Goal: Task Accomplishment & Management: Manage account settings

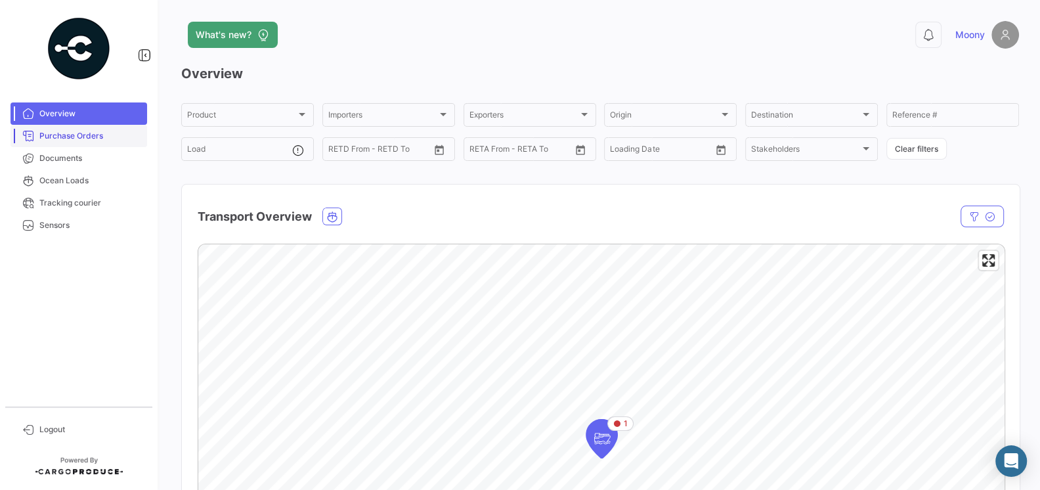
click at [69, 135] on span "Purchase Orders" at bounding box center [90, 136] width 102 height 12
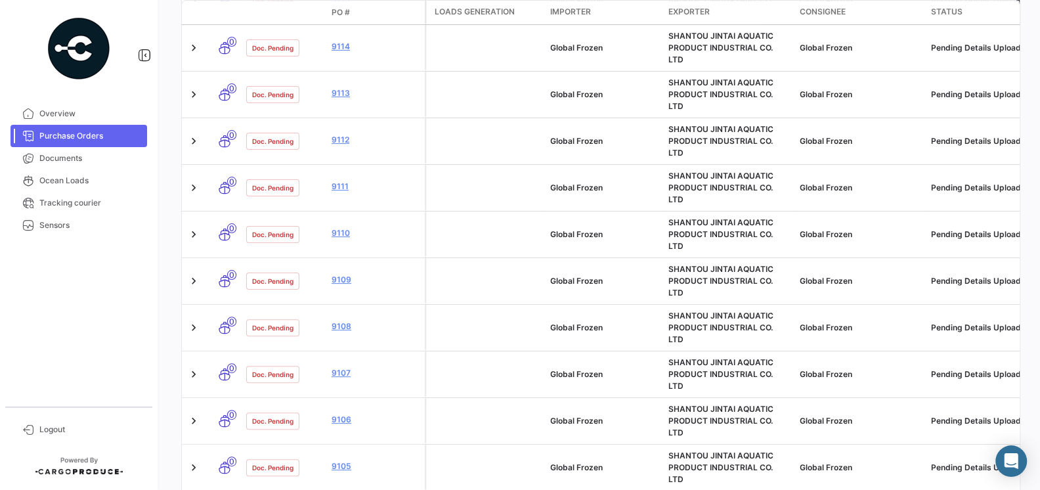
scroll to position [502, 0]
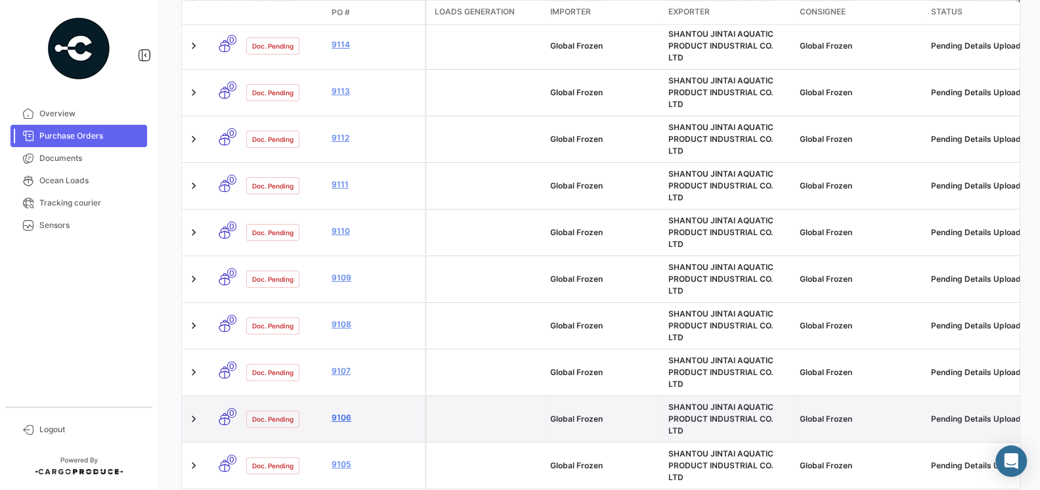
click at [345, 412] on link "9106" at bounding box center [376, 418] width 88 height 12
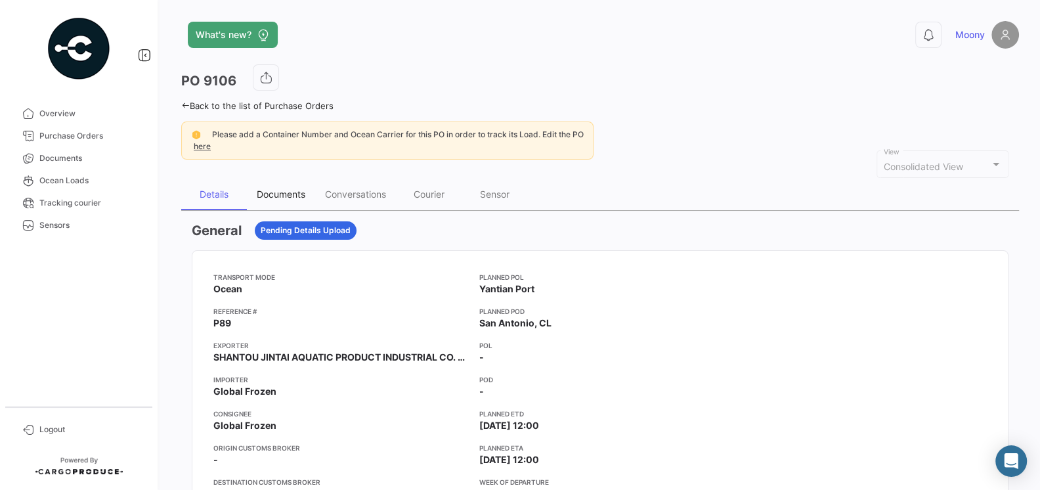
click at [288, 192] on div "Documents" at bounding box center [281, 193] width 49 height 11
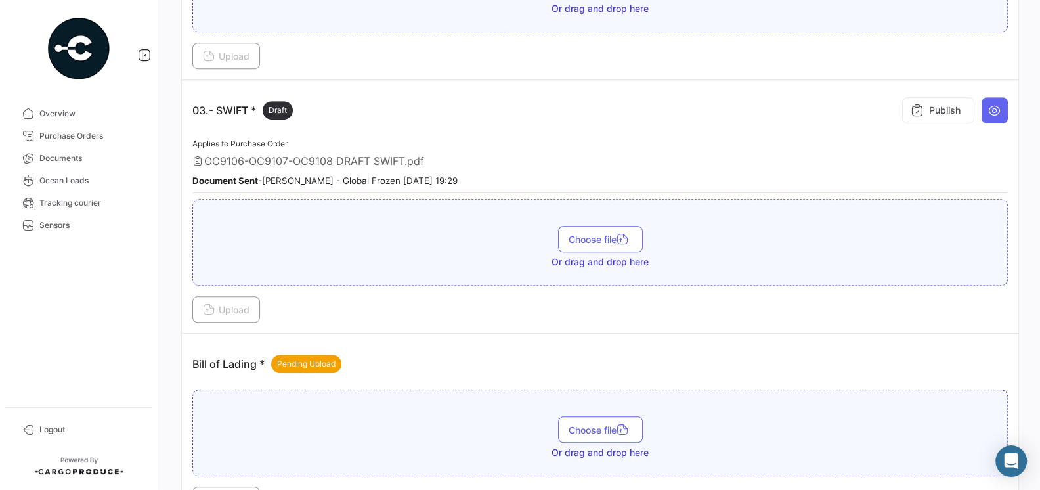
scroll to position [664, 0]
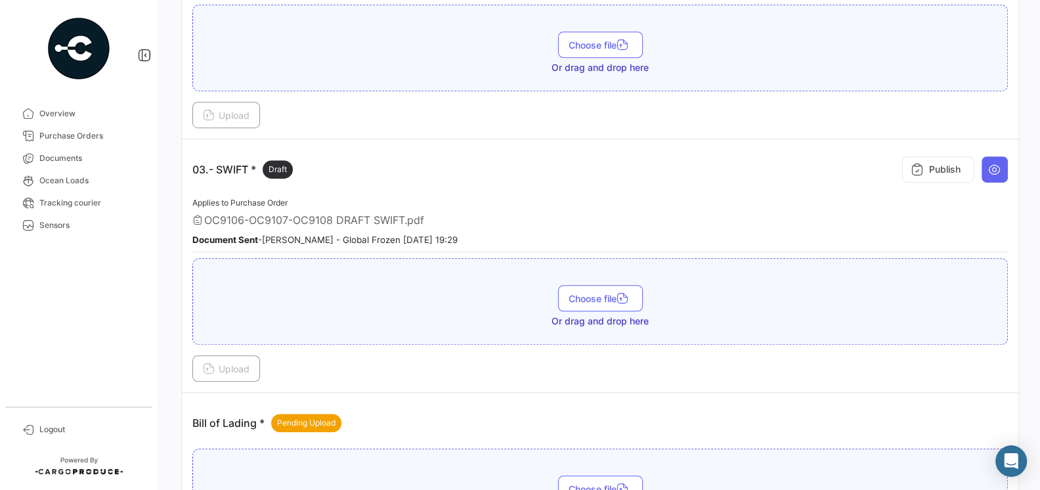
click at [325, 219] on div "Applies to Purchase Order OC9106-OC9107-OC9108 DRAFT SWIFT.pdf Document Sent - …" at bounding box center [600, 224] width 816 height 58
click at [345, 215] on span "OC9106-OC9107-OC9108 DRAFT SWIFT.pdf" at bounding box center [314, 219] width 220 height 13
click at [1000, 165] on icon at bounding box center [994, 169] width 13 height 13
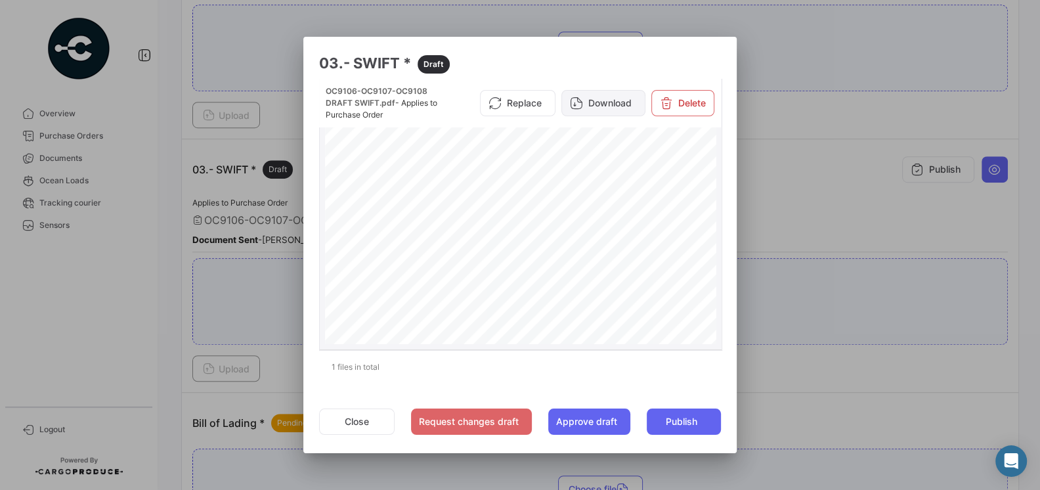
click at [609, 106] on button "Download" at bounding box center [603, 103] width 84 height 26
click at [817, 197] on div at bounding box center [520, 245] width 1040 height 490
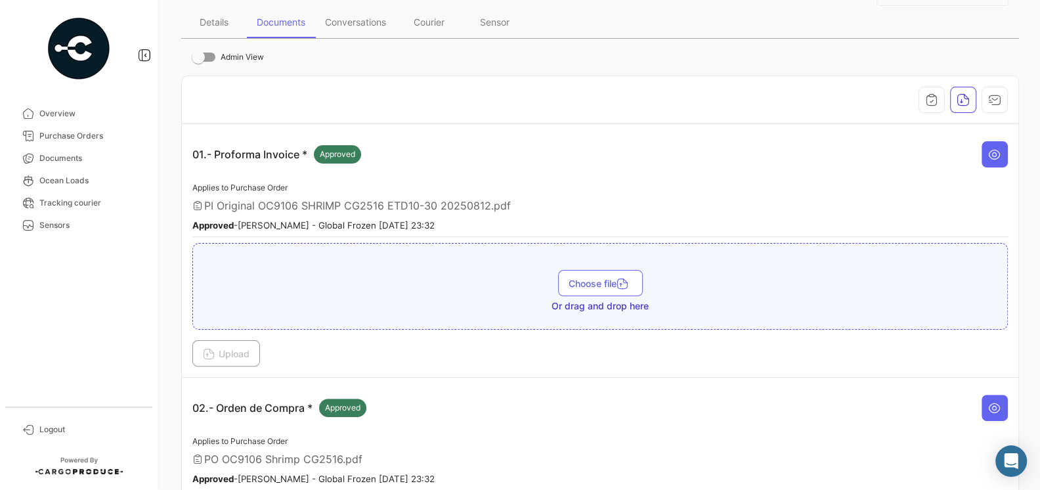
scroll to position [0, 0]
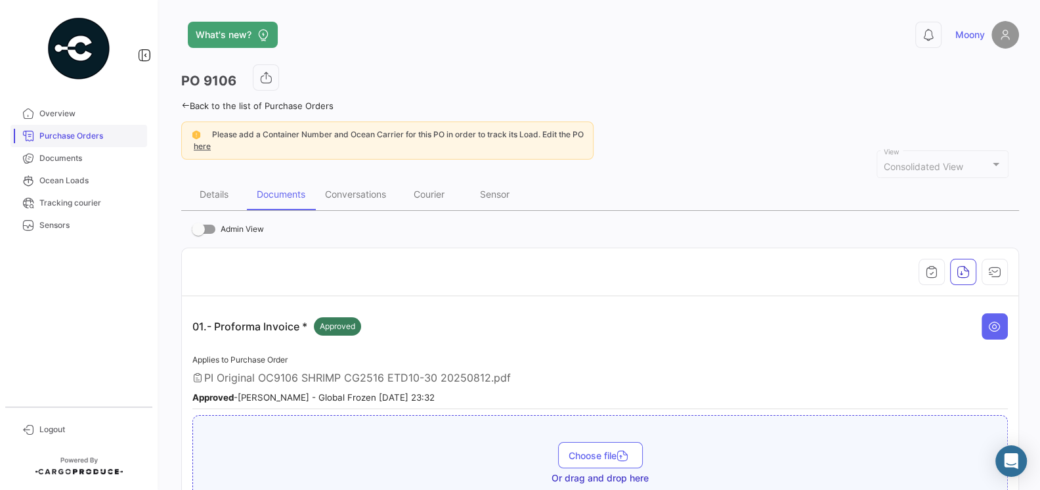
click at [86, 139] on span "Purchase Orders" at bounding box center [90, 136] width 102 height 12
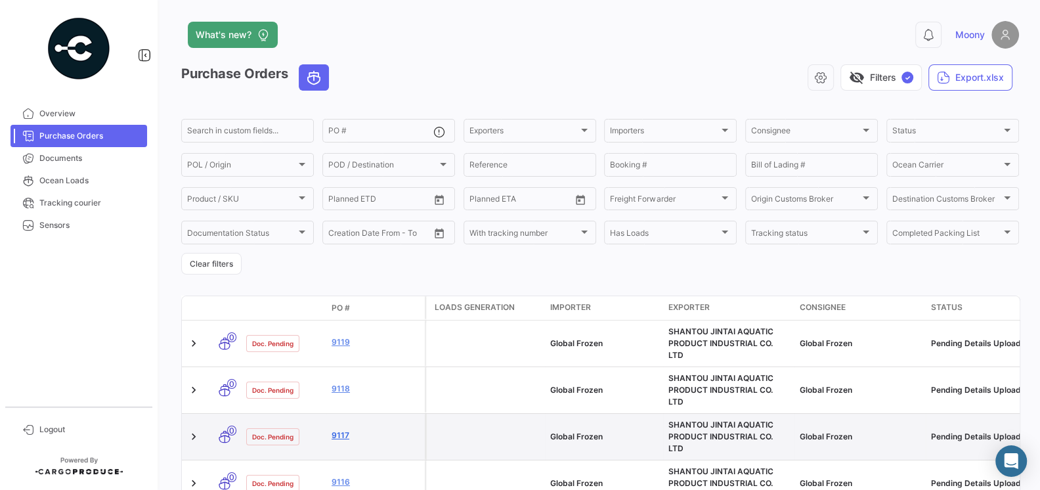
click at [341, 429] on link "9117" at bounding box center [376, 435] width 88 height 12
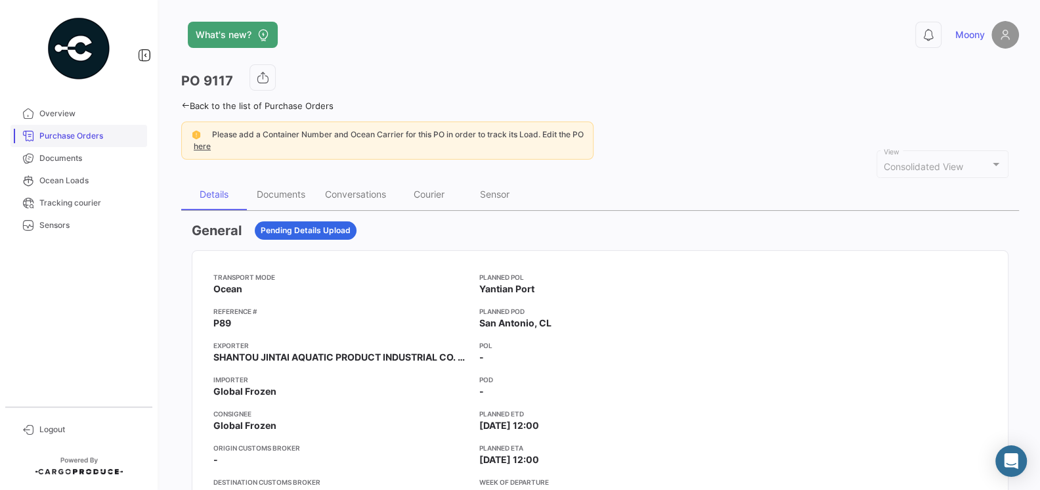
click at [72, 133] on span "Purchase Orders" at bounding box center [90, 136] width 102 height 12
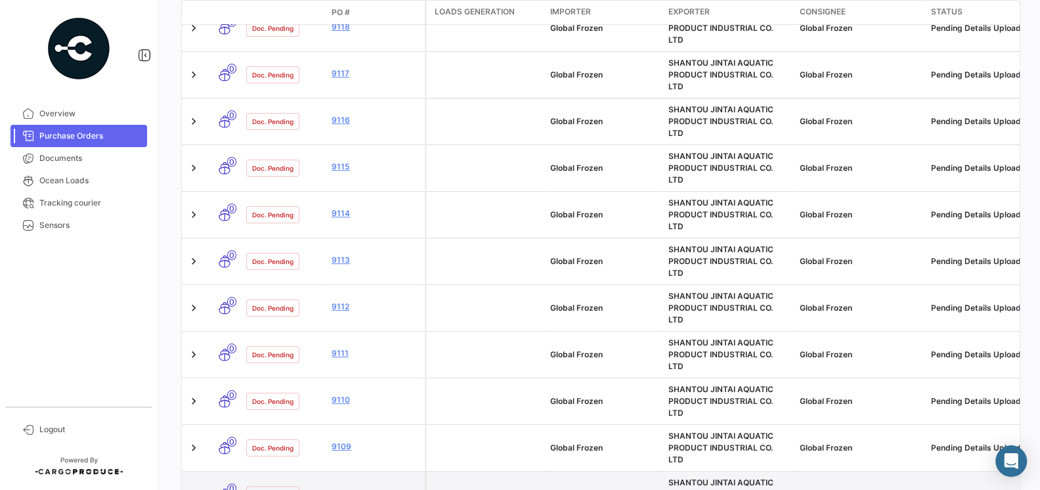
scroll to position [374, 0]
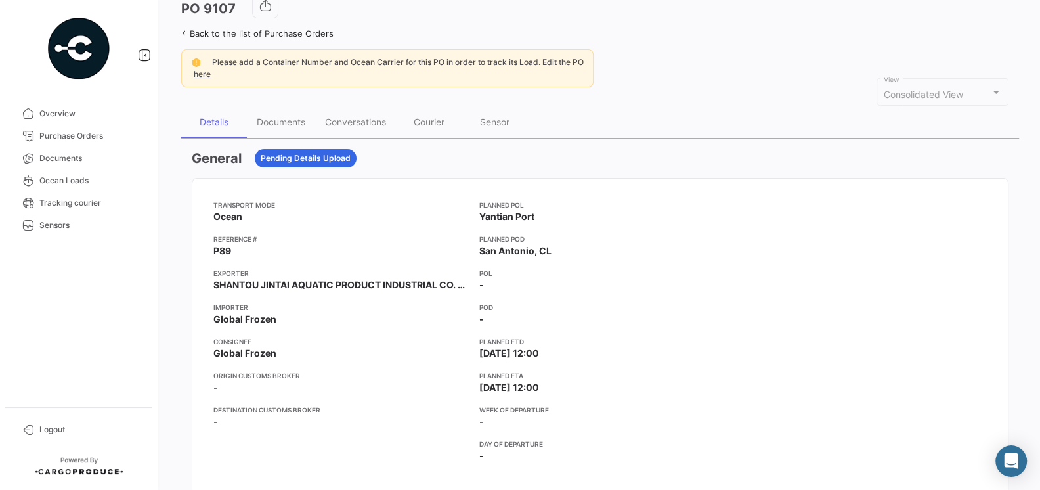
scroll to position [37, 0]
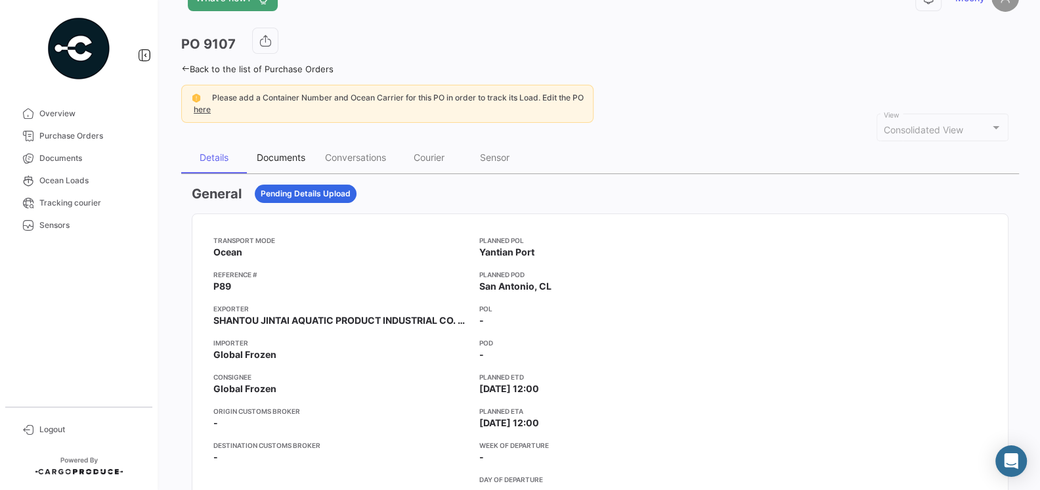
click at [279, 152] on div "Documents" at bounding box center [281, 157] width 49 height 11
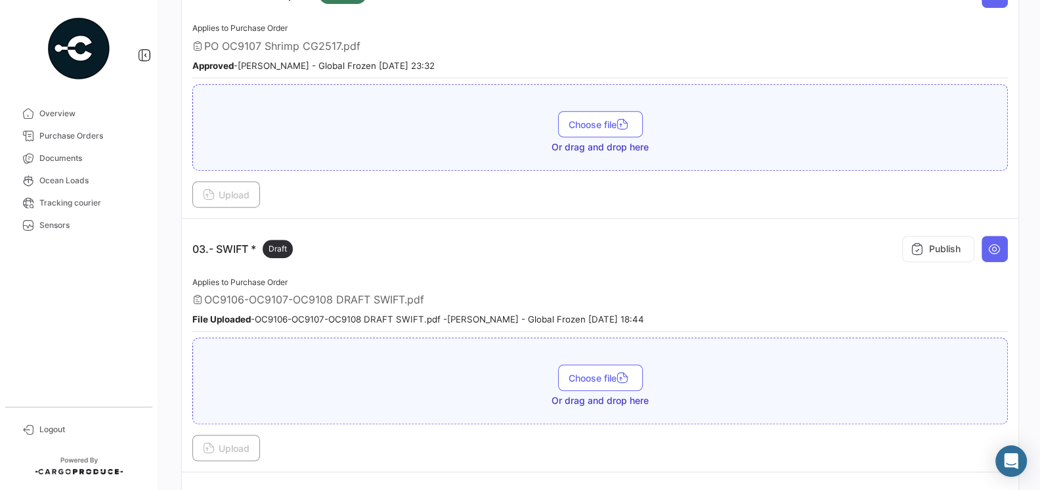
scroll to position [583, 0]
click at [75, 152] on span "Documents" at bounding box center [90, 158] width 102 height 12
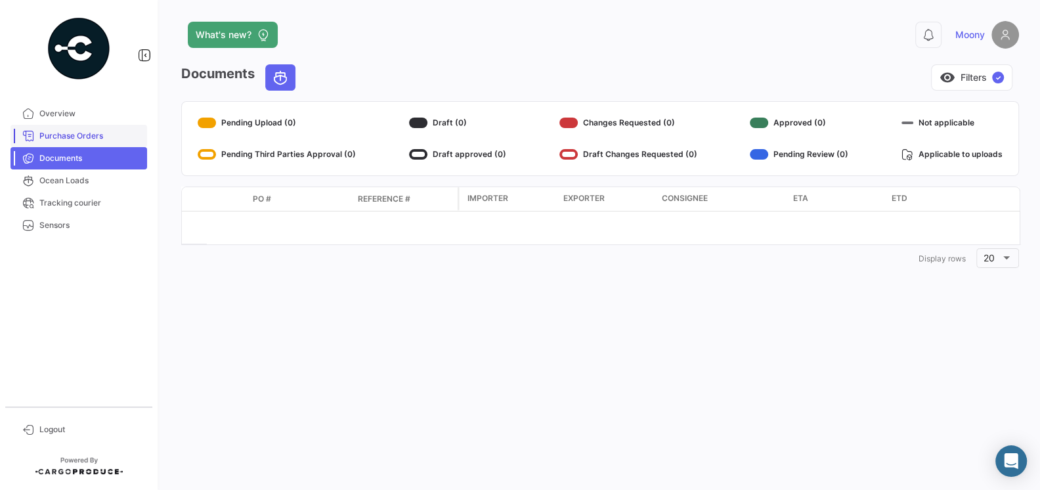
click at [83, 139] on span "Purchase Orders" at bounding box center [90, 136] width 102 height 12
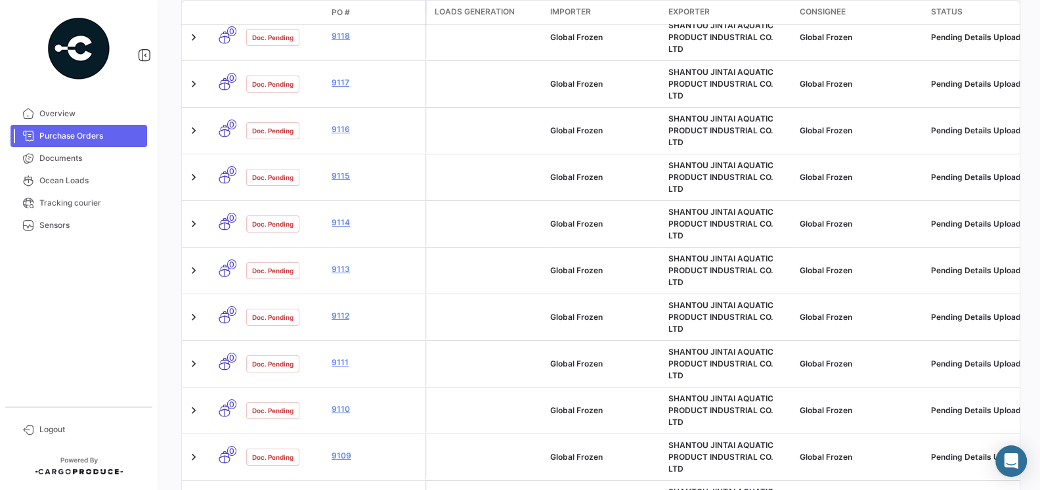
scroll to position [365, 0]
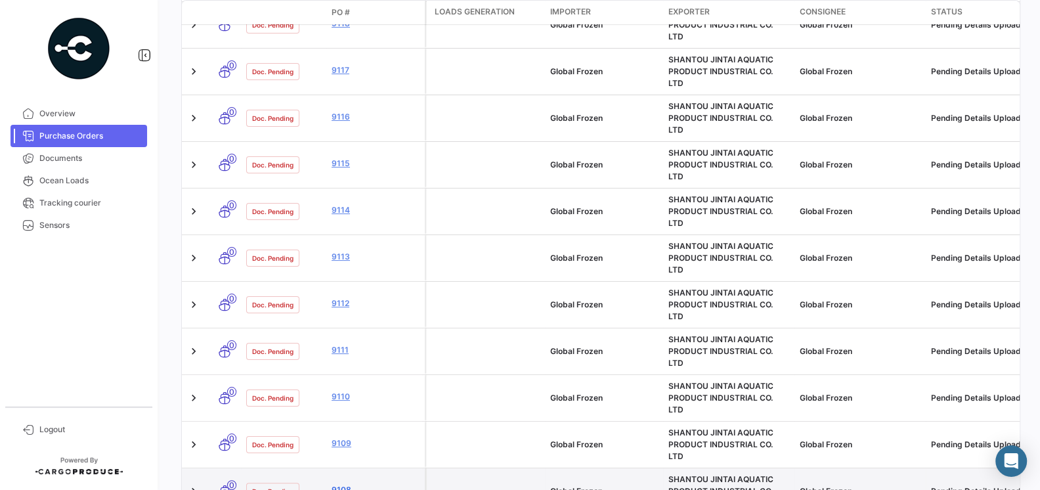
click at [343, 484] on link "9108" at bounding box center [376, 490] width 88 height 12
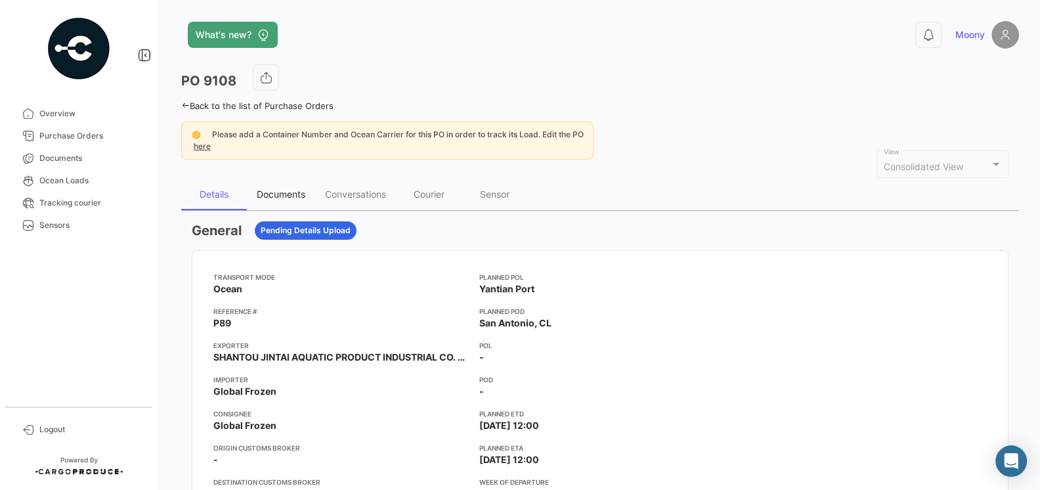
click at [288, 189] on div "Documents" at bounding box center [281, 193] width 49 height 11
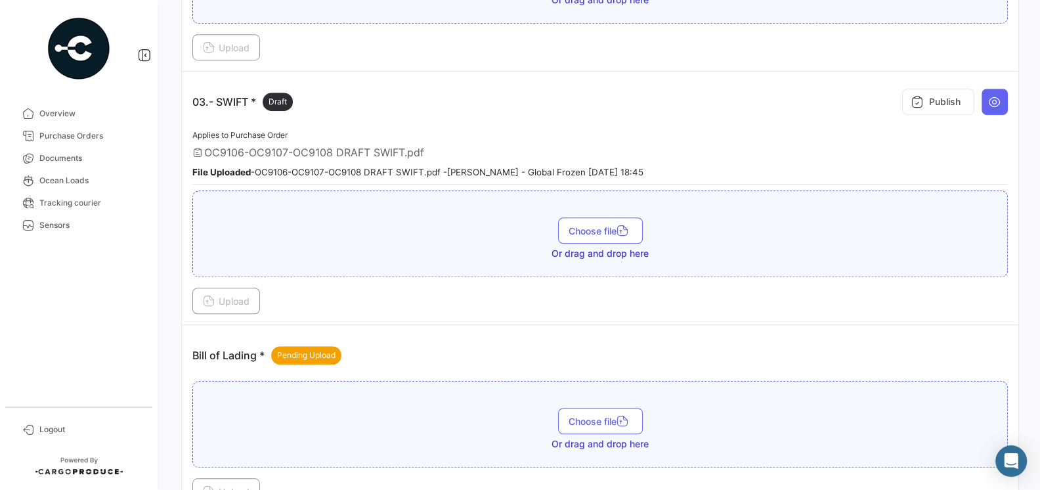
scroll to position [740, 0]
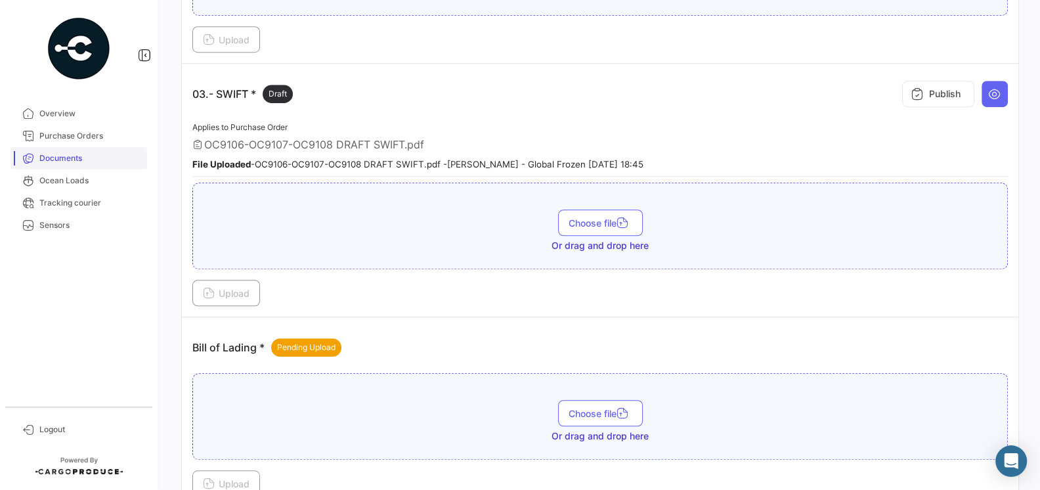
click at [63, 156] on span "Documents" at bounding box center [90, 158] width 102 height 12
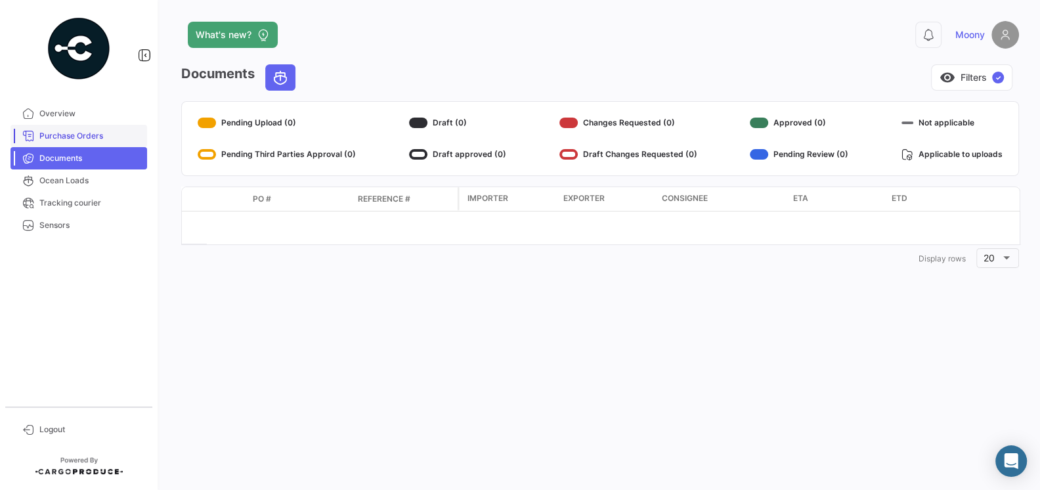
click at [72, 142] on link "Purchase Orders" at bounding box center [79, 136] width 137 height 22
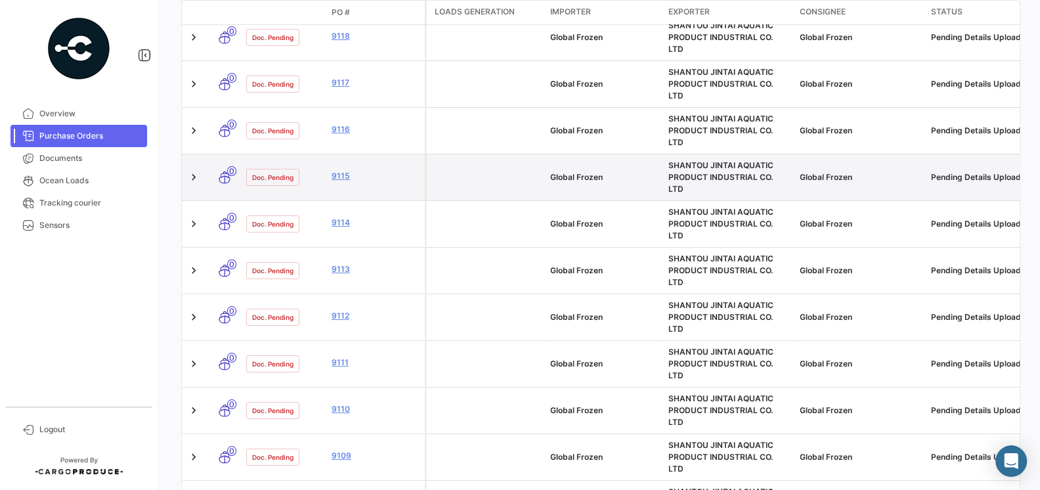
scroll to position [356, 0]
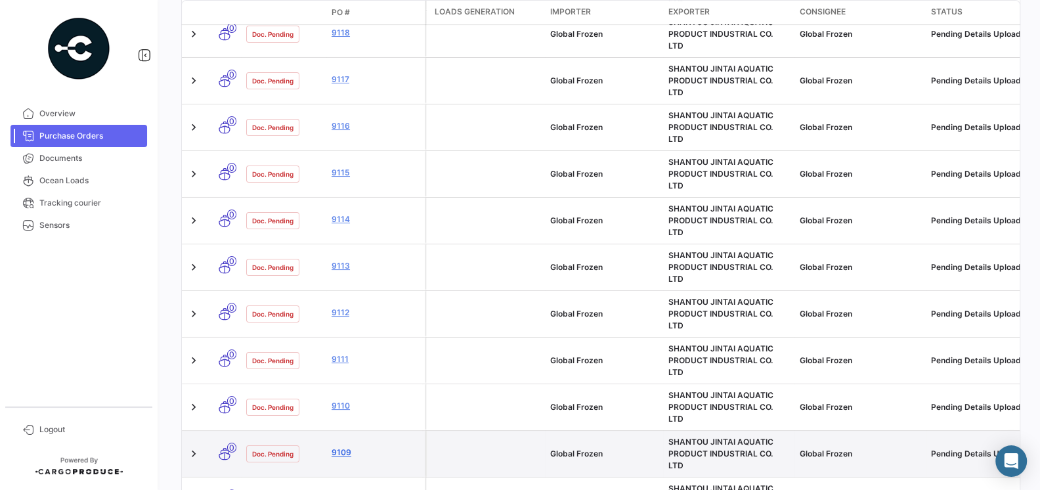
click at [345, 446] on link "9109" at bounding box center [376, 452] width 88 height 12
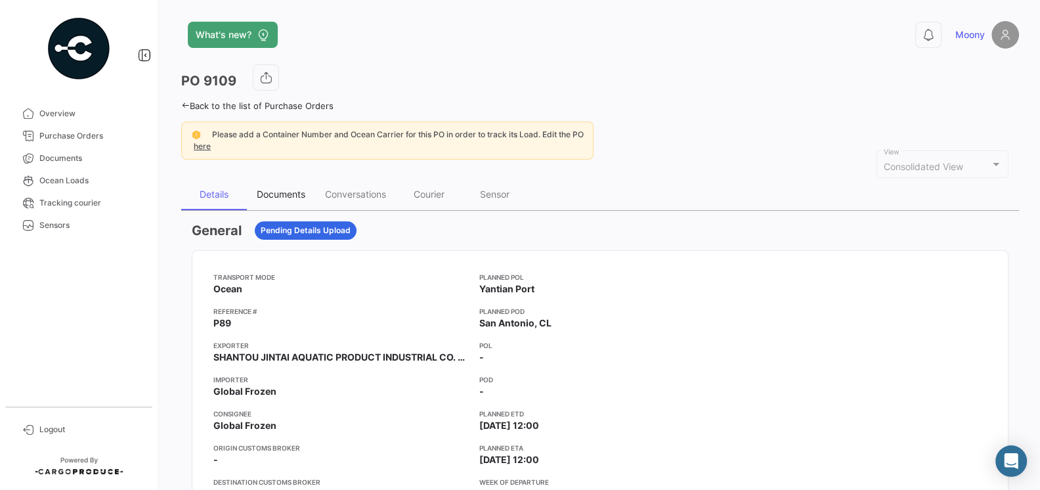
click at [274, 195] on div "Documents" at bounding box center [281, 193] width 49 height 11
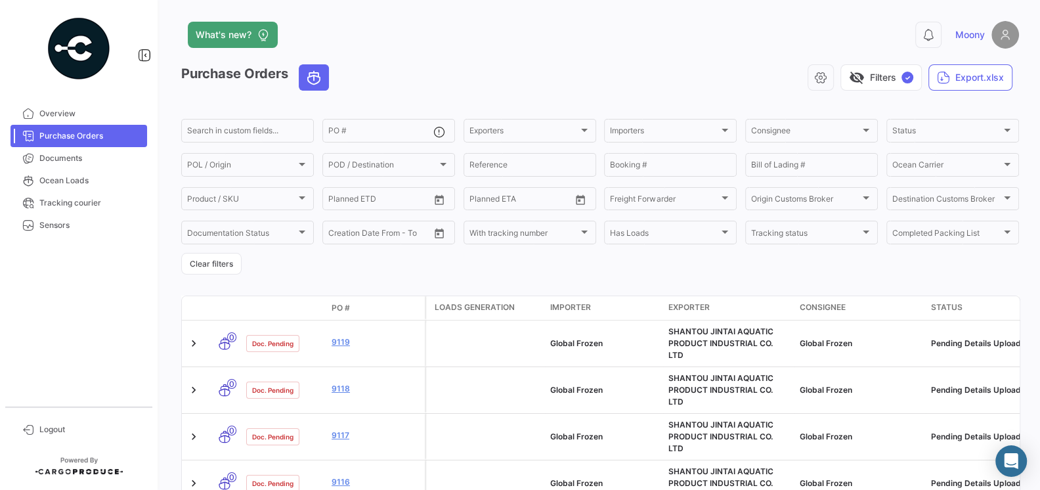
click at [81, 137] on span "Purchase Orders" at bounding box center [90, 136] width 102 height 12
click at [371, 87] on div "visibility_off Filters ✓ Export.xlsx" at bounding box center [679, 77] width 680 height 26
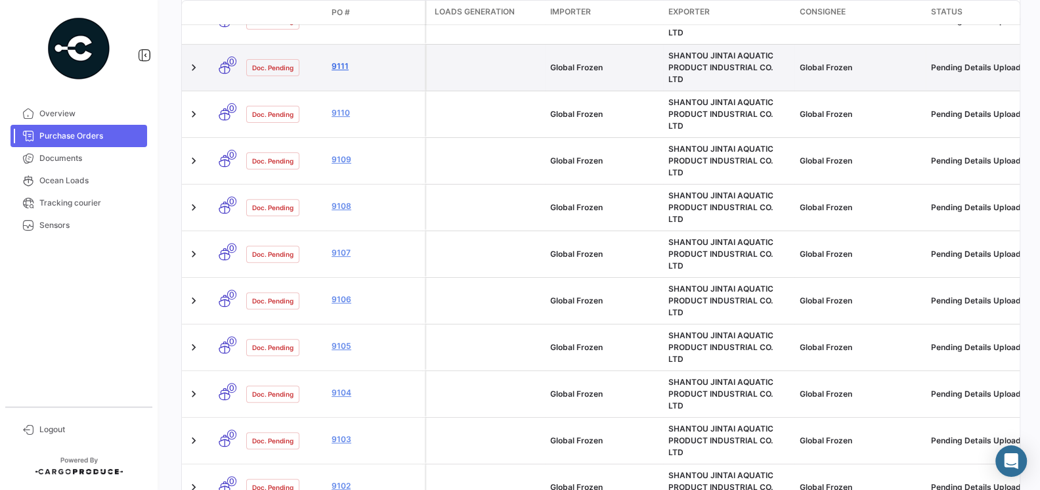
scroll to position [732, 0]
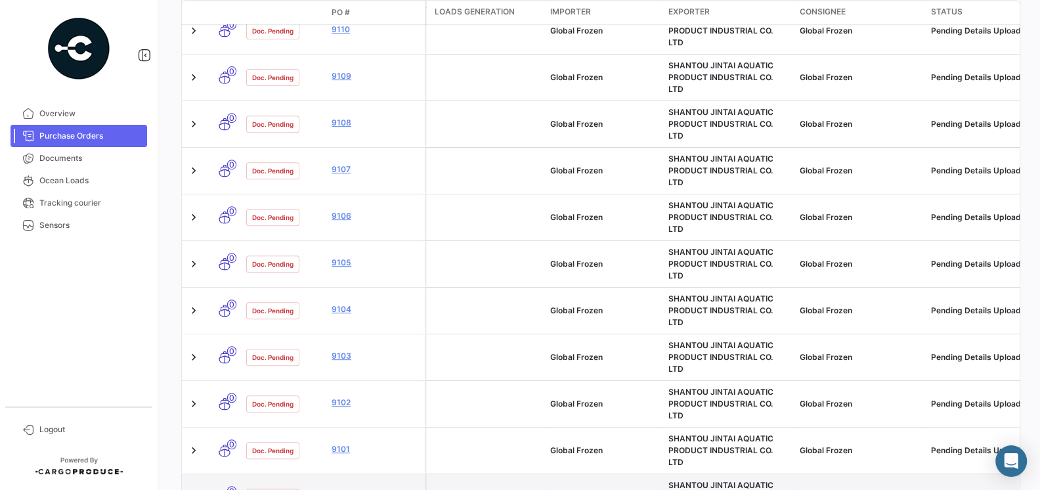
click at [347, 489] on link "9100" at bounding box center [376, 496] width 88 height 12
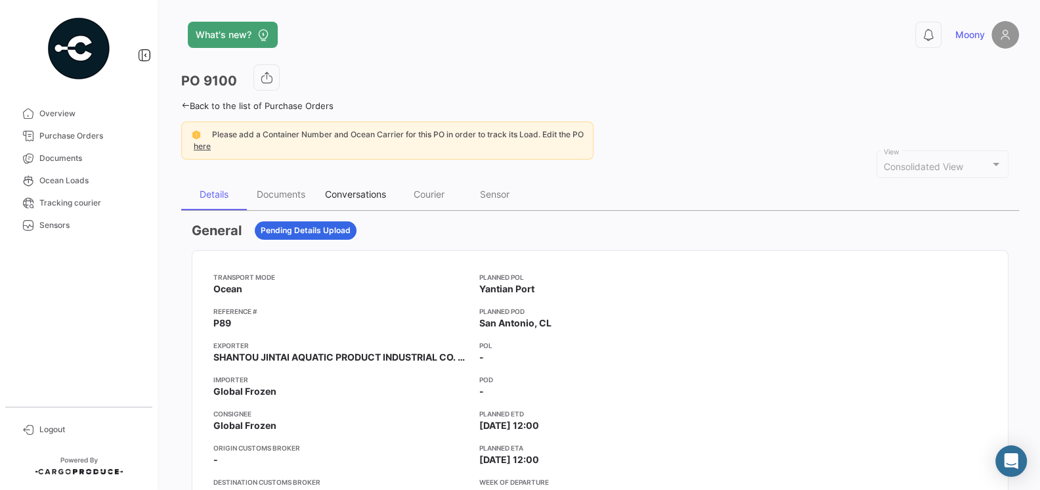
click at [369, 192] on div "Conversations" at bounding box center [355, 193] width 61 height 11
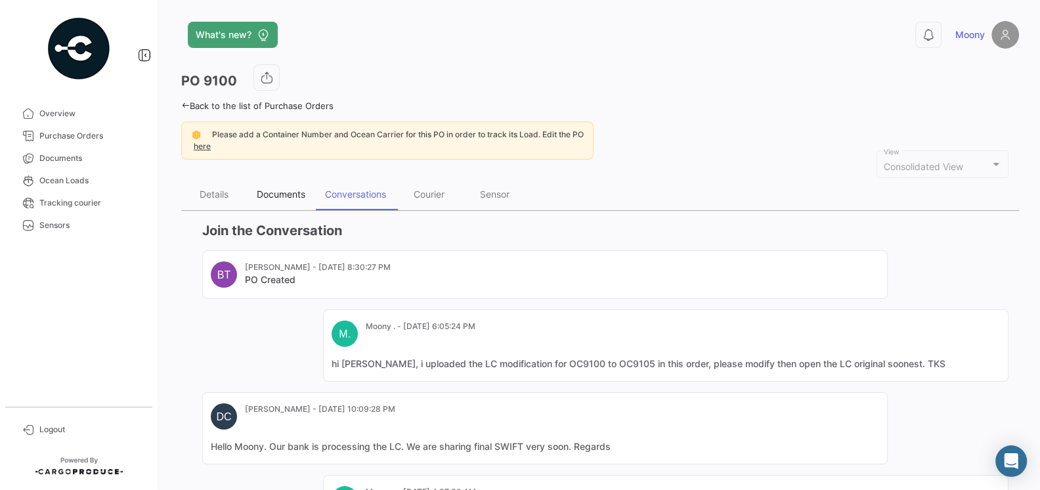
click at [282, 202] on div "Documents" at bounding box center [281, 195] width 68 height 32
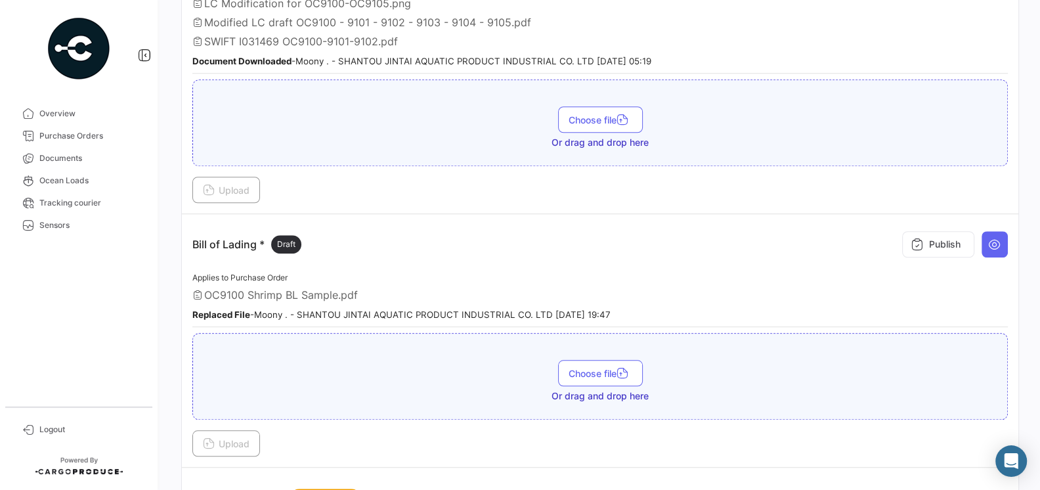
scroll to position [904, 0]
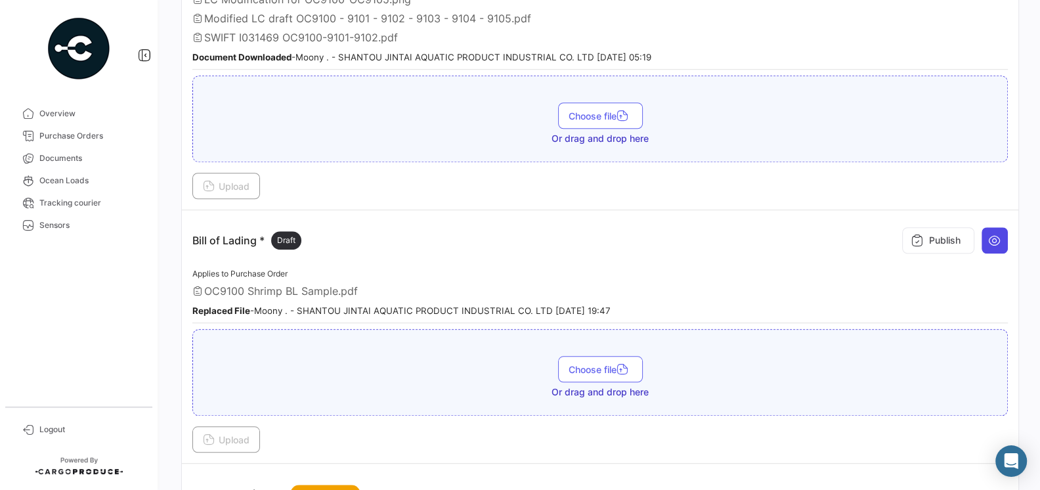
click at [988, 234] on icon at bounding box center [994, 240] width 13 height 13
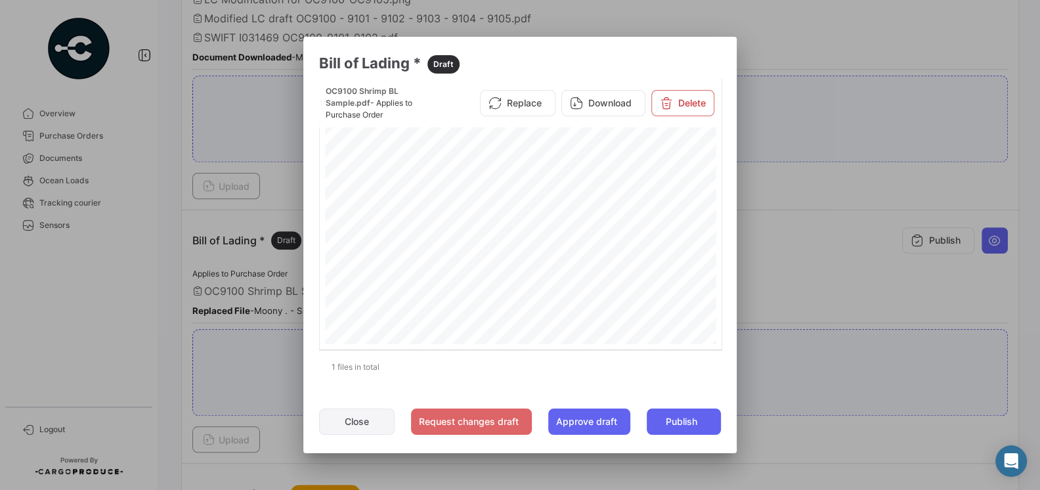
click at [351, 422] on button "Close" at bounding box center [357, 421] width 76 height 26
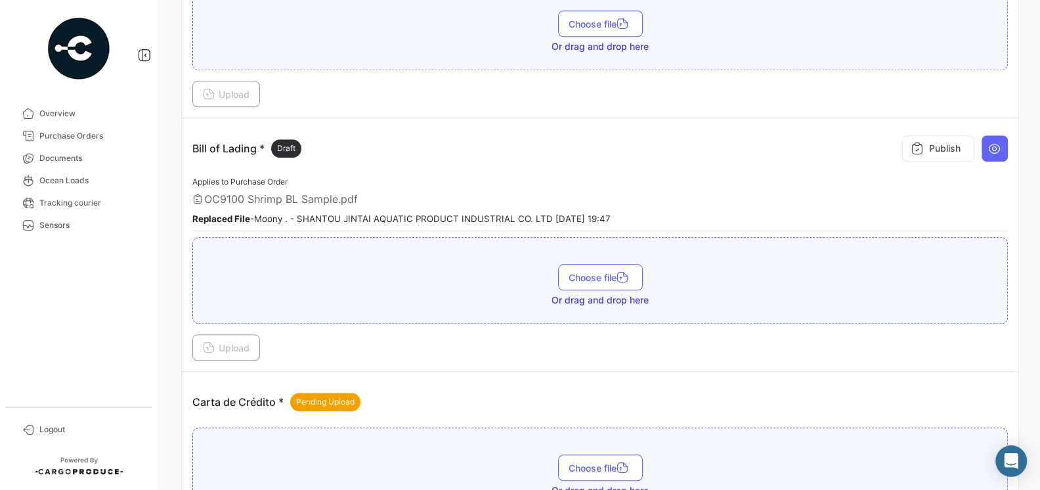
scroll to position [946, 0]
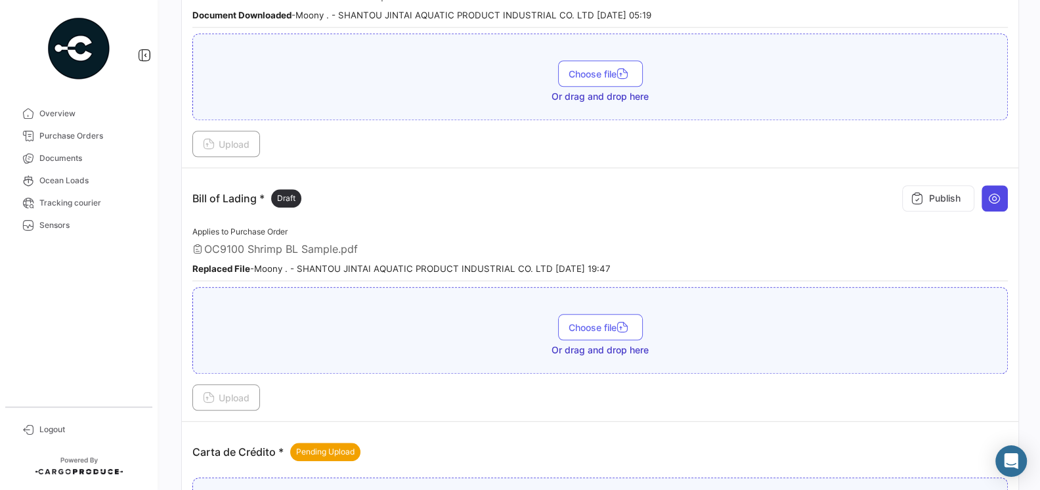
click at [995, 192] on icon at bounding box center [994, 198] width 13 height 13
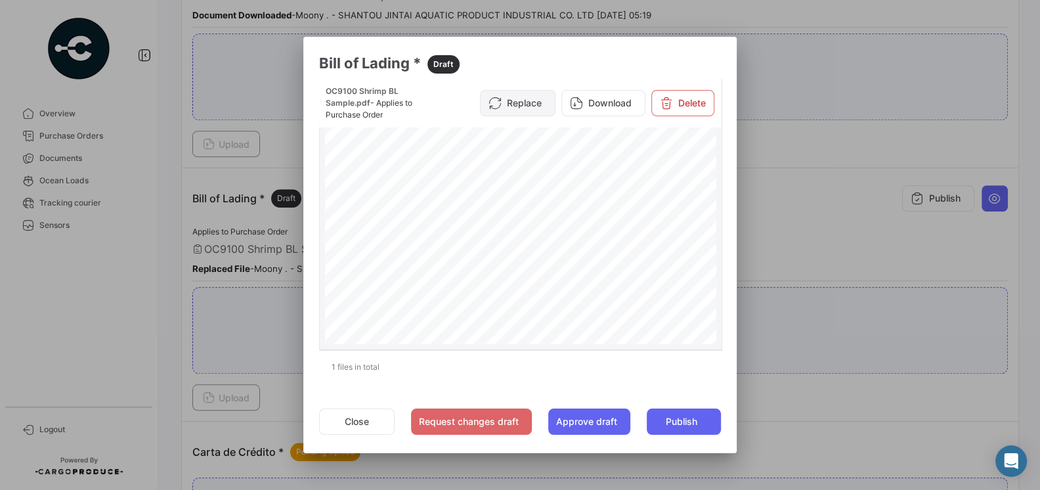
click at [539, 97] on button "Replace" at bounding box center [518, 103] width 76 height 26
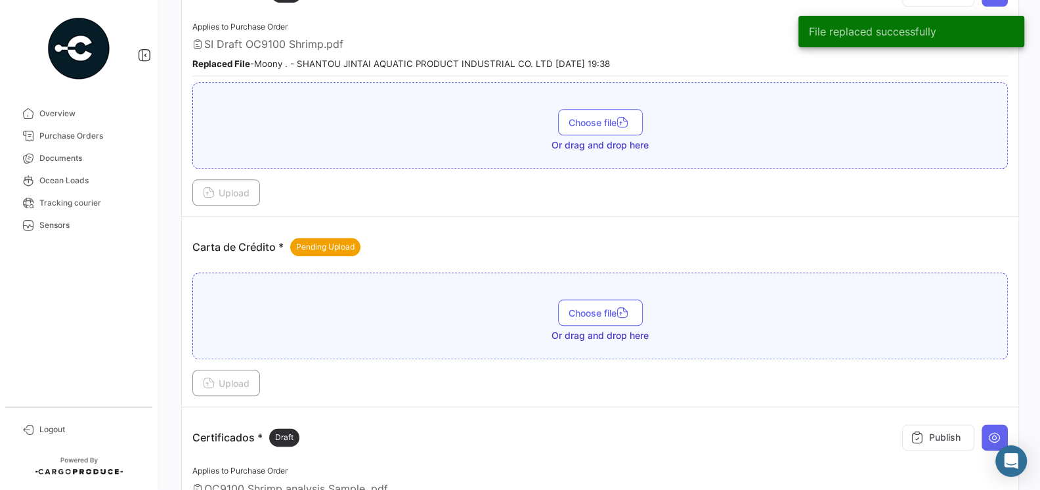
scroll to position [1160, 0]
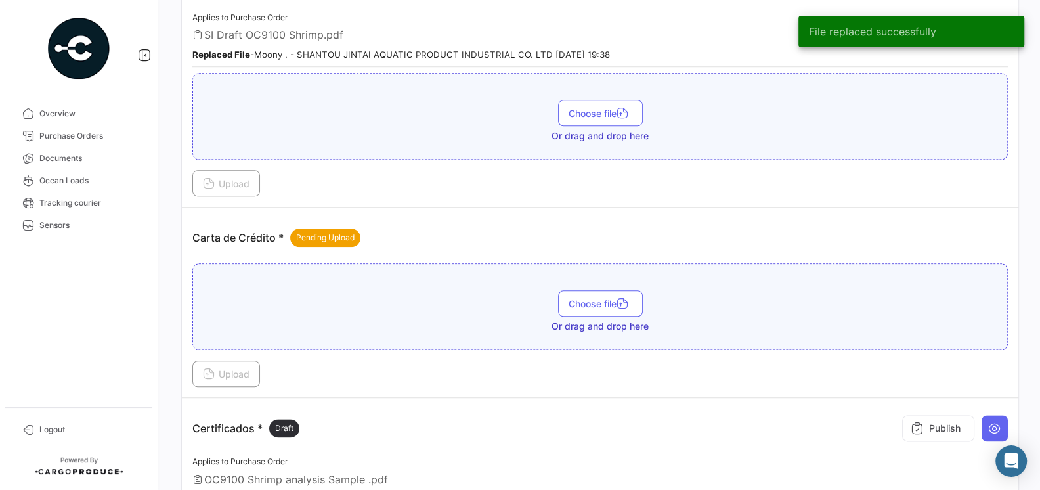
click at [641, 229] on div "Carta de Crédito * Pending Upload" at bounding box center [600, 237] width 816 height 39
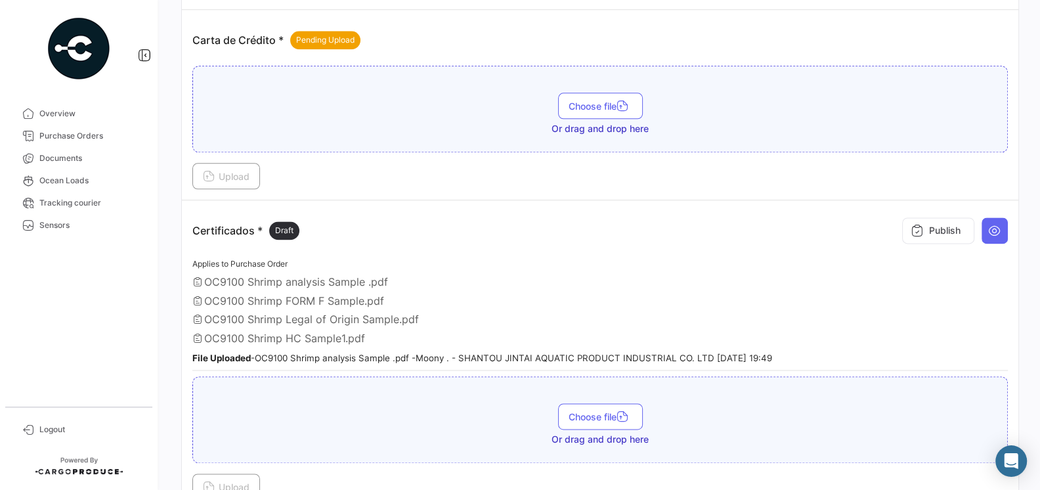
scroll to position [1366, 0]
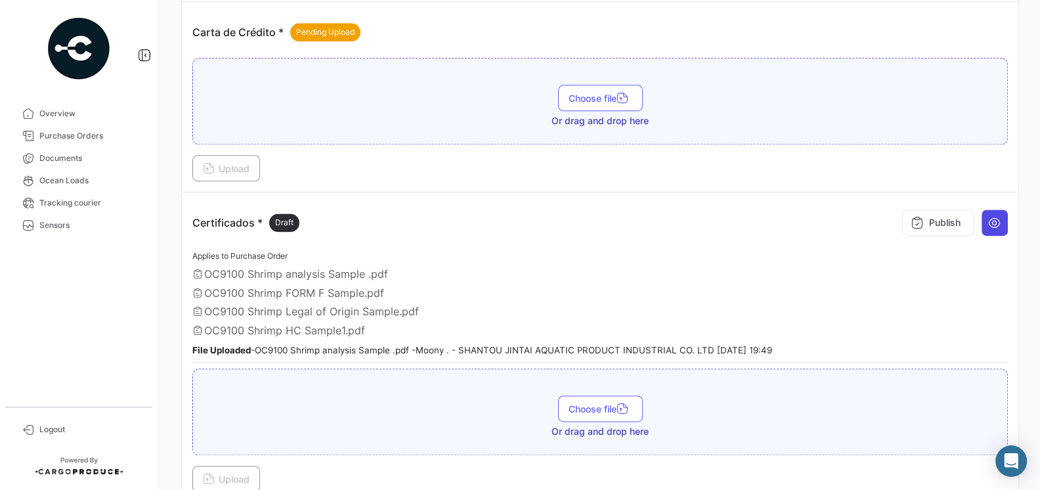
click at [999, 209] on button at bounding box center [995, 222] width 26 height 26
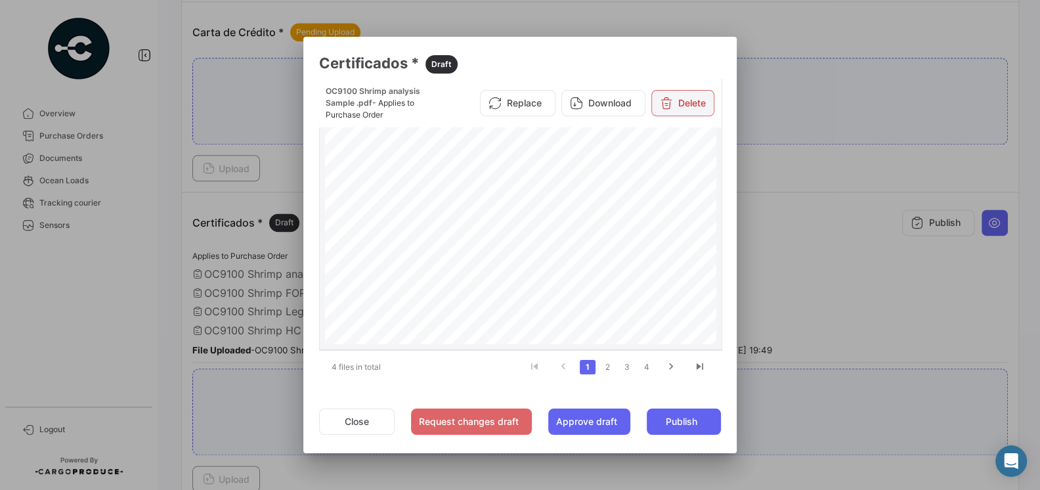
click at [682, 111] on button "Delete" at bounding box center [682, 103] width 63 height 26
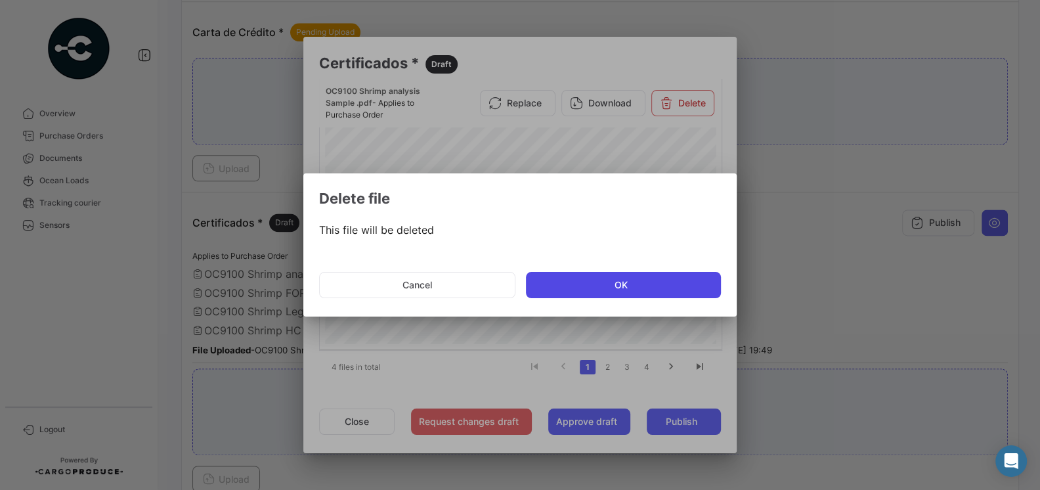
click at [644, 284] on button "OK" at bounding box center [623, 285] width 195 height 26
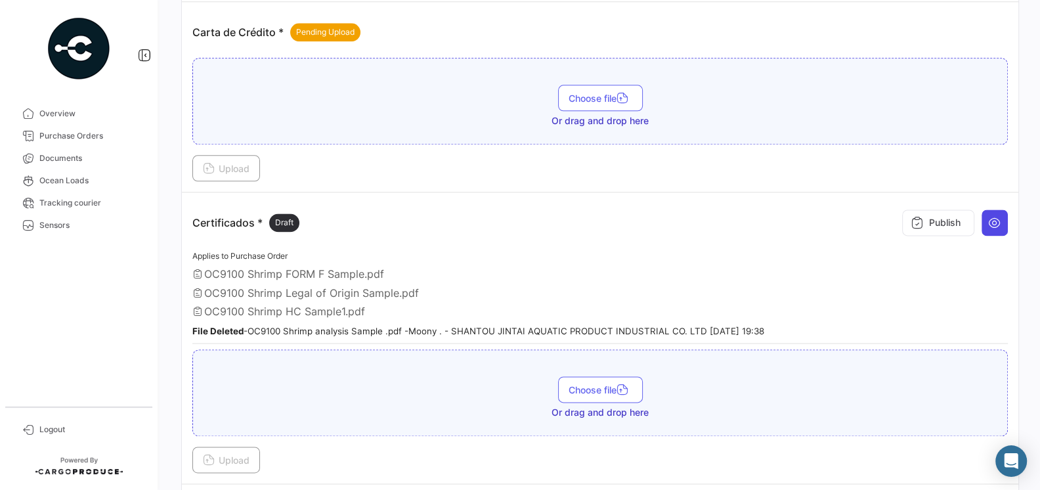
click at [996, 216] on icon at bounding box center [994, 222] width 13 height 13
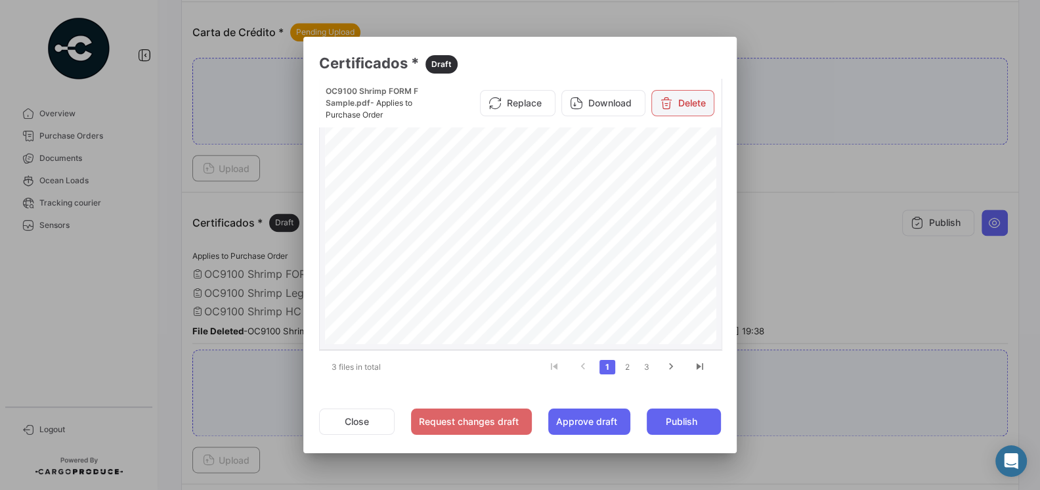
click at [687, 106] on button "Delete" at bounding box center [682, 103] width 63 height 26
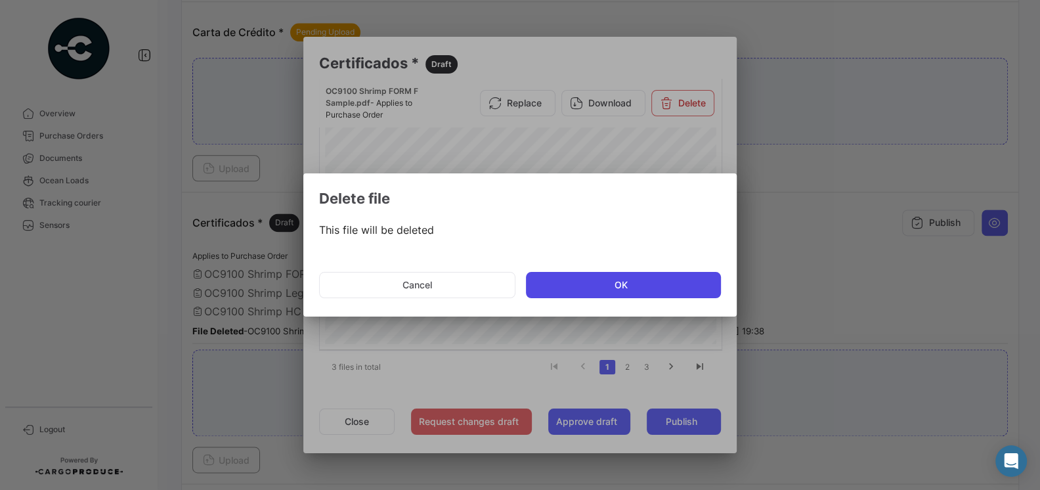
click at [617, 280] on button "OK" at bounding box center [623, 285] width 195 height 26
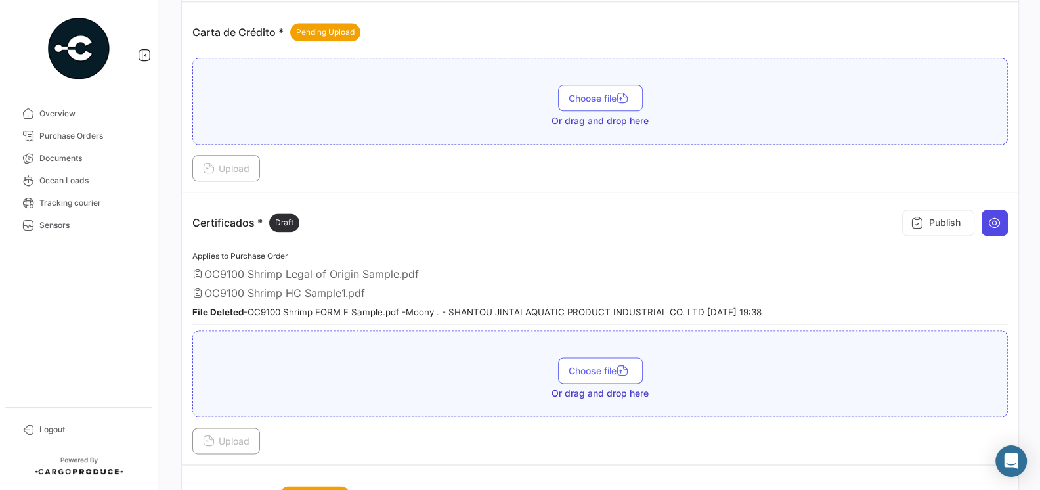
click at [997, 214] on button at bounding box center [995, 222] width 26 height 26
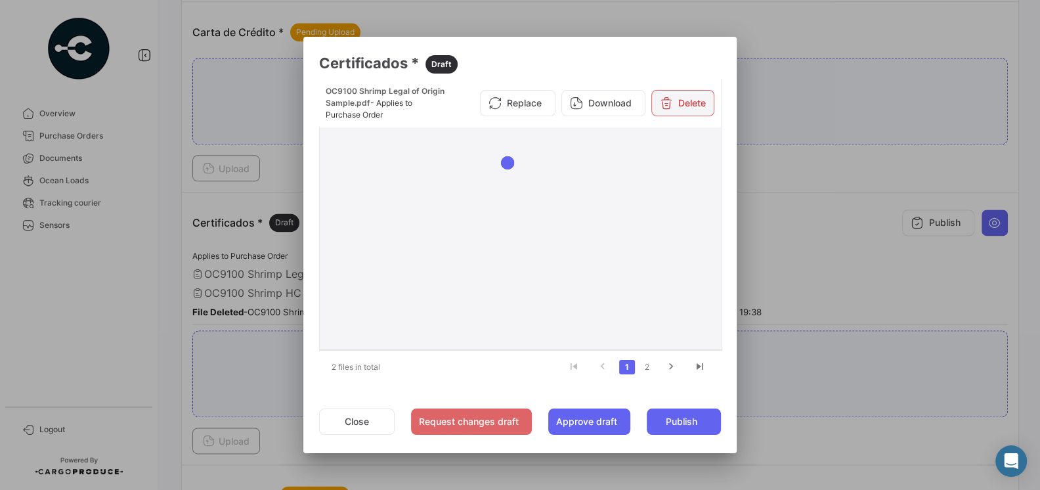
click at [682, 105] on button "Delete" at bounding box center [682, 103] width 63 height 26
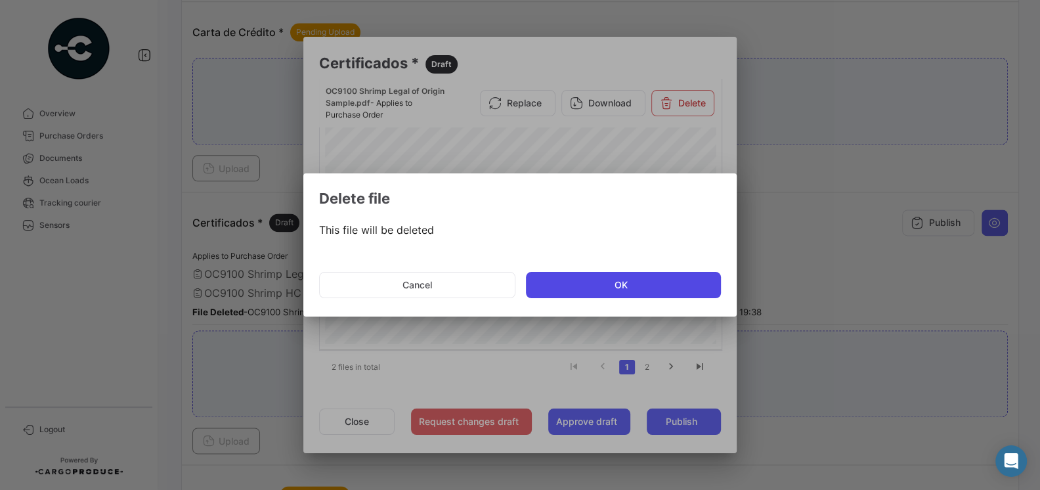
click at [636, 276] on button "OK" at bounding box center [623, 285] width 195 height 26
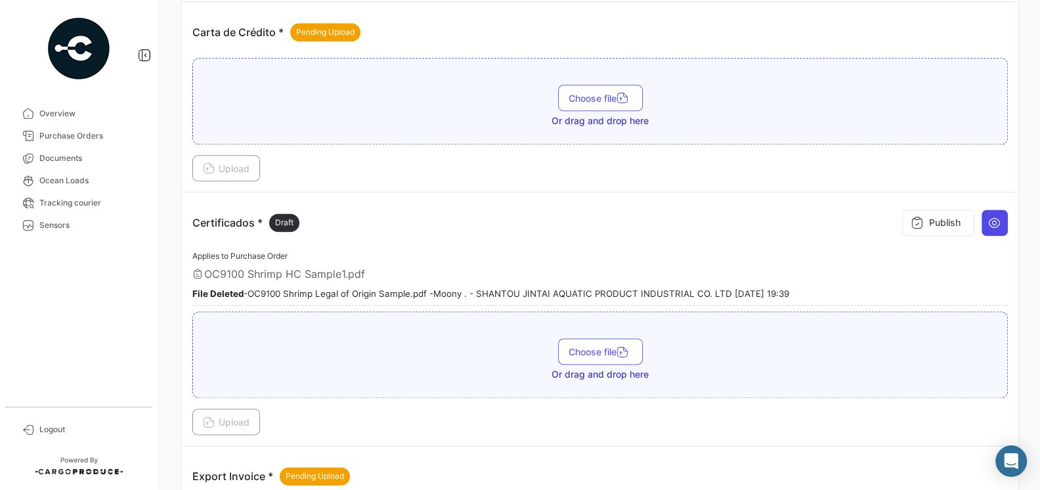
click at [1001, 216] on icon at bounding box center [994, 222] width 13 height 13
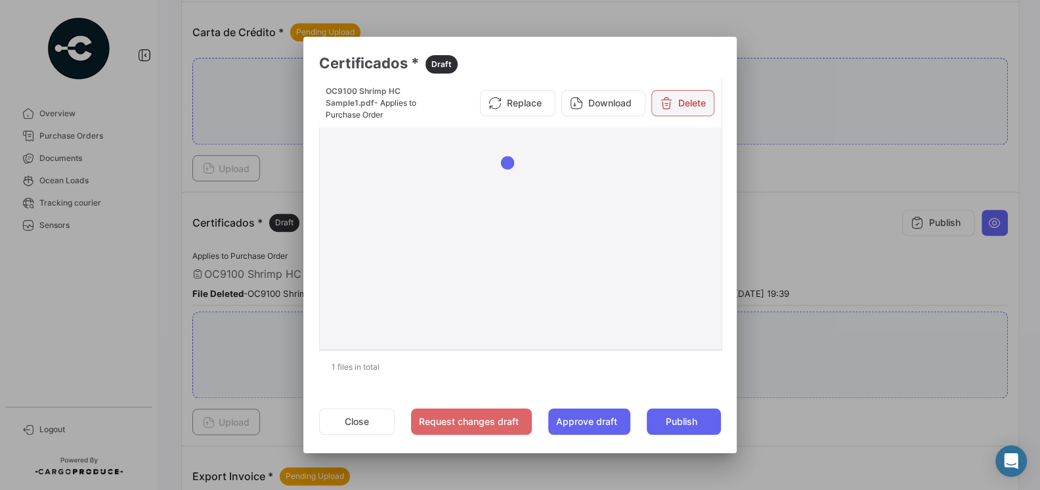
click at [693, 97] on button "Delete" at bounding box center [682, 103] width 63 height 26
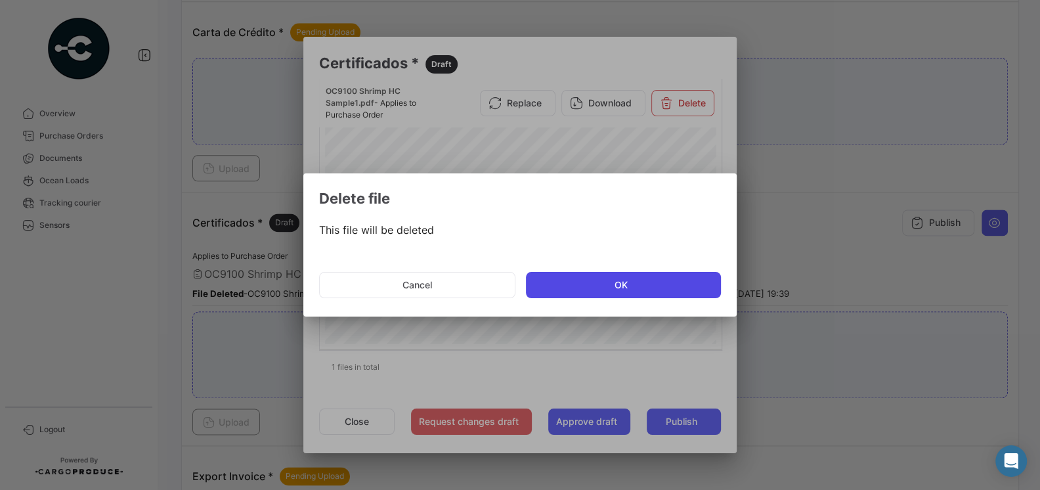
click at [632, 290] on button "OK" at bounding box center [623, 285] width 195 height 26
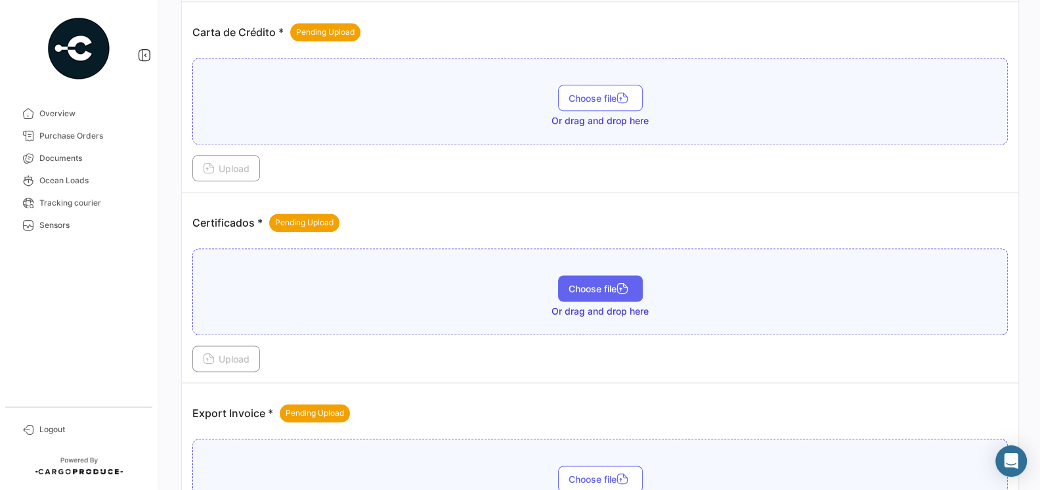
click at [590, 283] on span "Choose file" at bounding box center [601, 288] width 64 height 11
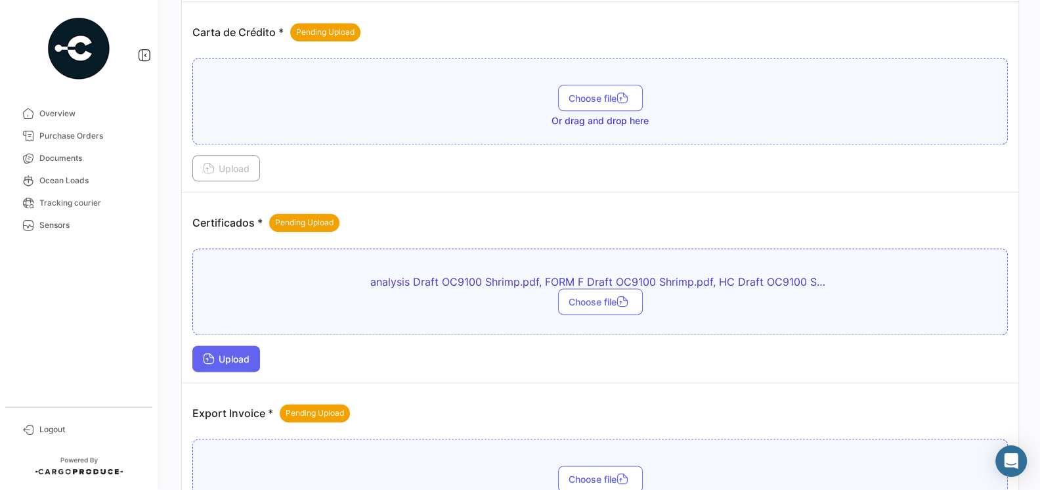
click at [250, 353] on span "Upload" at bounding box center [226, 358] width 47 height 11
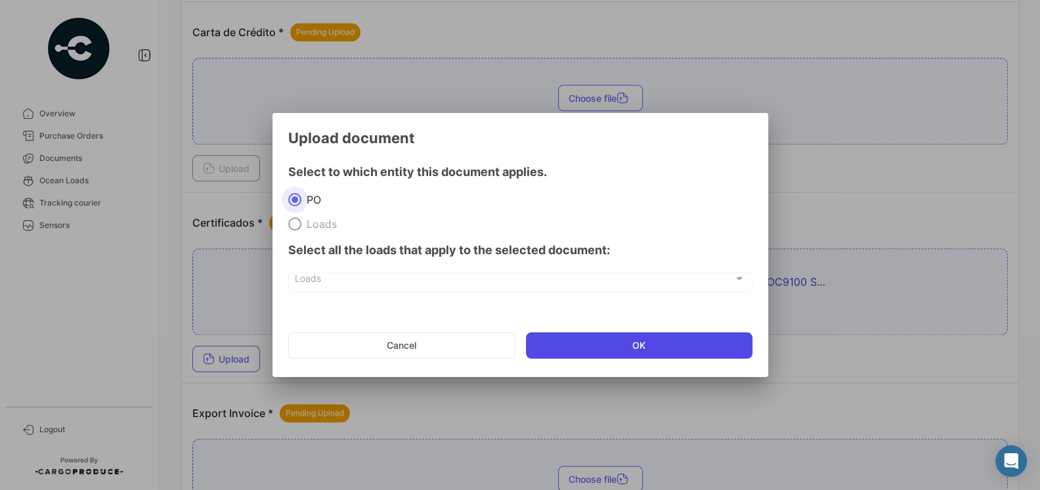
click at [571, 355] on button "OK" at bounding box center [639, 345] width 227 height 26
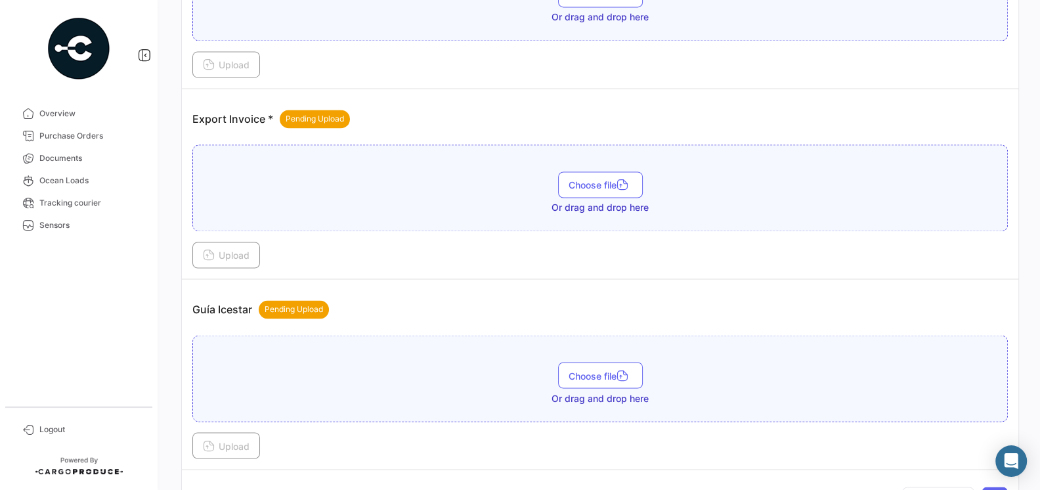
scroll to position [1906, 0]
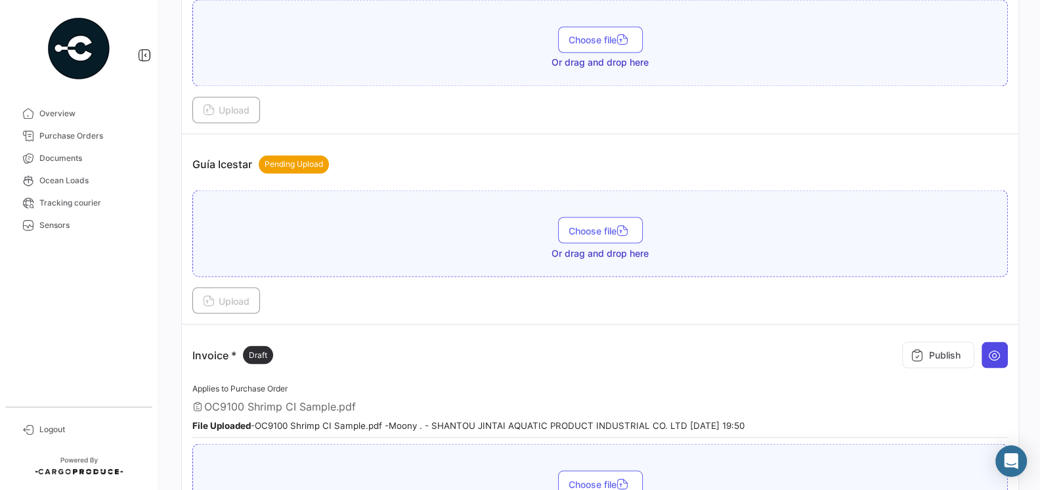
click at [988, 348] on icon at bounding box center [994, 354] width 13 height 13
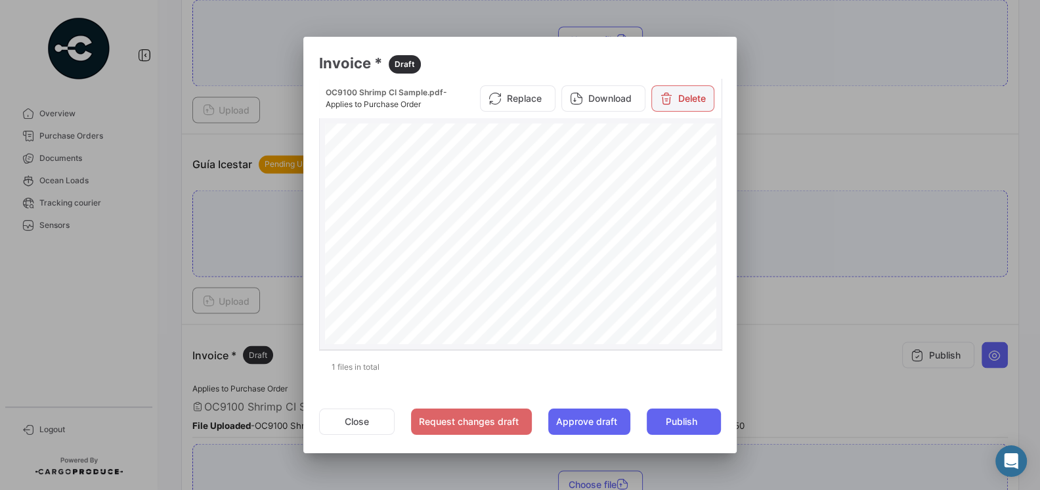
click at [678, 104] on button "Delete" at bounding box center [682, 98] width 63 height 26
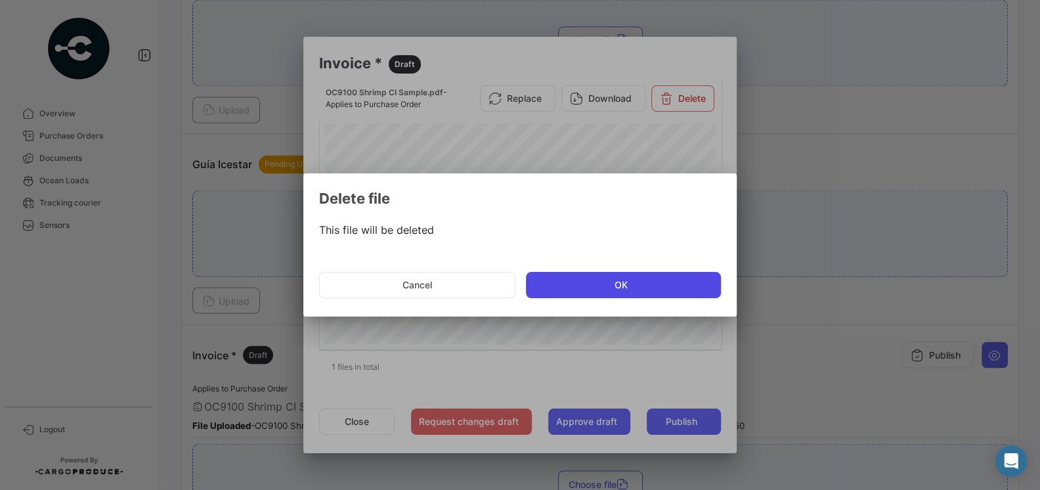
click at [607, 278] on button "OK" at bounding box center [623, 285] width 195 height 26
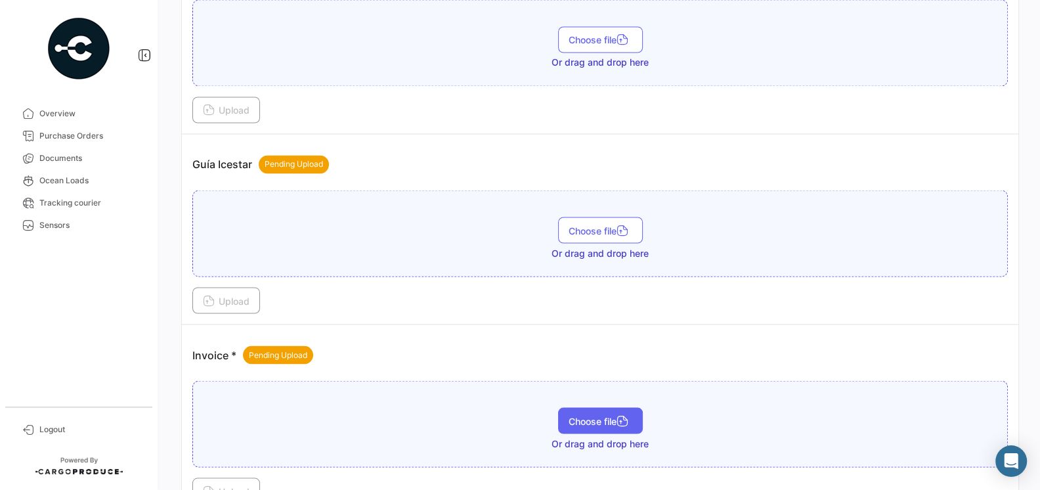
click at [591, 407] on button "Choose file" at bounding box center [600, 420] width 85 height 26
click at [666, 297] on td "Guía Icestar Pending Upload Choose file Or drag and drop here Upload" at bounding box center [600, 229] width 837 height 190
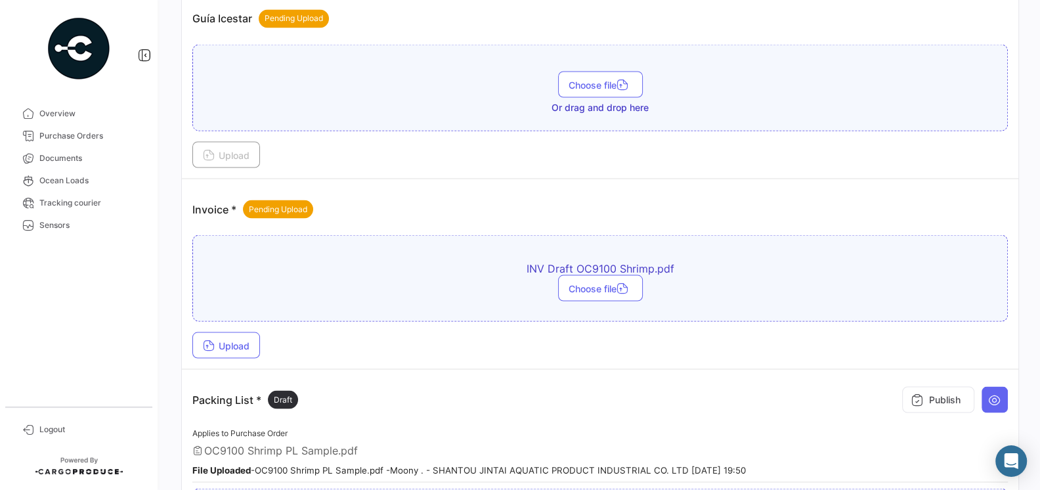
scroll to position [2128, 0]
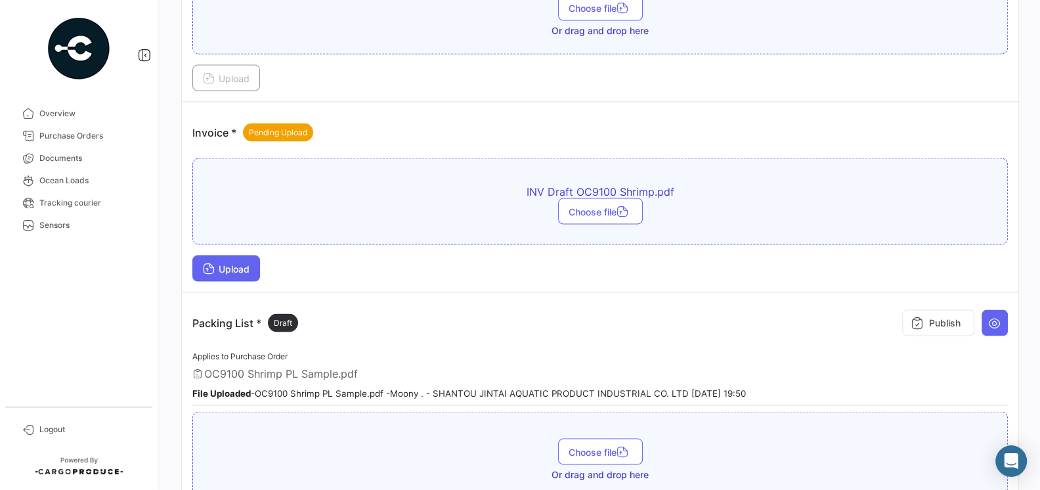
click at [241, 263] on span "Upload" at bounding box center [226, 268] width 47 height 11
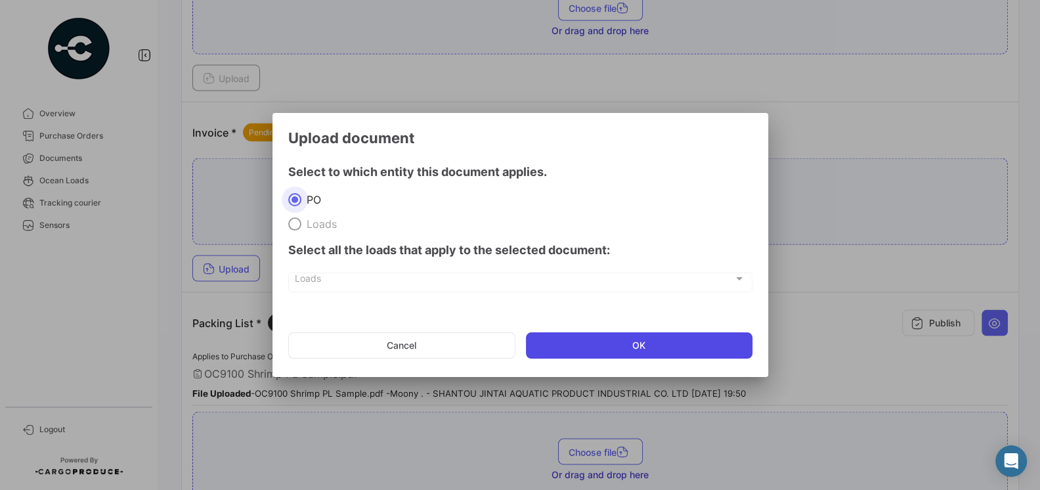
click at [577, 335] on button "OK" at bounding box center [639, 345] width 227 height 26
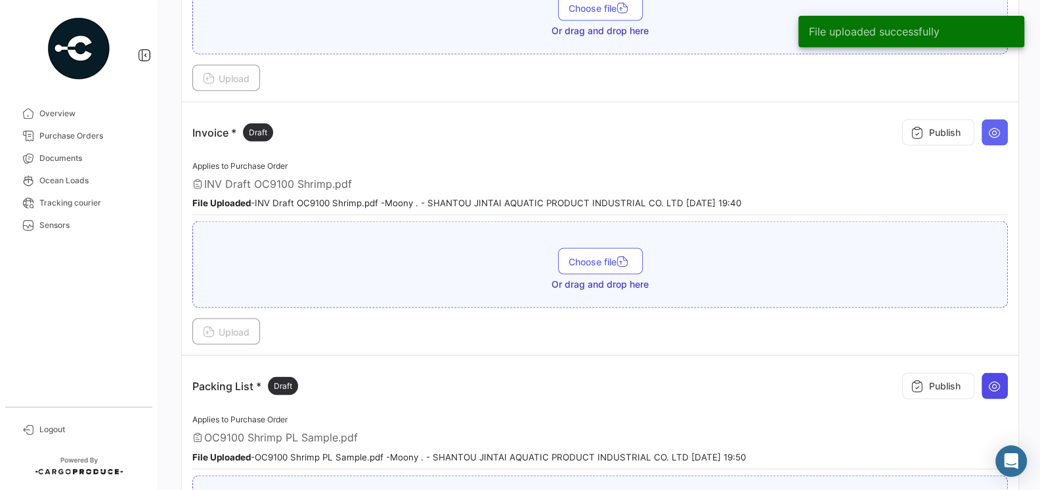
click at [995, 373] on button at bounding box center [995, 386] width 26 height 26
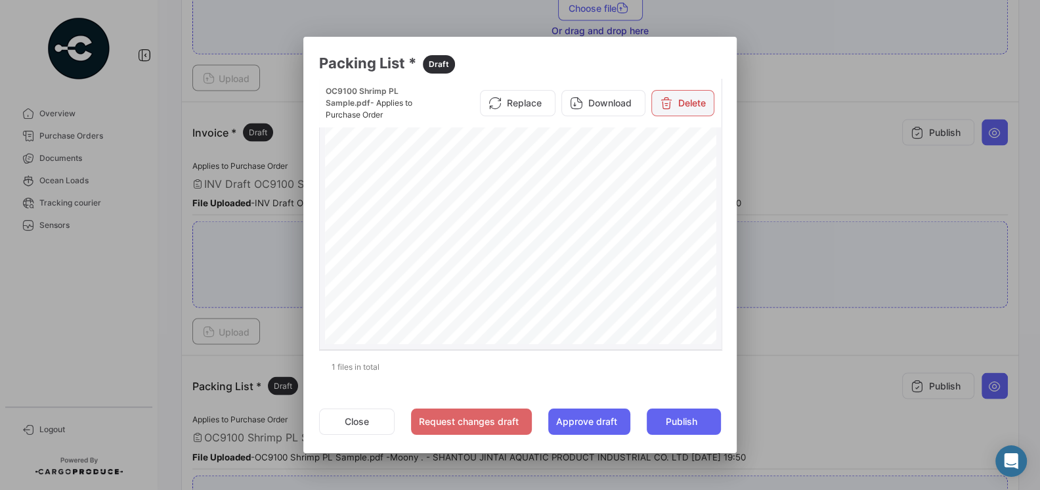
click at [674, 100] on button "Delete" at bounding box center [682, 103] width 63 height 26
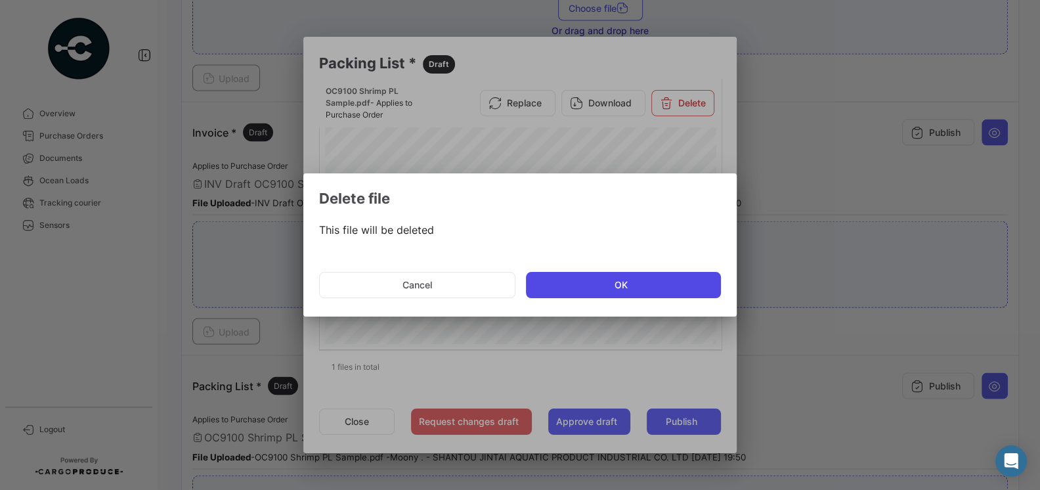
click at [563, 285] on button "OK" at bounding box center [623, 285] width 195 height 26
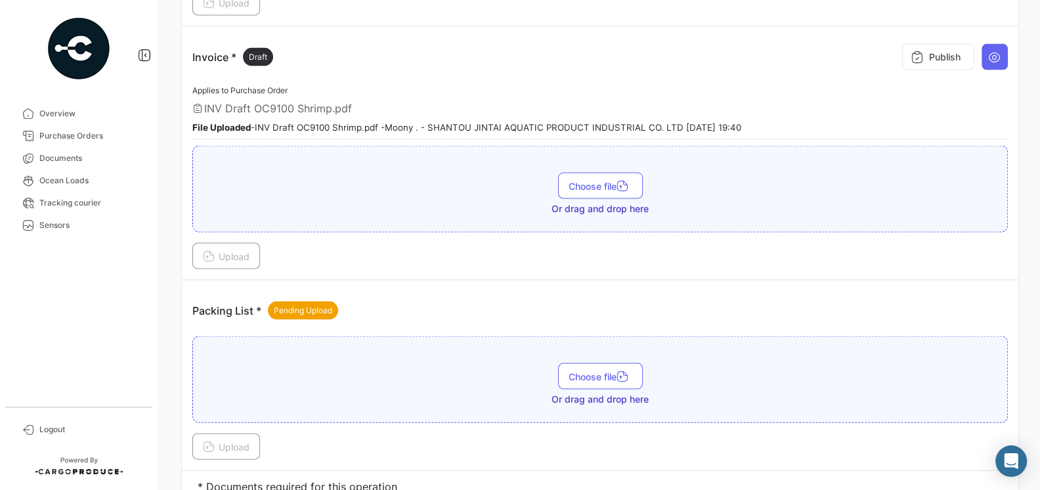
scroll to position [2233, 0]
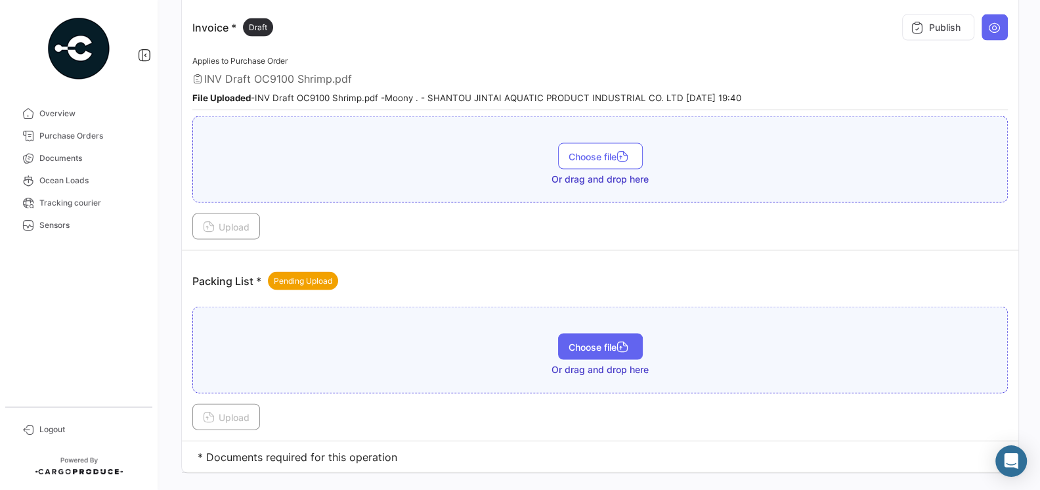
click at [577, 341] on span "Choose file" at bounding box center [601, 346] width 64 height 11
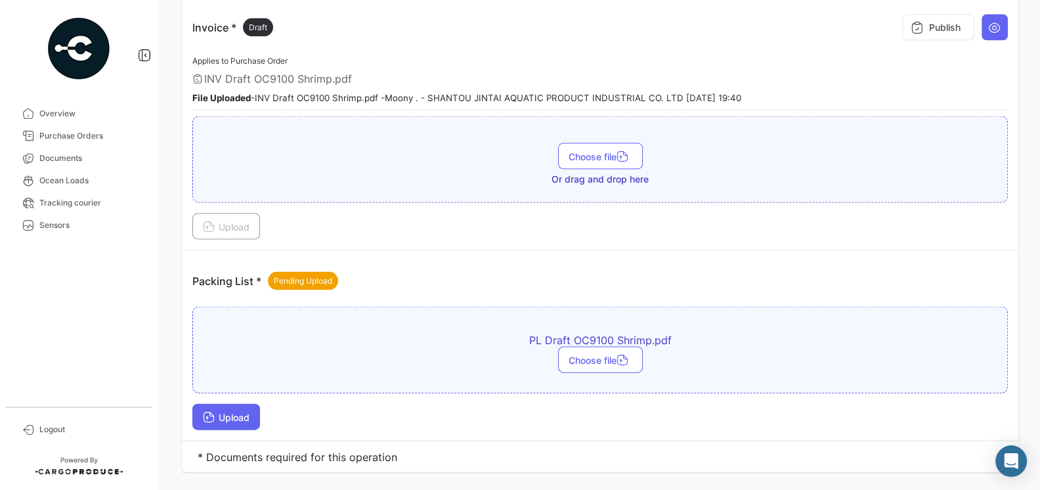
click at [250, 412] on span "Upload" at bounding box center [226, 417] width 47 height 11
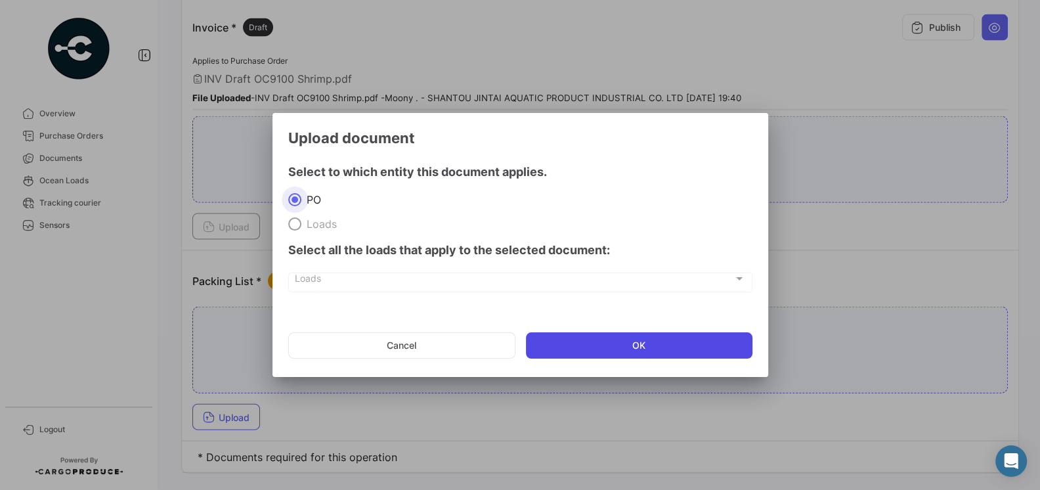
click at [614, 339] on button "OK" at bounding box center [639, 345] width 227 height 26
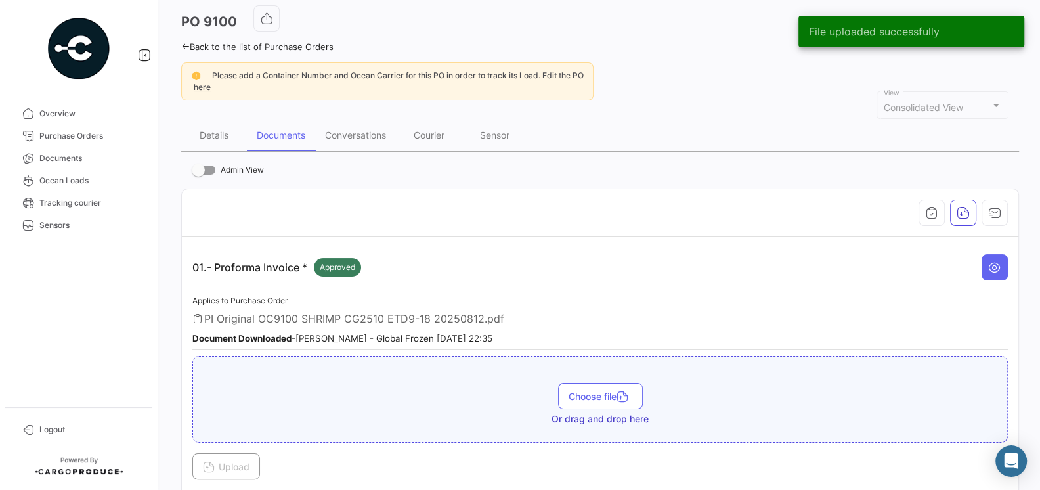
scroll to position [0, 0]
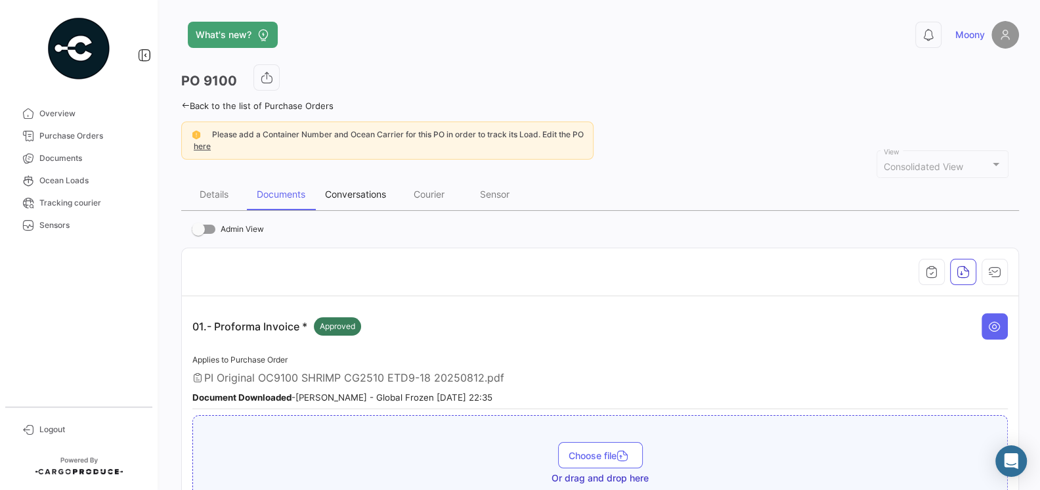
click at [352, 183] on div "Conversations" at bounding box center [355, 195] width 81 height 32
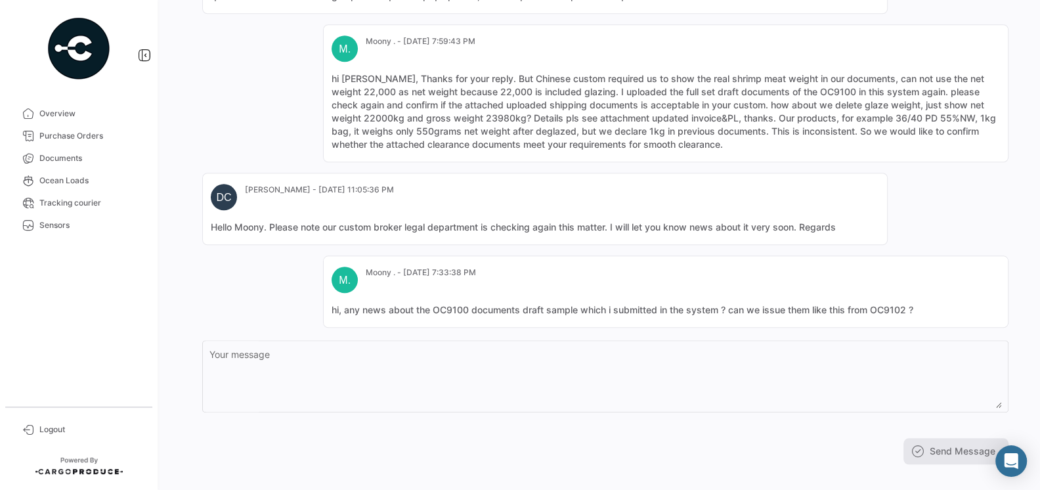
scroll to position [949, 0]
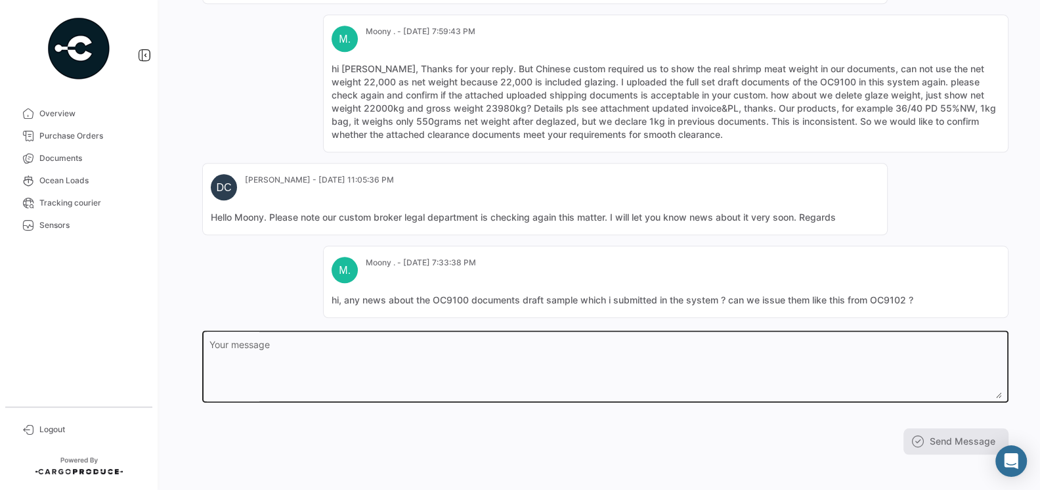
click at [485, 333] on div "Your message" at bounding box center [605, 365] width 793 height 74
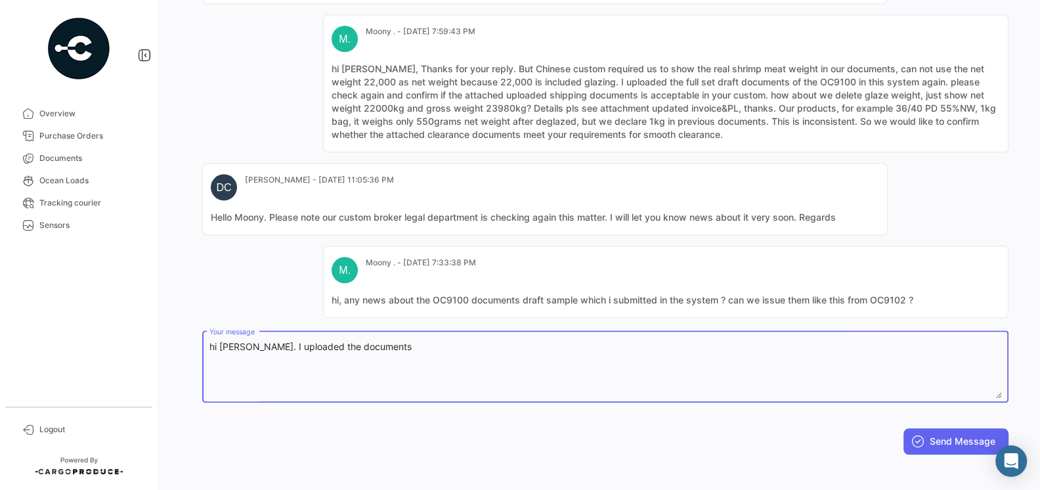
click at [319, 340] on textarea "hi [PERSON_NAME]. I uploaded the documents" at bounding box center [605, 369] width 793 height 58
click at [397, 344] on textarea "hi [PERSON_NAME]. I uploaded the draft documents" at bounding box center [605, 369] width 793 height 58
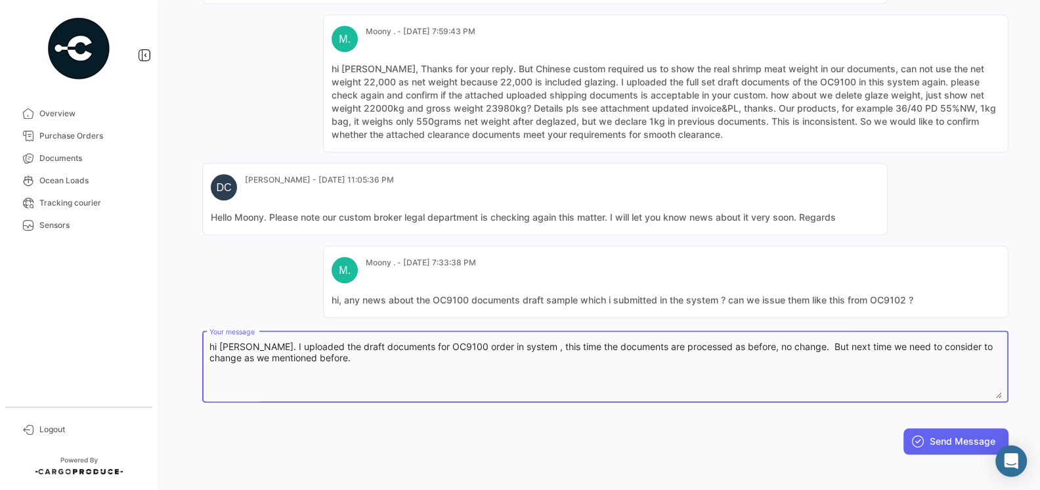
click at [273, 353] on textarea "hi [PERSON_NAME]. I uploaded the draft documents for OC9100 order in system , t…" at bounding box center [605, 369] width 793 height 58
click at [376, 357] on textarea "hi [PERSON_NAME]. I uploaded the draft documents for OC9100 order in system , t…" at bounding box center [605, 369] width 793 height 58
click at [428, 349] on textarea "hi [PERSON_NAME]. I uploaded the draft documents for OC9100 order in system , t…" at bounding box center [605, 369] width 793 height 58
click at [734, 341] on textarea "hi [PERSON_NAME]. I uploaded the draft documents for OC9100 order in system , t…" at bounding box center [605, 369] width 793 height 58
click at [695, 341] on textarea "hi [PERSON_NAME]. I uploaded the draft documents for OC9100 order in system , t…" at bounding box center [605, 369] width 793 height 58
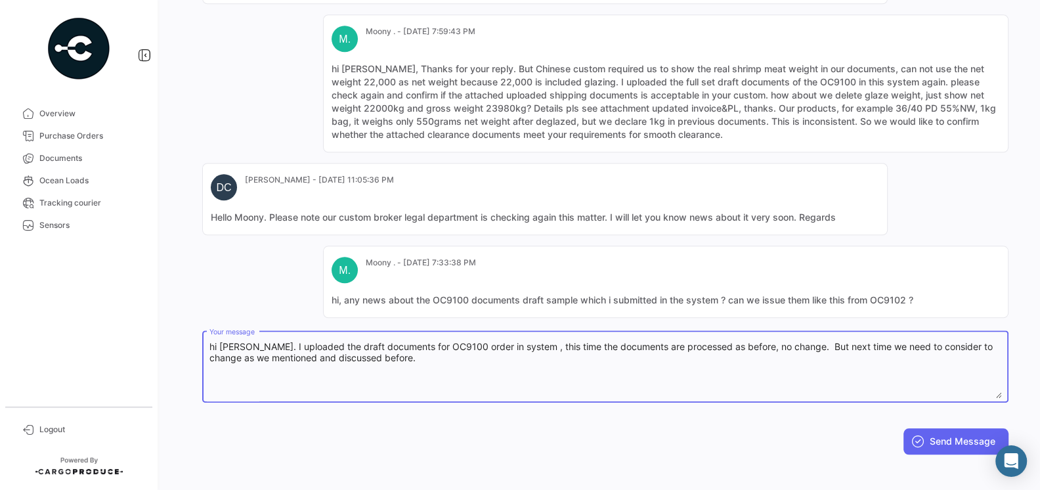
click at [690, 343] on textarea "hi [PERSON_NAME]. I uploaded the draft documents for OC9100 order in system , t…" at bounding box center [605, 369] width 793 height 58
click at [798, 355] on textarea "hi [PERSON_NAME]. I uploaded the draft documents for OC9100 order in system , t…" at bounding box center [605, 369] width 793 height 58
click at [700, 369] on textarea "hi [PERSON_NAME]. I uploaded the draft documents for OC9100 order in system , t…" at bounding box center [605, 369] width 793 height 58
type textarea "hi [PERSON_NAME]. I uploaded the draft documents for OC9100 order in system , t…"
click at [926, 439] on button "Send Message" at bounding box center [955, 441] width 105 height 26
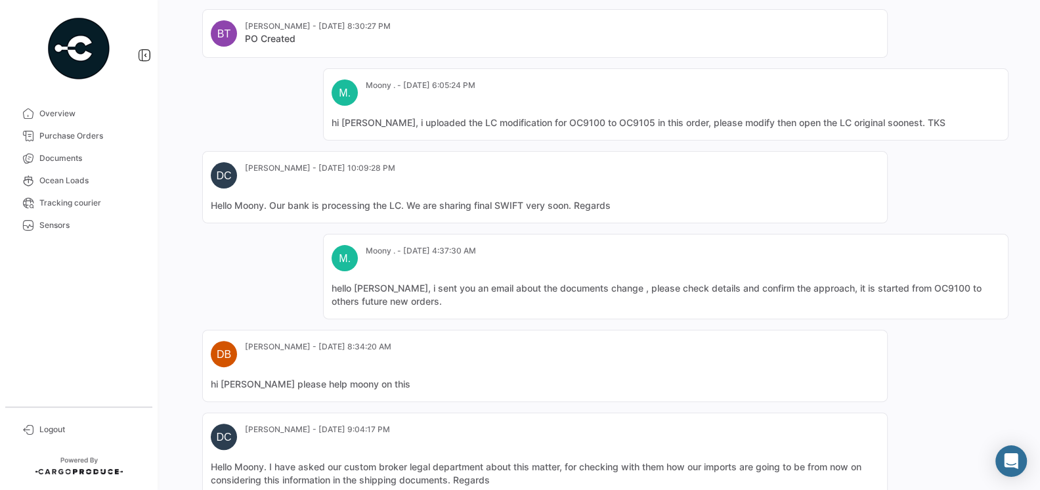
scroll to position [0, 0]
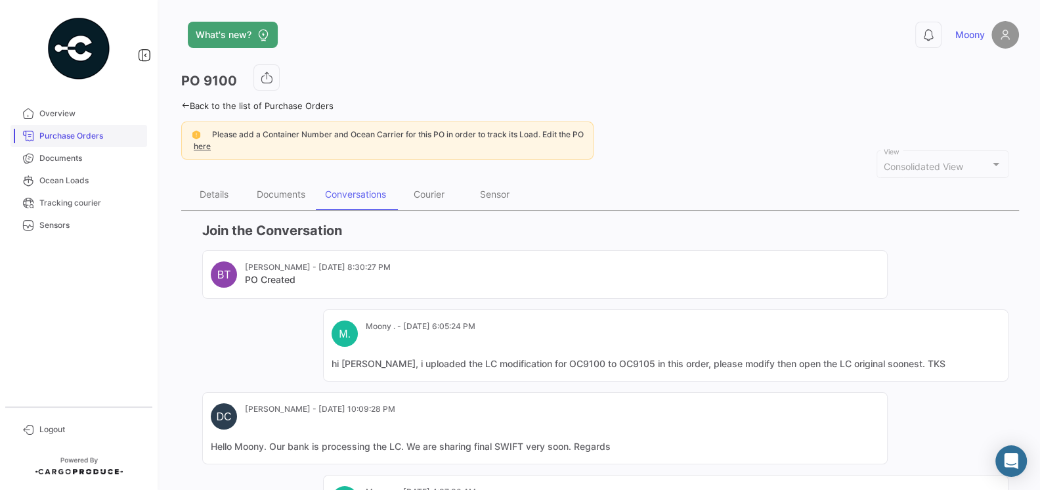
click at [63, 135] on span "Purchase Orders" at bounding box center [90, 136] width 102 height 12
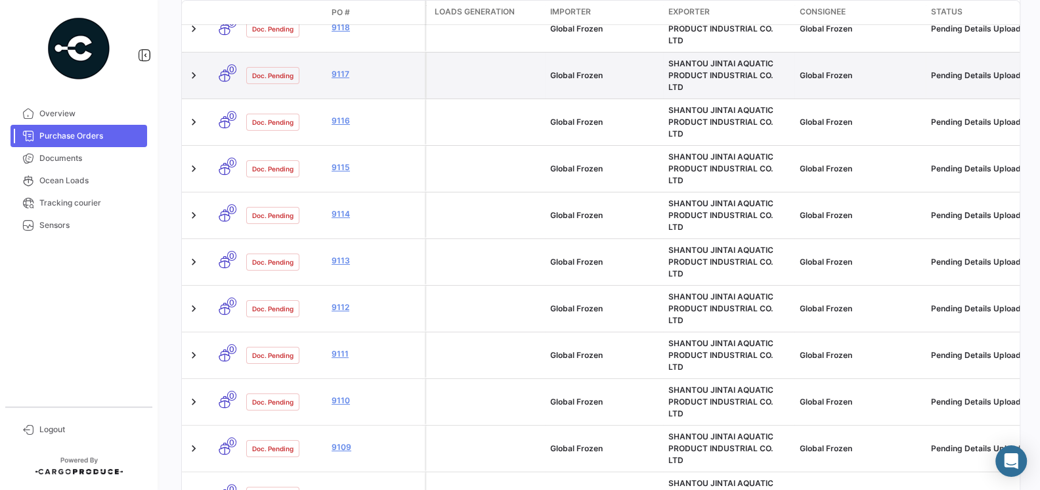
scroll to position [365, 0]
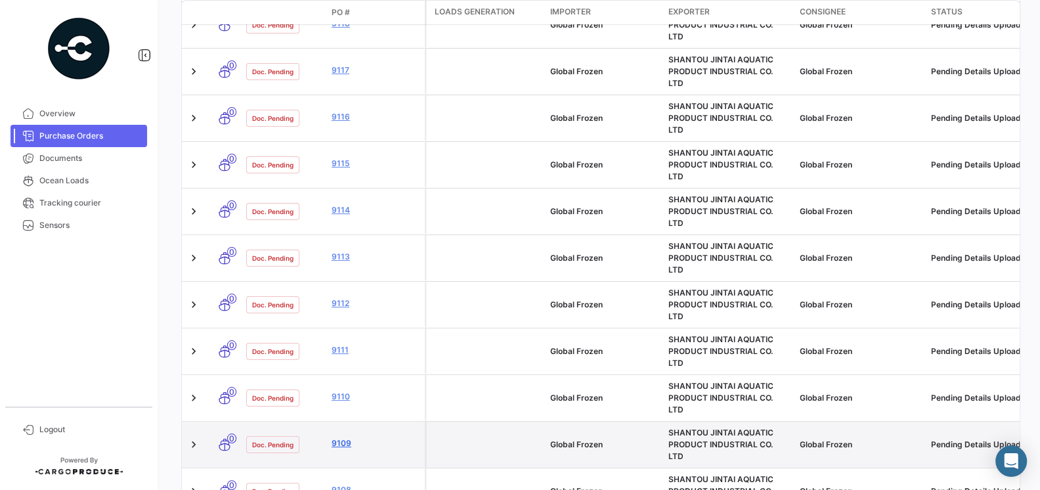
click at [344, 437] on link "9109" at bounding box center [376, 443] width 88 height 12
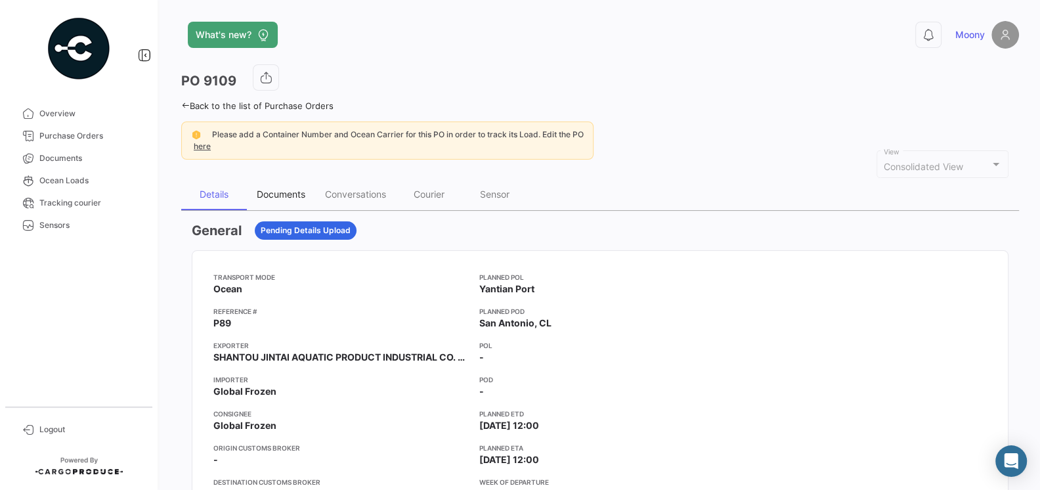
click at [286, 192] on div "Documents" at bounding box center [281, 193] width 49 height 11
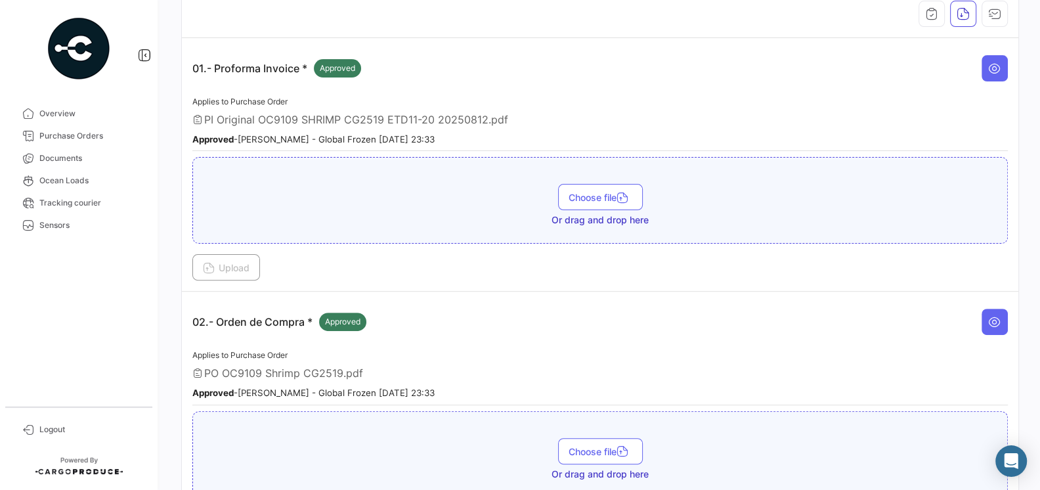
scroll to position [446, 0]
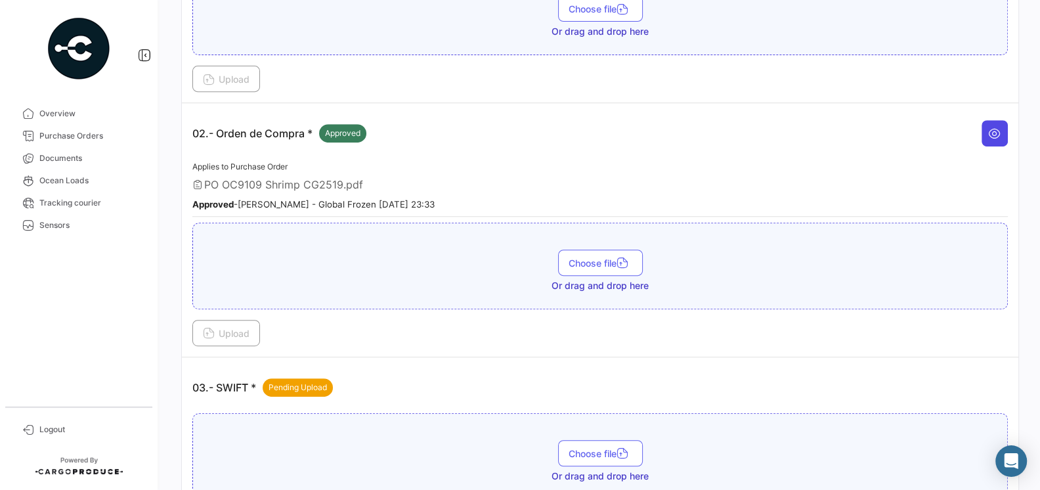
click at [987, 133] on button at bounding box center [995, 133] width 26 height 26
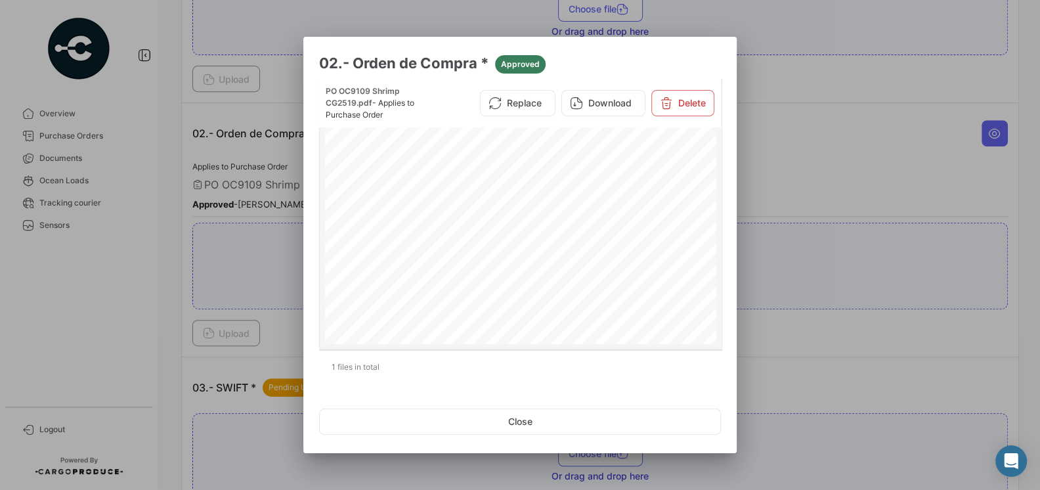
click at [618, 265] on div "PURCHASE ORDER GLOBAL FROZEN SPA [PERSON_NAME] #0350, Quilicura Tel.:[PHONE_NUM…" at bounding box center [521, 403] width 392 height 561
click at [607, 245] on div "PURCHASE ORDER GLOBAL FROZEN SPA [PERSON_NAME] #0350, Quilicura Tel.:[PHONE_NUM…" at bounding box center [521, 354] width 392 height 561
click at [603, 246] on div "PURCHASE ORDER GLOBAL FROZEN SPA [PERSON_NAME] #0350, Quilicura Tel.:[PHONE_NUM…" at bounding box center [521, 354] width 392 height 561
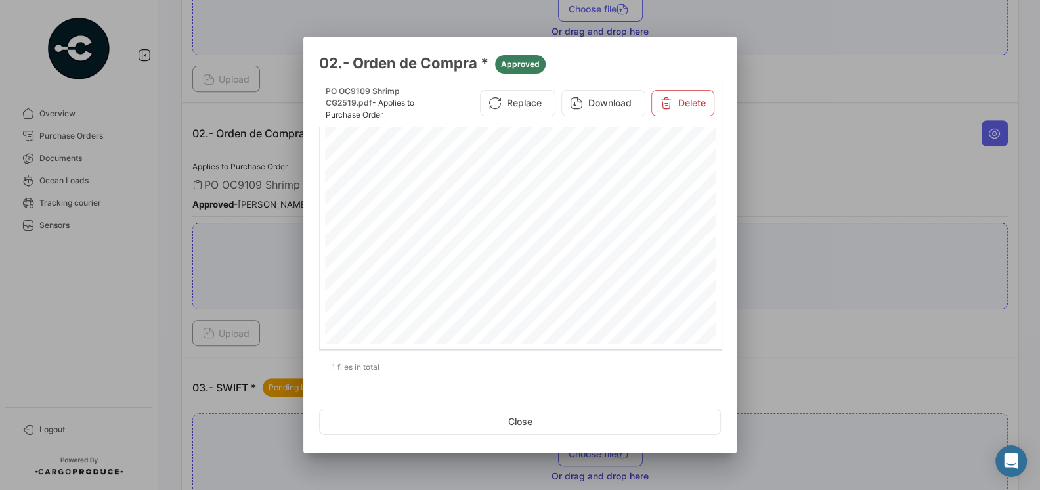
click at [820, 240] on div at bounding box center [520, 245] width 1040 height 490
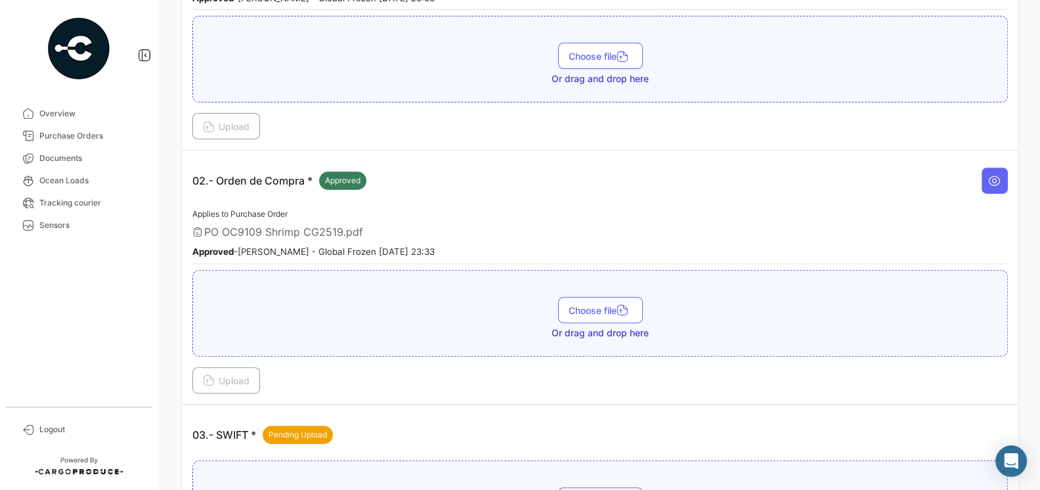
scroll to position [427, 0]
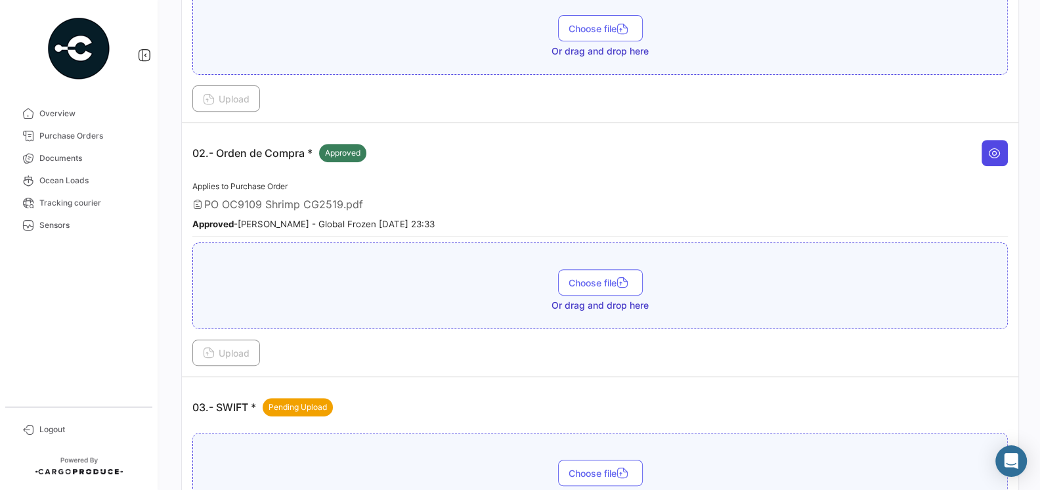
click at [995, 150] on icon at bounding box center [994, 152] width 13 height 13
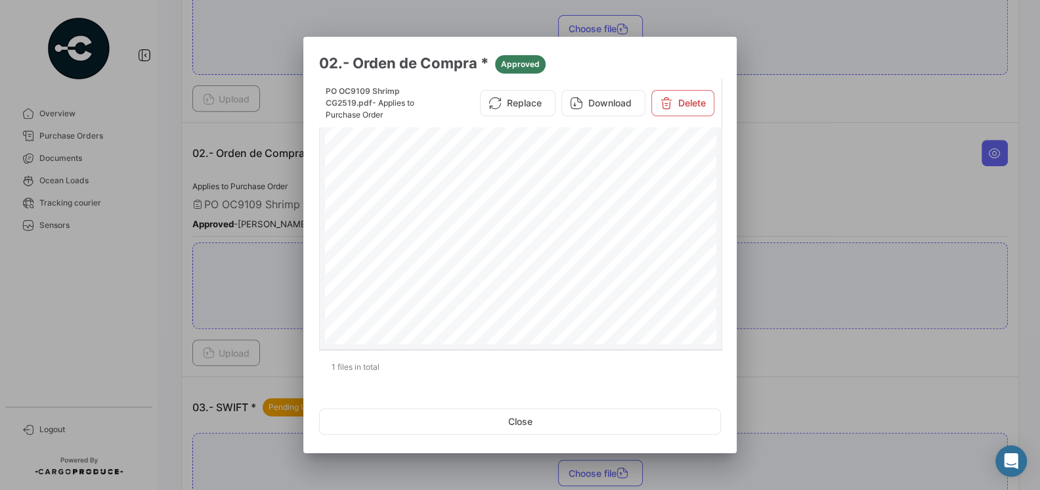
click at [686, 234] on div "PURCHASE ORDER GLOBAL FROZEN SPA [PERSON_NAME] #0350, Quilicura Tel.:[PHONE_NUM…" at bounding box center [521, 403] width 392 height 561
click at [150, 314] on div at bounding box center [520, 245] width 1040 height 490
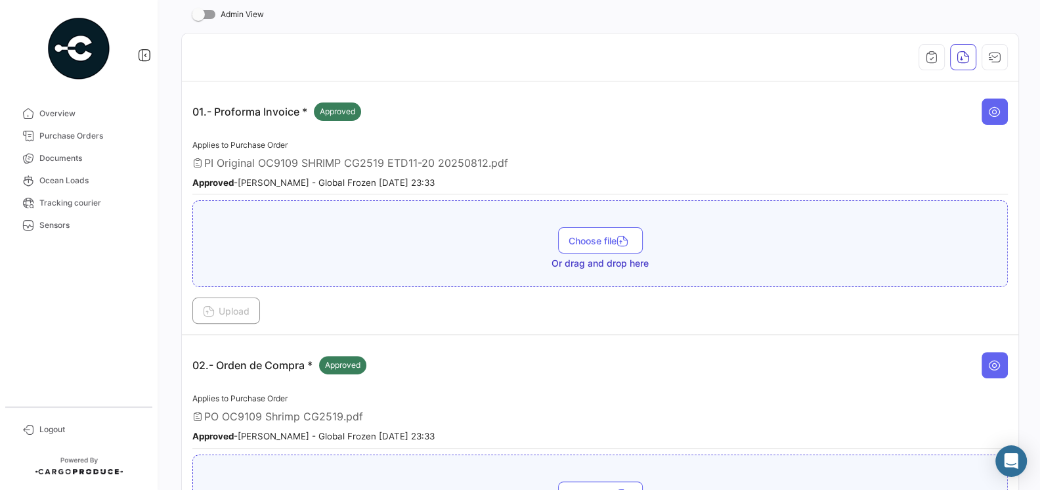
scroll to position [217, 0]
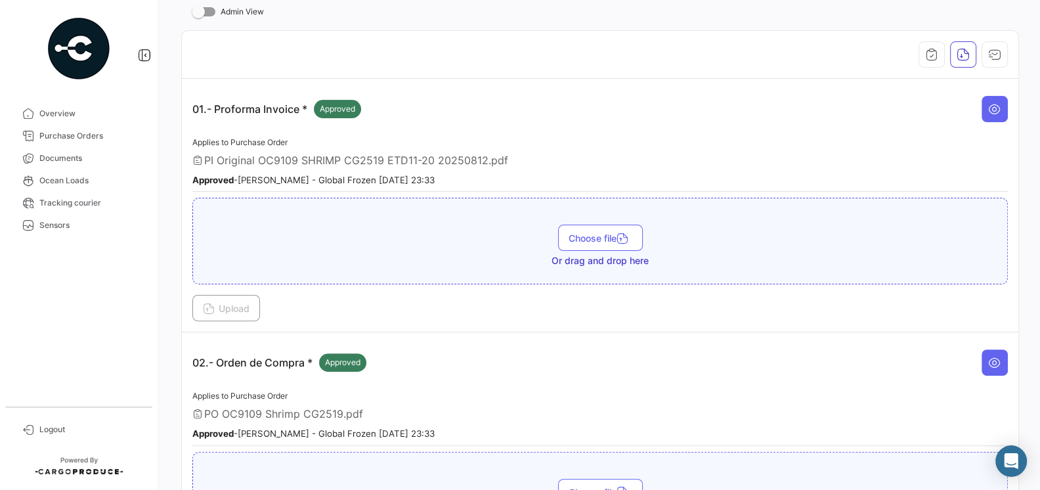
click at [649, 373] on div "02.- Orden de Compra * Approved" at bounding box center [600, 362] width 816 height 39
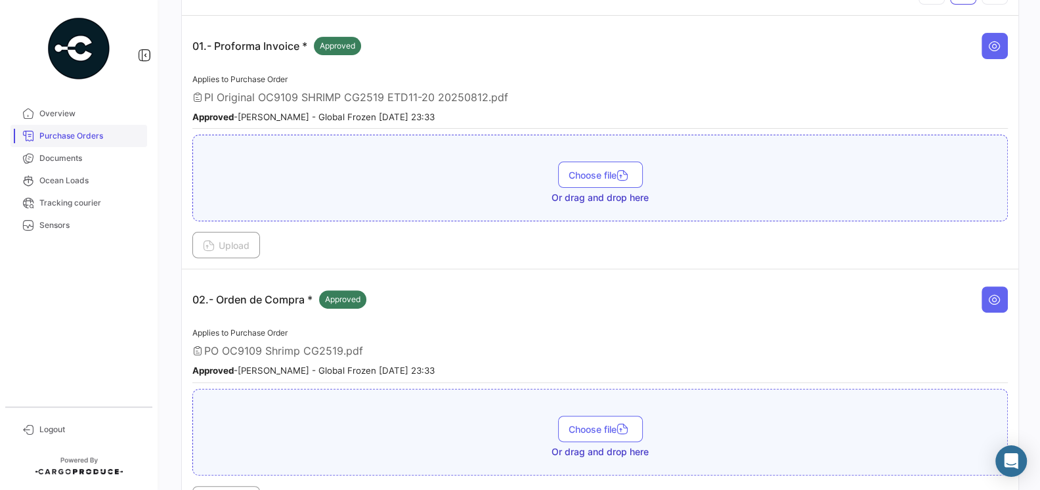
click at [51, 144] on link "Purchase Orders" at bounding box center [79, 136] width 137 height 22
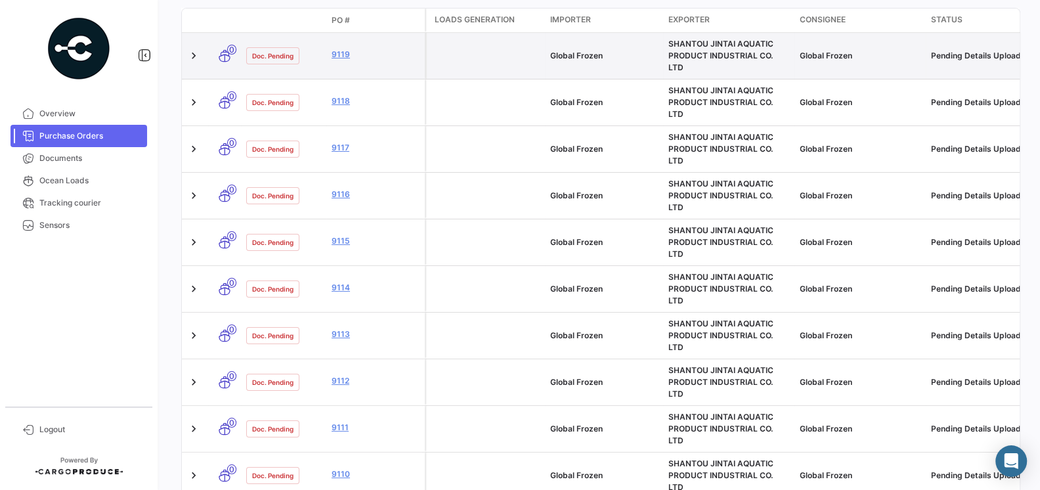
scroll to position [291, 0]
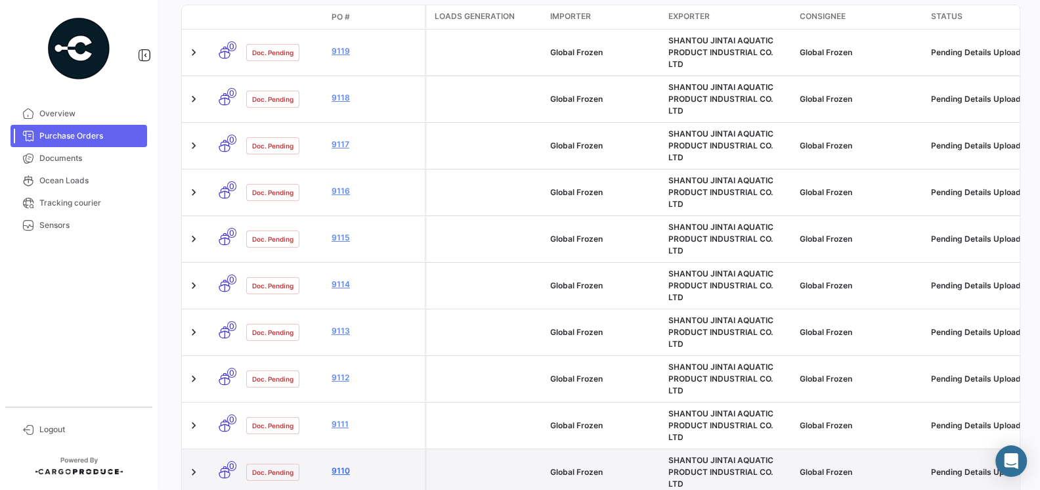
click at [343, 465] on link "9110" at bounding box center [376, 471] width 88 height 12
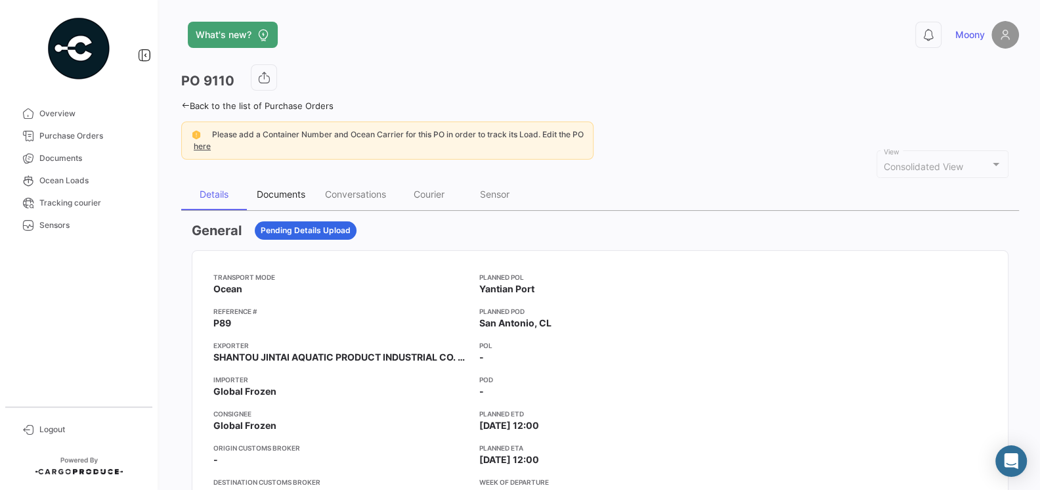
click at [289, 198] on div "Documents" at bounding box center [281, 193] width 49 height 11
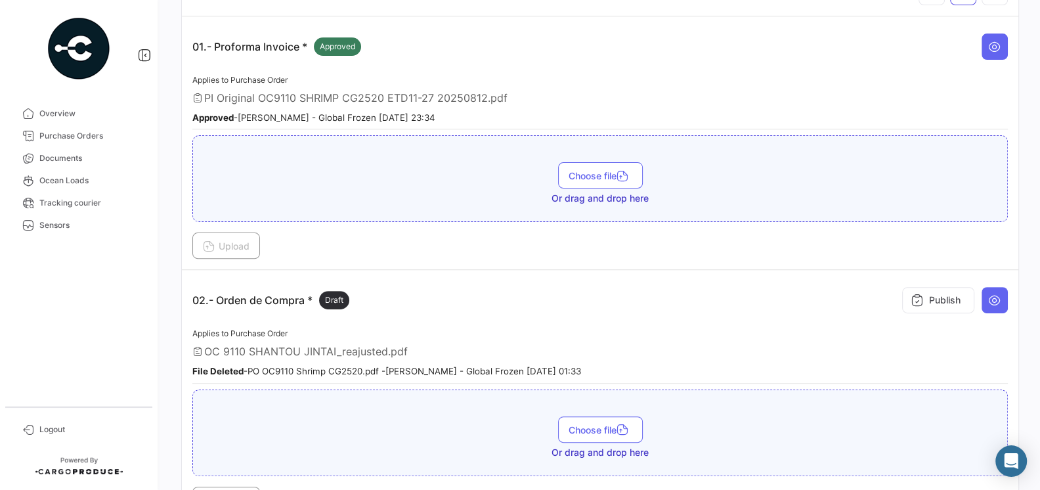
scroll to position [276, 0]
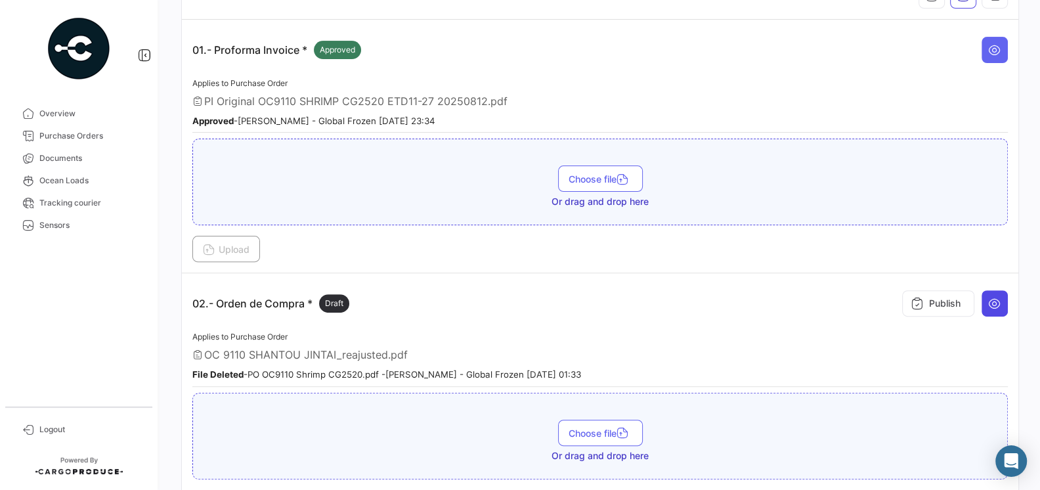
click at [1003, 297] on button at bounding box center [995, 303] width 26 height 26
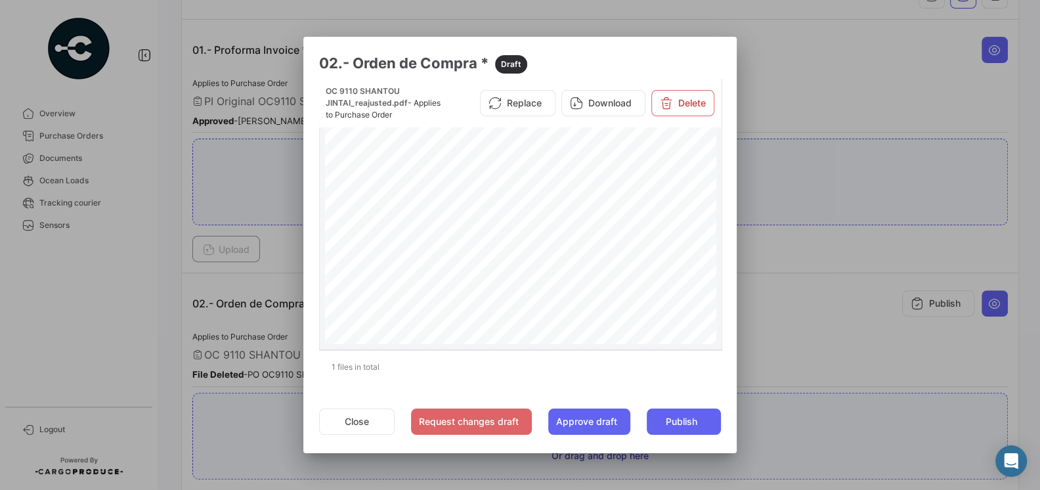
click at [566, 236] on div "PURCHASE ORDER GLOBAL FROZEN SPAAmérico Vespucio #0350, QuilicuraTel.:+1 619 [E…" at bounding box center [521, 403] width 392 height 561
click at [565, 224] on div "PURCHASE ORDER GLOBAL FROZEN SPAAmérico Vespucio #0350, QuilicuraTel.:+1 619 [E…" at bounding box center [521, 326] width 392 height 561
click at [133, 320] on div at bounding box center [520, 245] width 1040 height 490
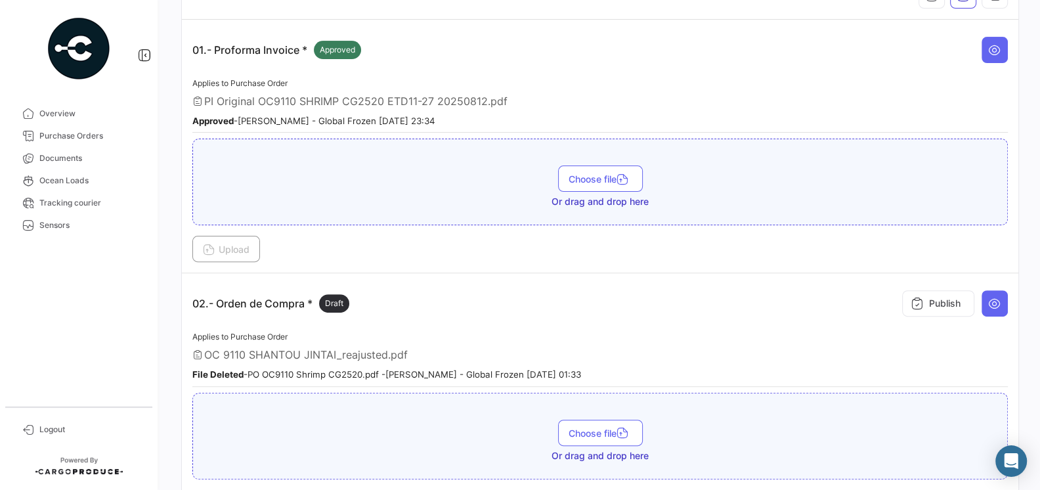
click at [508, 329] on div "Applies to Purchase Order OC 9110 SHANTOU JINTAI_reajusted.pdf File Deleted - P…" at bounding box center [600, 358] width 816 height 58
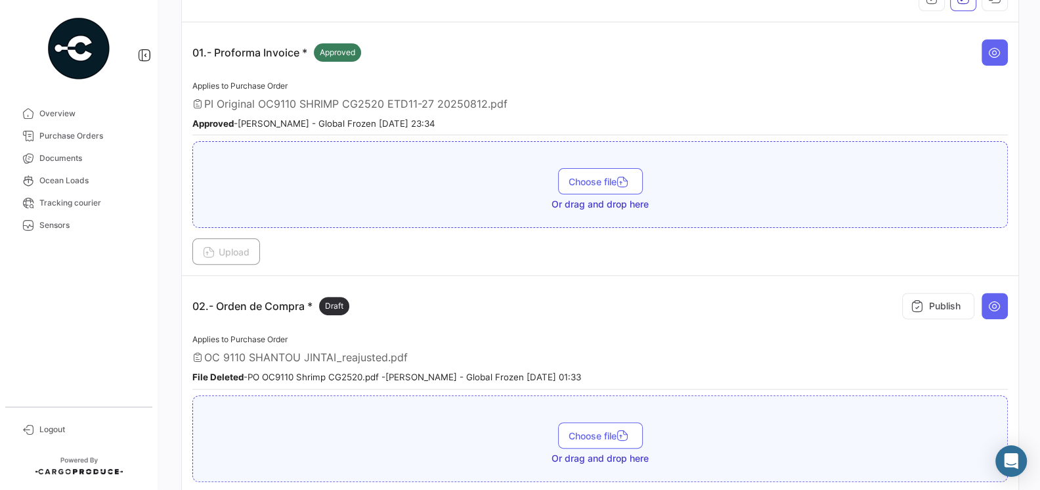
scroll to position [276, 0]
click at [990, 297] on icon at bounding box center [994, 303] width 13 height 13
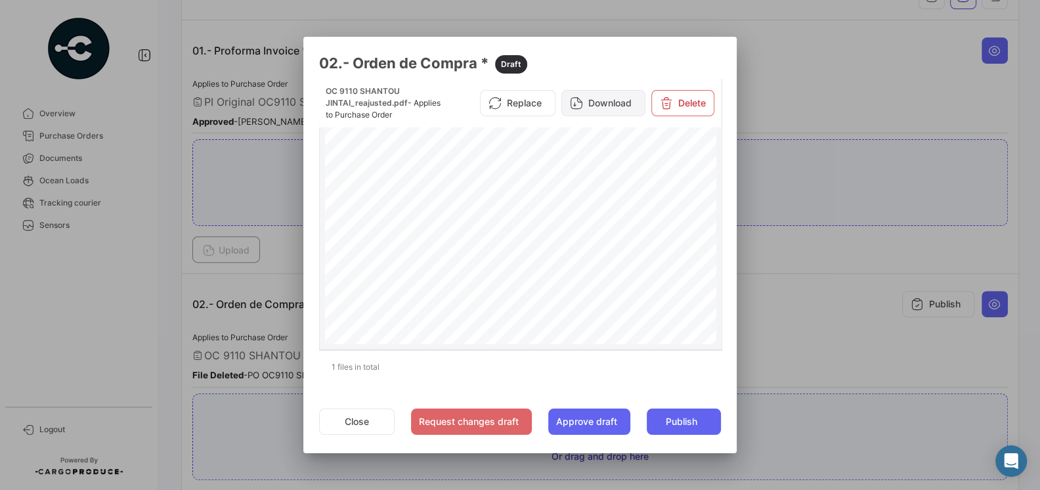
click at [610, 102] on button "Download" at bounding box center [603, 103] width 84 height 26
click at [367, 422] on button "Close" at bounding box center [357, 421] width 76 height 26
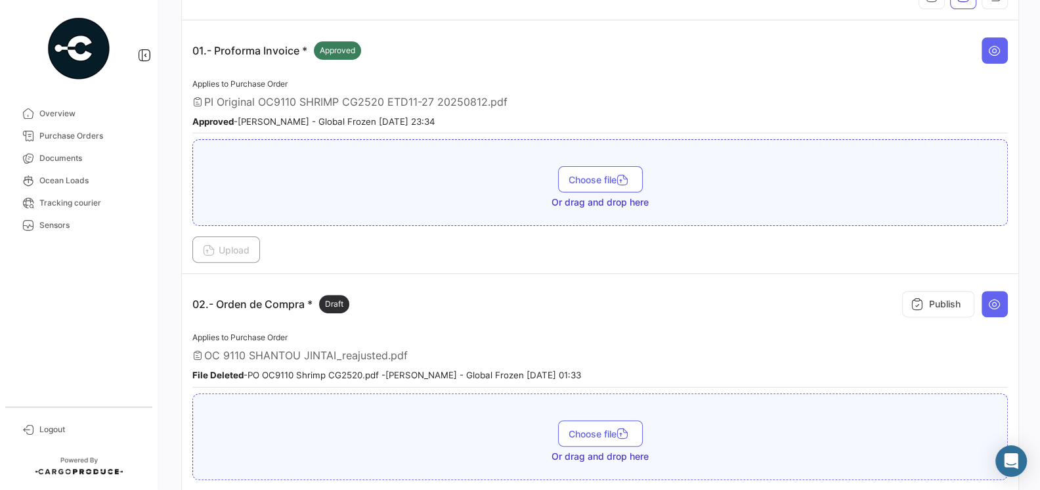
click at [554, 268] on td "01.- Proforma Invoice * Approved Applies to Purchase Order PI Original OC9110 S…" at bounding box center [600, 146] width 837 height 253
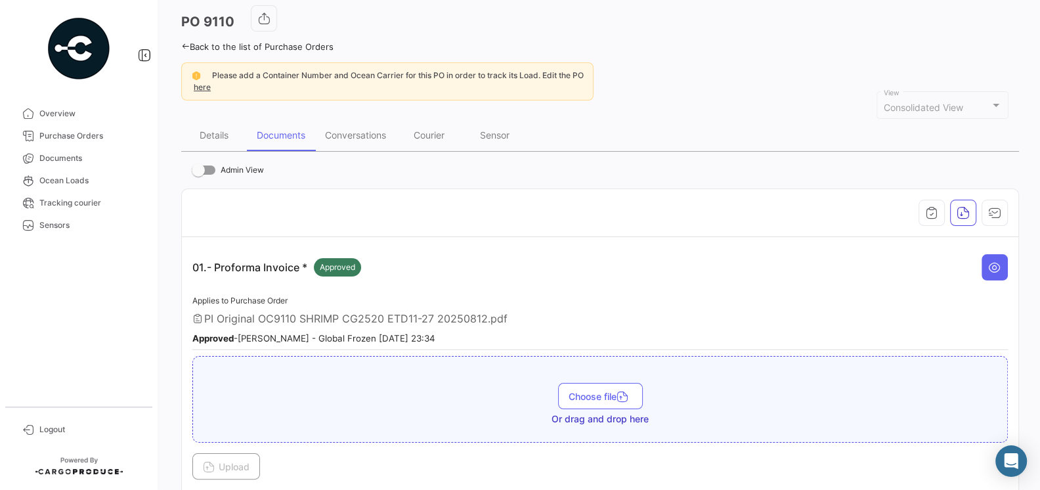
scroll to position [0, 0]
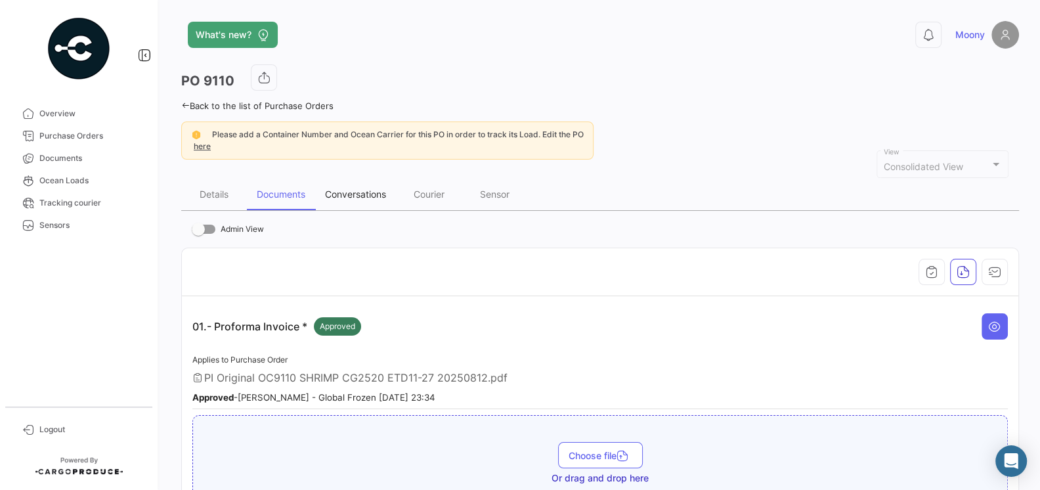
click at [339, 192] on div "Conversations" at bounding box center [355, 193] width 61 height 11
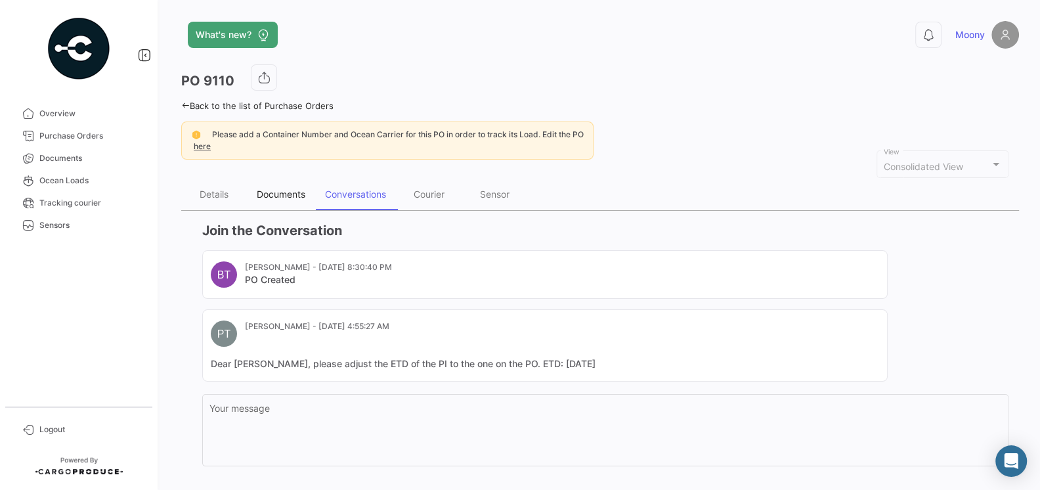
click at [279, 194] on div "Documents" at bounding box center [281, 193] width 49 height 11
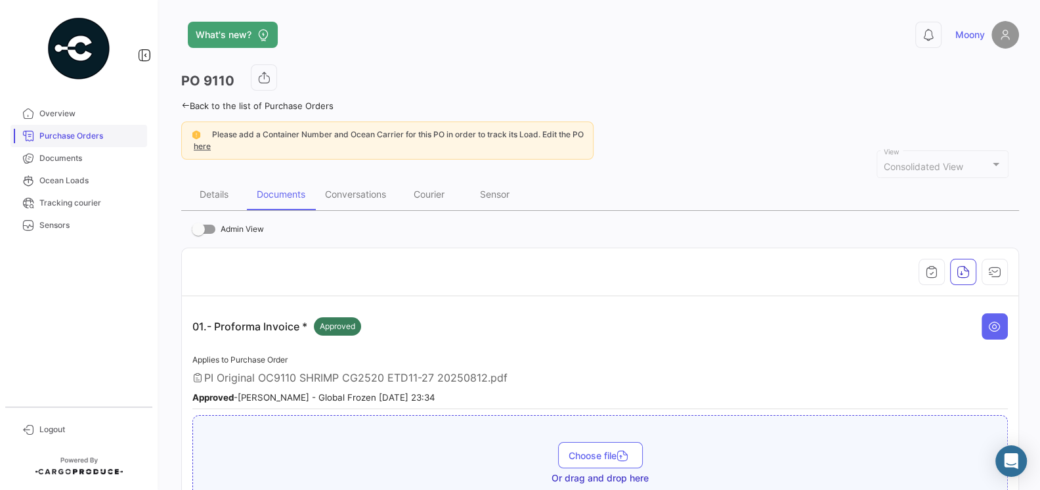
click at [72, 137] on span "Purchase Orders" at bounding box center [90, 136] width 102 height 12
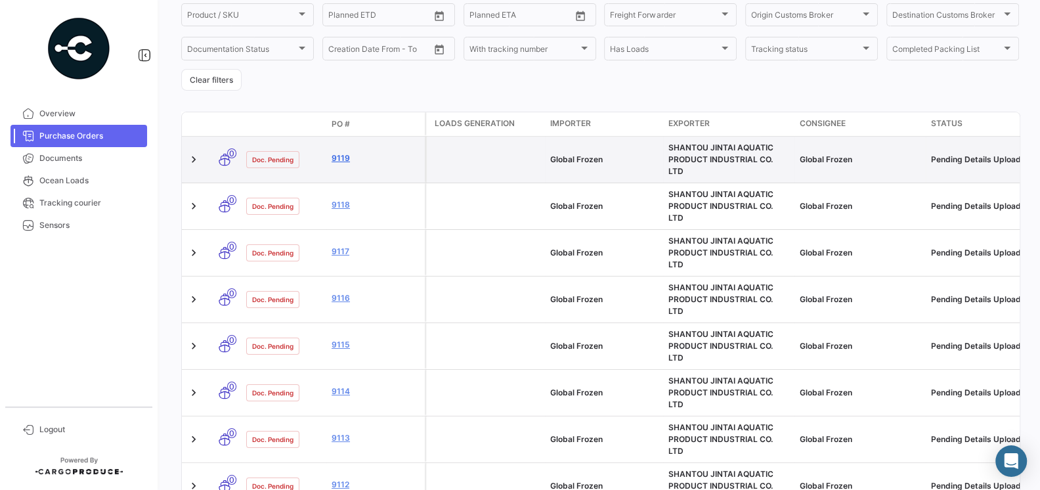
scroll to position [299, 0]
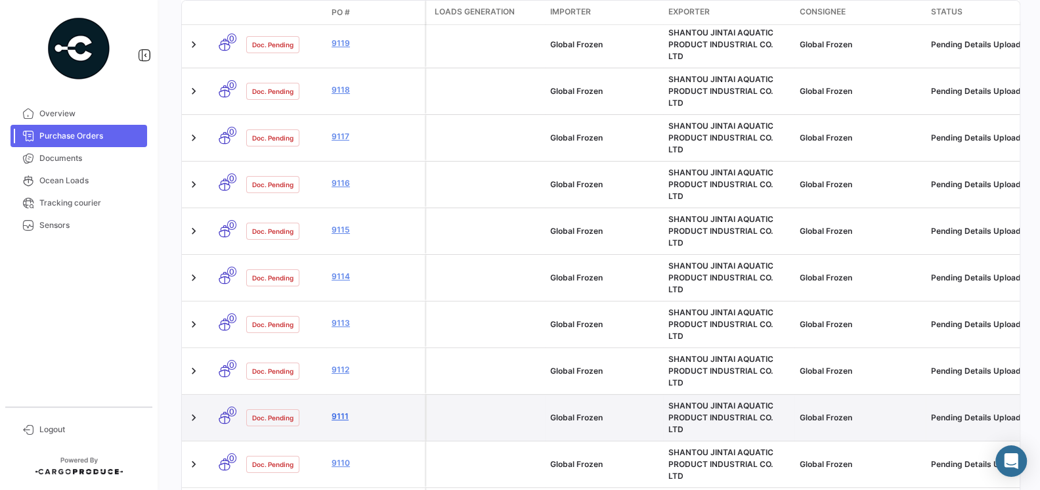
click at [345, 410] on link "9111" at bounding box center [376, 416] width 88 height 12
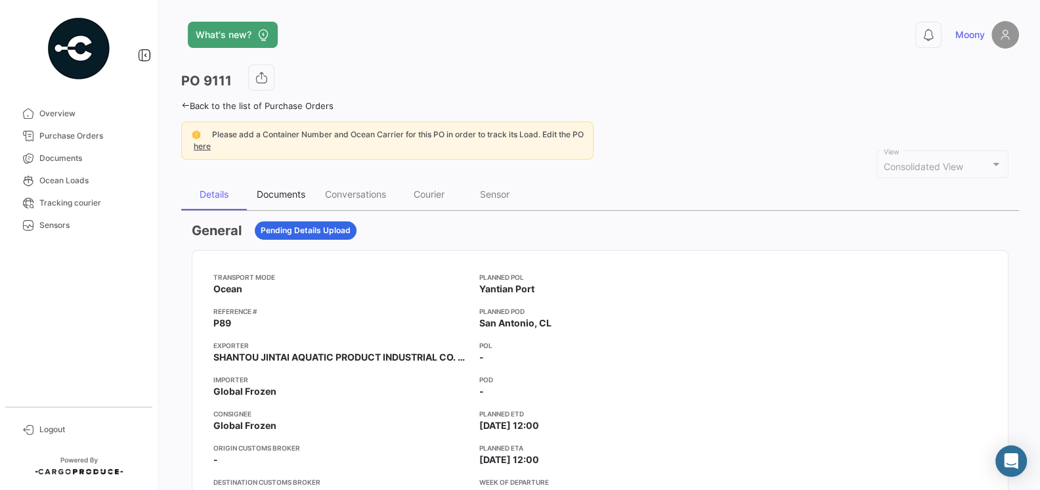
click at [287, 199] on div "Documents" at bounding box center [281, 195] width 68 height 32
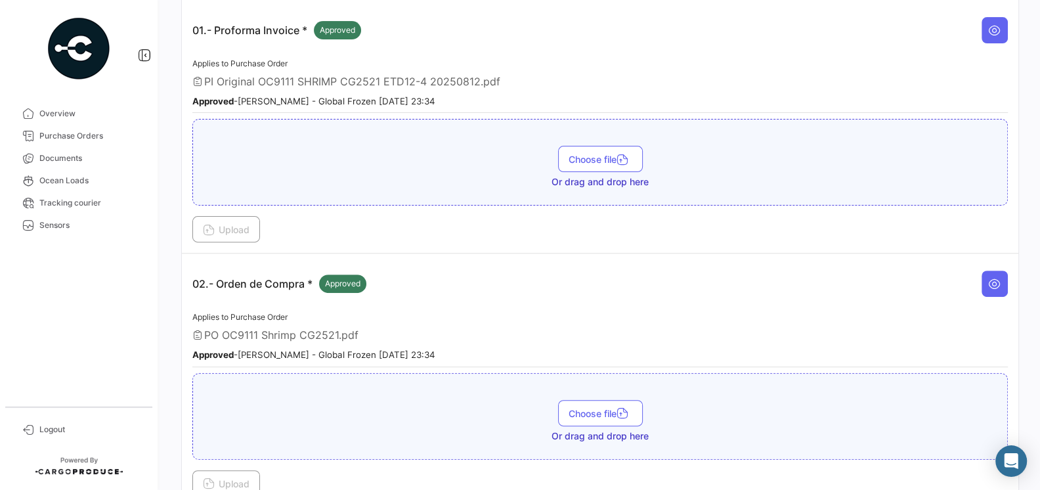
scroll to position [351, 0]
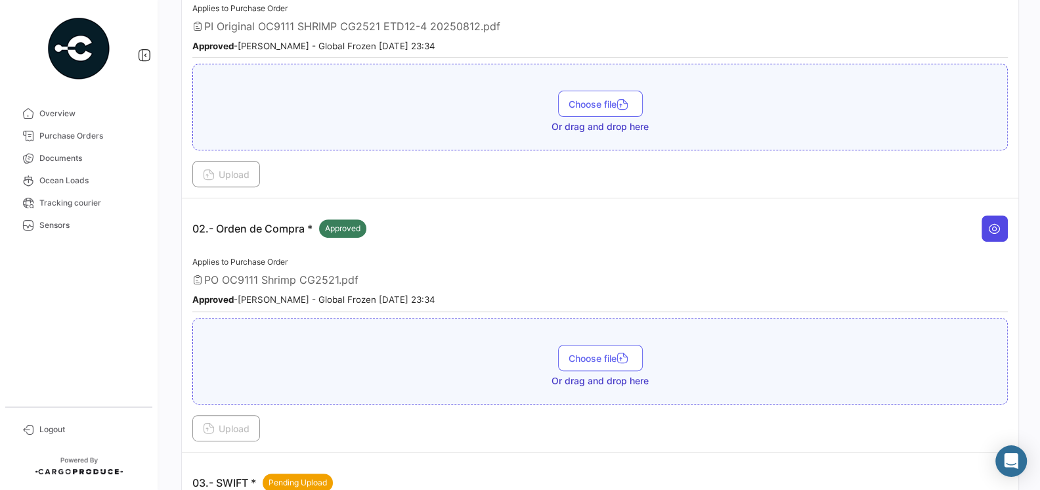
click at [999, 224] on icon at bounding box center [994, 228] width 13 height 13
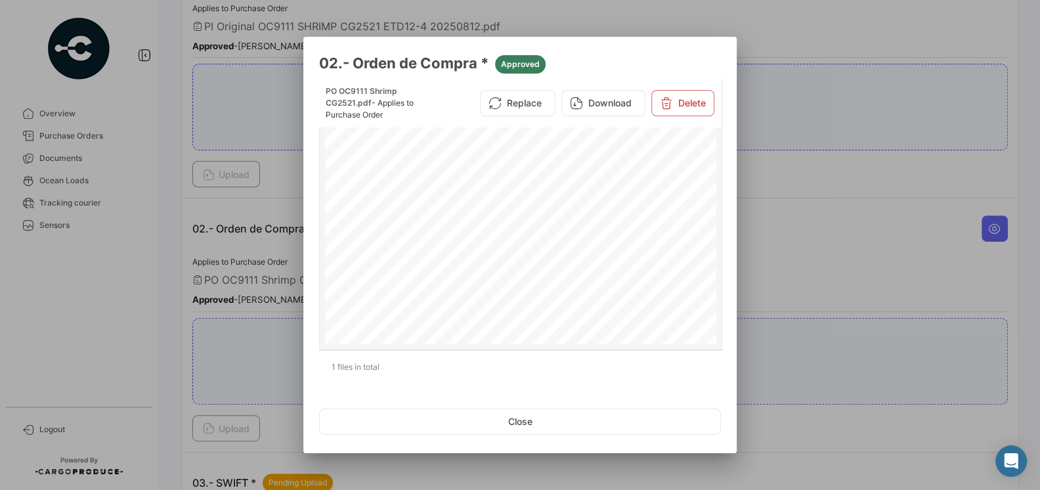
scroll to position [70, 0]
click at [616, 228] on div "PURCHASE ORDER GLOBAL FROZEN SPA [PERSON_NAME] #0350, Quilicura Tel.:[PHONE_NUM…" at bounding box center [521, 334] width 392 height 561
click at [248, 250] on div at bounding box center [520, 245] width 1040 height 490
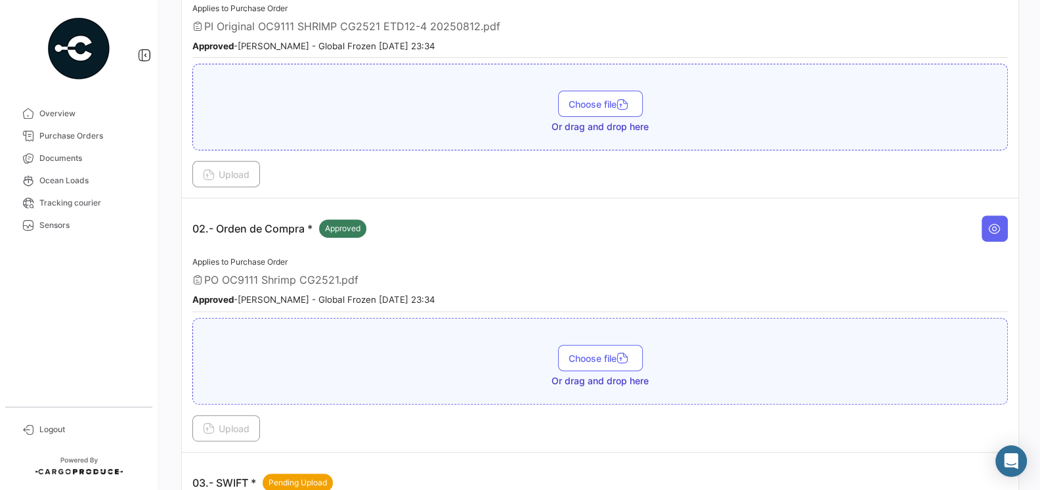
click at [291, 245] on app-document-grouped "02.- Orden de Compra * Approved Applies to Purchase Order PO OC9111 Shrimp CG25…" at bounding box center [600, 325] width 816 height 232
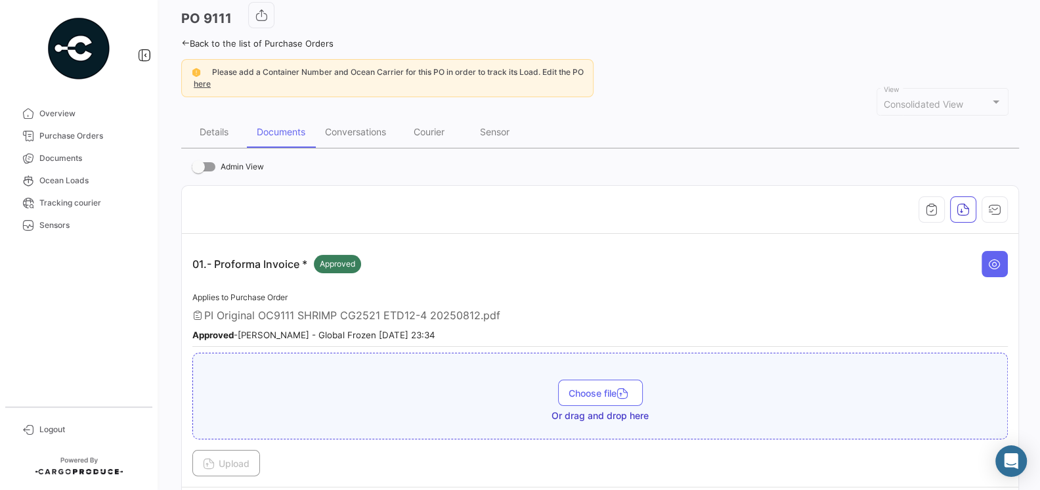
scroll to position [0, 0]
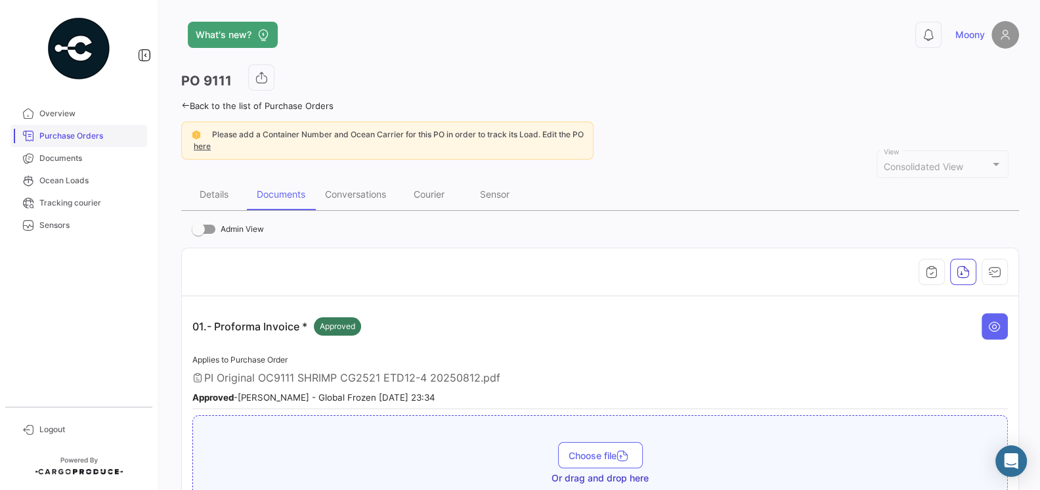
click at [79, 142] on link "Purchase Orders" at bounding box center [79, 136] width 137 height 22
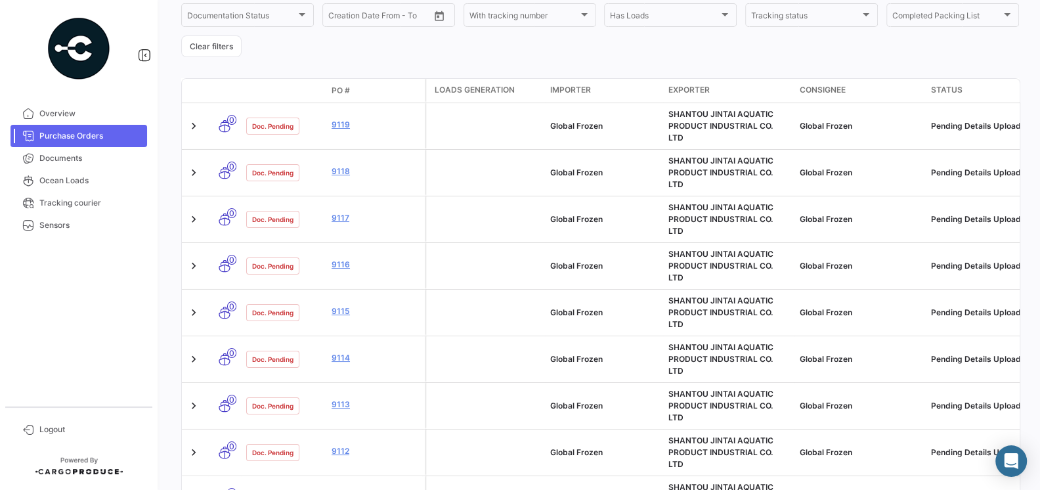
scroll to position [309, 0]
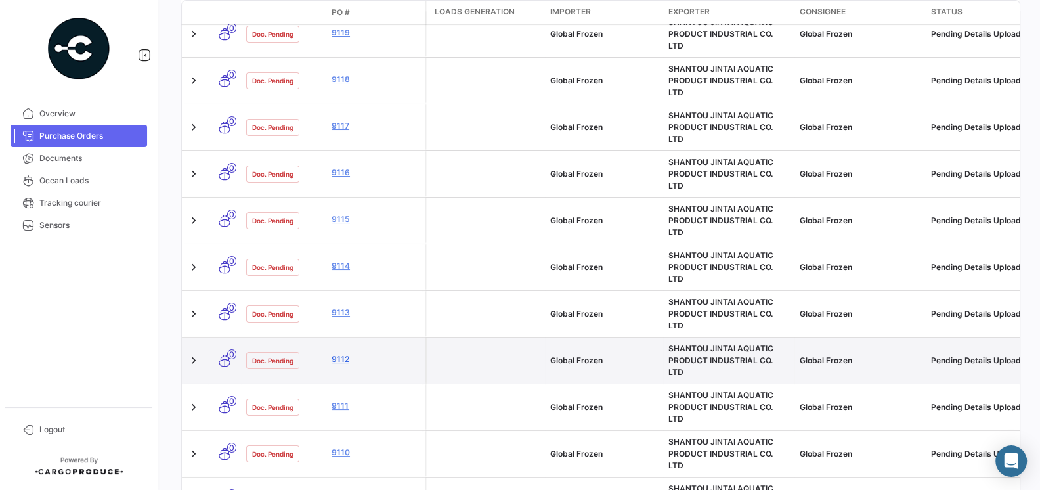
click at [339, 353] on link "9112" at bounding box center [376, 359] width 88 height 12
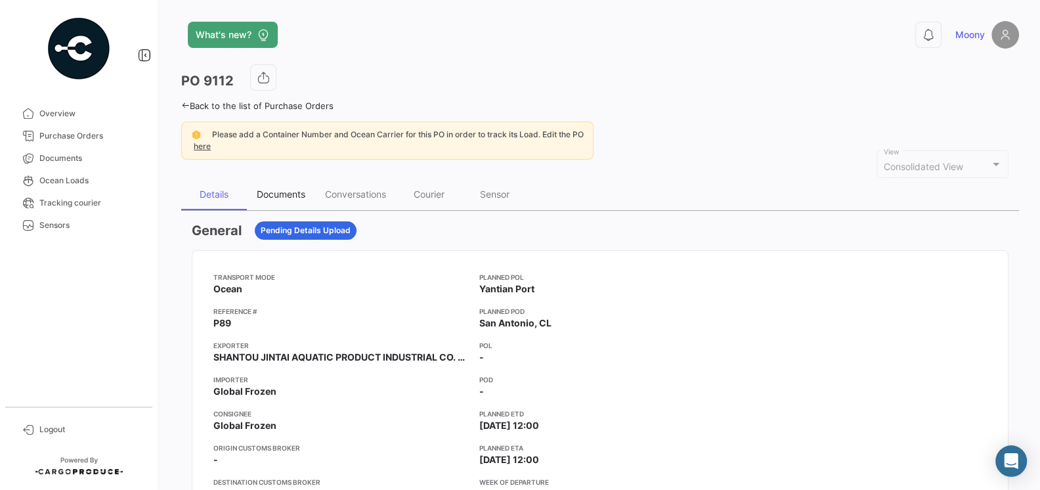
click at [284, 194] on div "Documents" at bounding box center [281, 193] width 49 height 11
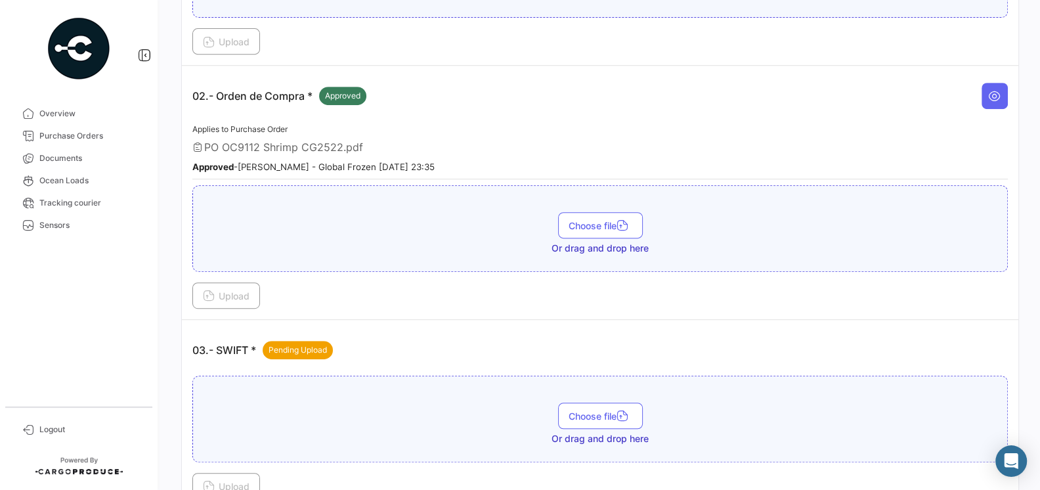
scroll to position [460, 0]
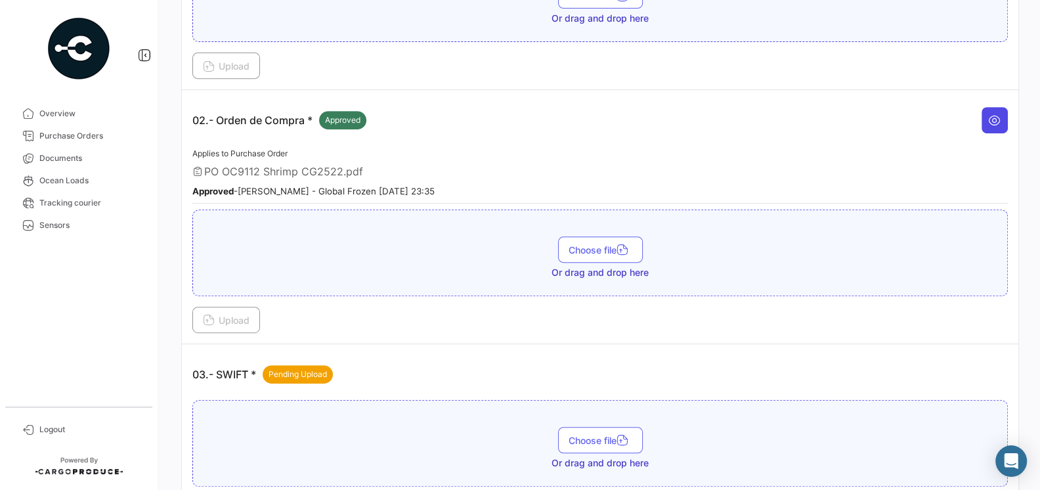
click at [989, 116] on icon at bounding box center [994, 120] width 13 height 13
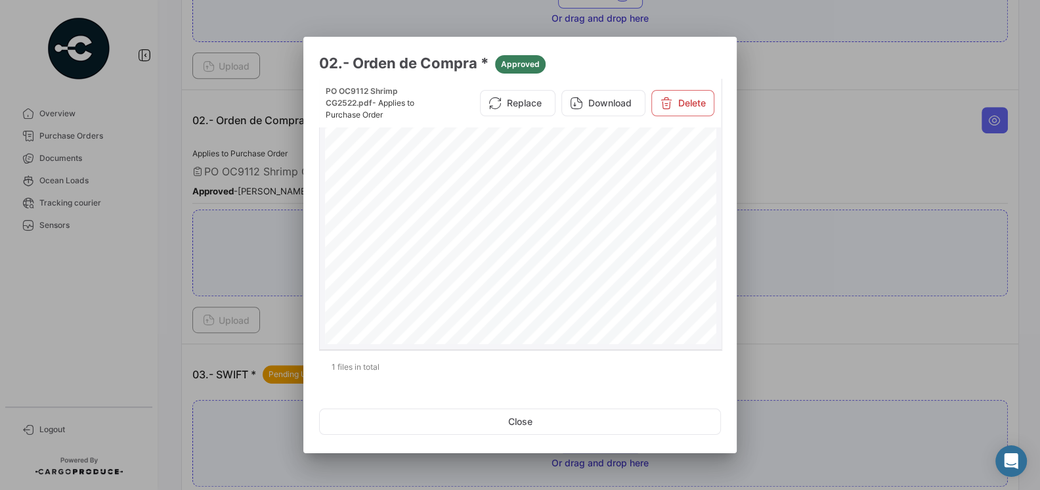
scroll to position [51, 0]
click at [520, 429] on button "Close" at bounding box center [520, 421] width 402 height 26
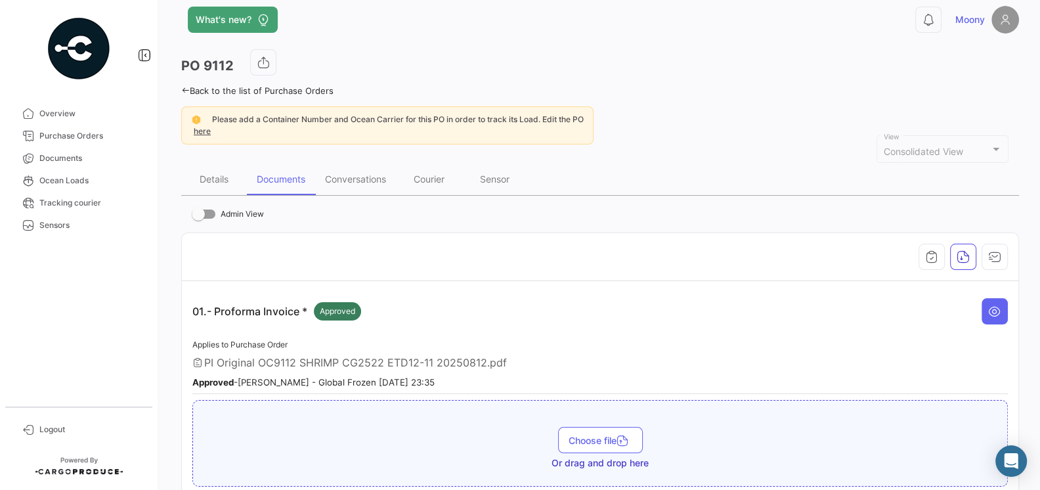
scroll to position [0, 0]
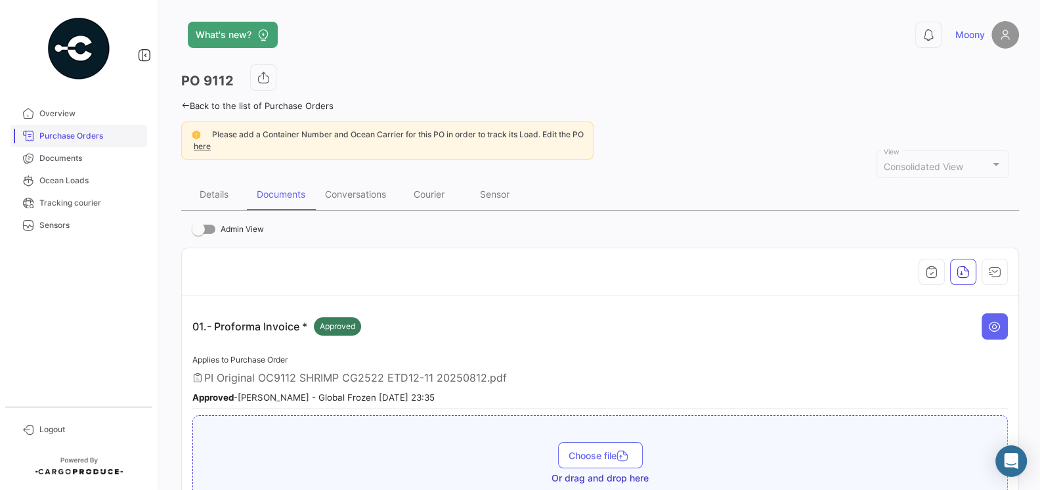
click at [51, 136] on span "Purchase Orders" at bounding box center [90, 136] width 102 height 12
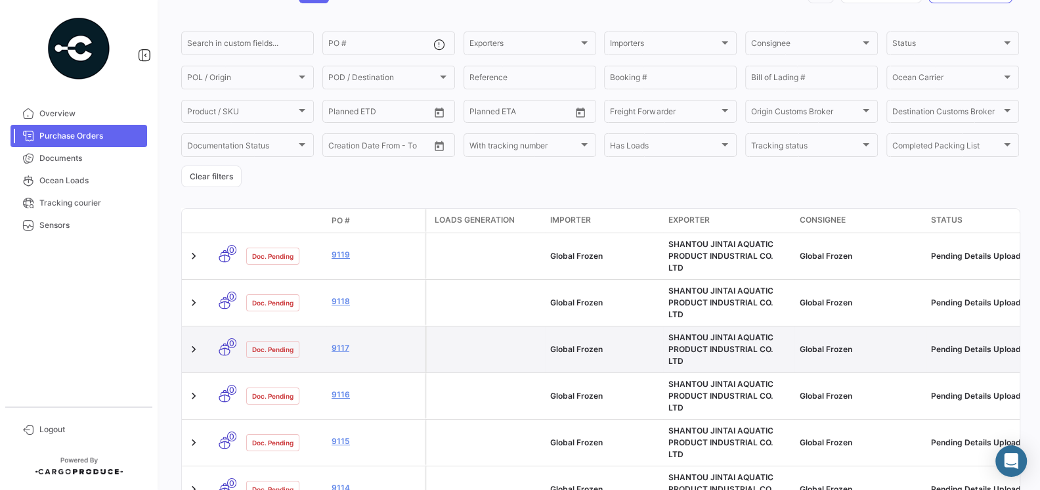
scroll to position [99, 0]
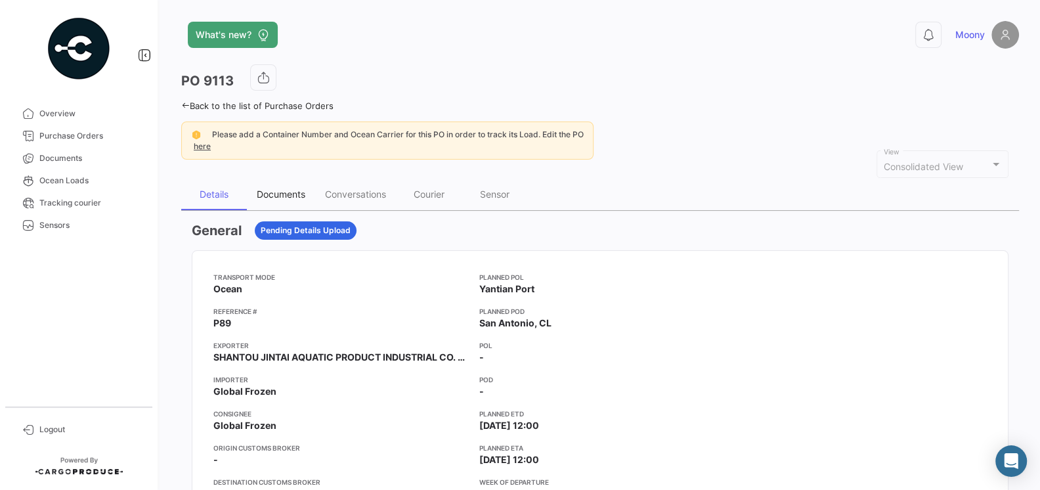
click at [290, 192] on div "Documents" at bounding box center [281, 193] width 49 height 11
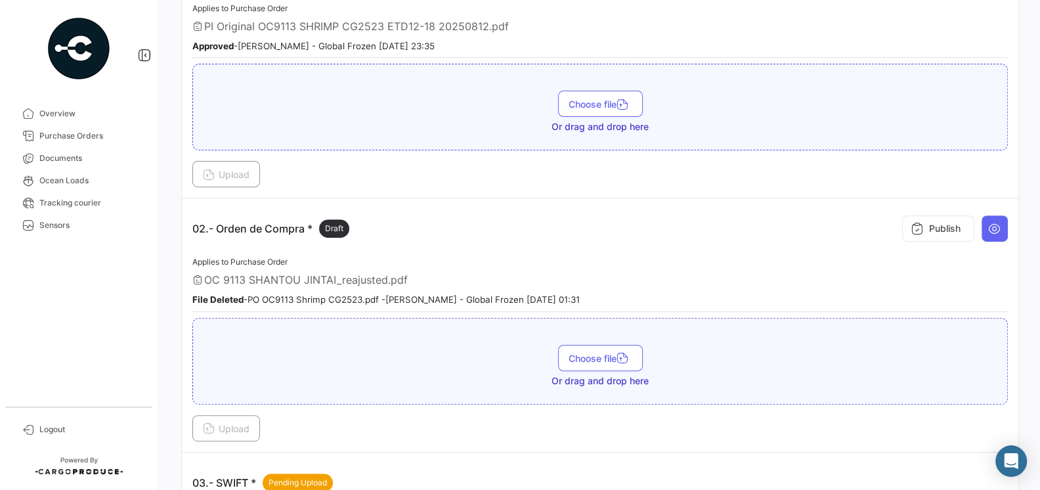
scroll to position [352, 0]
click at [990, 221] on icon at bounding box center [994, 227] width 13 height 13
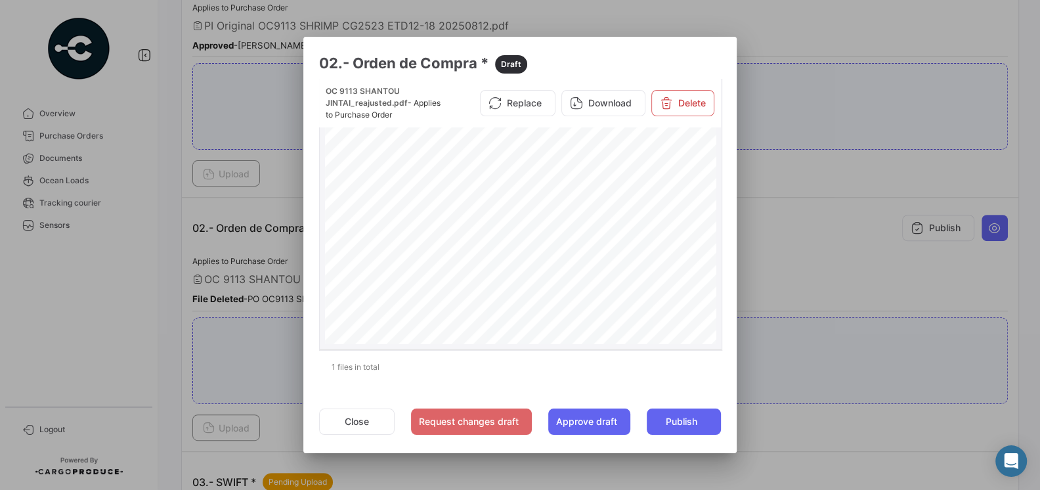
click at [601, 290] on div "PURCHASE ORDER GLOBAL FROZEN SPAAmérico Vespucio #0350, QuilicuraTel.:+1 619 [E…" at bounding box center [521, 403] width 392 height 561
click at [585, 248] on div "PURCHASE ORDER GLOBAL FROZEN SPAAmérico Vespucio #0350, QuilicuraTel.:+1 619 [E…" at bounding box center [521, 350] width 392 height 561
click at [589, 255] on div "PURCHASE ORDER GLOBAL FROZEN SPAAmérico Vespucio #0350, QuilicuraTel.:+1 619 [E…" at bounding box center [521, 350] width 392 height 561
click at [359, 431] on button "Close" at bounding box center [357, 421] width 76 height 26
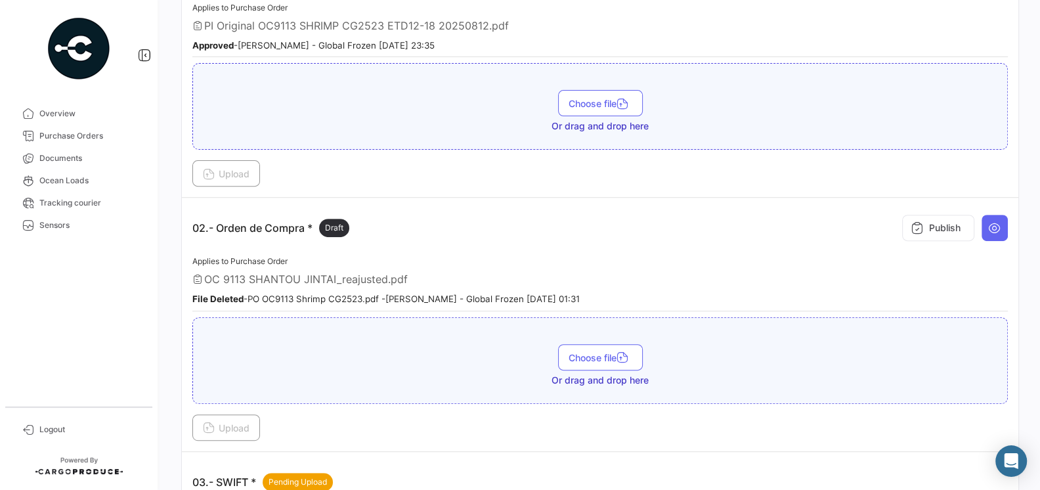
click at [453, 279] on div "OC 9113 SHANTOU JINTAI_reajusted.pdf" at bounding box center [600, 278] width 816 height 13
click at [659, 259] on div "Applies to Purchase Order OC 9113 SHANTOU JINTAI_reajusted.pdf File Deleted - P…" at bounding box center [600, 282] width 816 height 58
click at [658, 259] on div "Applies to Purchase Order OC 9113 SHANTOU JINTAI_reajusted.pdf File Deleted - P…" at bounding box center [600, 282] width 816 height 58
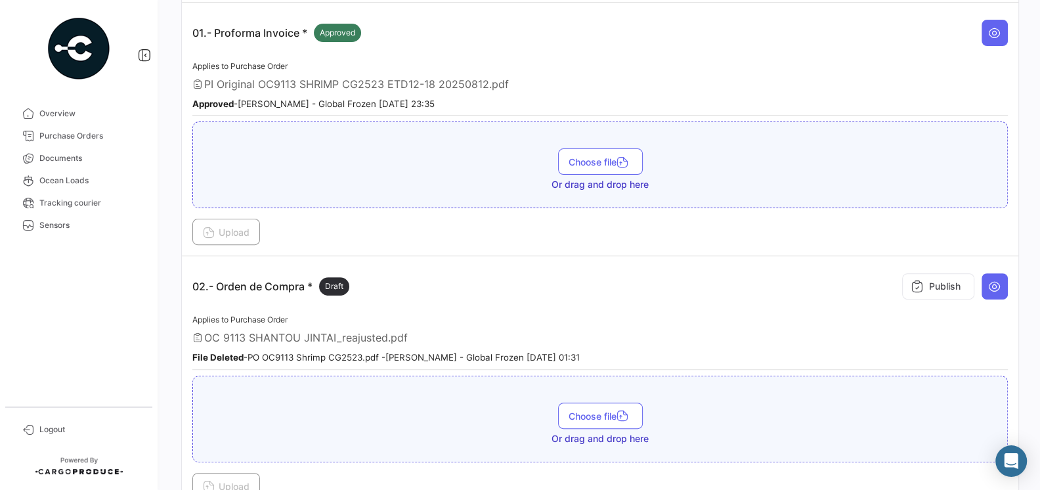
scroll to position [232, 0]
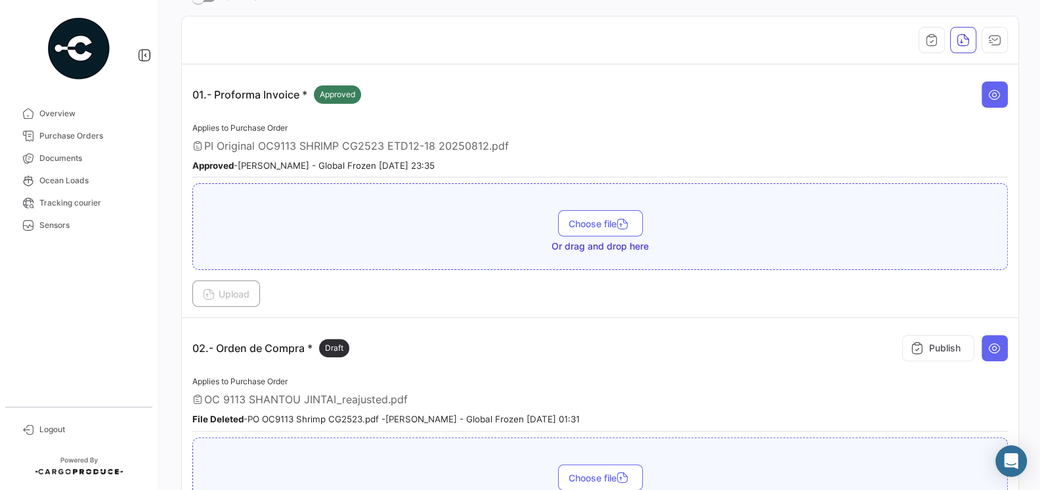
click at [396, 139] on span "PI Original OC9113 SHRIMP CG2523 ETD12-18 20250812.pdf" at bounding box center [356, 145] width 305 height 13
click at [992, 93] on icon at bounding box center [994, 94] width 13 height 13
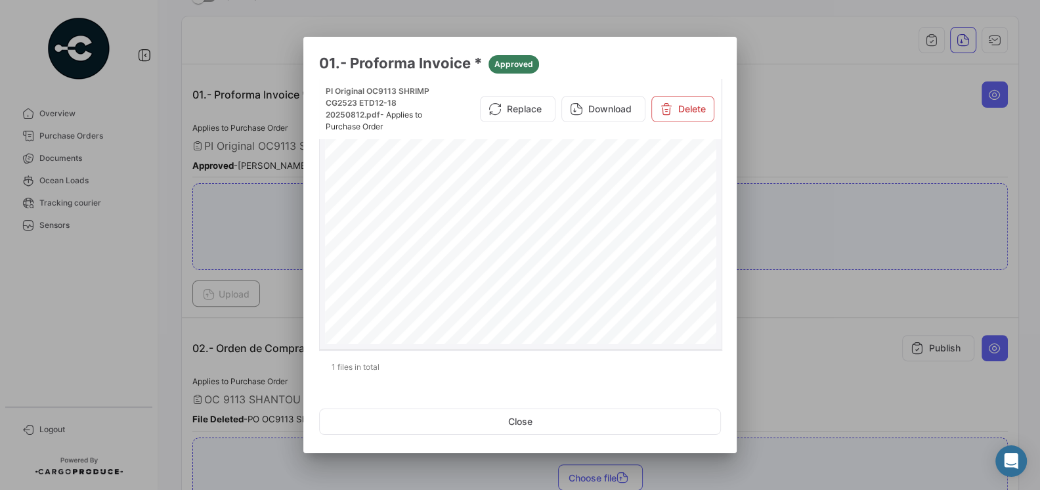
scroll to position [54, 0]
click at [781, 360] on div at bounding box center [520, 245] width 1040 height 490
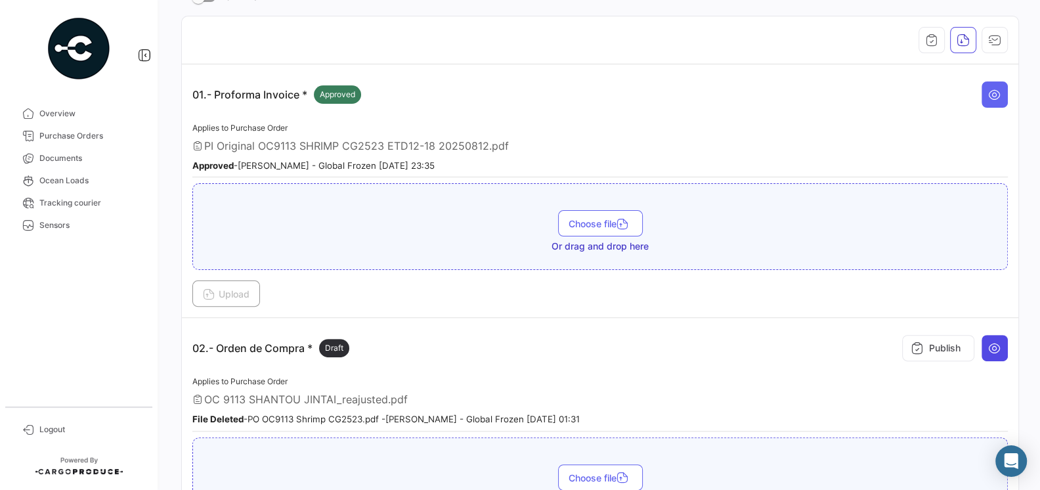
click at [988, 346] on icon at bounding box center [994, 347] width 13 height 13
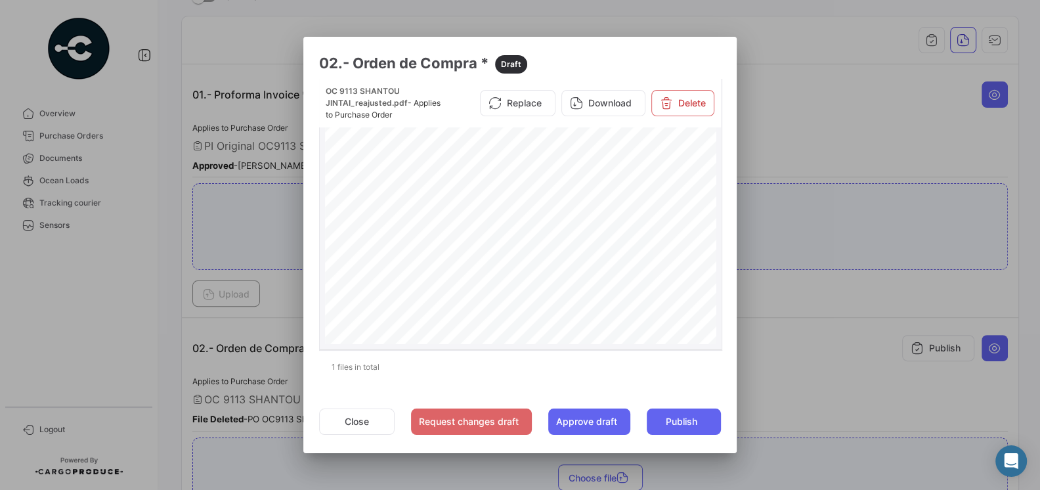
scroll to position [53, 0]
click at [775, 355] on div at bounding box center [520, 245] width 1040 height 490
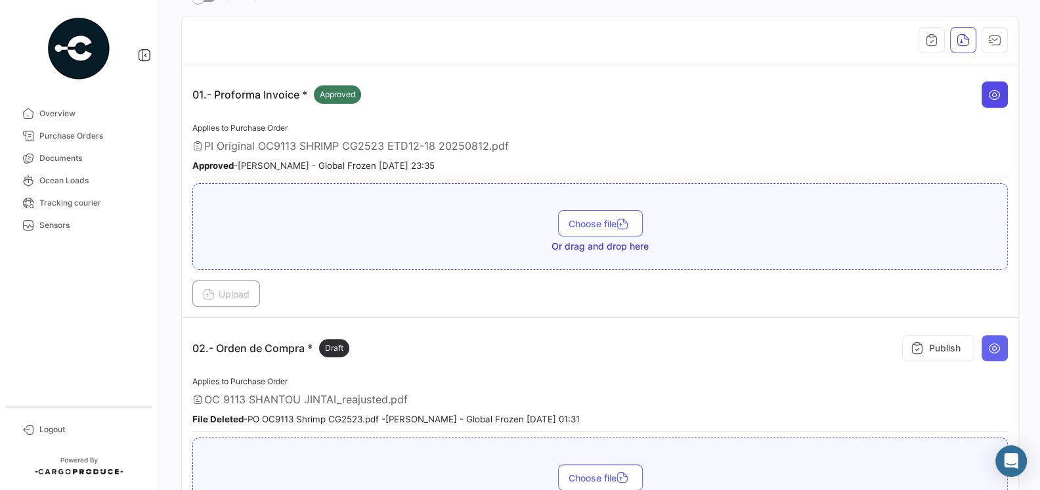
click at [987, 98] on button at bounding box center [995, 94] width 26 height 26
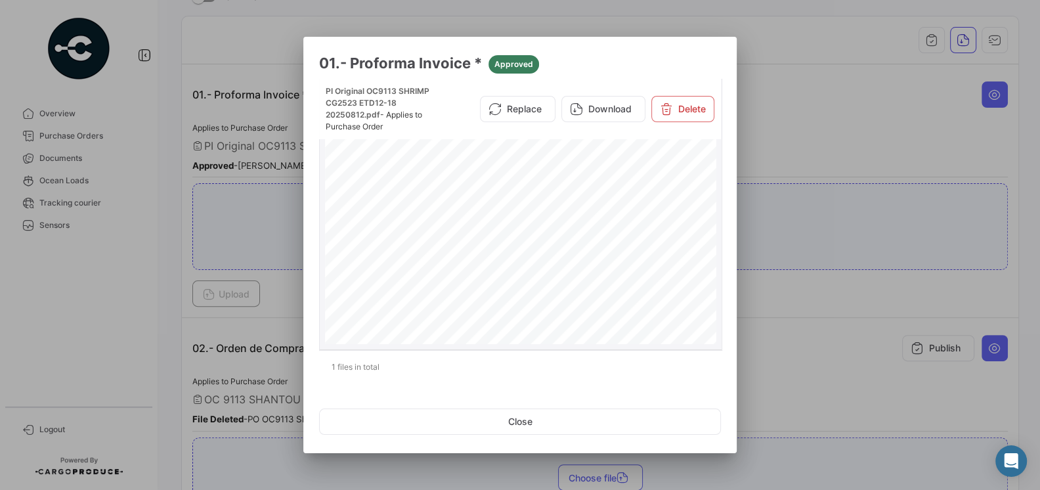
scroll to position [129, 0]
click at [758, 324] on div at bounding box center [520, 245] width 1040 height 490
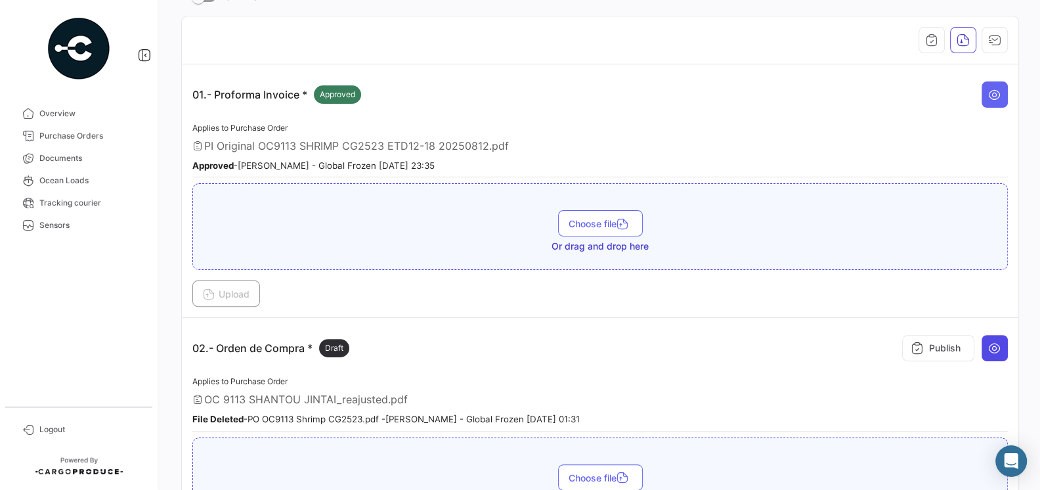
click at [986, 343] on button at bounding box center [995, 348] width 26 height 26
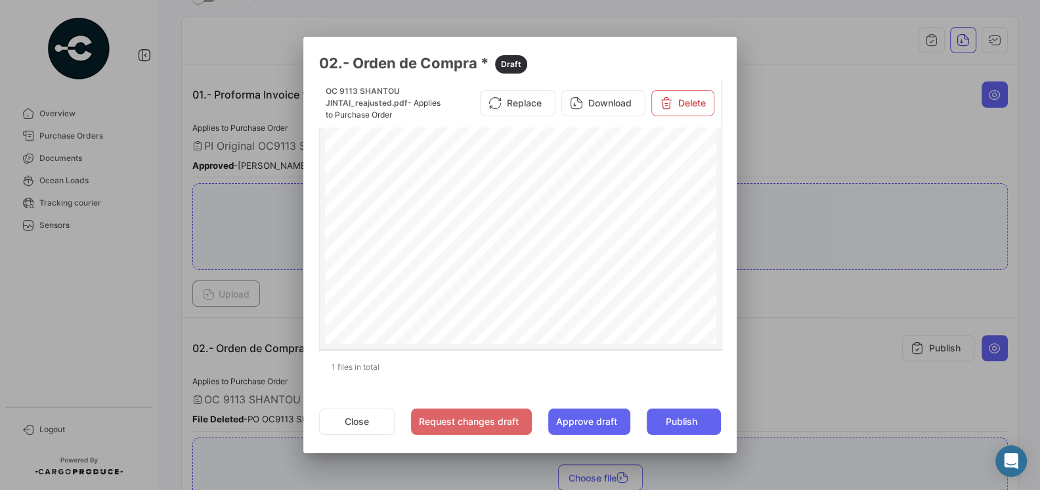
scroll to position [37, 0]
click at [787, 344] on div at bounding box center [520, 245] width 1040 height 490
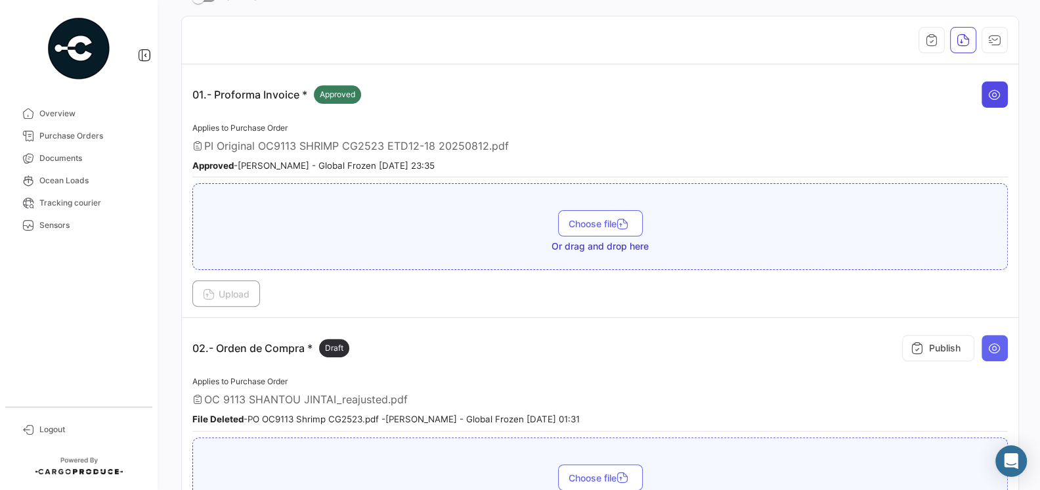
click at [994, 96] on icon at bounding box center [994, 94] width 13 height 13
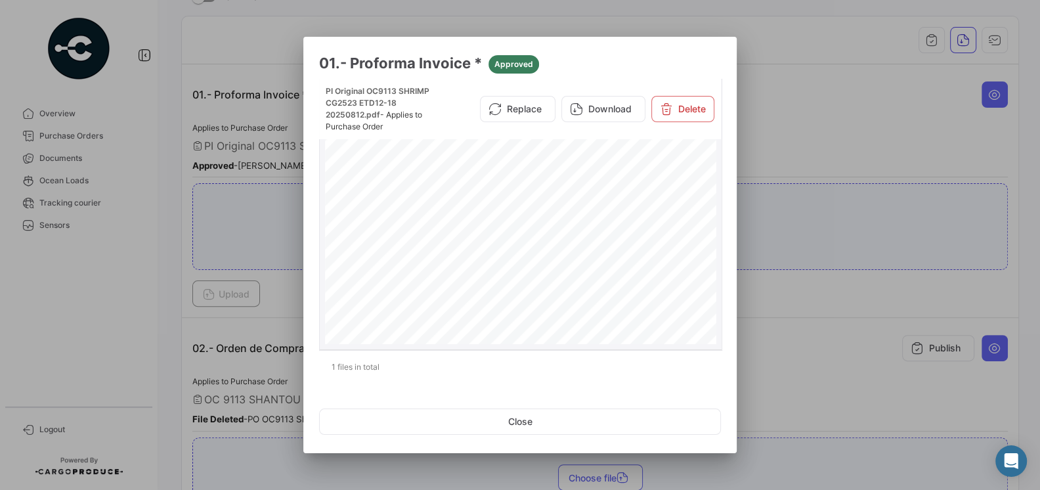
scroll to position [118, 0]
click at [775, 370] on div at bounding box center [520, 245] width 1040 height 490
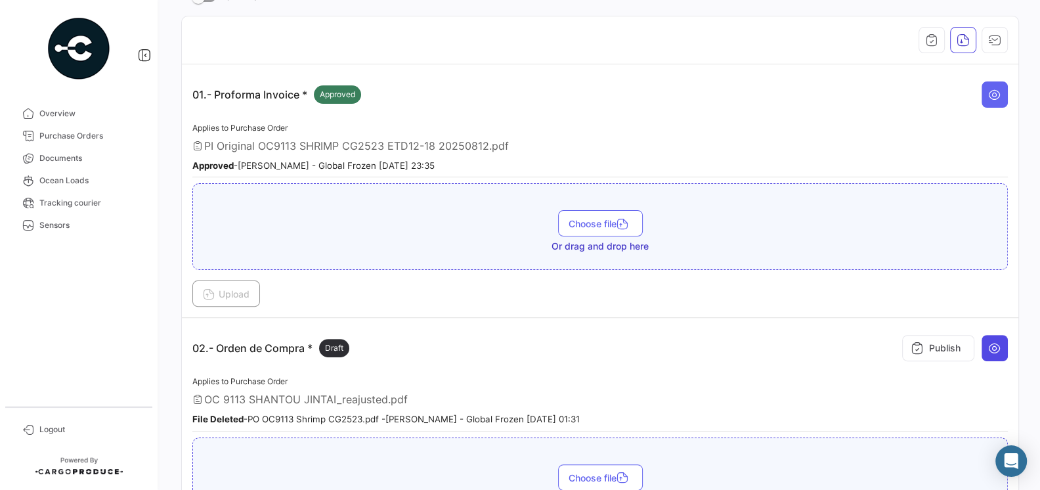
click at [999, 349] on button at bounding box center [995, 348] width 26 height 26
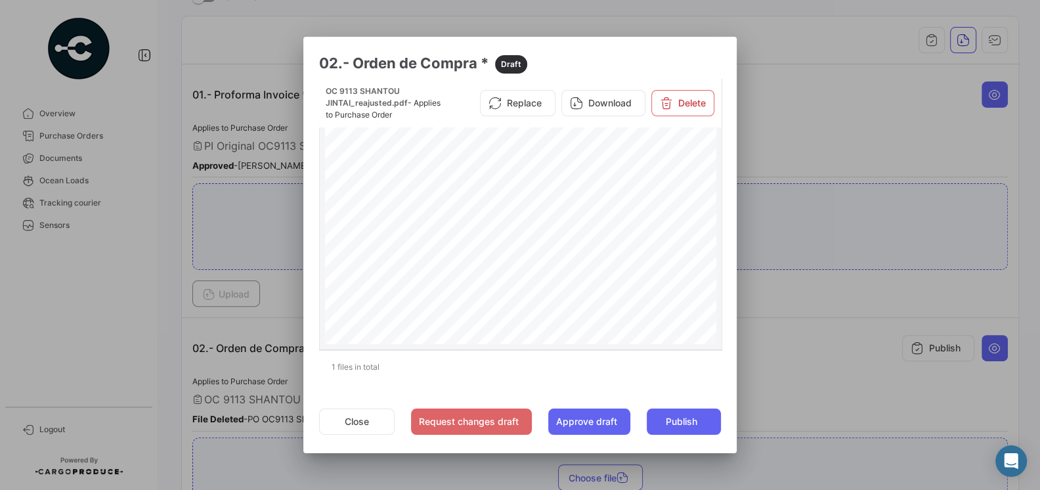
scroll to position [97, 0]
click at [804, 368] on div at bounding box center [520, 245] width 1040 height 490
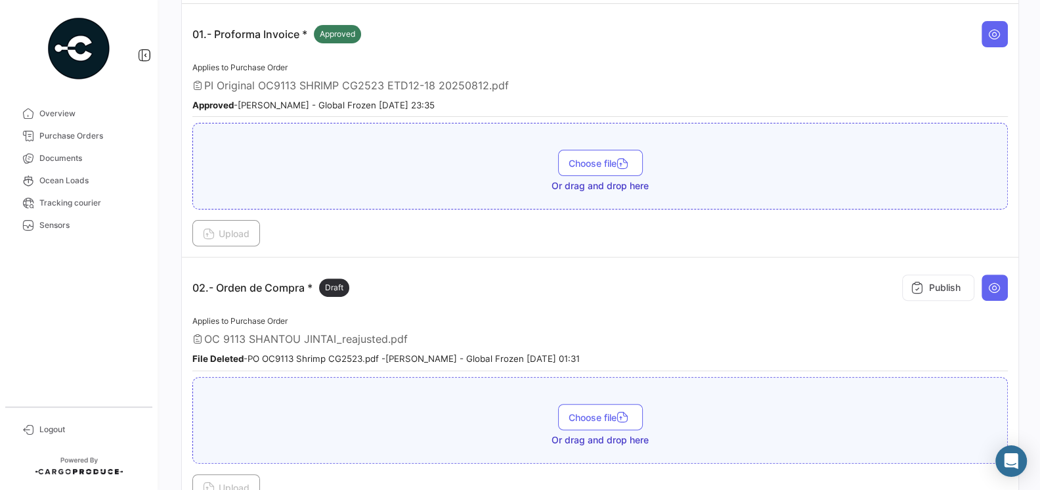
scroll to position [296, 0]
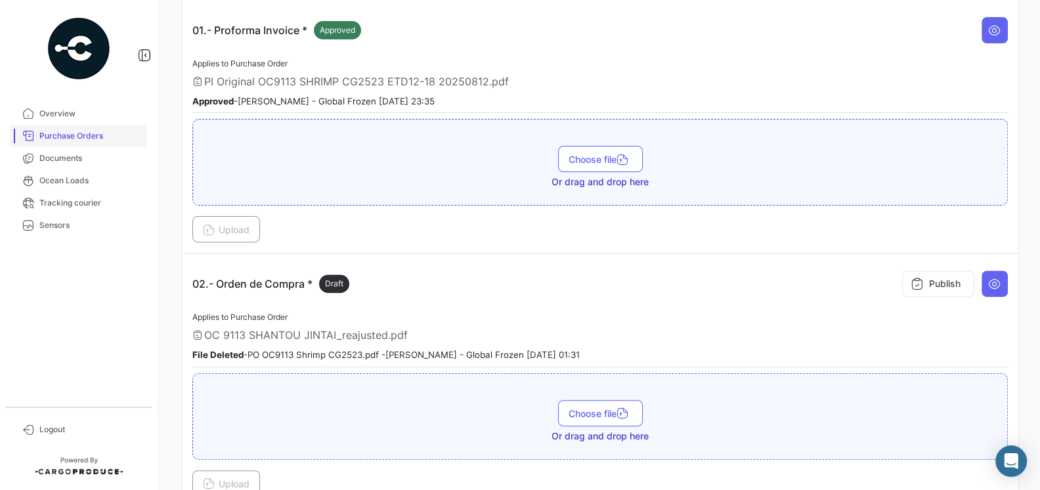
click at [82, 131] on span "Purchase Orders" at bounding box center [90, 136] width 102 height 12
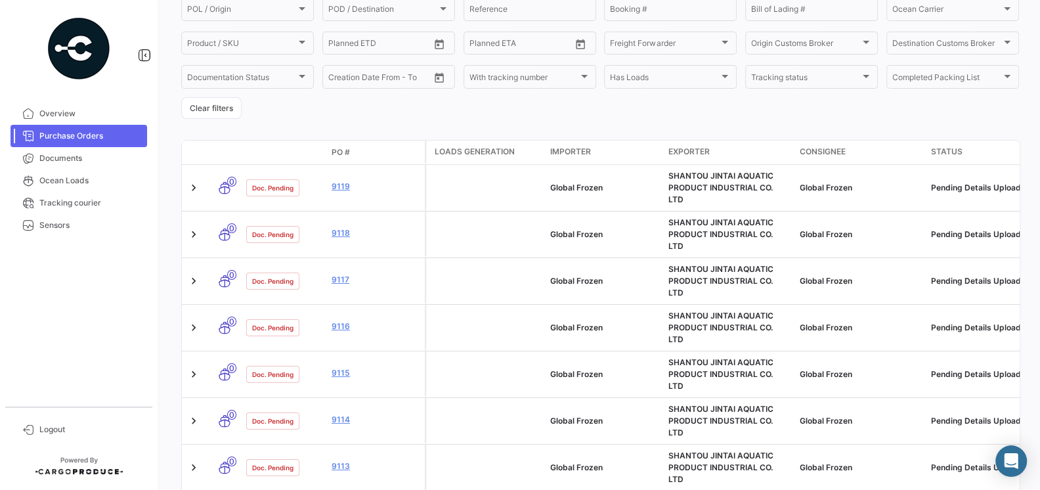
scroll to position [169, 0]
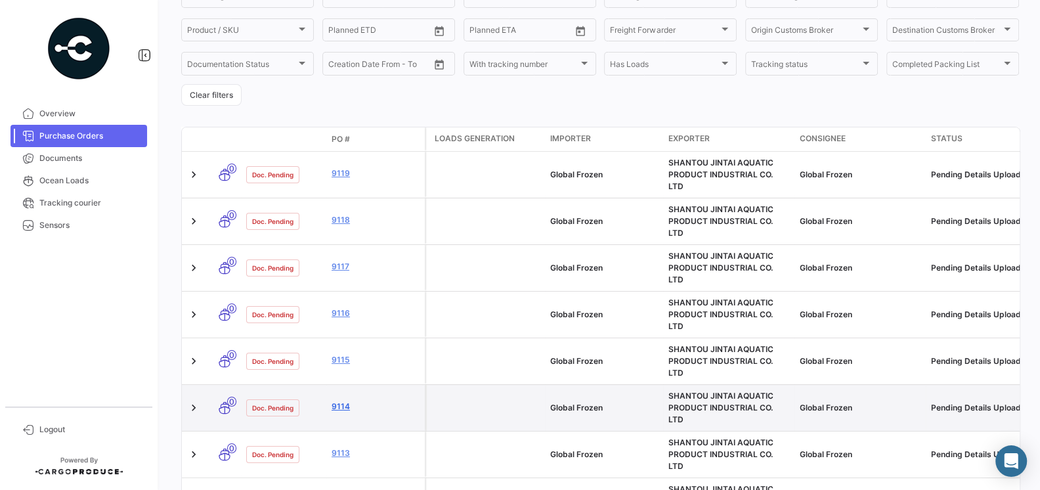
click at [339, 401] on link "9114" at bounding box center [376, 407] width 88 height 12
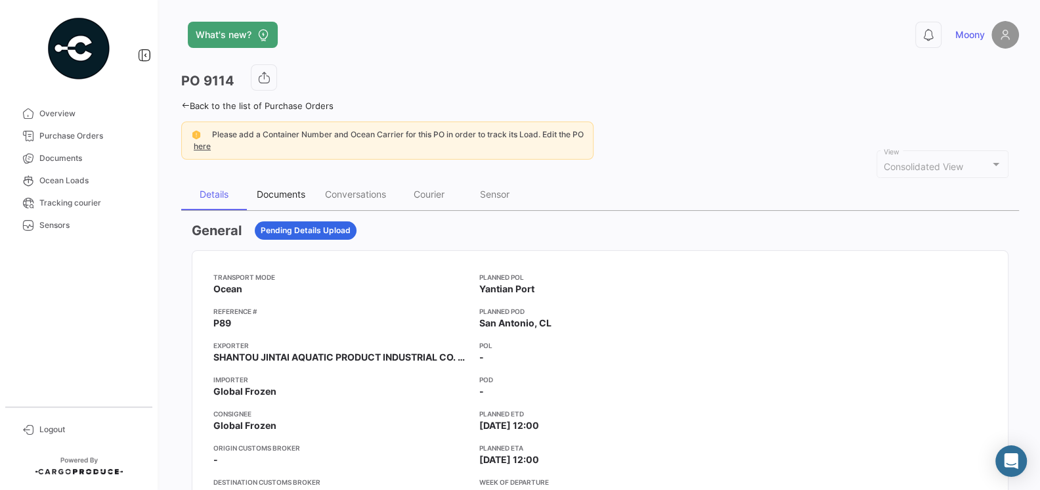
click at [278, 198] on div "Documents" at bounding box center [281, 193] width 49 height 11
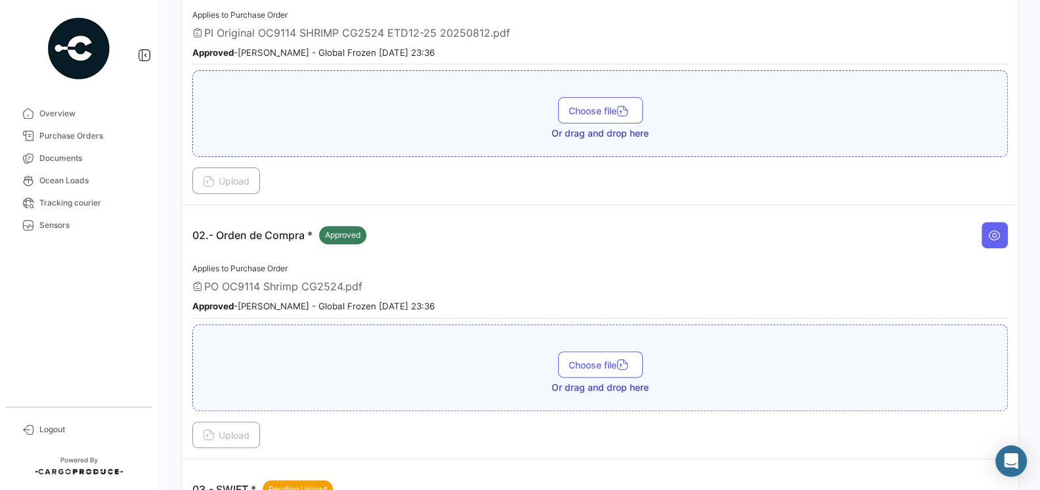
scroll to position [345, 0]
click at [996, 230] on icon at bounding box center [994, 234] width 13 height 13
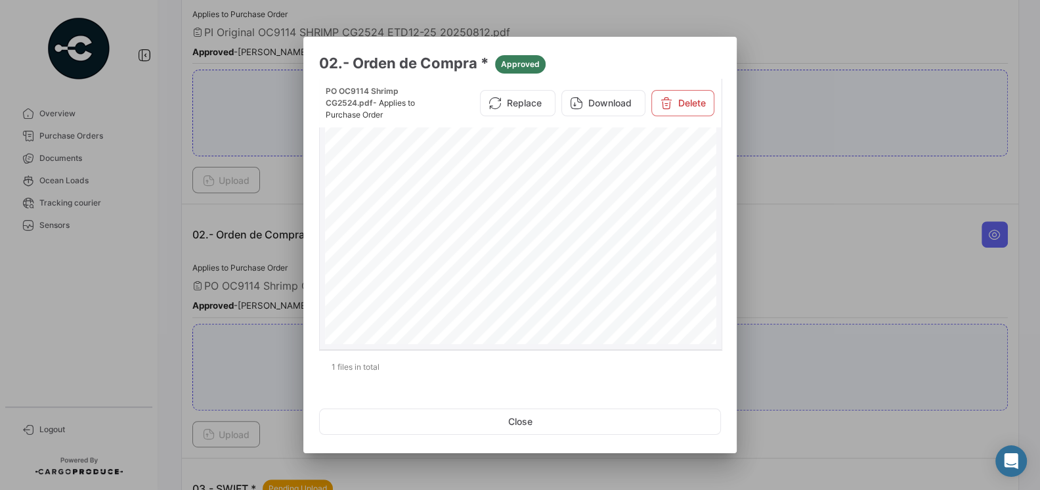
scroll to position [93, 0]
click at [584, 200] on div "PURCHASE ORDER GLOBAL FROZEN SPA [PERSON_NAME] #0350, Quilicura Tel.:[PHONE_NUM…" at bounding box center [521, 311] width 392 height 561
click at [584, 204] on span "Page 1" at bounding box center [584, 204] width 1 height 5
click at [586, 217] on div "PURCHASE ORDER GLOBAL FROZEN SPA [PERSON_NAME] #0350, Quilicura Tel.:[PHONE_NUM…" at bounding box center [521, 311] width 392 height 561
click at [517, 427] on button "Close" at bounding box center [520, 421] width 402 height 26
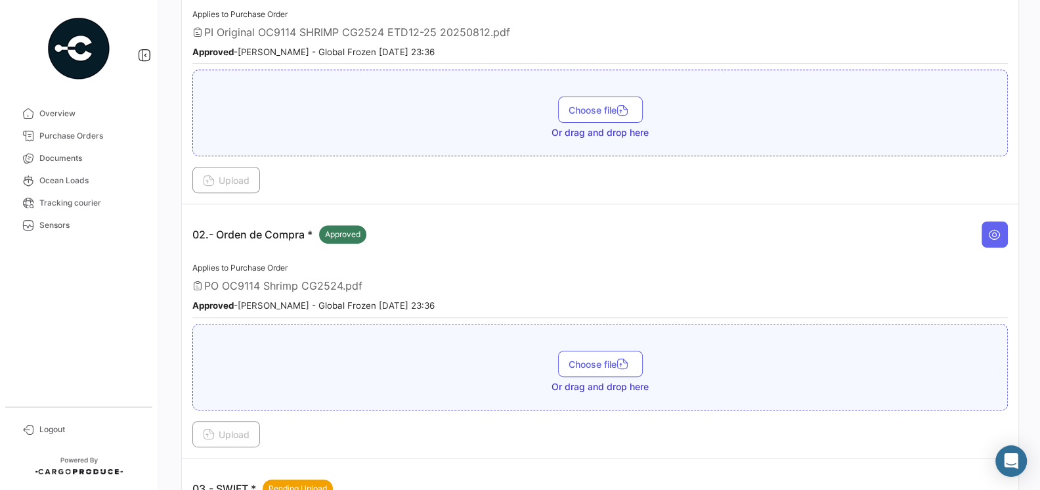
click at [600, 260] on div "Applies to Purchase Order PO OC9114 Shrimp CG2524.pdf Approved - [PERSON_NAME] …" at bounding box center [600, 289] width 816 height 58
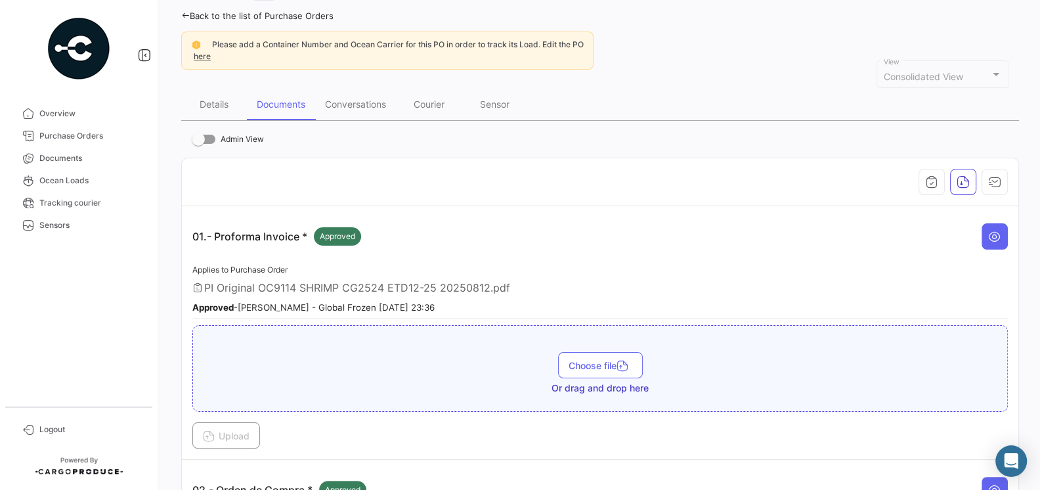
scroll to position [0, 0]
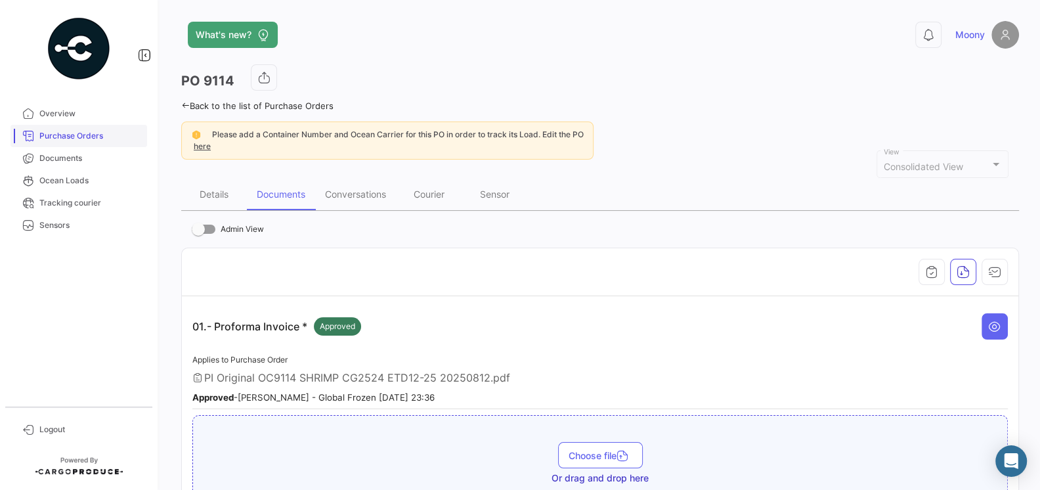
click at [63, 144] on link "Purchase Orders" at bounding box center [79, 136] width 137 height 22
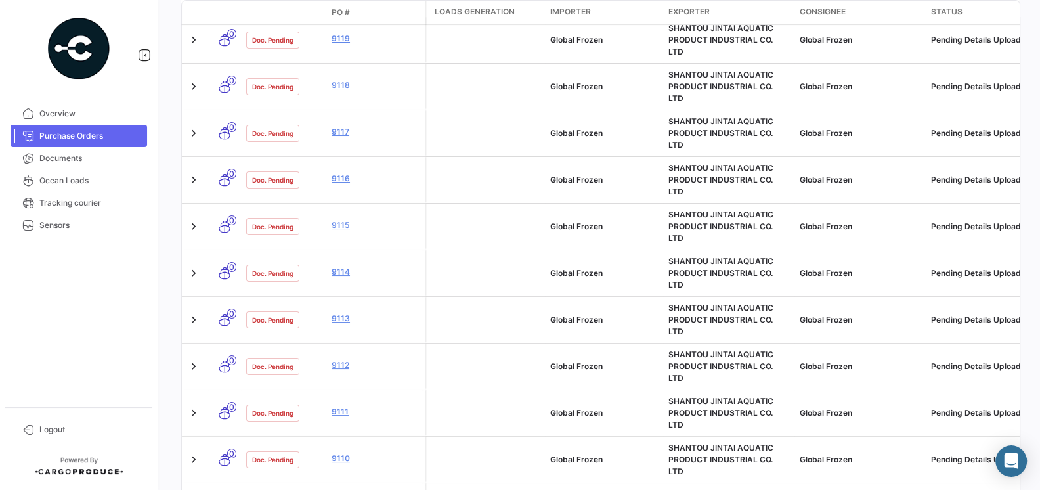
scroll to position [315, 0]
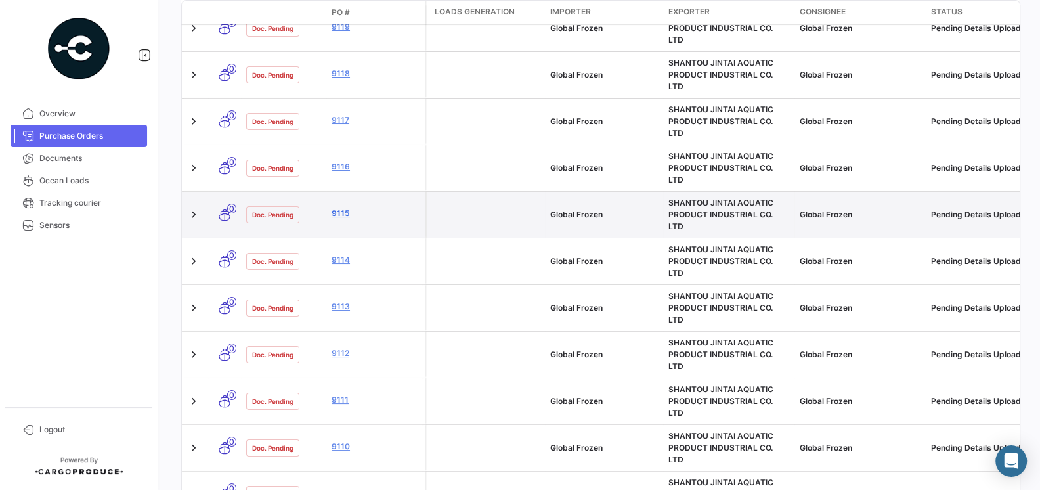
click at [336, 207] on link "9115" at bounding box center [376, 213] width 88 height 12
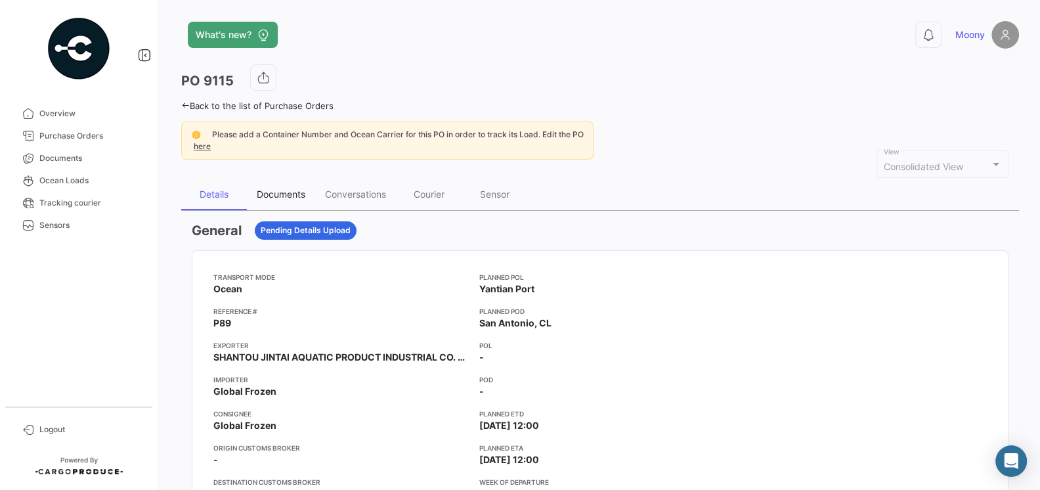
click at [284, 189] on div "Documents" at bounding box center [281, 193] width 49 height 11
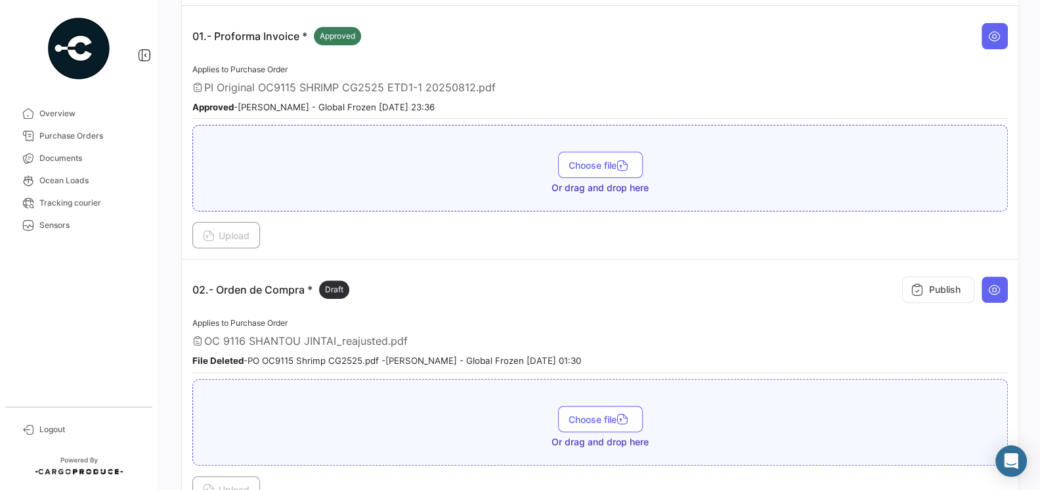
scroll to position [305, 0]
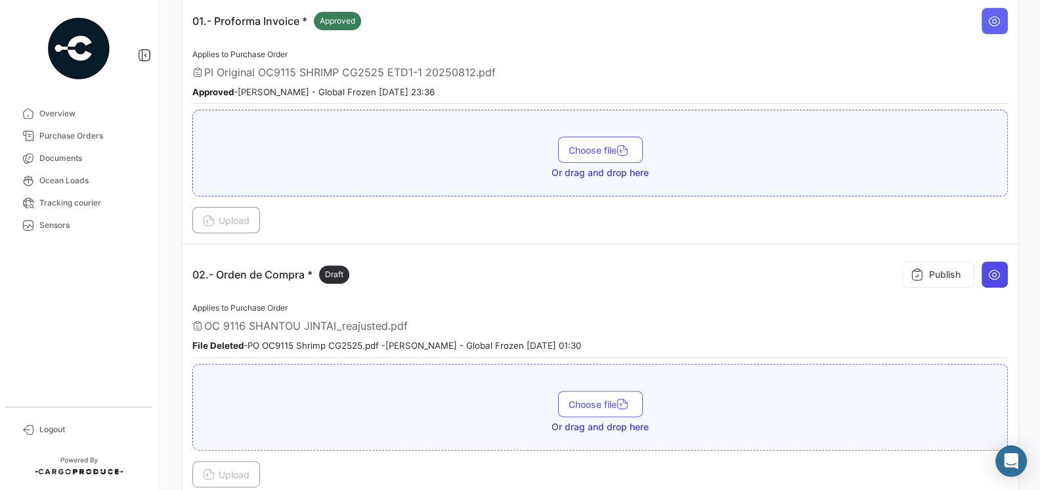
click at [986, 275] on button at bounding box center [995, 274] width 26 height 26
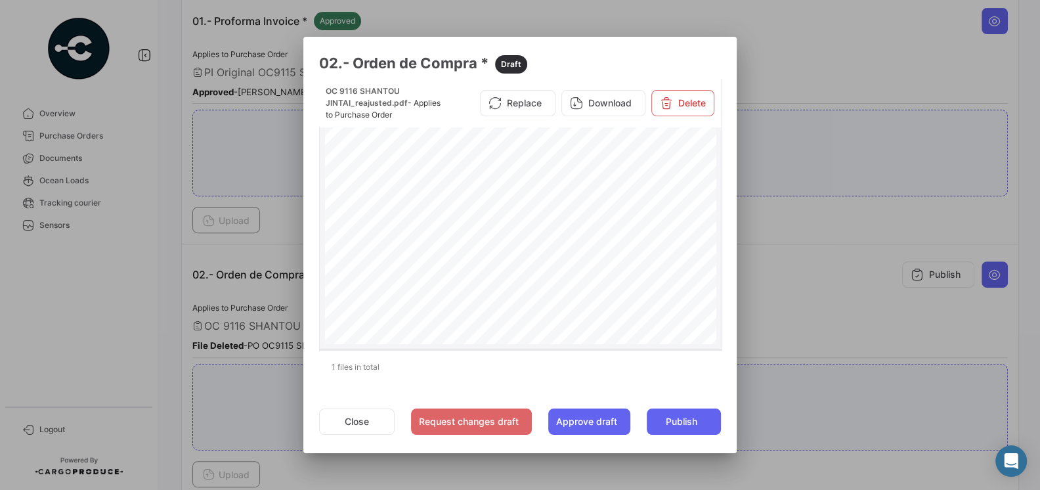
click at [630, 279] on span "Page 1" at bounding box center [643, 276] width 28 height 6
click at [585, 225] on div "PURCHASE ORDER GLOBAL FROZEN SPAAmérico Vespucio #0350, QuilicuraTel.:+1 619 [E…" at bounding box center [521, 329] width 392 height 561
click at [586, 236] on div "PURCHASE ORDER GLOBAL FROZEN SPAAmérico Vespucio #0350, QuilicuraTel.:+1 619 [E…" at bounding box center [521, 329] width 392 height 561
click at [583, 242] on div "PURCHASE ORDER GLOBAL FROZEN SPAAmérico Vespucio #0350, QuilicuraTel.:+1 619 [E…" at bounding box center [521, 329] width 392 height 561
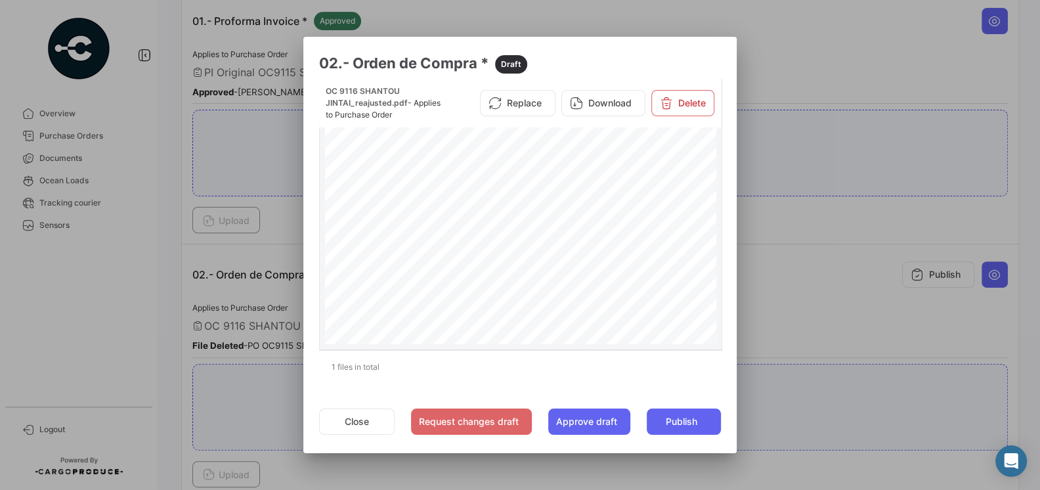
click at [583, 227] on div "PURCHASE ORDER GLOBAL FROZEN SPAAmérico Vespucio #0350, QuilicuraTel.:+1 619 [E…" at bounding box center [521, 329] width 392 height 561
click at [773, 307] on div at bounding box center [520, 245] width 1040 height 490
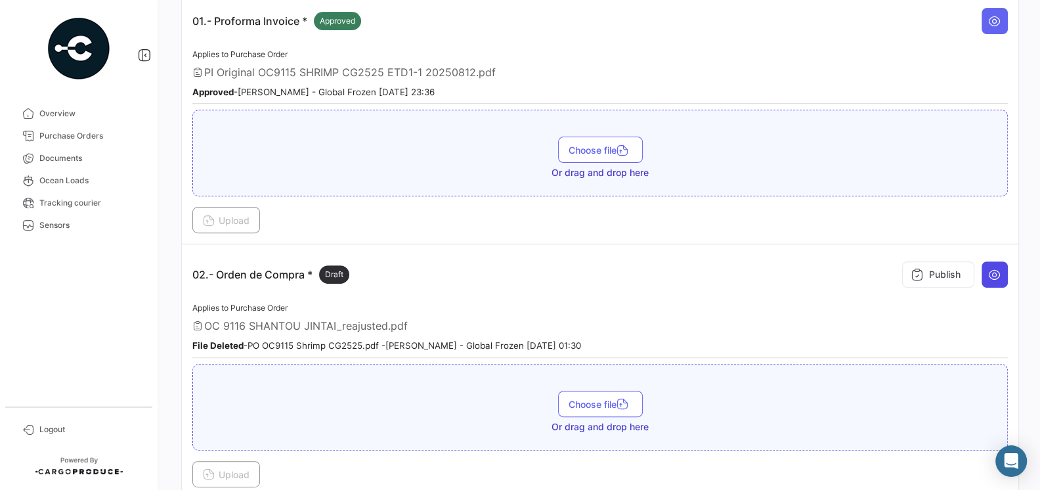
click at [995, 261] on button at bounding box center [995, 274] width 26 height 26
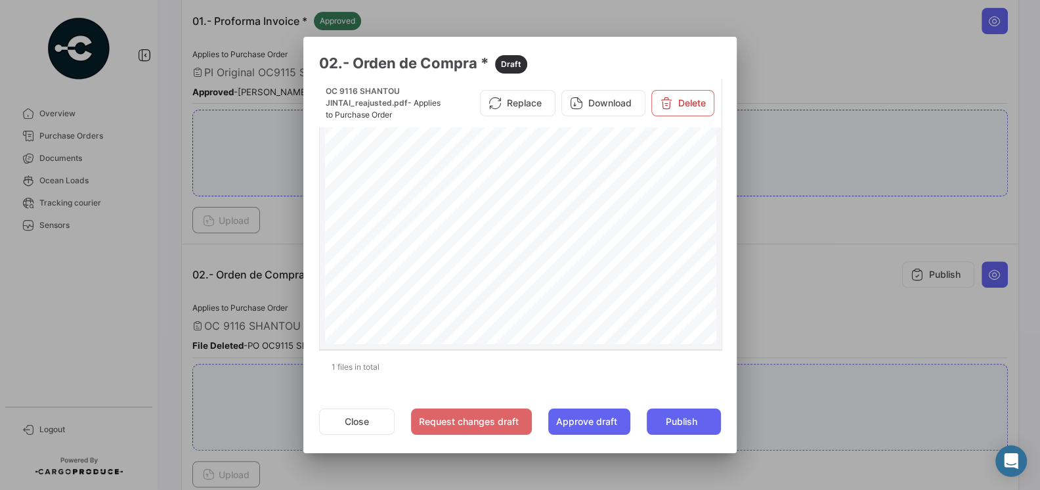
click at [639, 313] on div "PURCHASE ORDER GLOBAL FROZEN SPAAmérico Vespucio #0350, QuilicuraTel.:+1 619 [E…" at bounding box center [521, 403] width 392 height 561
click at [585, 280] on span "Page 1" at bounding box center [584, 279] width 1 height 5
click at [588, 286] on div "PURCHASE ORDER GLOBAL FROZEN SPAAmérico Vespucio #0350, QuilicuraTel.:+1 619 [E…" at bounding box center [521, 386] width 392 height 561
click at [584, 298] on div "PURCHASE ORDER GLOBAL FROZEN SPAAmérico Vespucio #0350, QuilicuraTel.:+1 619 [E…" at bounding box center [521, 386] width 392 height 561
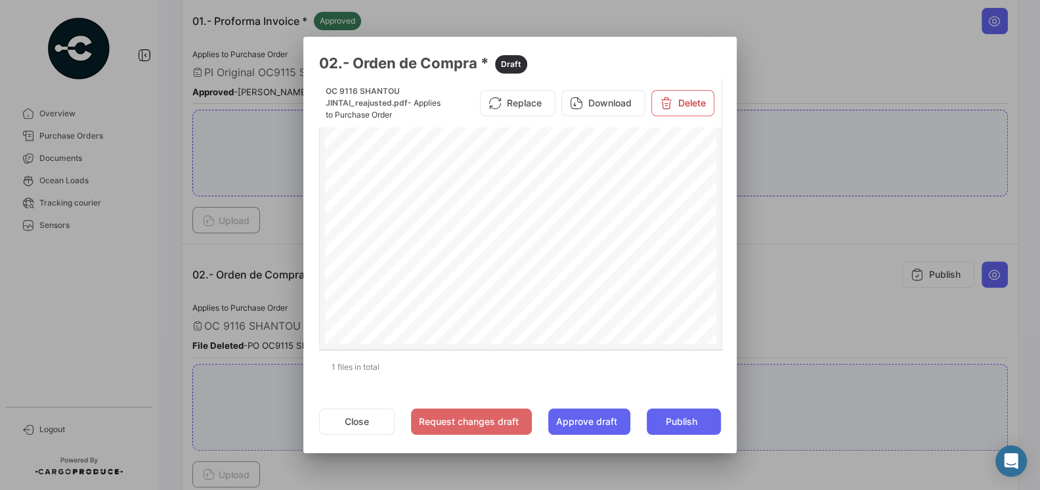
click at [583, 282] on div "PURCHASE ORDER GLOBAL FROZEN SPAAmérico Vespucio #0350, QuilicuraTel.:+1 619 [E…" at bounding box center [521, 386] width 392 height 561
click at [775, 295] on div at bounding box center [520, 245] width 1040 height 490
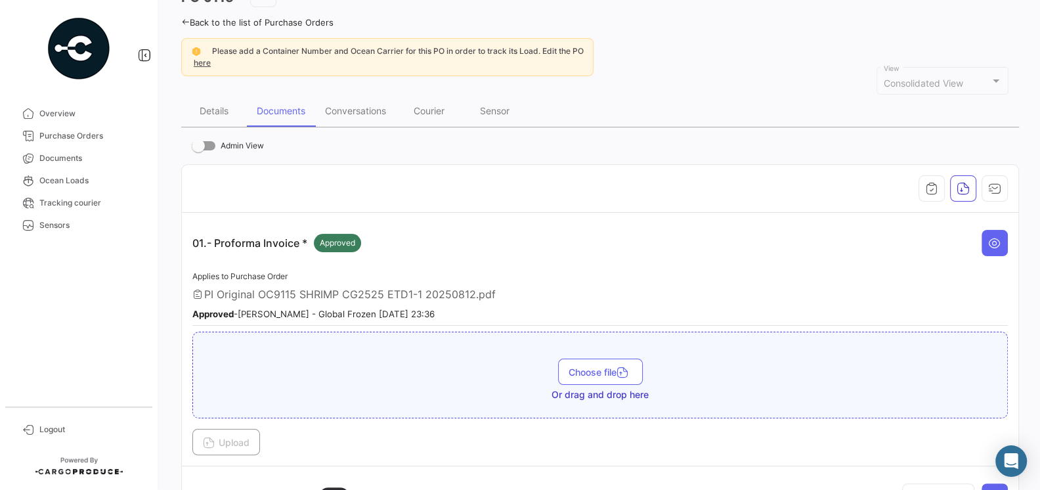
scroll to position [0, 0]
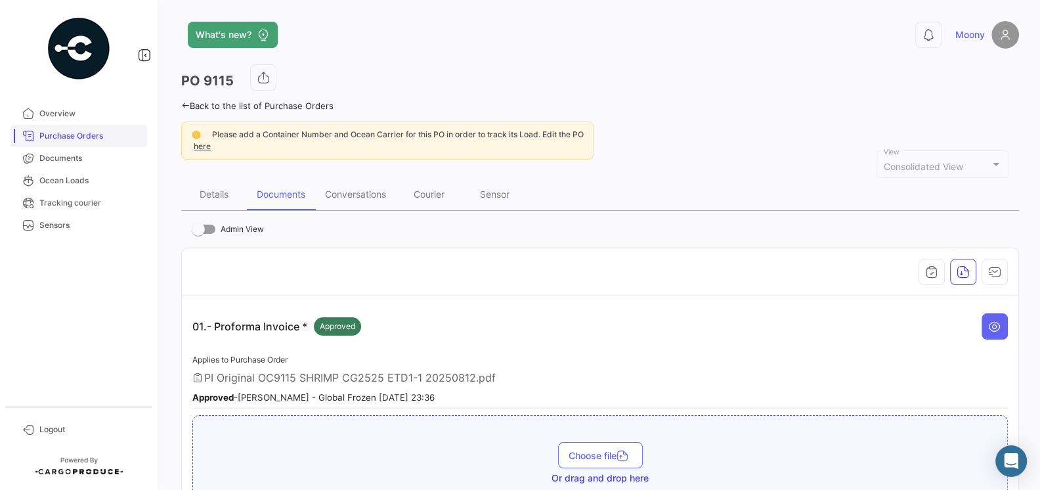
click at [77, 129] on link "Purchase Orders" at bounding box center [79, 136] width 137 height 22
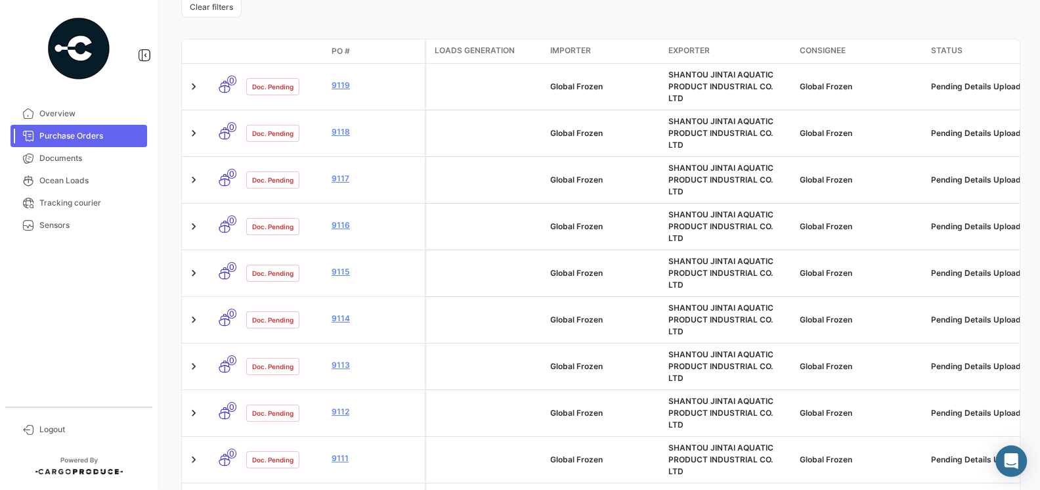
scroll to position [306, 0]
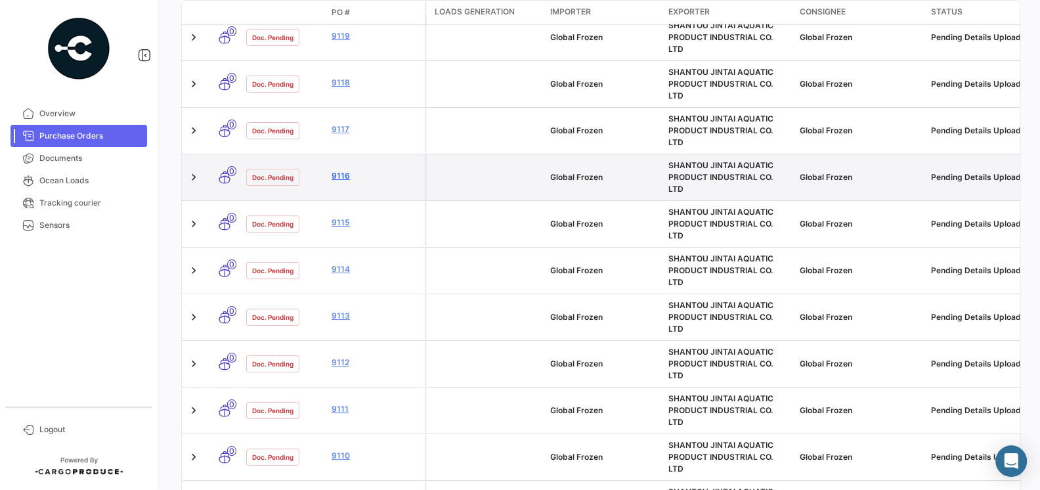
click at [337, 170] on link "9116" at bounding box center [376, 176] width 88 height 12
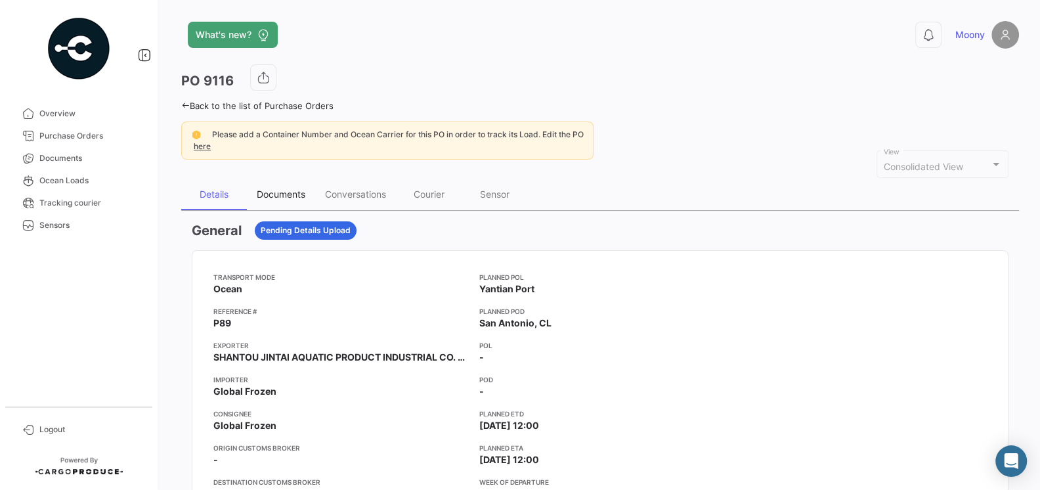
click at [275, 194] on div "Documents" at bounding box center [281, 193] width 49 height 11
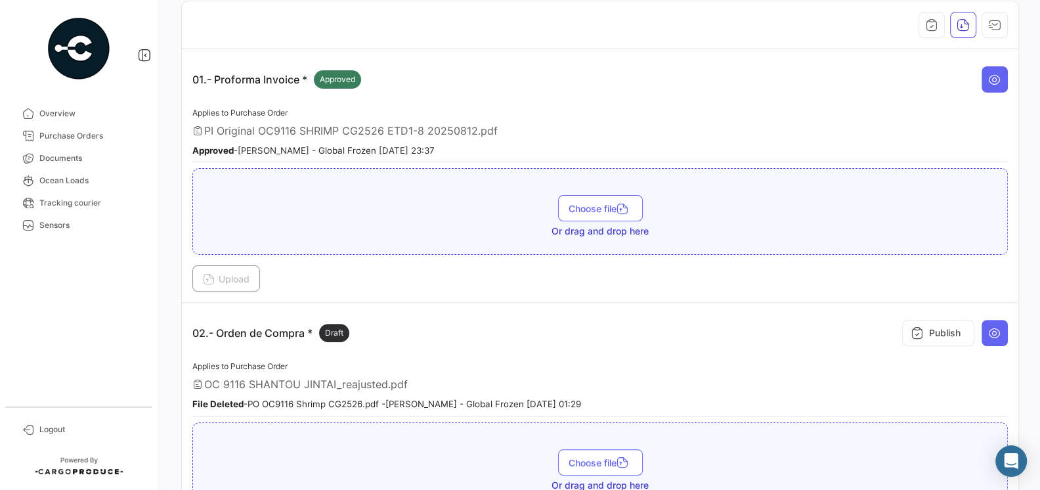
scroll to position [251, 0]
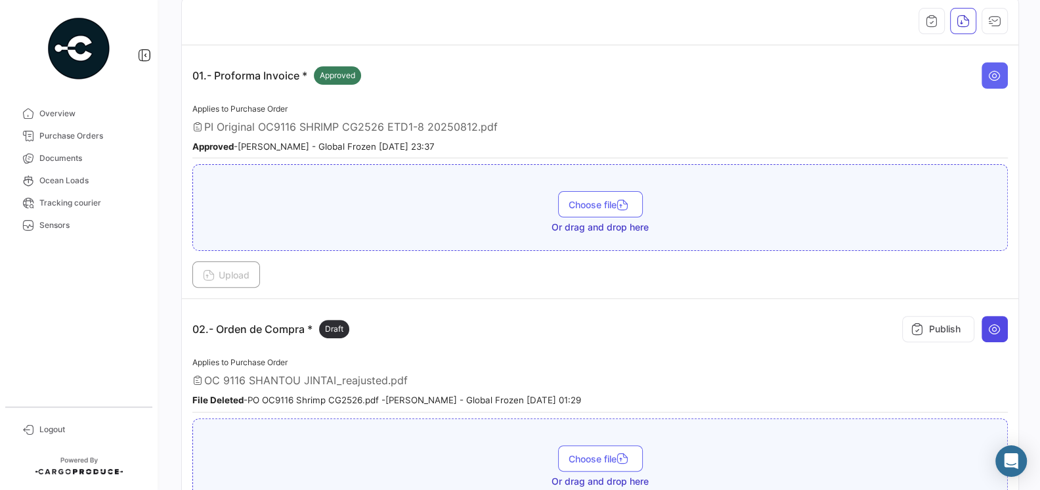
click at [995, 325] on icon at bounding box center [994, 328] width 13 height 13
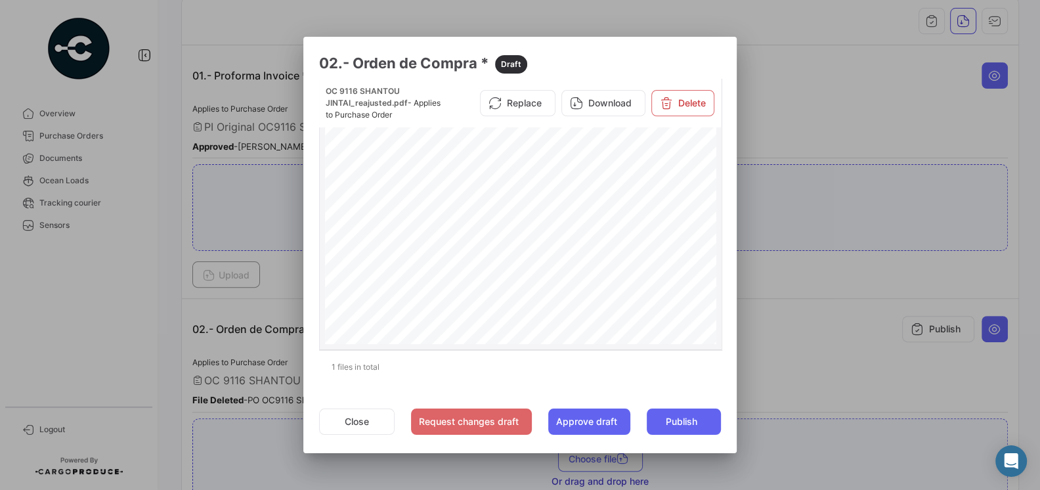
scroll to position [41, 0]
click at [592, 261] on div "PURCHASE ORDER GLOBAL FROZEN SPAAmérico Vespucio #0350, QuilicuraTel.:+1 619 [E…" at bounding box center [521, 363] width 392 height 561
click at [586, 263] on div "PURCHASE ORDER GLOBAL FROZEN SPAAmérico Vespucio #0350, QuilicuraTel.:+1 619 [E…" at bounding box center [521, 363] width 392 height 561
click at [584, 265] on span "Page 1" at bounding box center [584, 266] width 1 height 5
click at [579, 276] on span "80" at bounding box center [579, 276] width 5 height 5
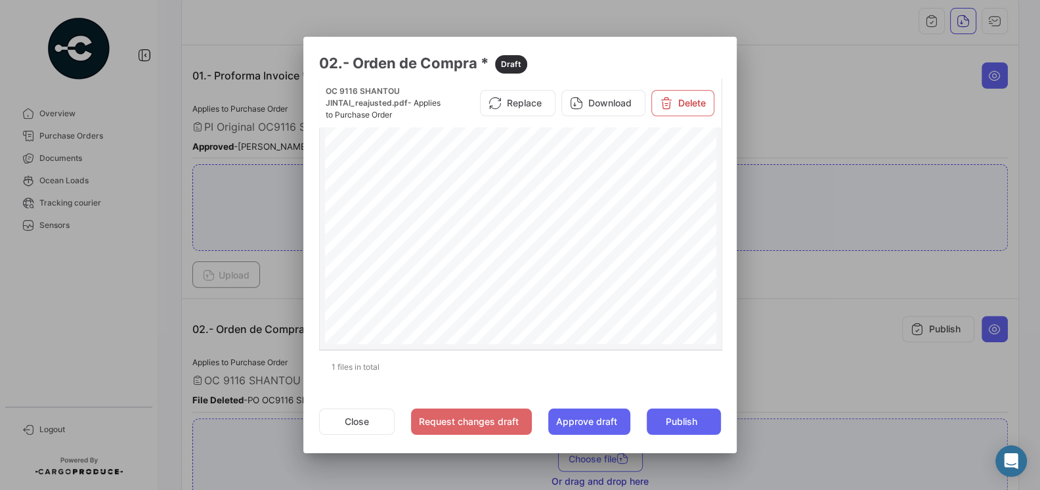
click at [582, 274] on span "Page 1" at bounding box center [582, 276] width 1 height 5
click at [741, 297] on div at bounding box center [520, 245] width 1040 height 490
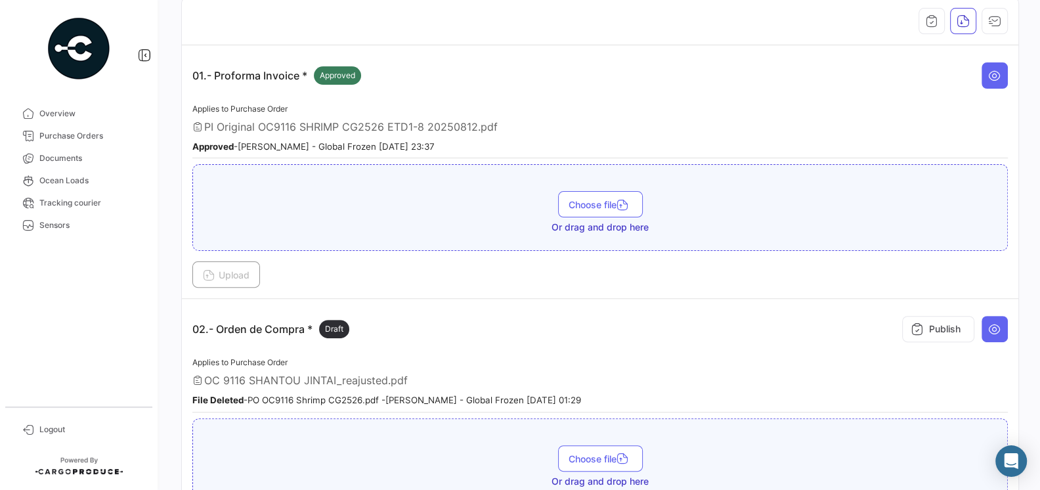
click at [383, 342] on div "02.- Orden de Compra * Draft Publish" at bounding box center [600, 328] width 816 height 39
click at [64, 143] on link "Purchase Orders" at bounding box center [79, 136] width 137 height 22
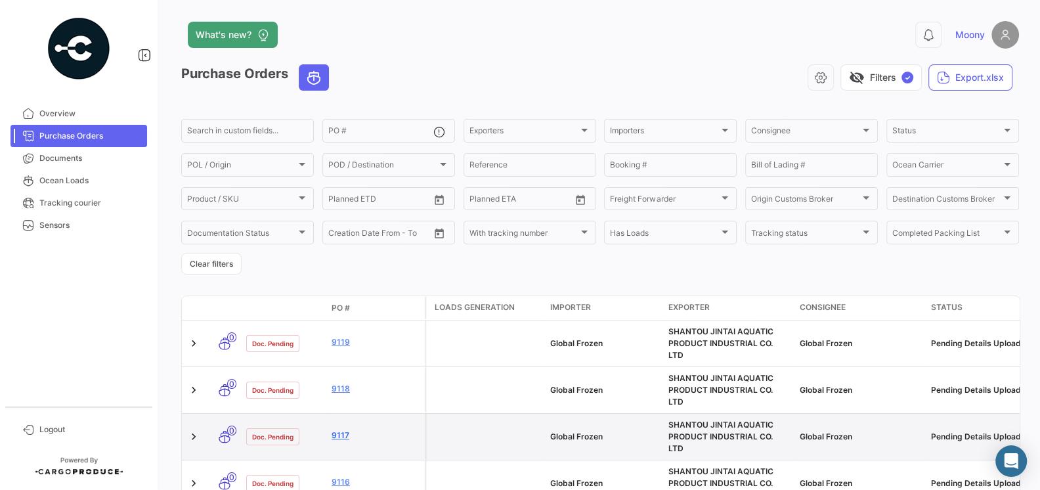
click at [339, 429] on link "9117" at bounding box center [376, 435] width 88 height 12
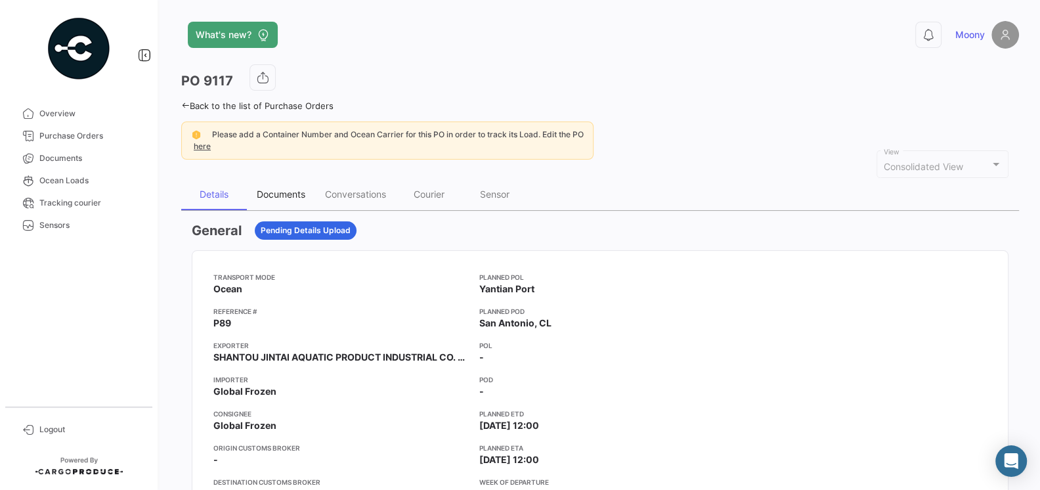
click at [288, 181] on div "Documents" at bounding box center [281, 195] width 68 height 32
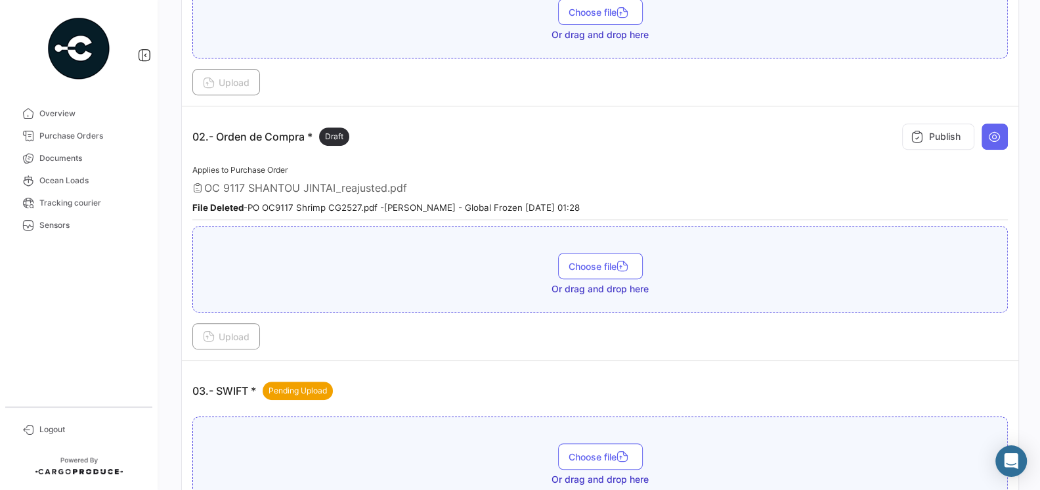
scroll to position [427, 0]
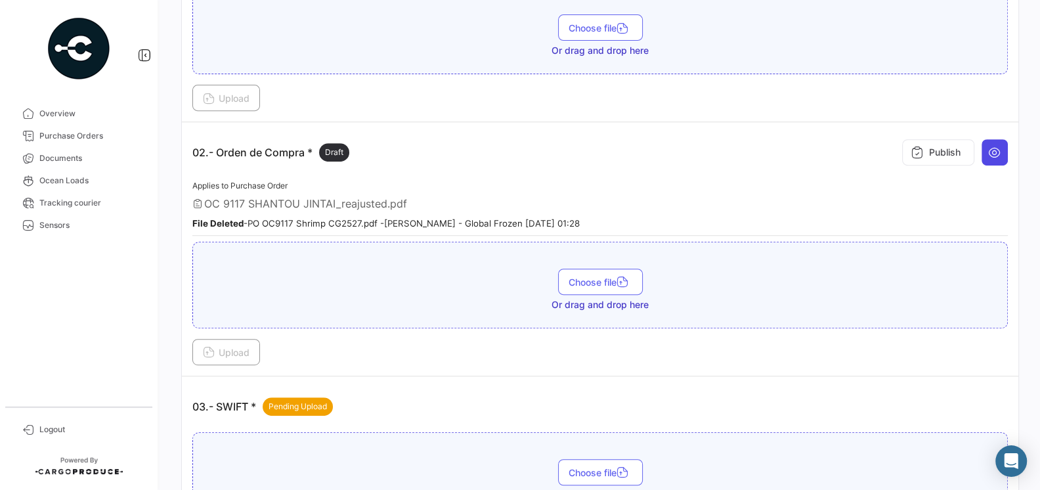
click at [995, 148] on icon at bounding box center [994, 152] width 13 height 13
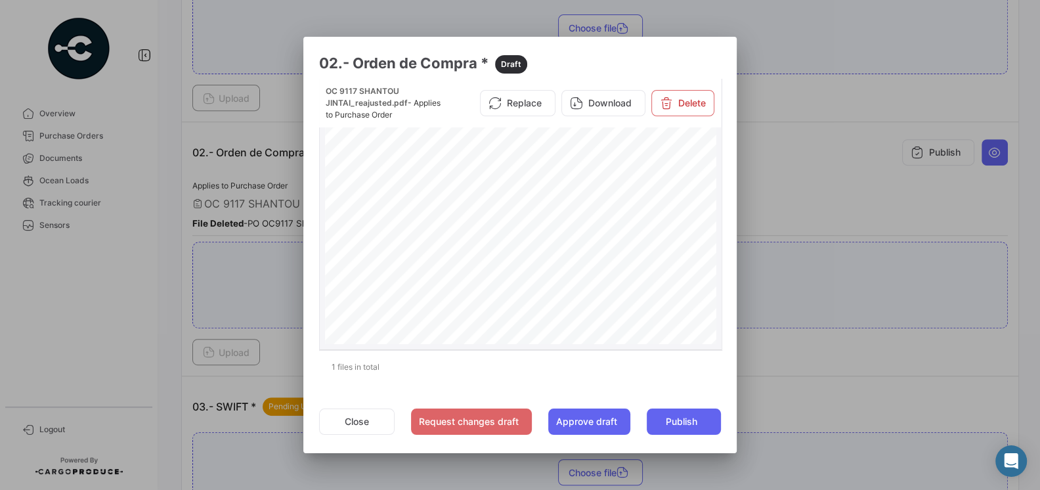
scroll to position [21, 0]
click at [557, 296] on span "Page 1" at bounding box center [562, 296] width 21 height 5
click at [372, 409] on button "Close" at bounding box center [357, 421] width 76 height 26
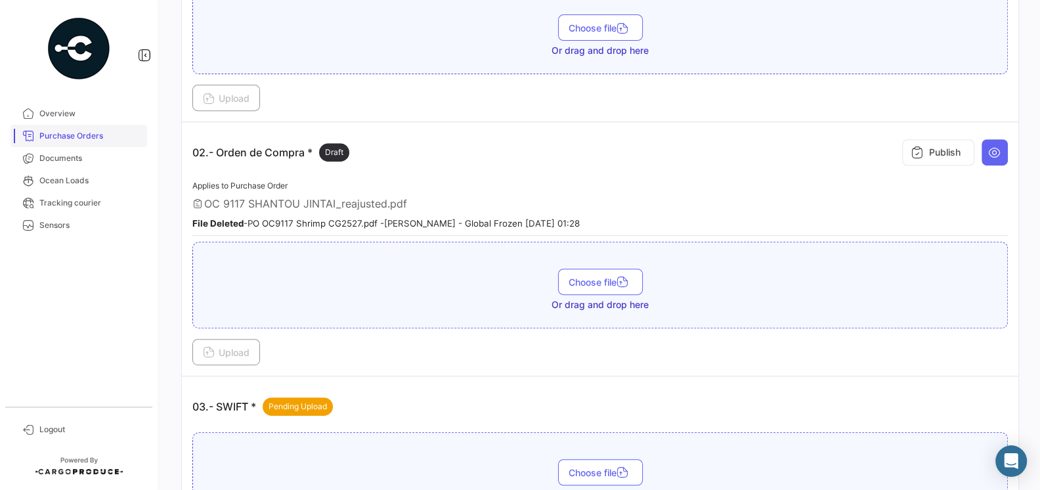
click at [69, 137] on span "Purchase Orders" at bounding box center [90, 136] width 102 height 12
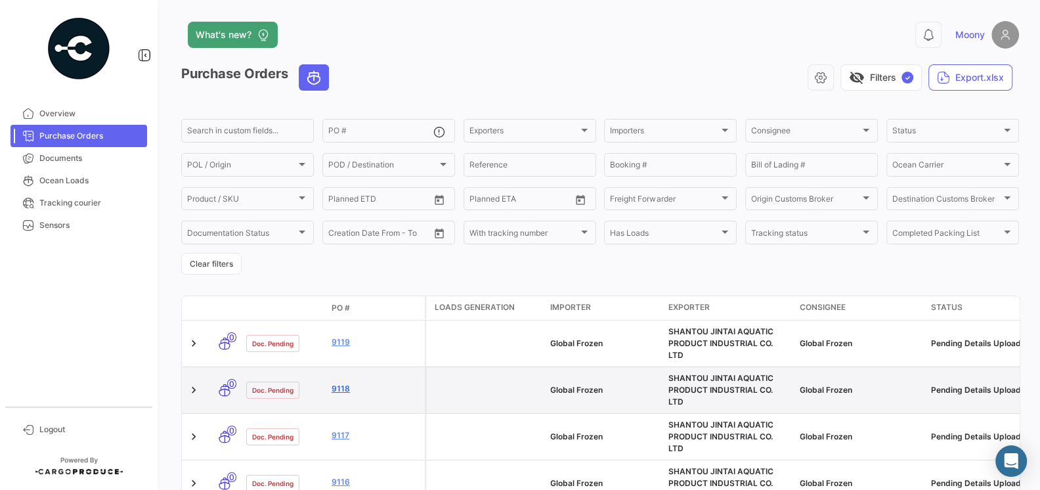
click at [339, 383] on link "9118" at bounding box center [376, 389] width 88 height 12
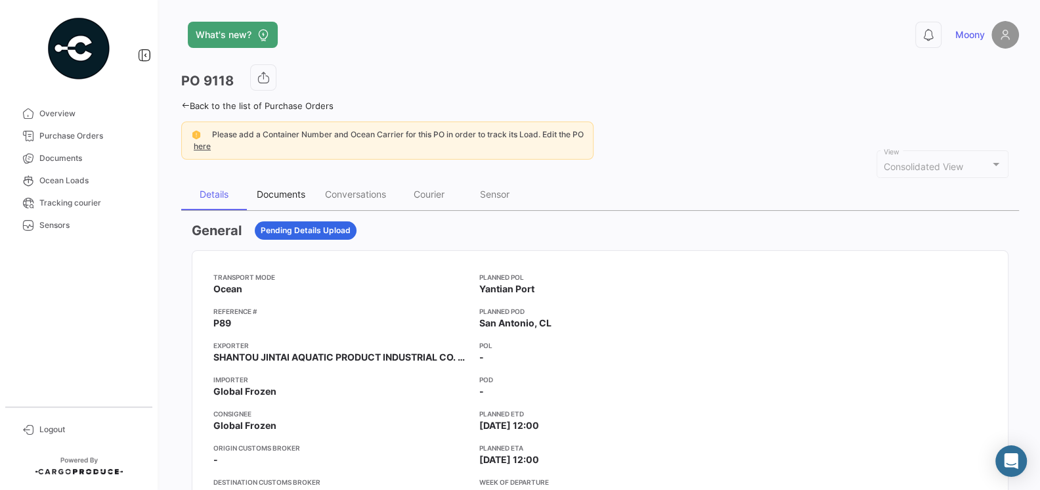
click at [286, 188] on div "Documents" at bounding box center [281, 193] width 49 height 11
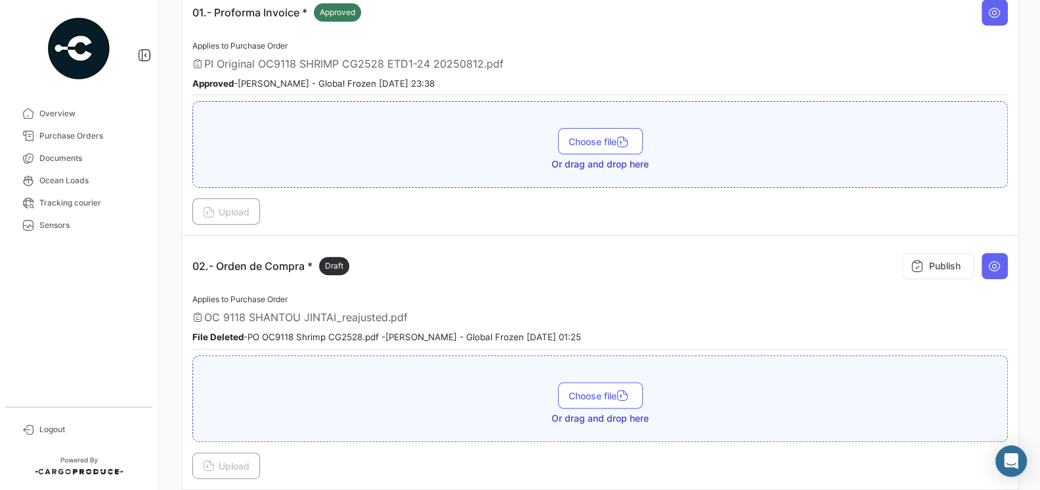
scroll to position [340, 0]
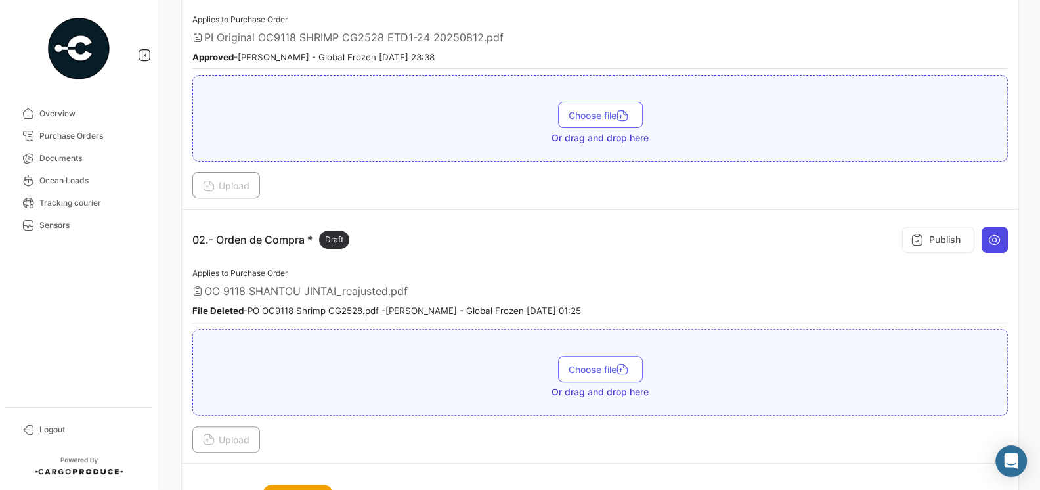
click at [993, 233] on icon at bounding box center [994, 239] width 13 height 13
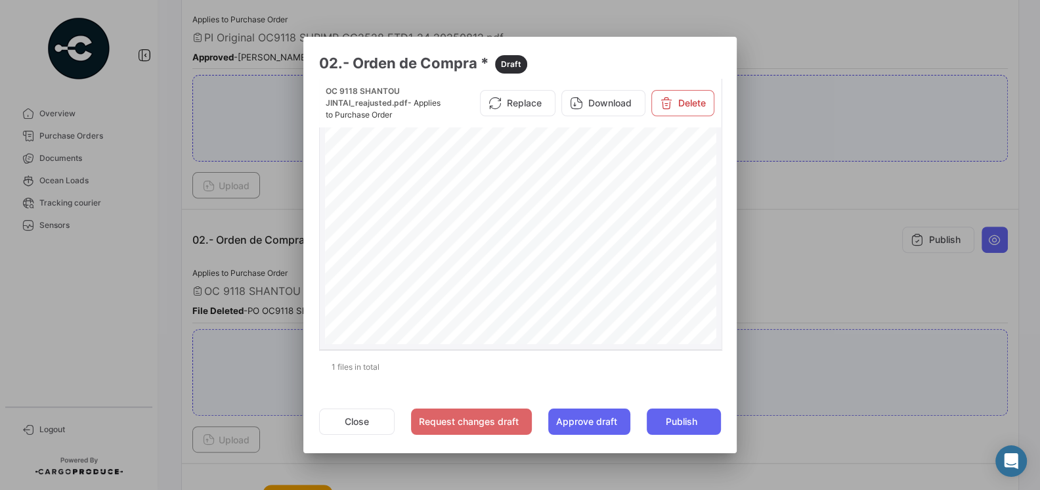
scroll to position [24, 0]
click at [582, 272] on span "305" at bounding box center [580, 273] width 7 height 5
click at [104, 428] on div at bounding box center [520, 245] width 1040 height 490
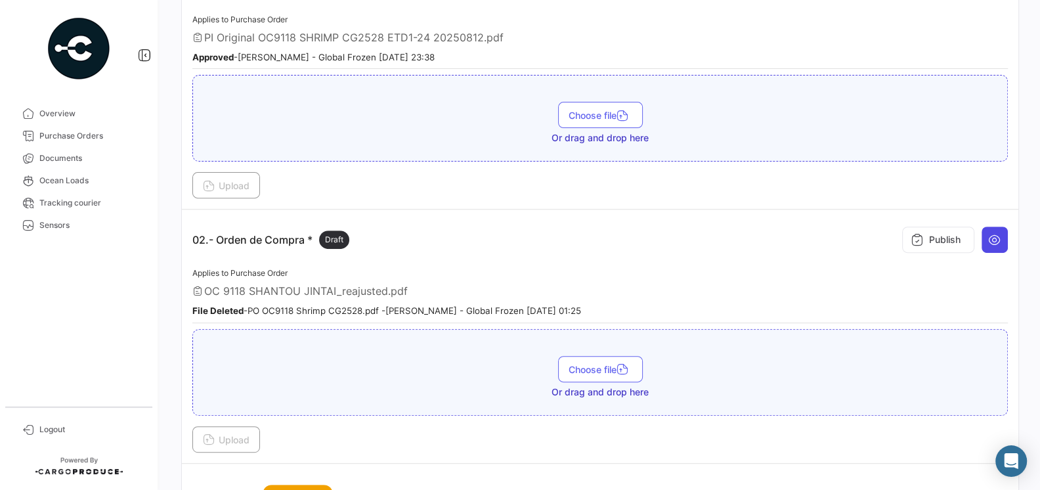
click at [997, 245] on button at bounding box center [995, 240] width 26 height 26
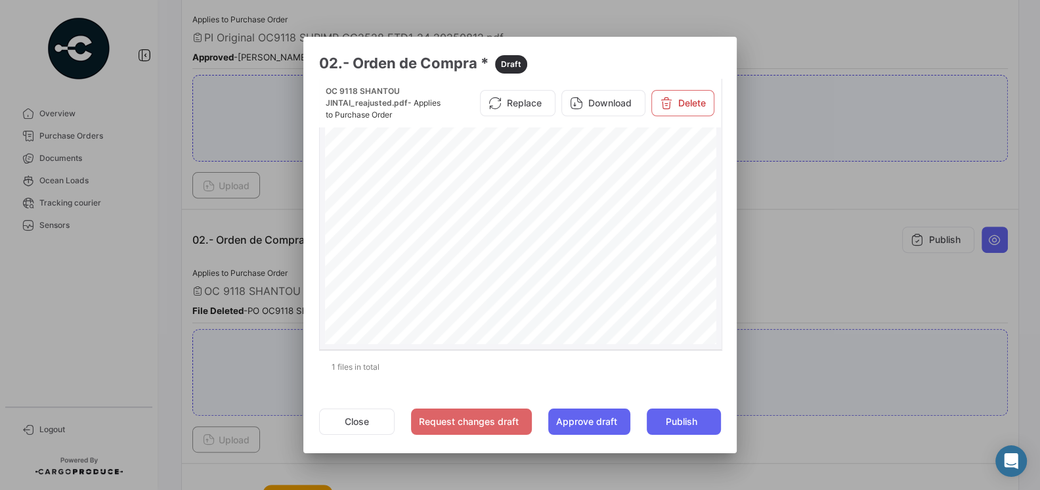
scroll to position [53, 0]
click at [580, 259] on div "PURCHASE ORDER GLOBAL FROZEN SPAAmérico Vespucio #0350, QuilicuraTel.:+1 619 [E…" at bounding box center [521, 350] width 392 height 561
click at [580, 261] on span "75" at bounding box center [579, 263] width 5 height 5
click at [358, 427] on button "Close" at bounding box center [357, 421] width 76 height 26
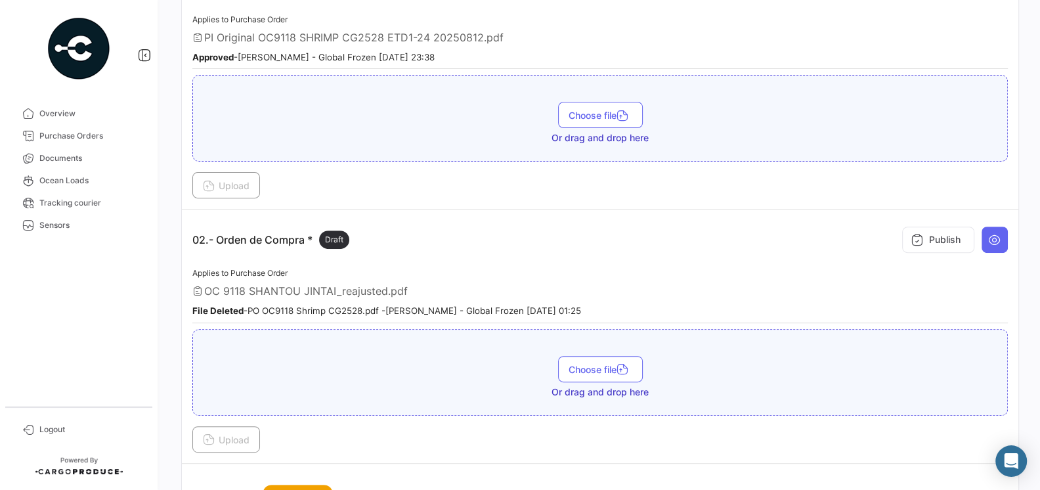
scroll to position [312, 0]
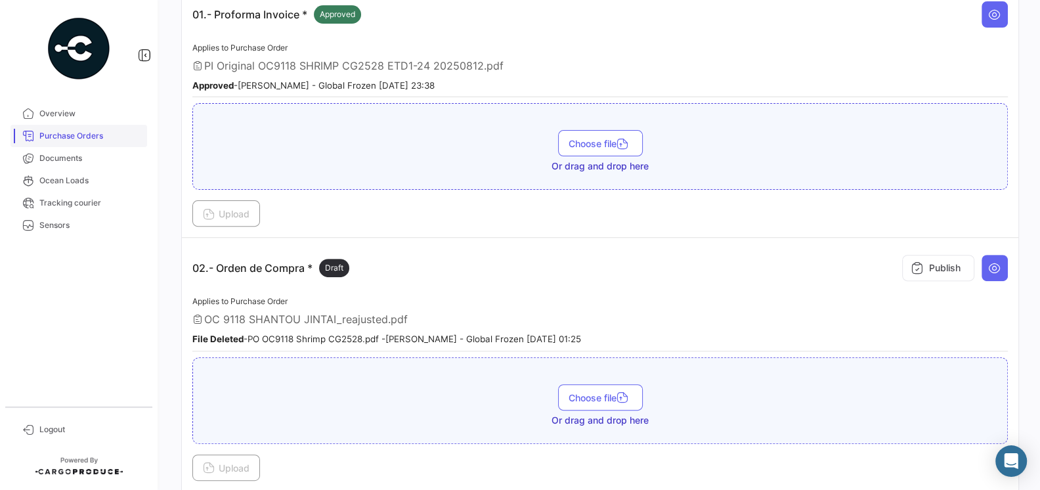
click at [43, 127] on link "Purchase Orders" at bounding box center [79, 136] width 137 height 22
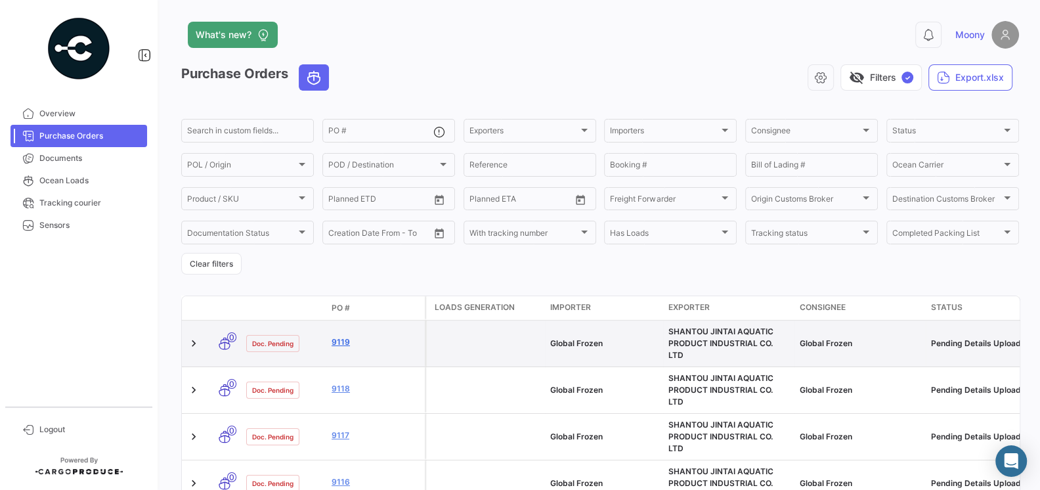
click at [343, 339] on link "9119" at bounding box center [376, 342] width 88 height 12
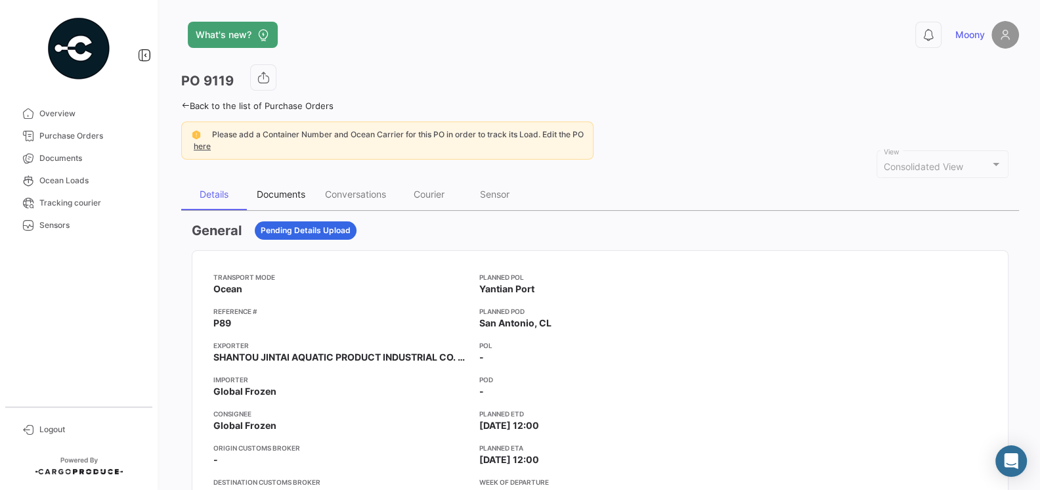
click at [294, 200] on div "Documents" at bounding box center [281, 195] width 68 height 32
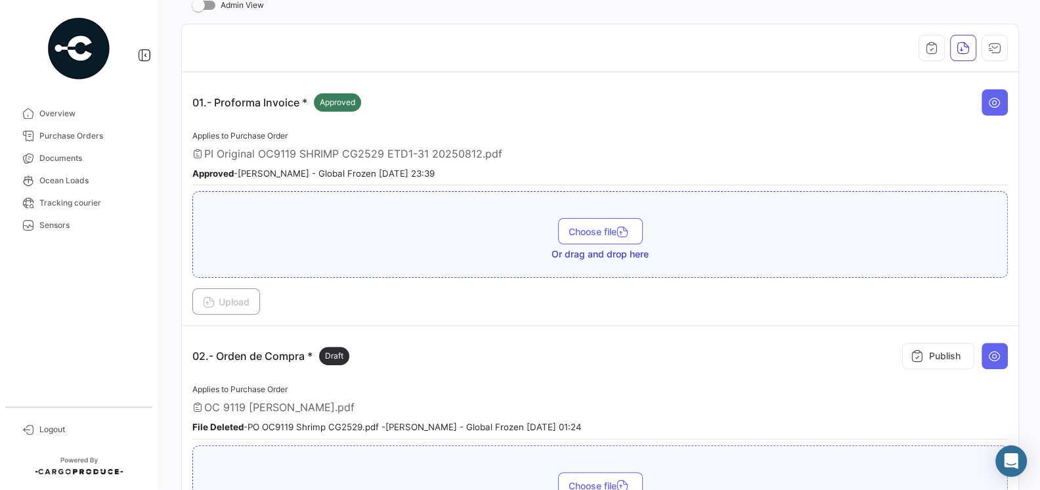
scroll to position [355, 0]
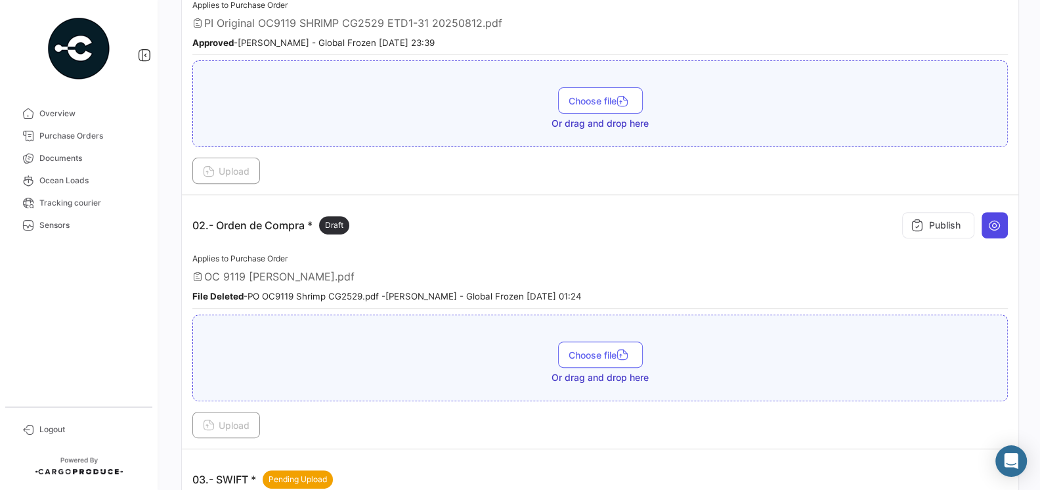
click at [1003, 212] on button at bounding box center [995, 225] width 26 height 26
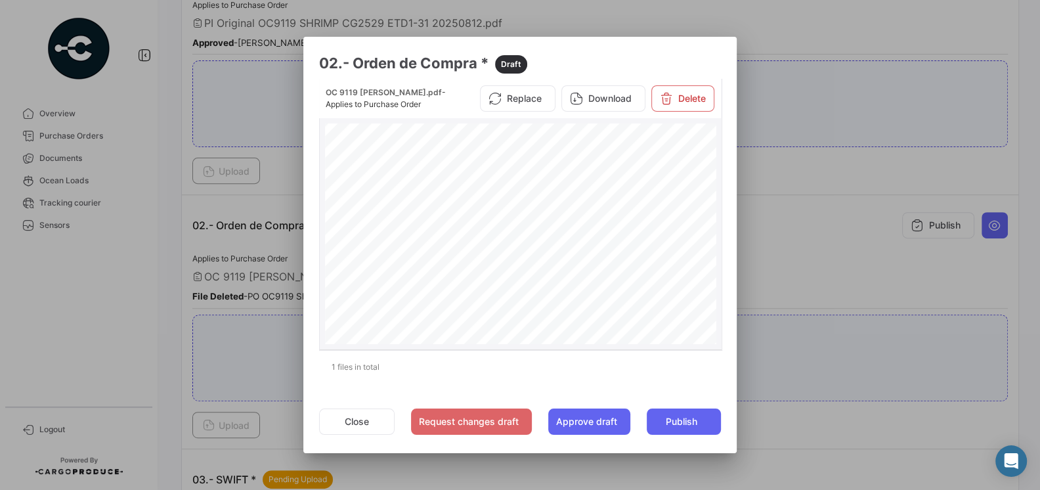
scroll to position [95, 0]
click at [372, 419] on button "Close" at bounding box center [357, 421] width 76 height 26
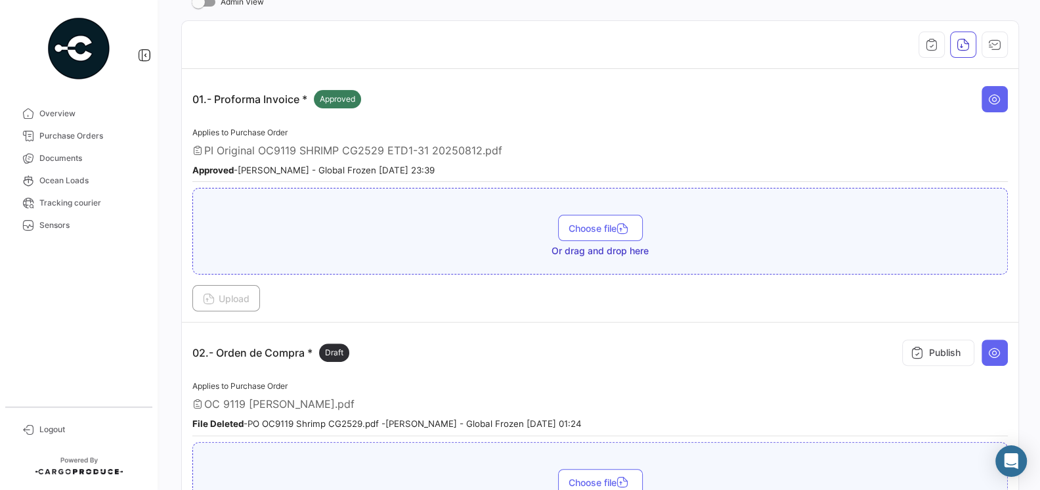
scroll to position [240, 0]
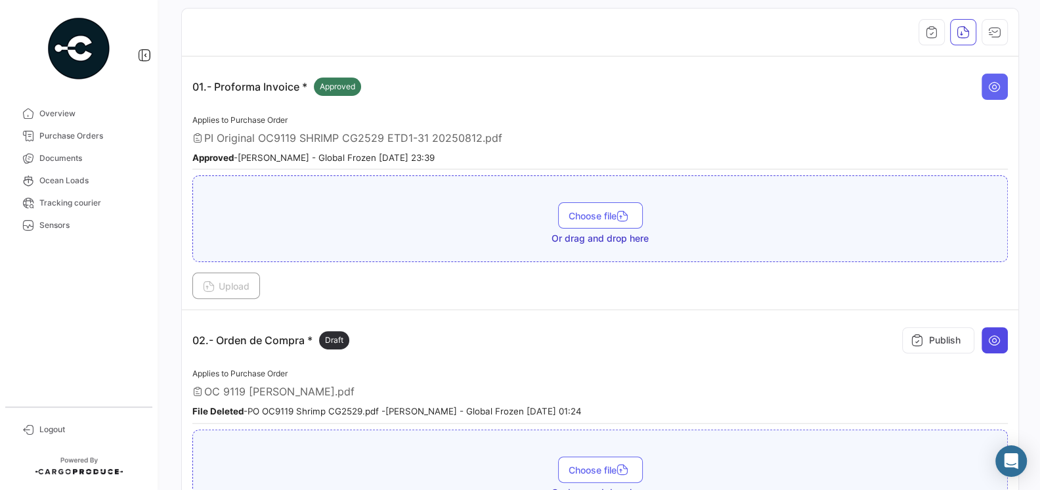
click at [993, 342] on button at bounding box center [995, 340] width 26 height 26
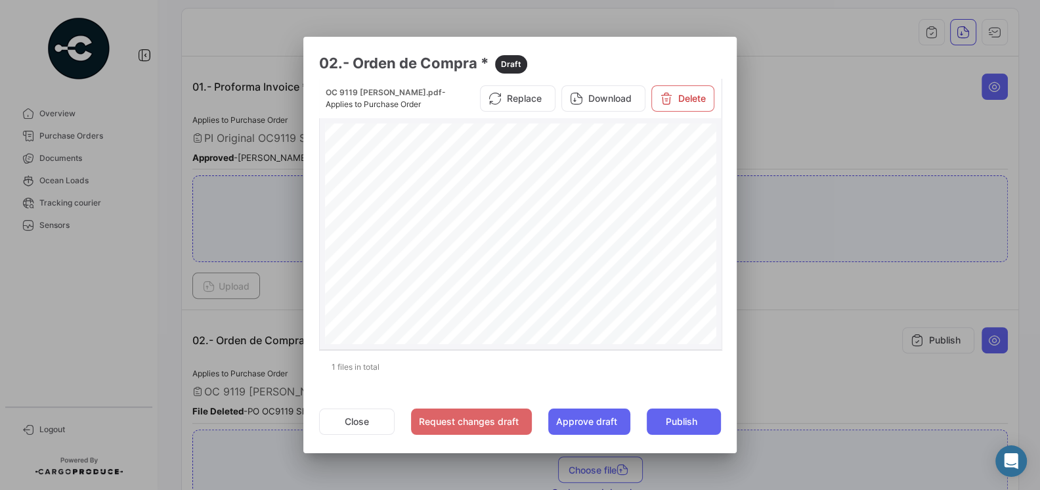
scroll to position [30, 0]
click at [602, 250] on div "PURCHASE ORDER GLOBAL FROZEN SPAAmérico Vespucio #0350, QuilicuraTel.:+1 619 [E…" at bounding box center [521, 373] width 392 height 561
click at [587, 265] on div "PURCHASE ORDER GLOBAL FROZEN SPAAmérico Vespucio #0350, QuilicuraTel.:+1 619 [E…" at bounding box center [521, 373] width 392 height 561
click at [586, 278] on div "PURCHASE ORDER GLOBAL FROZEN SPAAmérico Vespucio #0350, QuilicuraTel.:+1 619 [E…" at bounding box center [521, 373] width 392 height 561
click at [586, 286] on div "PURCHASE ORDER GLOBAL FROZEN SPAAmérico Vespucio #0350, QuilicuraTel.:+1 619 [E…" at bounding box center [521, 373] width 392 height 561
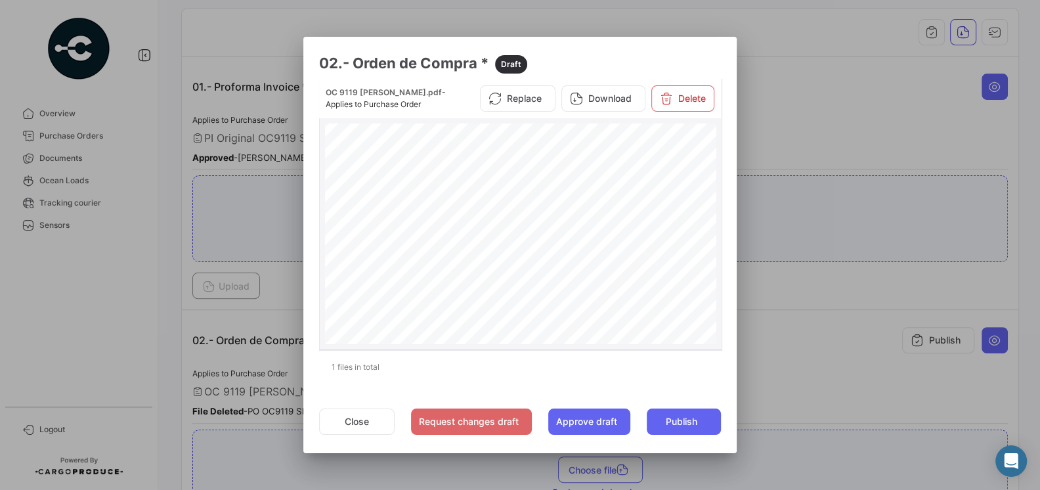
click at [586, 297] on div "PURCHASE ORDER GLOBAL FROZEN SPAAmérico Vespucio #0350, QuilicuraTel.:+1 619 [E…" at bounding box center [521, 373] width 392 height 561
click at [661, 265] on span "Page 1" at bounding box center [661, 267] width 37 height 5
click at [696, 295] on span "USD 13.750" at bounding box center [697, 297] width 24 height 5
click at [770, 364] on div at bounding box center [520, 245] width 1040 height 490
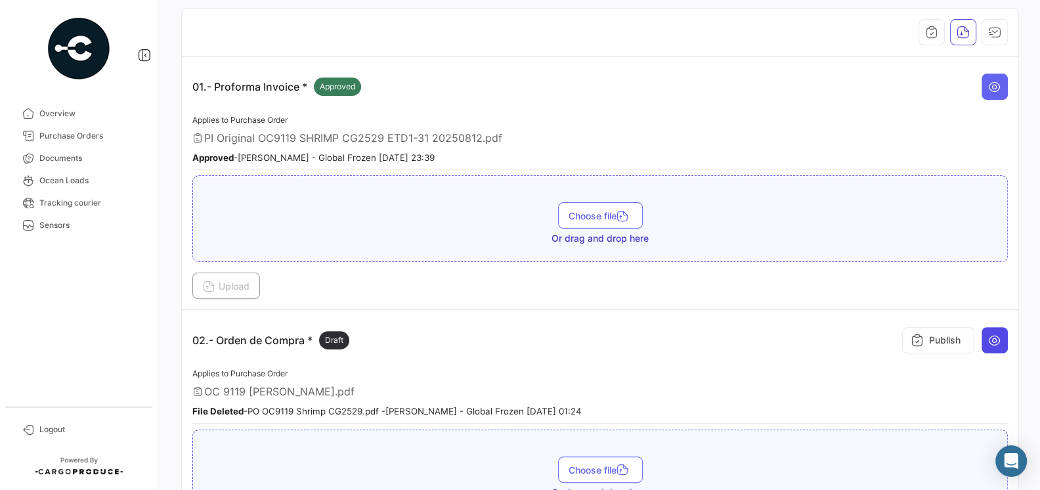
click at [993, 334] on icon at bounding box center [994, 340] width 13 height 13
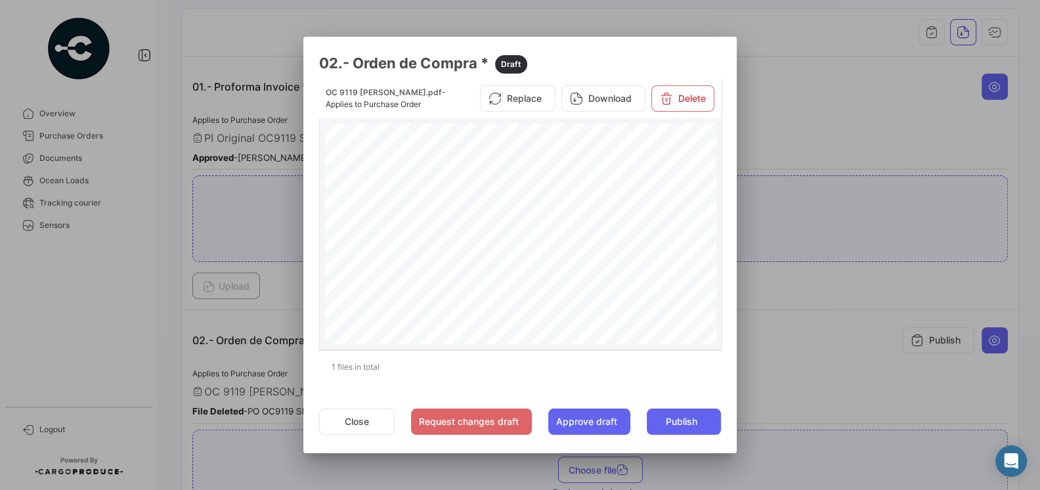
click at [582, 310] on div "PURCHASE ORDER GLOBAL FROZEN SPAAmérico Vespucio #0350, QuilicuraTel.:+1 619 [E…" at bounding box center [521, 403] width 392 height 561
click at [566, 318] on span "Page 1" at bounding box center [562, 317] width 21 height 5
click at [747, 404] on div at bounding box center [520, 245] width 1040 height 490
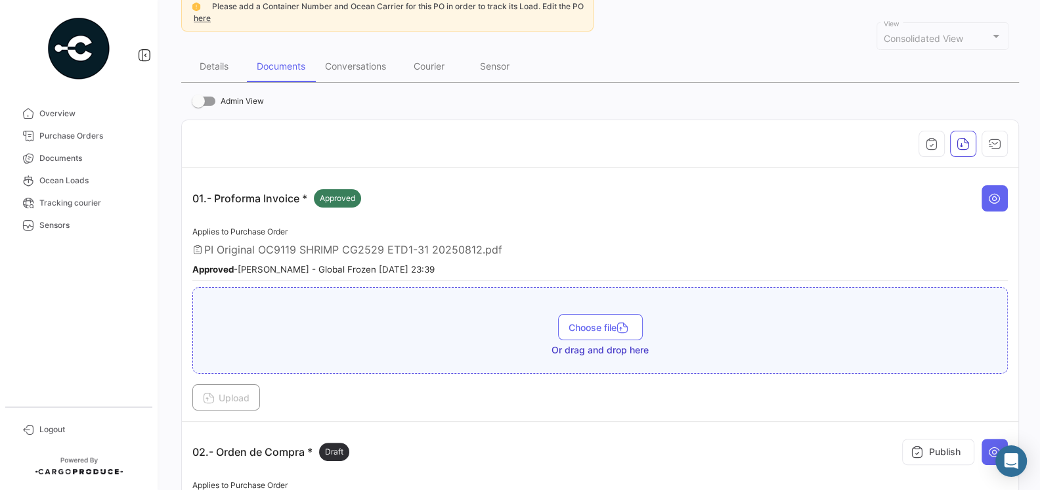
scroll to position [0, 0]
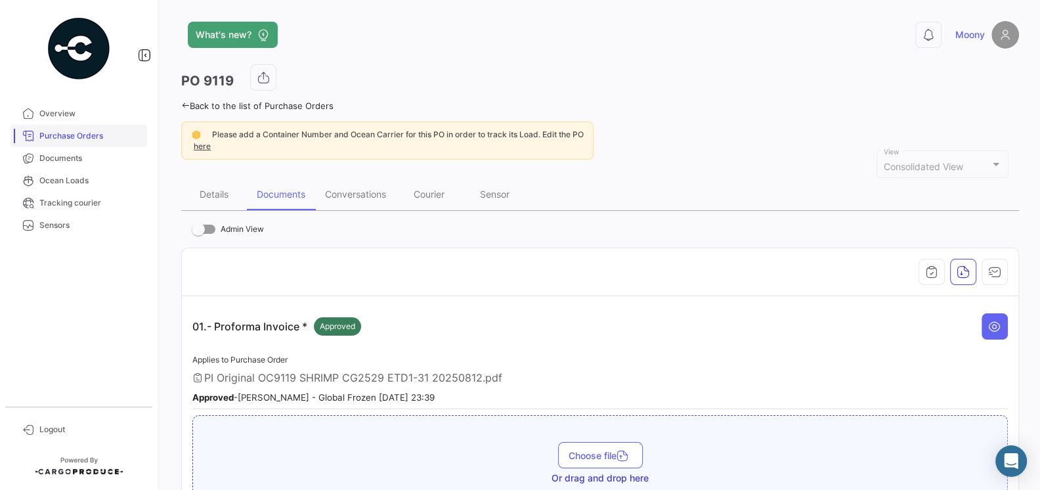
click at [41, 133] on span "Purchase Orders" at bounding box center [90, 136] width 102 height 12
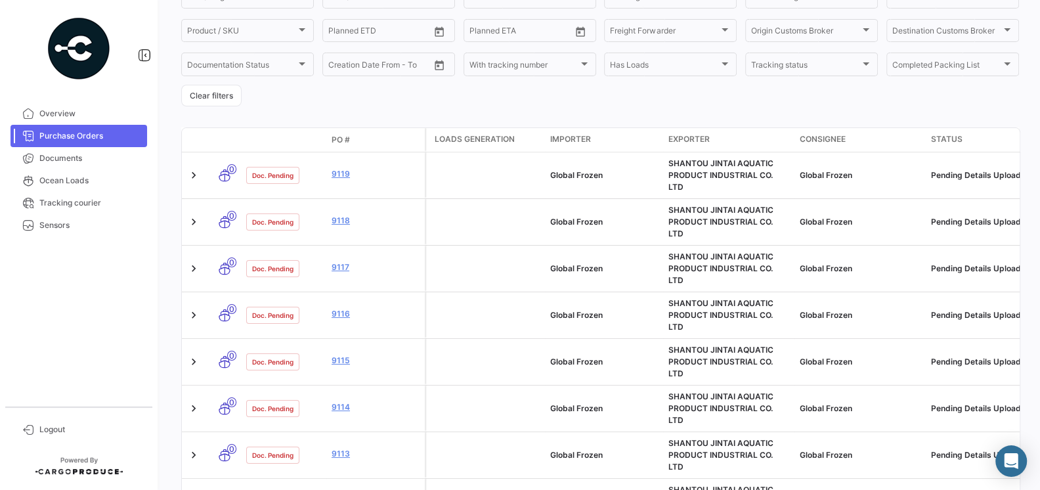
scroll to position [330, 0]
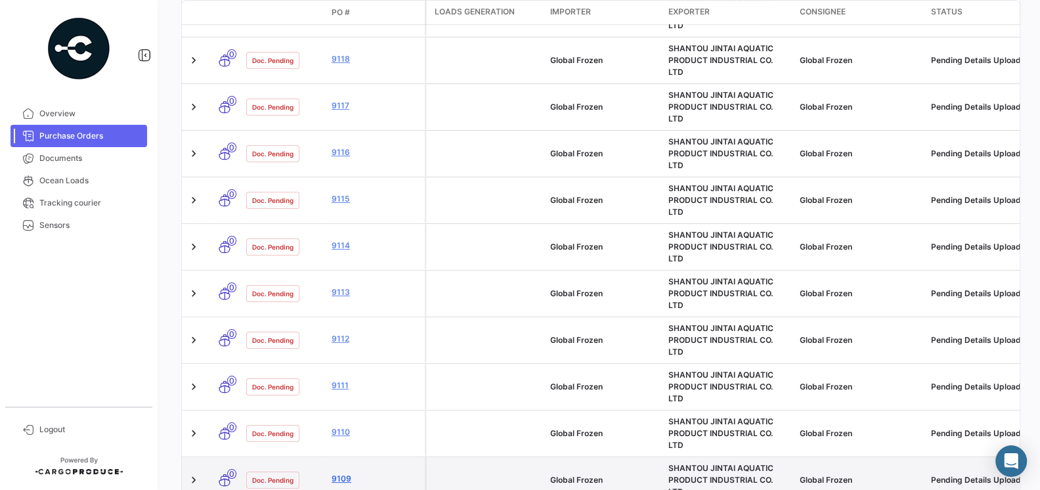
click at [341, 473] on link "9109" at bounding box center [376, 479] width 88 height 12
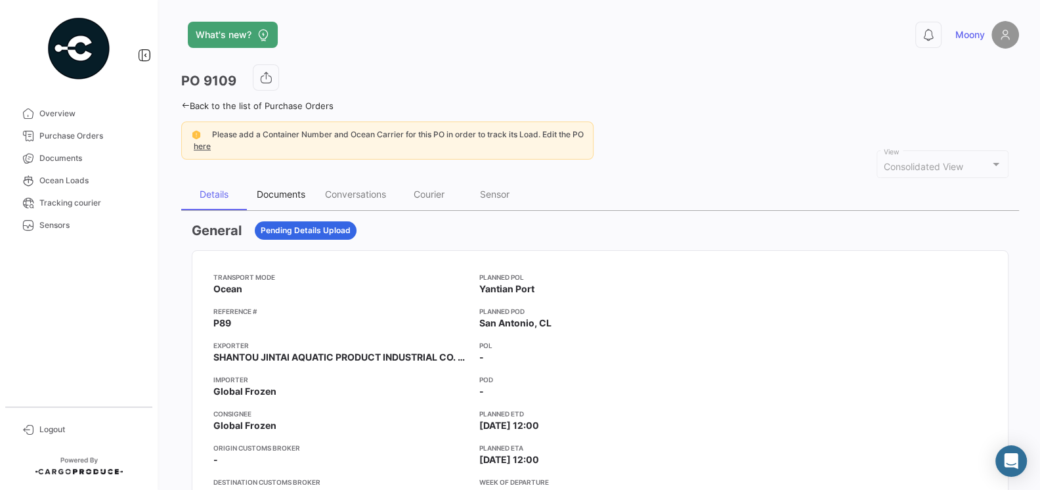
click at [276, 193] on div "Documents" at bounding box center [281, 193] width 49 height 11
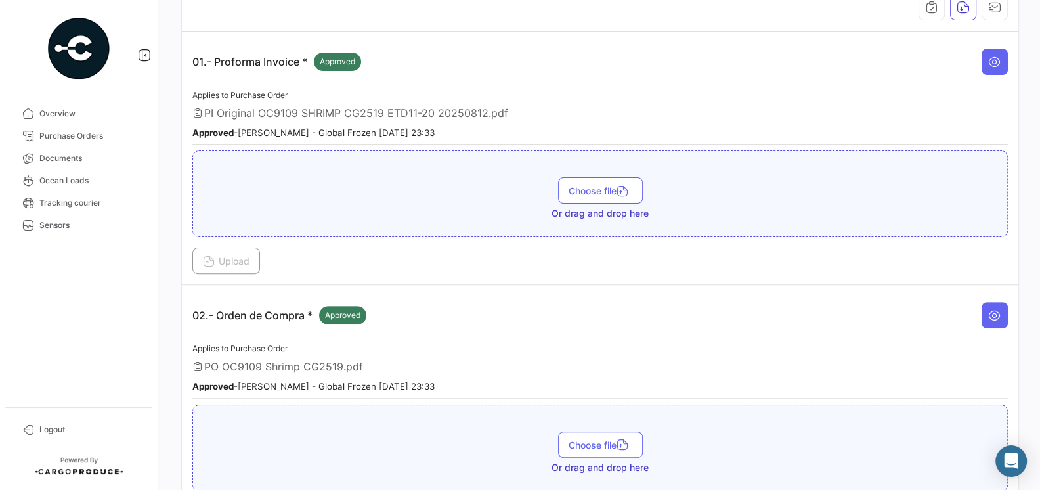
scroll to position [385, 0]
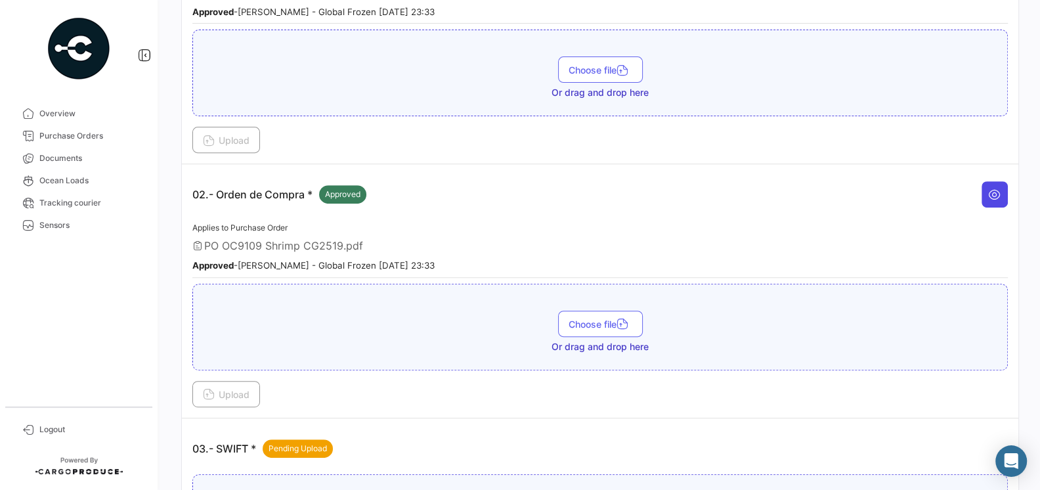
click at [1001, 196] on button at bounding box center [995, 194] width 26 height 26
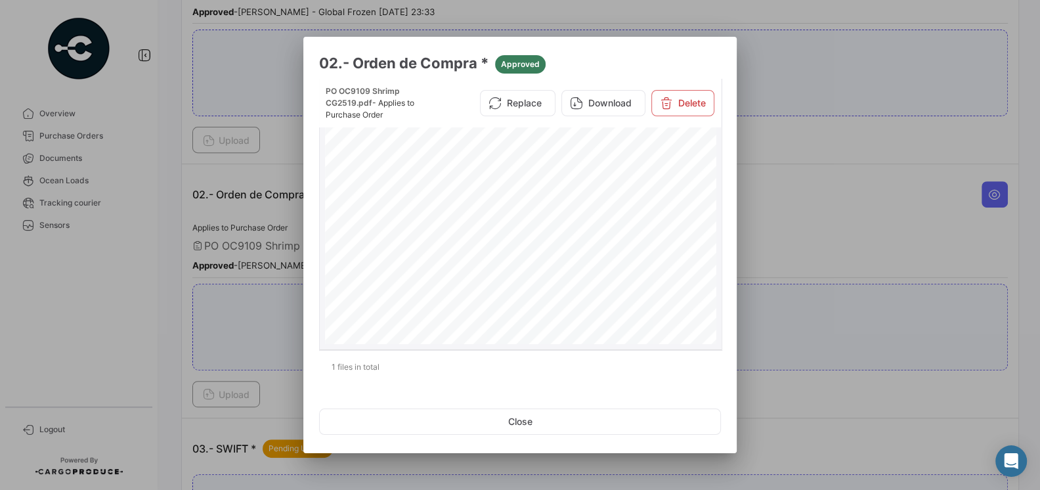
click at [623, 236] on span "[DATE]" at bounding box center [615, 237] width 18 height 6
click at [587, 209] on div "PURCHASE ORDER GLOBAL FROZEN SPA [PERSON_NAME] #0350, Quilicura Tel.:[PHONE_NUM…" at bounding box center [521, 307] width 392 height 561
click at [586, 224] on div "PURCHASE ORDER GLOBAL FROZEN SPA [PERSON_NAME] #0350, Quilicura Tel.:[PHONE_NUM…" at bounding box center [521, 307] width 392 height 561
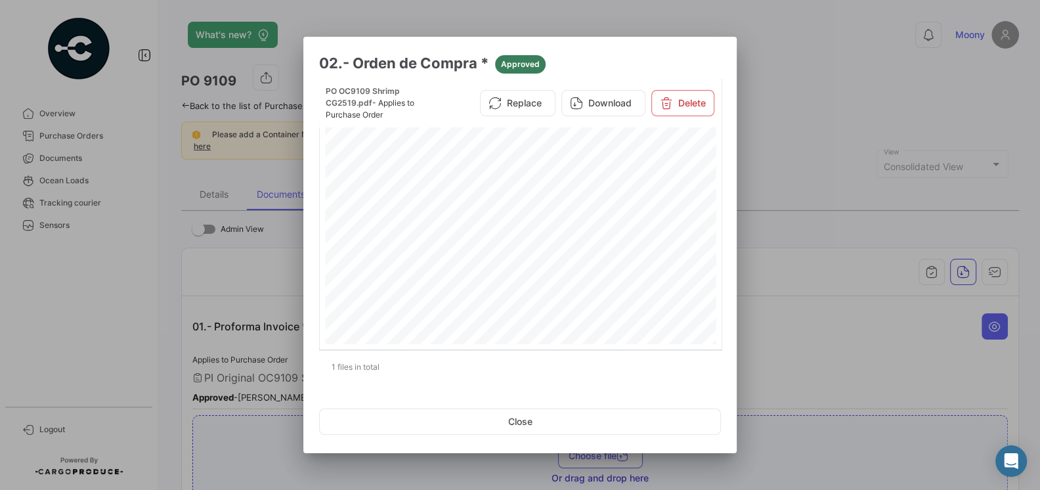
scroll to position [97, 0]
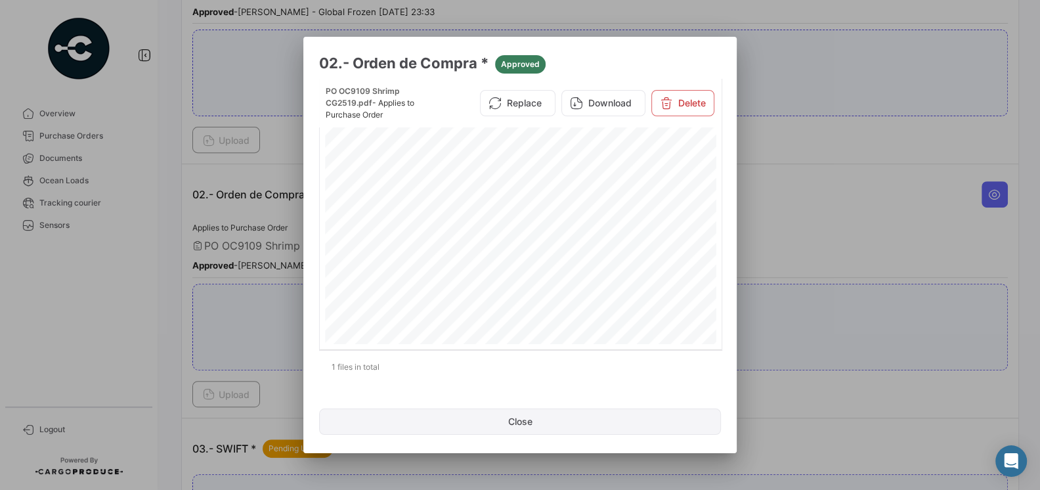
click at [569, 420] on button "Close" at bounding box center [520, 421] width 402 height 26
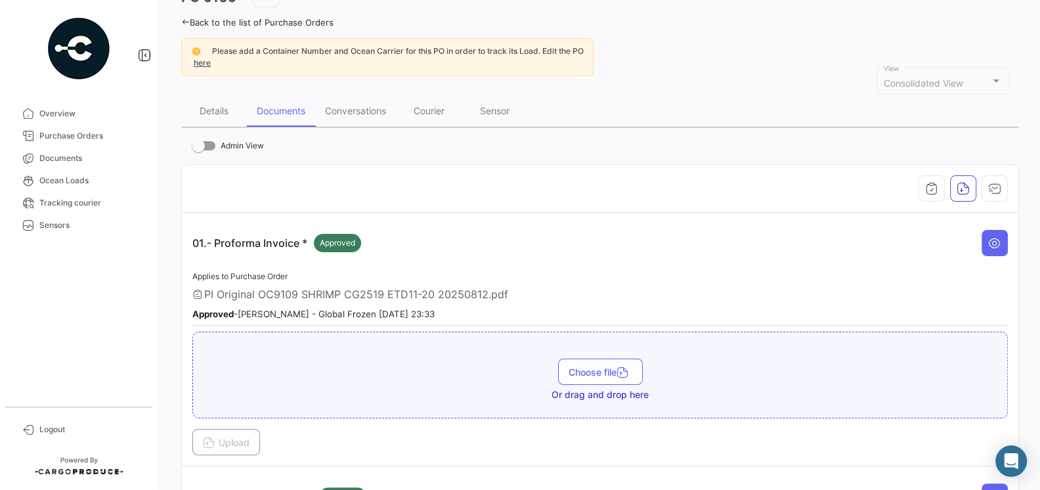
scroll to position [87, 0]
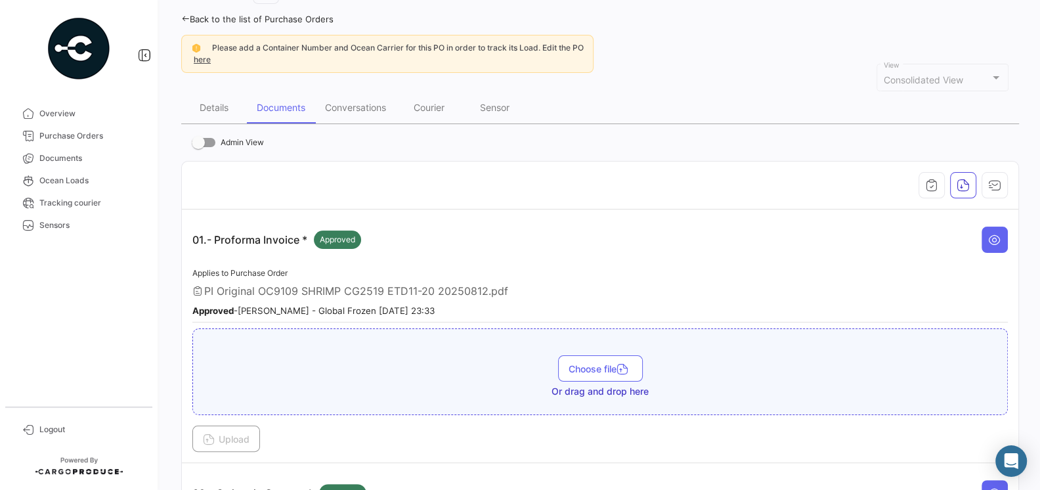
click at [383, 284] on span "PI Original OC9109 SHRIMP CG2519 ETD11-20 20250812.pdf" at bounding box center [356, 290] width 304 height 13
click at [521, 258] on app-document-grouped "01.- Proforma Invoice * Approved Applies to Purchase Order PI Original OC9109 S…" at bounding box center [600, 336] width 816 height 232
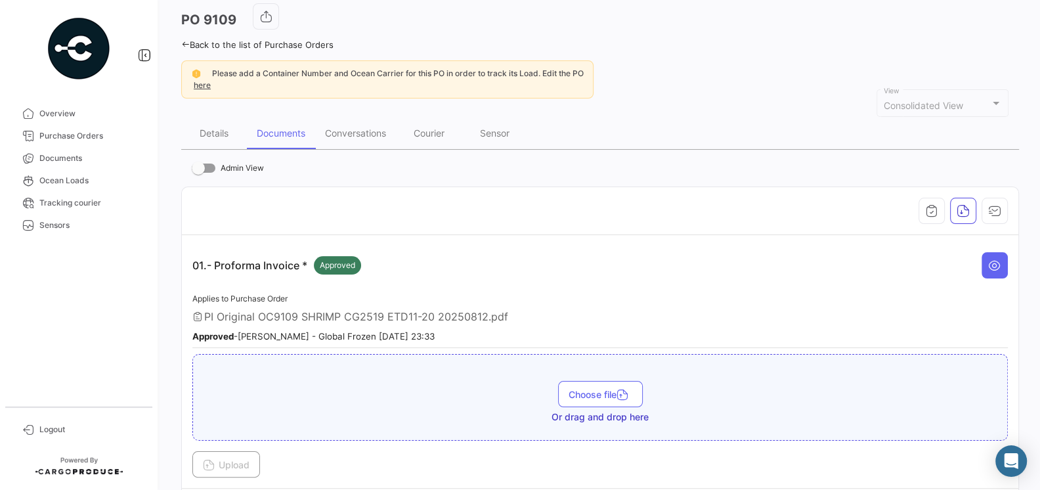
scroll to position [71, 0]
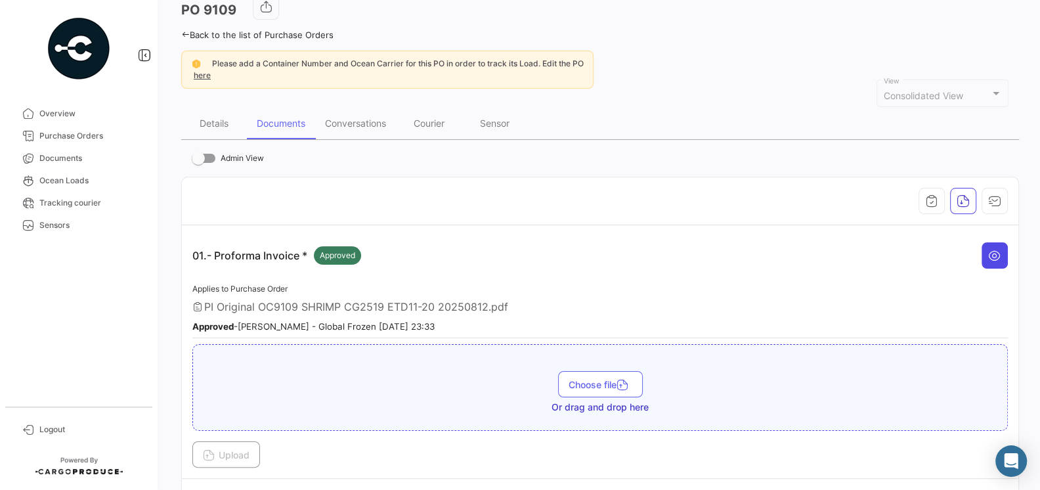
click at [988, 255] on button at bounding box center [995, 255] width 26 height 26
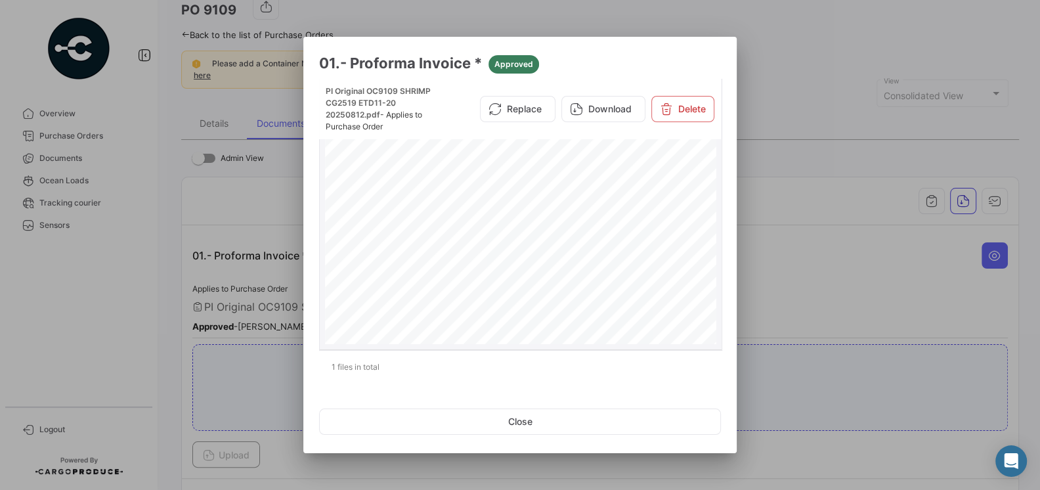
scroll to position [191, 0]
click at [516, 116] on button "Replace" at bounding box center [518, 109] width 76 height 26
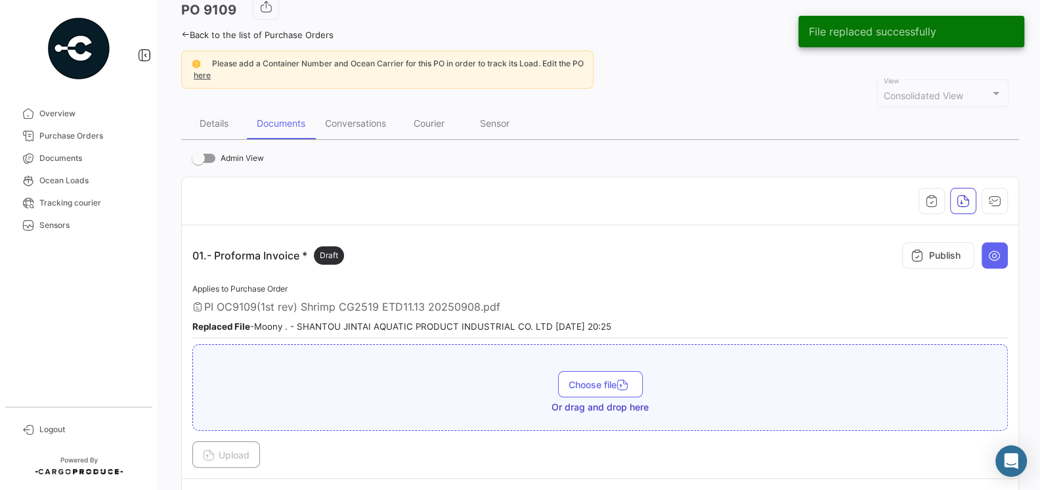
click at [501, 321] on small "Replaced File - Moony . - SHANTOU JINTAI AQUATIC PRODUCT INDUSTRIAL CO. LTD 09/…" at bounding box center [401, 326] width 419 height 11
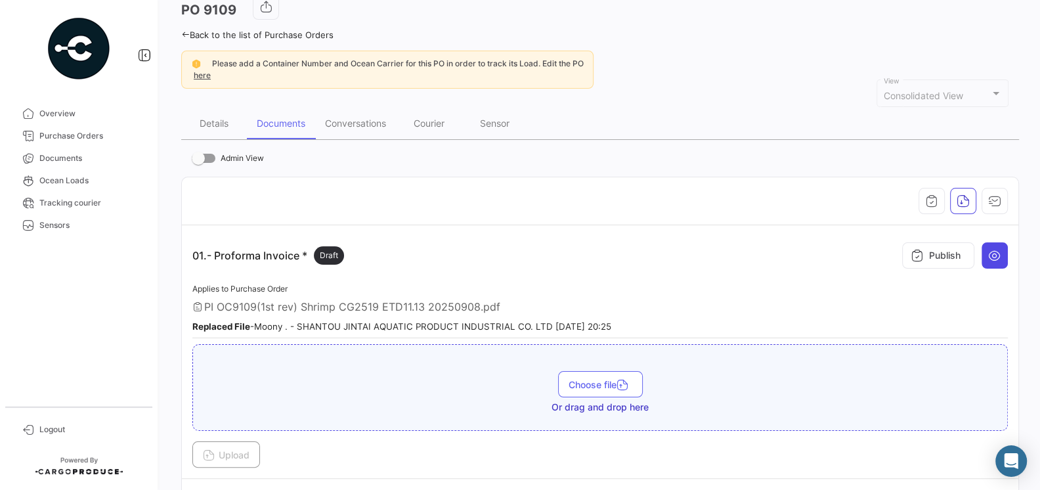
click at [986, 261] on button at bounding box center [995, 255] width 26 height 26
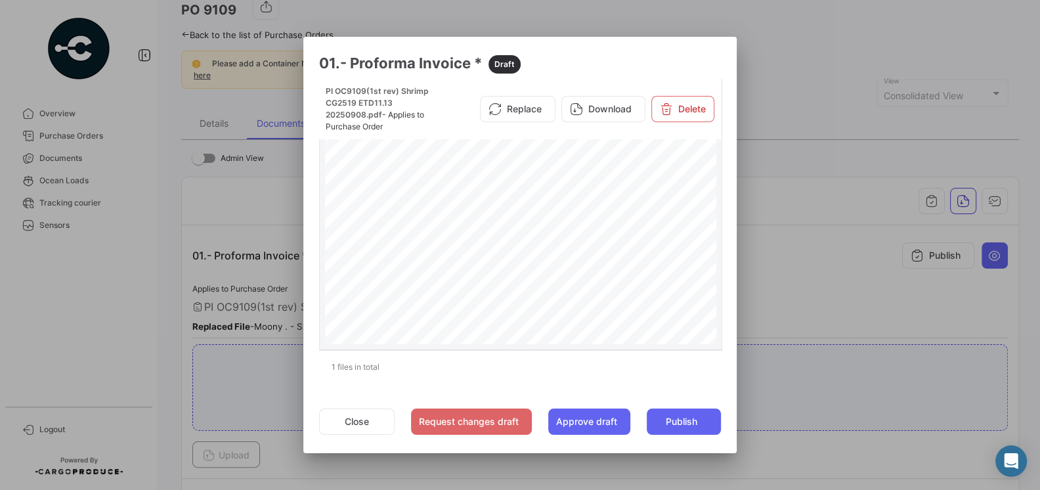
scroll to position [146, 0]
click at [351, 422] on button "Close" at bounding box center [357, 421] width 76 height 26
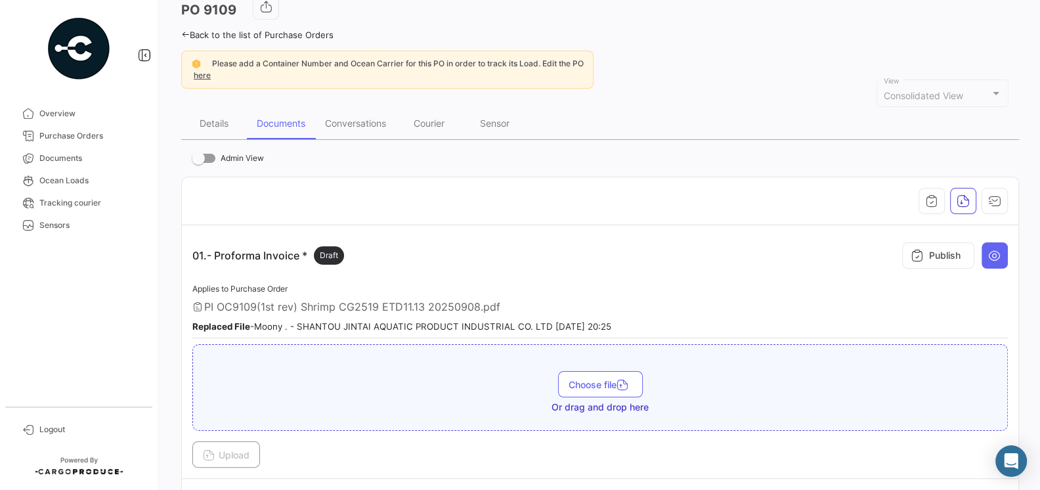
click at [563, 285] on div "Applies to Purchase Order PI OC9109(1st rev) Shrimp CG2519 ETD11.13 20250908.pd…" at bounding box center [600, 310] width 816 height 58
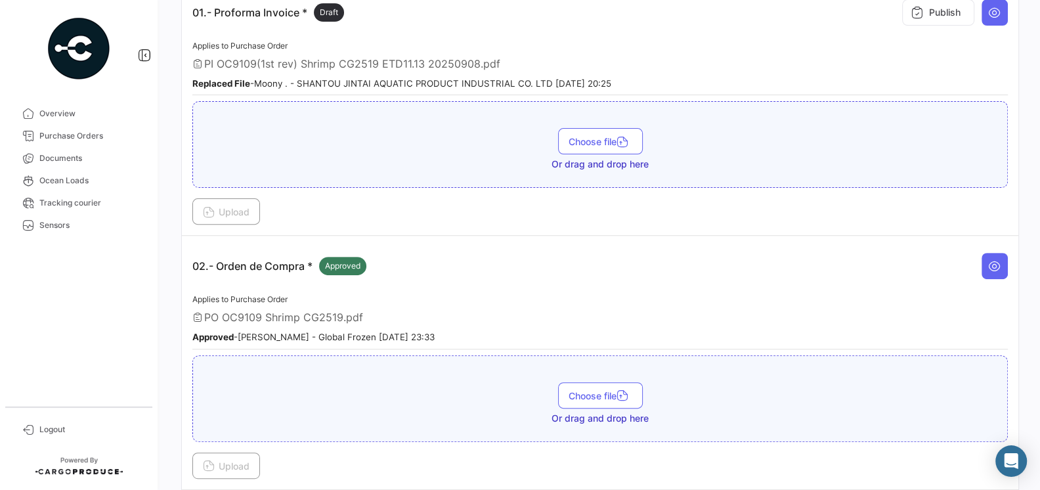
scroll to position [326, 0]
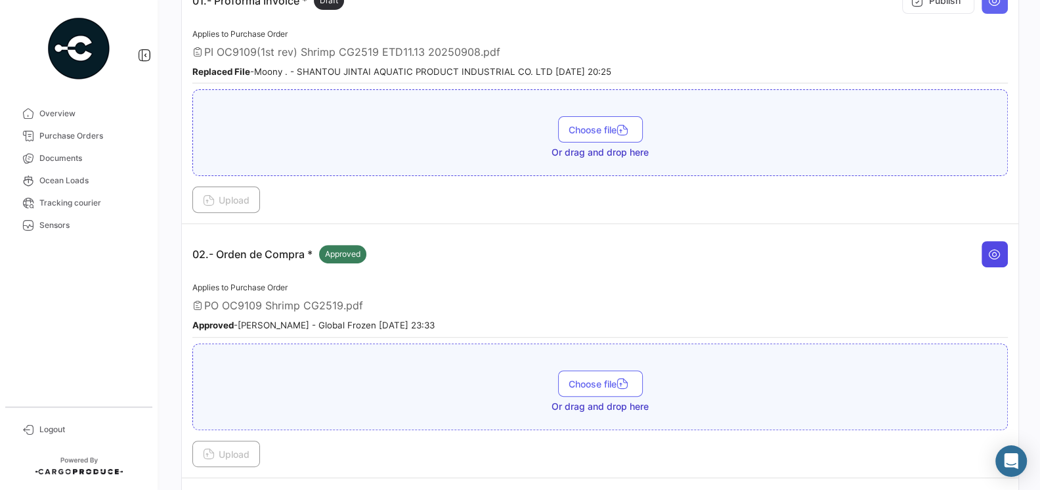
click at [1003, 255] on button at bounding box center [995, 254] width 26 height 26
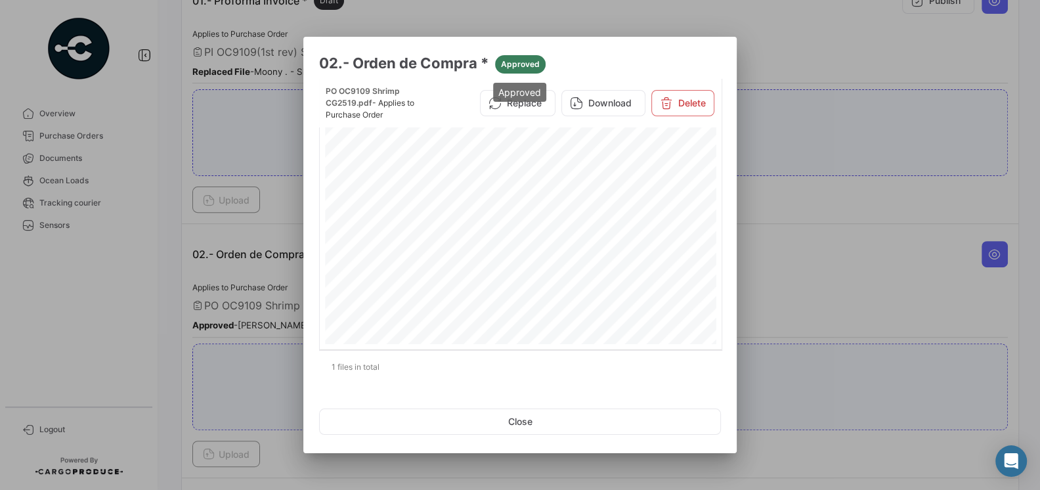
click at [529, 62] on span "Approved" at bounding box center [520, 64] width 39 height 12
click at [756, 234] on div at bounding box center [520, 245] width 1040 height 490
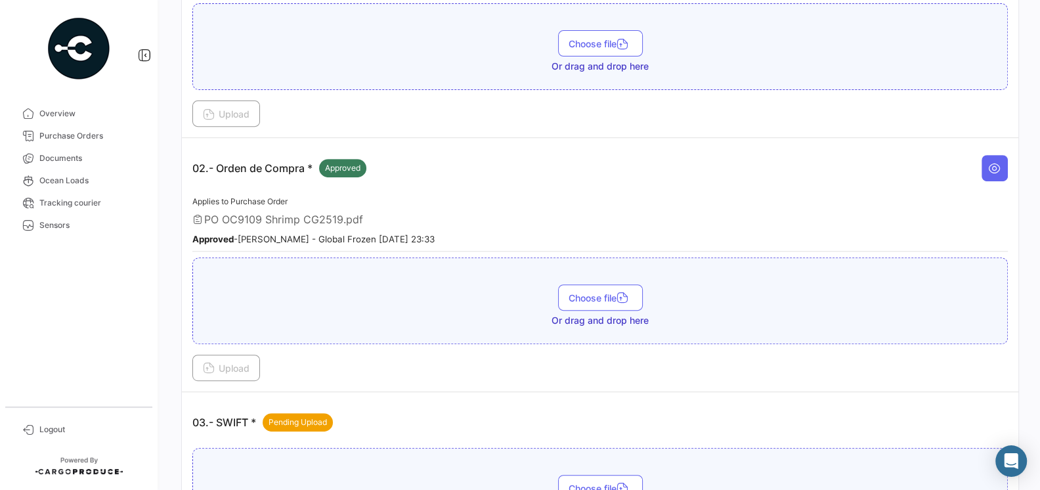
scroll to position [425, 0]
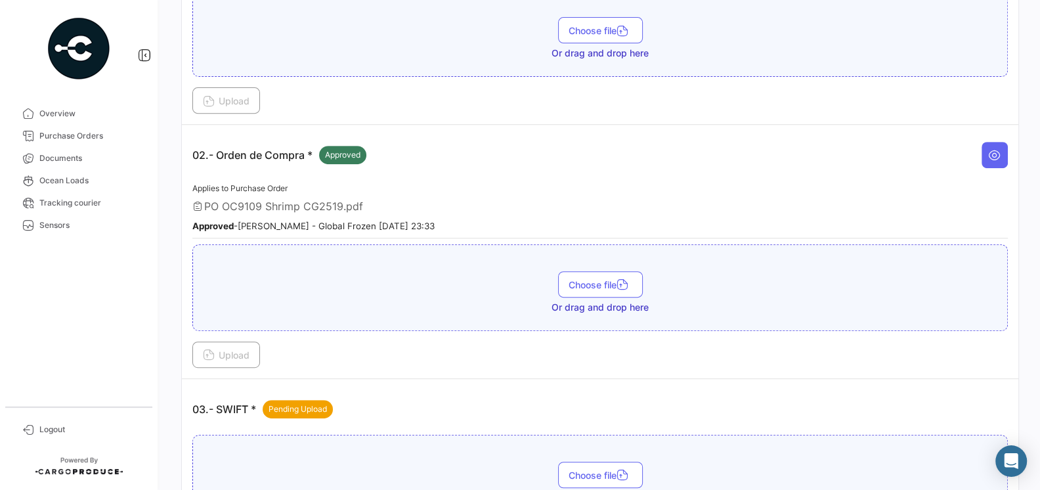
click at [413, 221] on small "Approved - Daniel Cárdenas - Global Frozen 08/28/2025 23:33" at bounding box center [313, 226] width 242 height 11
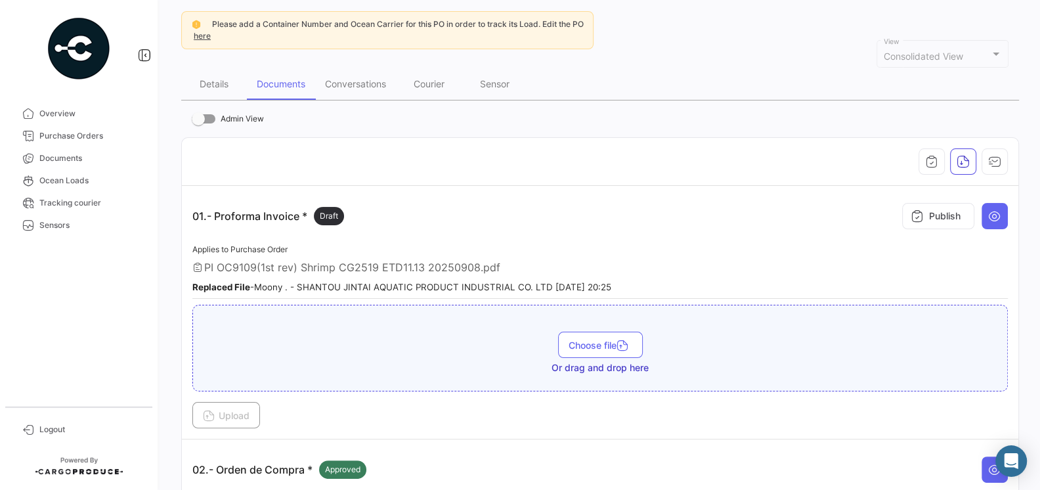
scroll to position [0, 0]
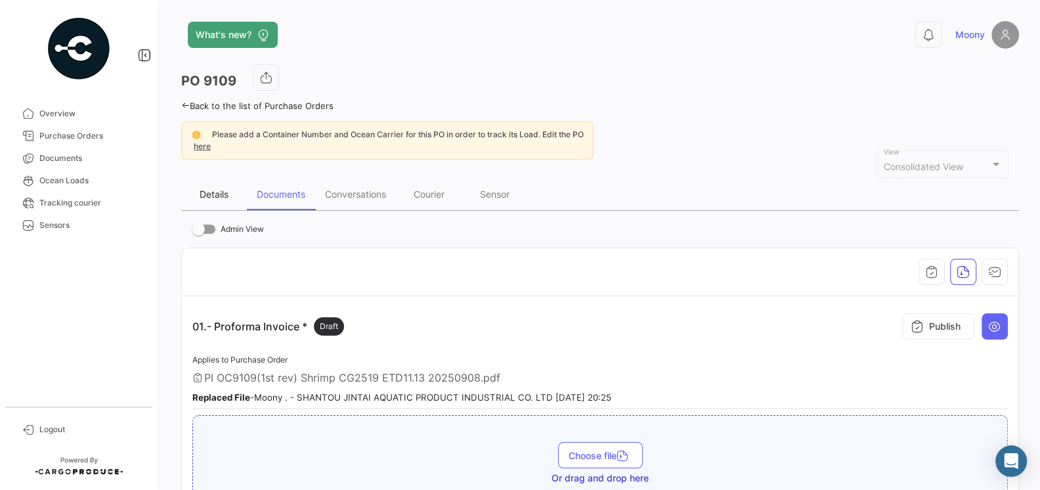
click at [234, 193] on div "Details" at bounding box center [214, 195] width 66 height 32
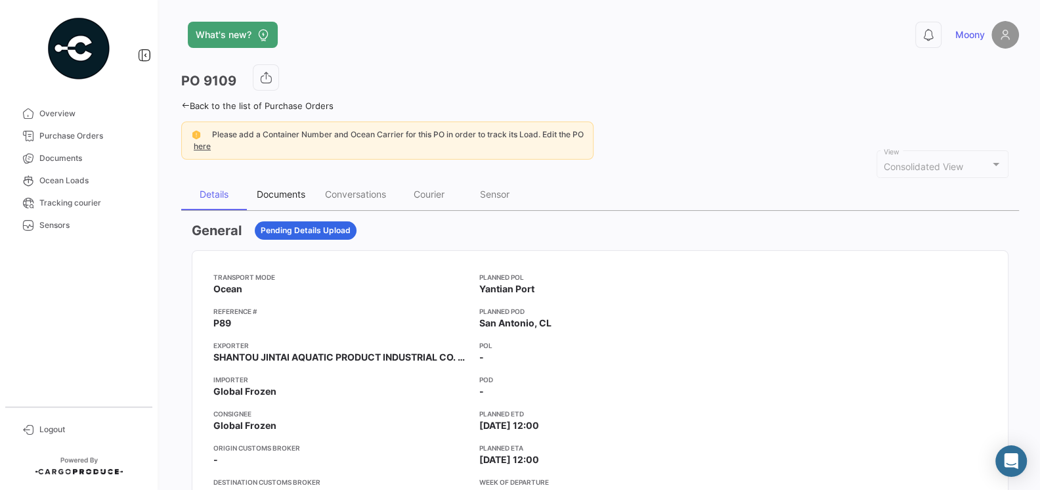
click at [292, 196] on div "Documents" at bounding box center [281, 193] width 49 height 11
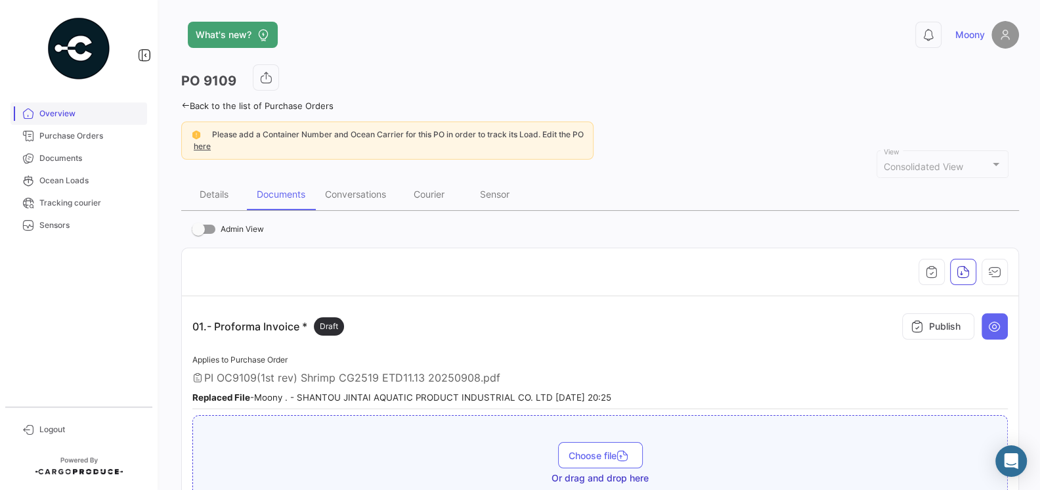
click at [60, 119] on span "Overview" at bounding box center [90, 114] width 102 height 12
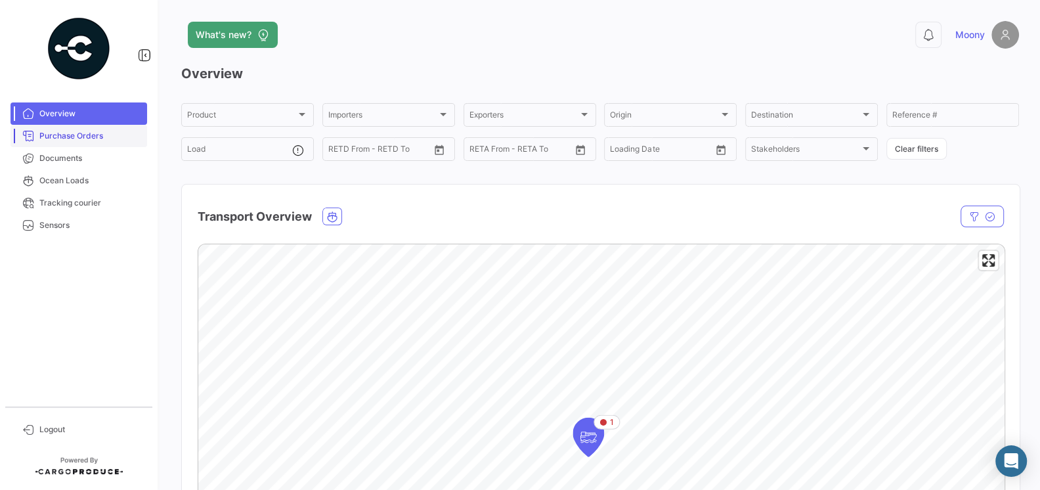
click at [66, 137] on span "Purchase Orders" at bounding box center [90, 136] width 102 height 12
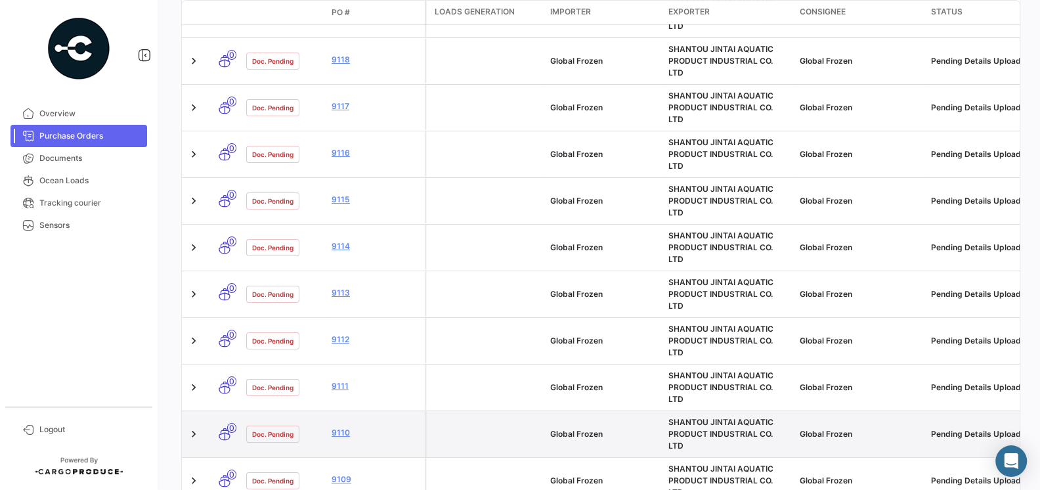
scroll to position [338, 0]
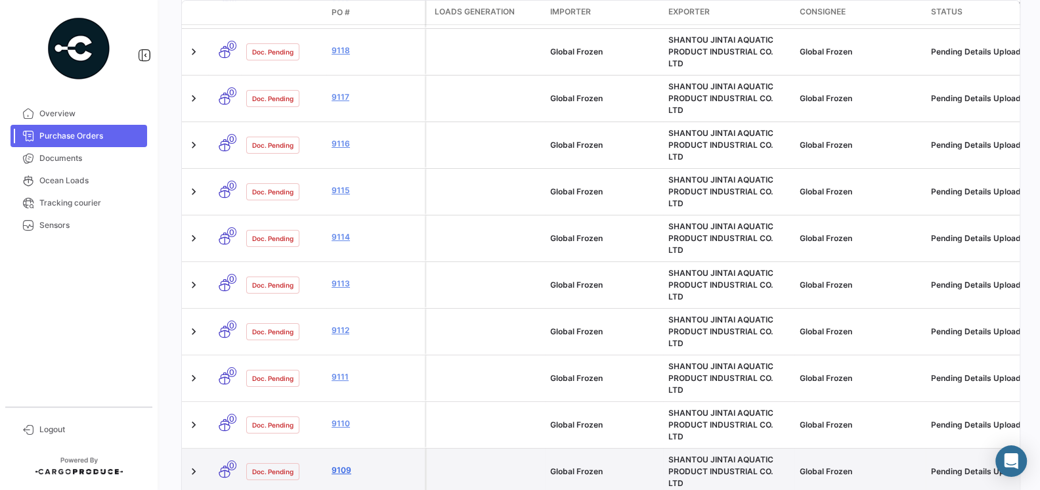
click at [341, 464] on link "9109" at bounding box center [376, 470] width 88 height 12
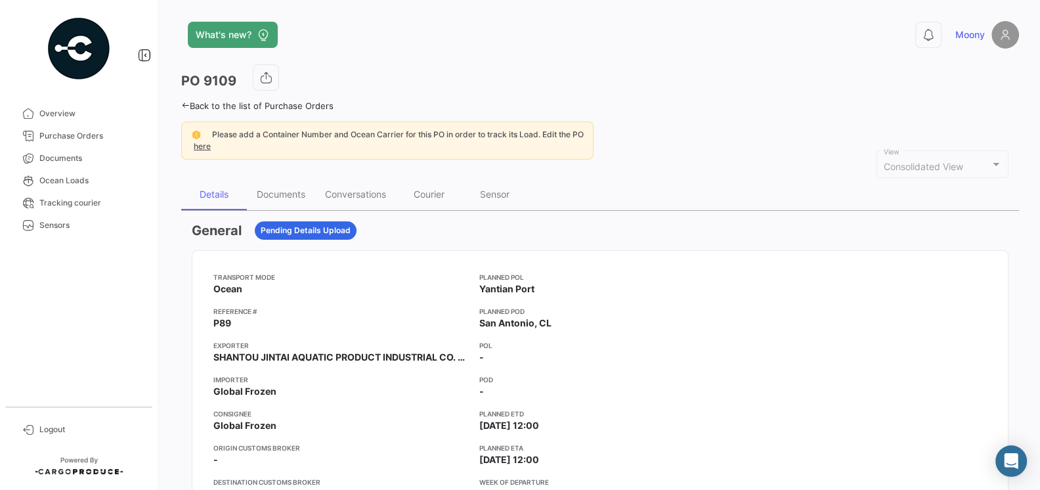
click at [399, 331] on div "Transport mode Ocean Reference # P89 Exporter SHANTOU JINTAI AQUATIC PRODUCT IN…" at bounding box center [340, 408] width 255 height 273
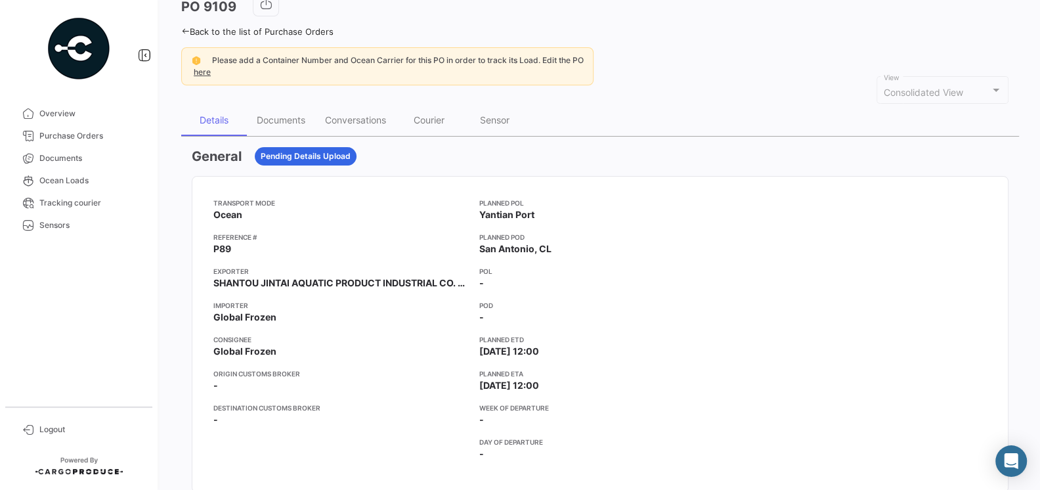
scroll to position [67, 0]
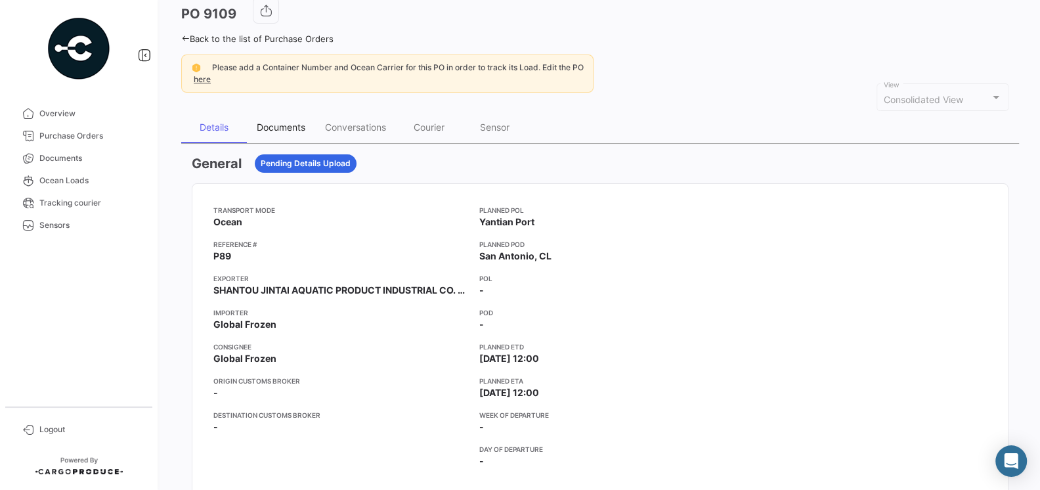
click at [295, 121] on div "Documents" at bounding box center [281, 126] width 49 height 11
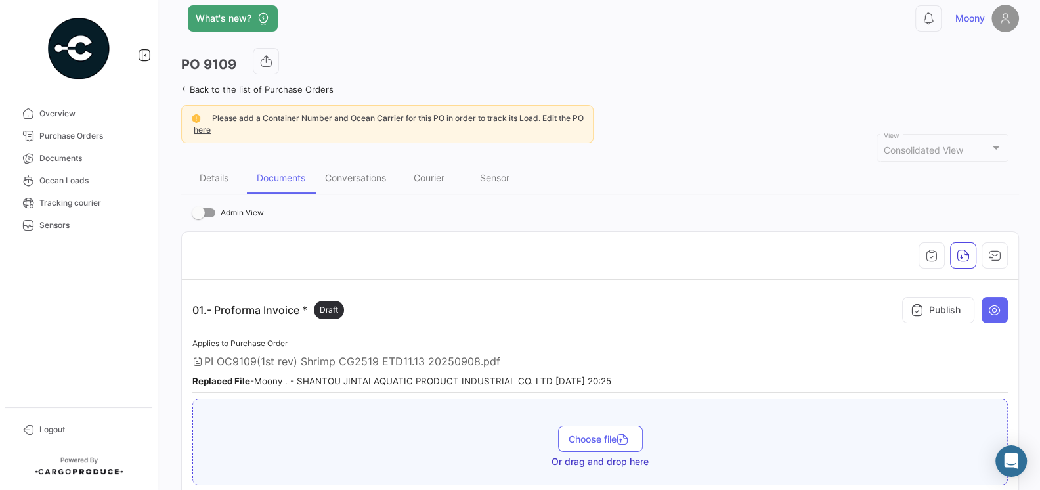
scroll to position [1, 0]
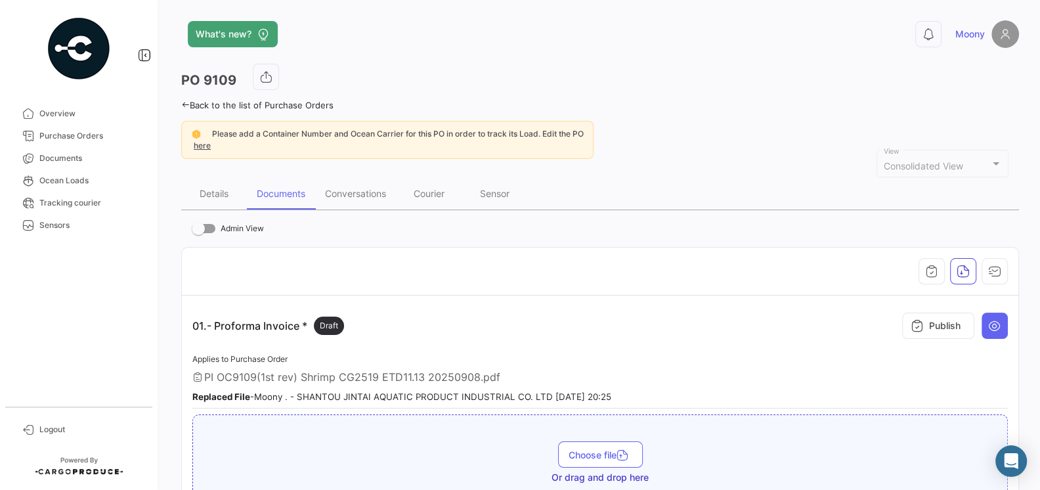
click at [990, 164] on div at bounding box center [996, 163] width 12 height 11
click at [921, 178] on div "Details Documents Conversations Courier Sensor" at bounding box center [600, 194] width 838 height 32
click at [938, 160] on span "Consolidated View" at bounding box center [923, 165] width 79 height 11
click at [1007, 169] on div "Consolidated View View" at bounding box center [943, 163] width 132 height 30
click at [800, 271] on div at bounding box center [600, 271] width 816 height 26
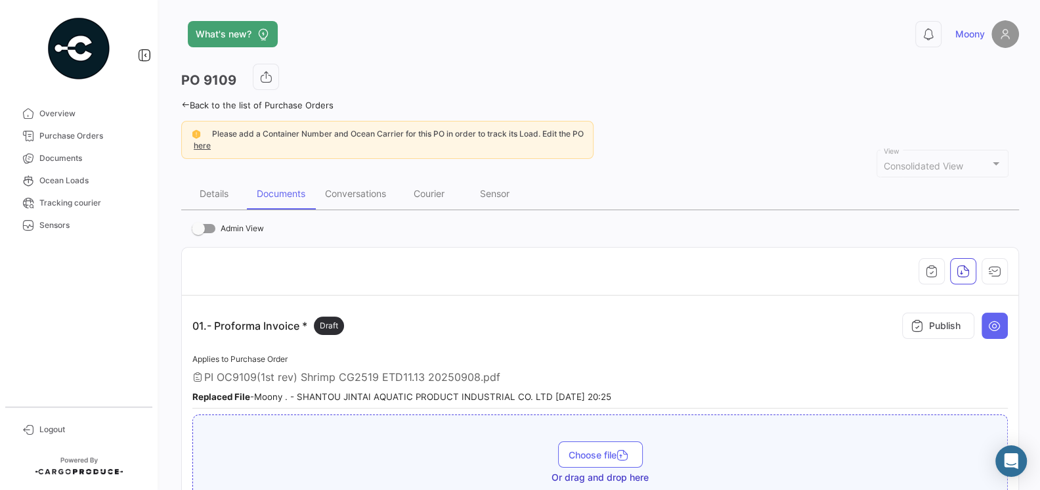
scroll to position [0, 0]
click at [89, 211] on link "Tracking courier" at bounding box center [79, 203] width 137 height 22
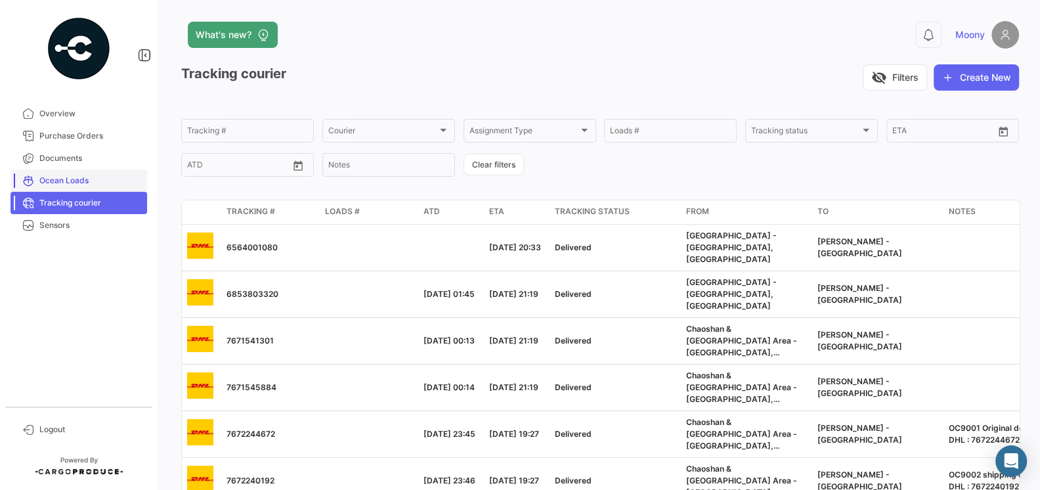
click at [77, 181] on span "Ocean Loads" at bounding box center [90, 181] width 102 height 12
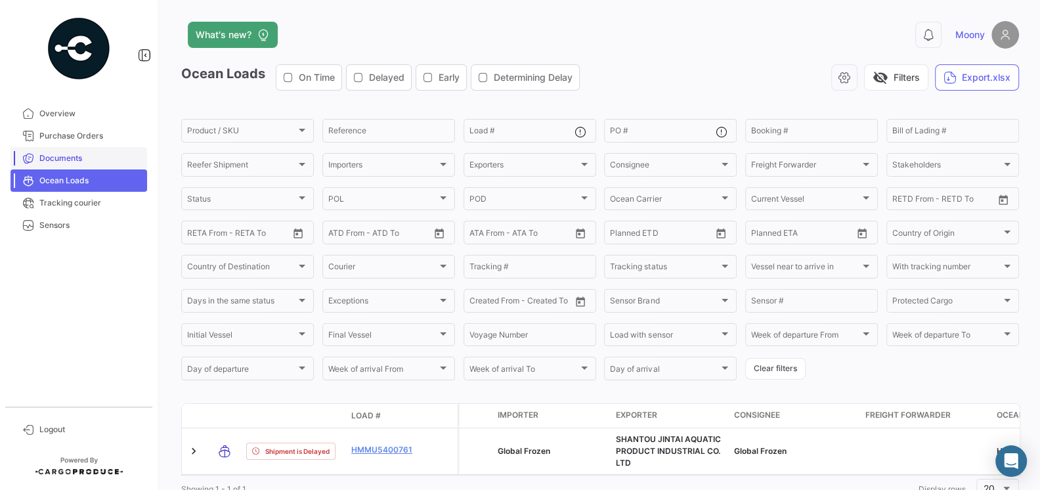
click at [68, 153] on span "Documents" at bounding box center [90, 158] width 102 height 12
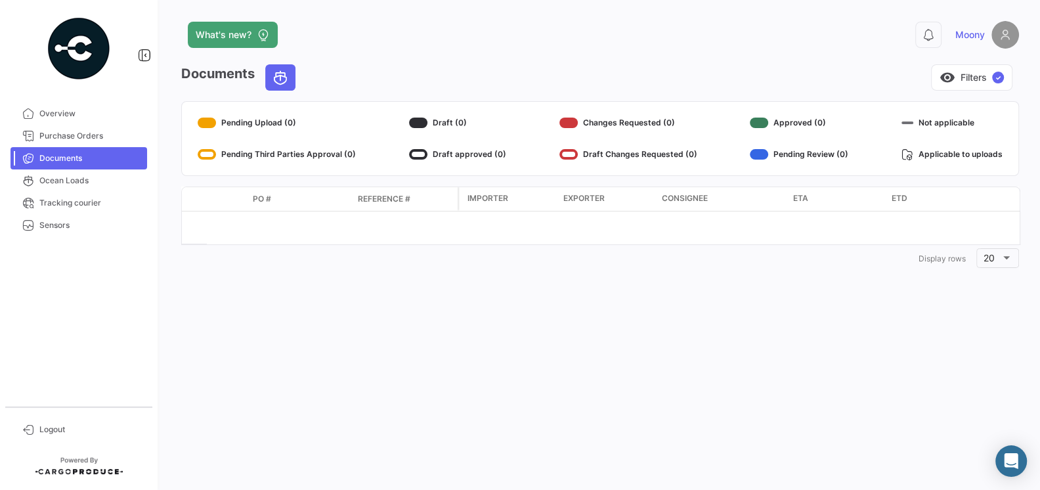
click at [600, 154] on div "Draft Changes Requested (0)" at bounding box center [628, 154] width 138 height 21
click at [595, 123] on div "Changes Requested (0)" at bounding box center [628, 122] width 138 height 21
click at [567, 121] on div at bounding box center [568, 123] width 18 height 11
click at [76, 137] on span "Purchase Orders" at bounding box center [90, 136] width 102 height 12
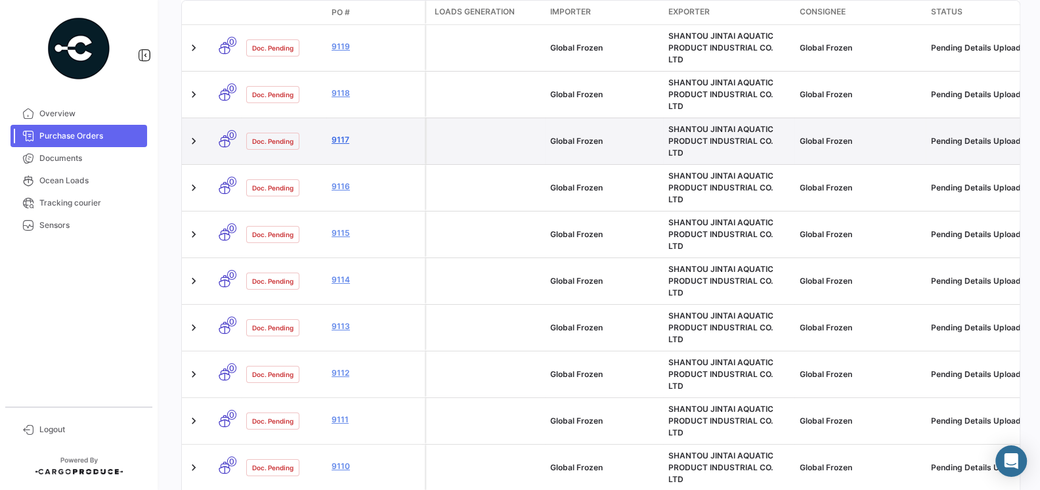
scroll to position [310, 0]
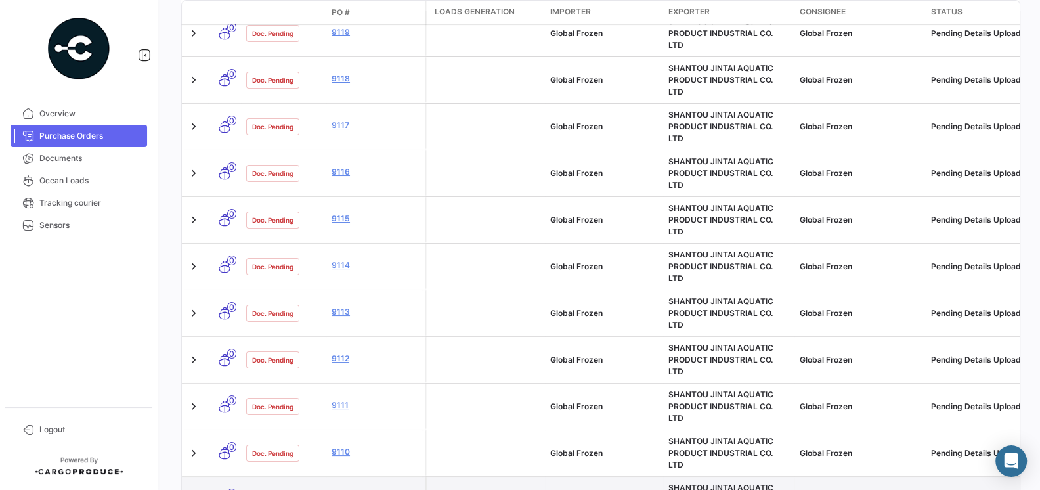
click at [343, 489] on link "9109" at bounding box center [376, 498] width 88 height 12
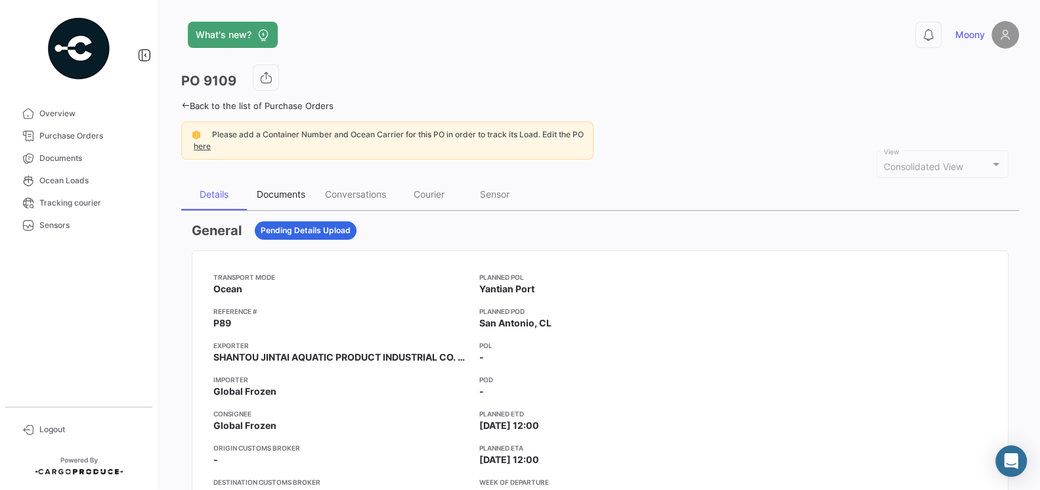
click at [288, 189] on div "Documents" at bounding box center [281, 193] width 49 height 11
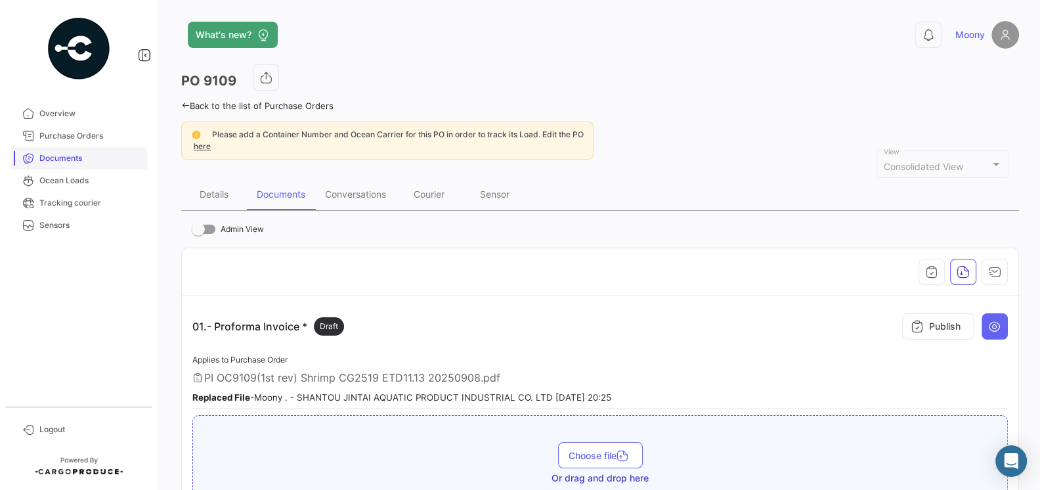
click at [77, 156] on span "Documents" at bounding box center [90, 158] width 102 height 12
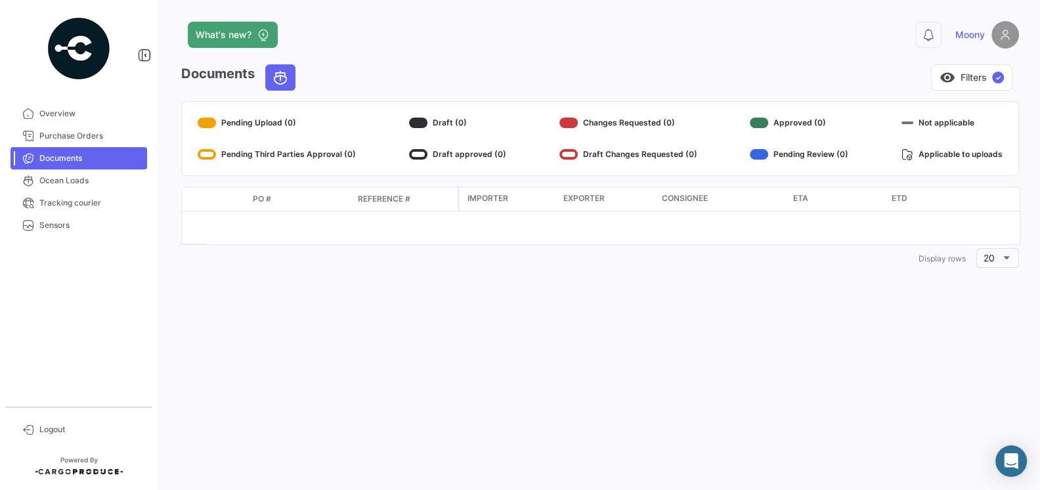
click at [588, 161] on div "Draft Changes Requested (0)" at bounding box center [628, 154] width 138 height 21
click at [373, 206] on datatable-header-cell "Reference #" at bounding box center [405, 199] width 105 height 22
click at [584, 148] on div "Draft Changes Requested (0)" at bounding box center [628, 154] width 138 height 21
click at [563, 152] on div at bounding box center [568, 154] width 18 height 11
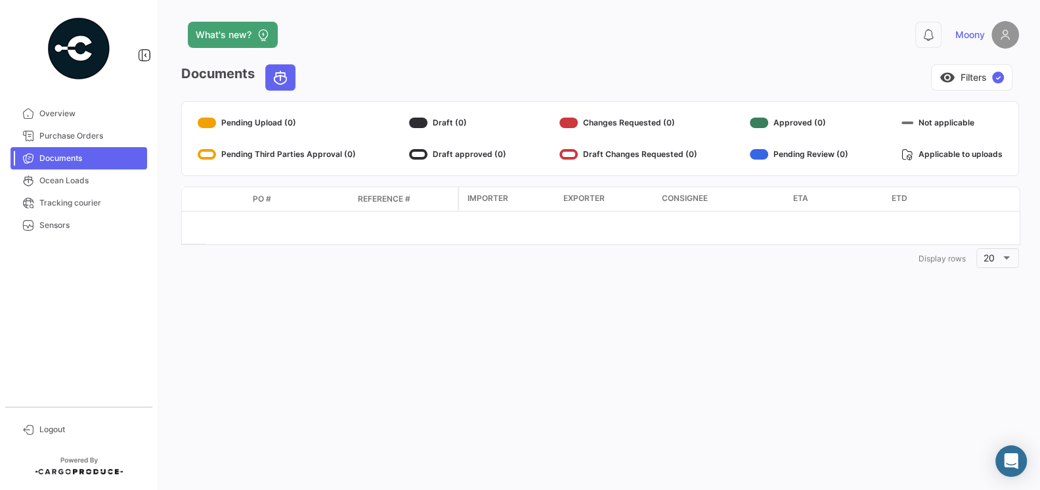
click at [569, 120] on div at bounding box center [568, 123] width 18 height 11
click at [301, 148] on div "Pending Third Parties Approval (0)" at bounding box center [277, 154] width 158 height 21
click at [252, 127] on div "Pending Upload (0)" at bounding box center [277, 122] width 158 height 21
click at [248, 156] on div "Pending Third Parties Approval (0)" at bounding box center [277, 154] width 158 height 21
click at [435, 105] on mat-card "Pending Upload (0) Pending Third Parties Approval (0) Draft (0) Draft approved …" at bounding box center [600, 138] width 838 height 75
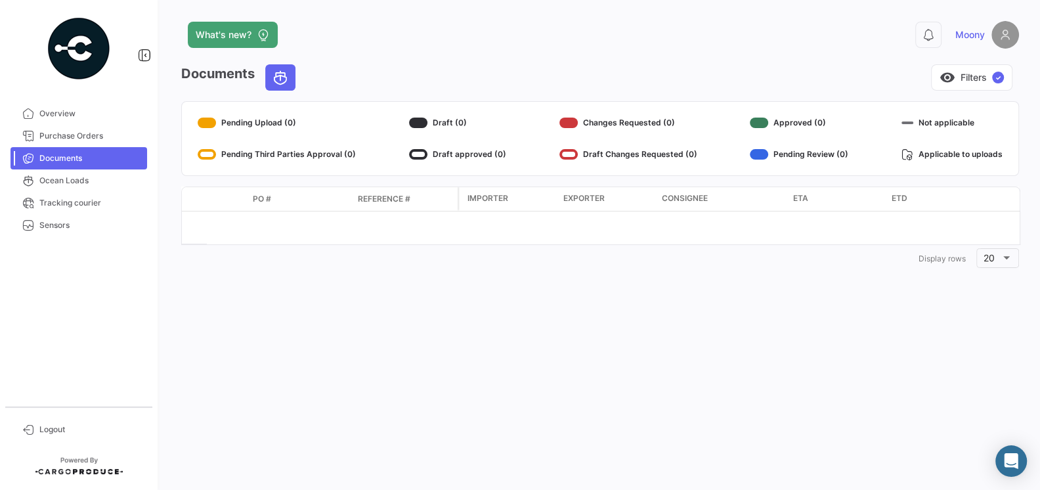
click at [577, 146] on div "Draft Changes Requested (0)" at bounding box center [628, 154] width 138 height 21
click at [964, 84] on button "visibility Filters ✓" at bounding box center [971, 77] width 81 height 26
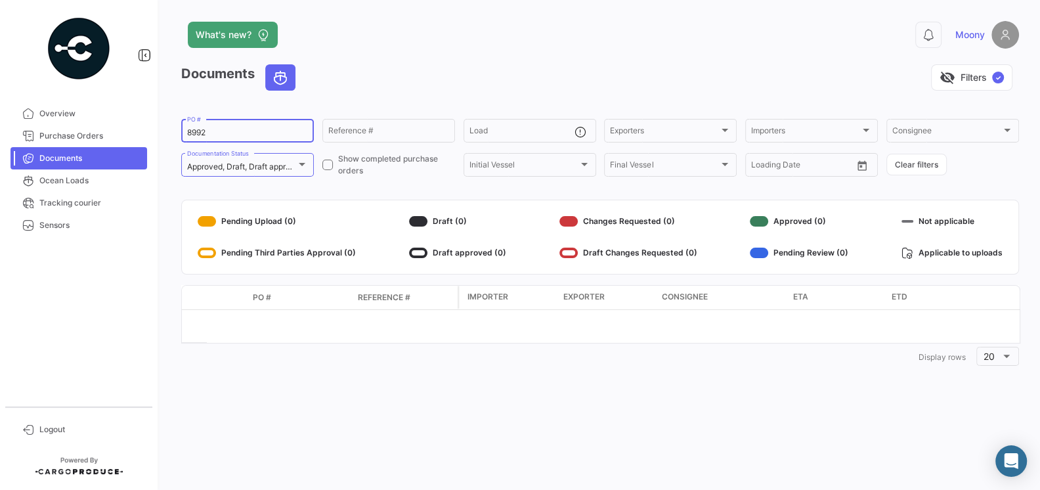
click at [260, 124] on div "8992 PO #" at bounding box center [247, 130] width 121 height 26
click at [257, 135] on input "8992" at bounding box center [247, 132] width 121 height 9
type input "8"
type input "9109"
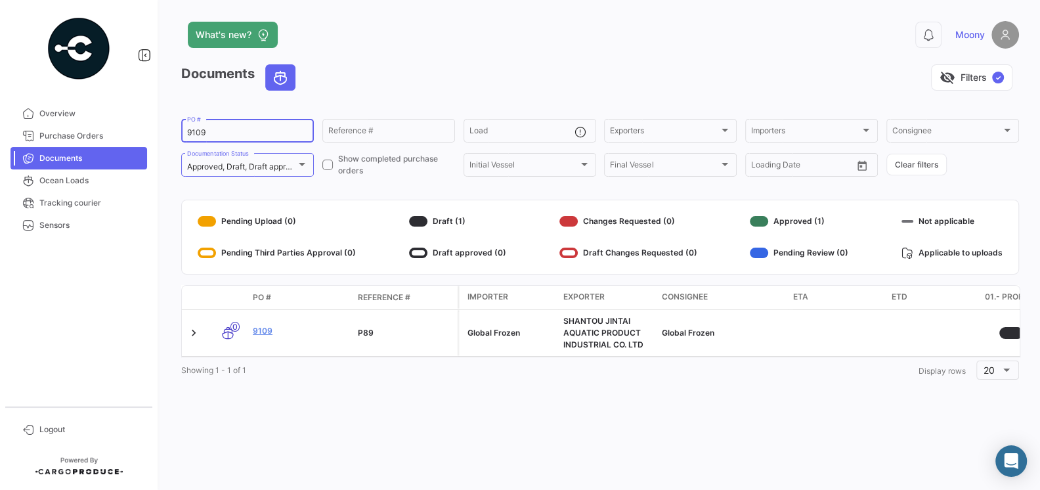
click at [573, 250] on div at bounding box center [568, 253] width 18 height 11
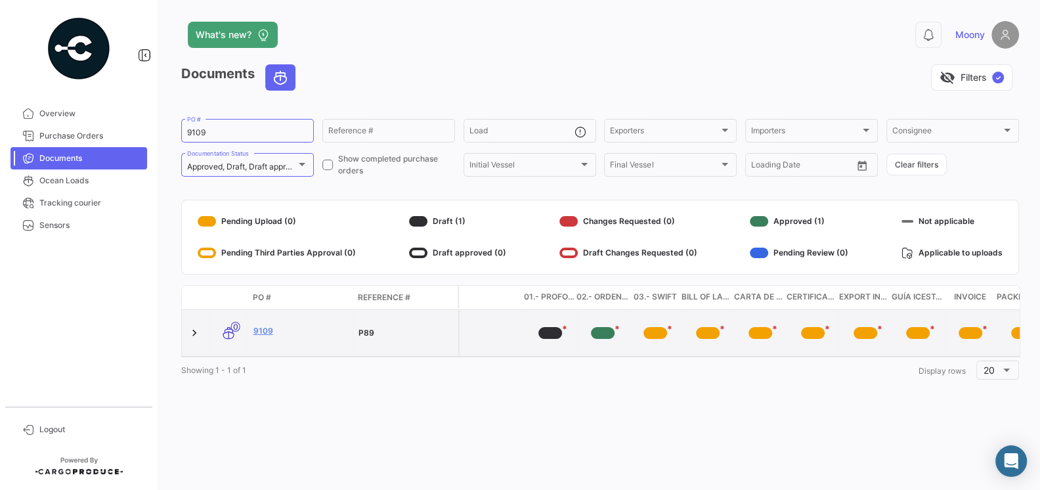
scroll to position [0, 462]
click at [599, 334] on div "*" at bounding box center [602, 333] width 24 height 12
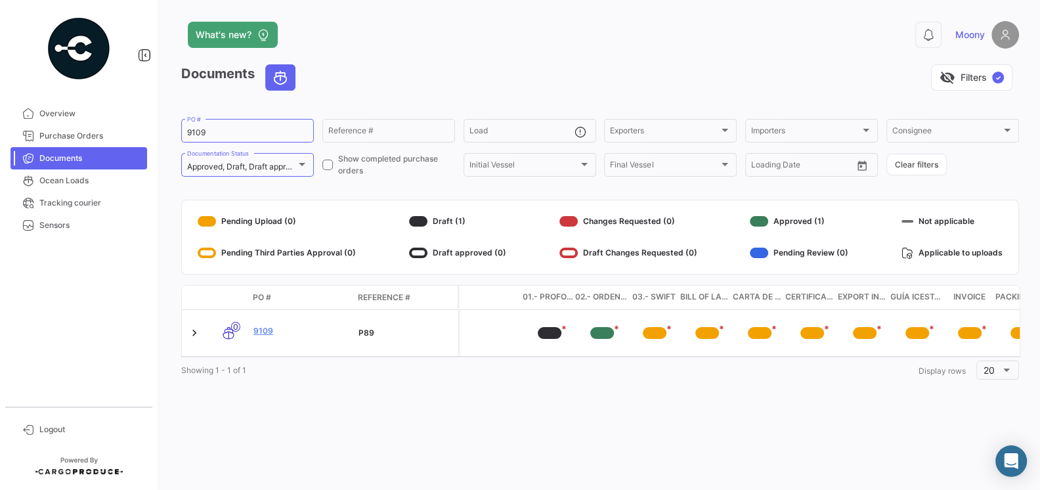
click at [605, 297] on span "02.- Orden de Compra" at bounding box center [601, 297] width 53 height 13
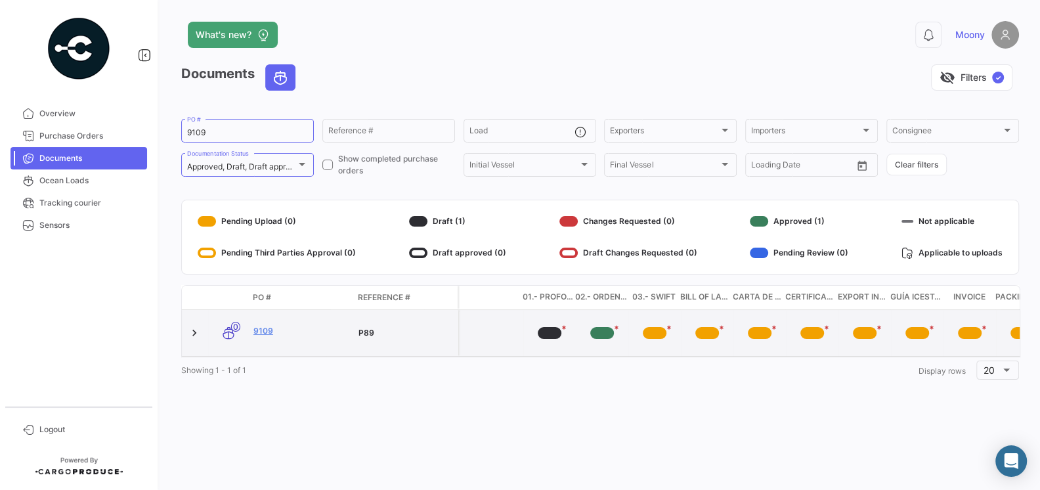
click at [599, 336] on div "*" at bounding box center [602, 333] width 24 height 12
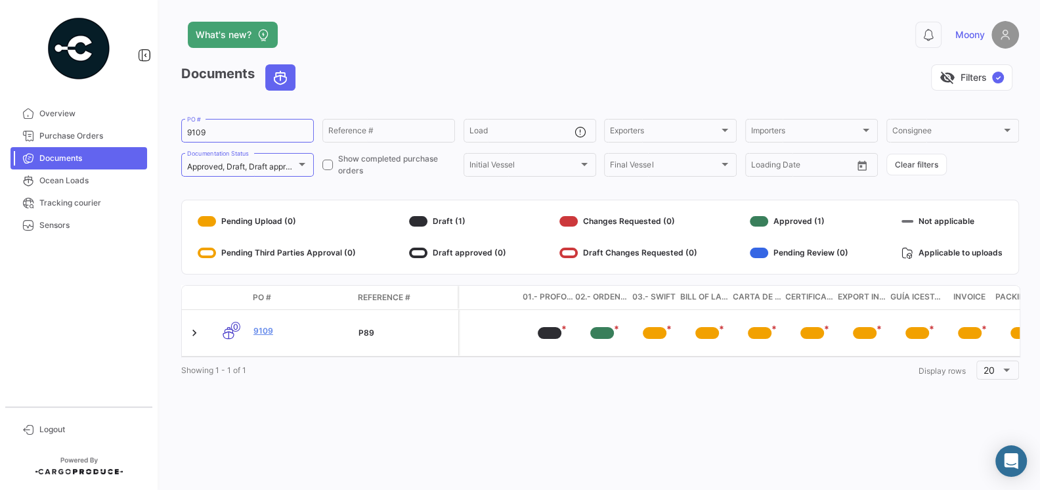
click at [601, 255] on div "Draft Changes Requested (0)" at bounding box center [628, 252] width 138 height 21
click at [601, 215] on div "Changes Requested (0)" at bounding box center [628, 221] width 138 height 21
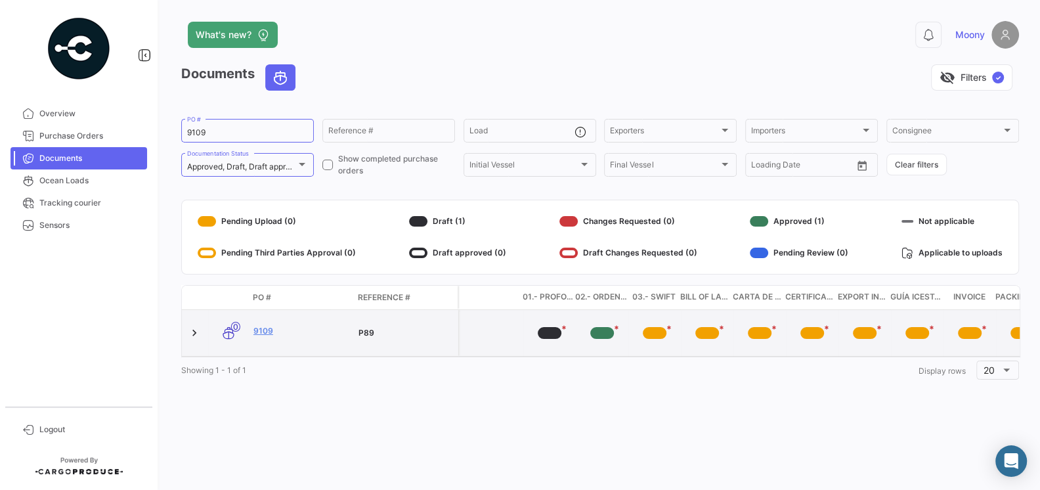
scroll to position [0, 490]
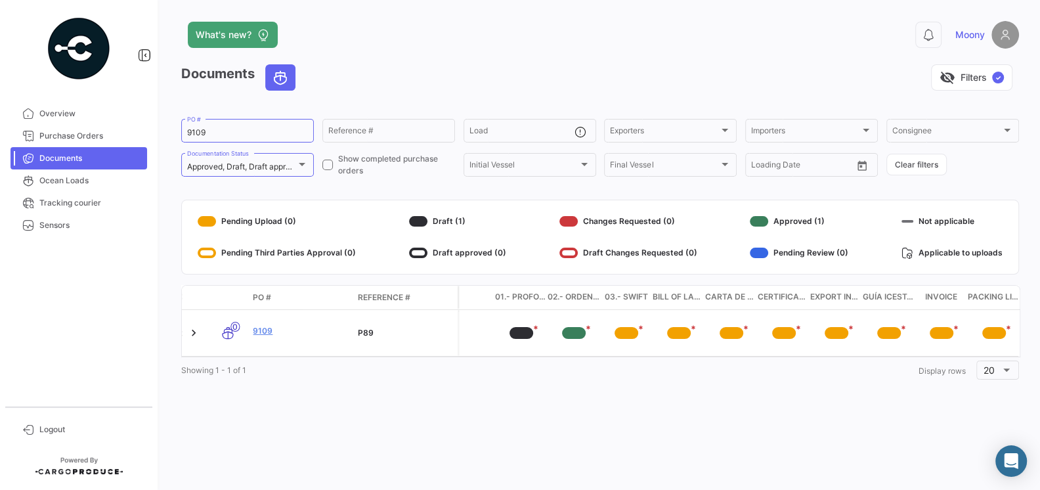
click at [573, 253] on div at bounding box center [568, 253] width 18 height 11
click at [299, 165] on div at bounding box center [302, 164] width 7 height 3
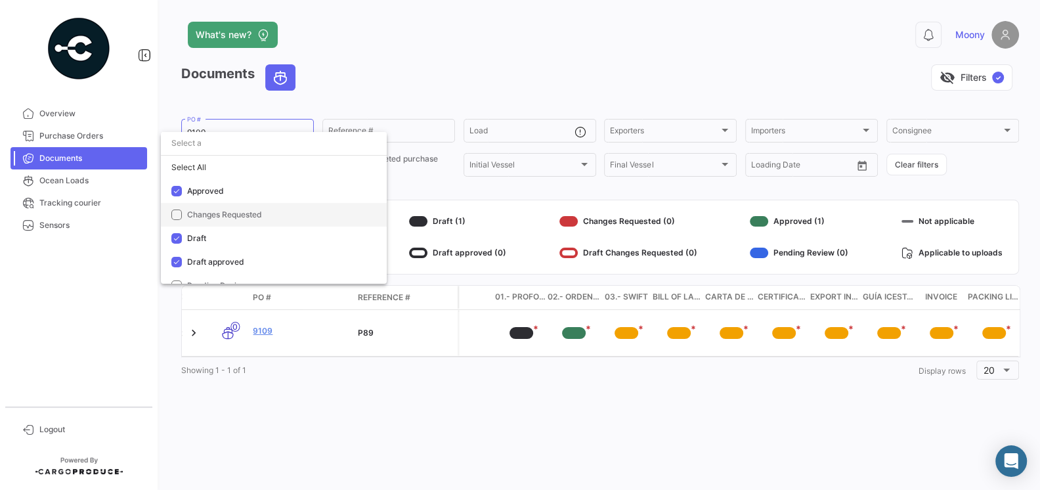
click at [258, 215] on span "Changes Requested" at bounding box center [224, 214] width 75 height 10
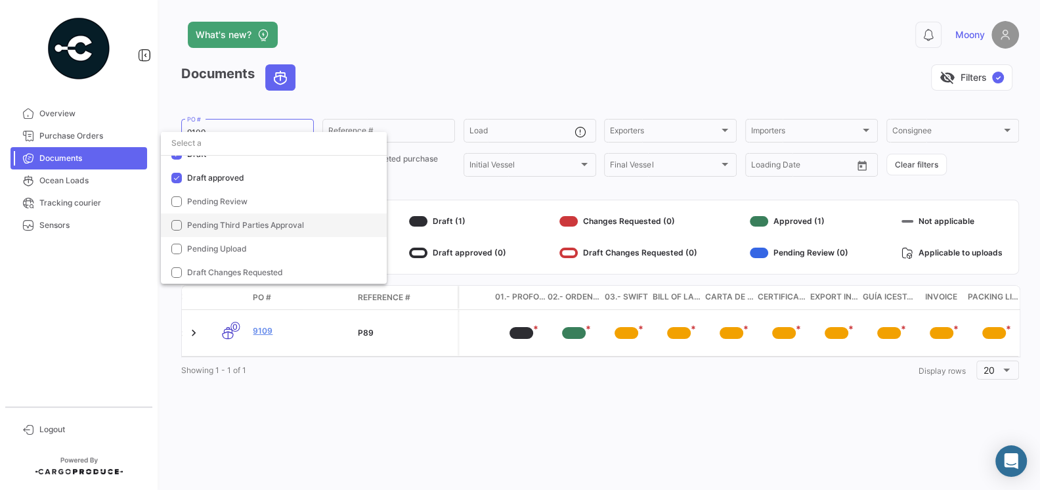
scroll to position [0, 0]
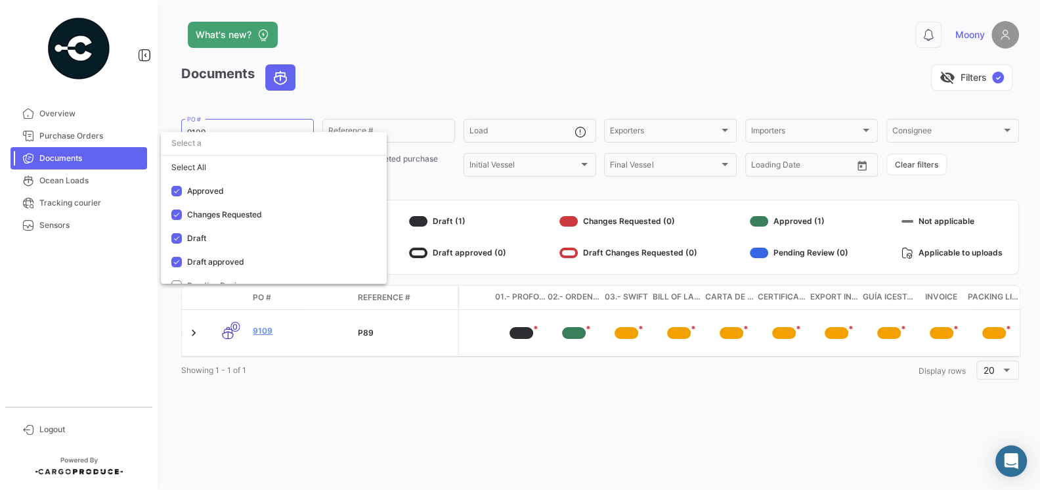
click at [389, 85] on div at bounding box center [520, 245] width 1040 height 490
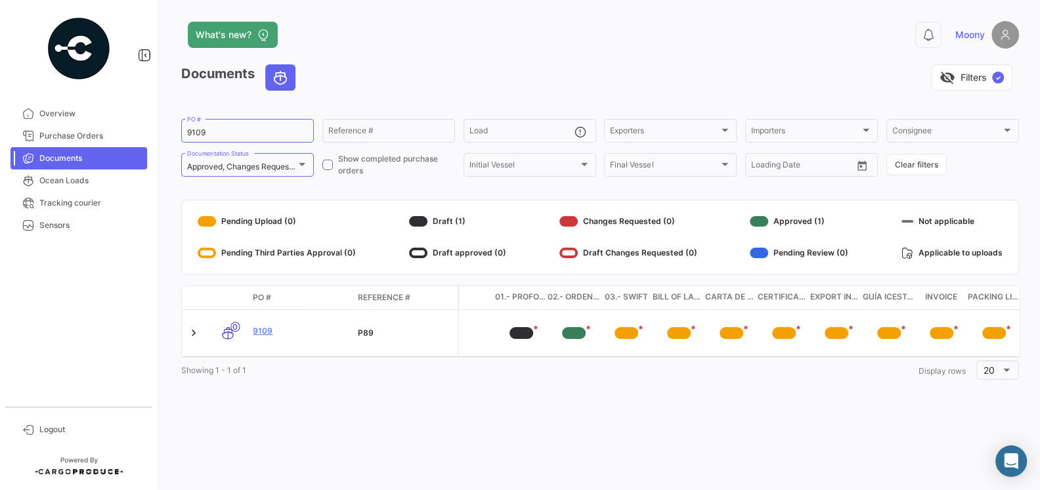
click at [569, 252] on div at bounding box center [568, 253] width 18 height 11
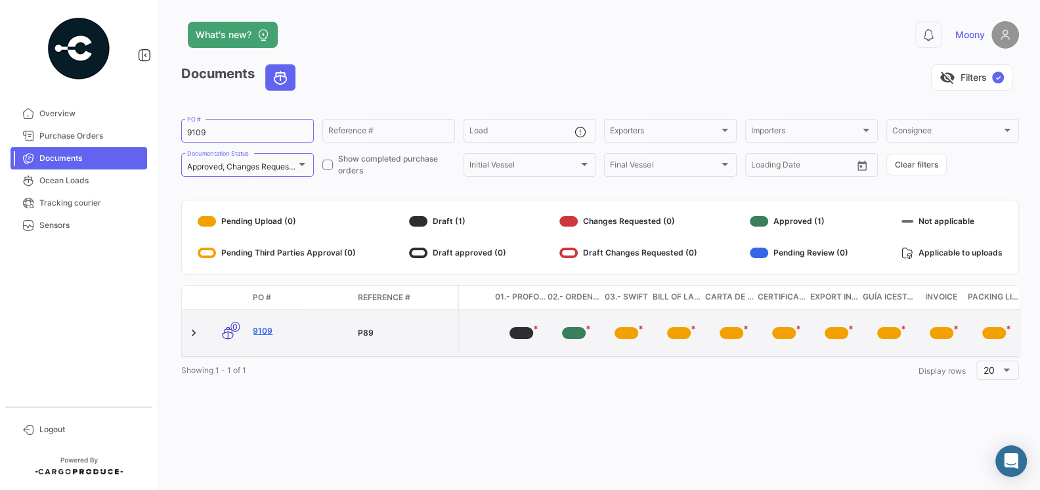
click at [267, 332] on link "9109" at bounding box center [300, 331] width 95 height 12
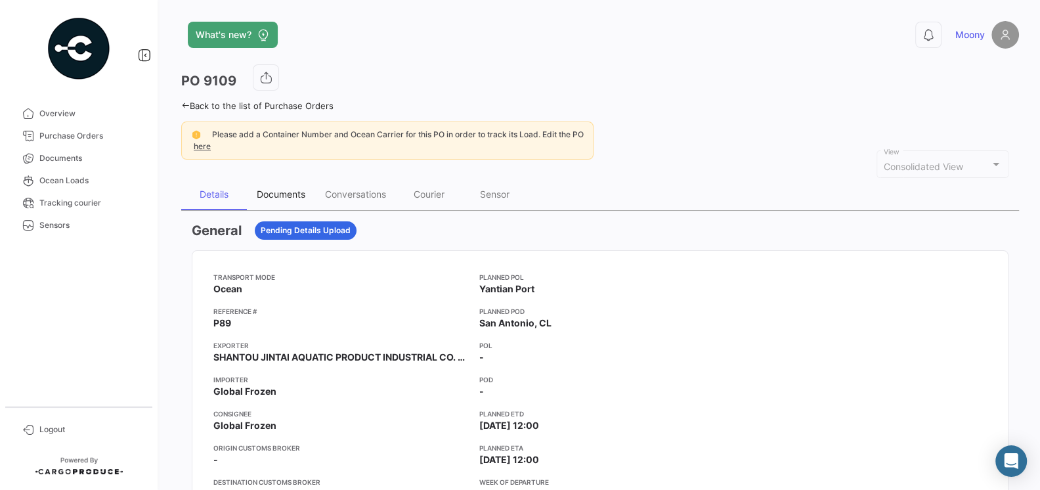
click at [291, 193] on div "Documents" at bounding box center [281, 193] width 49 height 11
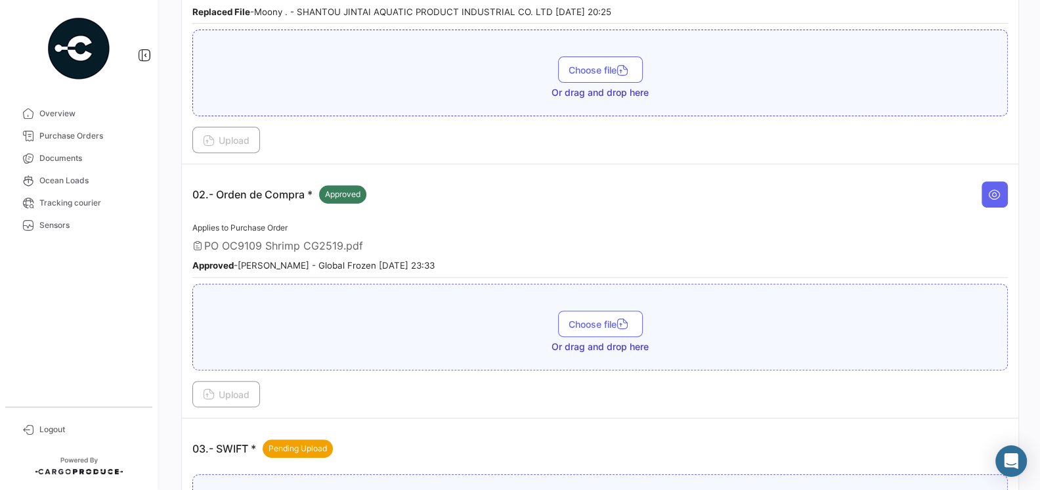
scroll to position [381, 0]
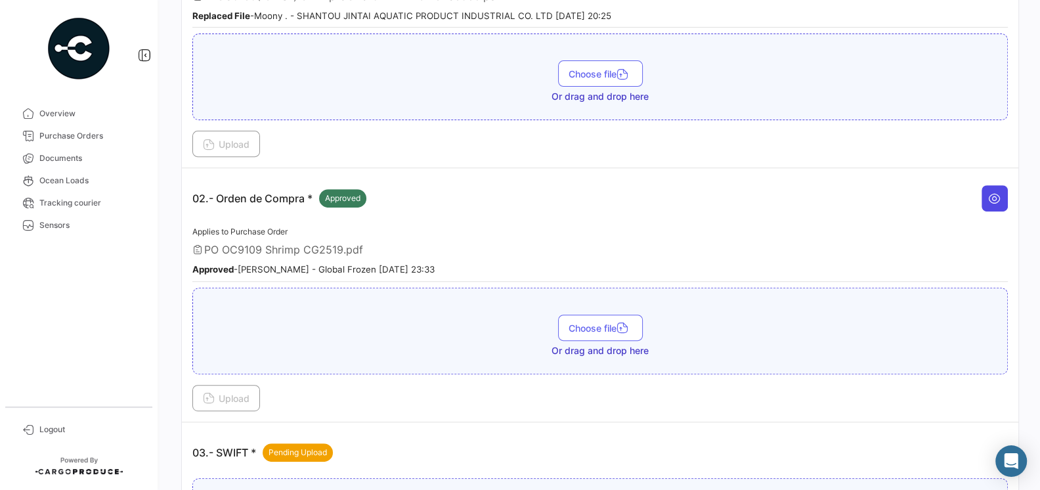
click at [995, 200] on icon at bounding box center [994, 198] width 13 height 13
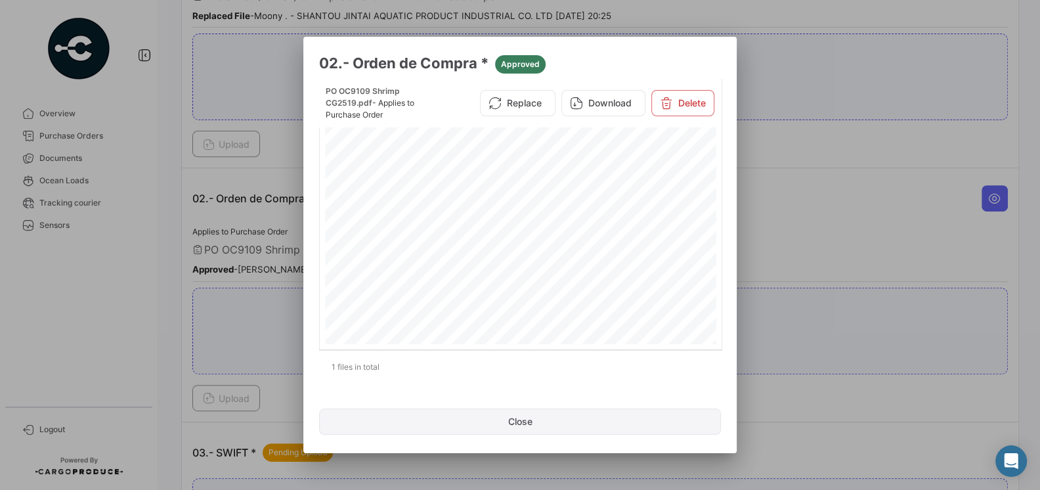
click at [613, 412] on button "Close" at bounding box center [520, 421] width 402 height 26
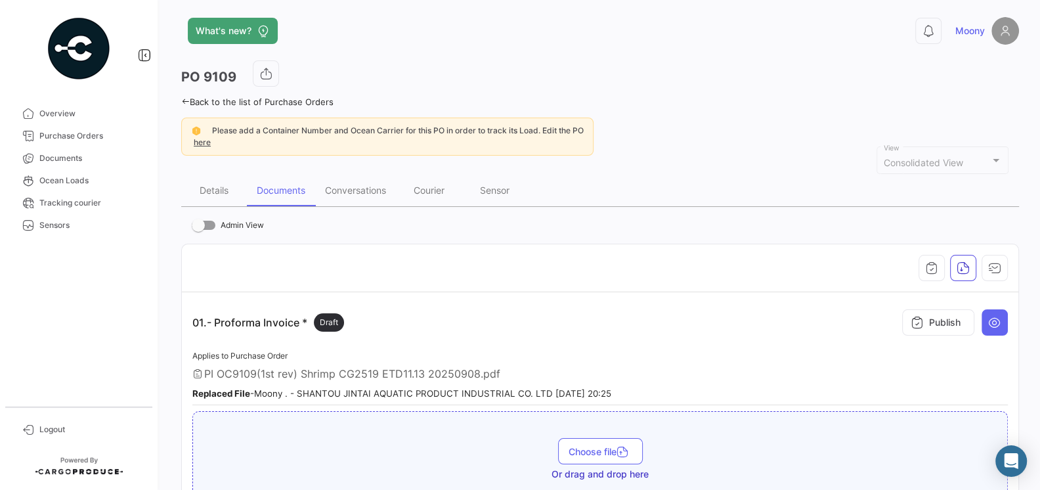
scroll to position [0, 0]
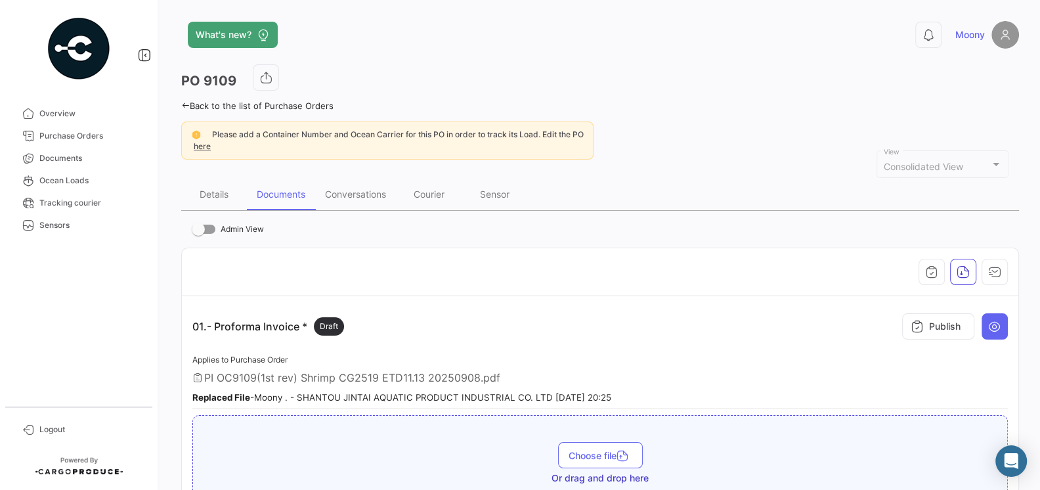
click at [808, 326] on div "01.- Proforma Invoice * Draft Publish" at bounding box center [600, 326] width 816 height 39
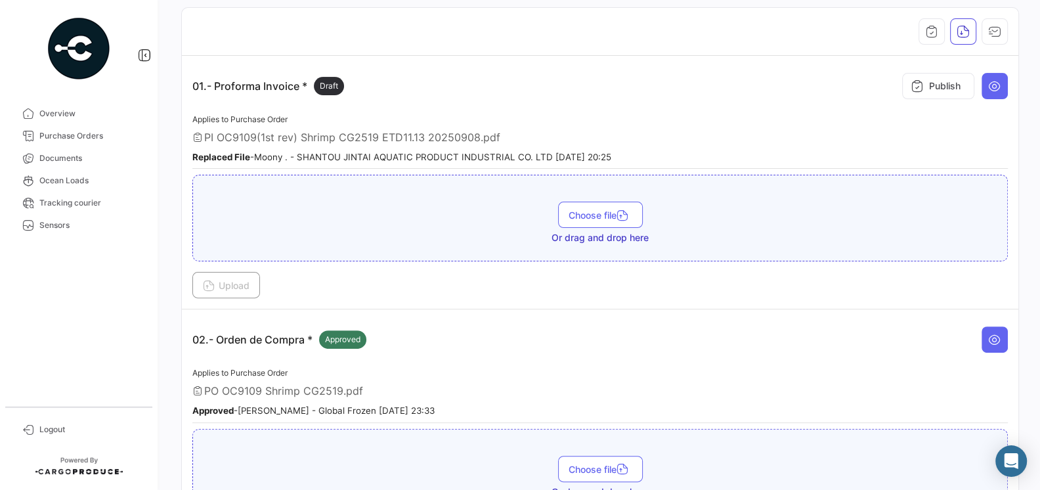
scroll to position [253, 0]
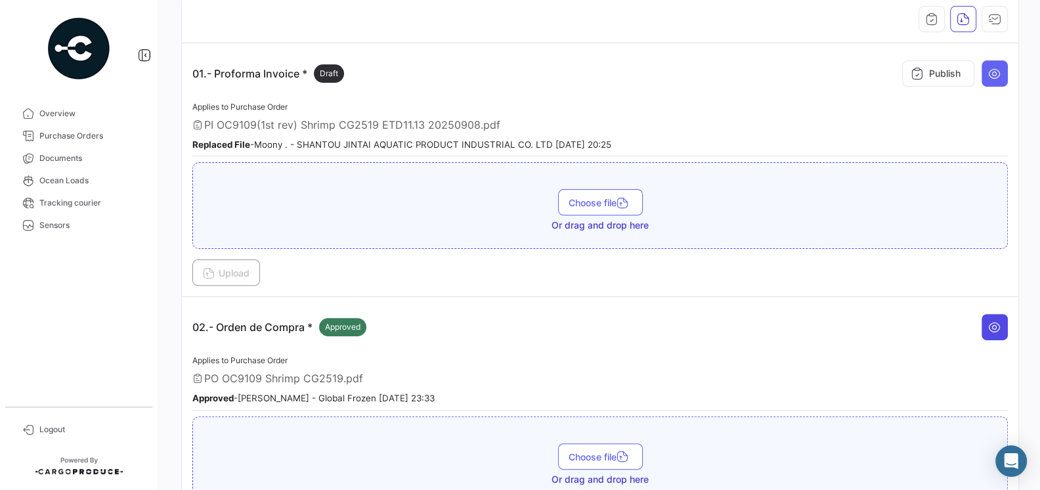
click at [1001, 325] on button at bounding box center [995, 327] width 26 height 26
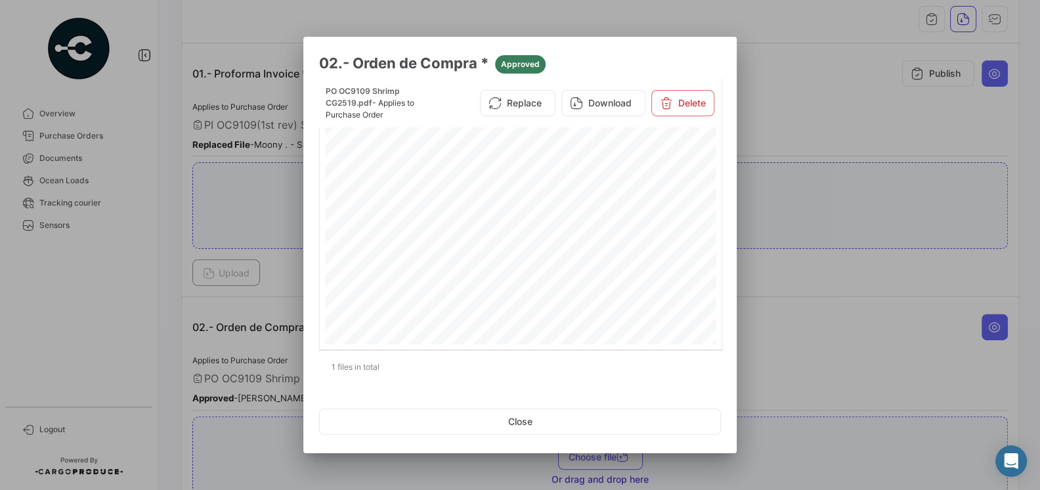
click at [808, 307] on div at bounding box center [520, 245] width 1040 height 490
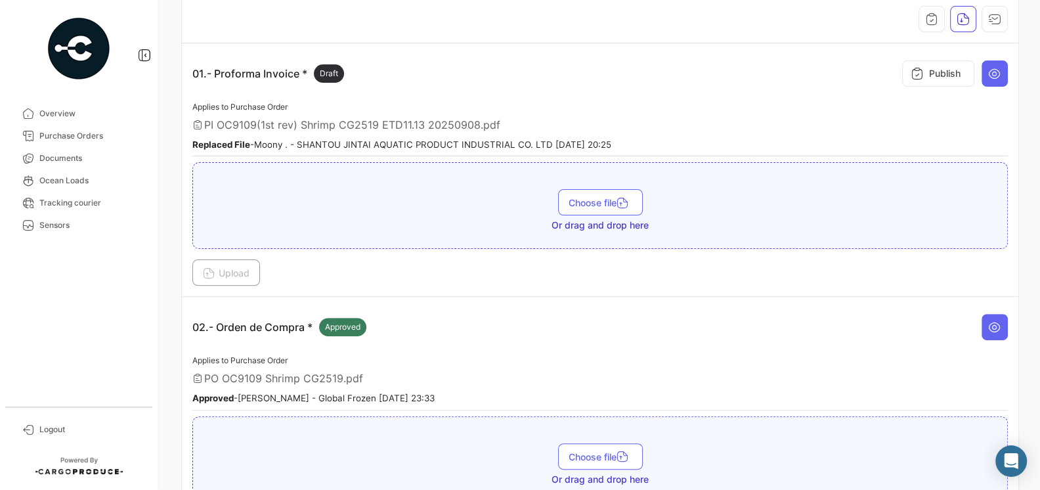
click at [848, 307] on div "02.- Orden de Compra * Approved" at bounding box center [600, 326] width 816 height 39
click at [986, 332] on button at bounding box center [995, 327] width 26 height 26
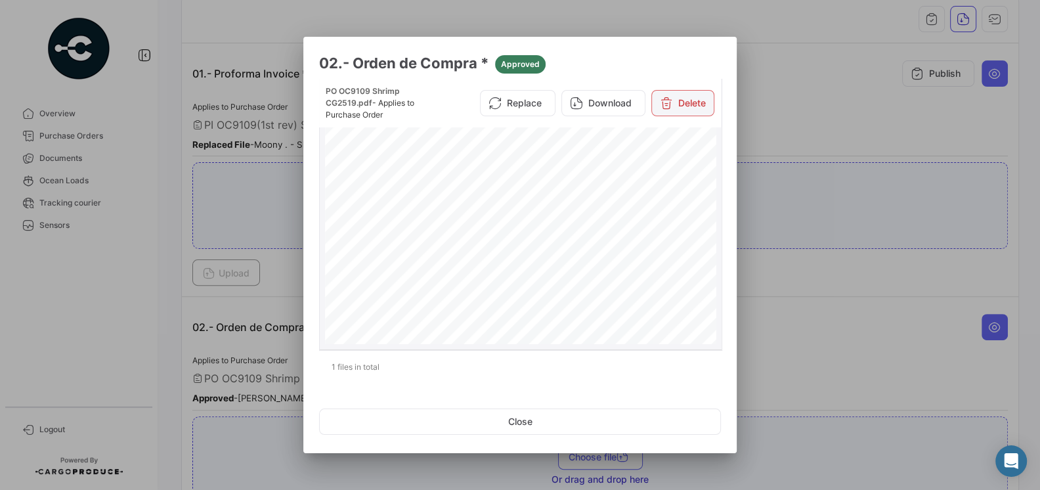
click at [672, 100] on button "Delete" at bounding box center [682, 103] width 63 height 26
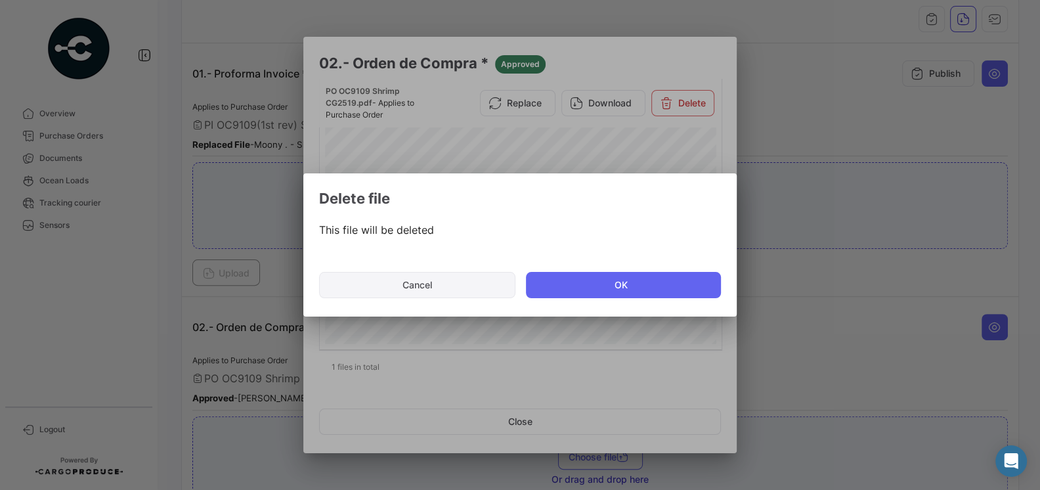
click at [474, 276] on button "Cancel" at bounding box center [417, 285] width 196 height 26
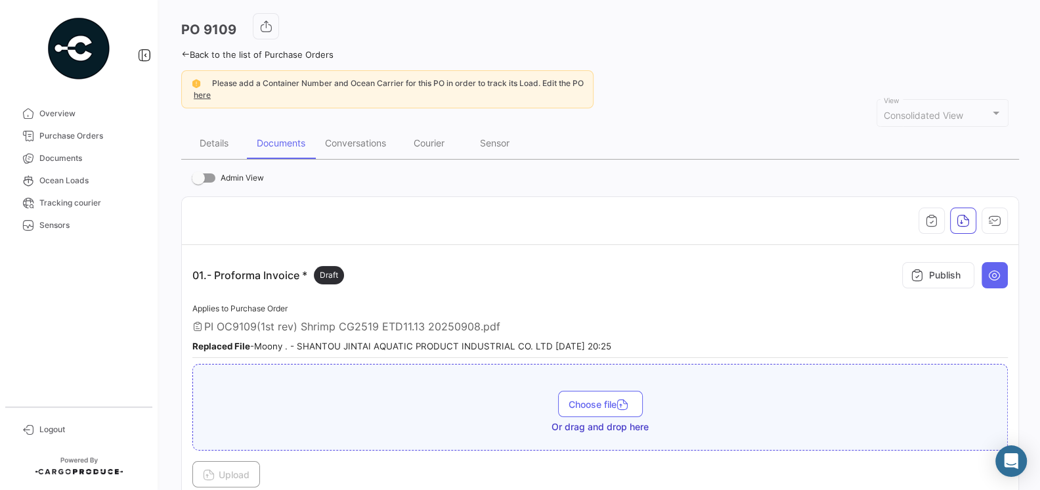
scroll to position [0, 0]
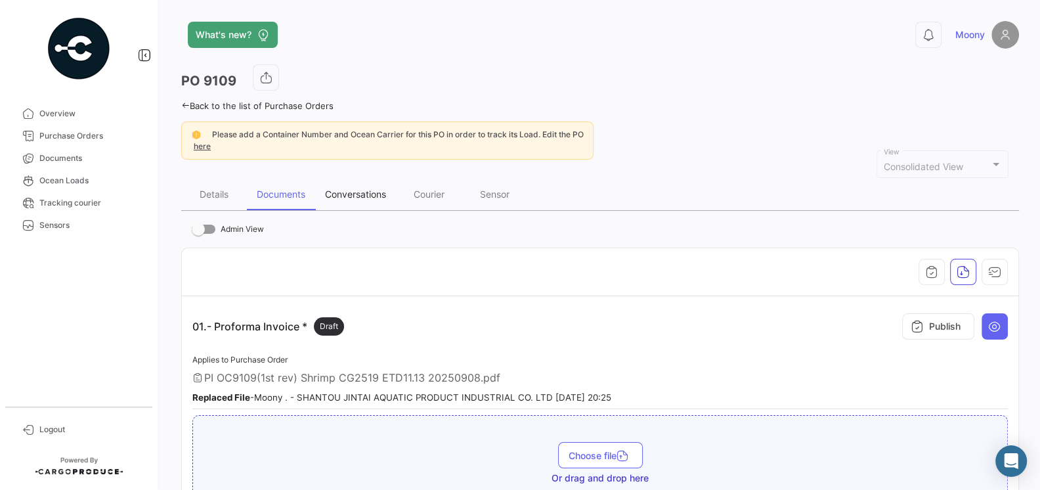
click at [380, 186] on div "Conversations" at bounding box center [355, 195] width 81 height 32
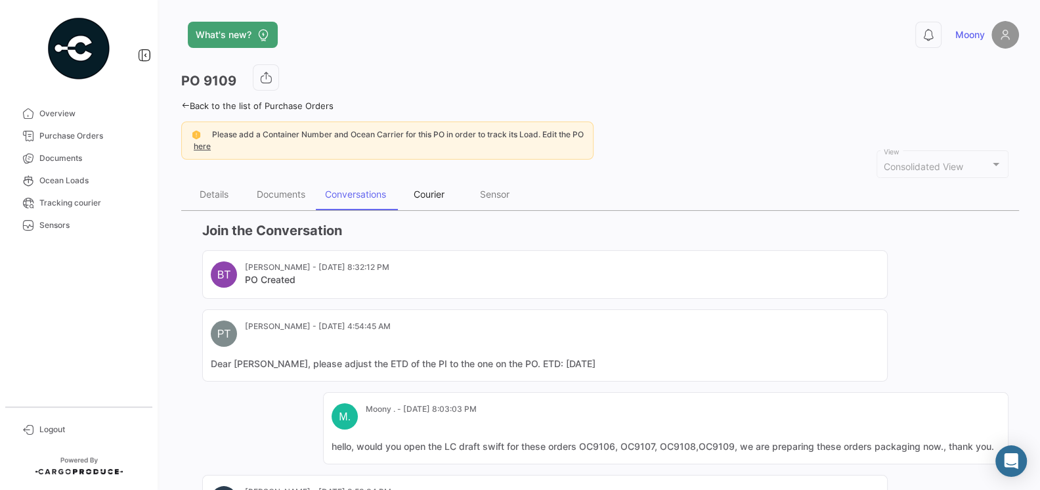
click at [425, 195] on div "Courier" at bounding box center [429, 193] width 31 height 11
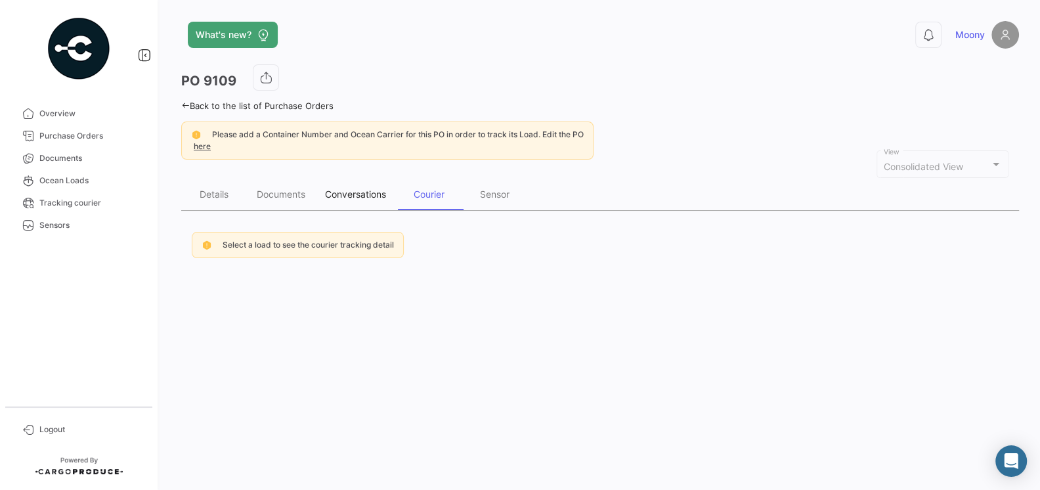
click at [359, 191] on div "Conversations" at bounding box center [355, 193] width 61 height 11
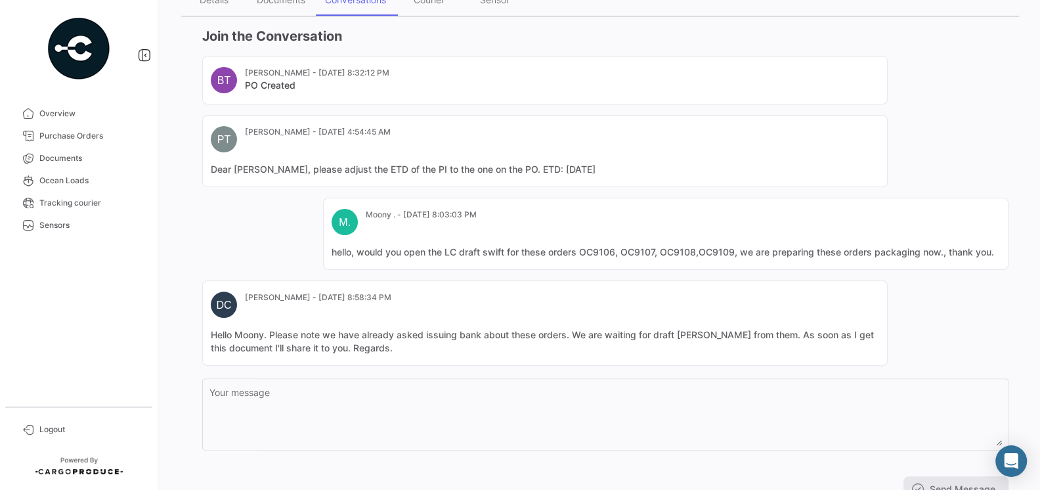
scroll to position [245, 0]
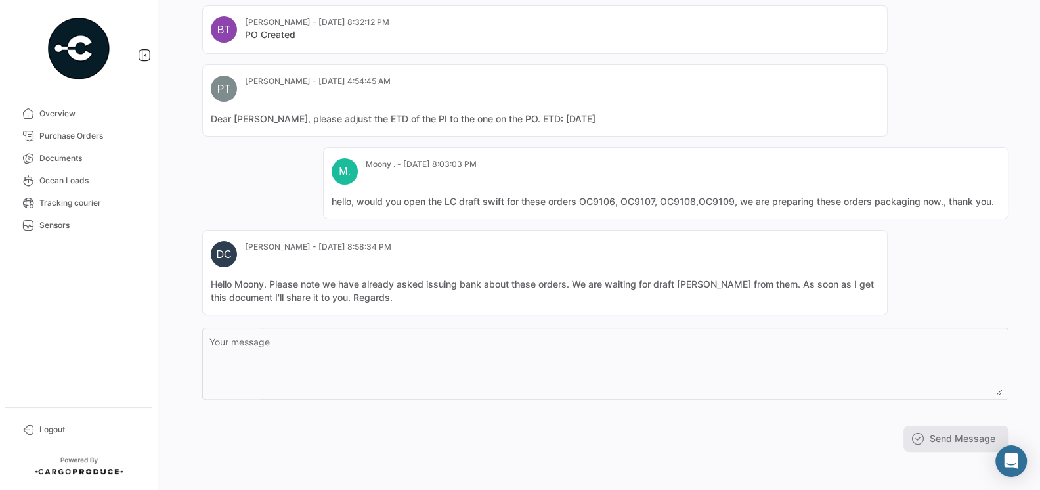
click at [504, 364] on textarea "Your message" at bounding box center [605, 366] width 793 height 58
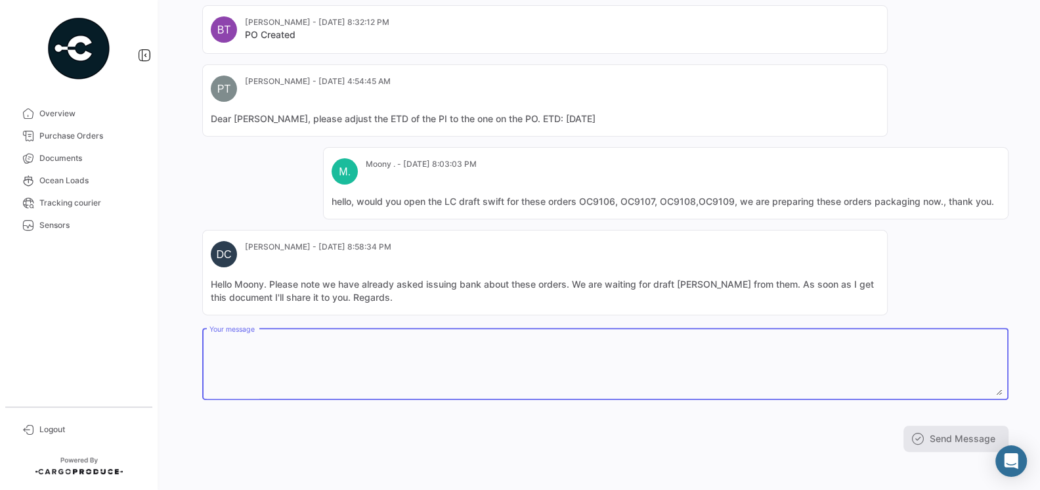
click at [503, 363] on textarea "Your message" at bounding box center [605, 366] width 793 height 58
click at [83, 141] on span "Purchase Orders" at bounding box center [90, 136] width 102 height 12
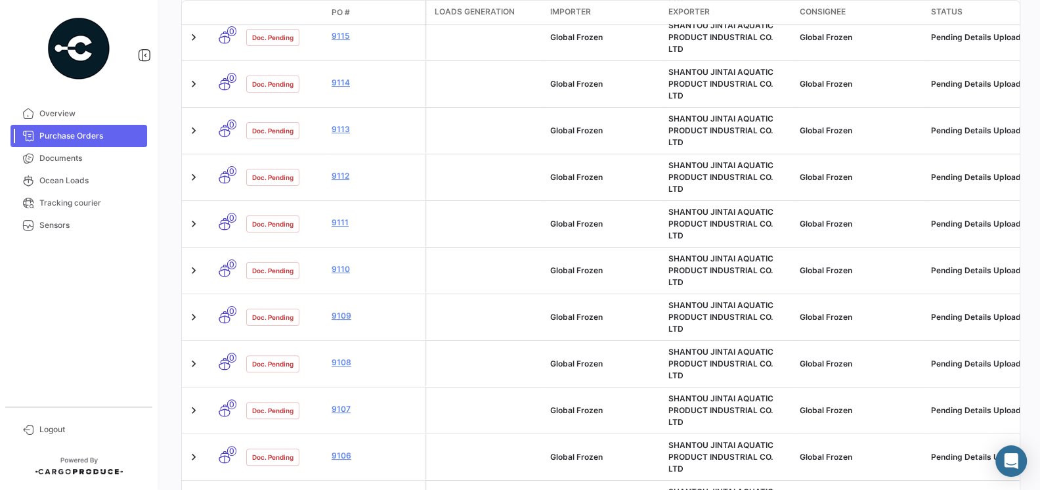
scroll to position [490, 0]
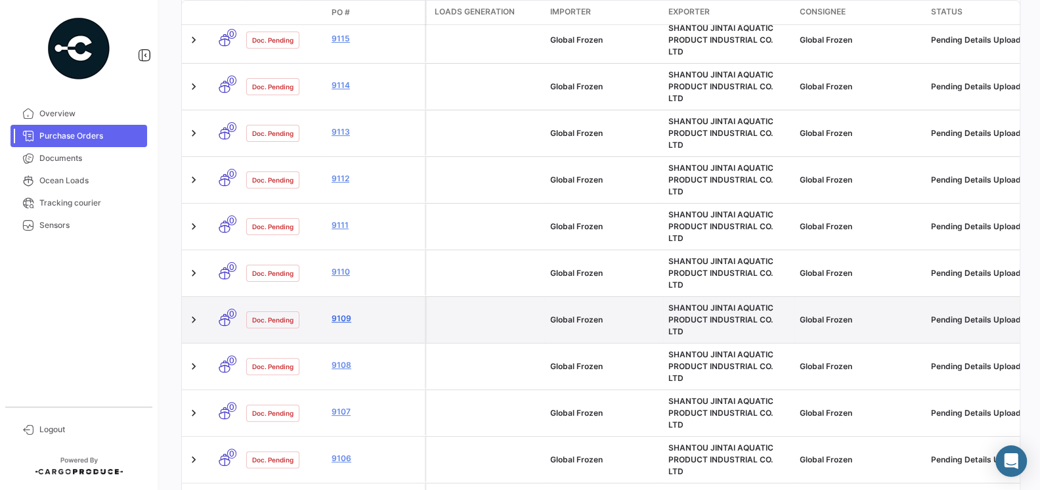
click at [343, 313] on link "9109" at bounding box center [376, 319] width 88 height 12
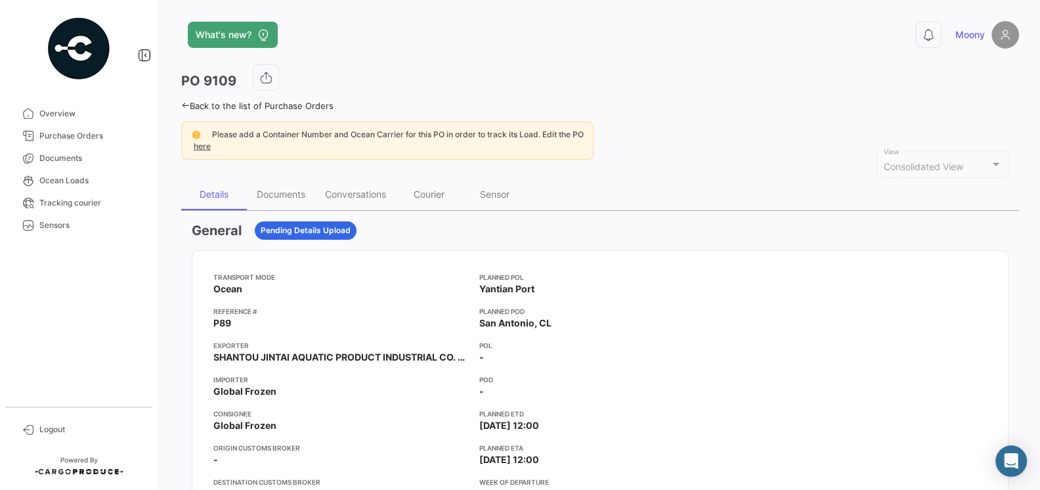
click at [389, 285] on app-card-info-value "Ocean" at bounding box center [340, 288] width 255 height 13
click at [290, 198] on div "Documents" at bounding box center [281, 193] width 49 height 11
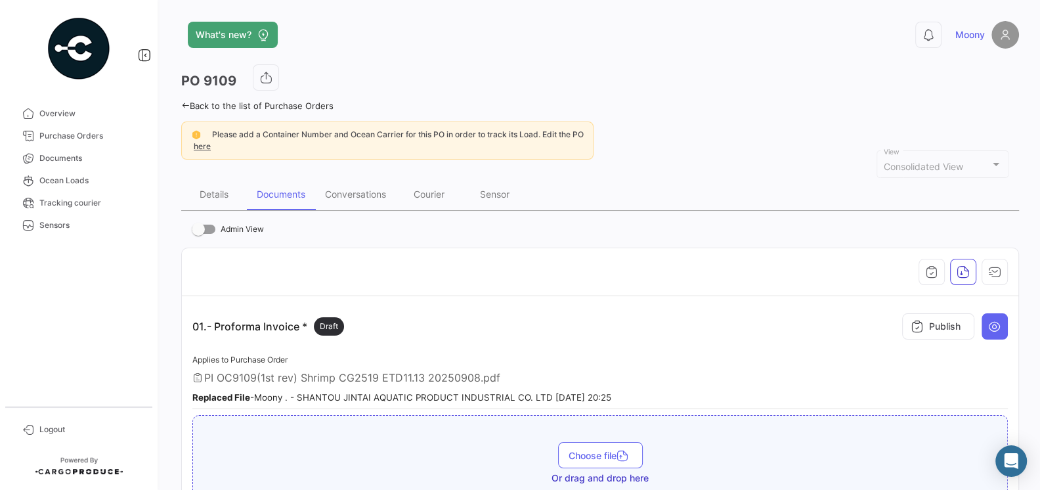
click at [1003, 35] on img at bounding box center [1005, 35] width 28 height 28
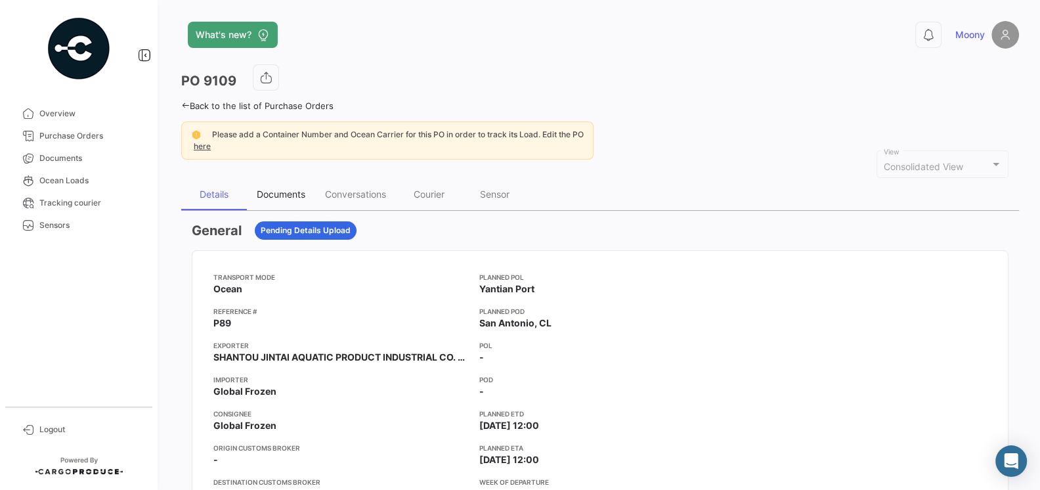
click at [269, 191] on div "Documents" at bounding box center [281, 193] width 49 height 11
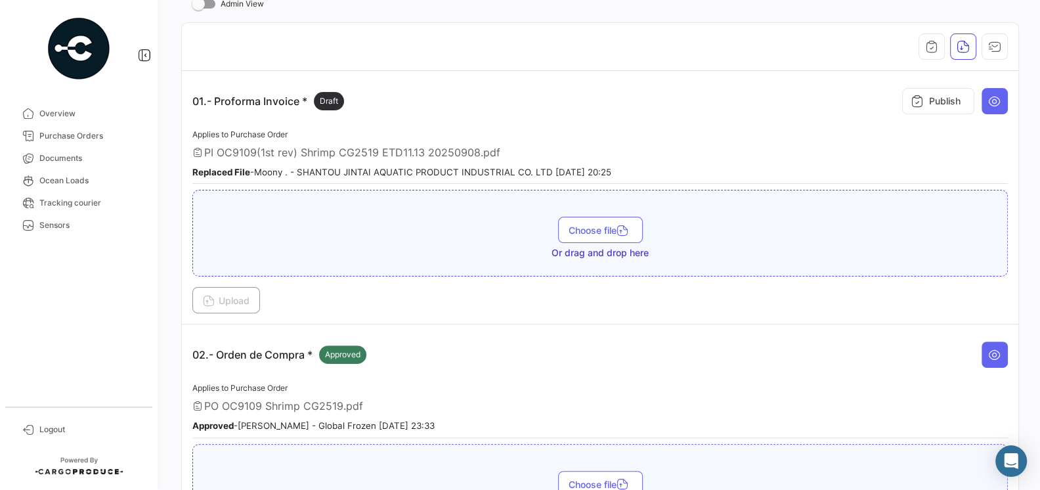
scroll to position [230, 0]
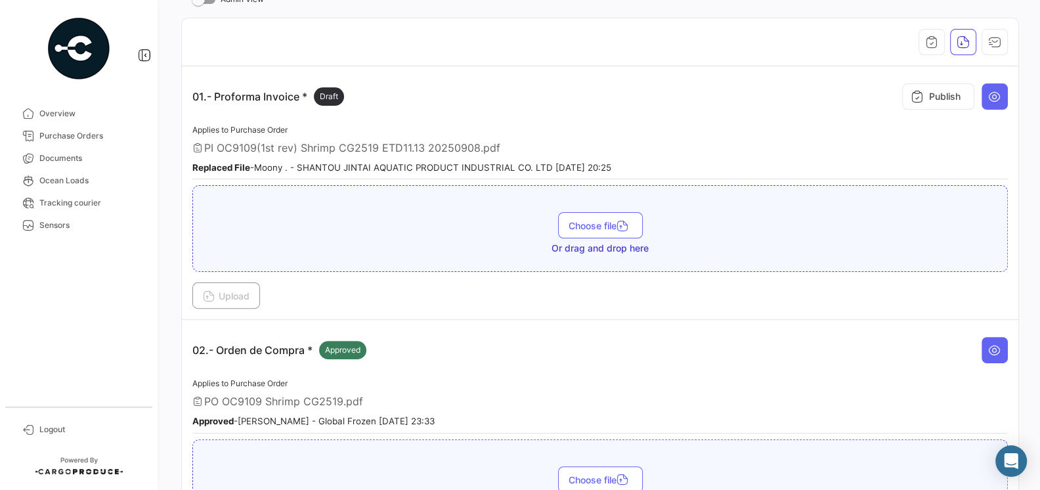
click at [366, 422] on div "Applies to Purchase Order PO OC9109 Shrimp CG2519.pdf Approved - Daniel Cárdena…" at bounding box center [600, 405] width 816 height 58
click at [366, 416] on small "Approved - Daniel Cárdenas - Global Frozen 08/28/2025 23:33" at bounding box center [313, 421] width 242 height 11
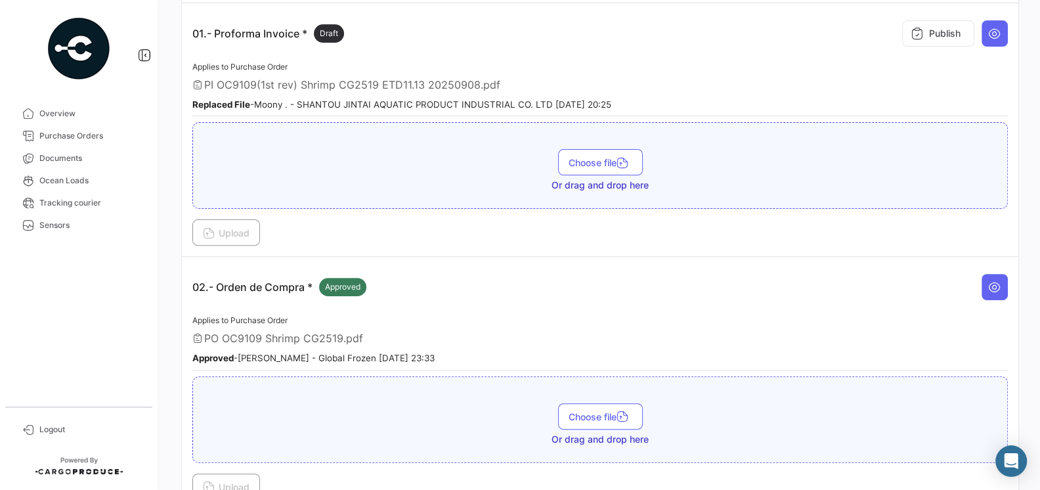
scroll to position [296, 0]
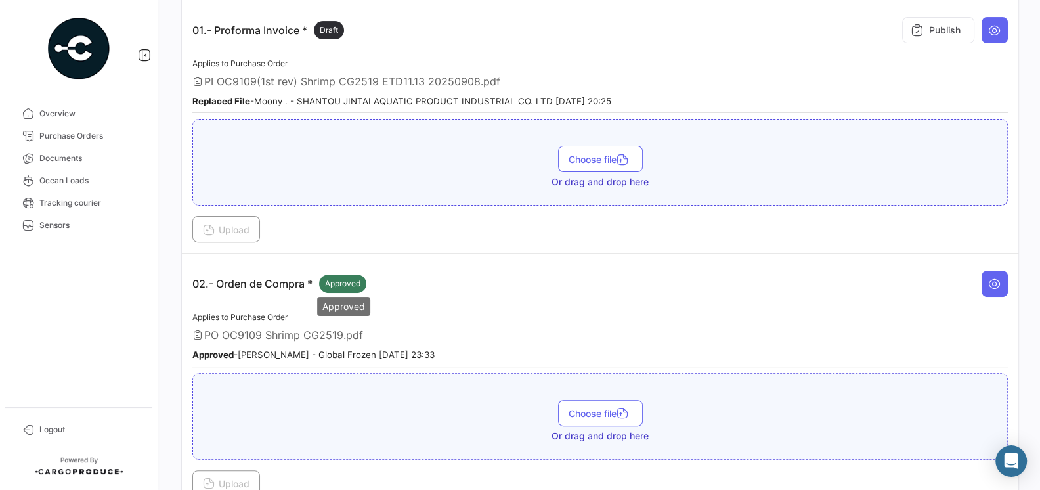
click at [350, 278] on span "Approved" at bounding box center [342, 284] width 35 height 12
click at [332, 281] on span "Approved" at bounding box center [342, 284] width 35 height 12
click at [294, 282] on p "02.- Orden de Compra * Approved" at bounding box center [279, 283] width 174 height 18
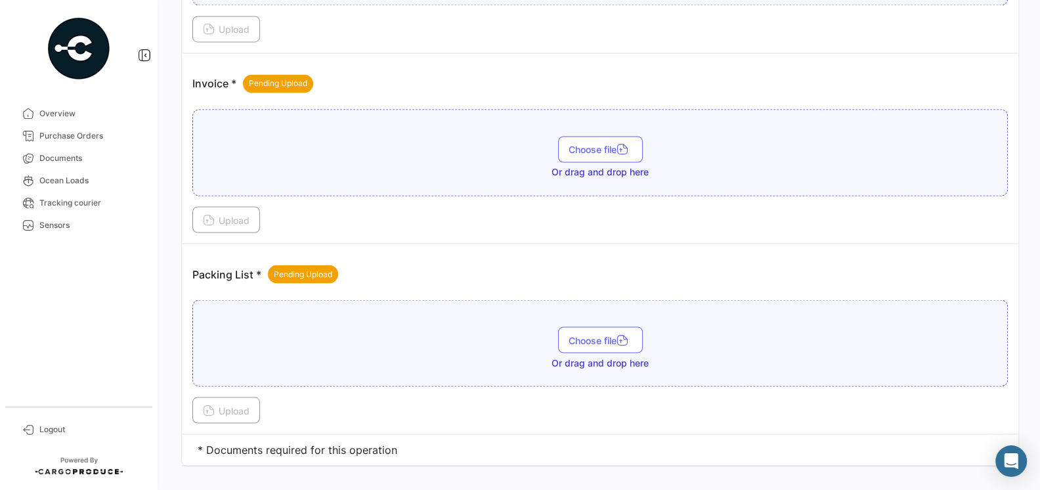
scroll to position [1888, 0]
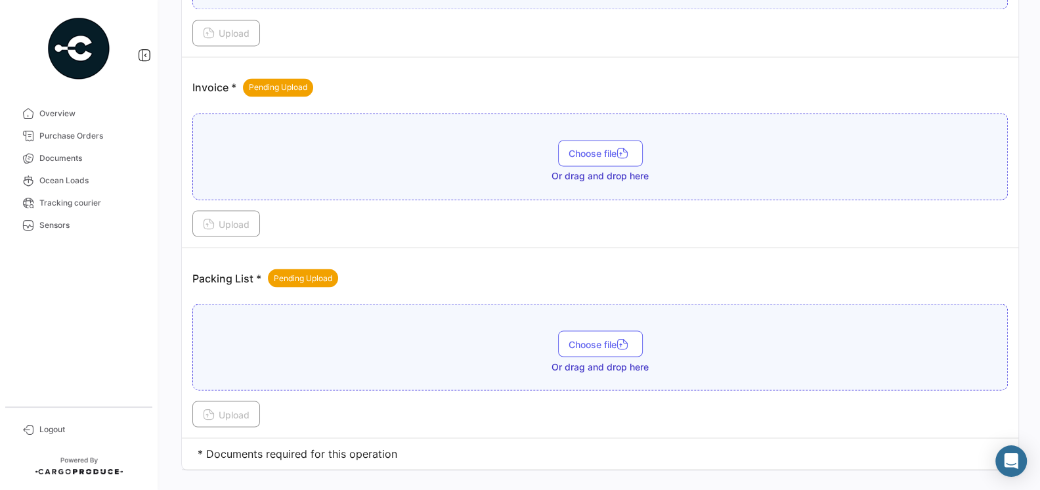
click at [378, 439] on td "* Documents required for this operation" at bounding box center [600, 454] width 837 height 32
click at [1010, 460] on icon "Abrir Intercom Messenger" at bounding box center [1010, 460] width 15 height 17
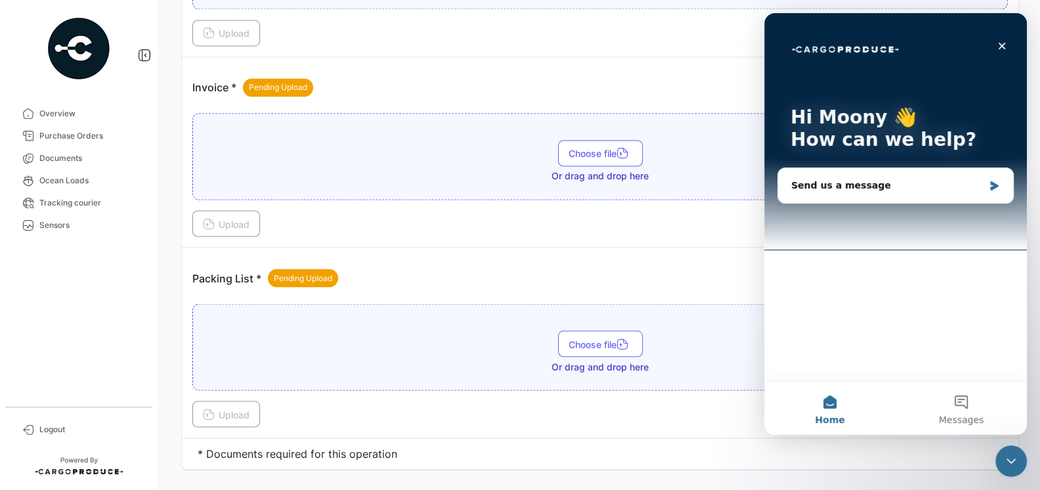
scroll to position [0, 0]
click at [1002, 46] on icon "Close" at bounding box center [1002, 46] width 7 height 7
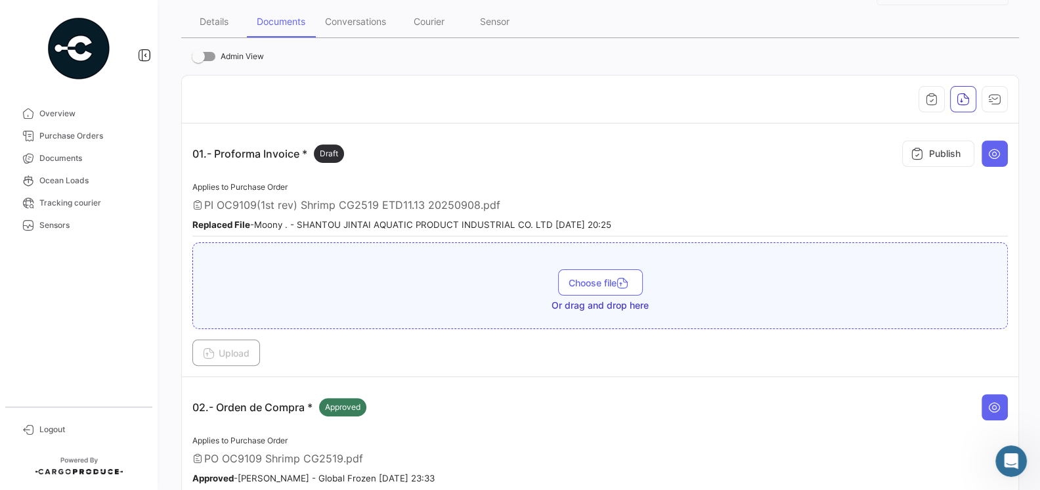
scroll to position [175, 0]
click at [873, 385] on div "02.- Orden de Compra * Approved" at bounding box center [600, 404] width 816 height 39
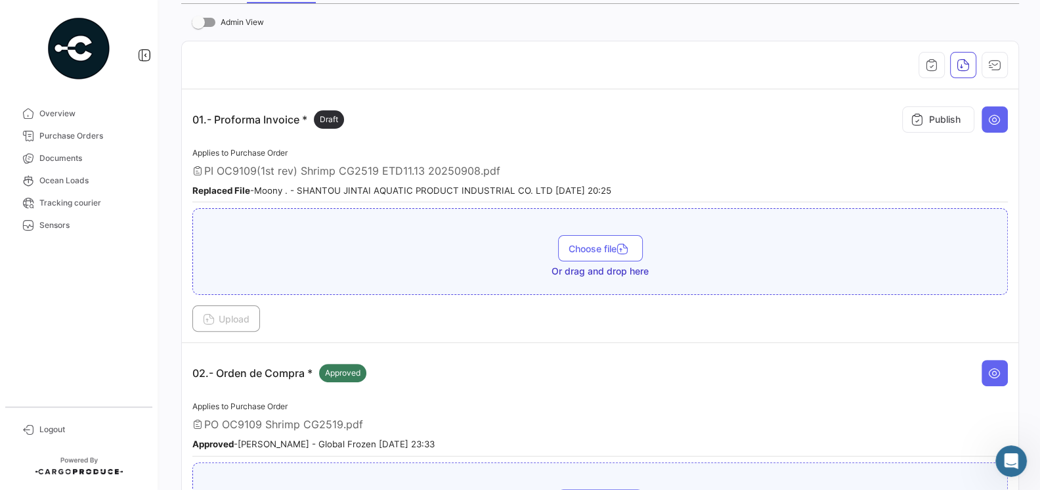
scroll to position [214, 0]
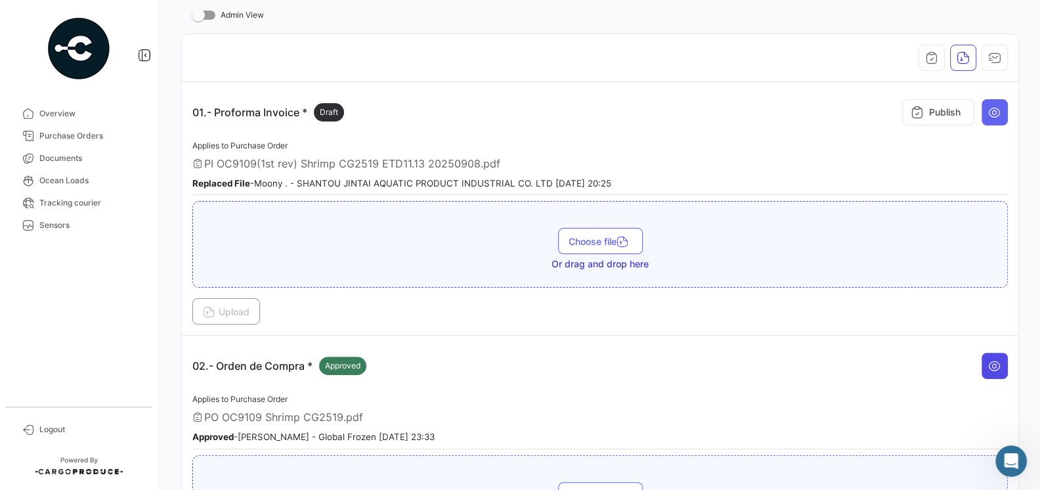
click at [991, 360] on icon at bounding box center [994, 365] width 13 height 13
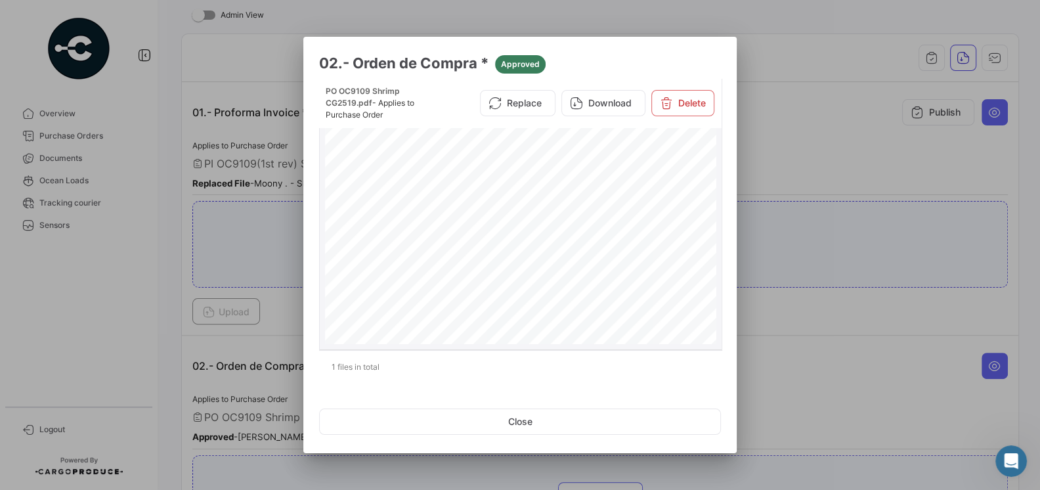
click at [543, 311] on div "PURCHASE ORDER GLOBAL FROZEN SPA [PERSON_NAME] #0350, Quilicura Tel.:[PHONE_NUM…" at bounding box center [521, 403] width 392 height 561
click at [674, 103] on button "Delete" at bounding box center [682, 103] width 63 height 26
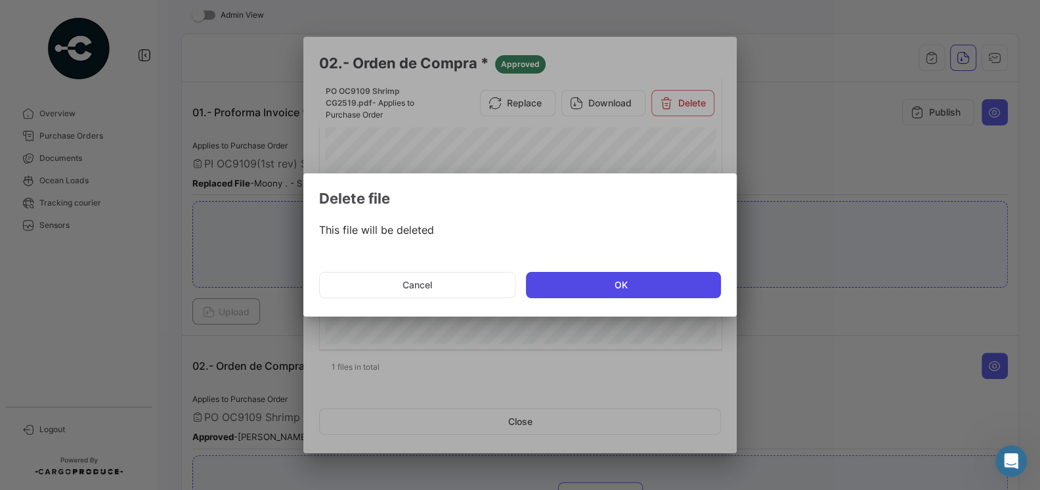
click at [598, 280] on button "OK" at bounding box center [623, 285] width 195 height 26
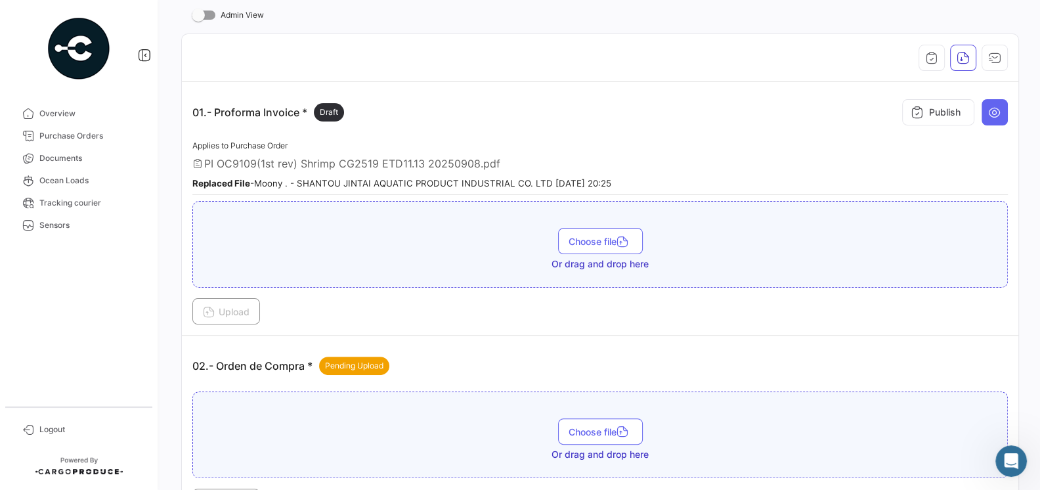
click at [608, 357] on div "02.- Orden de Compra * Pending Upload" at bounding box center [600, 365] width 816 height 39
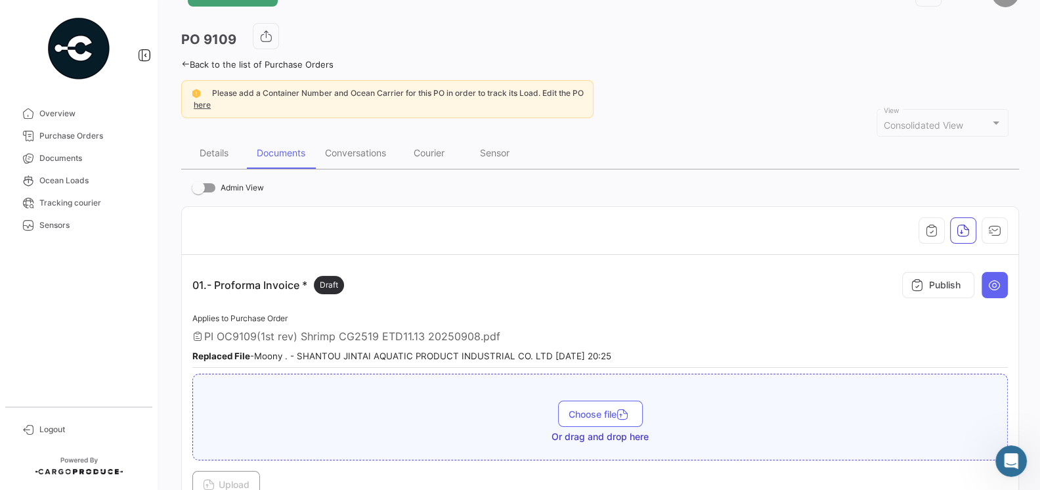
scroll to position [22, 0]
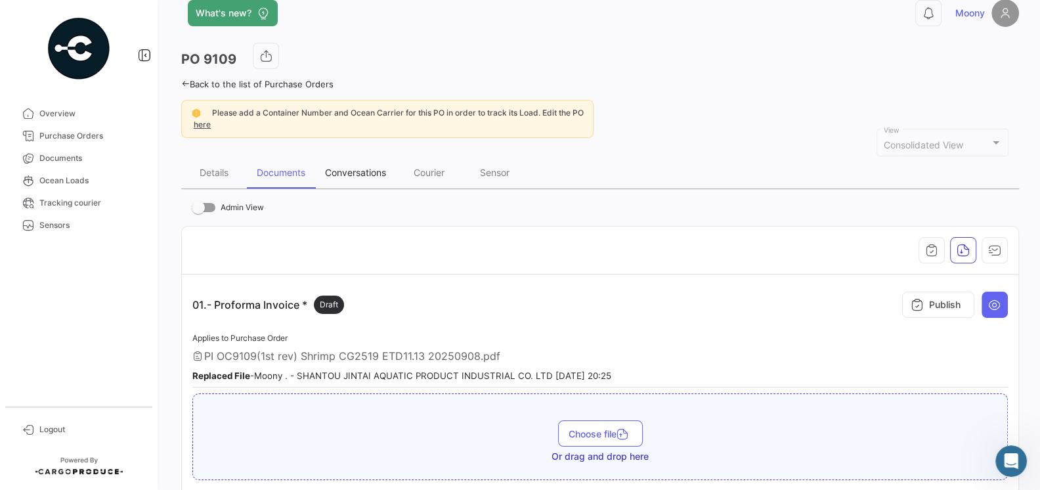
click at [357, 171] on div "Conversations" at bounding box center [355, 172] width 61 height 11
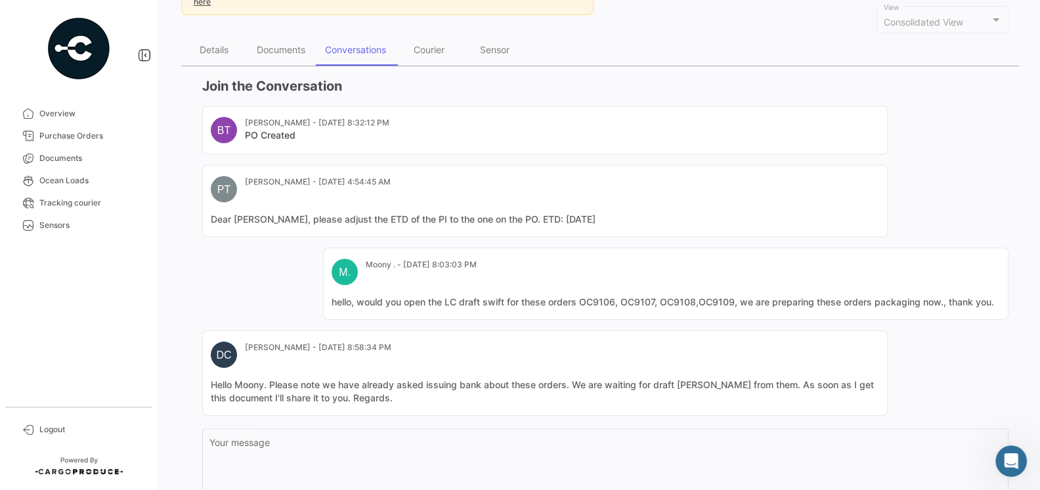
scroll to position [245, 0]
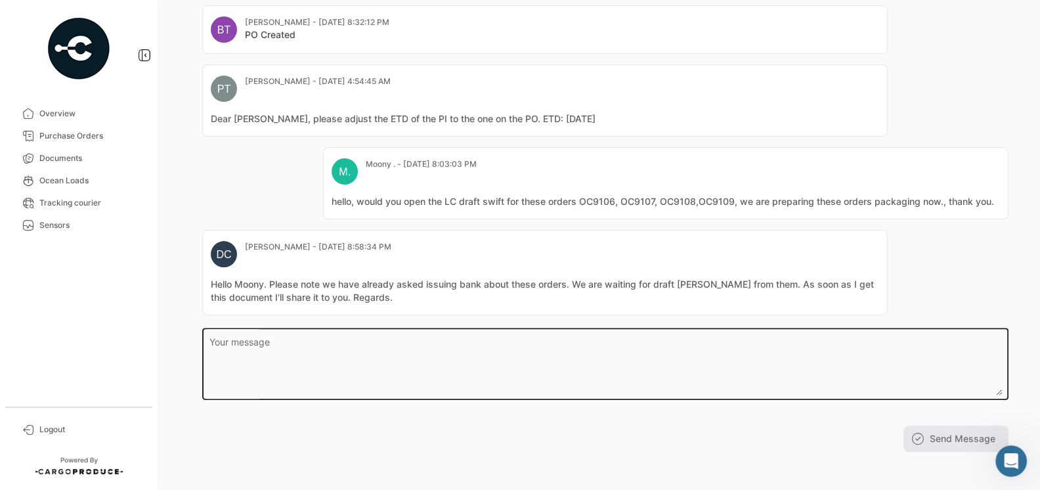
click at [358, 377] on textarea "Your message" at bounding box center [605, 366] width 793 height 58
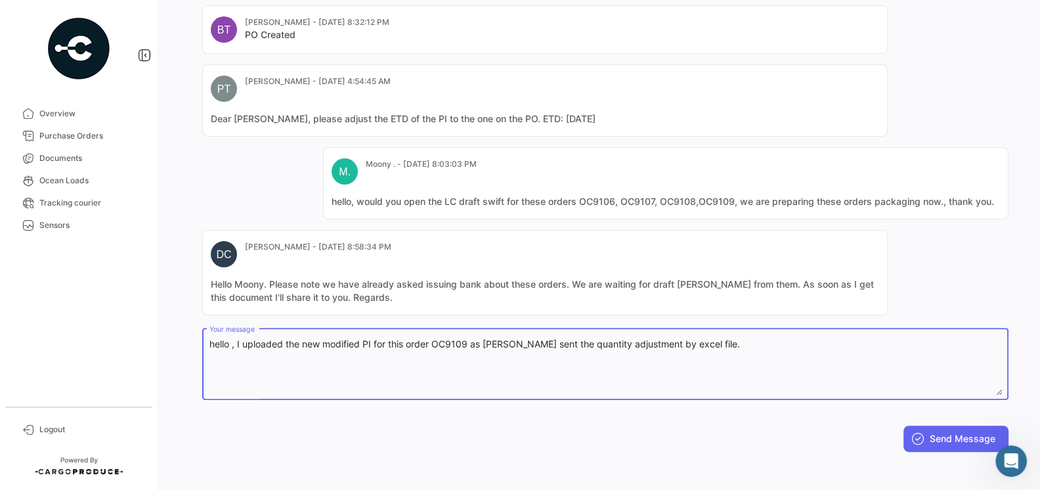
click at [374, 340] on textarea "hello , I uploaded the new modified PI for this order OC9109 as Daniel Barba se…" at bounding box center [605, 366] width 793 height 58
click at [465, 339] on textarea "hello , I uploaded the new modified PI for this order OC9109 as Daniel Barba se…" at bounding box center [605, 366] width 793 height 58
click at [467, 339] on textarea "hello , I uploaded the new modified PI for this order OC9109 as Daniel Barba se…" at bounding box center [605, 366] width 793 height 58
click at [551, 343] on textarea "hello , I uploaded the new modified PI for this order OC9109 in this system, as…" at bounding box center [605, 366] width 793 height 58
click at [827, 338] on textarea "hello , I uploaded the new modified PI for this order OC9109 in this system, be…" at bounding box center [605, 366] width 793 height 58
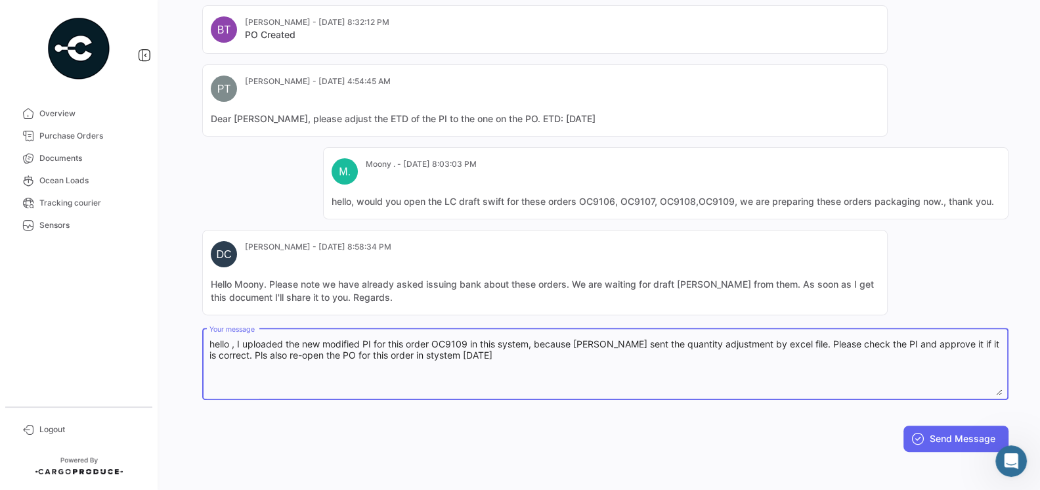
click at [428, 351] on textarea "hello , I uploaded the new modified PI for this order OC9109 in this system, be…" at bounding box center [605, 366] width 793 height 58
click at [450, 353] on textarea "hello , I uploaded the new modified PI for this order OC9109 in this system, be…" at bounding box center [605, 366] width 793 height 58
click at [480, 357] on textarea "hello , I uploaded the new modified PI for this order OC9109 in this system, be…" at bounding box center [605, 366] width 793 height 58
click at [538, 356] on textarea "hello , I uploaded the new modified PI for this order OC9109 in this system, be…" at bounding box center [605, 366] width 793 height 58
drag, startPoint x: 538, startPoint y: 356, endPoint x: 80, endPoint y: 341, distance: 457.9
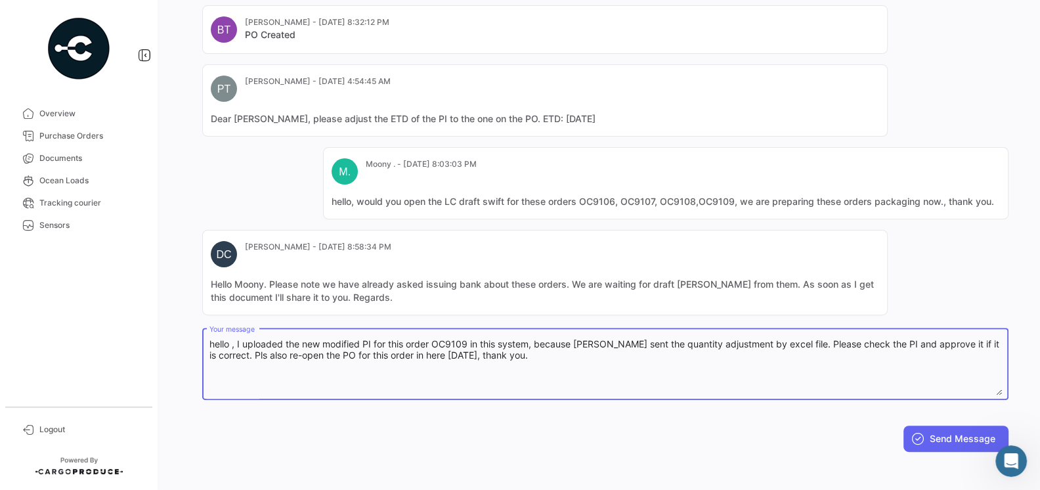
click at [80, 341] on mat-sidenav-container "Overview Purchase Orders Documents Ocean Loads Tracking courier Sensors Logout …" at bounding box center [520, 245] width 1040 height 490
click at [334, 394] on div "hello , I uploaded the new modified PI for this order OC9109 in this system, be…" at bounding box center [605, 363] width 793 height 74
click at [377, 389] on textarea "hello , I uploaded the new modified PI for this order OC9109 in this system, be…" at bounding box center [605, 366] width 793 height 58
click at [506, 370] on textarea "hello , I uploaded the new modified PI for this order OC9109 in this system, be…" at bounding box center [605, 366] width 793 height 58
click at [529, 343] on textarea "hello , I uploaded the new modified PI for this order OC9109 in this system, be…" at bounding box center [605, 366] width 793 height 58
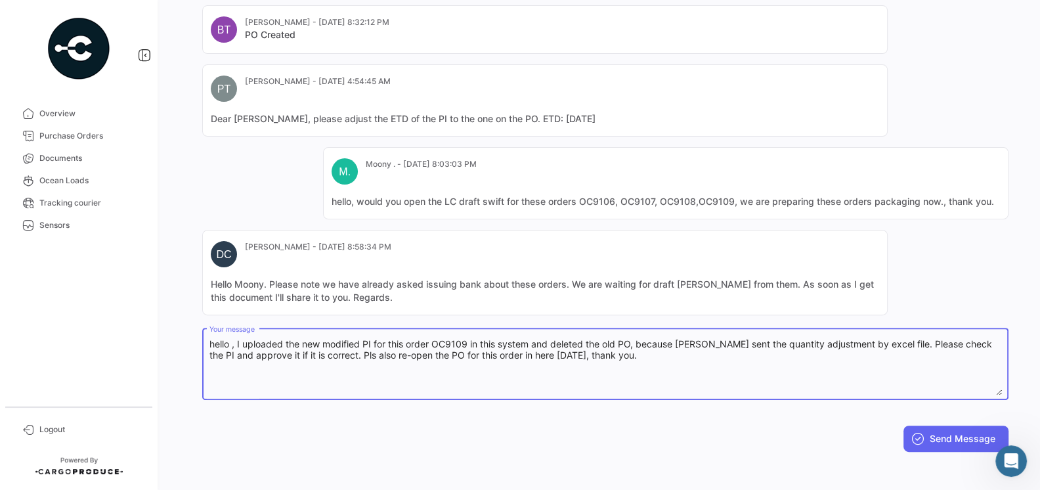
click at [647, 367] on textarea "hello , I uploaded the new modified PI for this order OC9109 in this system and…" at bounding box center [605, 366] width 793 height 58
type textarea "hello , I uploaded the new modified PI for this order OC9109 in this system and…"
click at [941, 435] on button "Send Message" at bounding box center [955, 438] width 105 height 26
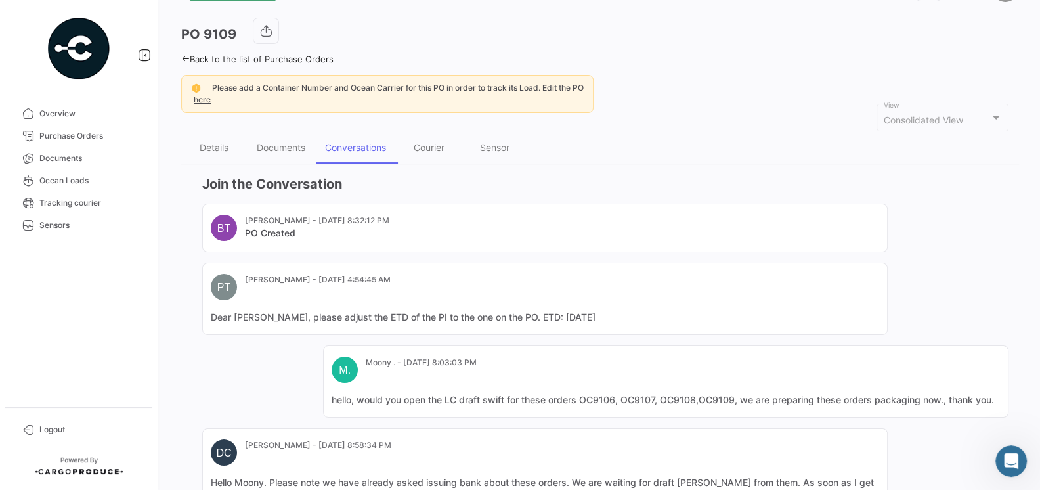
scroll to position [33, 0]
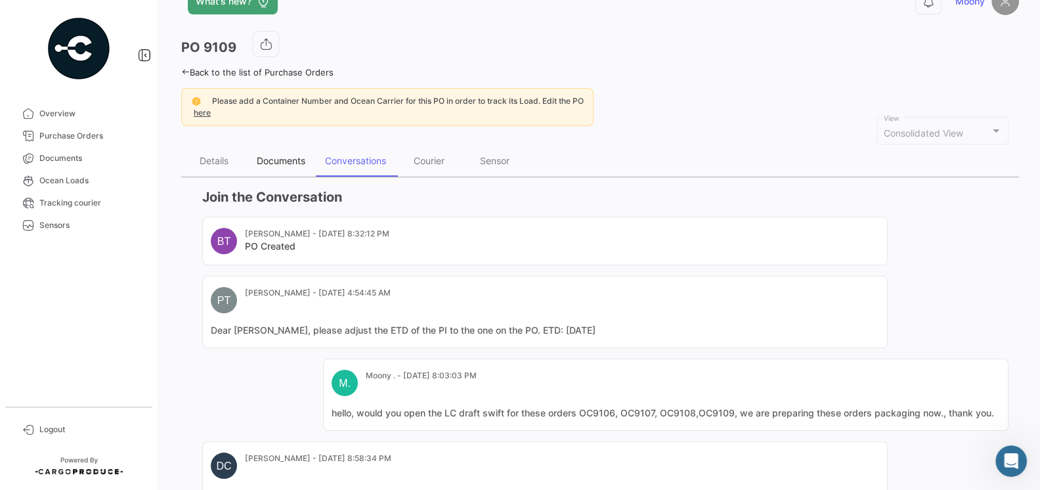
click at [291, 164] on div "Documents" at bounding box center [281, 160] width 49 height 11
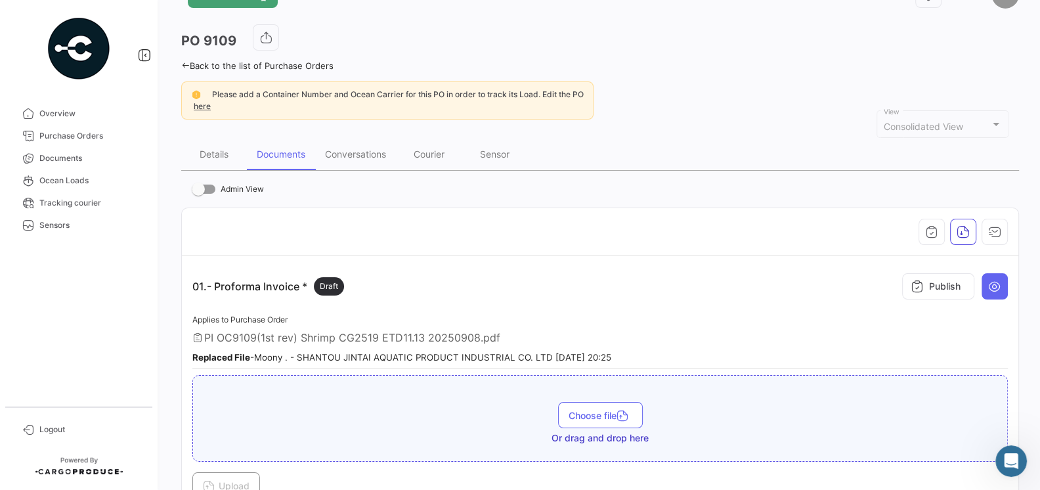
scroll to position [43, 0]
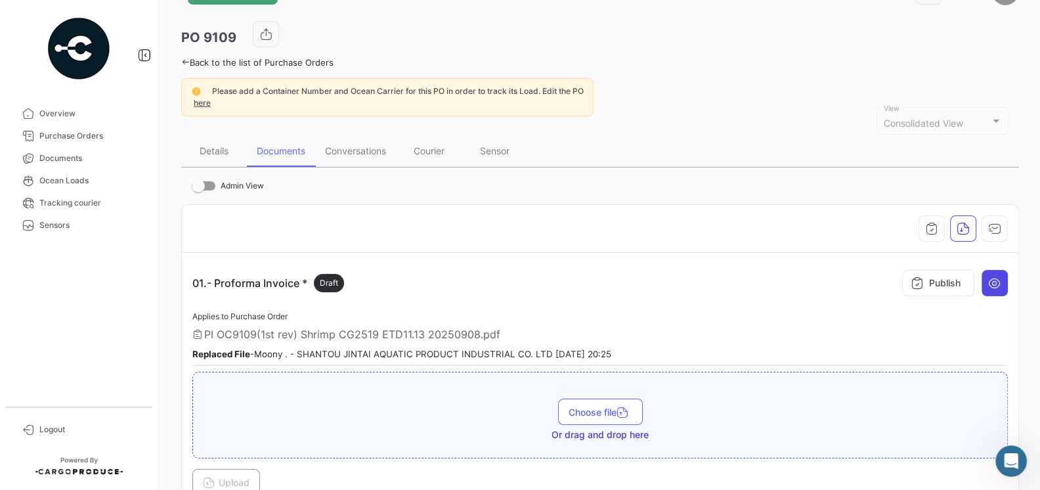
click at [998, 281] on icon at bounding box center [994, 282] width 13 height 13
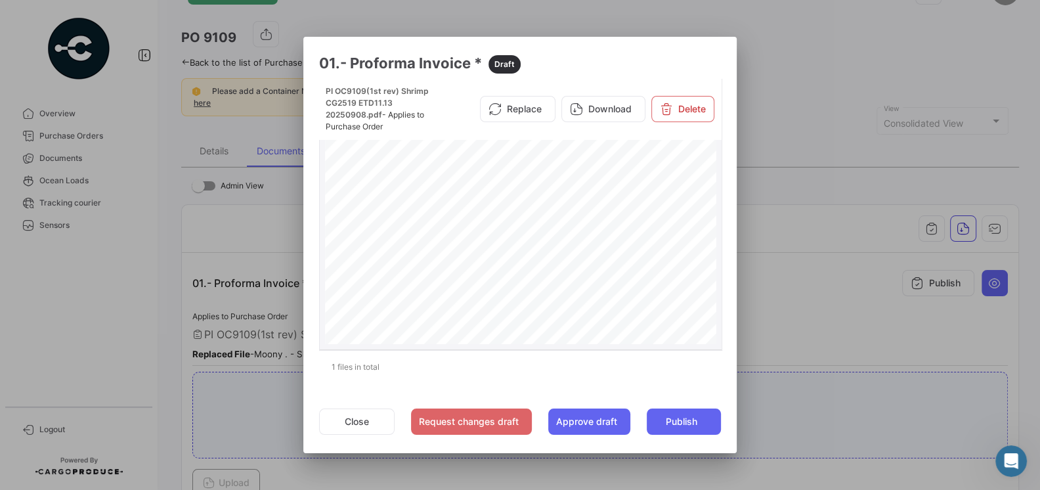
scroll to position [345, 0]
click at [815, 298] on div at bounding box center [520, 245] width 1040 height 490
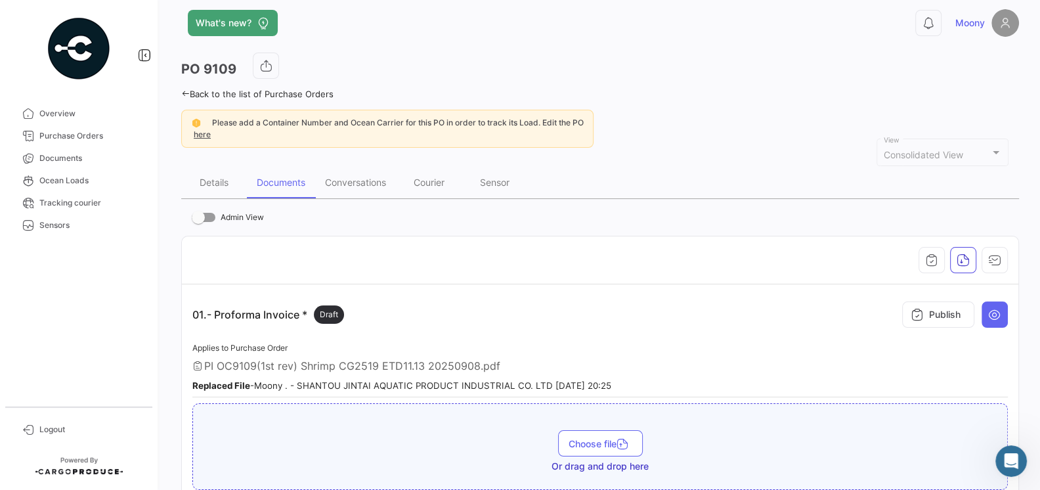
scroll to position [0, 0]
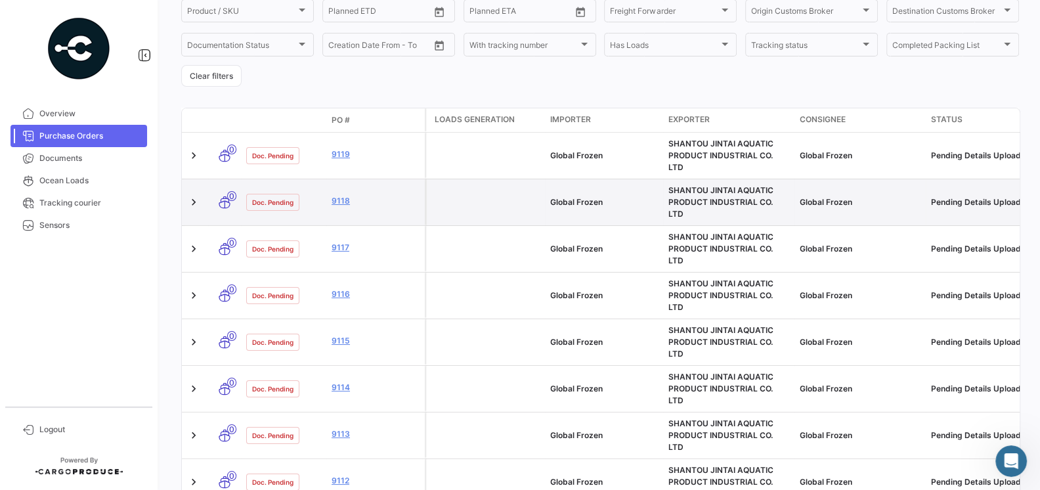
scroll to position [251, 0]
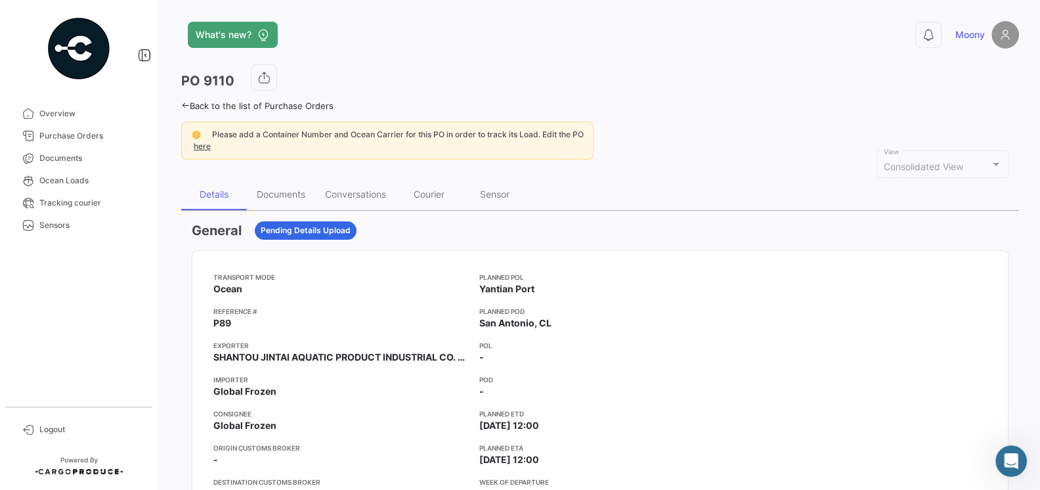
click at [360, 322] on app-card-info-value "P89" at bounding box center [340, 322] width 255 height 13
click at [390, 272] on app-card-info-title "Transport mode" at bounding box center [340, 277] width 255 height 11
click at [264, 191] on div "Documents" at bounding box center [281, 193] width 49 height 11
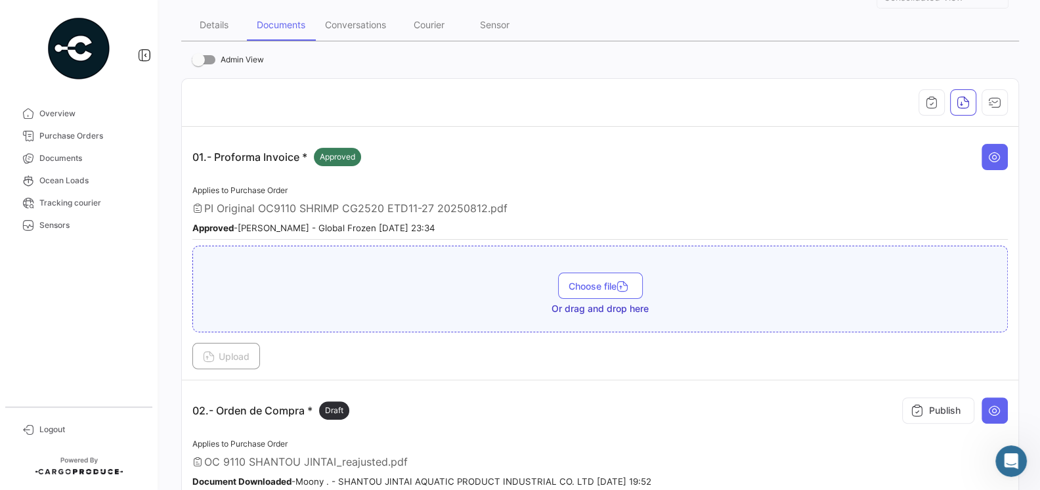
scroll to position [169, 0]
click at [984, 162] on button at bounding box center [995, 157] width 26 height 26
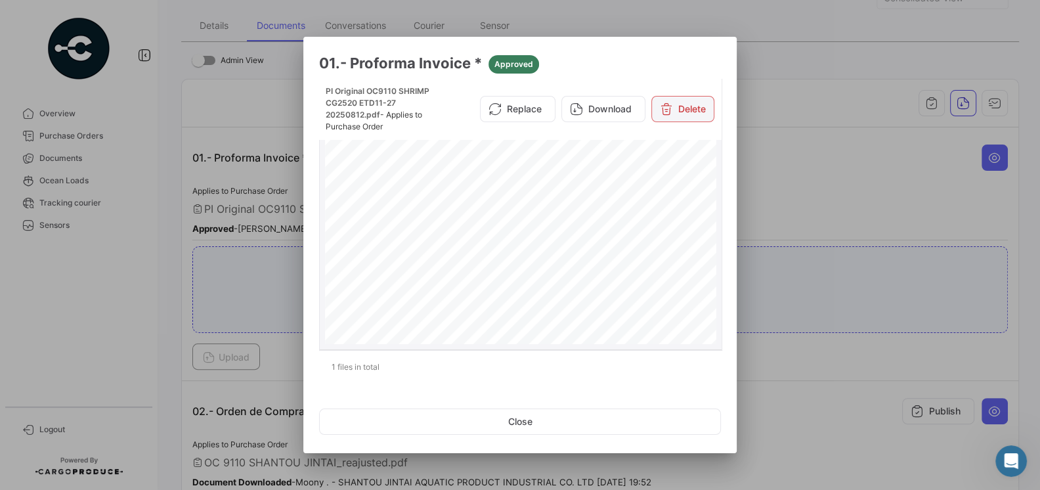
click at [668, 116] on button "Delete" at bounding box center [682, 109] width 63 height 26
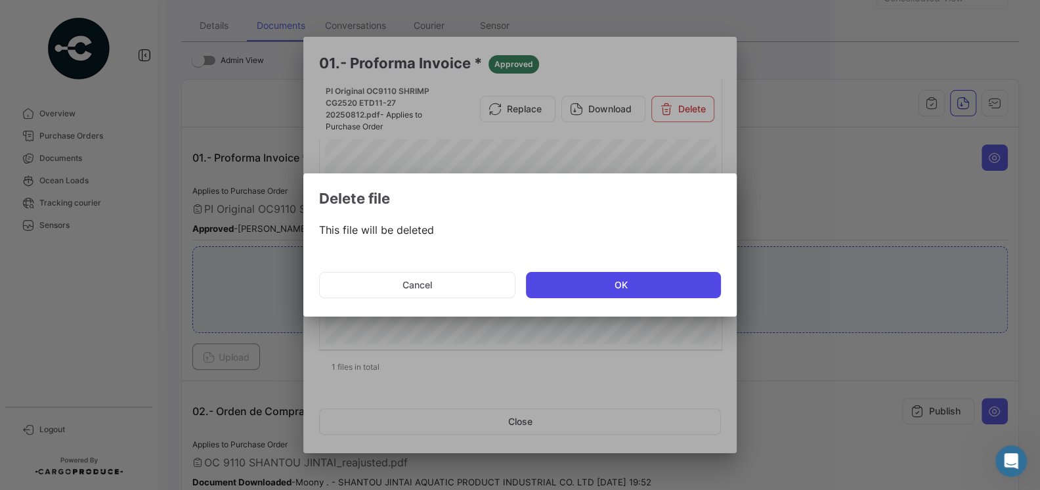
click at [615, 281] on button "OK" at bounding box center [623, 285] width 195 height 26
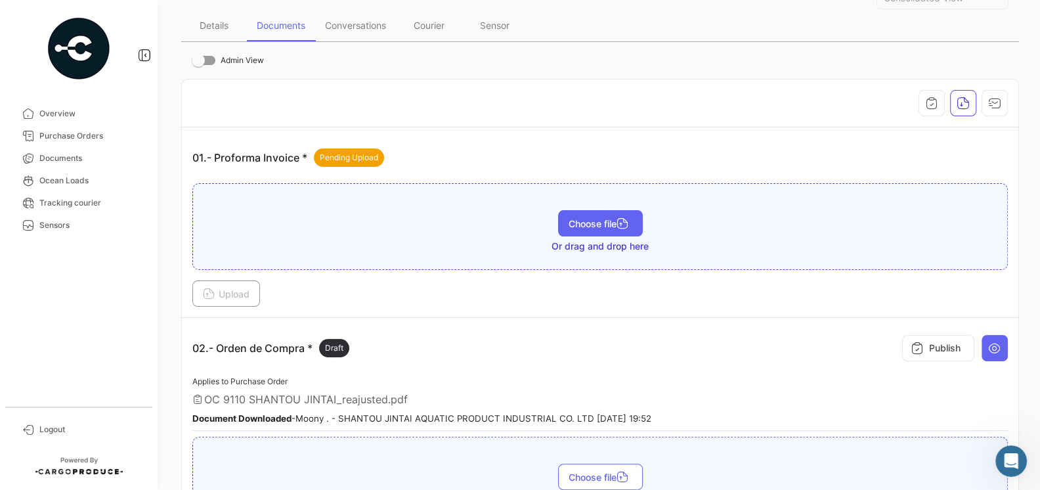
click at [606, 219] on span "Choose file" at bounding box center [601, 223] width 64 height 11
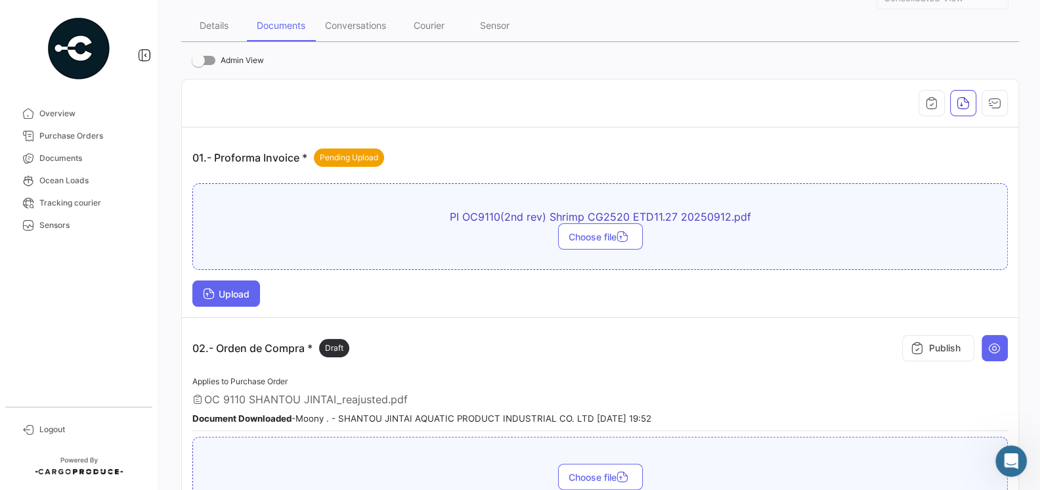
click at [237, 290] on span "Upload" at bounding box center [226, 293] width 47 height 11
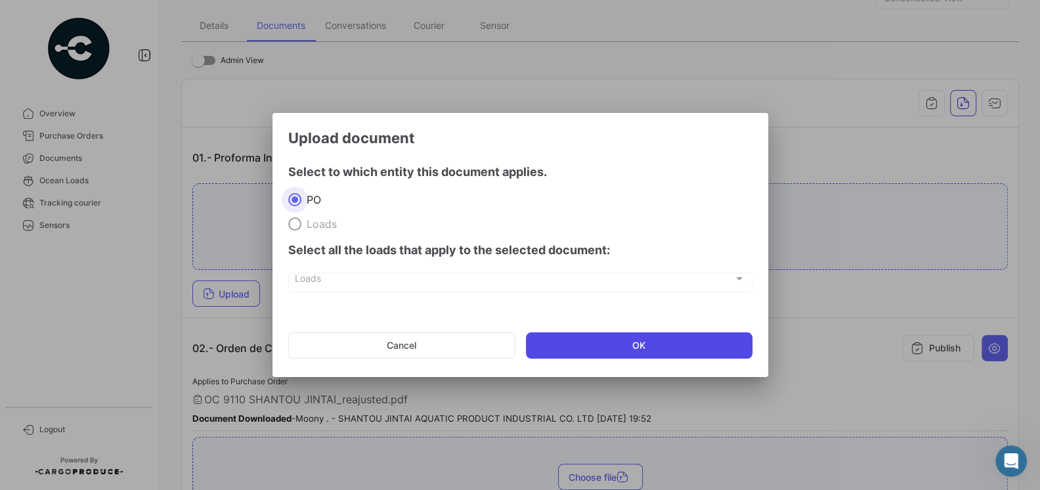
click at [620, 341] on button "OK" at bounding box center [639, 345] width 227 height 26
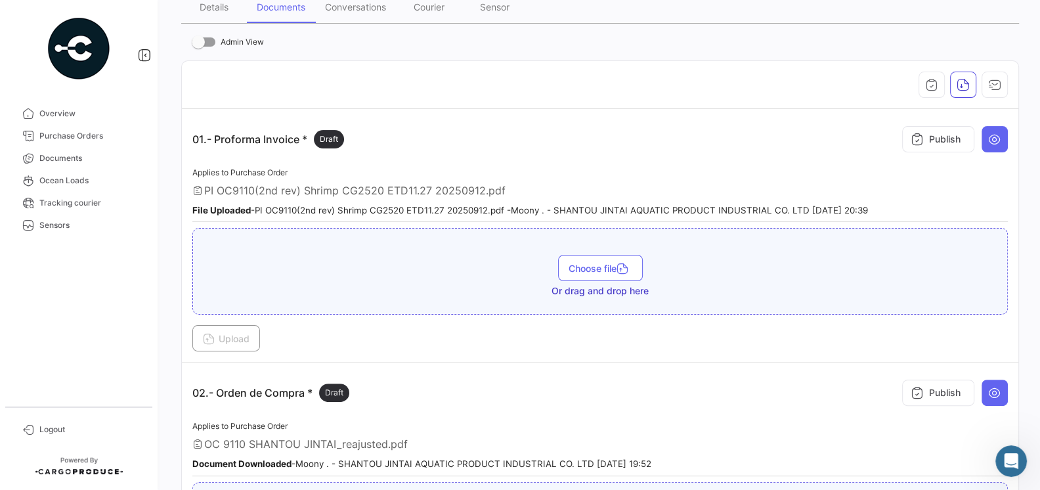
scroll to position [192, 0]
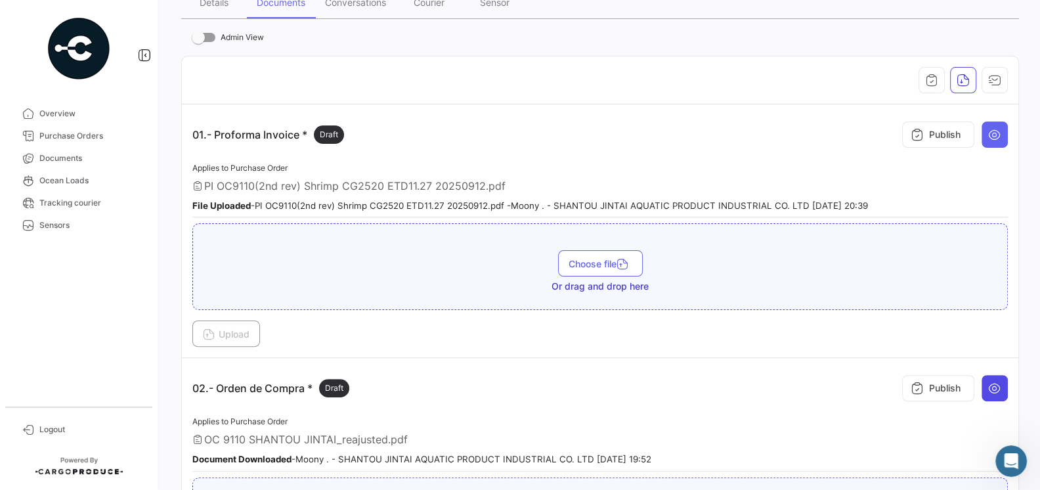
click at [993, 385] on icon at bounding box center [994, 387] width 13 height 13
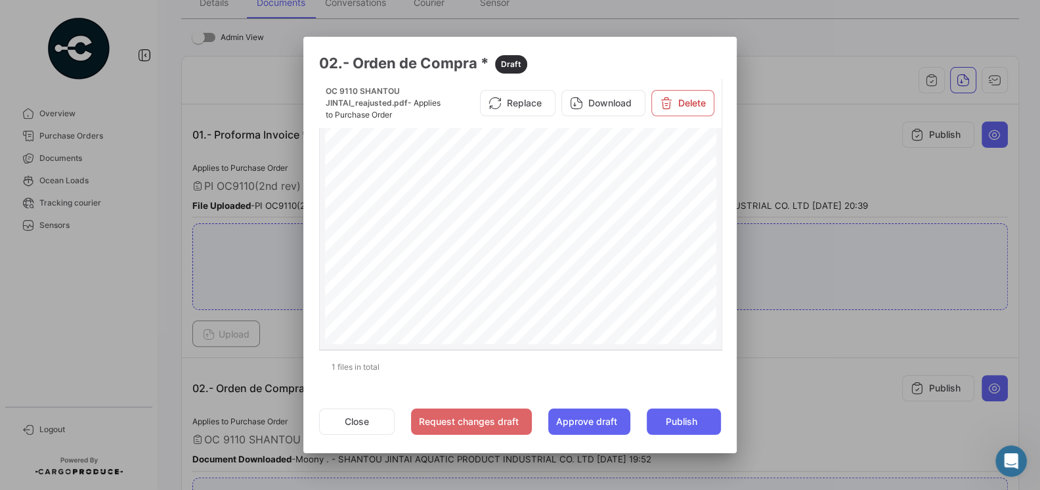
scroll to position [108, 0]
click at [856, 339] on div at bounding box center [520, 245] width 1040 height 490
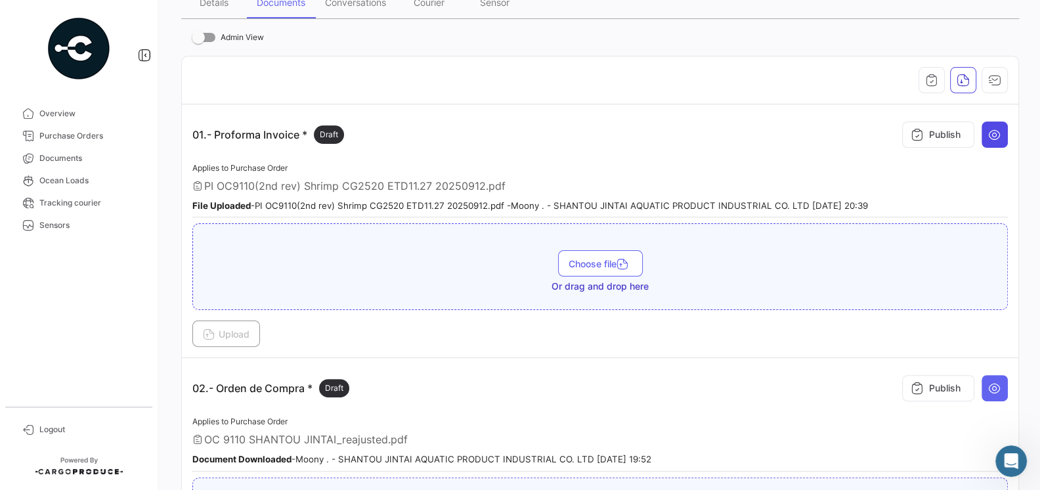
click at [984, 143] on button at bounding box center [995, 134] width 26 height 26
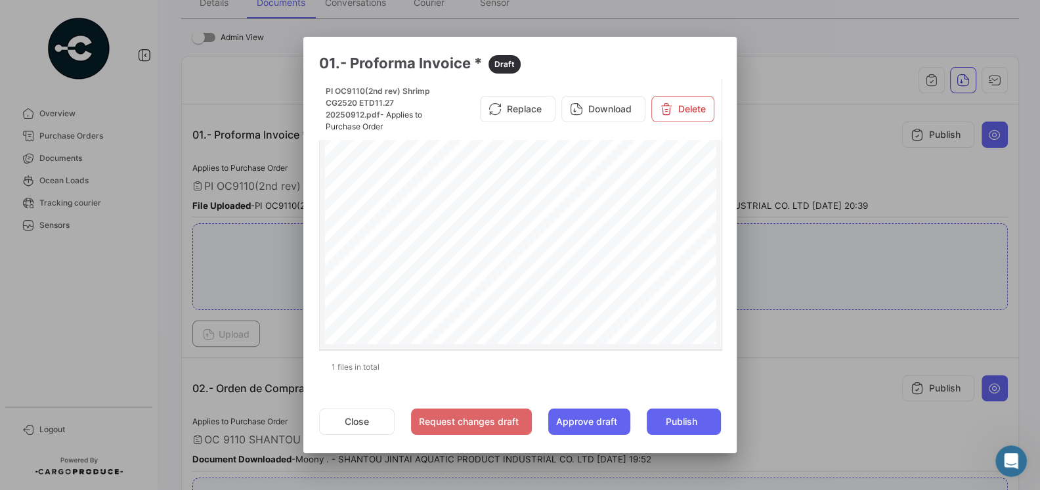
scroll to position [197, 0]
click at [364, 428] on button "Close" at bounding box center [357, 421] width 76 height 26
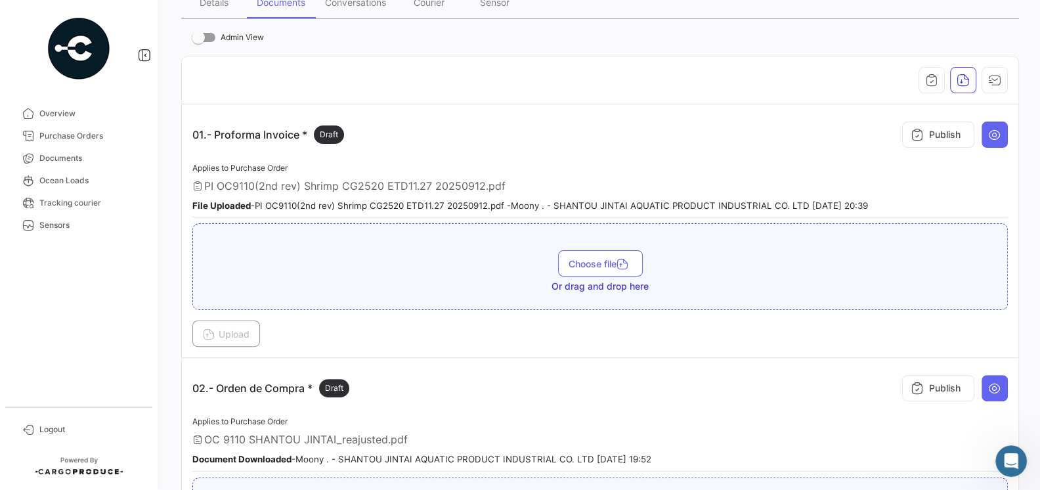
click at [478, 414] on div "Applies to Purchase Order OC 9110 SHANTOU JINTAI_reajusted.pdf Document Downloa…" at bounding box center [600, 443] width 816 height 58
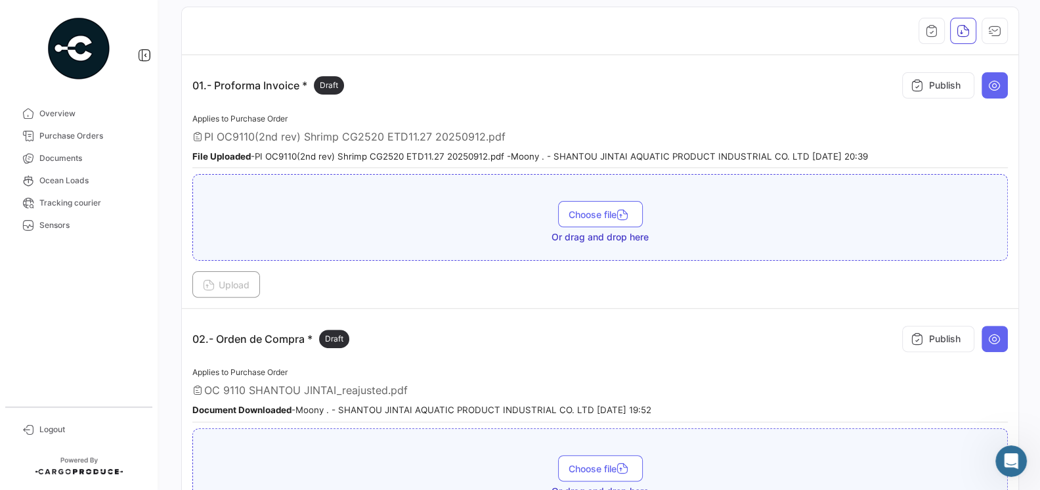
scroll to position [243, 0]
click at [511, 331] on div "02.- Orden de Compra * Draft Publish" at bounding box center [600, 336] width 816 height 39
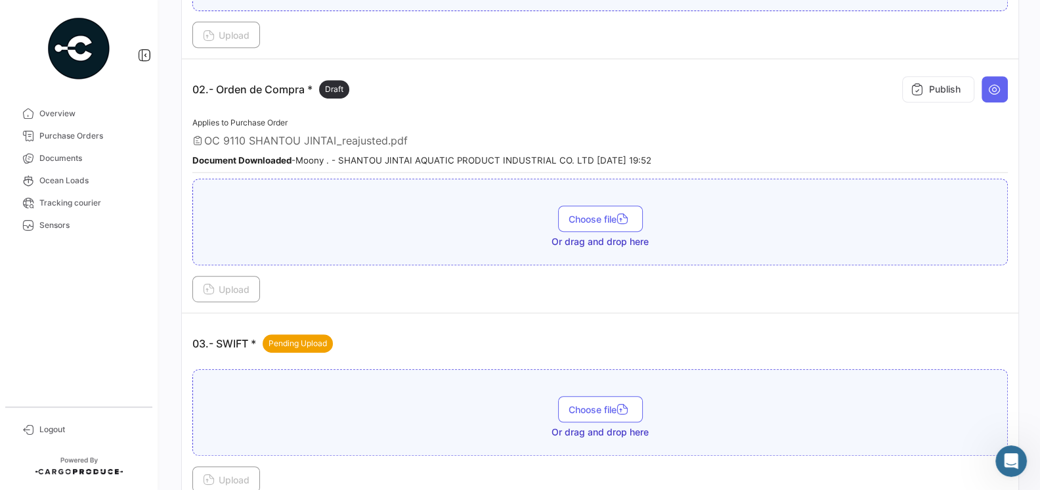
scroll to position [0, 0]
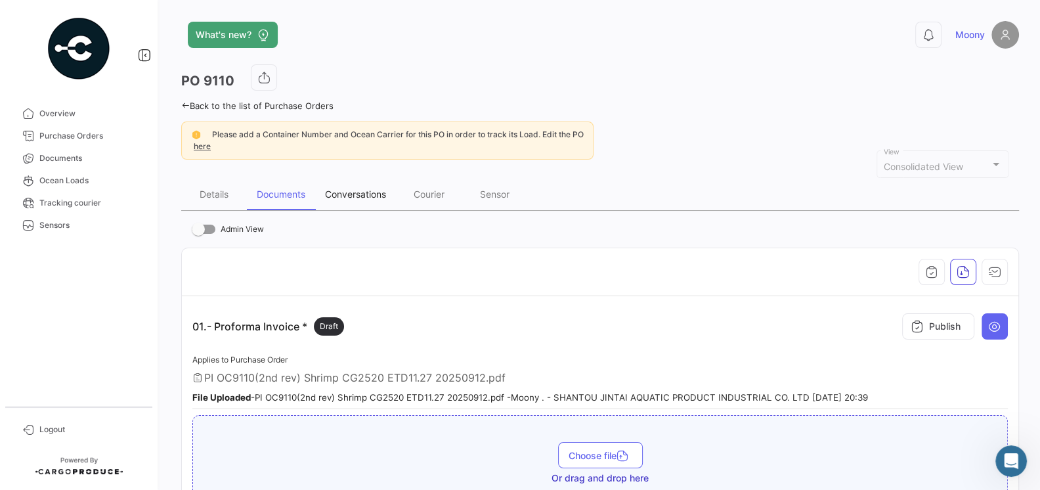
click at [341, 195] on div "Conversations" at bounding box center [355, 193] width 61 height 11
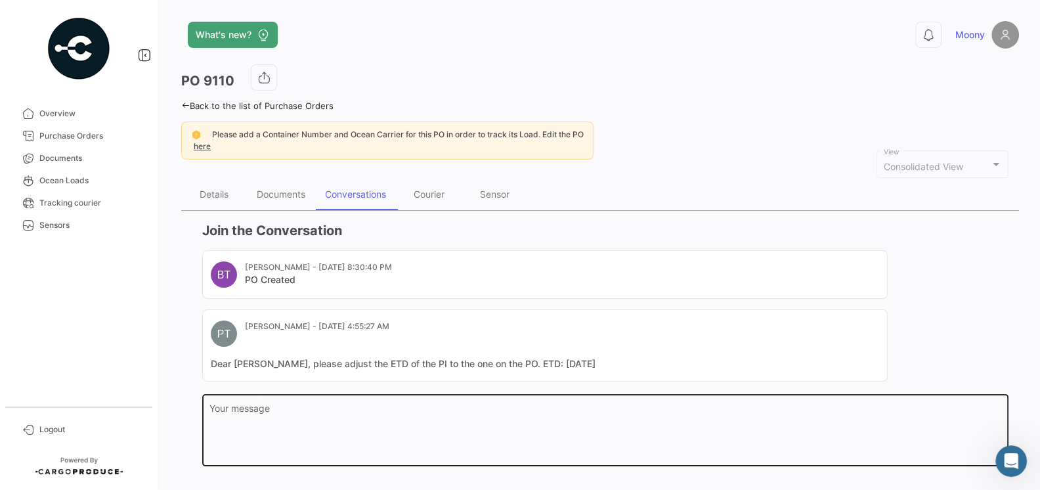
click at [324, 410] on textarea "Your message" at bounding box center [605, 433] width 793 height 58
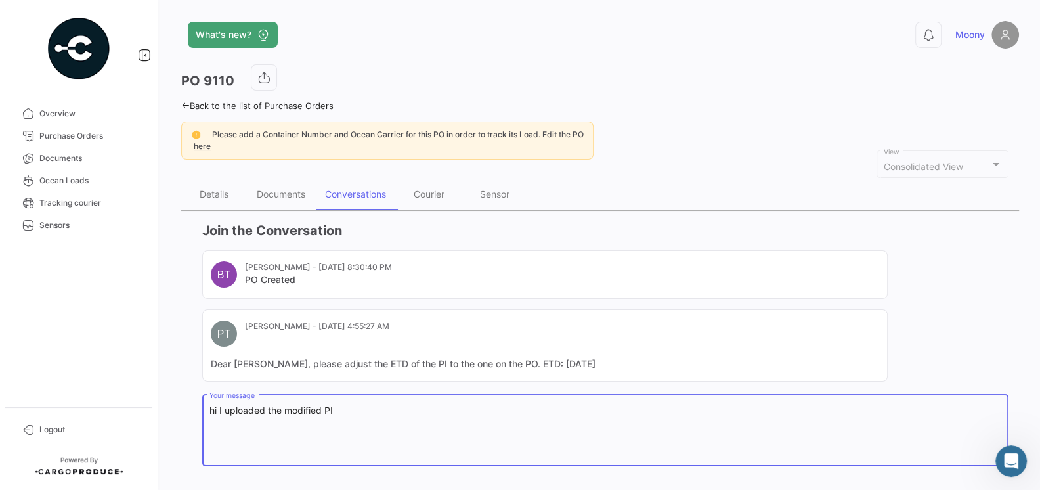
click at [286, 412] on textarea "hi I uploaded the modified PI" at bounding box center [605, 433] width 793 height 58
click at [365, 414] on textarea "hi I uploaded the new modified PI" at bounding box center [605, 433] width 793 height 58
click at [374, 409] on textarea "hi I uploaded the new modified PI , pls approve" at bounding box center [605, 433] width 793 height 58
click at [448, 404] on textarea "hi I uploaded the new modified PI , please approve" at bounding box center [605, 433] width 793 height 58
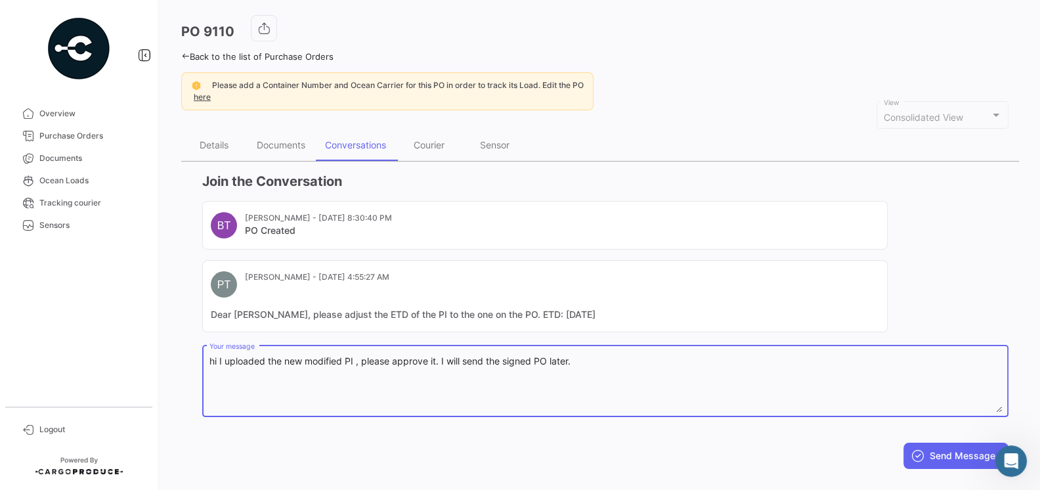
scroll to position [68, 0]
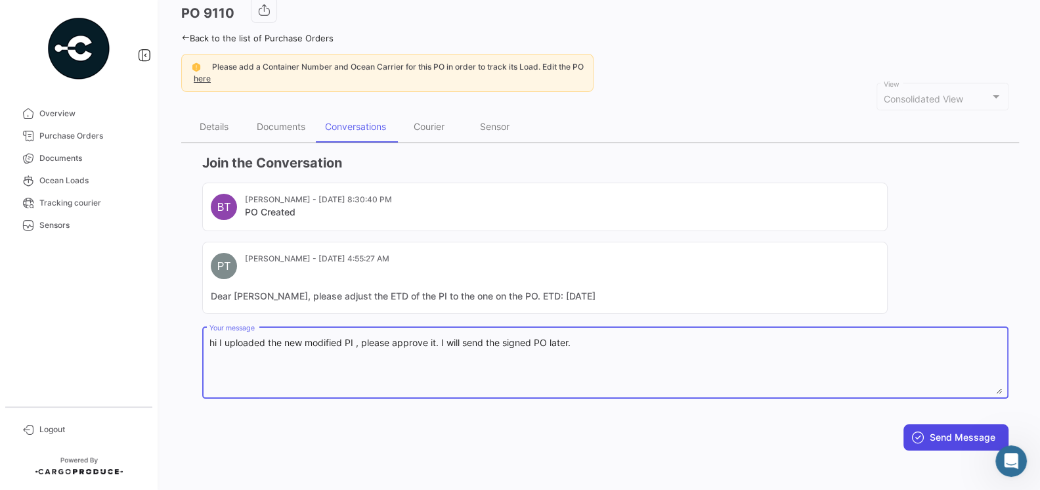
type textarea "hi I uploaded the new modified PI , please approve it. I will send the signed P…"
click at [934, 441] on button "Send Message" at bounding box center [955, 437] width 105 height 26
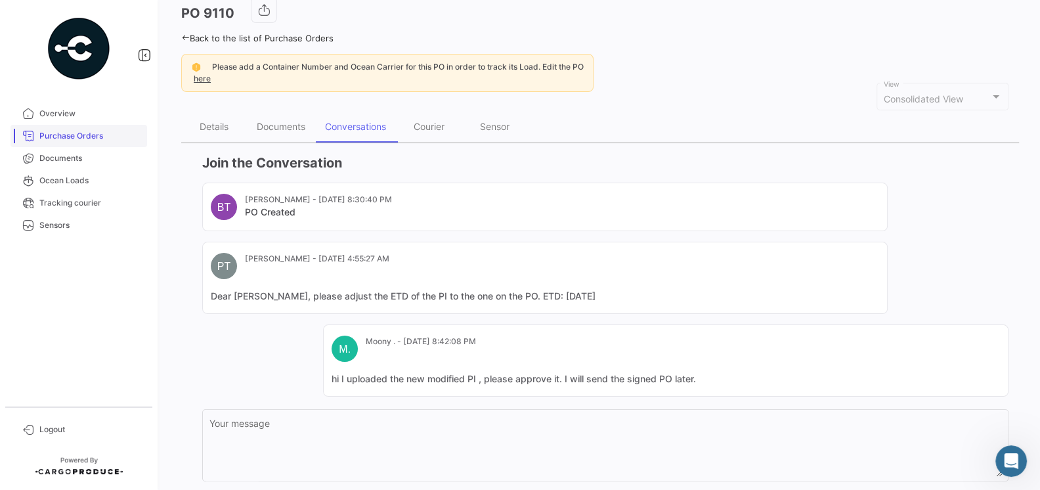
click at [68, 143] on link "Purchase Orders" at bounding box center [79, 136] width 137 height 22
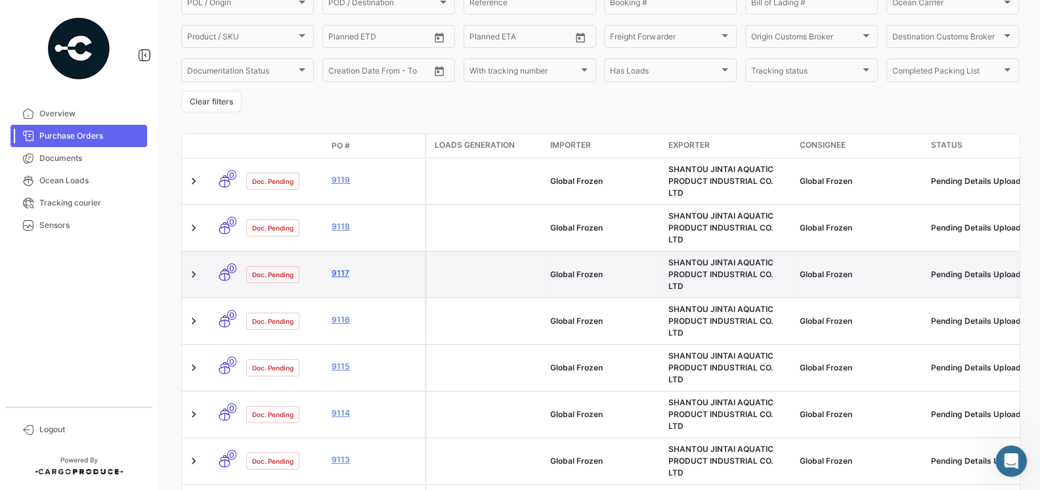
scroll to position [168, 0]
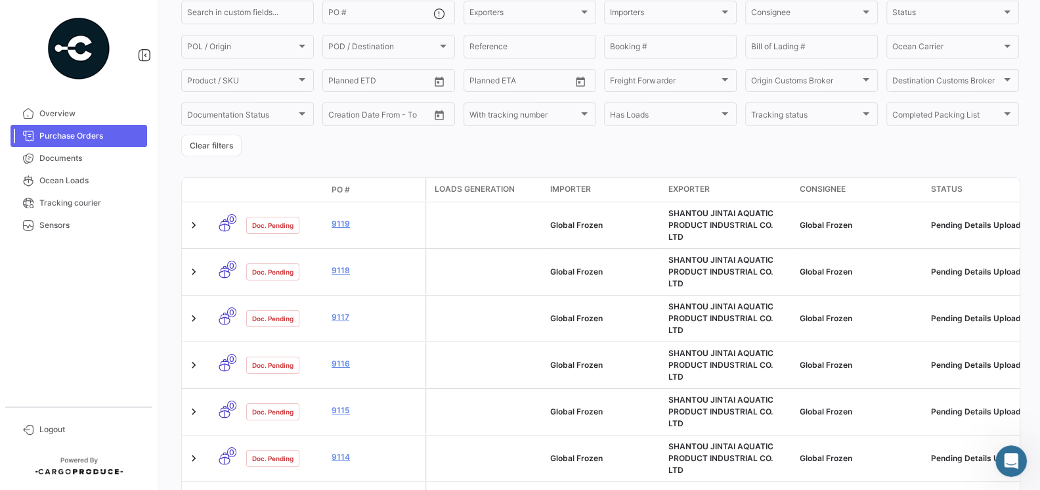
scroll to position [161, 0]
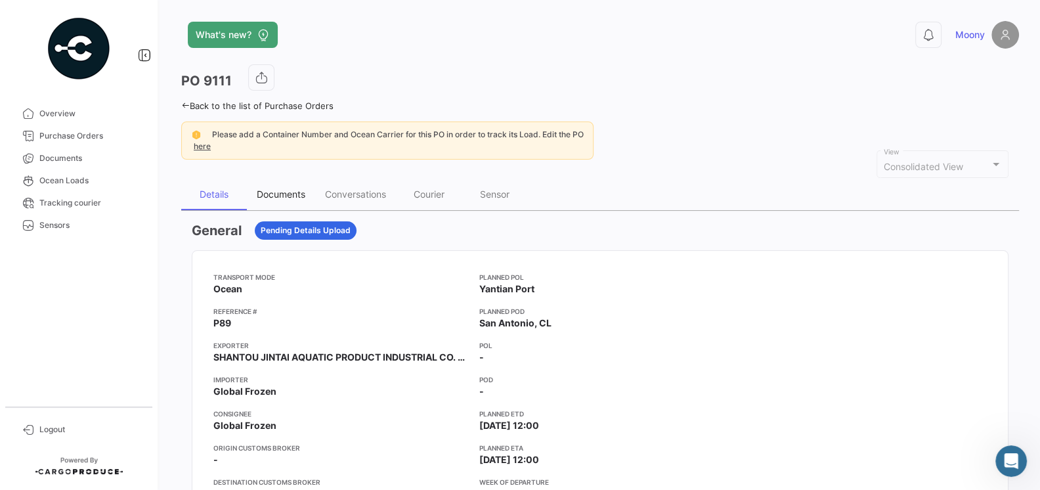
click at [276, 193] on div "Documents" at bounding box center [281, 193] width 49 height 11
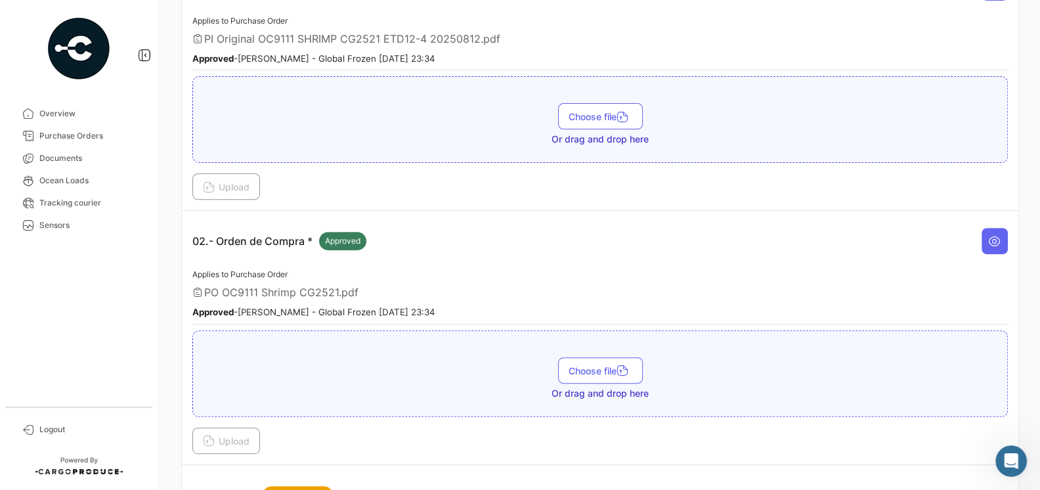
scroll to position [335, 0]
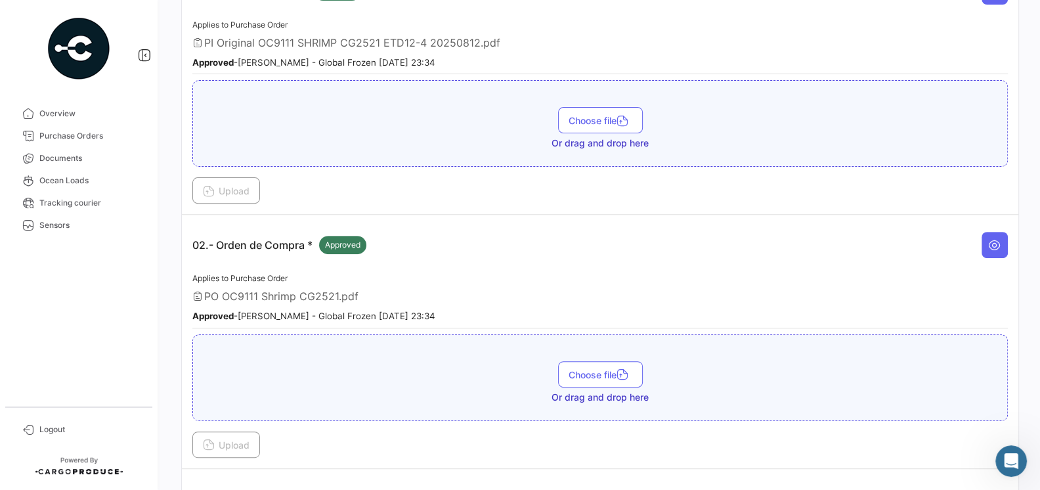
click at [506, 251] on div "02.- Orden de Compra * Approved" at bounding box center [600, 244] width 816 height 39
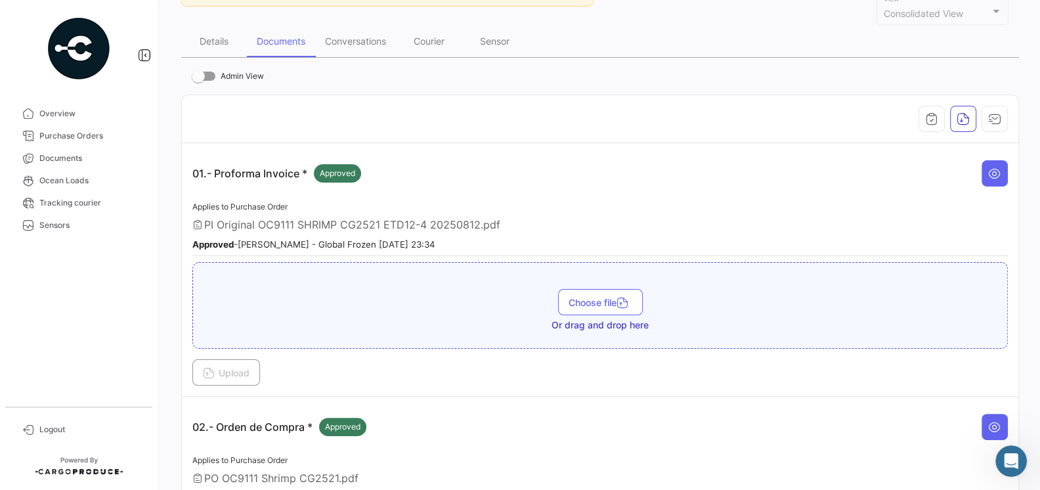
scroll to position [156, 0]
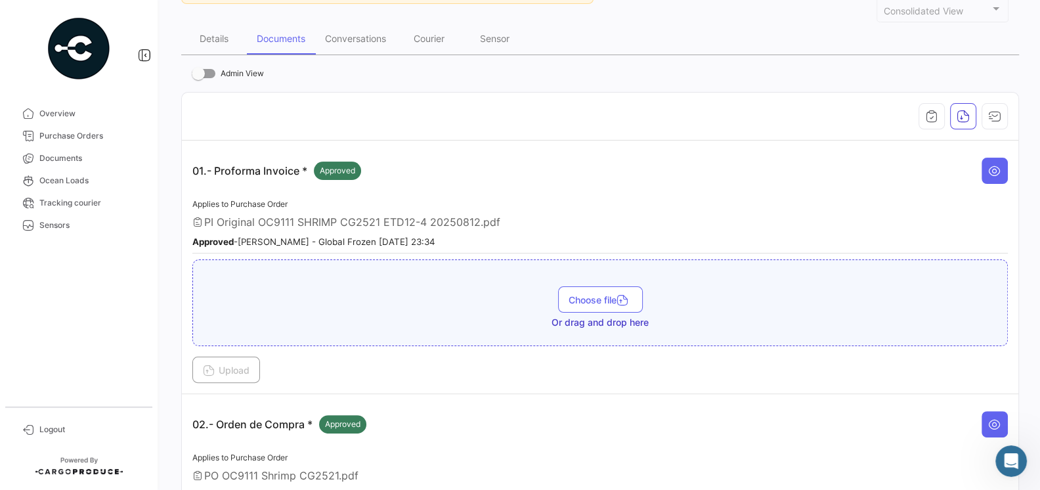
click at [558, 223] on div "PI Original OC9111 SHRIMP CG2521 ETD12-4 20250812.pdf" at bounding box center [600, 221] width 816 height 13
click at [997, 174] on icon at bounding box center [994, 170] width 13 height 13
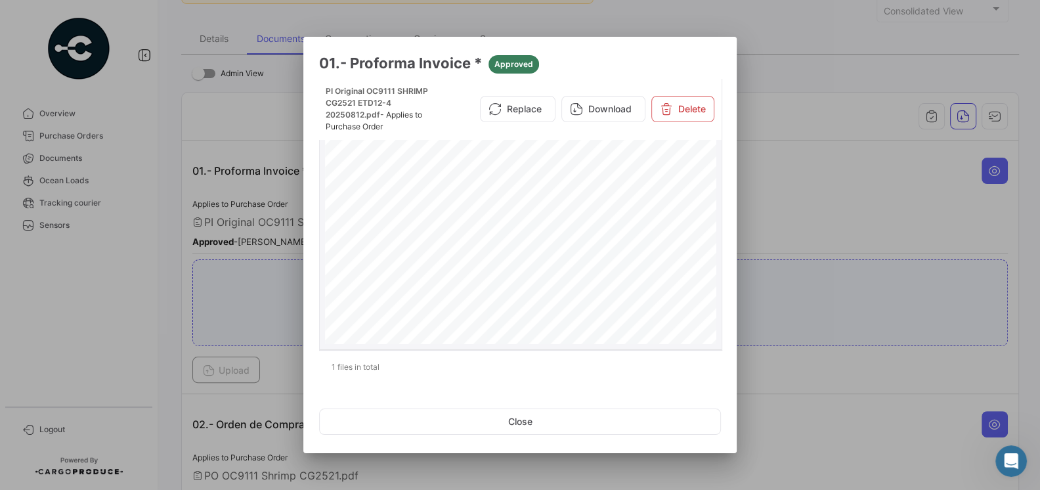
click at [572, 276] on div "Page 1" at bounding box center [521, 402] width 392 height 559
click at [531, 113] on button "Replace" at bounding box center [518, 109] width 76 height 26
click at [785, 309] on div at bounding box center [520, 245] width 1040 height 490
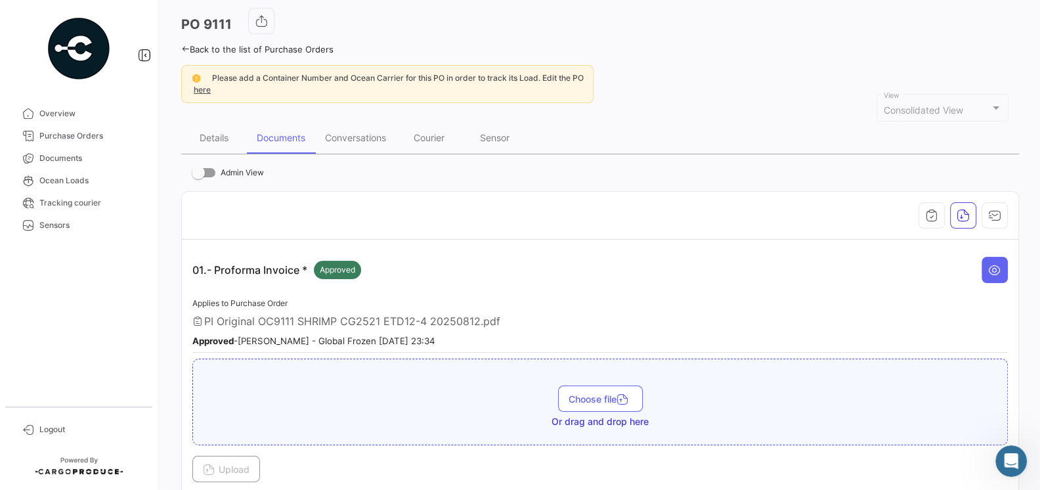
scroll to position [77, 0]
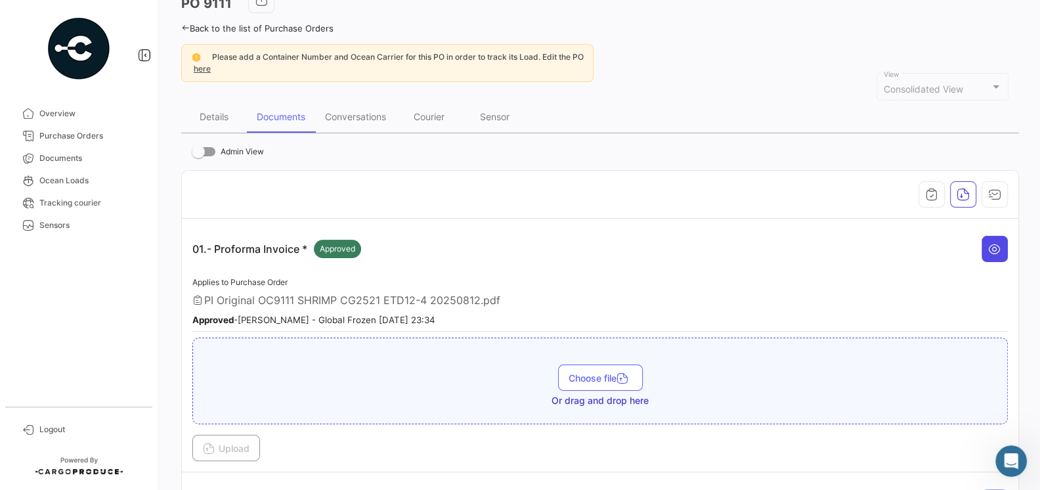
click at [995, 257] on button at bounding box center [995, 249] width 26 height 26
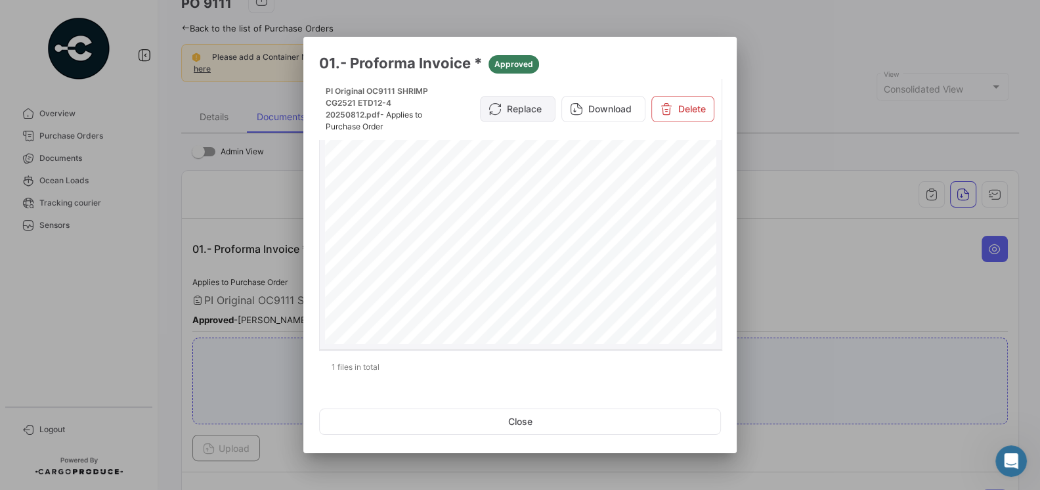
click at [533, 108] on button "Replace" at bounding box center [518, 109] width 76 height 26
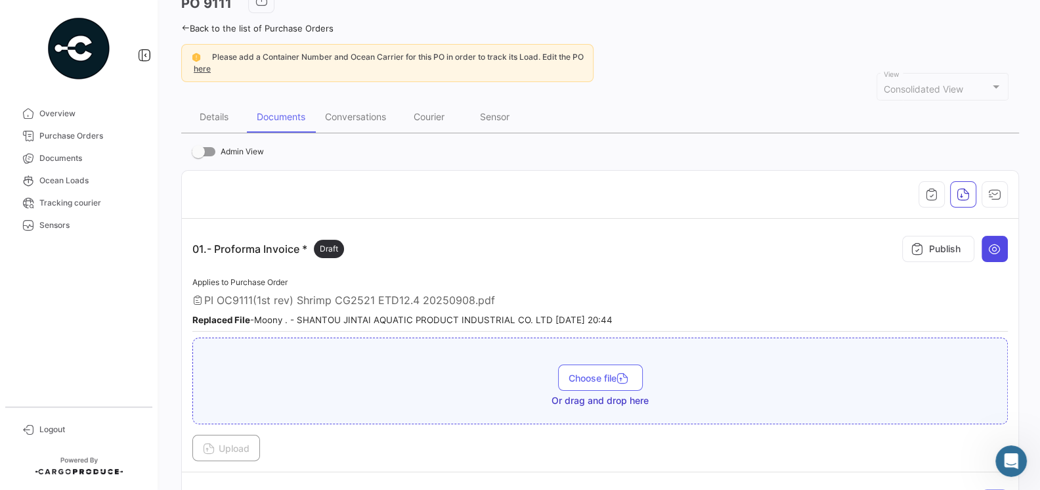
click at [993, 247] on icon at bounding box center [994, 248] width 13 height 13
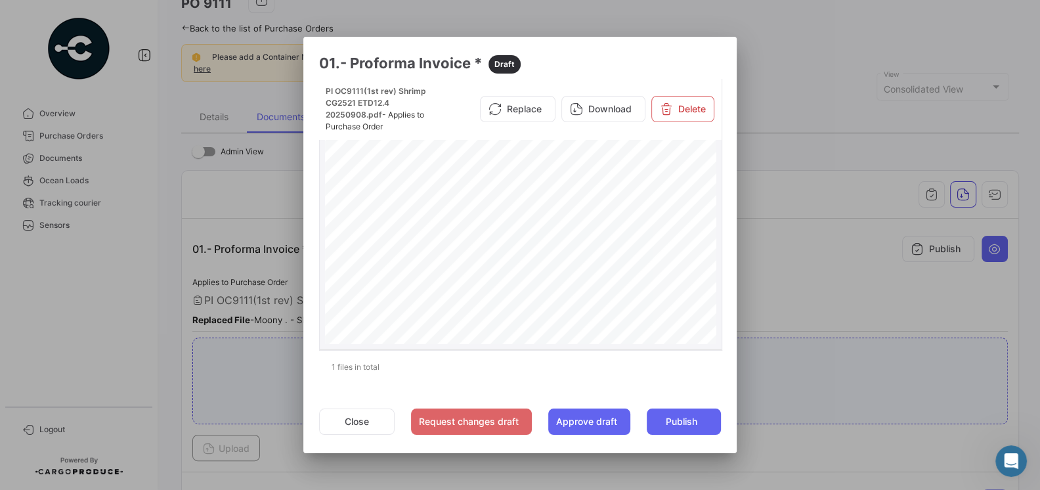
scroll to position [135, 0]
click at [770, 288] on div at bounding box center [520, 245] width 1040 height 490
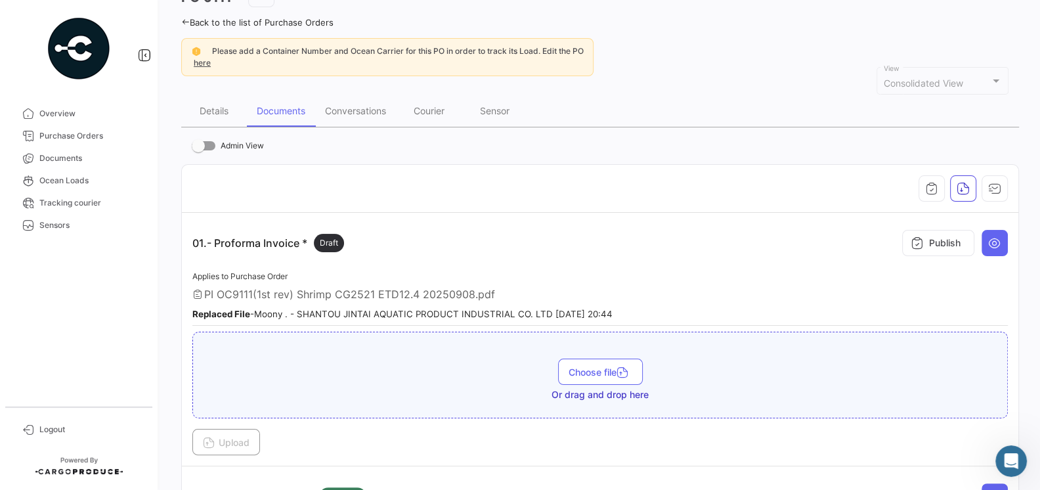
scroll to position [72, 0]
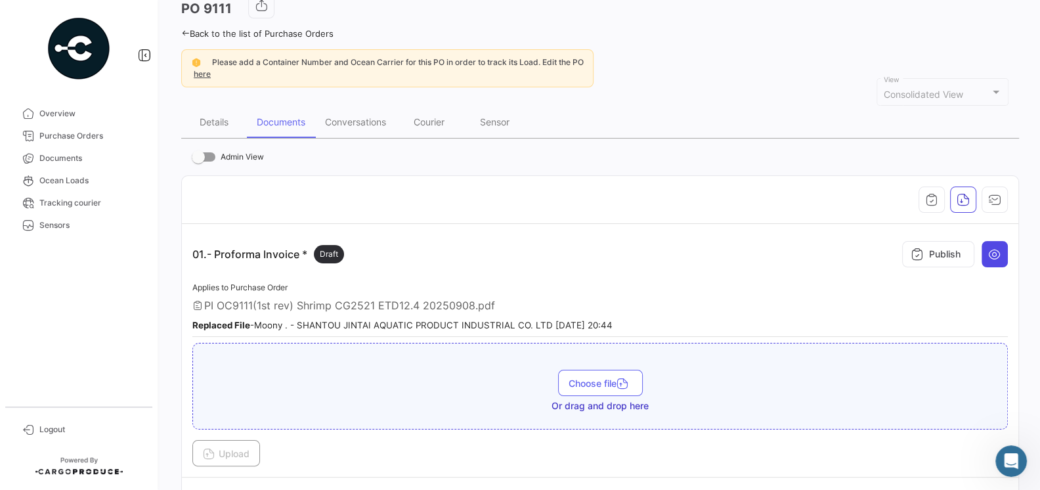
click at [997, 261] on button at bounding box center [995, 254] width 26 height 26
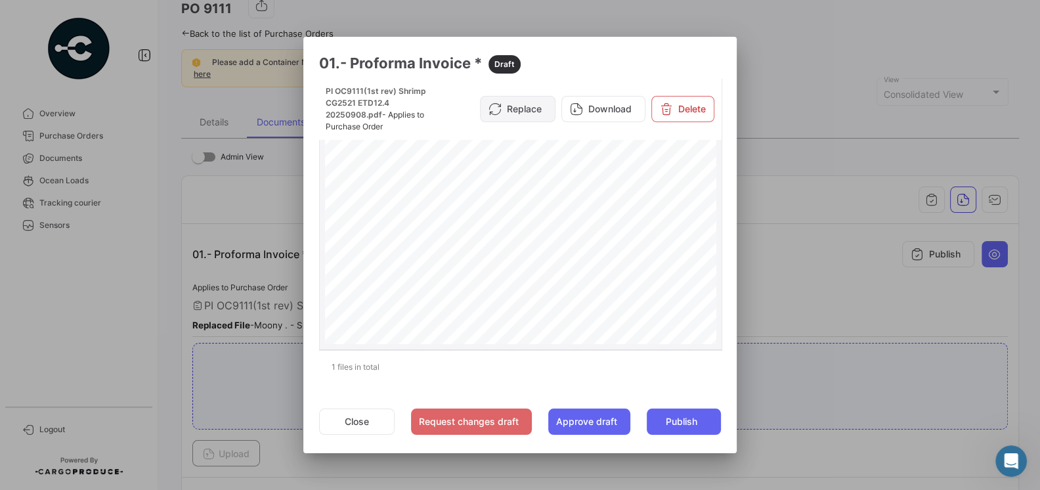
click at [529, 114] on button "Replace" at bounding box center [518, 109] width 76 height 26
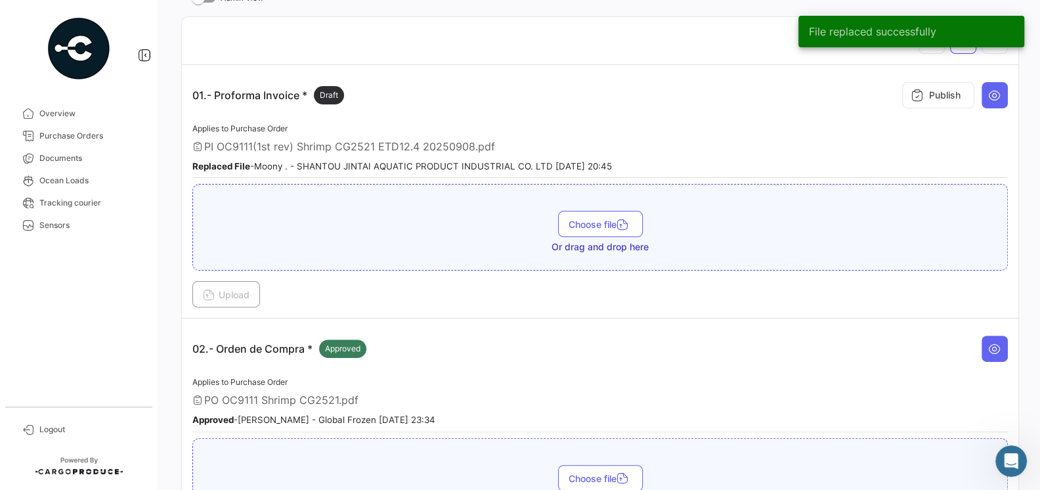
scroll to position [233, 0]
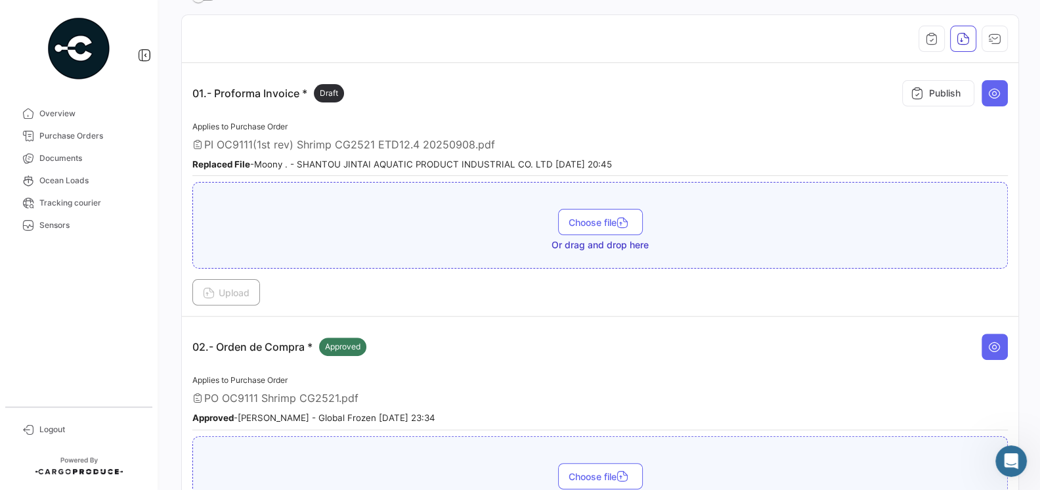
click at [459, 332] on div "02.- Orden de Compra * Approved" at bounding box center [600, 346] width 816 height 39
click at [1003, 353] on button at bounding box center [995, 347] width 26 height 26
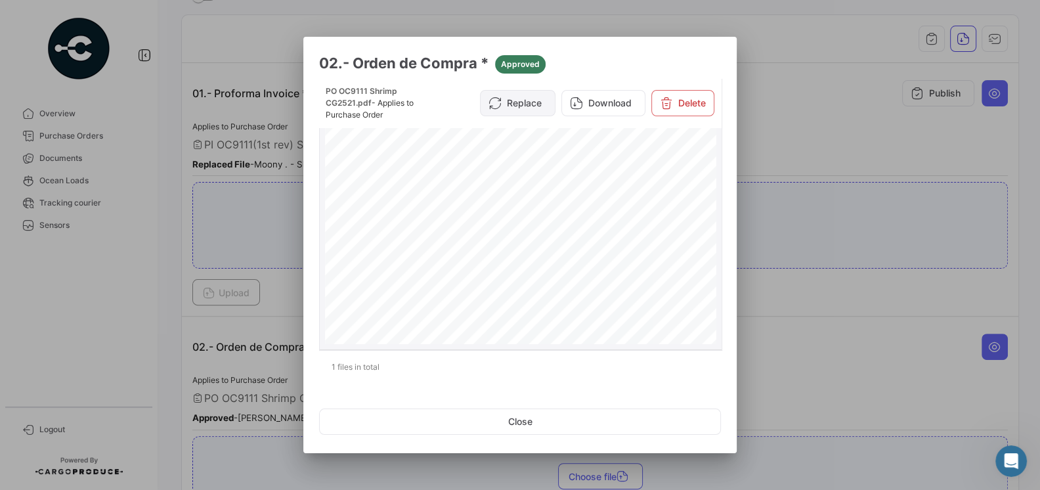
click at [532, 101] on button "Replace" at bounding box center [518, 103] width 76 height 26
click at [668, 100] on icon at bounding box center [666, 103] width 13 height 13
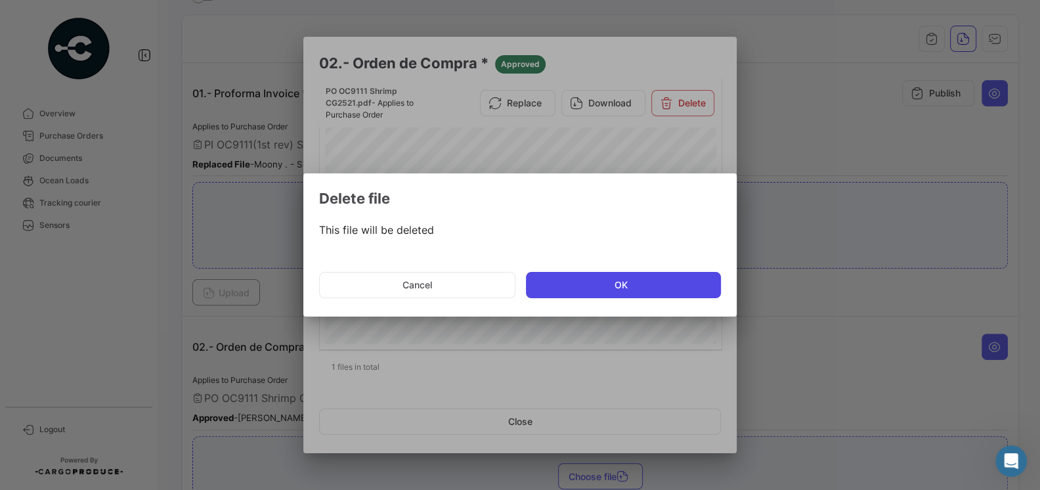
click at [609, 280] on button "OK" at bounding box center [623, 285] width 195 height 26
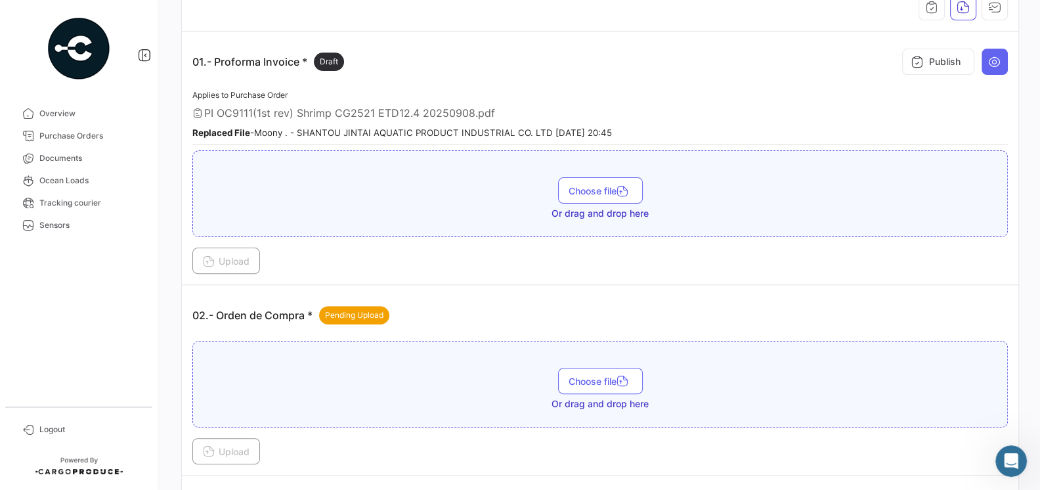
scroll to position [224, 0]
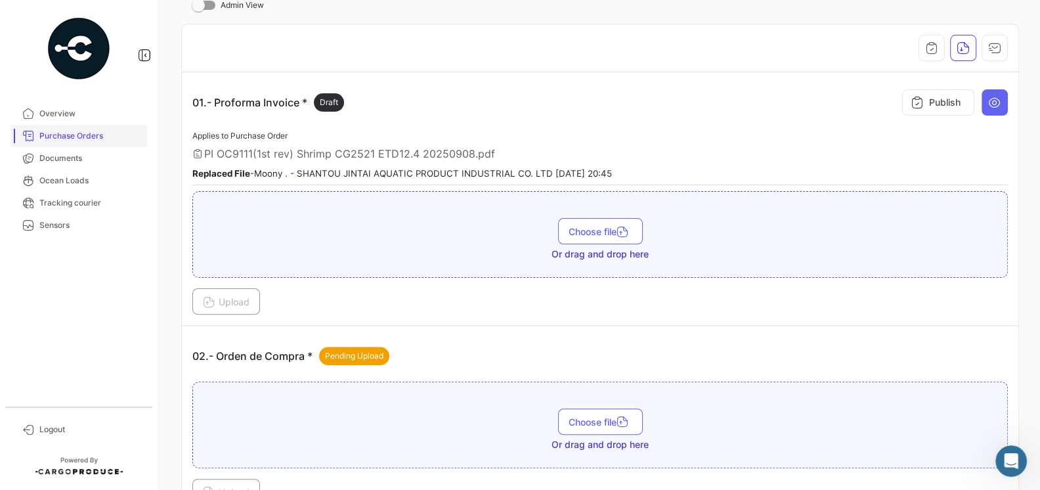
click at [74, 146] on link "Purchase Orders" at bounding box center [79, 136] width 137 height 22
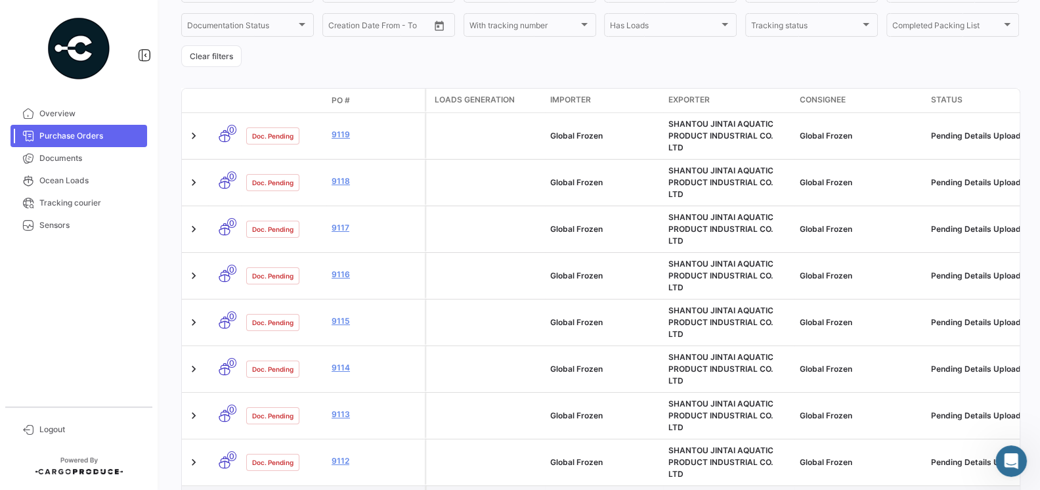
scroll to position [209, 0]
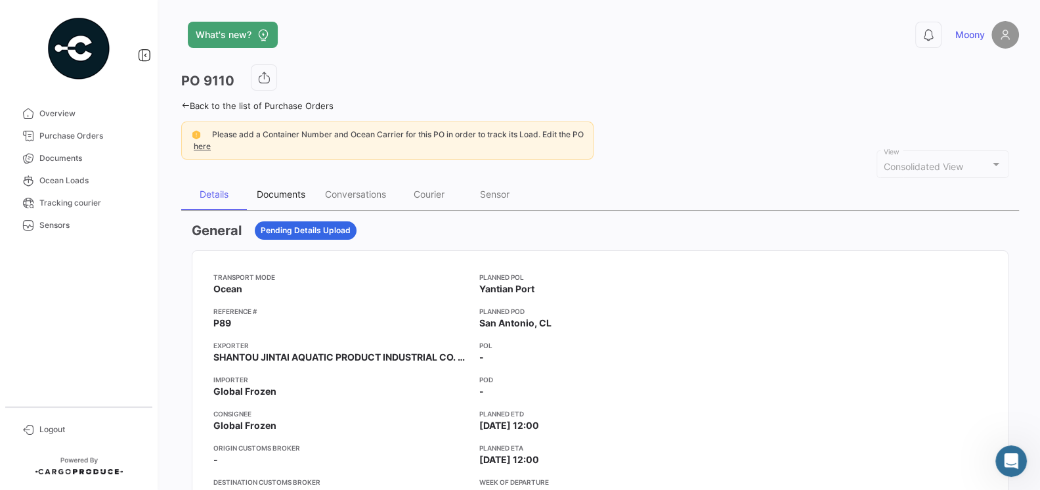
click at [284, 194] on div "Documents" at bounding box center [281, 193] width 49 height 11
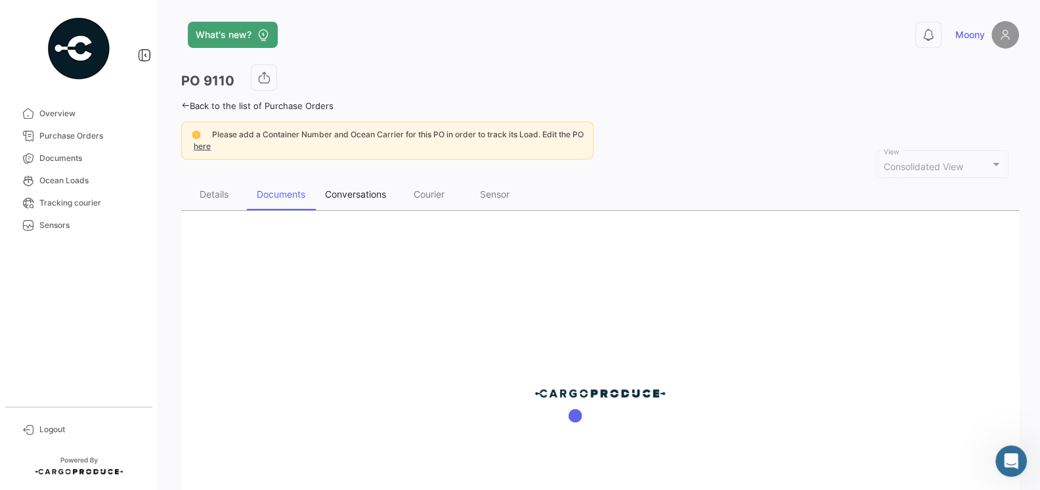
click at [343, 190] on div "Conversations" at bounding box center [355, 193] width 61 height 11
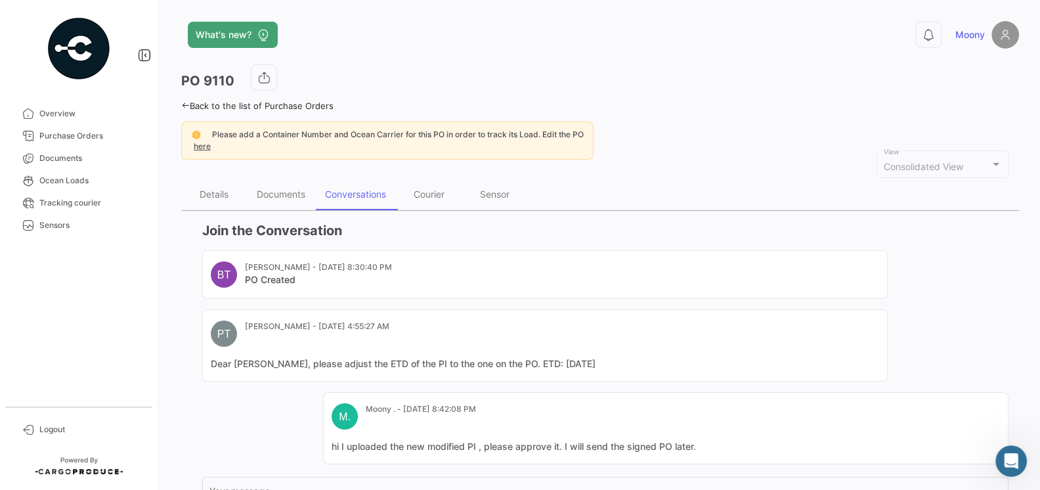
scroll to position [150, 0]
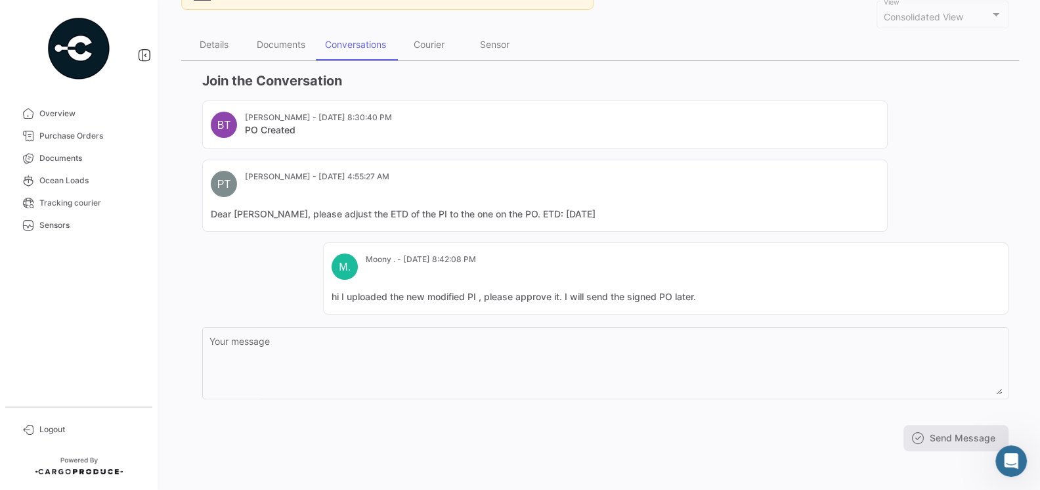
click at [696, 295] on mat-card-content "hi I uploaded the new modified PI , please approve it. I will send the signed P…" at bounding box center [666, 296] width 668 height 13
drag, startPoint x: 696, startPoint y: 295, endPoint x: 313, endPoint y: 288, distance: 383.5
click at [313, 288] on div "BT Belen Taborda - Aug 15, 2025, 8:30:40 PM PO Created PT Pamela Tapia - Aug 23…" at bounding box center [605, 207] width 806 height 214
copy mat-card-content "hi I uploaded the new modified PI , please approve it. I will send the signed P…"
click at [53, 137] on span "Purchase Orders" at bounding box center [90, 136] width 102 height 12
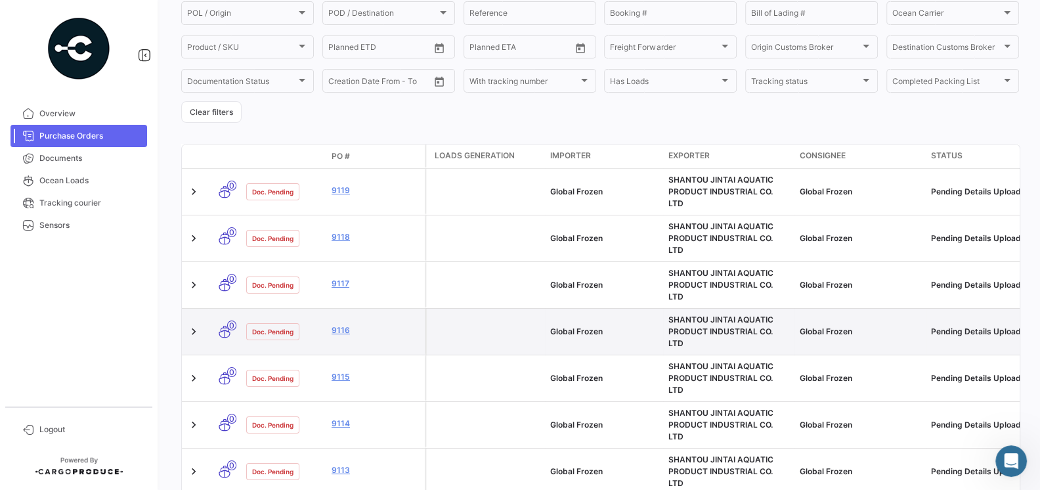
scroll to position [198, 0]
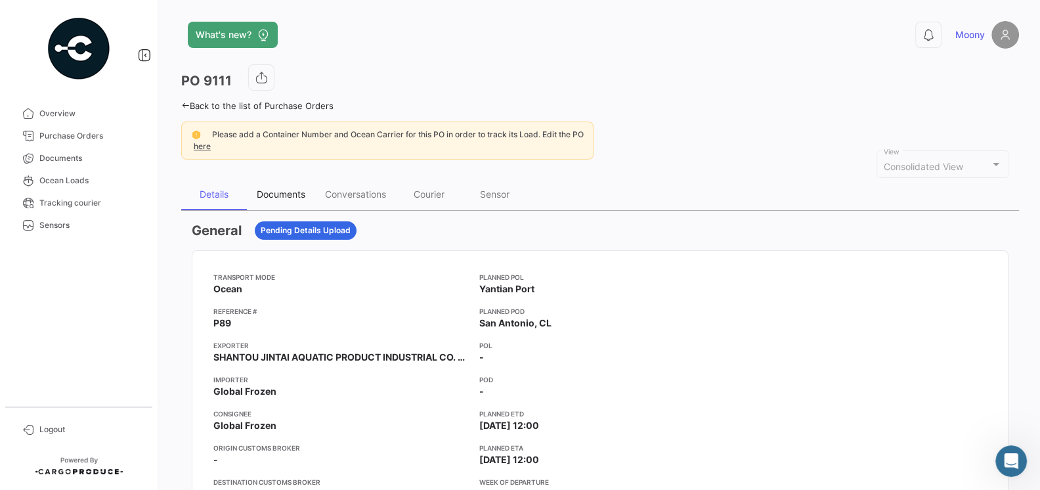
click at [280, 195] on div "Documents" at bounding box center [281, 193] width 49 height 11
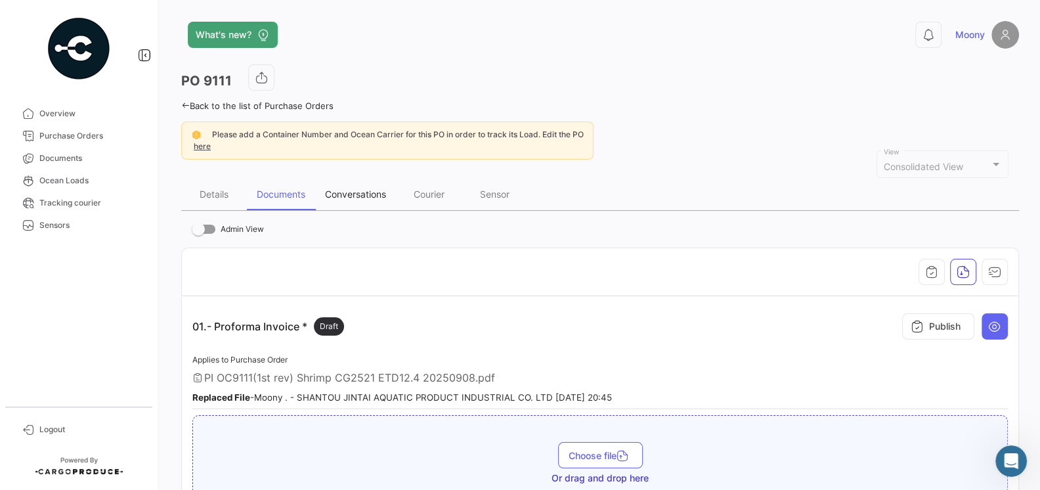
click at [366, 188] on div "Conversations" at bounding box center [355, 193] width 61 height 11
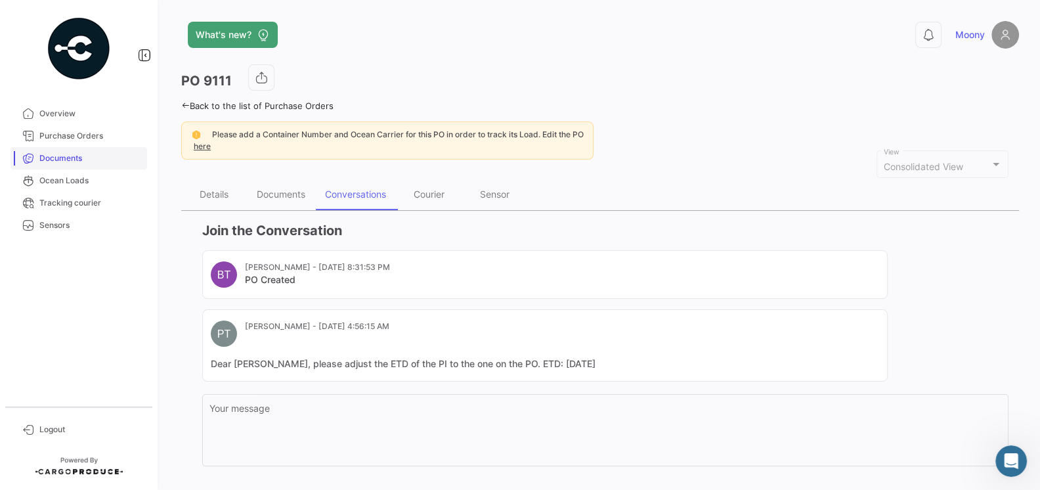
click at [72, 161] on span "Documents" at bounding box center [90, 158] width 102 height 12
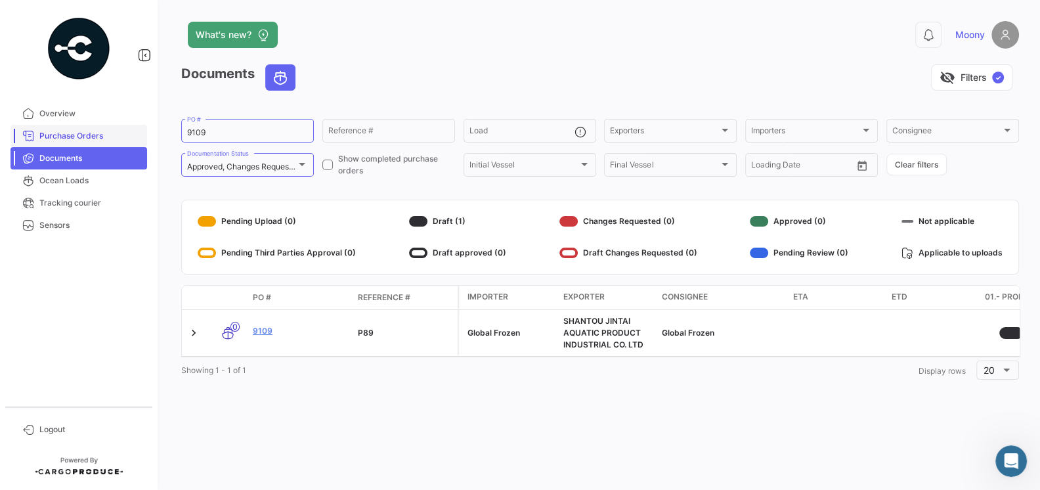
click at [71, 137] on span "Purchase Orders" at bounding box center [90, 136] width 102 height 12
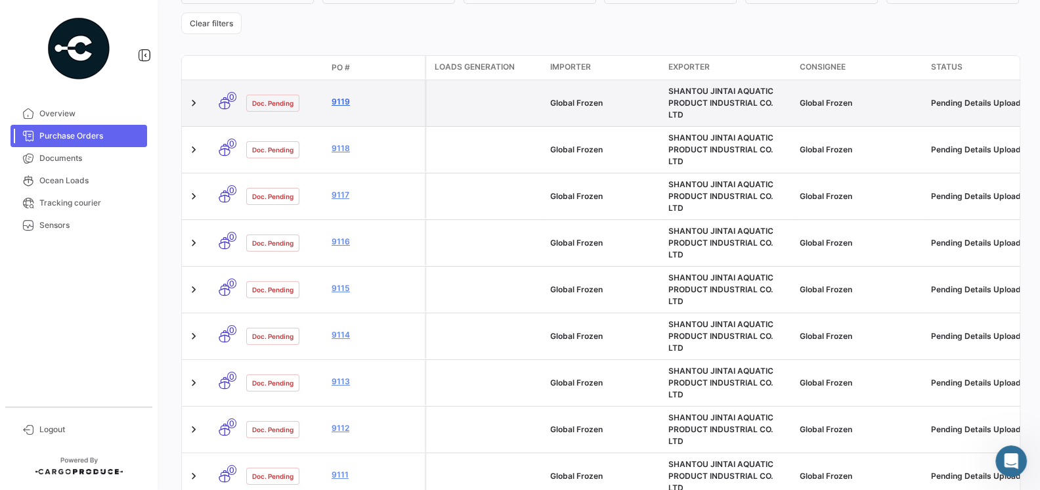
scroll to position [261, 0]
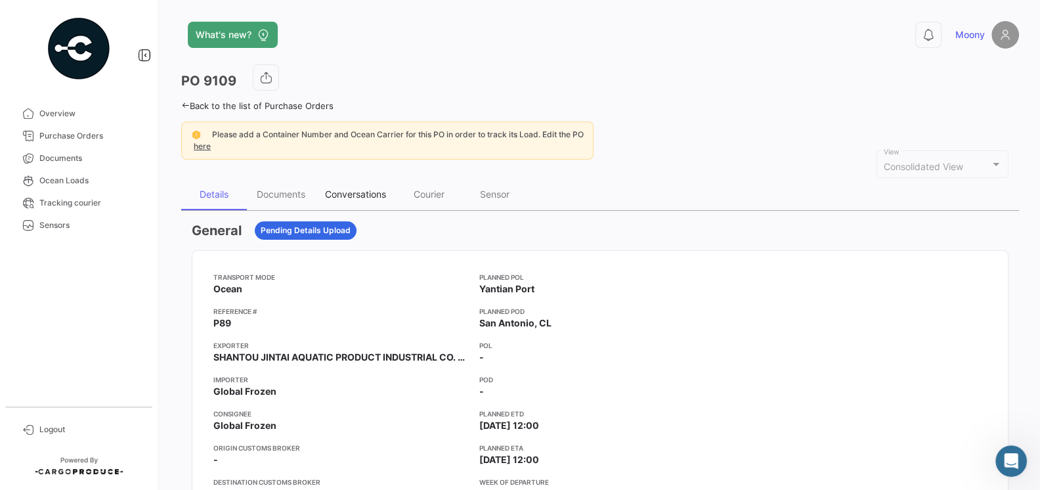
click at [349, 183] on div "Conversations" at bounding box center [355, 195] width 81 height 32
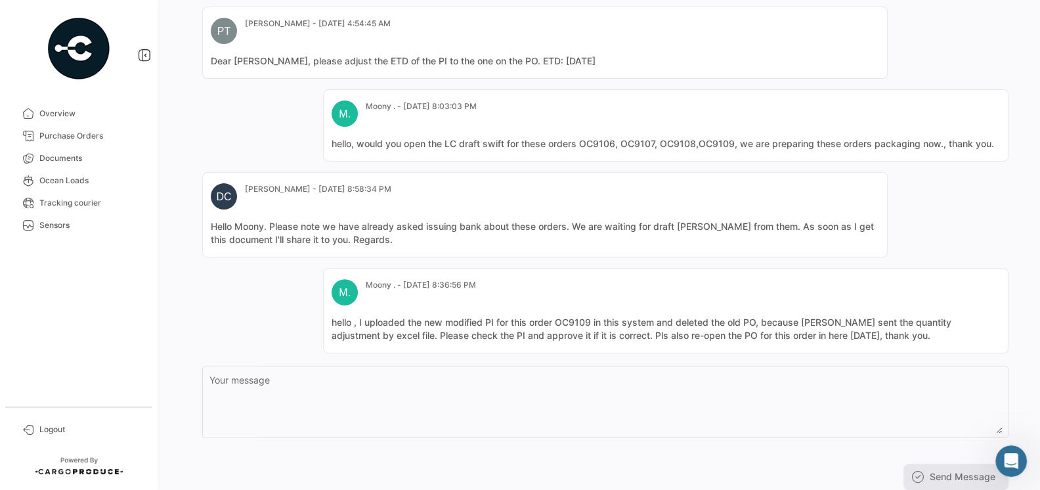
scroll to position [340, 0]
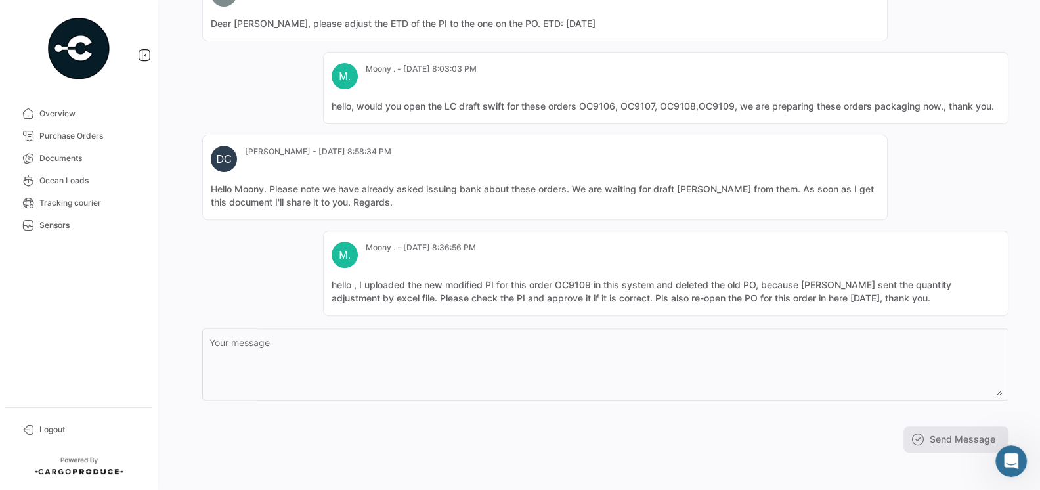
click at [876, 294] on mat-card-content "hello , I uploaded the new modified PI for this order OC9109 in this system and…" at bounding box center [666, 291] width 668 height 26
drag, startPoint x: 876, startPoint y: 294, endPoint x: 331, endPoint y: 285, distance: 545.1
click at [332, 285] on mat-card-content "hello , I uploaded the new modified PI for this order OC9109 in this system and…" at bounding box center [666, 291] width 668 height 26
copy mat-card-content "hello , I uploaded the new modified PI for this order OC9109 in this system and…"
click at [260, 251] on div "BT Belen Taborda - Aug 15, 2025, 8:32:12 PM PO Created PT Pamela Tapia - Aug 23…" at bounding box center [605, 113] width 806 height 406
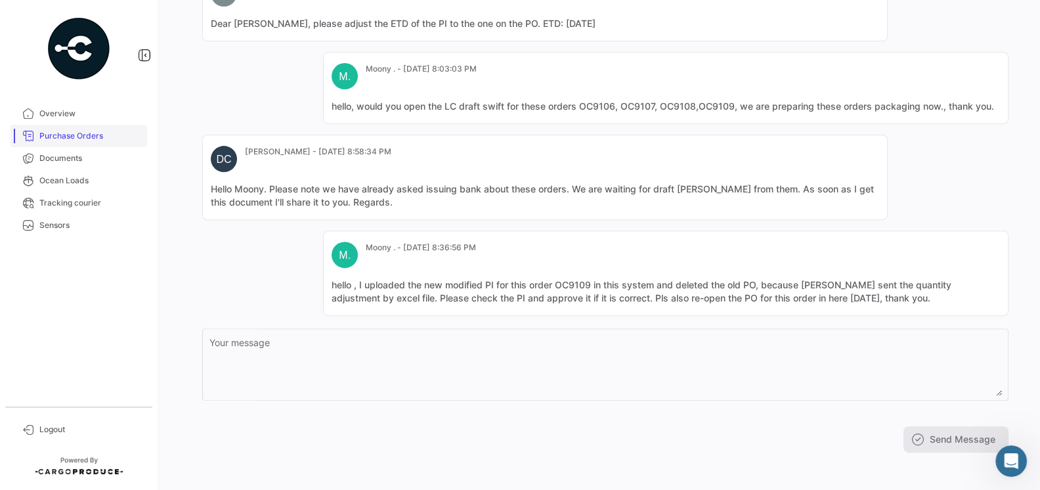
click at [77, 144] on link "Purchase Orders" at bounding box center [79, 136] width 137 height 22
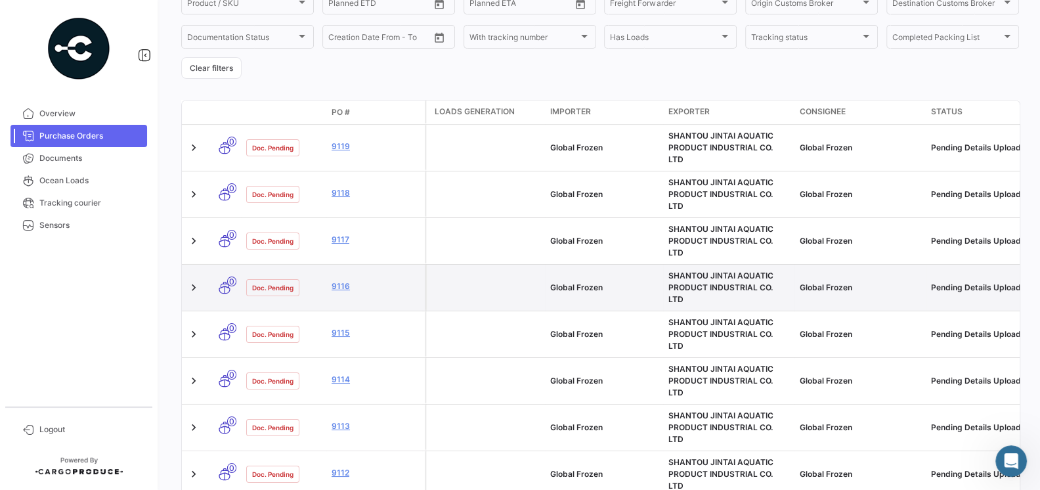
scroll to position [238, 0]
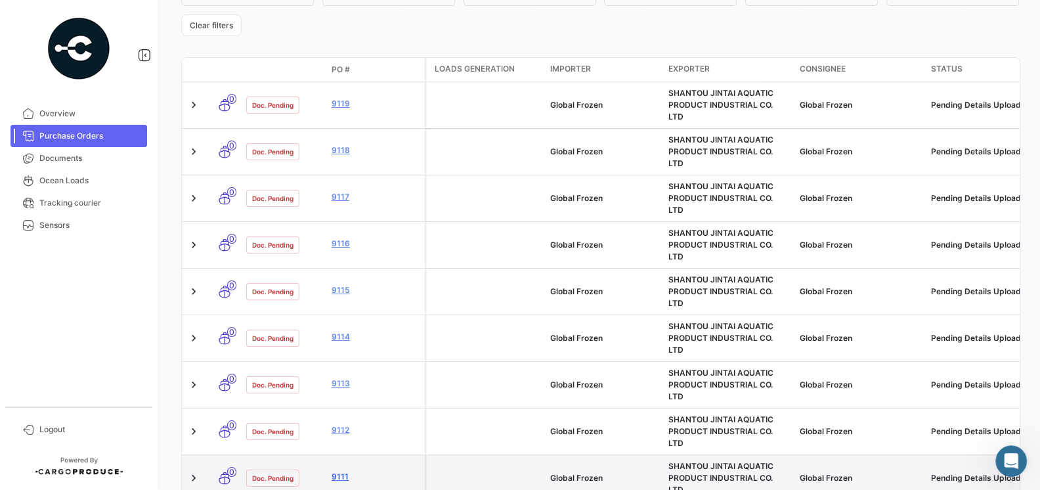
click at [343, 471] on link "9111" at bounding box center [376, 477] width 88 height 12
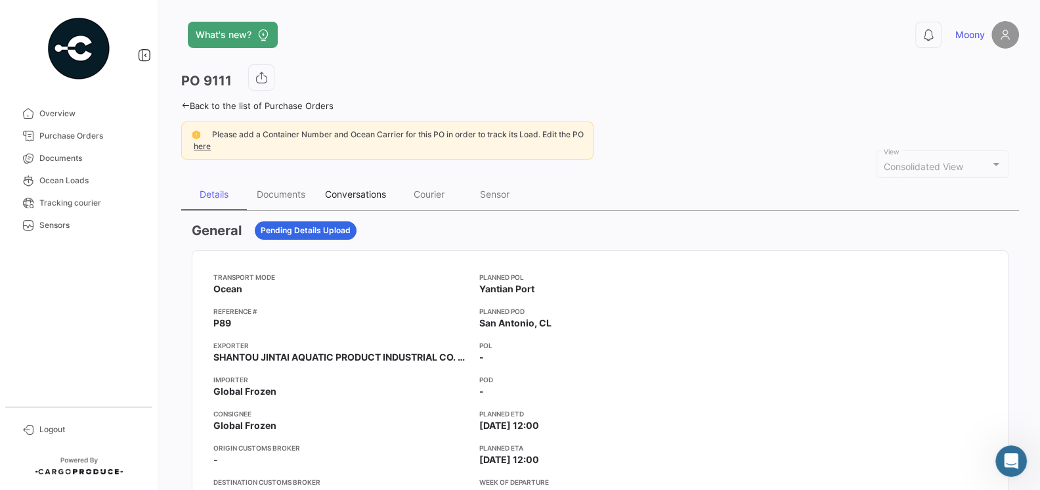
click at [337, 190] on div "Conversations" at bounding box center [355, 193] width 61 height 11
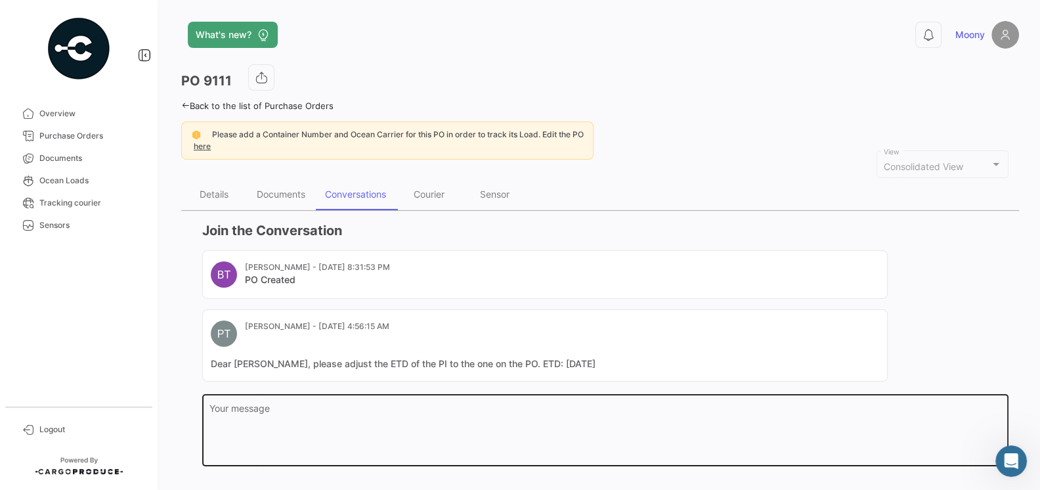
click at [359, 414] on textarea "Your message" at bounding box center [605, 433] width 793 height 58
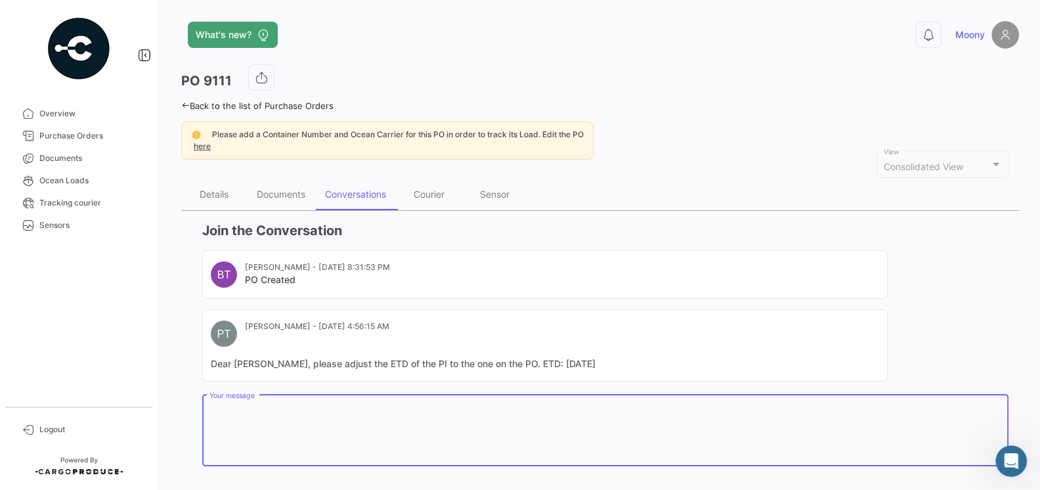
paste textarea "hello , I uploaded the new modified PI for this order OC9109 in this system and…"
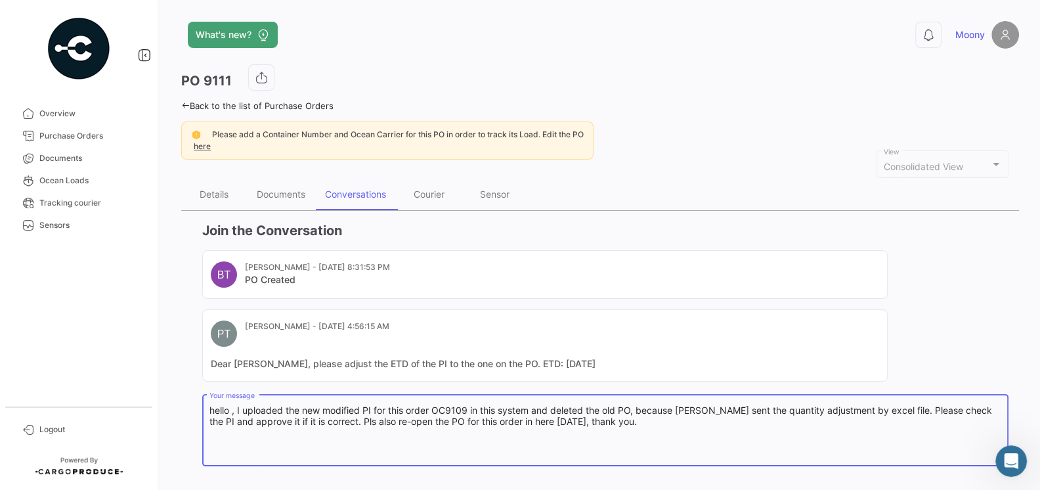
click at [468, 408] on textarea "hello , I uploaded the new modified PI for this order OC9109 in this system and…" at bounding box center [605, 433] width 793 height 58
click at [815, 424] on textarea "hello , I uploaded the new modified PI for this order OC9111 in this system and…" at bounding box center [605, 433] width 793 height 58
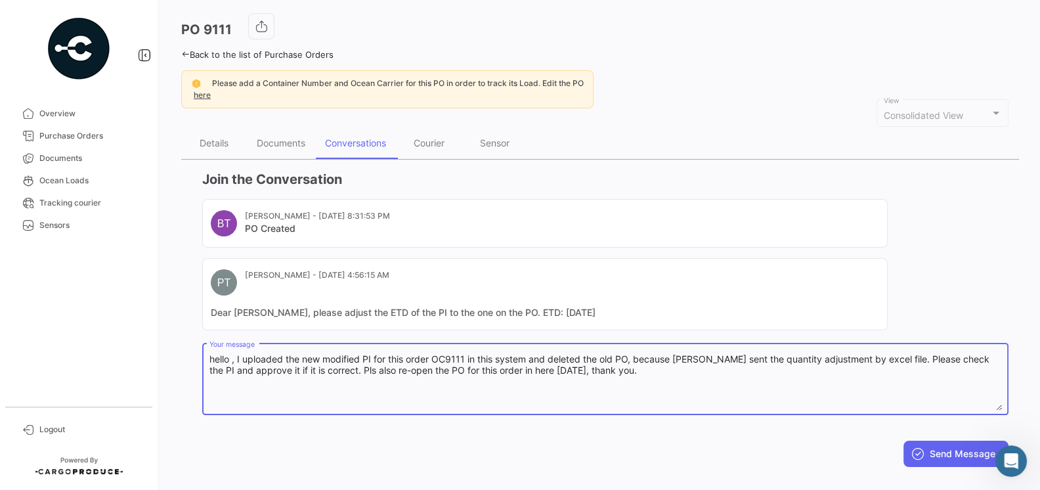
scroll to position [56, 0]
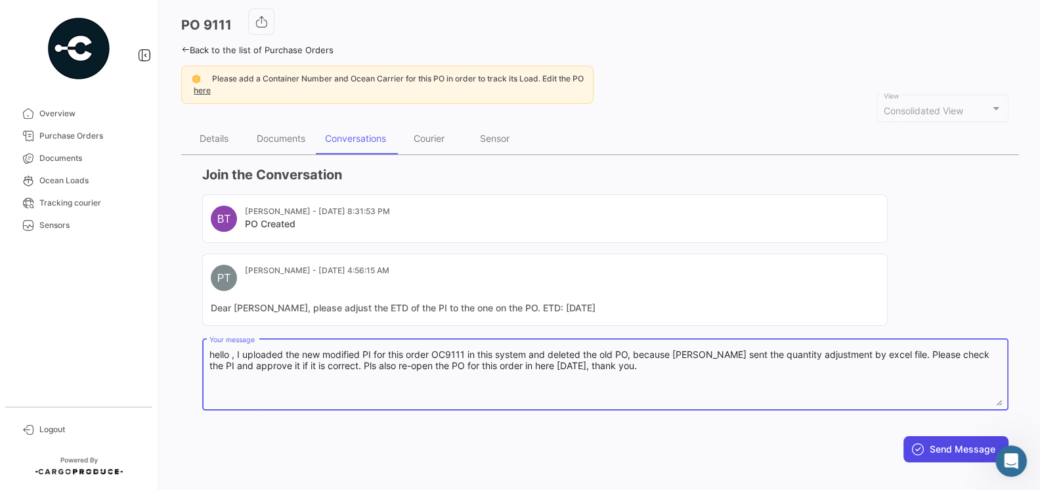
type textarea "hello , I uploaded the new modified PI for this order OC9111 in this system and…"
click at [919, 443] on icon at bounding box center [917, 449] width 13 height 13
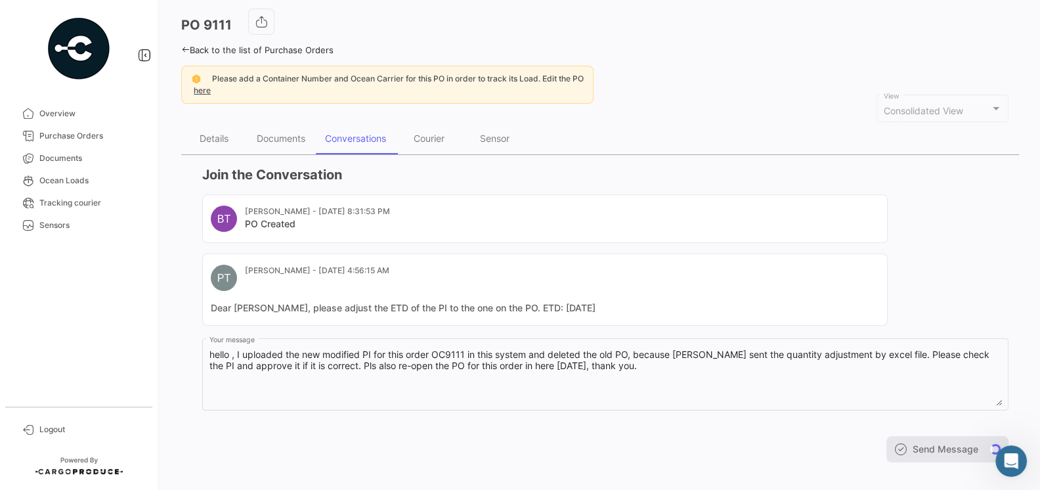
scroll to position [47, 0]
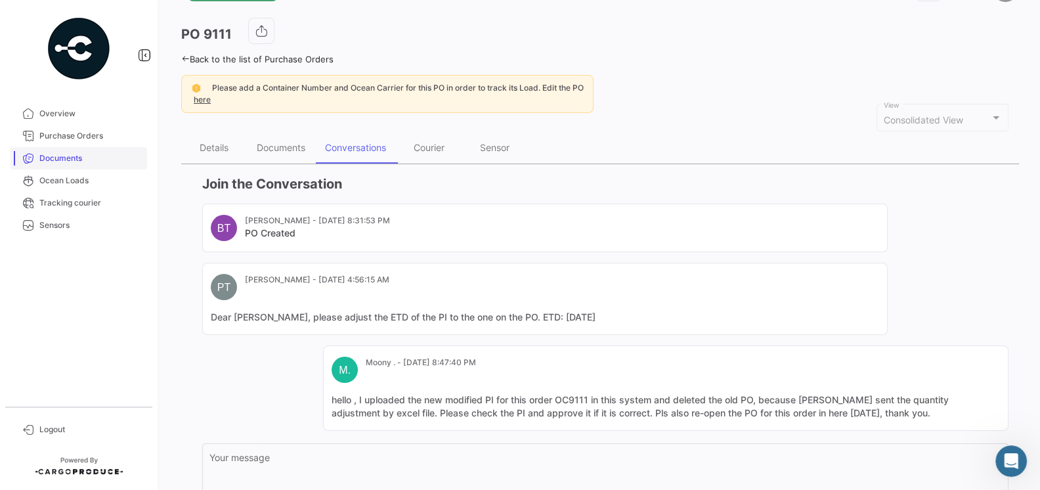
click at [73, 167] on link "Documents" at bounding box center [79, 158] width 137 height 22
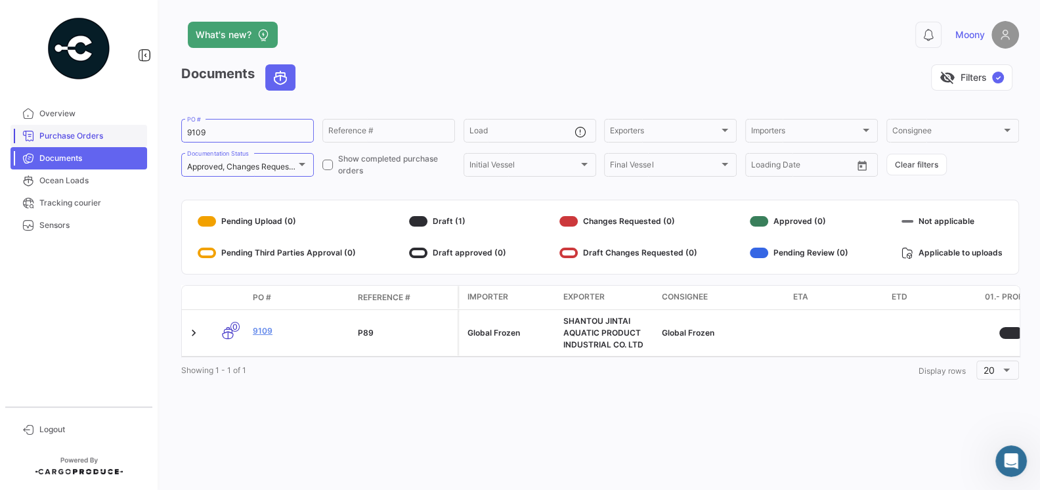
click at [77, 130] on span "Purchase Orders" at bounding box center [90, 136] width 102 height 12
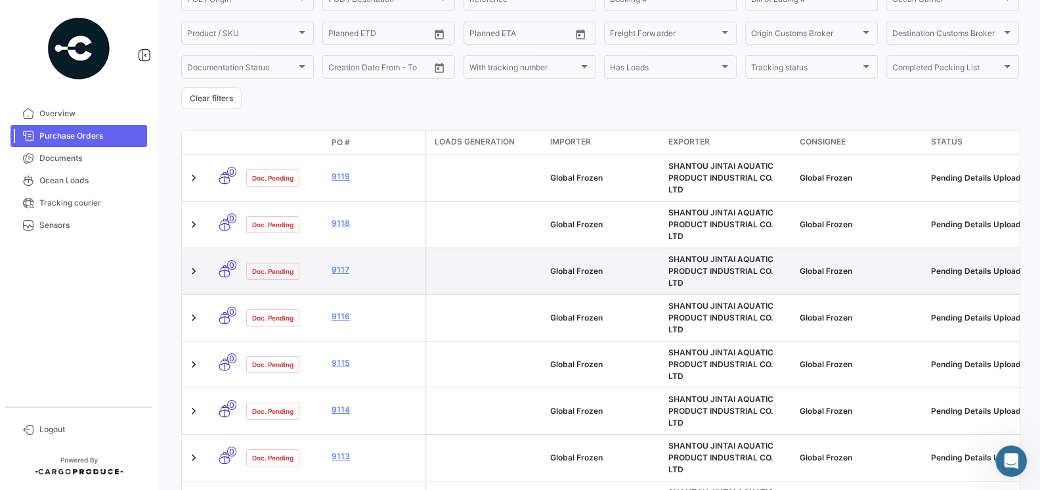
scroll to position [257, 0]
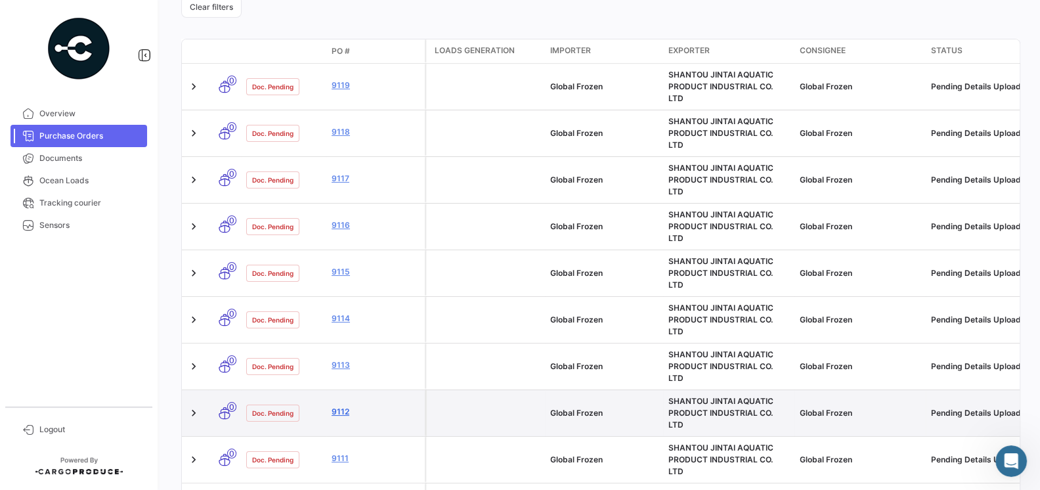
click at [343, 406] on link "9112" at bounding box center [376, 412] width 88 height 12
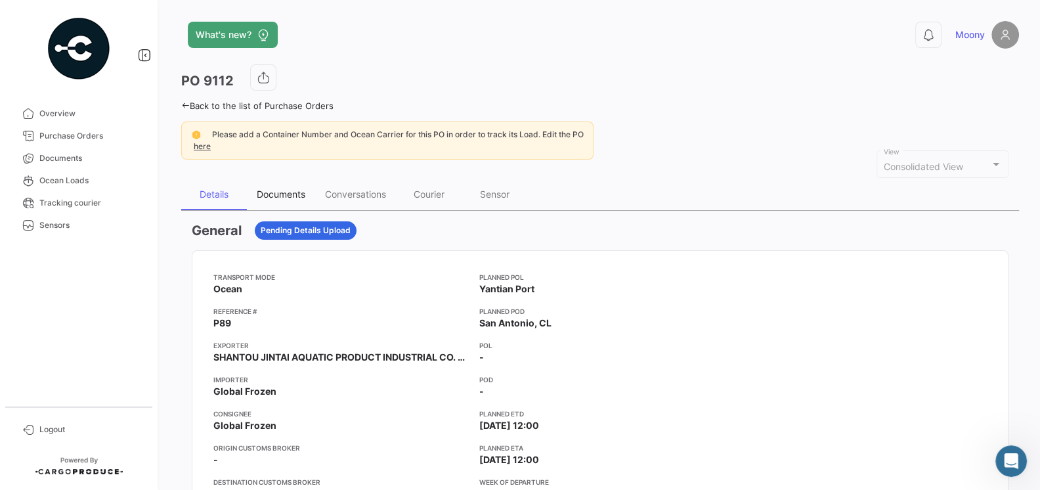
click at [282, 200] on div "Documents" at bounding box center [281, 195] width 68 height 32
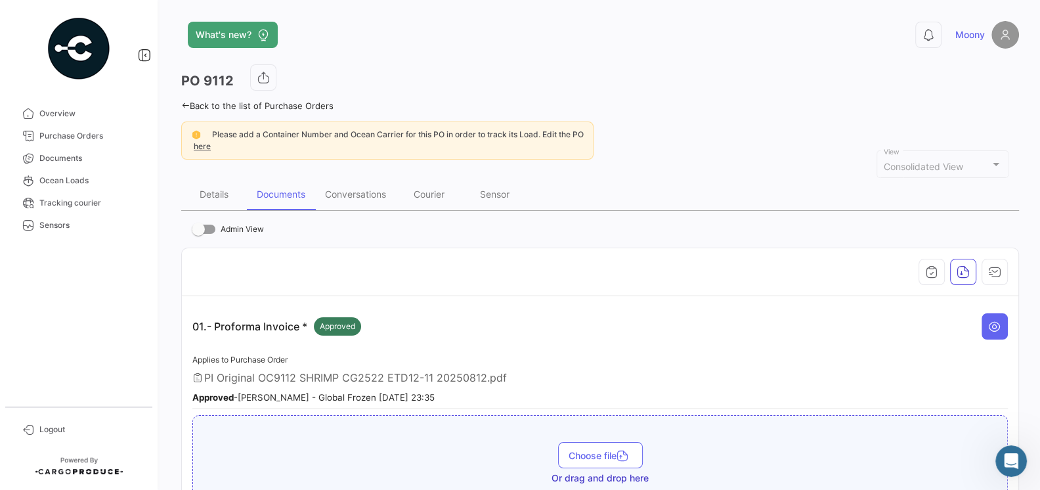
click at [408, 353] on div "Applies to Purchase Order PI Original OC9112 SHRIMP CG2522 ETD12-11 20250812.pd…" at bounding box center [600, 381] width 816 height 58
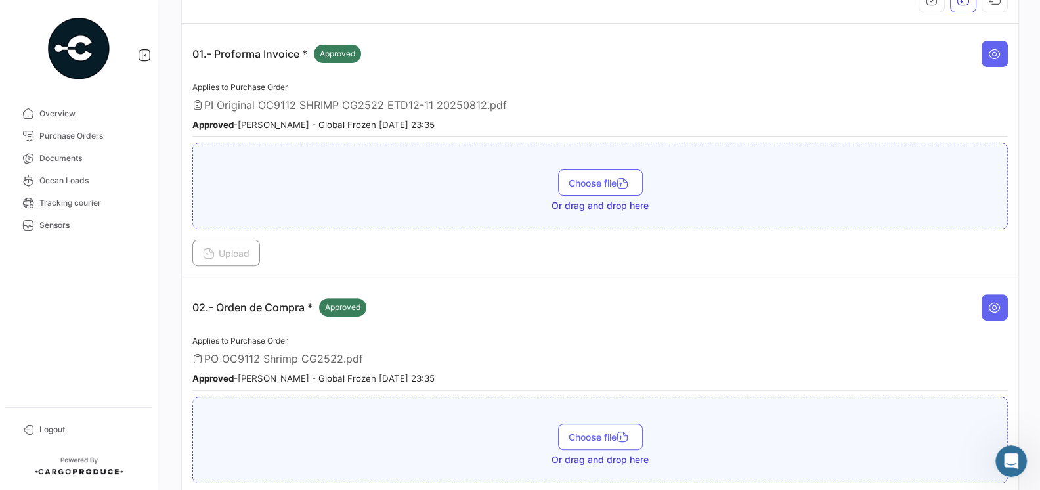
scroll to position [276, 0]
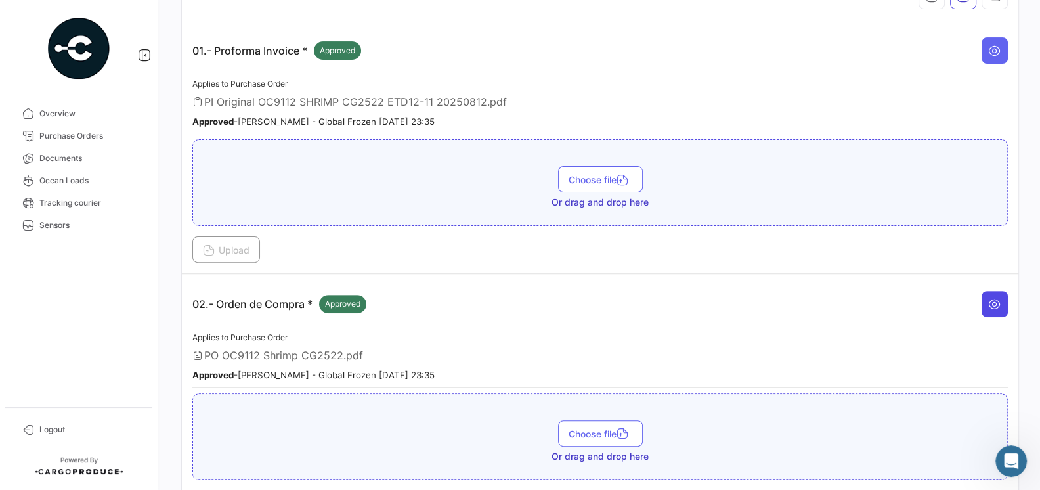
click at [998, 300] on icon at bounding box center [994, 303] width 13 height 13
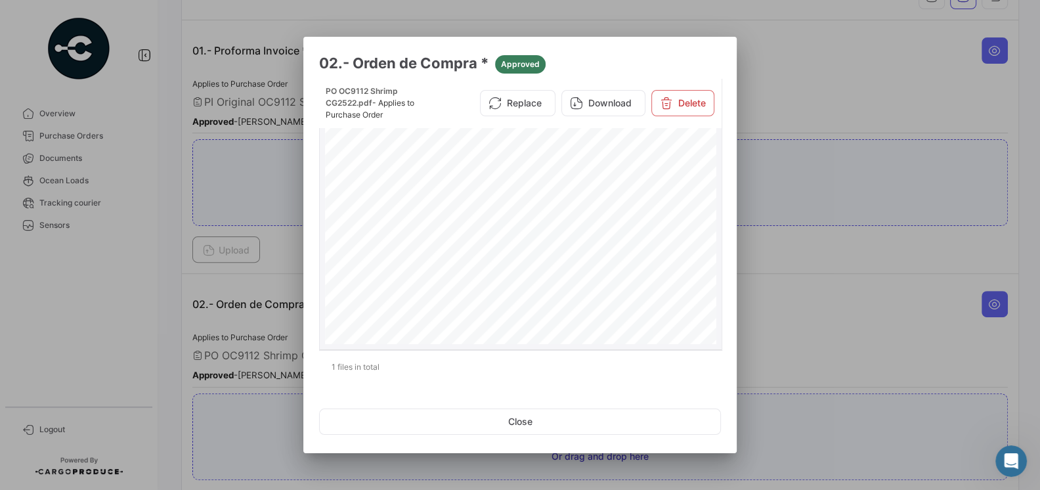
scroll to position [131, 0]
click at [671, 97] on icon at bounding box center [666, 103] width 13 height 13
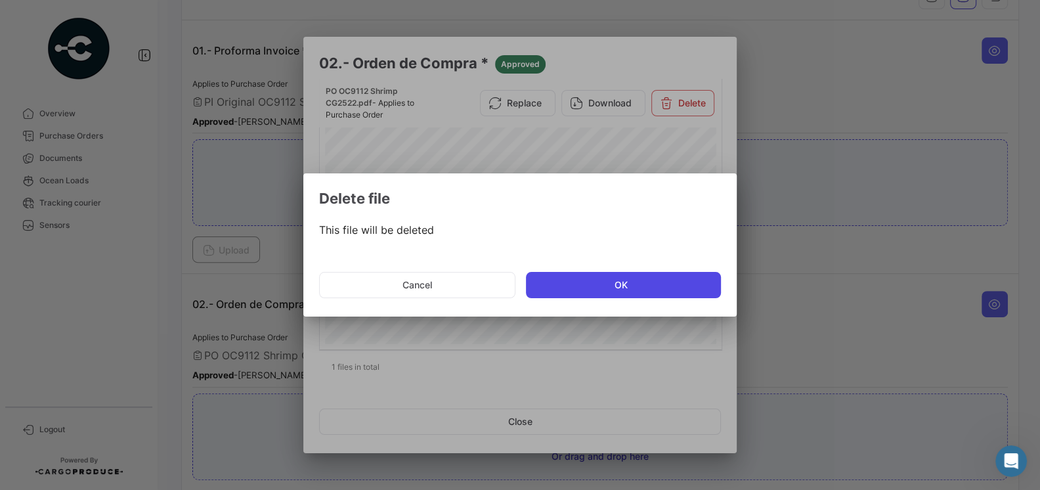
click at [615, 276] on button "OK" at bounding box center [623, 285] width 195 height 26
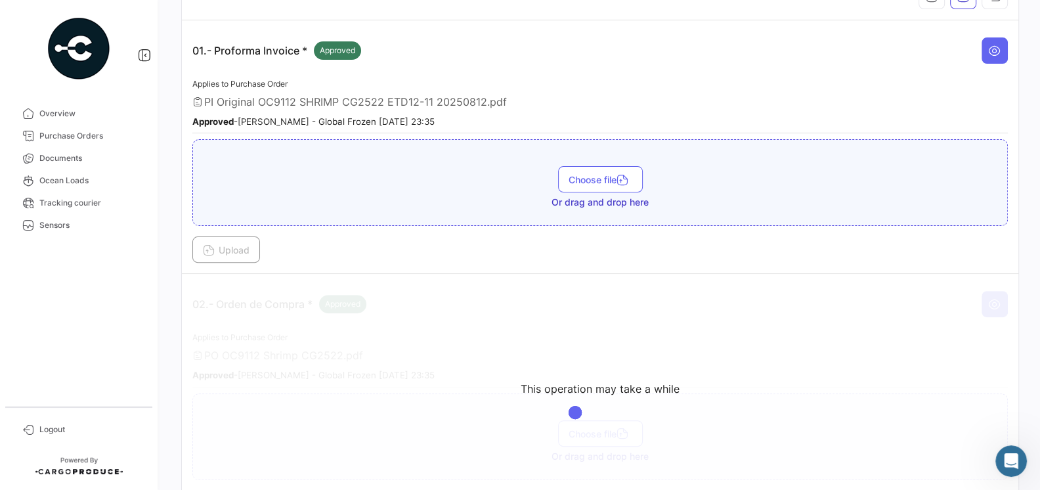
click at [766, 324] on app-loading-simple-component "This operation may take a while" at bounding box center [600, 400] width 837 height 253
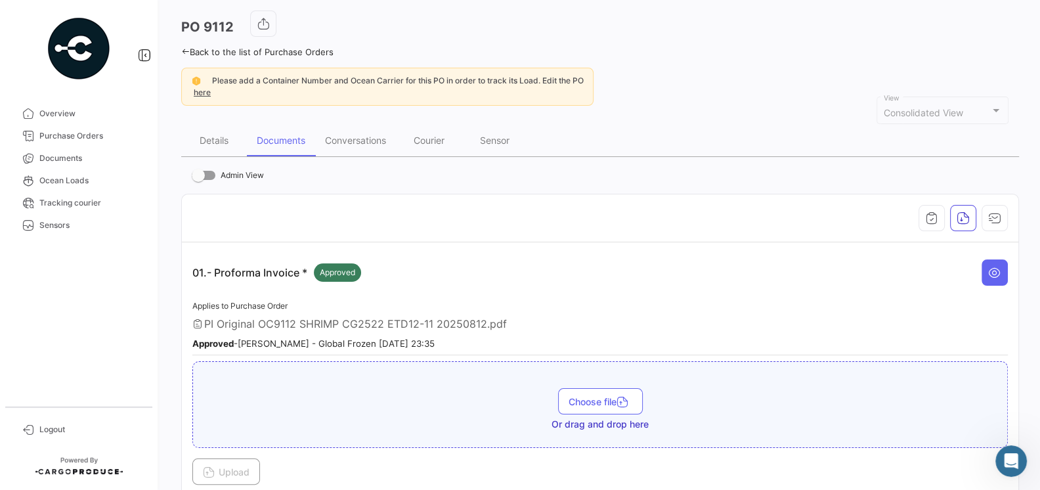
scroll to position [60, 0]
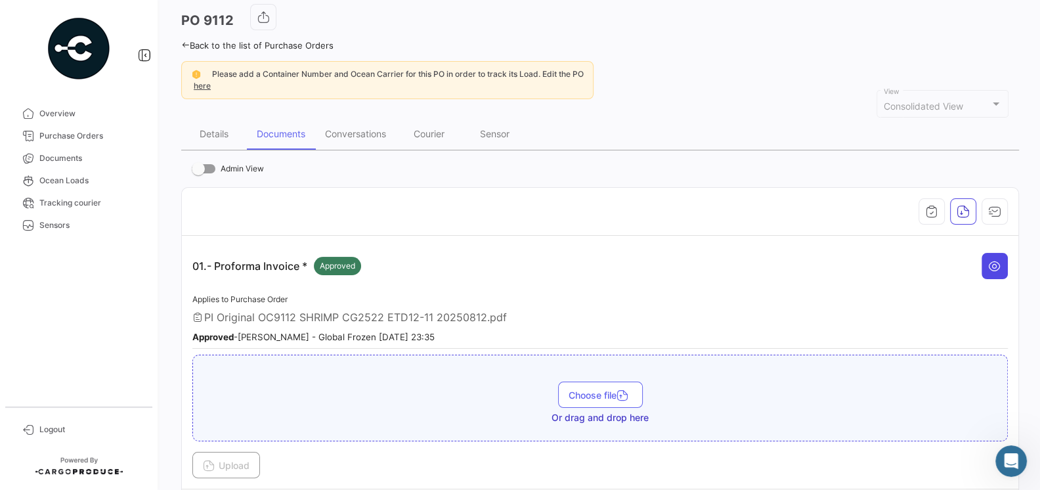
click at [987, 261] on button at bounding box center [995, 266] width 26 height 26
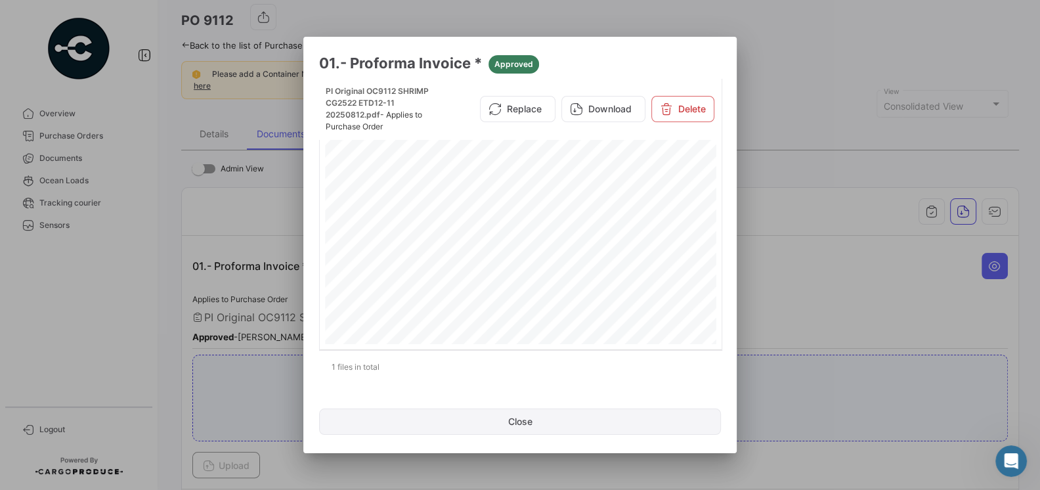
click at [518, 421] on button "Close" at bounding box center [520, 421] width 402 height 26
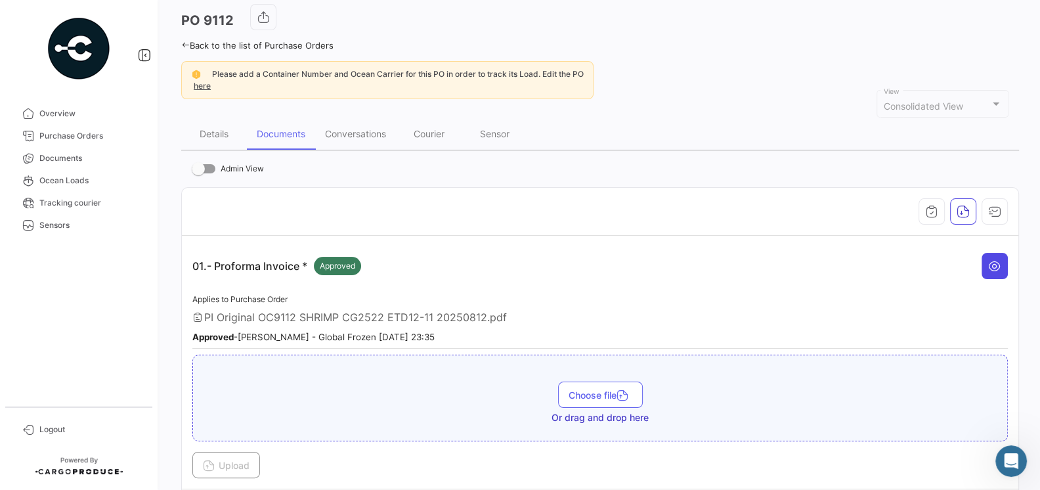
click at [993, 269] on icon at bounding box center [994, 265] width 13 height 13
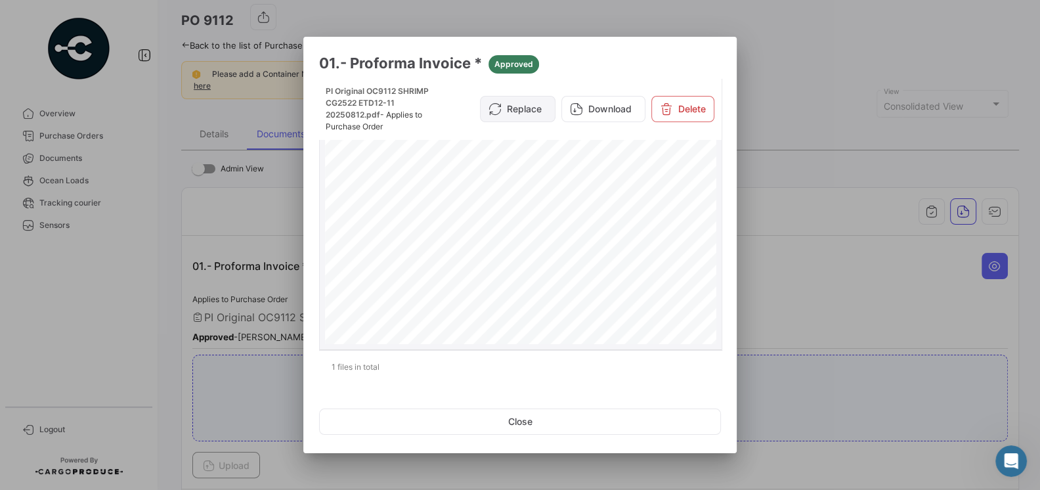
click at [527, 112] on button "Replace" at bounding box center [518, 109] width 76 height 26
click at [531, 114] on button "Replace" at bounding box center [518, 109] width 76 height 26
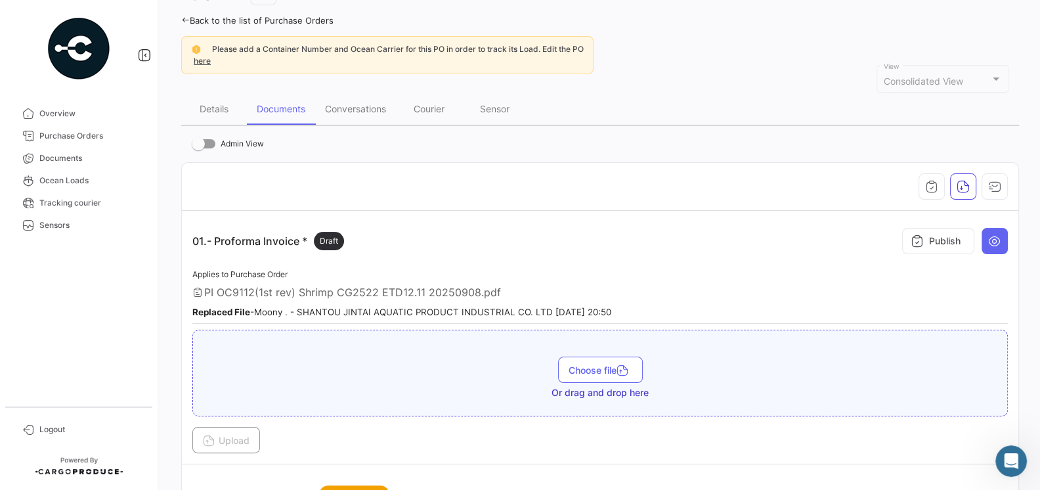
scroll to position [81, 0]
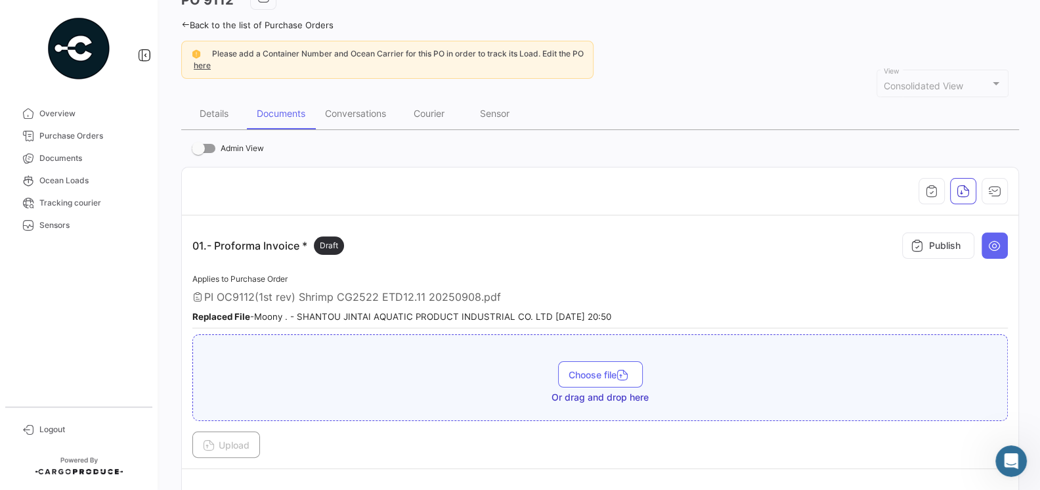
click at [588, 312] on small "Replaced File - Moony . - SHANTOU JINTAI AQUATIC PRODUCT INDUSTRIAL CO. LTD 09/…" at bounding box center [401, 316] width 419 height 11
click at [601, 313] on small "Replaced File - Moony . - SHANTOU JINTAI AQUATIC PRODUCT INDUSTRIAL CO. LTD 09/…" at bounding box center [401, 316] width 419 height 11
click at [638, 311] on div "Replaced File - Moony . - SHANTOU JINTAI AQUATIC PRODUCT INDUSTRIAL CO. LTD 09/…" at bounding box center [600, 315] width 816 height 13
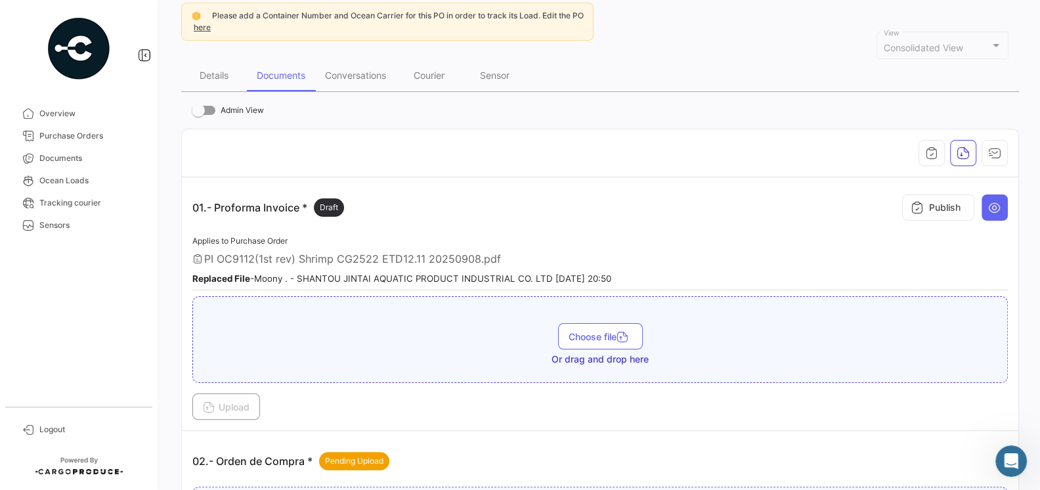
scroll to position [113, 0]
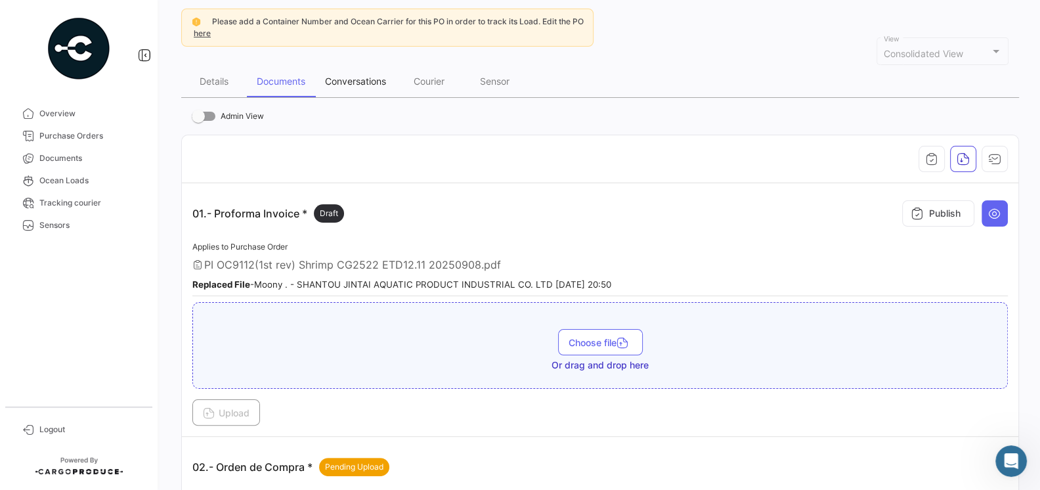
click at [374, 81] on div "Conversations" at bounding box center [355, 81] width 61 height 11
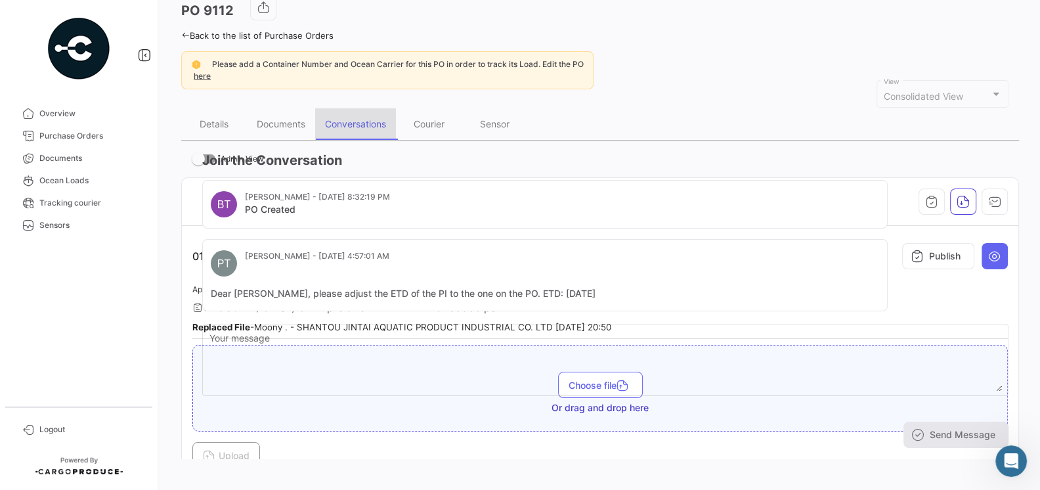
scroll to position [0, 0]
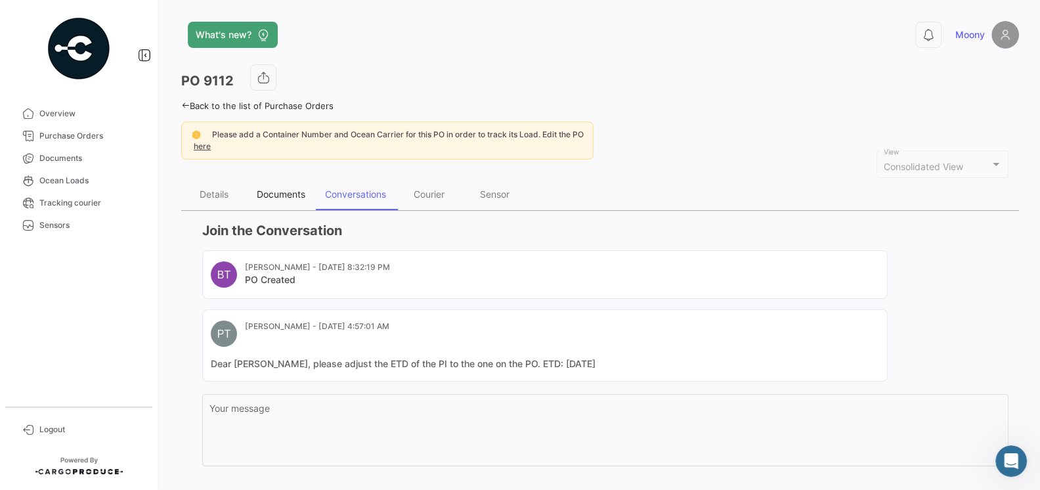
click at [284, 198] on div "Documents" at bounding box center [281, 193] width 49 height 11
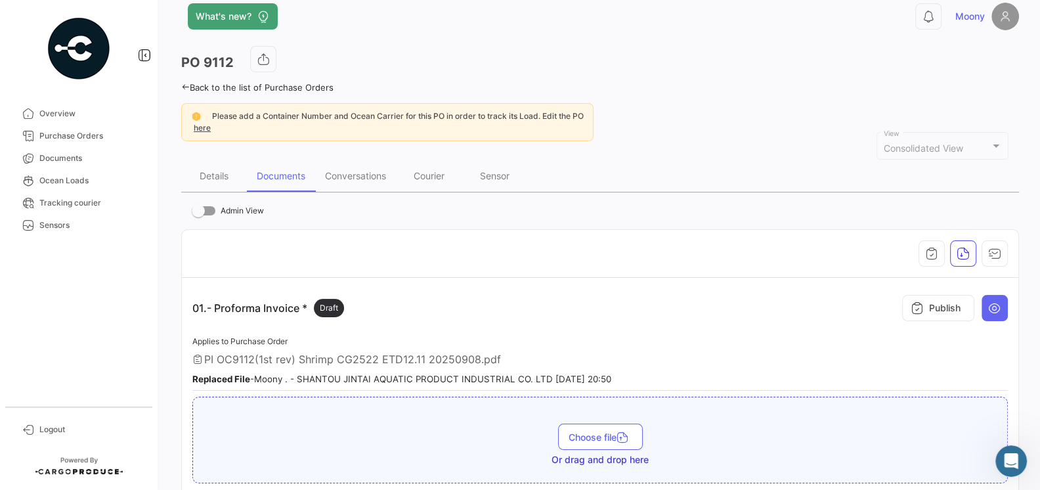
scroll to position [18, 0]
click at [67, 164] on link "Documents" at bounding box center [79, 158] width 137 height 22
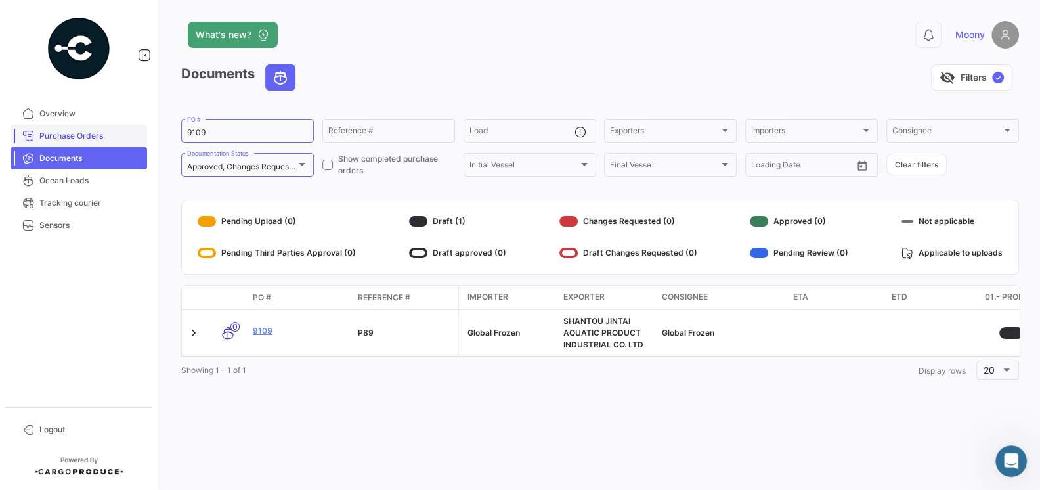
click at [93, 134] on span "Purchase Orders" at bounding box center [90, 136] width 102 height 12
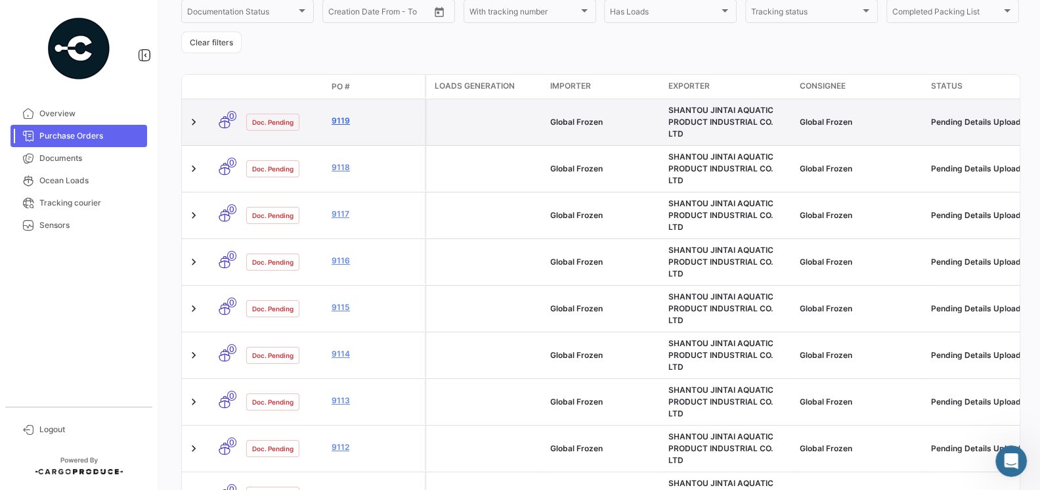
scroll to position [243, 0]
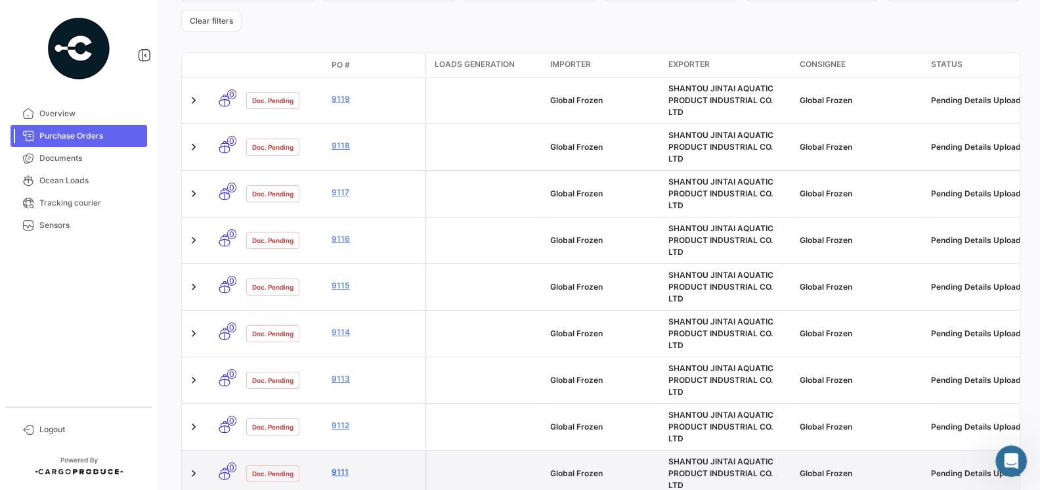
click at [342, 466] on link "9111" at bounding box center [376, 472] width 88 height 12
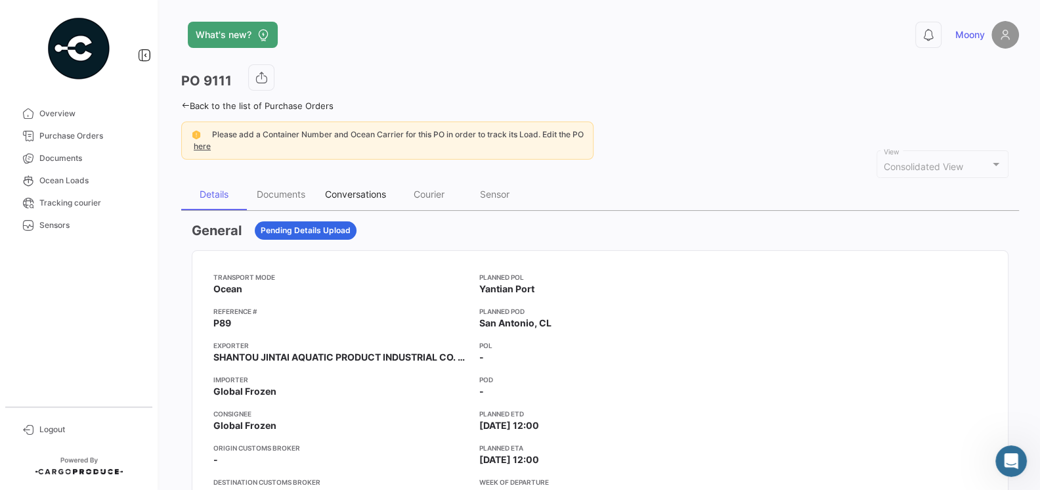
click at [332, 195] on div "Conversations" at bounding box center [355, 193] width 61 height 11
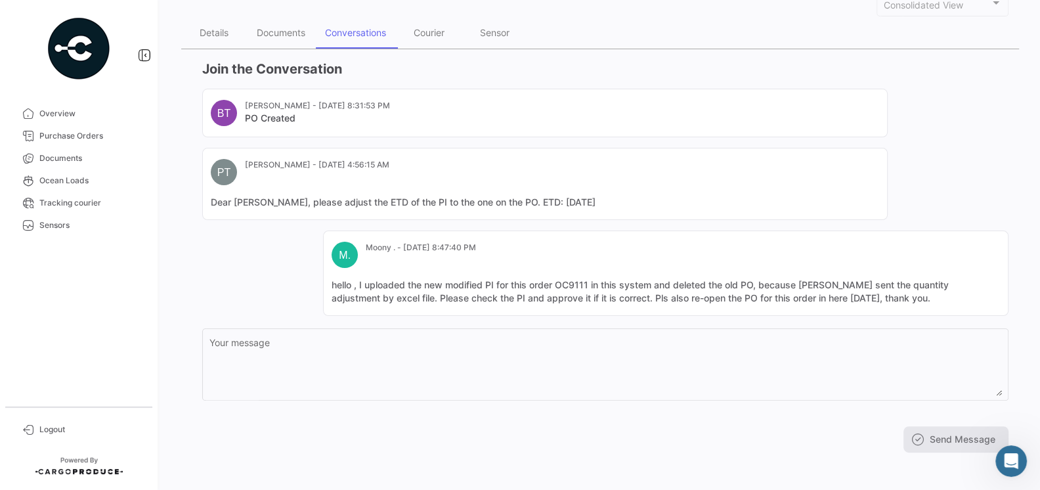
scroll to position [163, 0]
click at [873, 296] on mat-card-content "hello , I uploaded the new modified PI for this order OC9111 in this system and…" at bounding box center [666, 290] width 668 height 26
drag, startPoint x: 873, startPoint y: 296, endPoint x: 296, endPoint y: 281, distance: 576.7
click at [295, 281] on div "BT Belen Taborda - Aug 15, 2025, 8:31:53 PM PO Created PT Pamela Tapia - Aug 23…" at bounding box center [605, 200] width 806 height 227
copy mat-card-content "hello , I uploaded the new modified PI for this order OC9111 in this system and…"
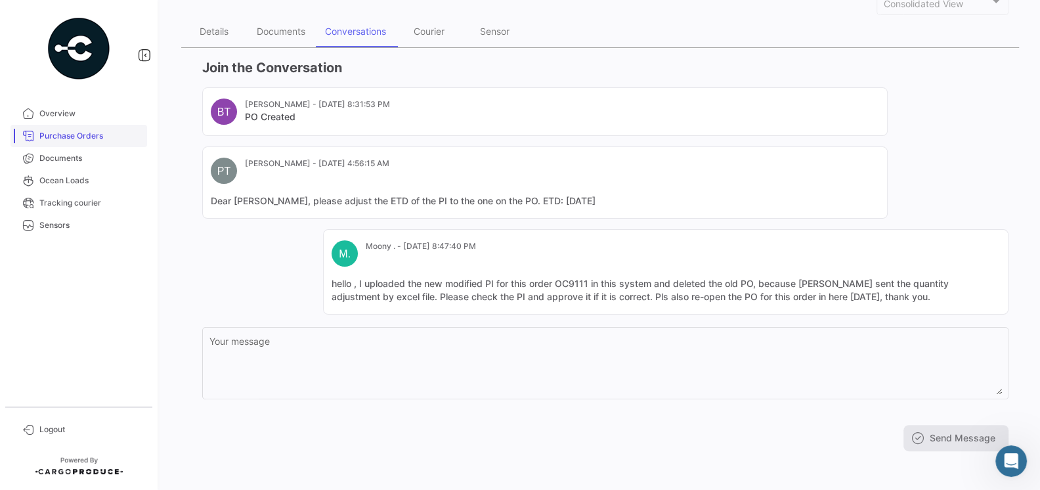
click at [82, 137] on span "Purchase Orders" at bounding box center [90, 136] width 102 height 12
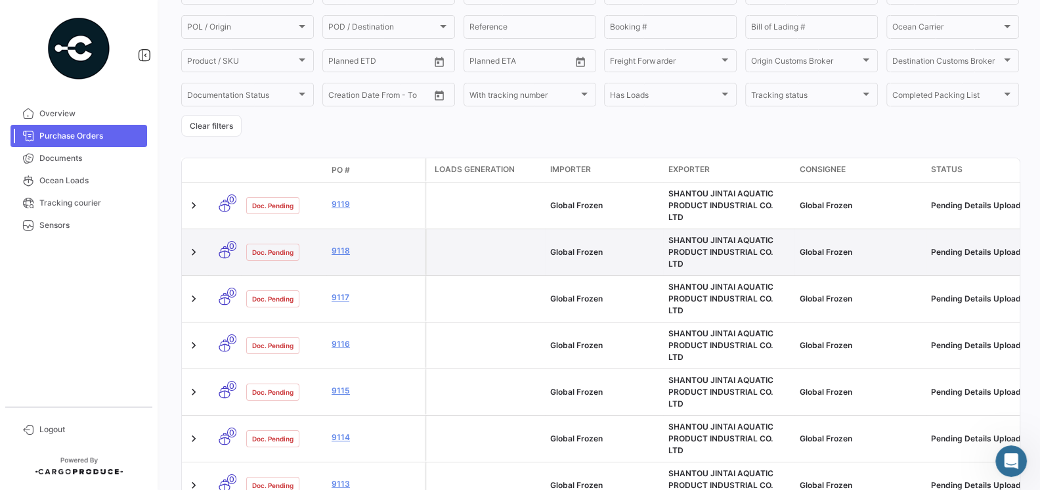
scroll to position [218, 0]
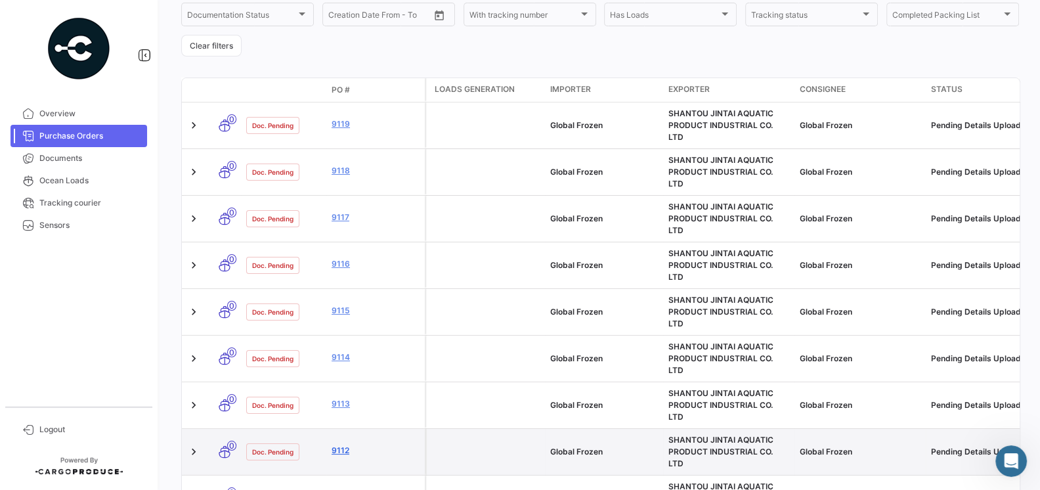
click at [346, 445] on link "9112" at bounding box center [376, 451] width 88 height 12
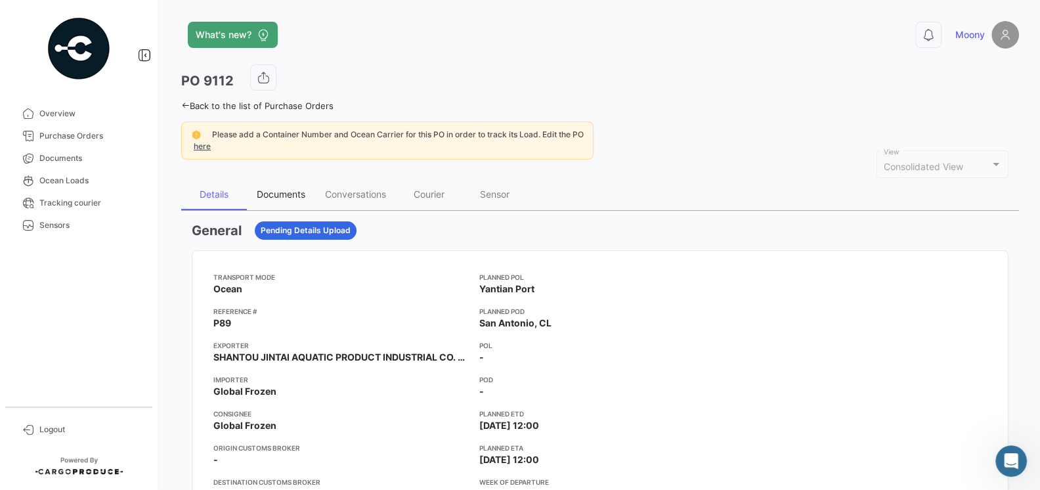
click at [270, 193] on div "Documents" at bounding box center [281, 193] width 49 height 11
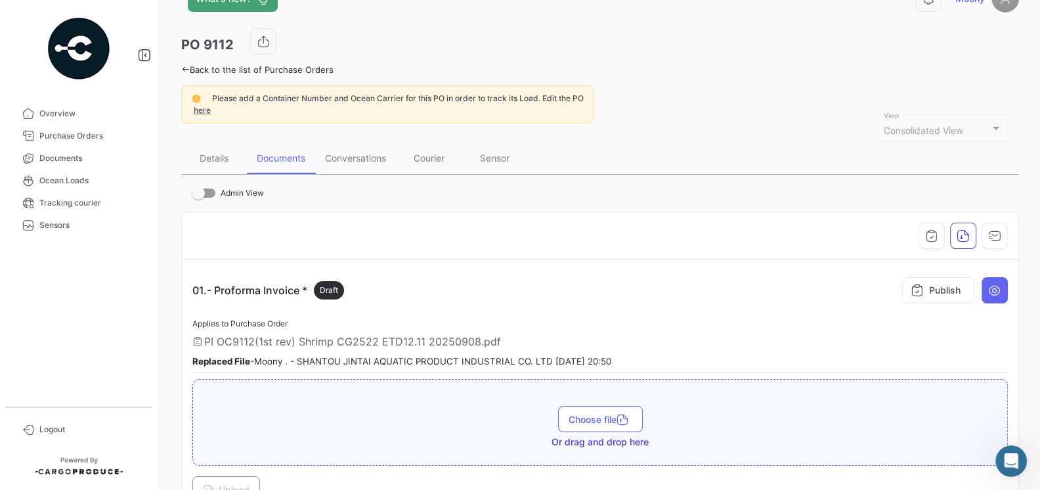
scroll to position [13, 0]
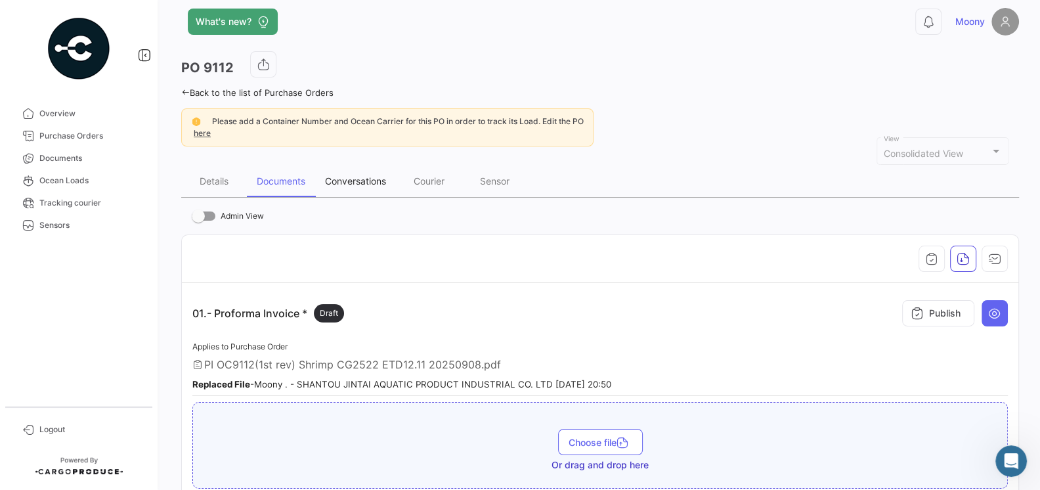
click at [353, 187] on div "Conversations" at bounding box center [355, 181] width 81 height 32
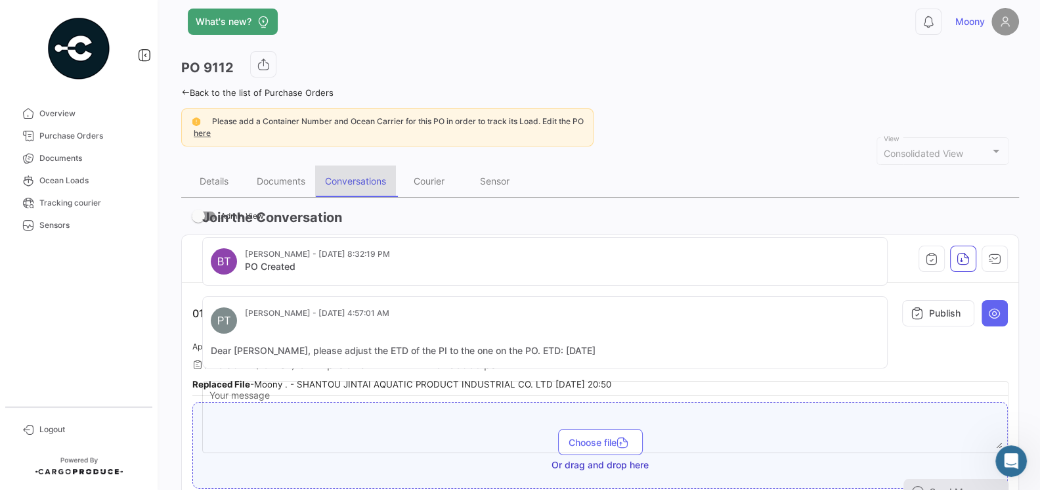
scroll to position [0, 0]
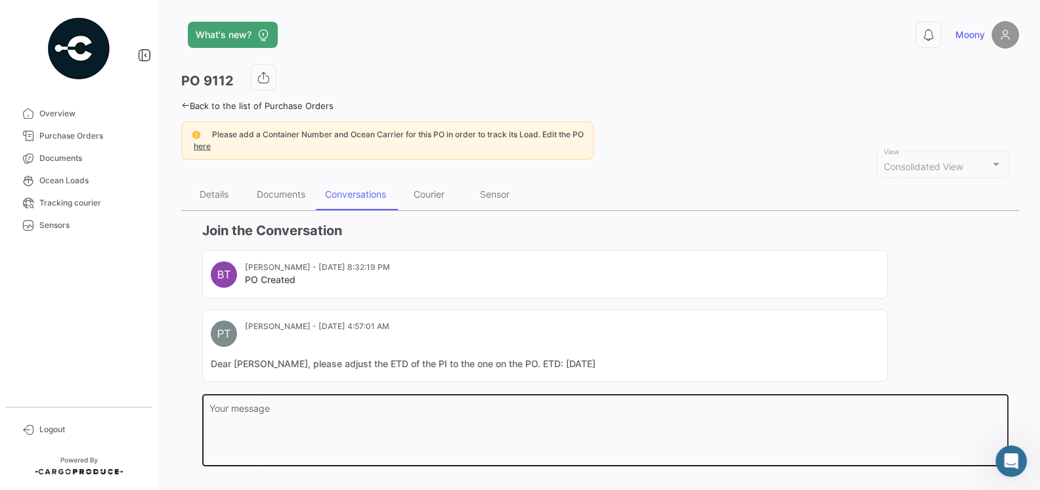
click at [330, 412] on textarea "Your message" at bounding box center [605, 433] width 793 height 58
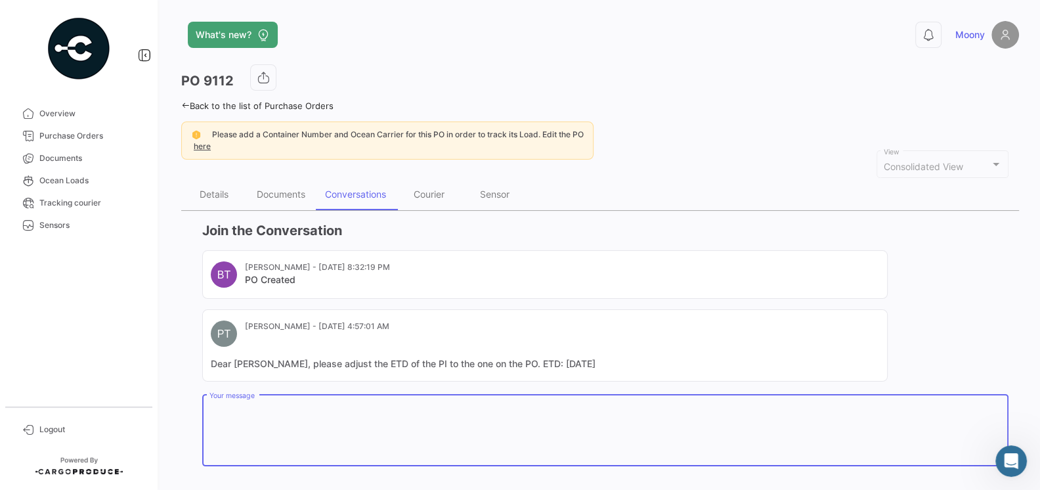
paste textarea "hello , I uploaded the new modified PI for this order OC9111 in this system and…"
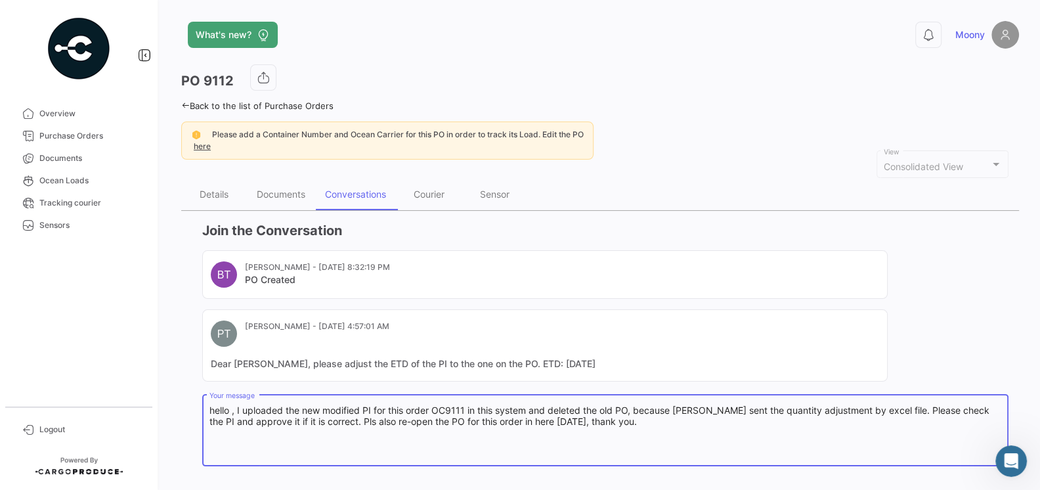
click at [466, 407] on textarea "hello , I uploaded the new modified PI for this order OC9111 in this system and…" at bounding box center [605, 433] width 793 height 58
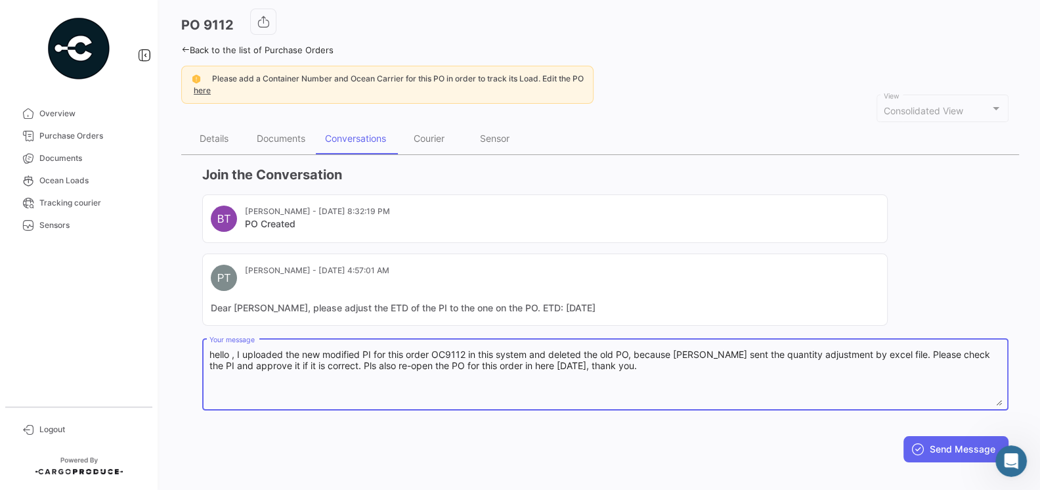
scroll to position [68, 0]
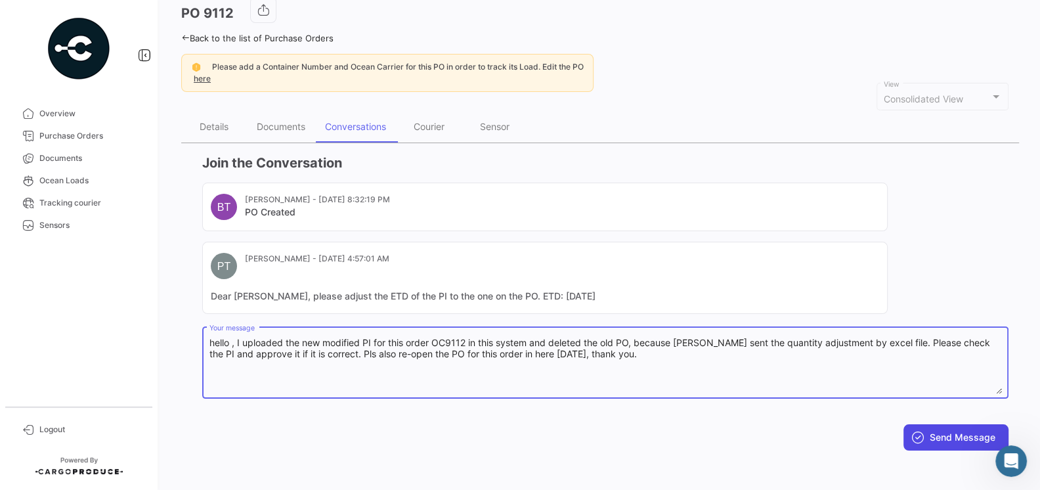
type textarea "hello , I uploaded the new modified PI for this order OC9112 in this system and…"
click at [931, 433] on button "Send Message" at bounding box center [955, 437] width 105 height 26
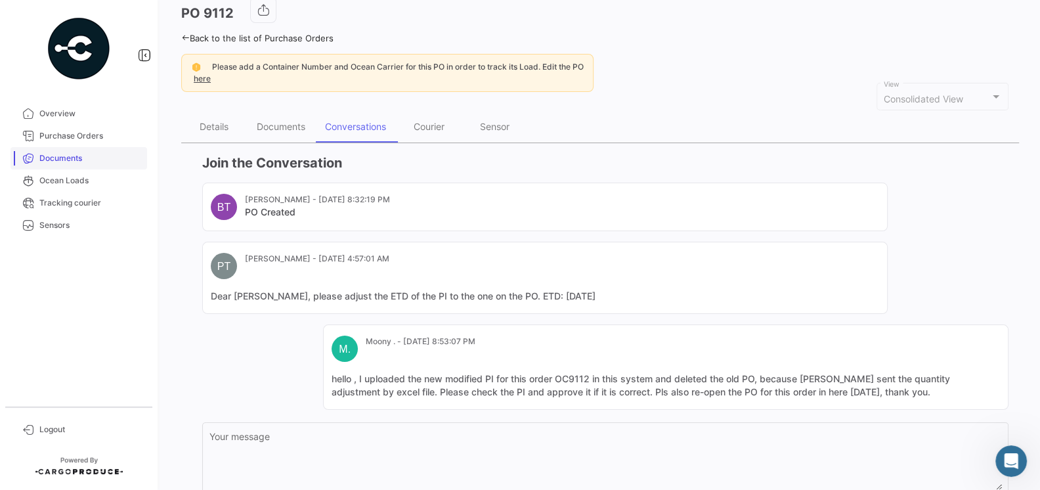
click at [80, 156] on span "Documents" at bounding box center [90, 158] width 102 height 12
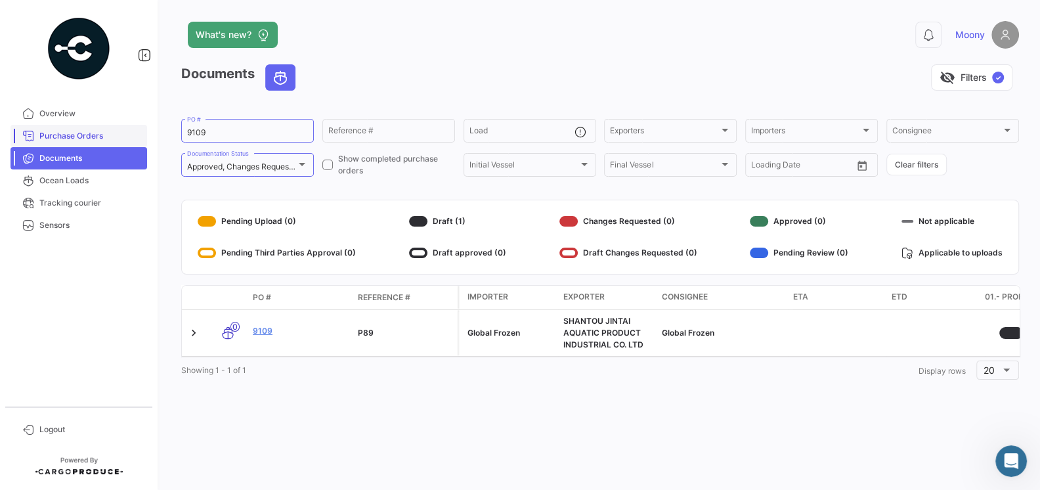
click at [83, 134] on span "Purchase Orders" at bounding box center [90, 136] width 102 height 12
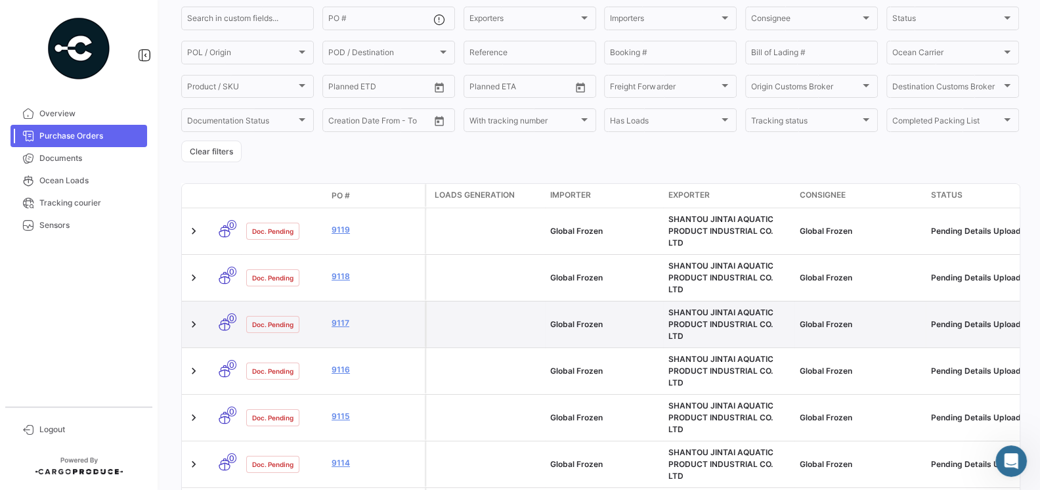
scroll to position [119, 0]
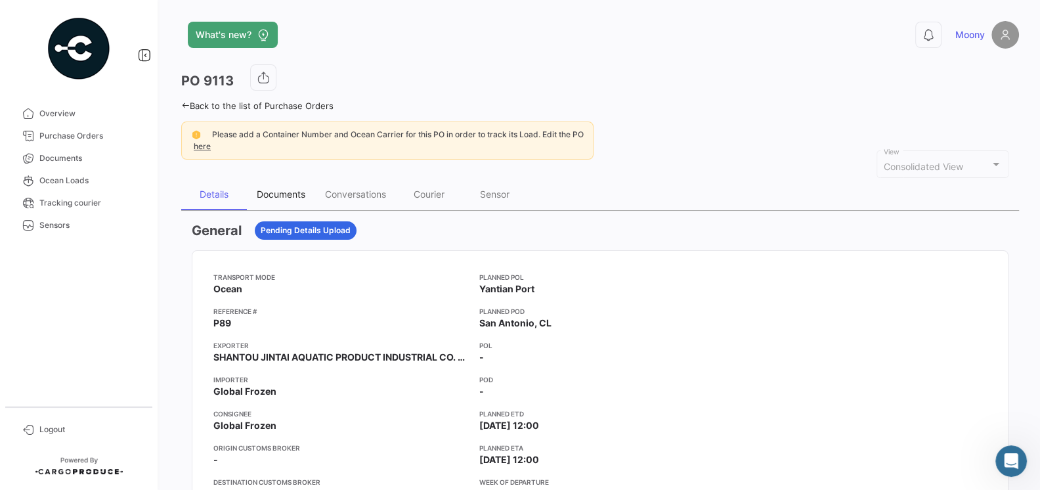
click at [271, 192] on div "Documents" at bounding box center [281, 193] width 49 height 11
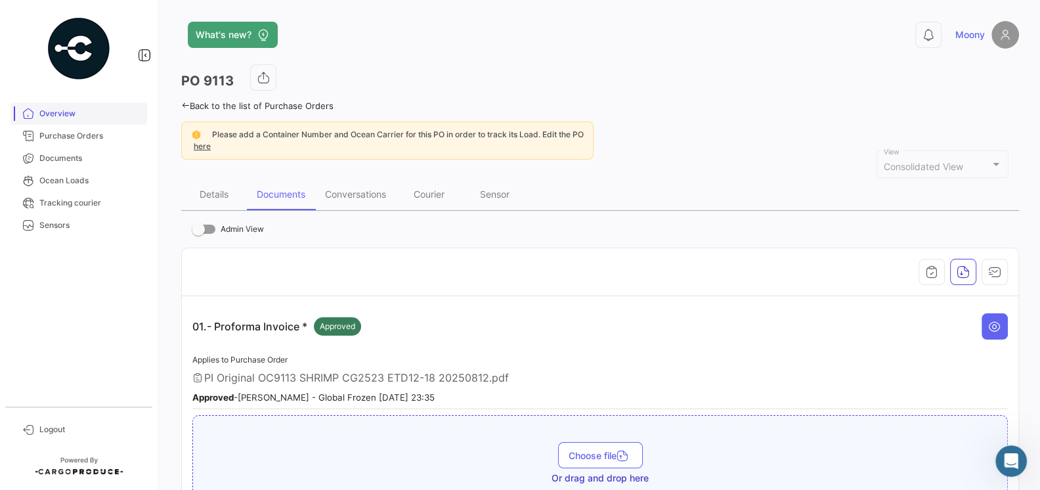
click at [68, 118] on span "Overview" at bounding box center [90, 114] width 102 height 12
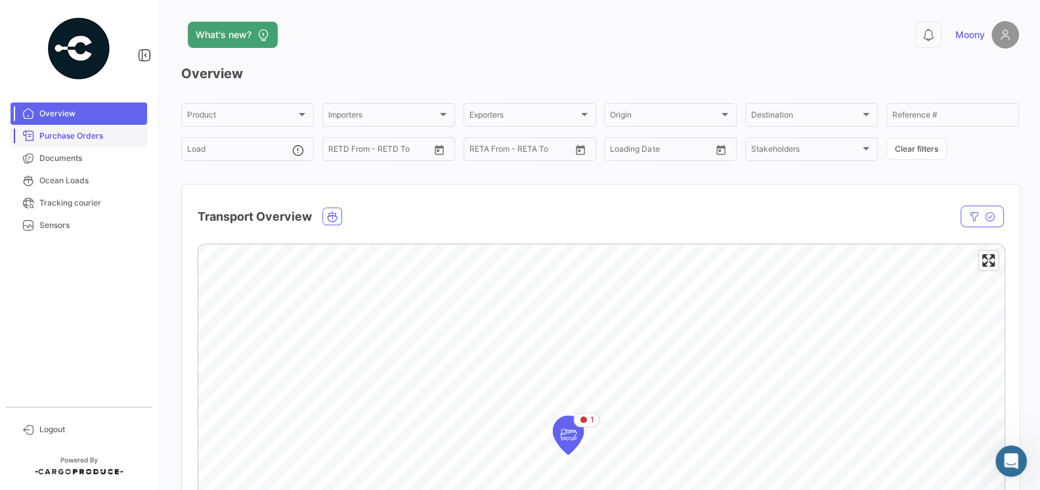
click at [70, 135] on span "Purchase Orders" at bounding box center [90, 136] width 102 height 12
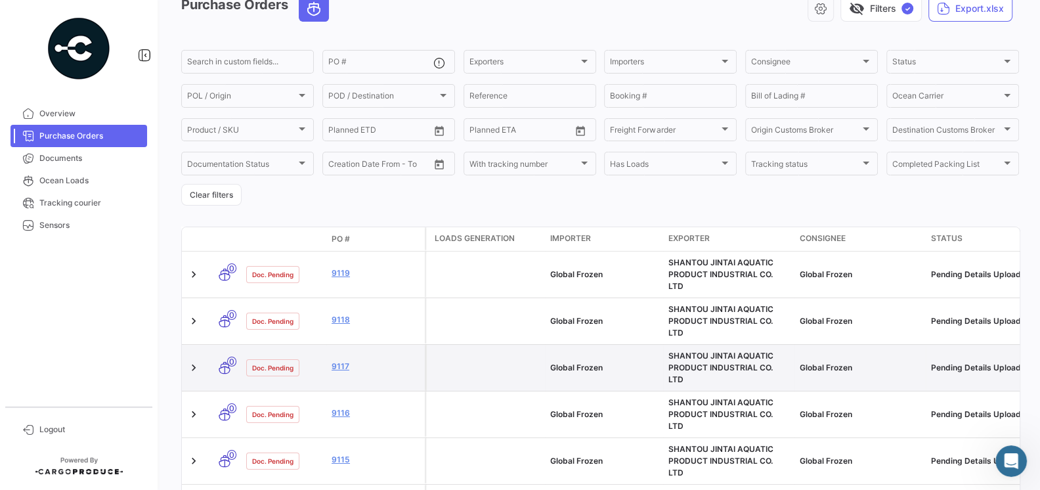
scroll to position [70, 0]
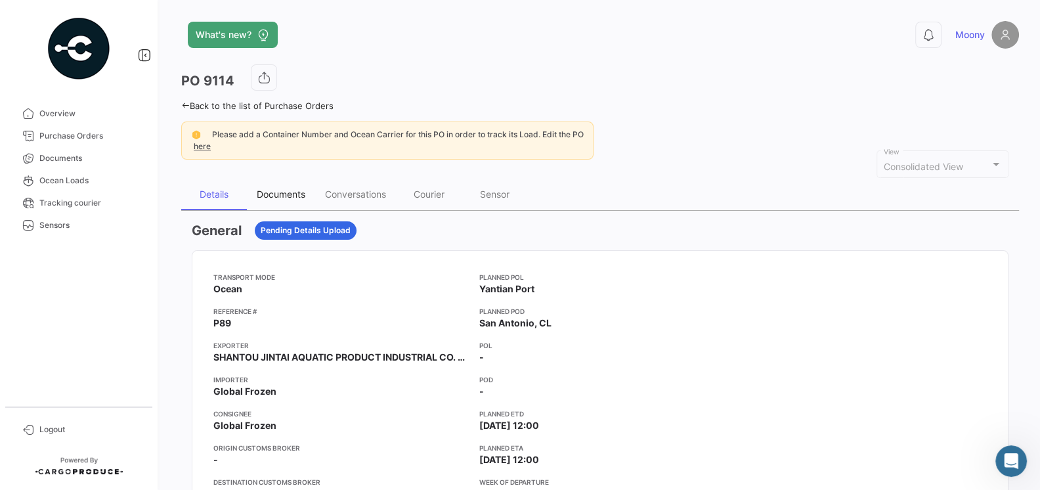
click at [283, 199] on div "Documents" at bounding box center [281, 195] width 68 height 32
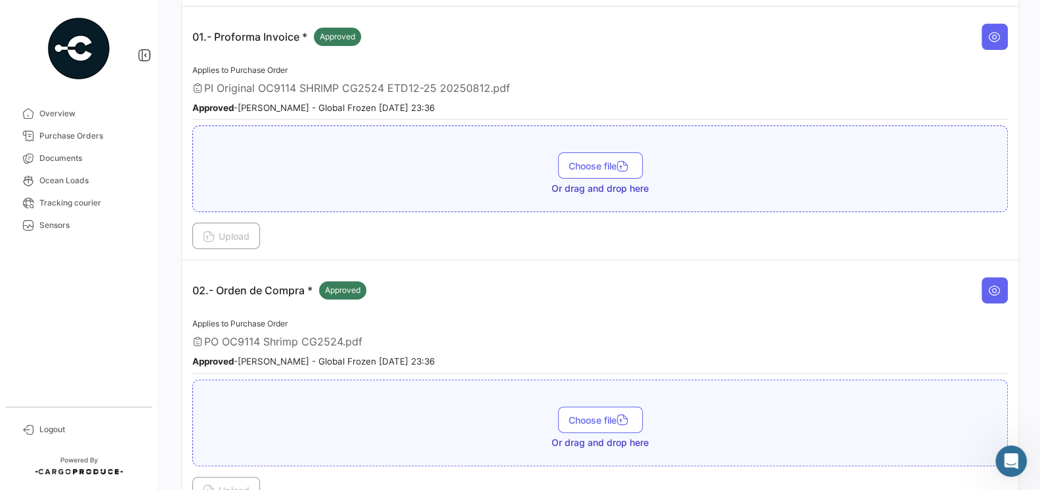
scroll to position [289, 0]
click at [990, 289] on icon at bounding box center [994, 290] width 13 height 13
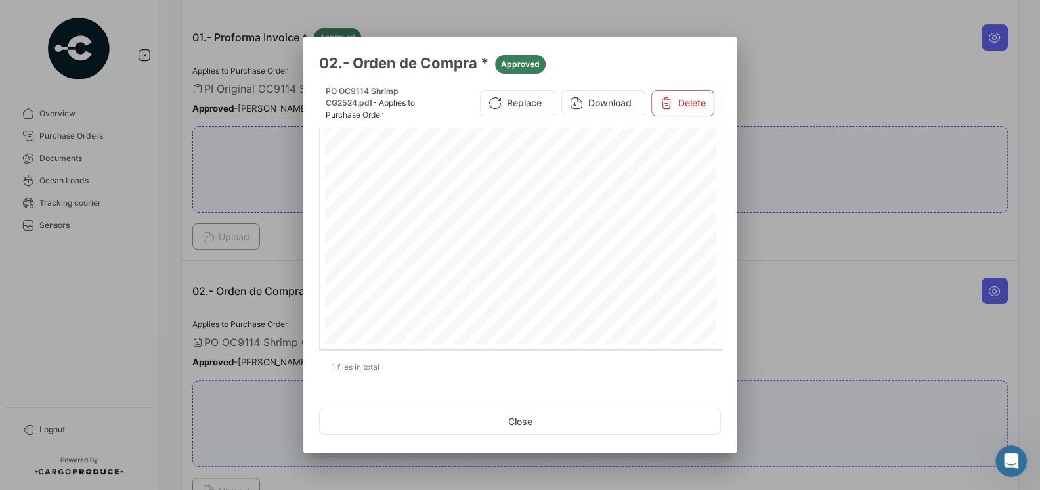
click at [831, 283] on div at bounding box center [520, 245] width 1040 height 490
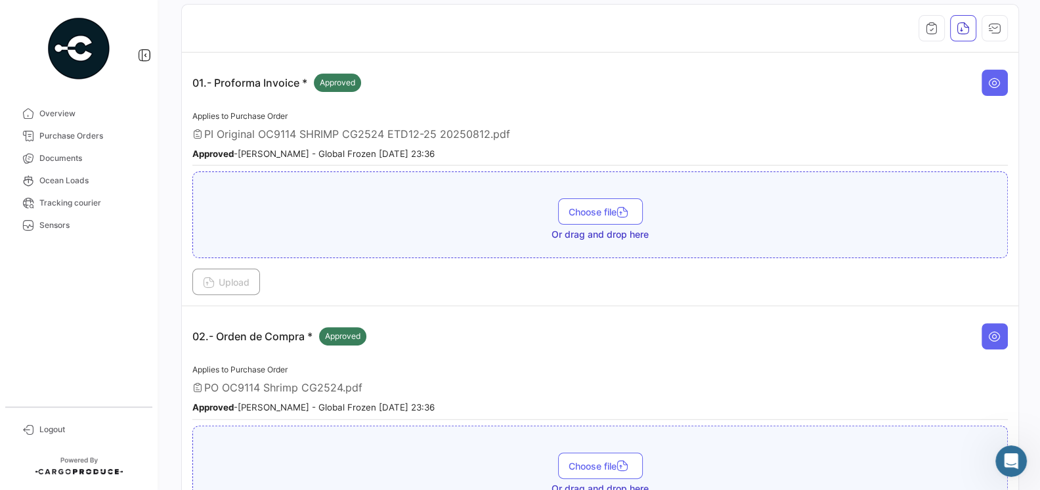
scroll to position [243, 0]
click at [996, 330] on icon at bounding box center [994, 336] width 13 height 13
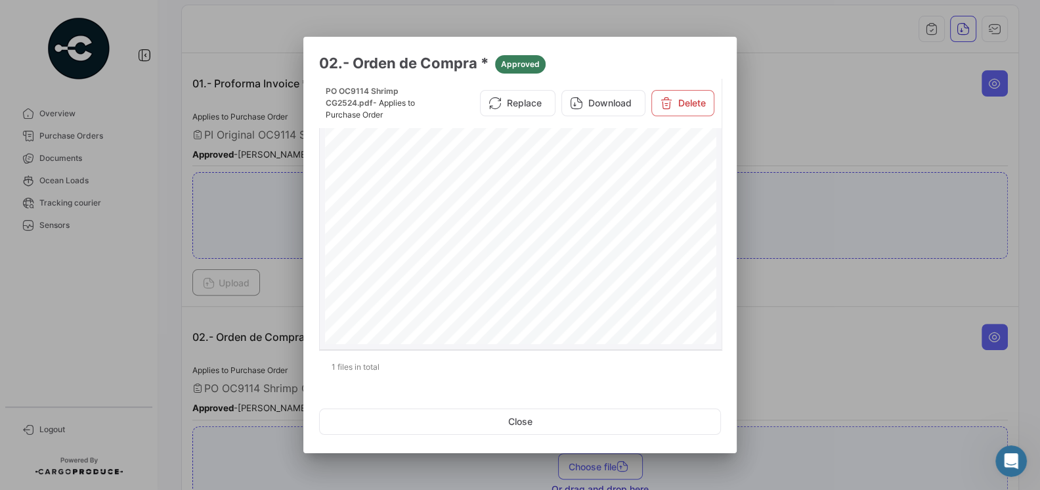
scroll to position [41, 0]
click at [687, 94] on button "Delete" at bounding box center [682, 103] width 63 height 26
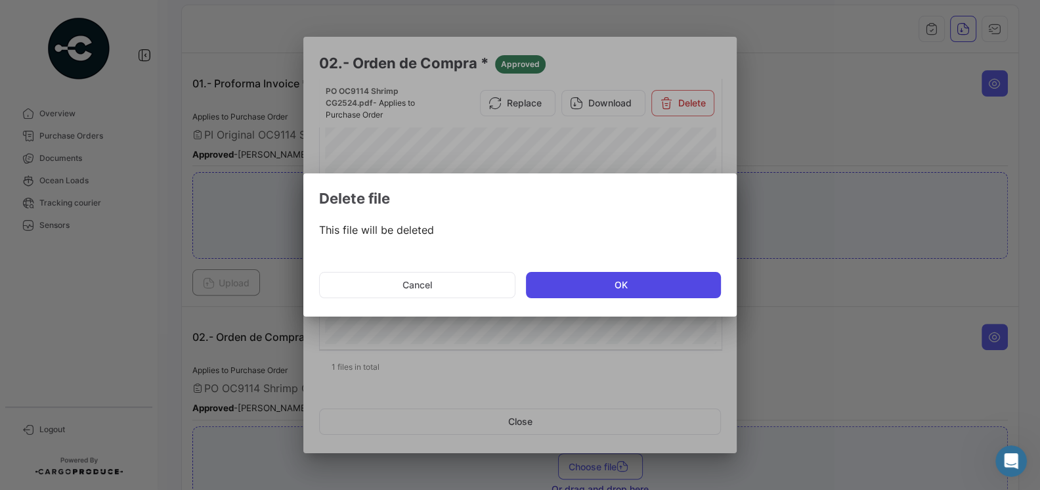
click at [622, 282] on button "OK" at bounding box center [623, 285] width 195 height 26
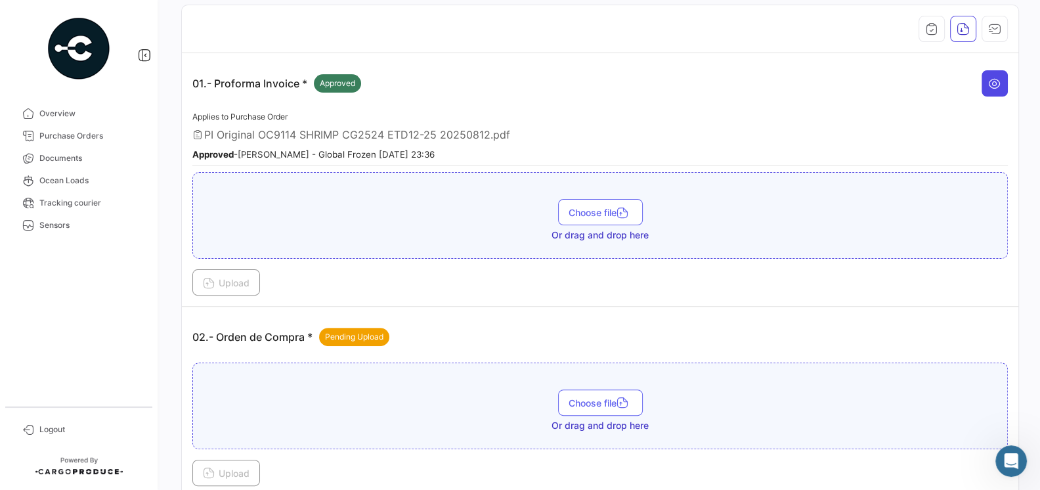
click at [991, 84] on icon at bounding box center [994, 83] width 13 height 13
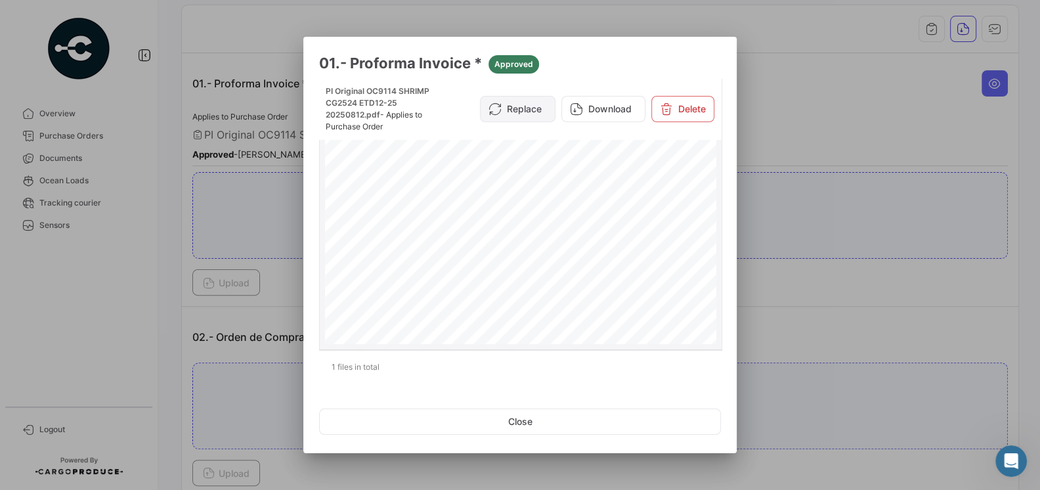
click at [523, 113] on button "Replace" at bounding box center [518, 109] width 76 height 26
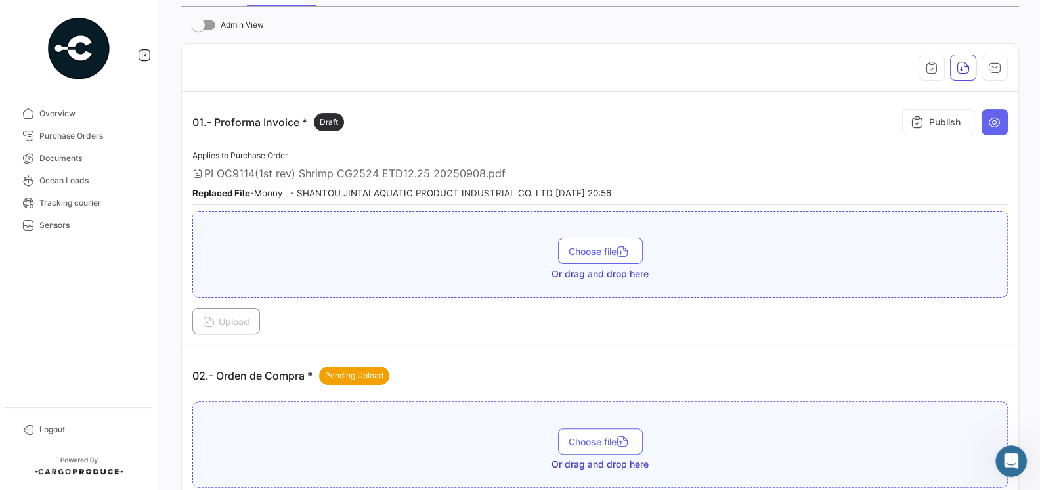
scroll to position [185, 0]
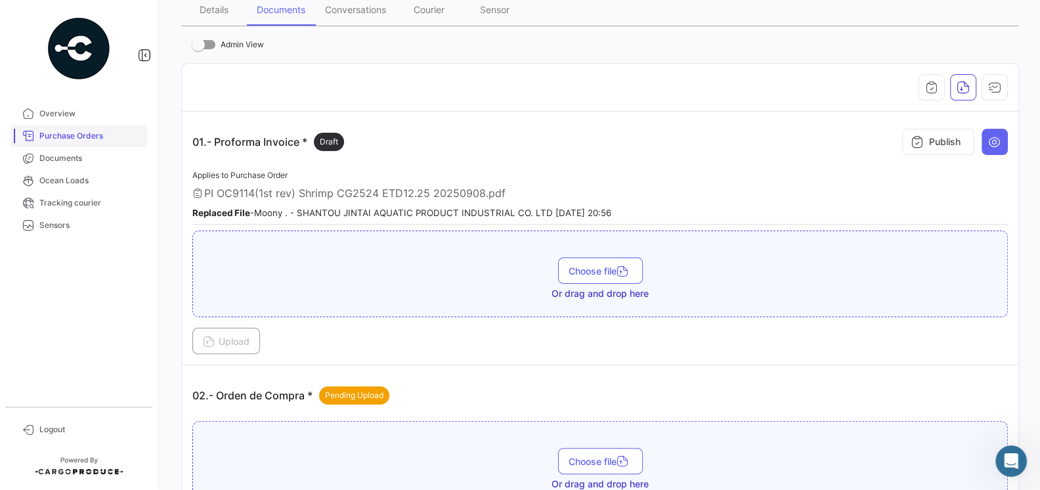
click at [84, 135] on span "Purchase Orders" at bounding box center [90, 136] width 102 height 12
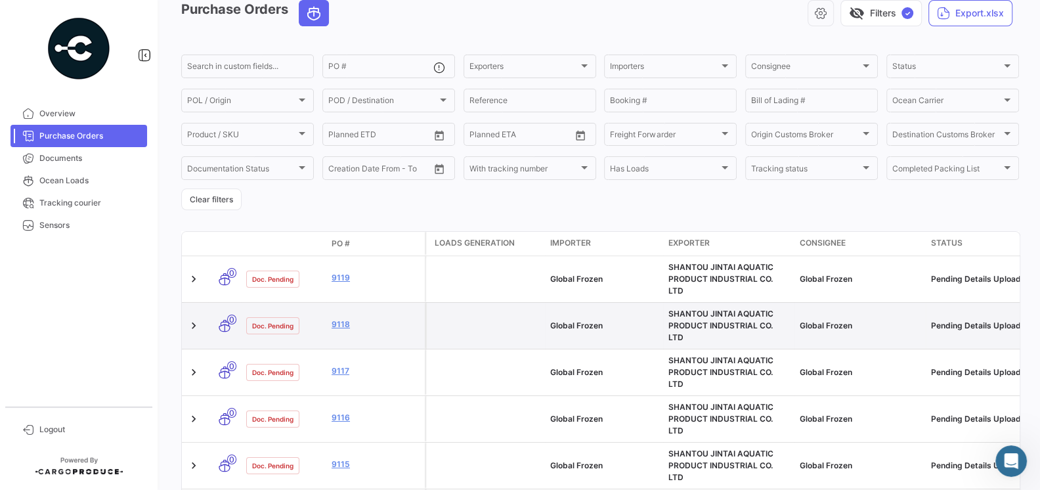
scroll to position [87, 0]
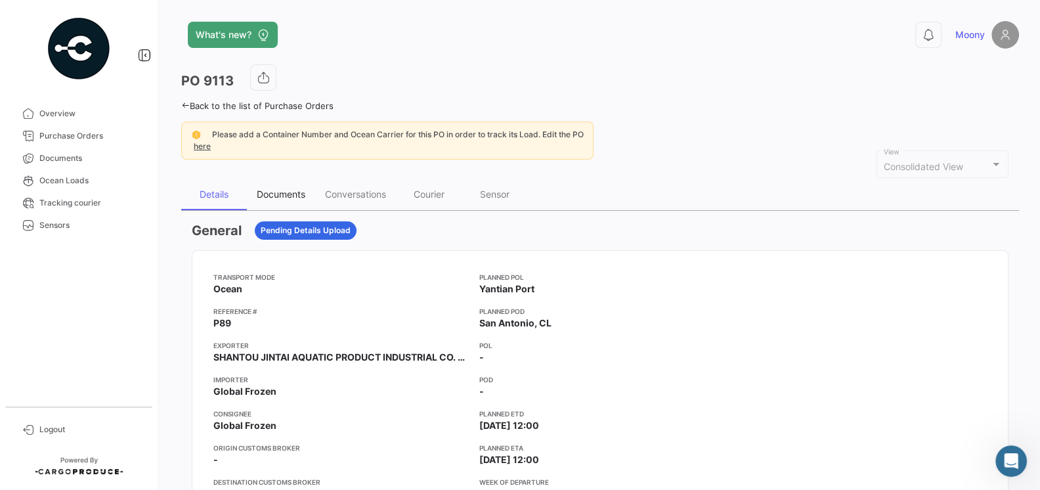
click at [284, 203] on div "Documents" at bounding box center [281, 195] width 68 height 32
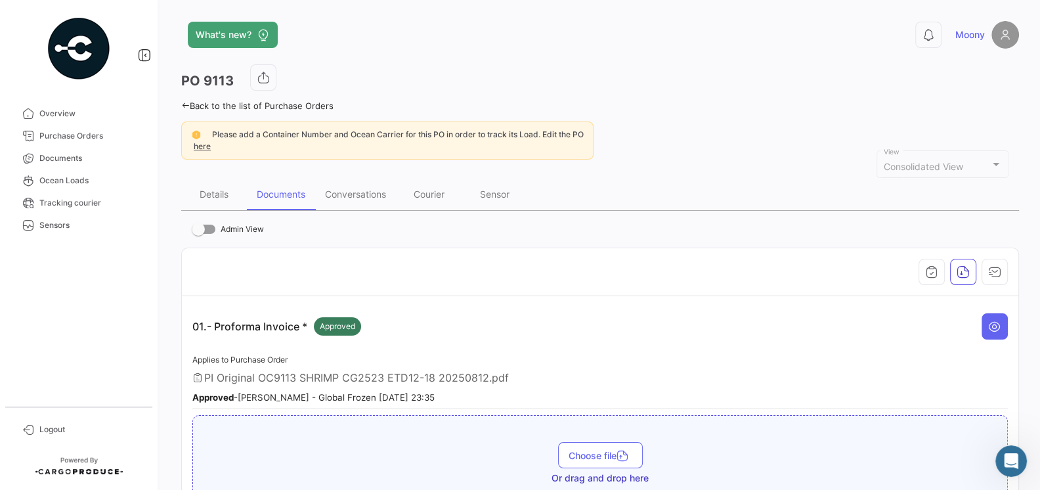
click at [419, 359] on div "Applies to Purchase Order PI Original OC9113 SHRIMP CG2523 ETD12-18 20250812.pd…" at bounding box center [600, 381] width 816 height 58
click at [357, 195] on div "Conversations" at bounding box center [355, 193] width 61 height 11
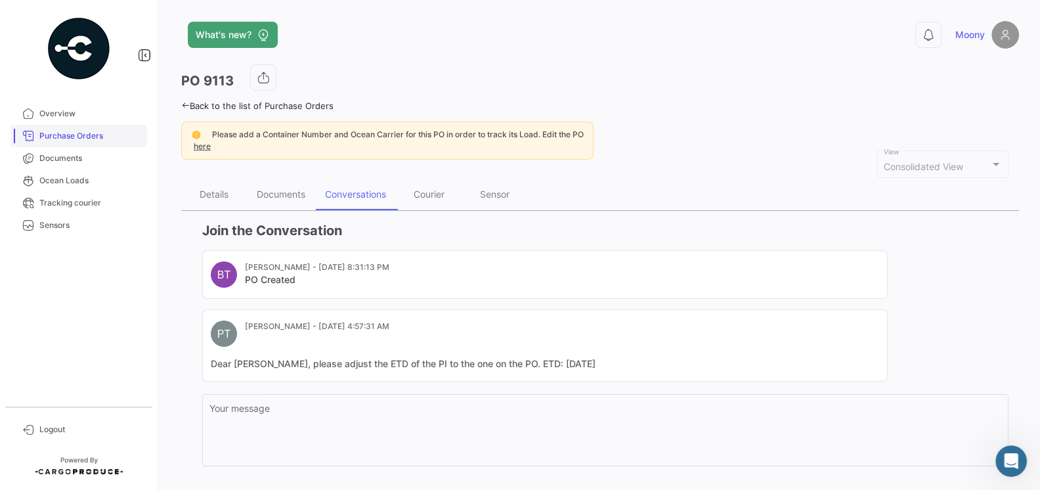
click at [65, 138] on span "Purchase Orders" at bounding box center [90, 136] width 102 height 12
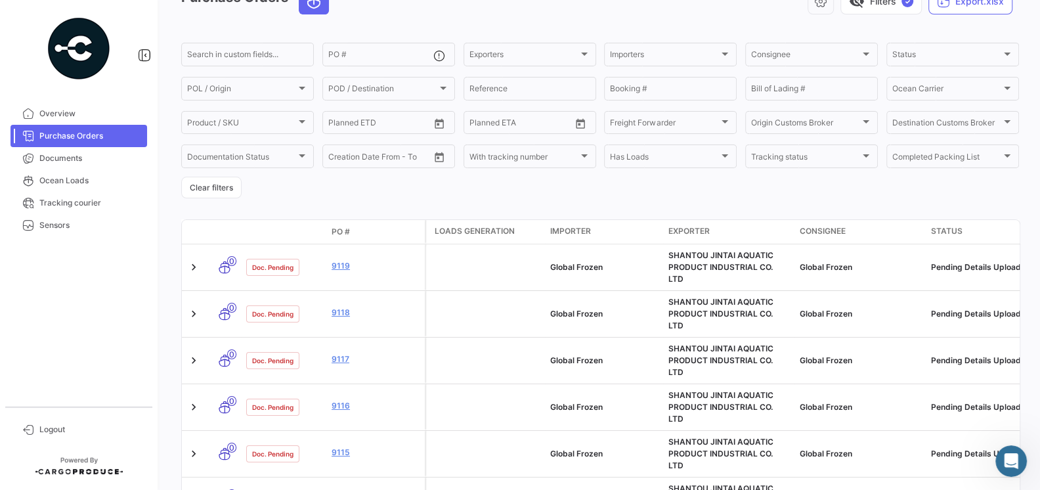
scroll to position [102, 0]
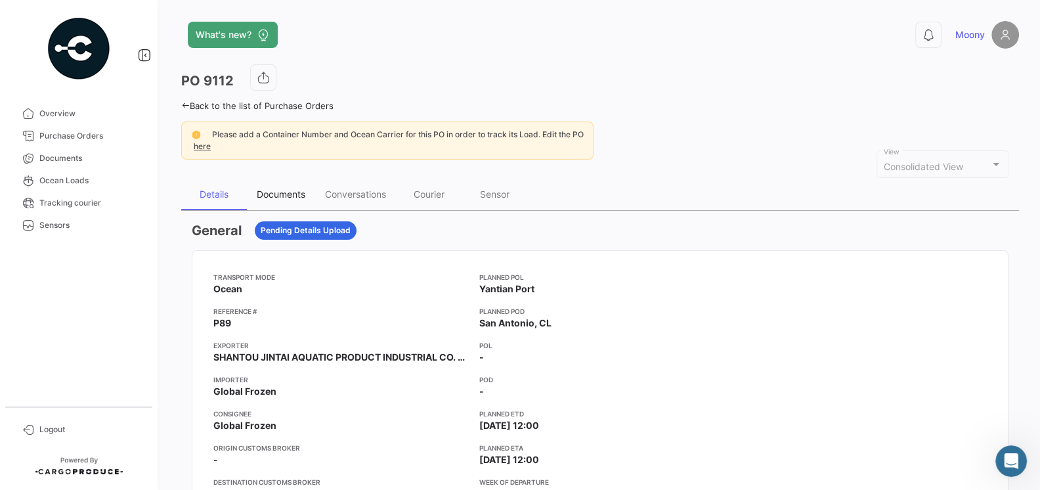
click at [286, 192] on div "Documents" at bounding box center [281, 193] width 49 height 11
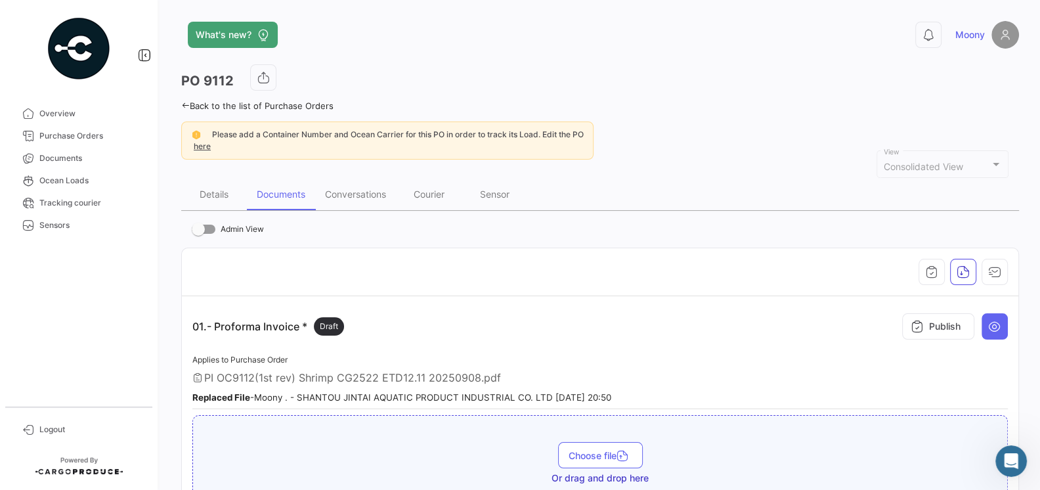
click at [442, 358] on div "Applies to Purchase Order PI OC9112(1st rev) Shrimp CG2522 ETD12.11 20250908.pd…" at bounding box center [600, 381] width 816 height 58
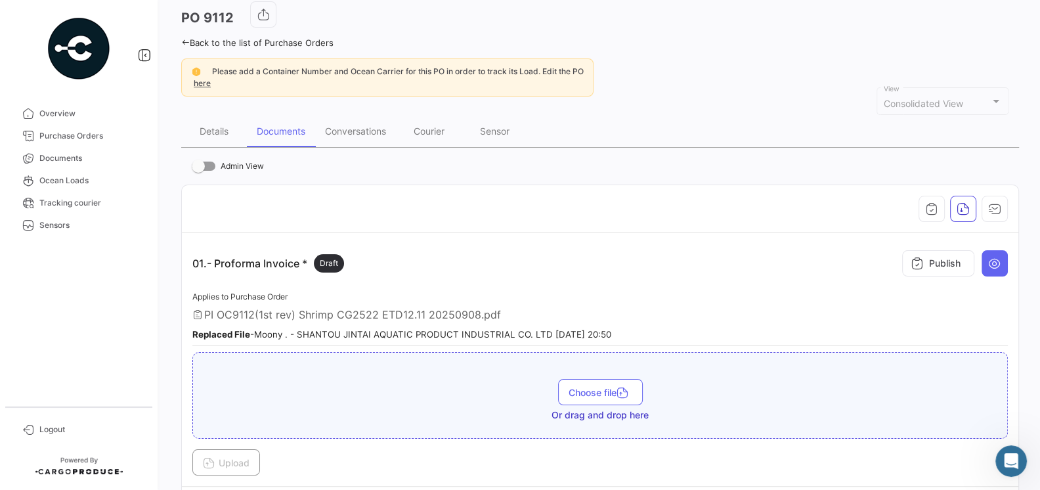
scroll to position [108, 0]
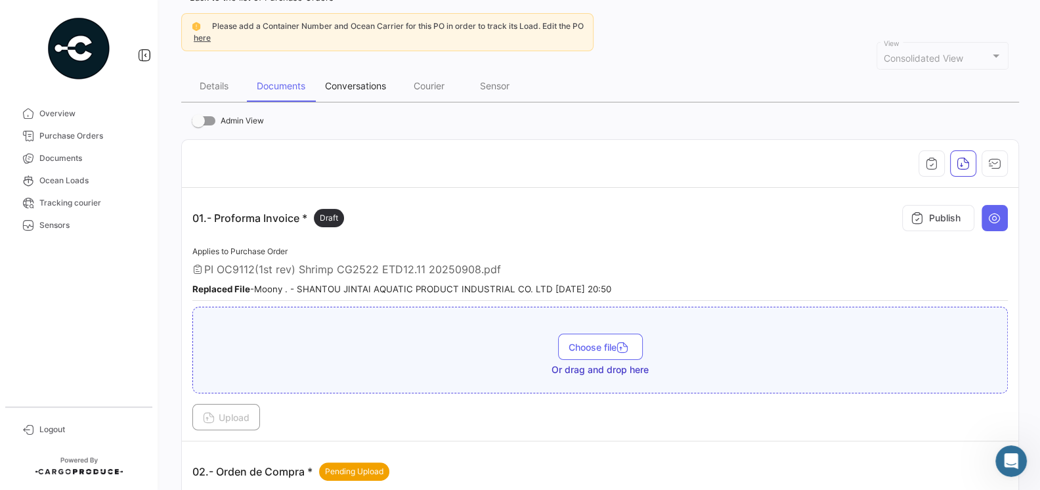
click at [342, 87] on div "Conversations" at bounding box center [355, 85] width 61 height 11
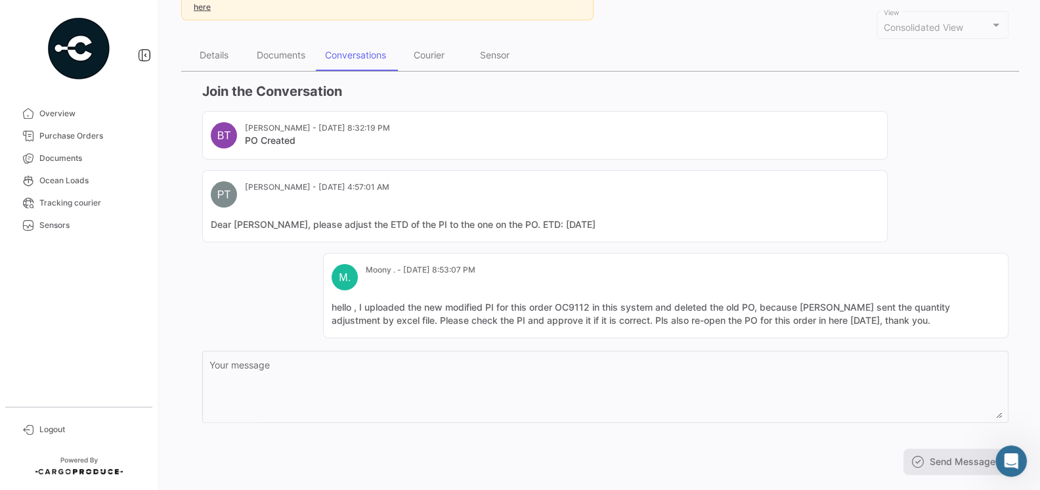
scroll to position [146, 0]
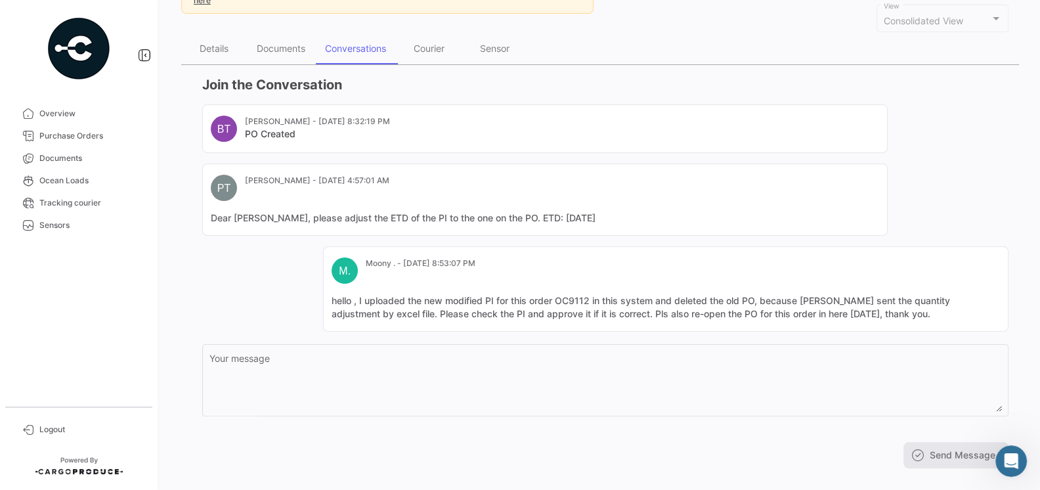
click at [866, 313] on mat-card-content "hello , I uploaded the new modified PI for this order OC9112 in this system and…" at bounding box center [666, 307] width 668 height 26
drag, startPoint x: 866, startPoint y: 313, endPoint x: 330, endPoint y: 301, distance: 535.9
click at [330, 301] on mat-card "M. Moony . - Sep 16, 2025, 8:53:07 PM hello , I uploaded the new modified PI fo…" at bounding box center [665, 288] width 685 height 85
copy mat-card-content "hello , I uploaded the new modified PI for this order OC9112 in this system and…"
click at [77, 137] on span "Purchase Orders" at bounding box center [90, 136] width 102 height 12
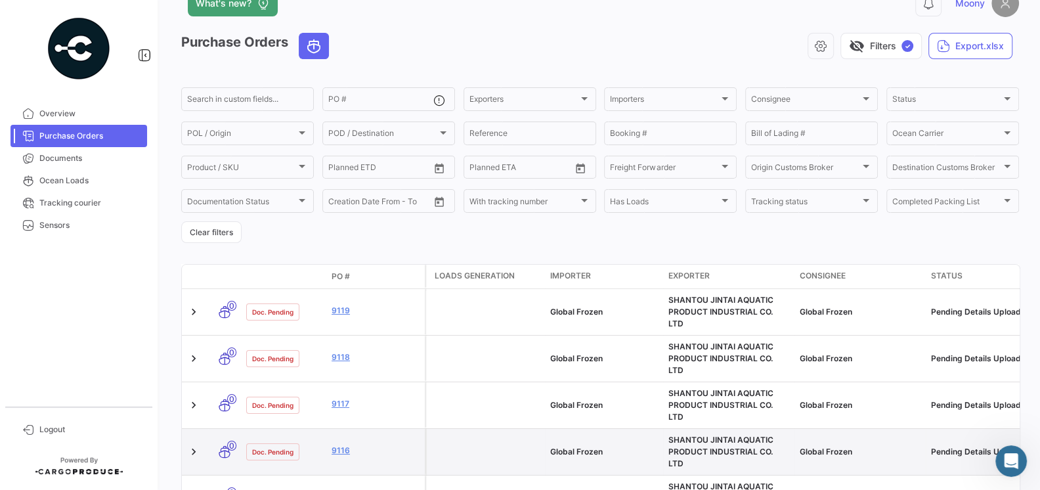
scroll to position [33, 0]
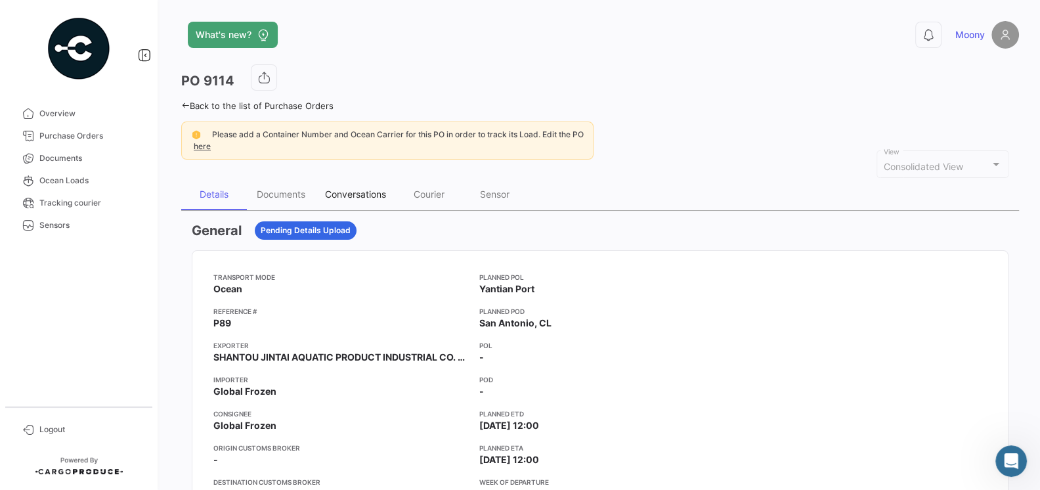
click at [347, 190] on div "Conversations" at bounding box center [355, 193] width 61 height 11
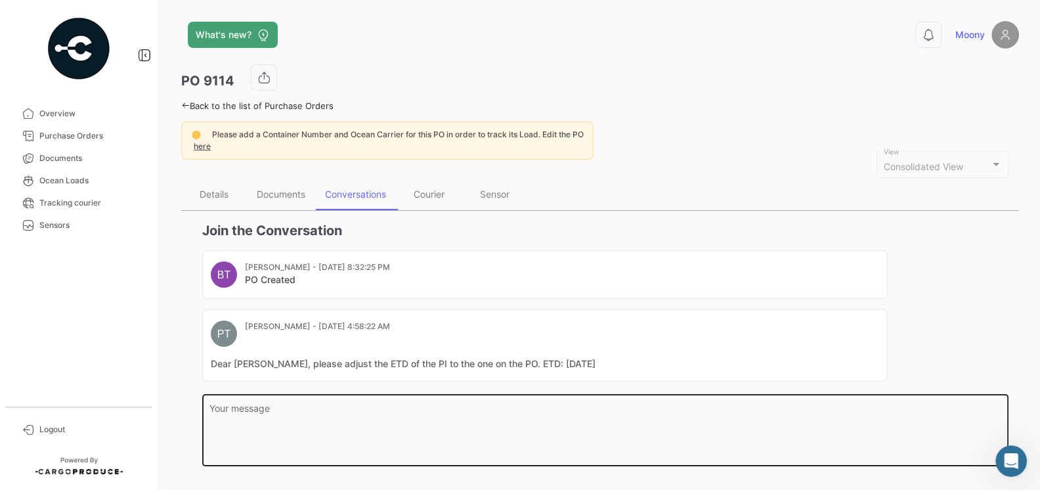
click at [385, 416] on textarea "Your message" at bounding box center [605, 433] width 793 height 58
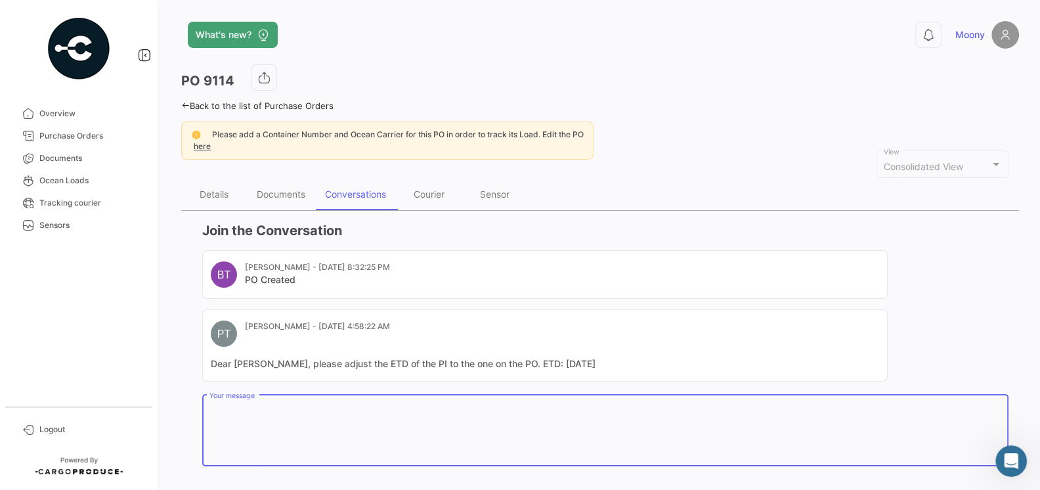
paste textarea "hello , I uploaded the new modified PI for this order OC9112 in this system and…"
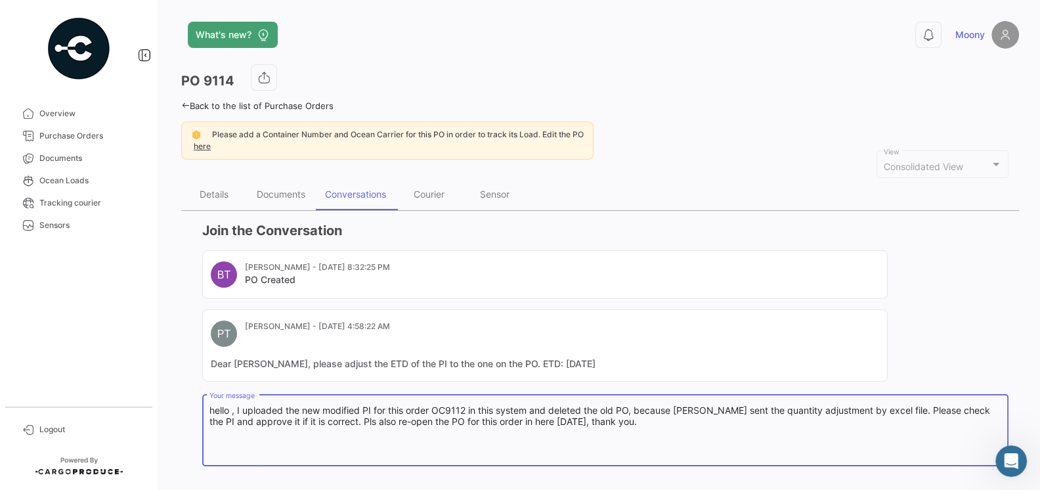
click at [468, 410] on textarea "hello , I uploaded the new modified PI for this order OC9112 in this system and…" at bounding box center [605, 433] width 793 height 58
click at [659, 422] on textarea "hello , I uploaded the new modified PI for this order OC9114 in this system and…" at bounding box center [605, 433] width 793 height 58
type textarea "hello , I uploaded the new modified PI for this order OC9114 in this system and…"
click at [925, 334] on div "BT Belen Taborda - Aug 15, 2025, 8:32:25 PM PO Created PT Pamela Tapia - Aug 23…" at bounding box center [605, 315] width 806 height 131
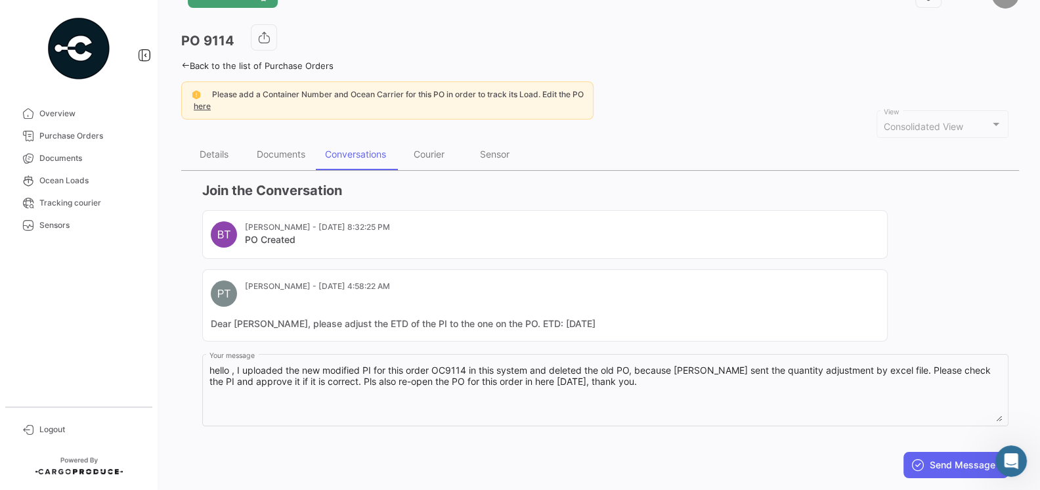
scroll to position [68, 0]
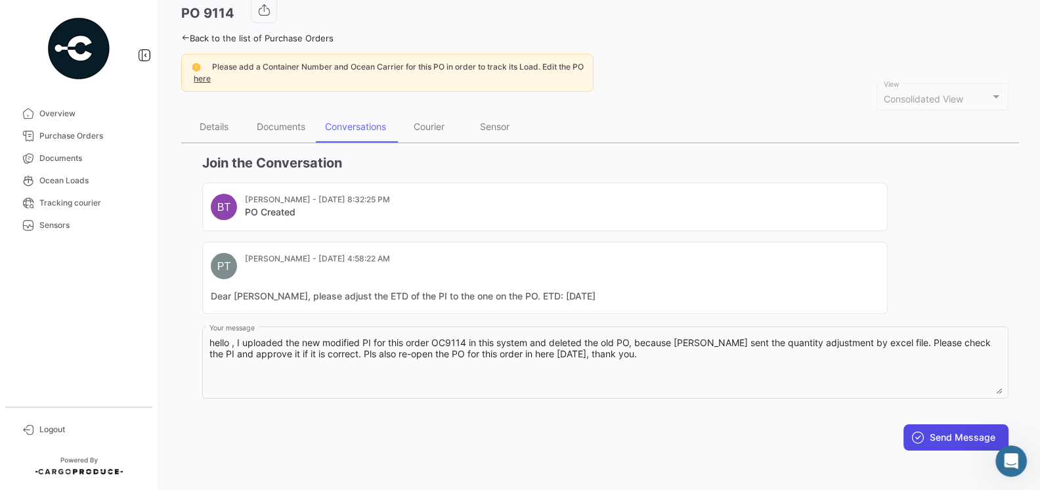
click at [937, 435] on button "Send Message" at bounding box center [955, 437] width 105 height 26
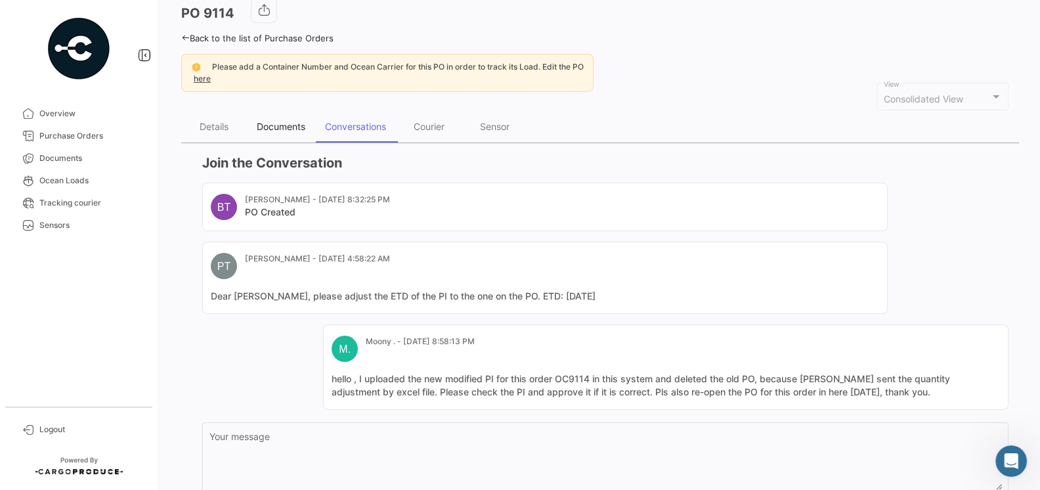
click at [292, 129] on div "Documents" at bounding box center [281, 126] width 49 height 11
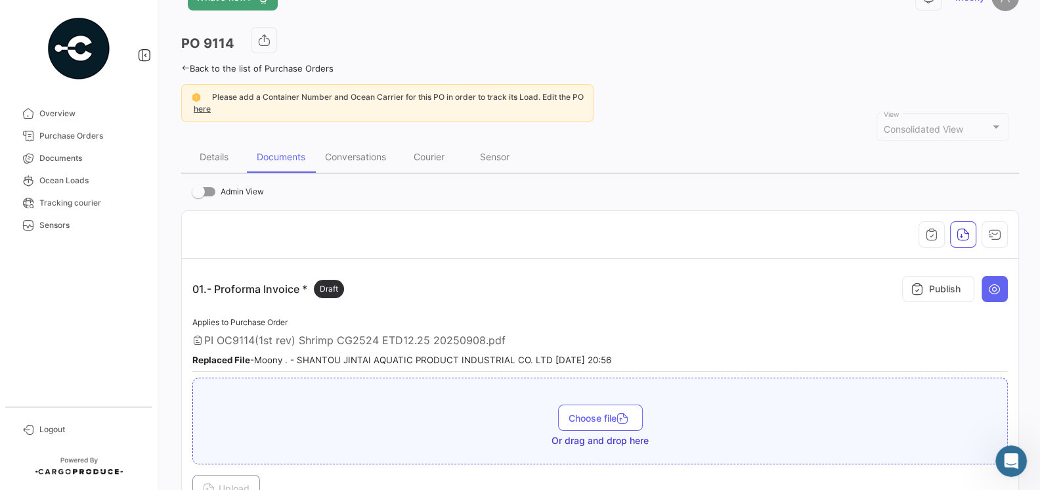
scroll to position [0, 0]
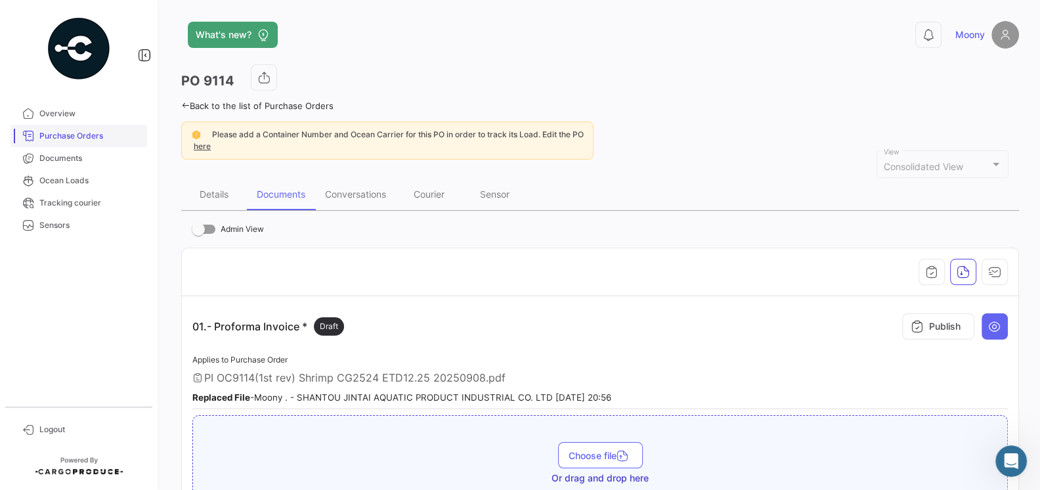
click at [85, 139] on span "Purchase Orders" at bounding box center [90, 136] width 102 height 12
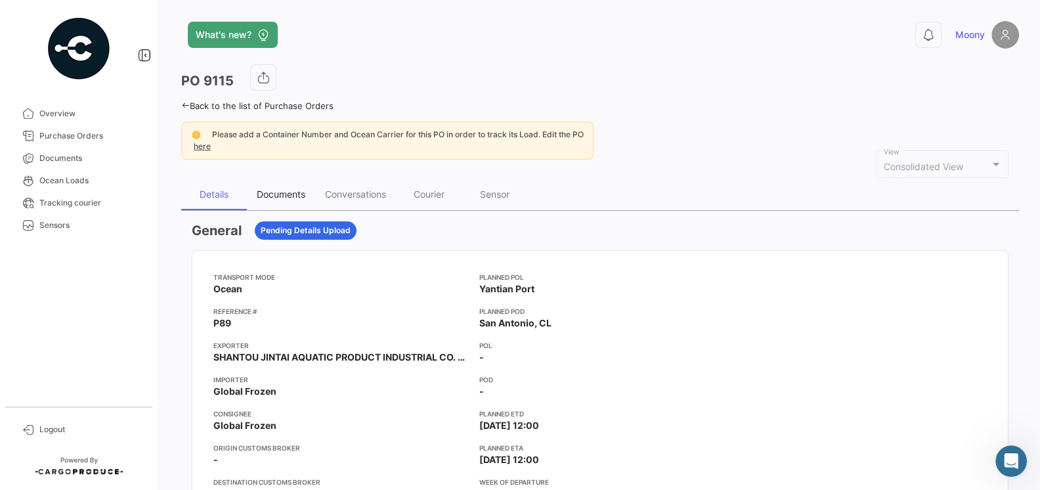
click at [288, 199] on div "Documents" at bounding box center [281, 195] width 68 height 32
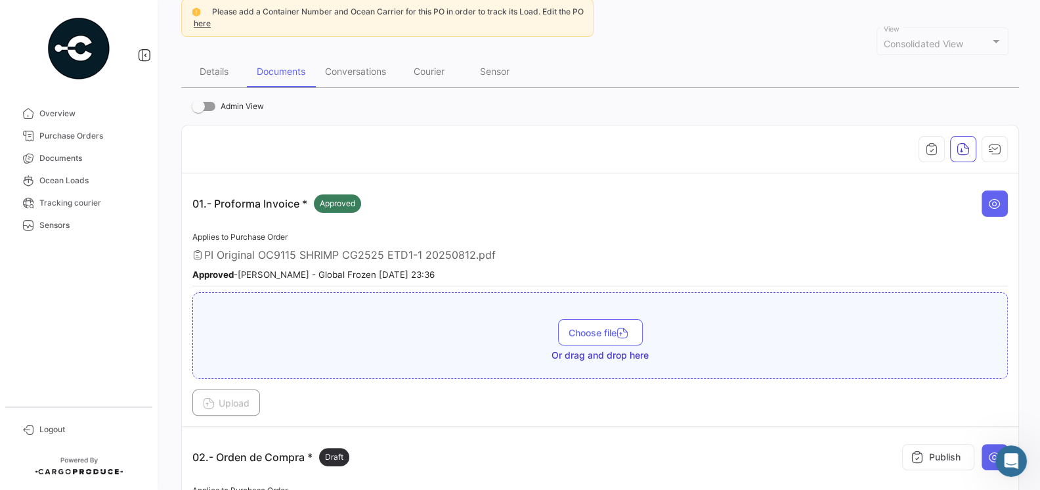
scroll to position [152, 0]
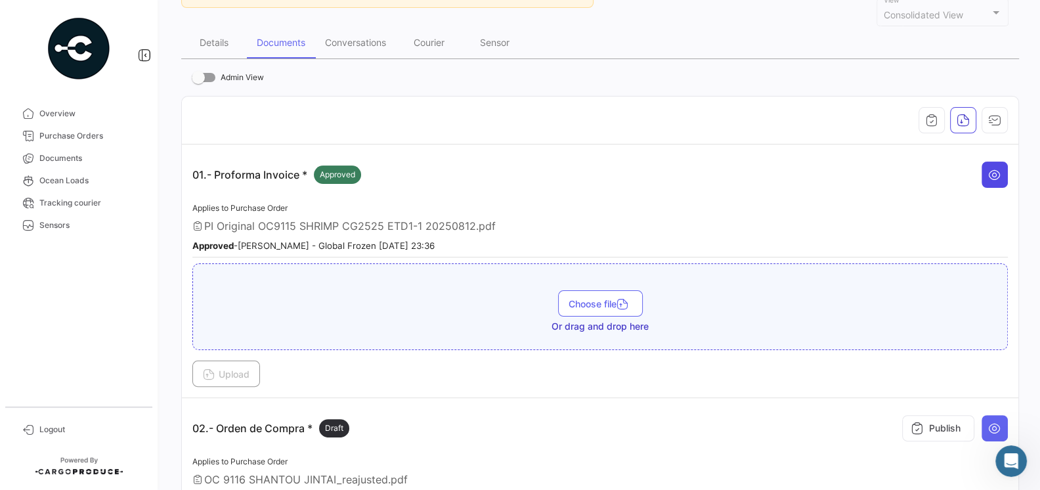
click at [985, 177] on button at bounding box center [995, 175] width 26 height 26
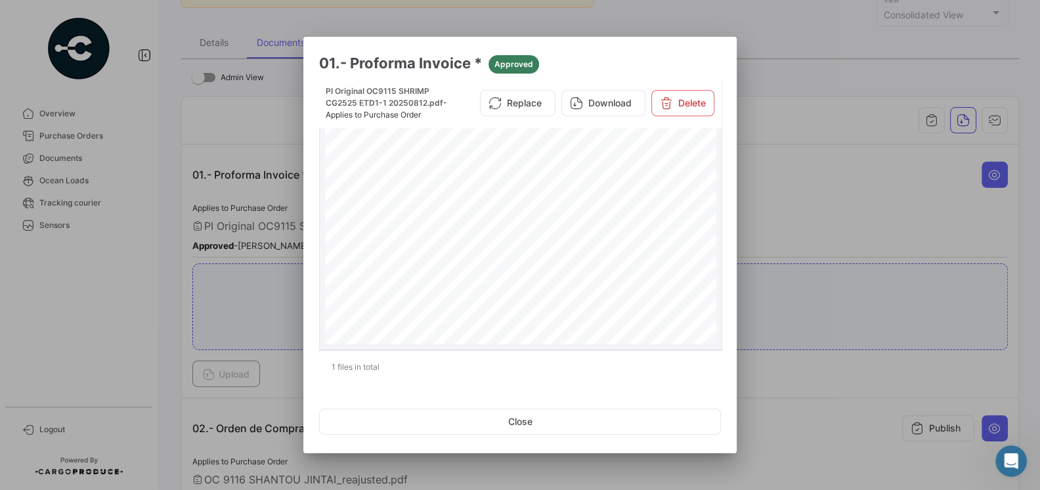
scroll to position [120, 0]
click at [846, 404] on div at bounding box center [520, 245] width 1040 height 490
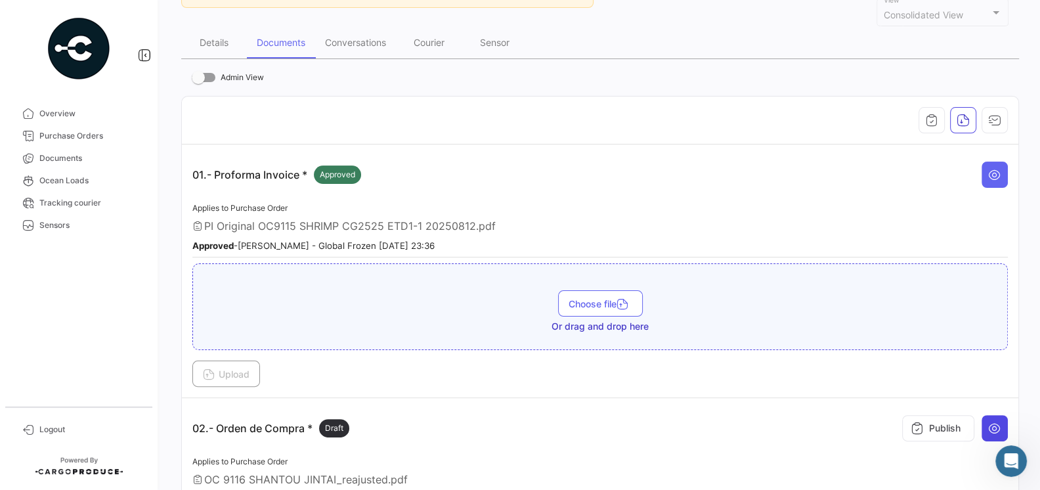
click at [992, 427] on icon at bounding box center [994, 428] width 13 height 13
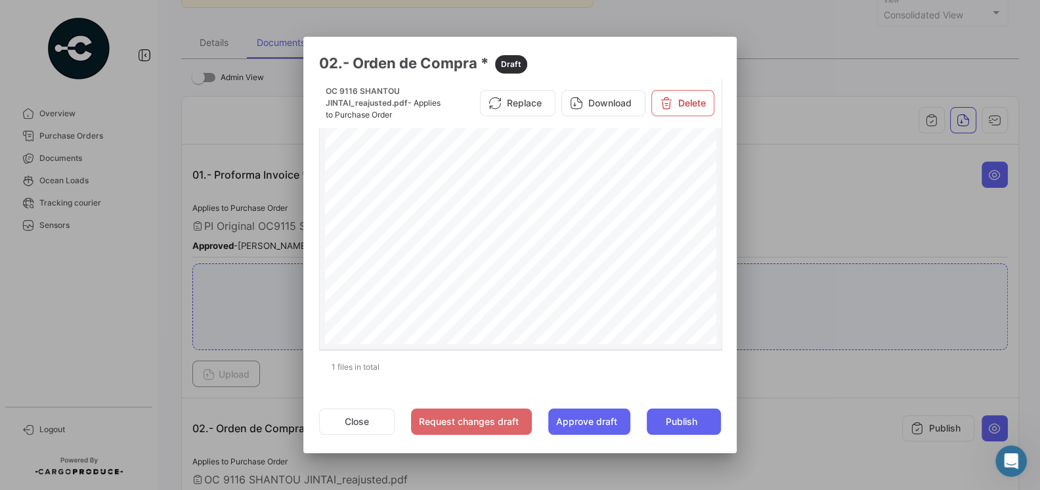
scroll to position [72, 0]
click at [567, 226] on span "Page 1" at bounding box center [564, 225] width 18 height 5
click at [565, 238] on div "PURCHASE ORDER GLOBAL FROZEN SPAAmérico Vespucio #0350, QuilicuraTel.:+1 619 [E…" at bounding box center [521, 331] width 392 height 561
click at [561, 252] on div "PURCHASE ORDER GLOBAL FROZEN SPAAmérico Vespucio #0350, QuilicuraTel.:+1 619 [E…" at bounding box center [521, 331] width 392 height 561
click at [787, 374] on div at bounding box center [520, 245] width 1040 height 490
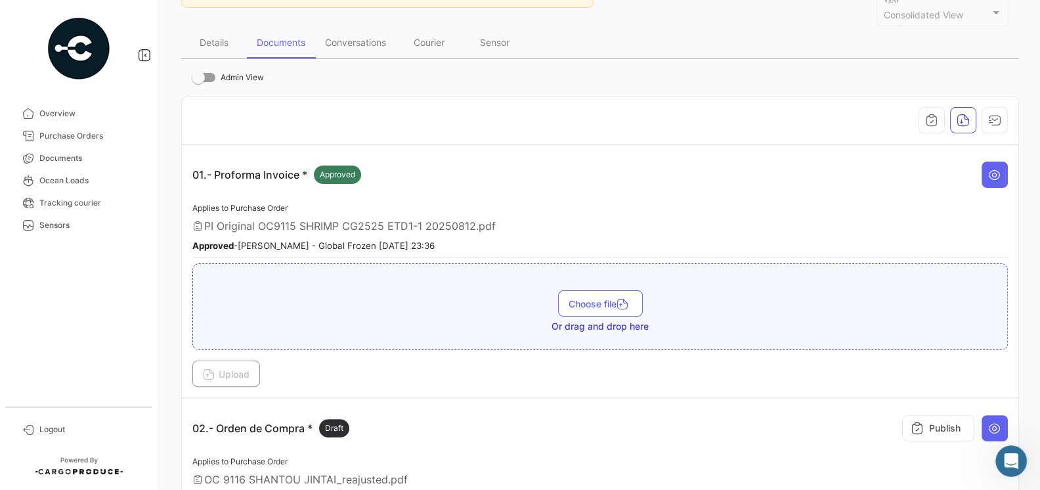
click at [464, 188] on div "01.- Proforma Invoice * Approved" at bounding box center [600, 174] width 816 height 39
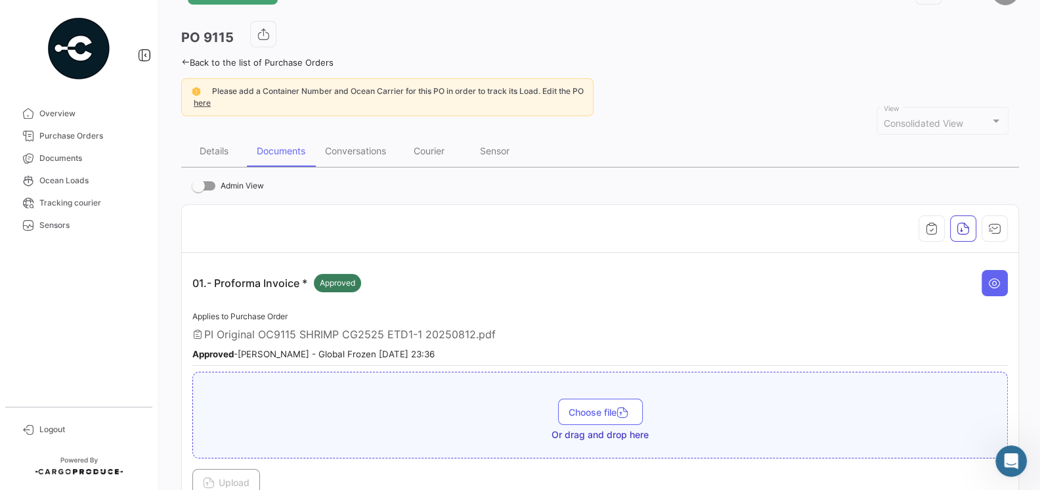
scroll to position [46, 0]
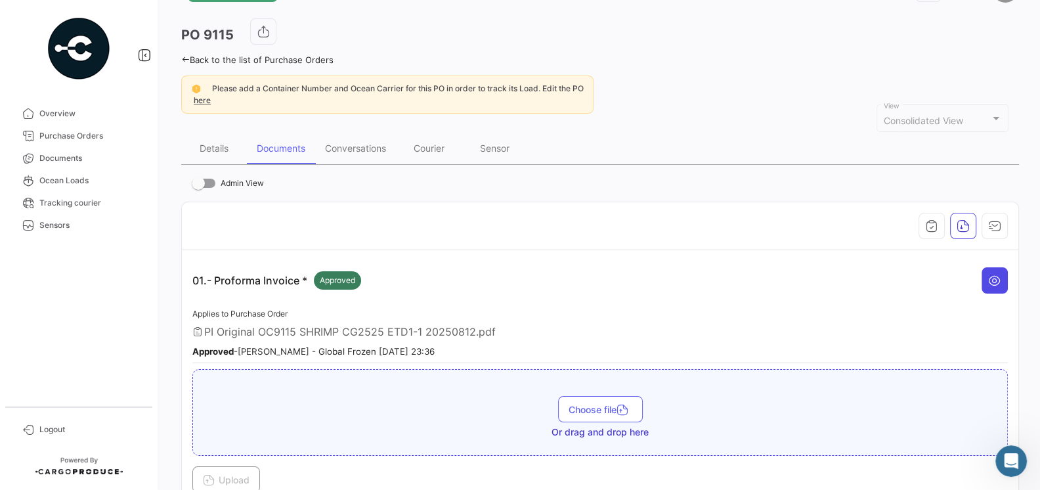
click at [989, 288] on button at bounding box center [995, 280] width 26 height 26
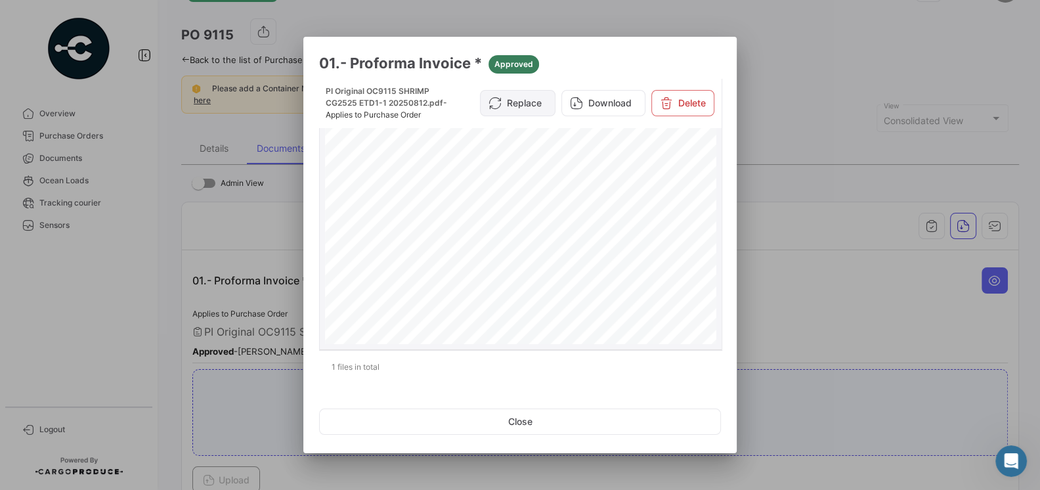
click at [536, 102] on button "Replace" at bounding box center [518, 103] width 76 height 26
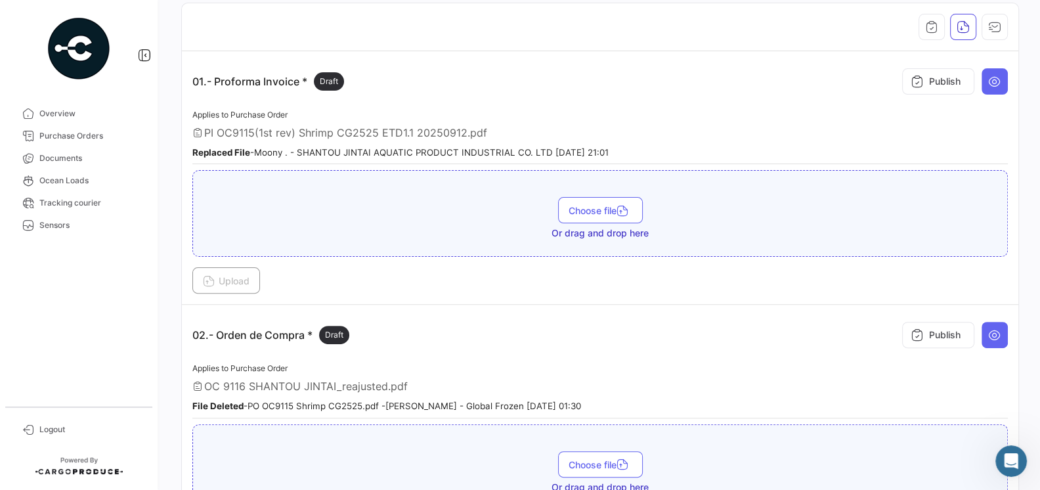
scroll to position [438, 0]
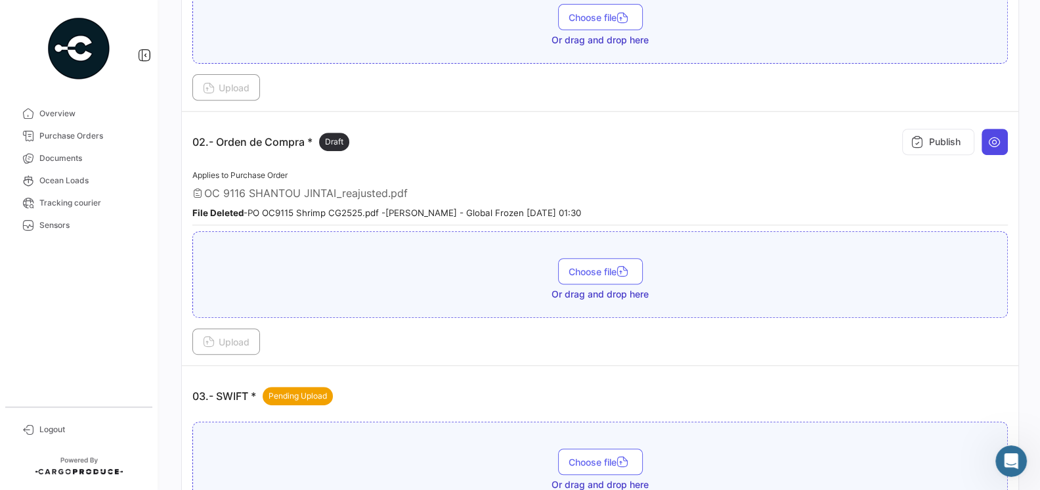
click at [988, 144] on button at bounding box center [995, 142] width 26 height 26
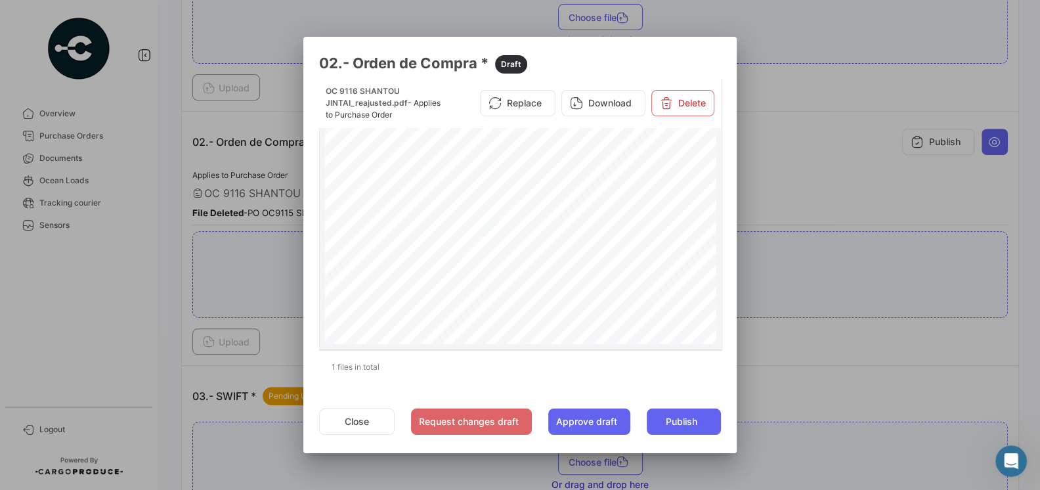
click at [555, 299] on span "Page 1" at bounding box center [564, 297] width 18 height 5
click at [668, 106] on icon at bounding box center [666, 103] width 13 height 13
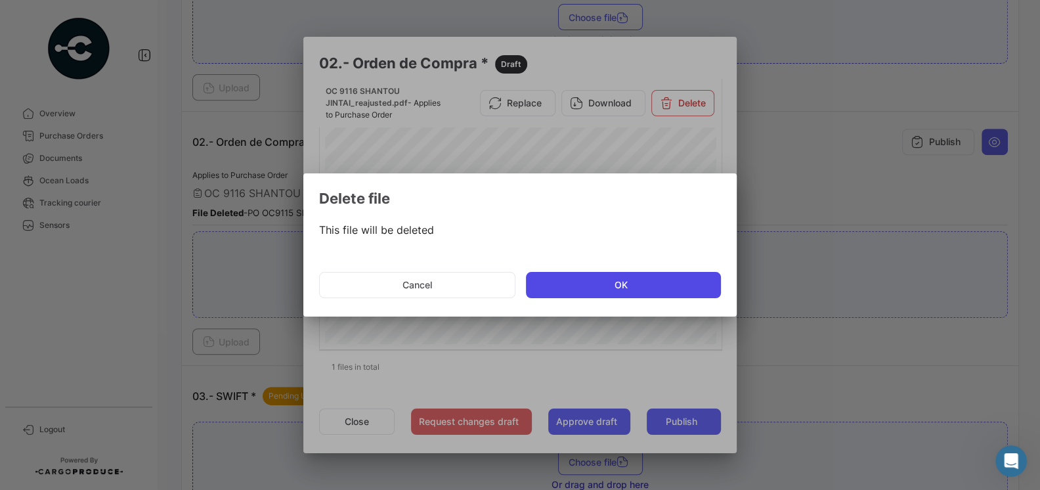
click at [628, 280] on button "OK" at bounding box center [623, 285] width 195 height 26
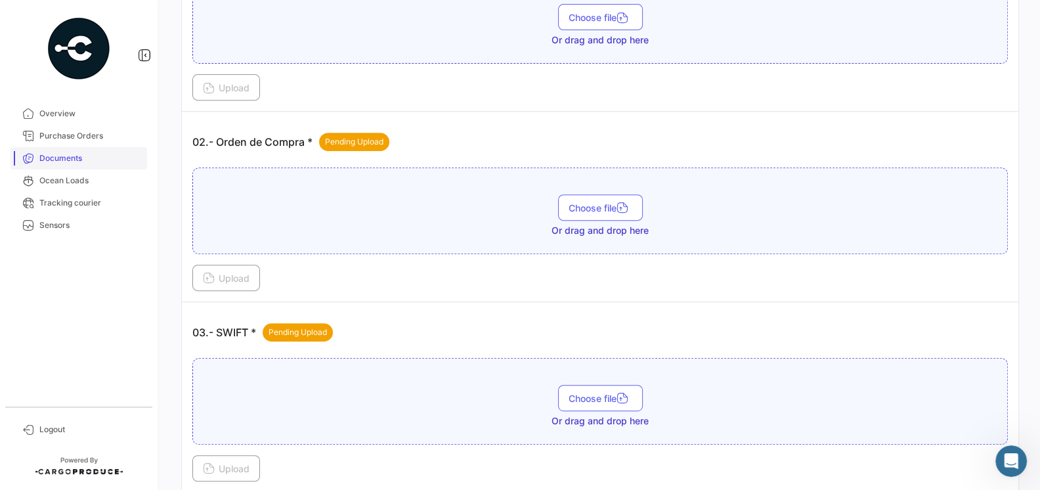
click at [66, 162] on span "Documents" at bounding box center [90, 158] width 102 height 12
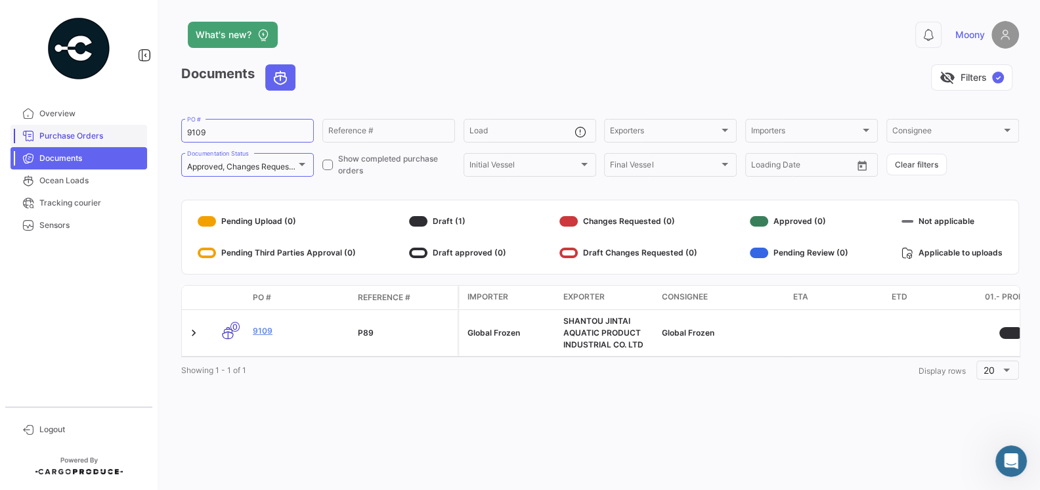
click at [89, 141] on span "Purchase Orders" at bounding box center [90, 136] width 102 height 12
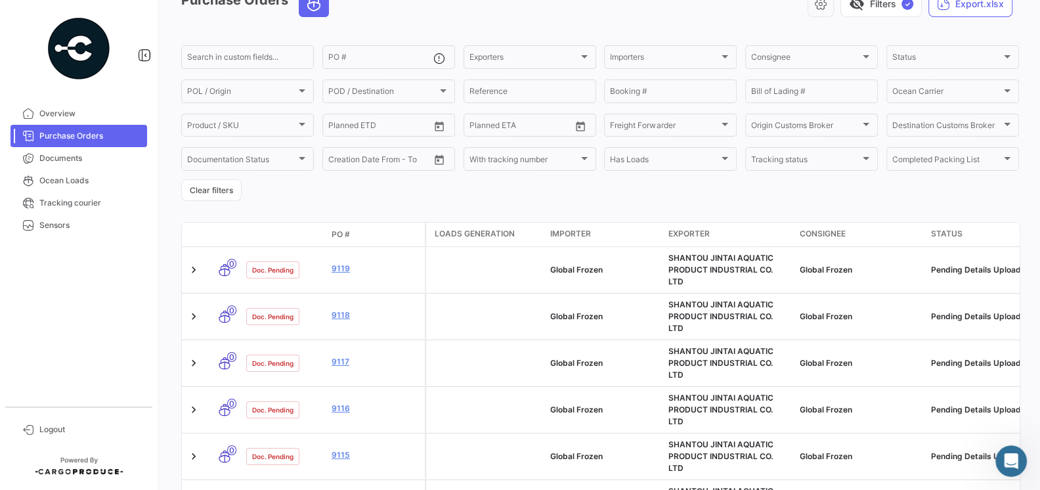
scroll to position [135, 0]
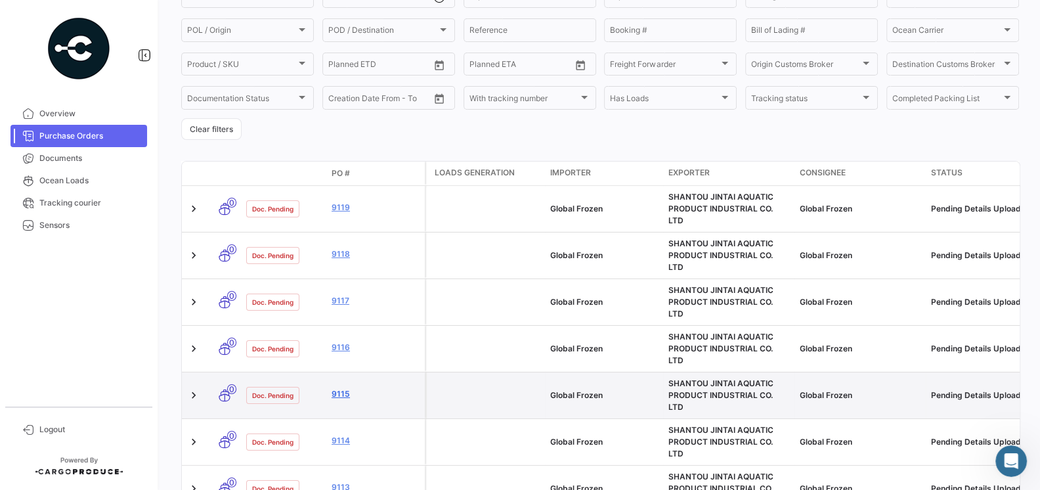
click at [341, 388] on link "9115" at bounding box center [376, 394] width 88 height 12
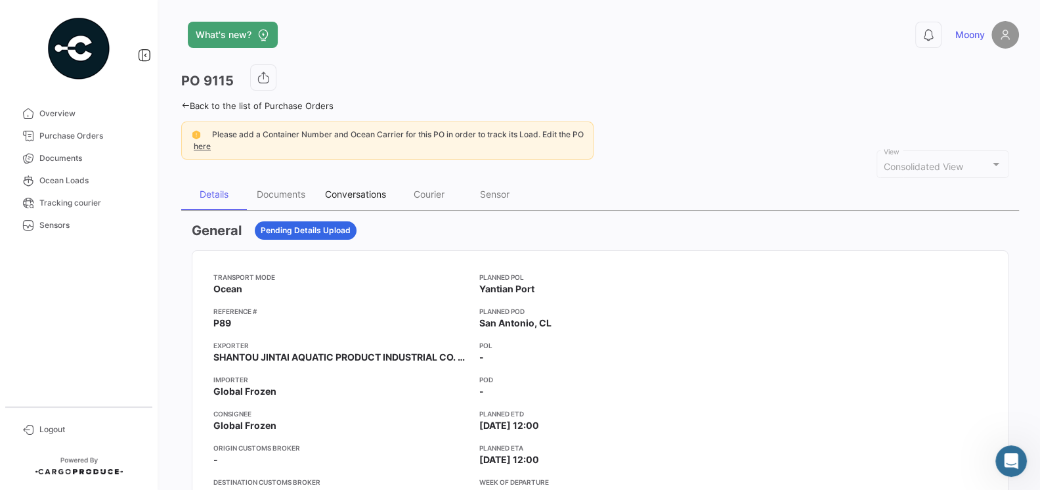
click at [347, 194] on div "Conversations" at bounding box center [355, 193] width 61 height 11
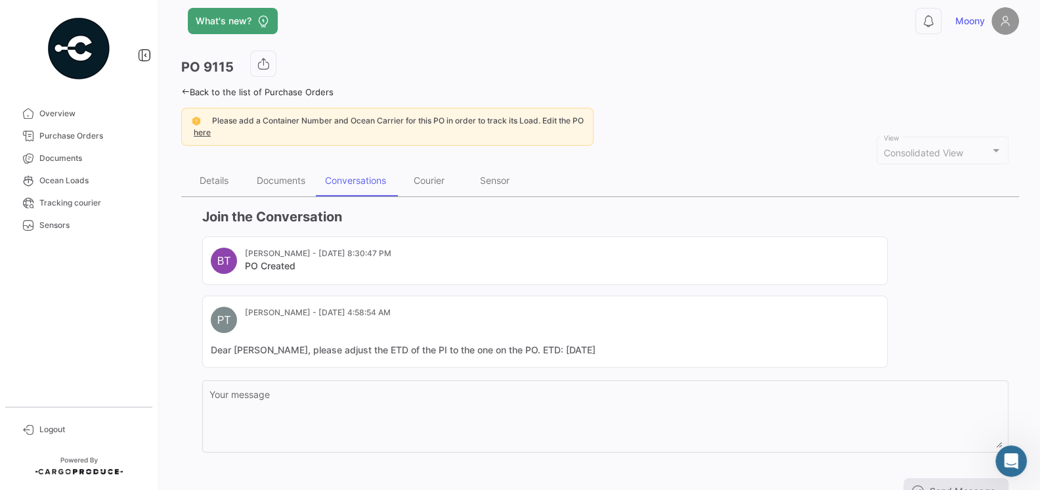
scroll to position [10, 0]
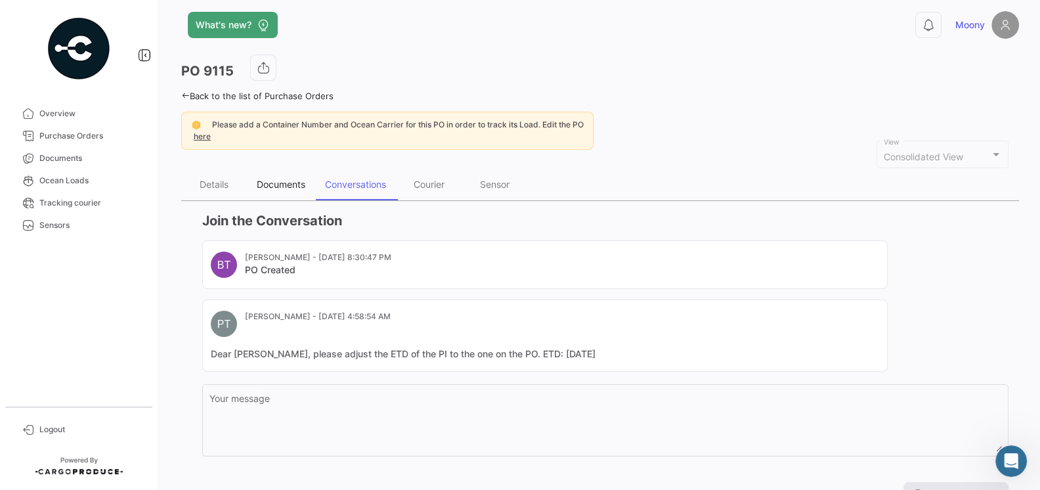
click at [278, 192] on div "Documents" at bounding box center [281, 185] width 68 height 32
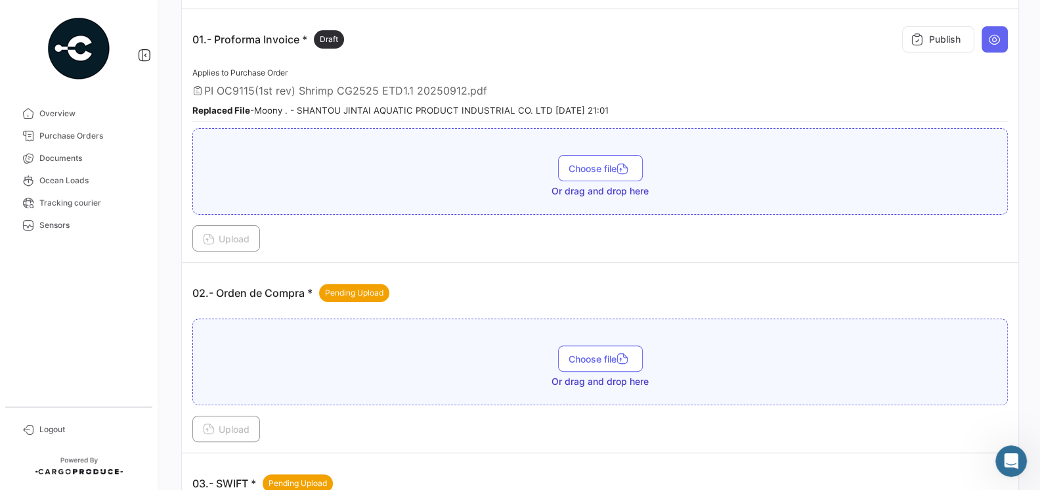
scroll to position [254, 0]
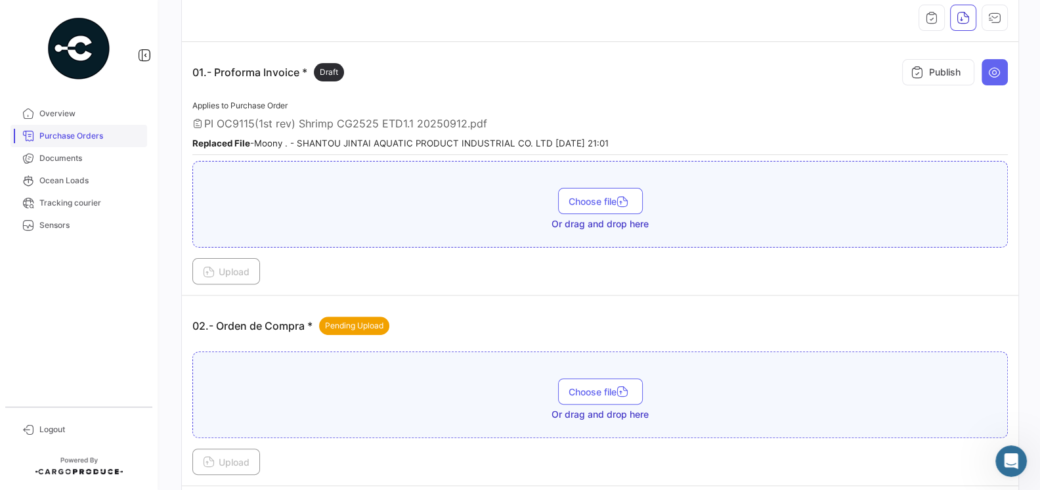
click at [98, 136] on span "Purchase Orders" at bounding box center [90, 136] width 102 height 12
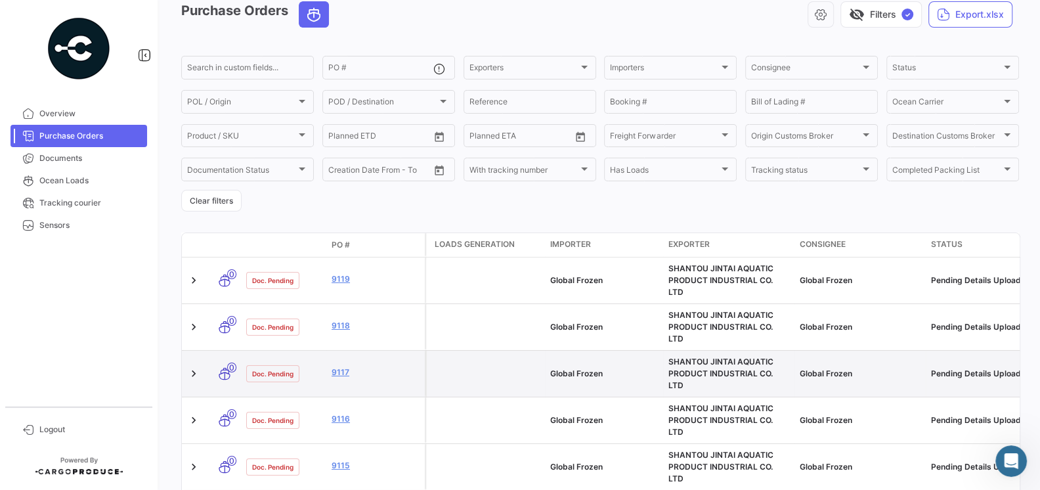
scroll to position [64, 0]
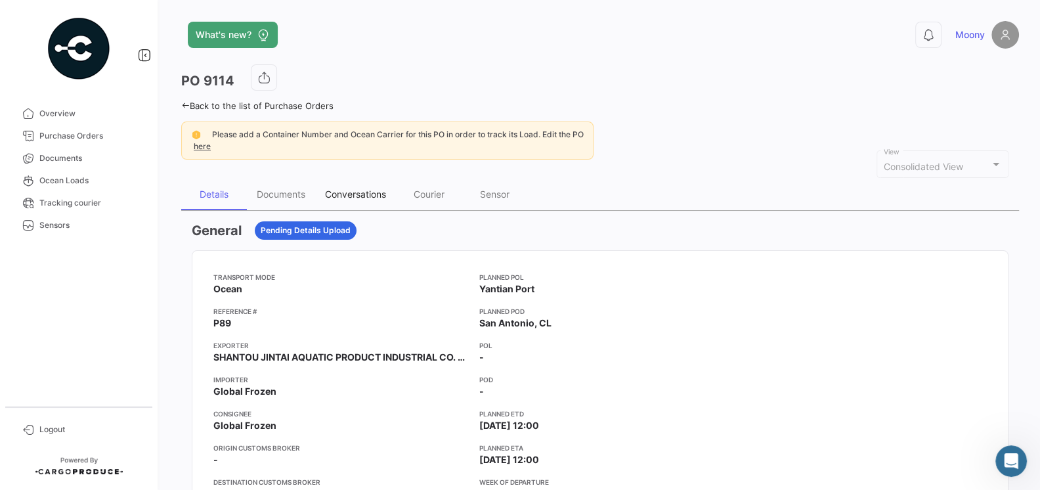
click at [358, 196] on div "Conversations" at bounding box center [355, 193] width 61 height 11
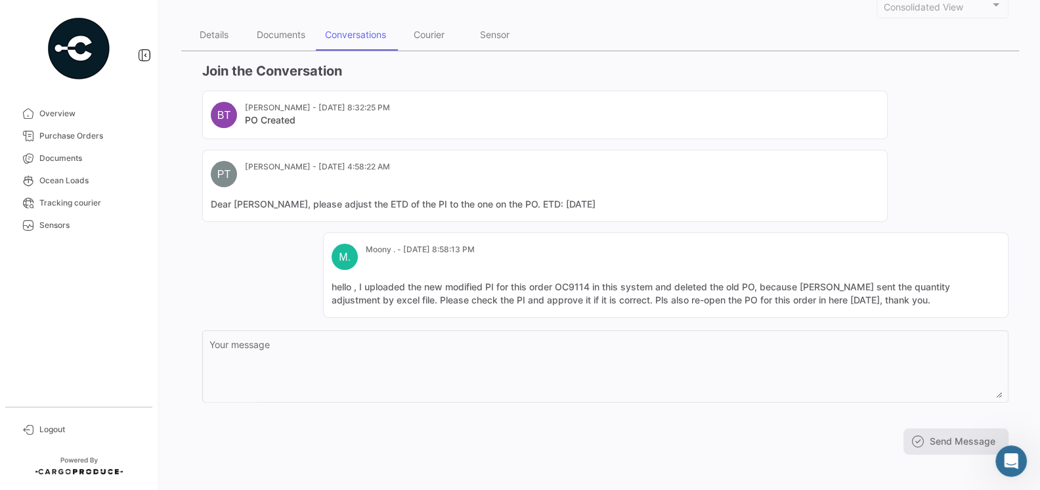
scroll to position [163, 0]
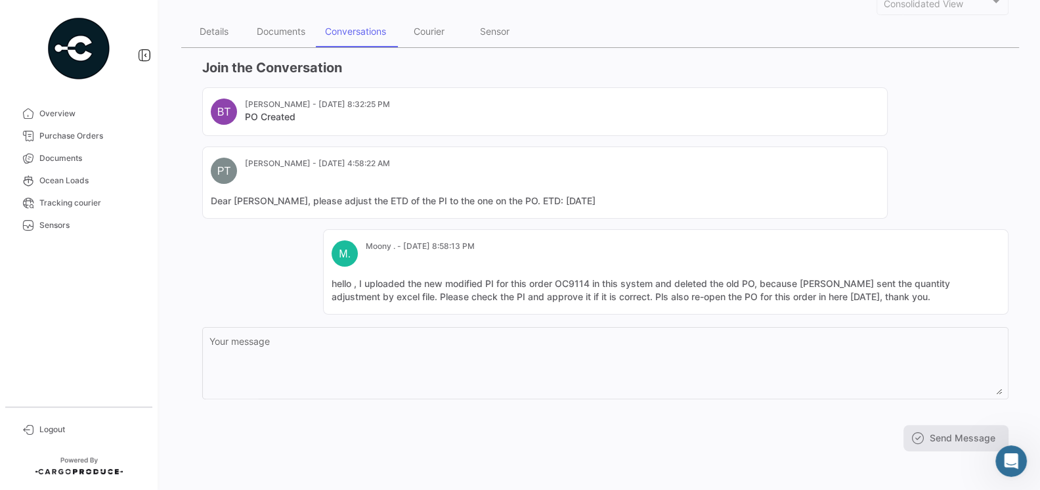
click at [880, 295] on mat-card-content "hello , I uploaded the new modified PI for this order OC9114 in this system and…" at bounding box center [666, 290] width 668 height 26
drag, startPoint x: 880, startPoint y: 295, endPoint x: 317, endPoint y: 280, distance: 562.9
click at [317, 280] on div "BT Belen Taborda - Aug 15, 2025, 8:32:25 PM PO Created PT Pamela Tapia - Aug 23…" at bounding box center [605, 200] width 806 height 227
copy mat-card-content "hello , I uploaded the new modified PI for this order OC9114 in this system and…"
click at [68, 140] on span "Purchase Orders" at bounding box center [90, 136] width 102 height 12
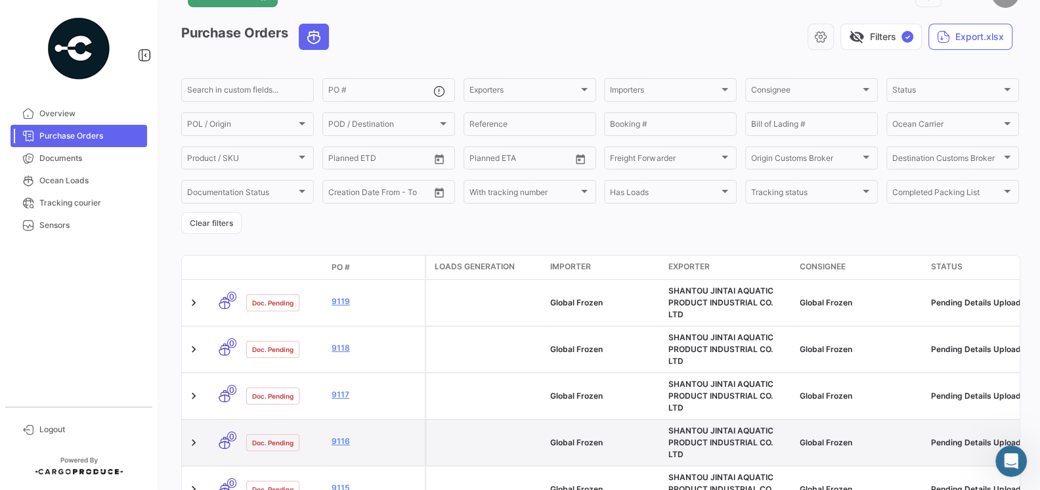
scroll to position [89, 0]
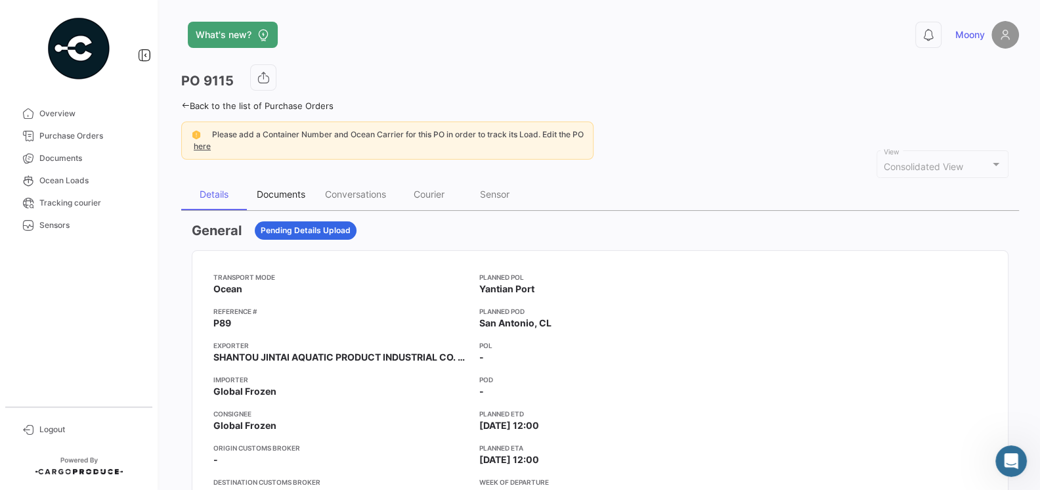
click at [274, 190] on div "Documents" at bounding box center [281, 193] width 49 height 11
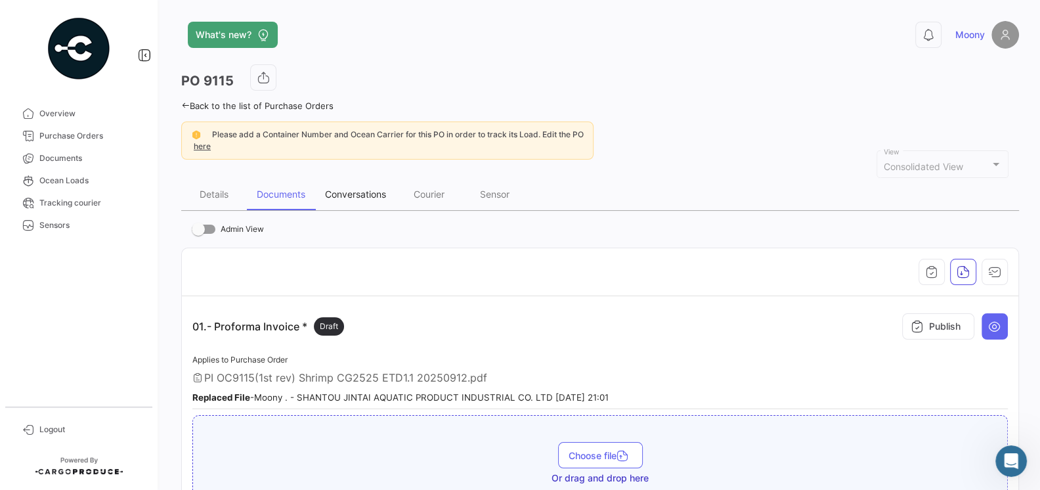
click at [360, 191] on div "Conversations" at bounding box center [355, 193] width 61 height 11
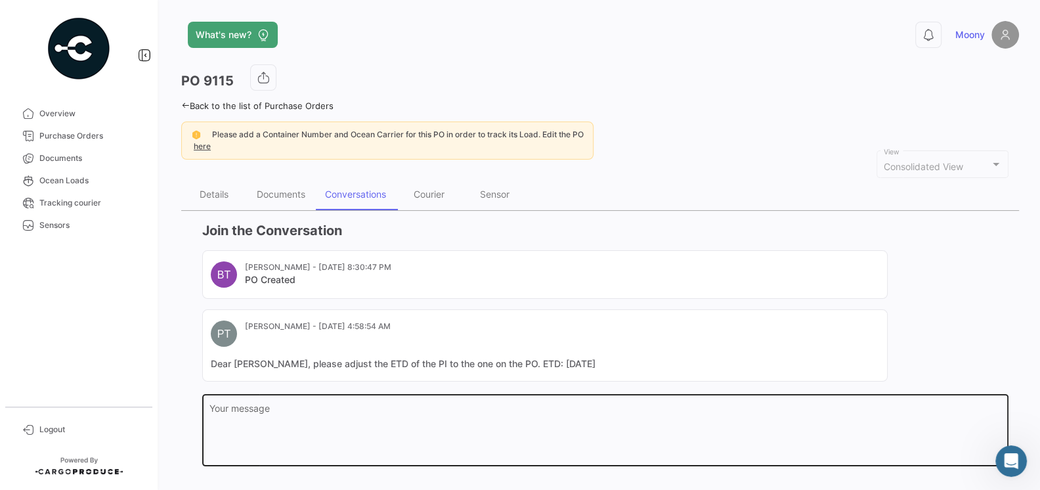
click at [406, 413] on textarea "Your message" at bounding box center [605, 433] width 793 height 58
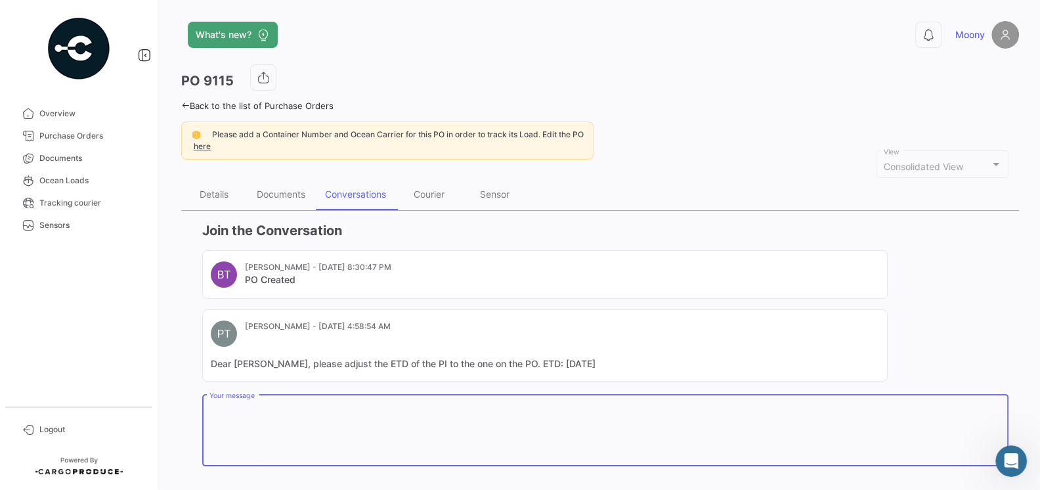
paste textarea "hello , I uploaded the new modified PI for this order OC9114 in this system and…"
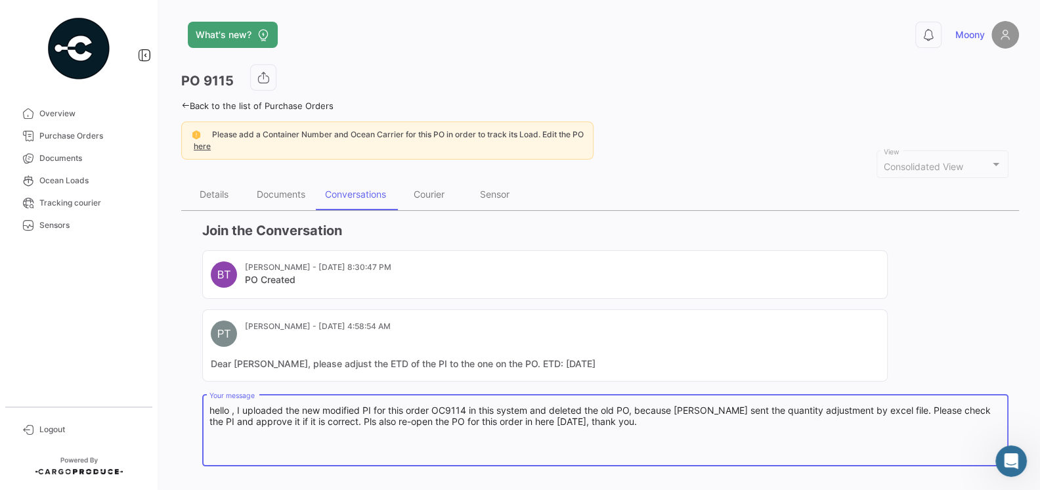
click at [467, 410] on textarea "hello , I uploaded the new modified PI for this order OC9114 in this system and…" at bounding box center [605, 433] width 793 height 58
click at [633, 408] on textarea "hello , I uploaded the new modified PI for this order OC9115 in this system and…" at bounding box center [605, 433] width 793 height 58
click at [631, 408] on textarea "hello , I uploaded the new modified PI for this order OC9115 in this system and…" at bounding box center [605, 433] width 793 height 58
click at [685, 444] on textarea "hello , I uploaded the new modified PI for this order OC9115 in this system and…" at bounding box center [605, 433] width 793 height 58
click at [741, 410] on textarea "hello , I uploaded the new modified PI for this order OC9115 in this system and…" at bounding box center [605, 433] width 793 height 58
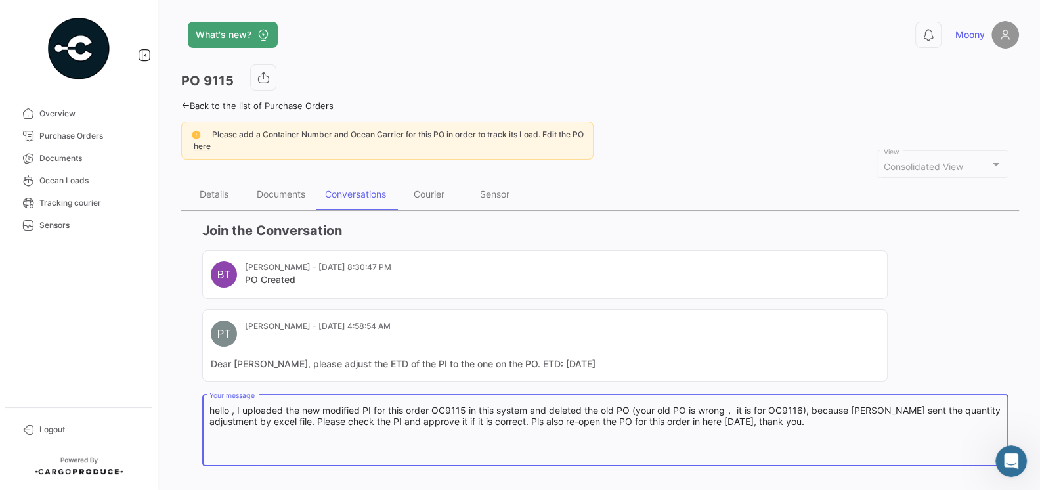
click at [739, 412] on textarea "hello , I uploaded the new modified PI for this order OC9115 in this system and…" at bounding box center [605, 433] width 793 height 58
click at [795, 406] on textarea "hello , I uploaded the new modified PI for this order OC9115 in this system and…" at bounding box center [605, 433] width 793 height 58
click at [731, 408] on textarea "hello , I uploaded the new modified PI for this order OC9115 in this system and…" at bounding box center [605, 433] width 793 height 58
click at [772, 424] on textarea "hello , I uploaded the new modified PI for this order OC9115 in this system and…" at bounding box center [605, 433] width 793 height 58
click at [845, 404] on textarea "hello , I uploaded the new modified PI for this order OC9115 in this system and…" at bounding box center [605, 433] width 793 height 58
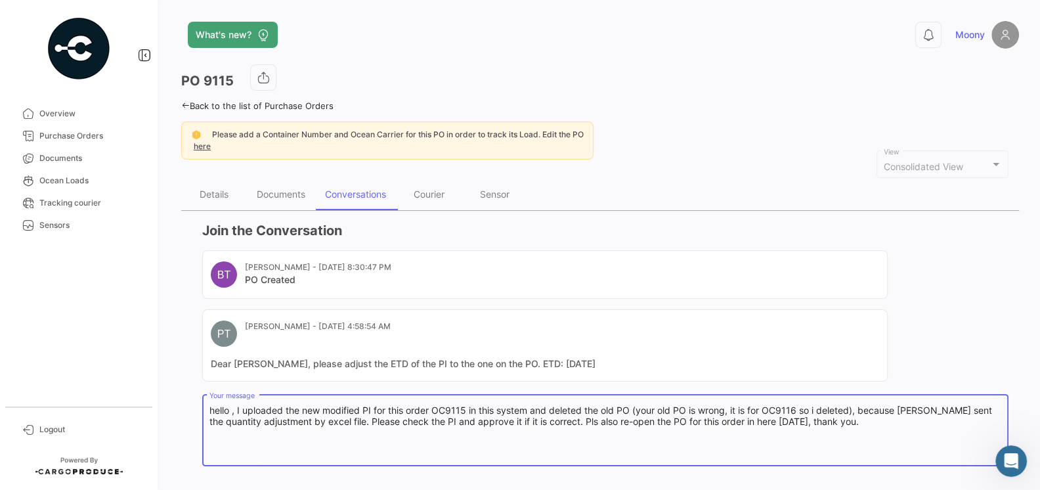
click at [872, 442] on textarea "hello , I uploaded the new modified PI for this order OC9115 in this system and…" at bounding box center [605, 433] width 793 height 58
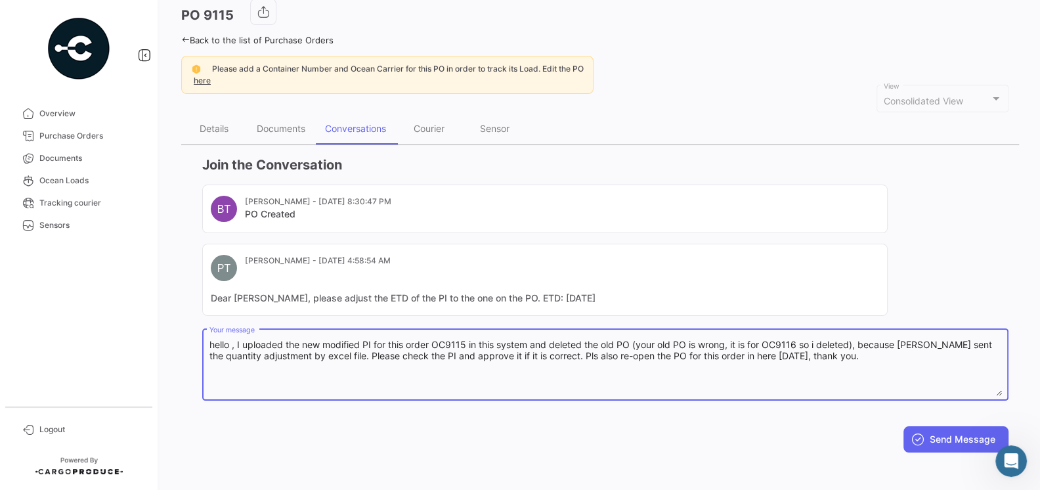
scroll to position [68, 0]
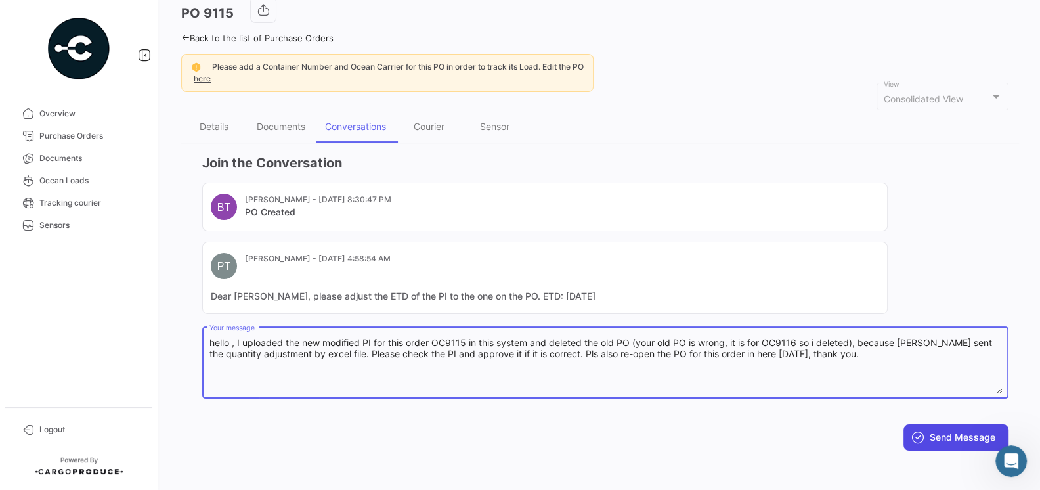
type textarea "hello , I uploaded the new modified PI for this order OC9115 in this system and…"
click at [958, 429] on button "Send Message" at bounding box center [955, 437] width 105 height 26
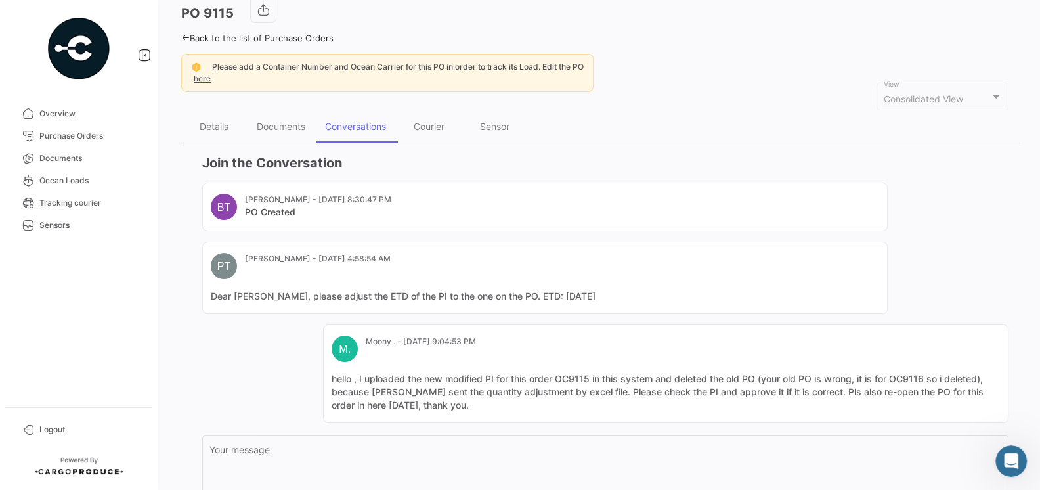
click at [611, 268] on mat-card-header "PT Pamela Tapia - Aug 23, 2025, 4:58:54 AM" at bounding box center [545, 266] width 668 height 26
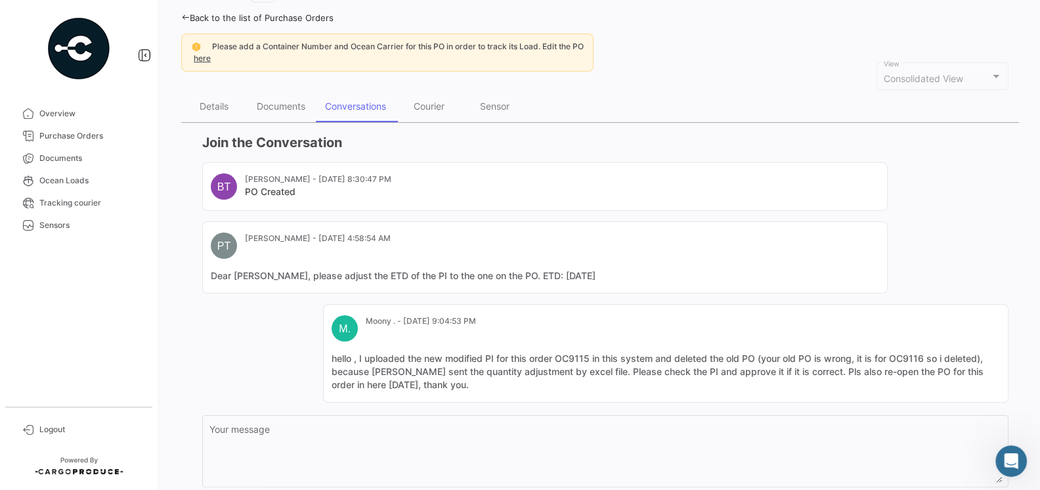
scroll to position [27, 0]
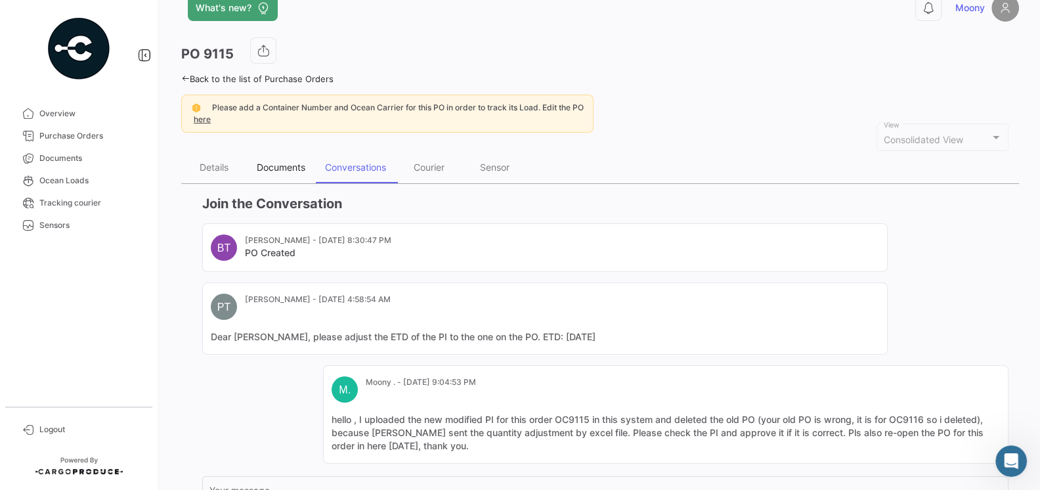
click at [295, 163] on div "Documents" at bounding box center [281, 167] width 49 height 11
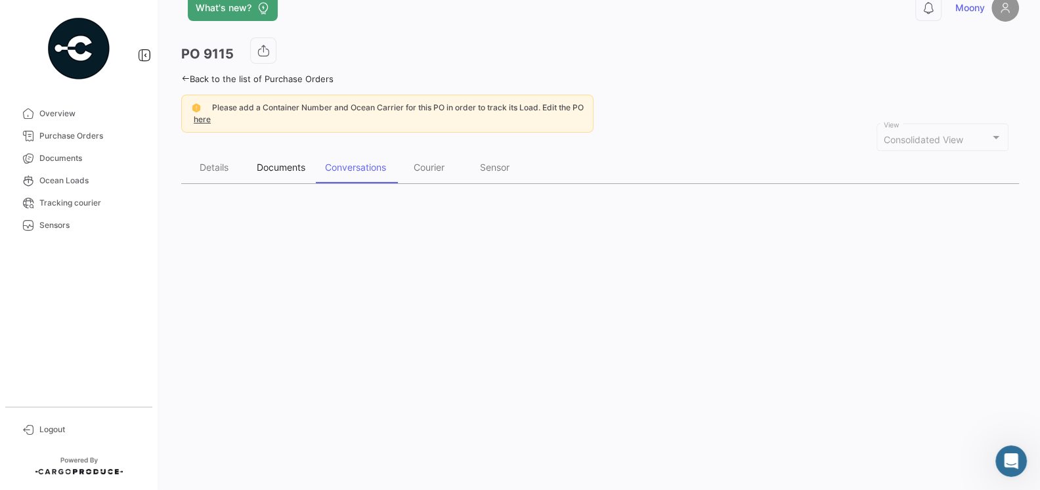
scroll to position [0, 0]
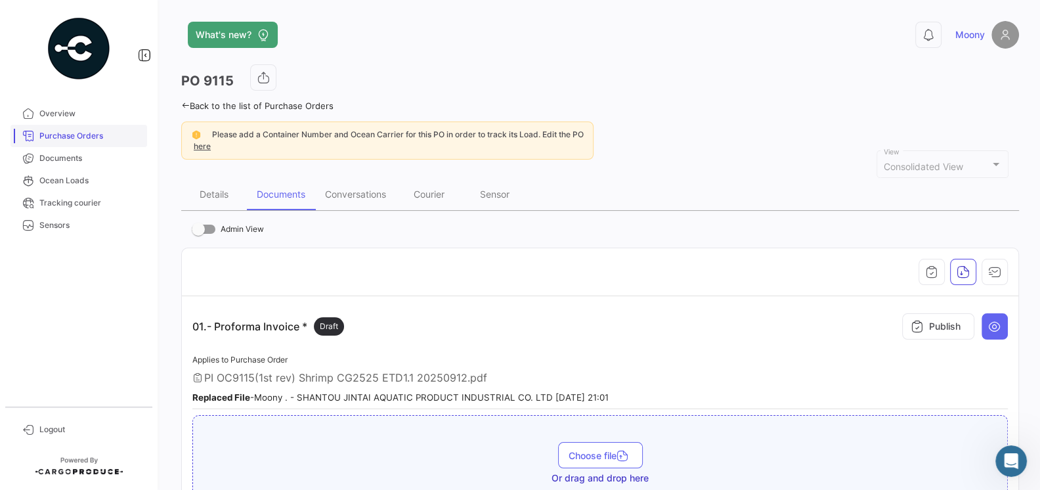
click at [76, 141] on span "Purchase Orders" at bounding box center [90, 136] width 102 height 12
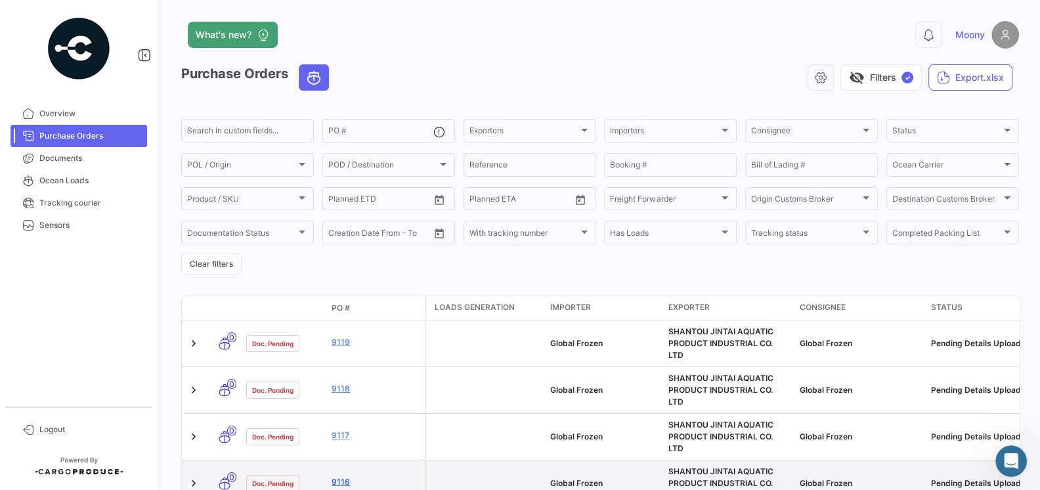
click at [345, 476] on link "9116" at bounding box center [376, 482] width 88 height 12
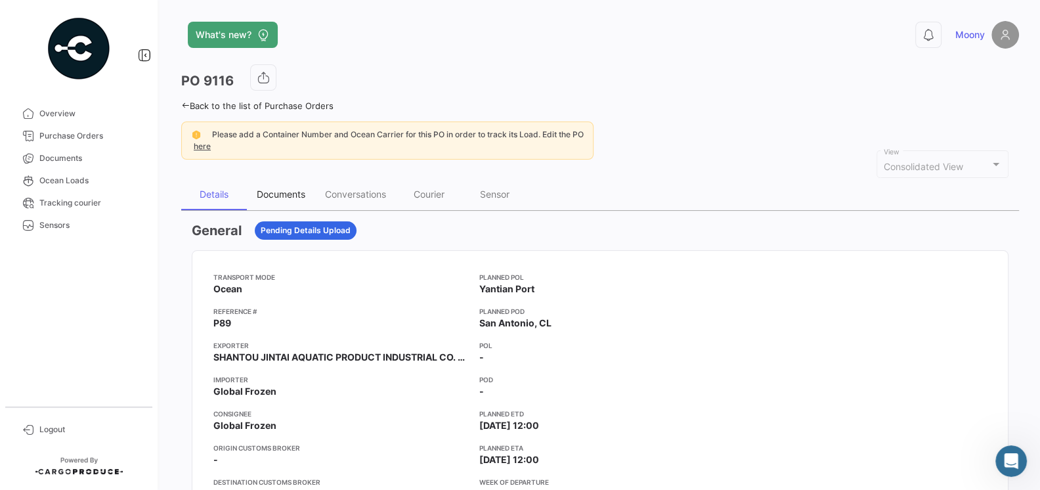
click at [278, 200] on div "Documents" at bounding box center [281, 195] width 68 height 32
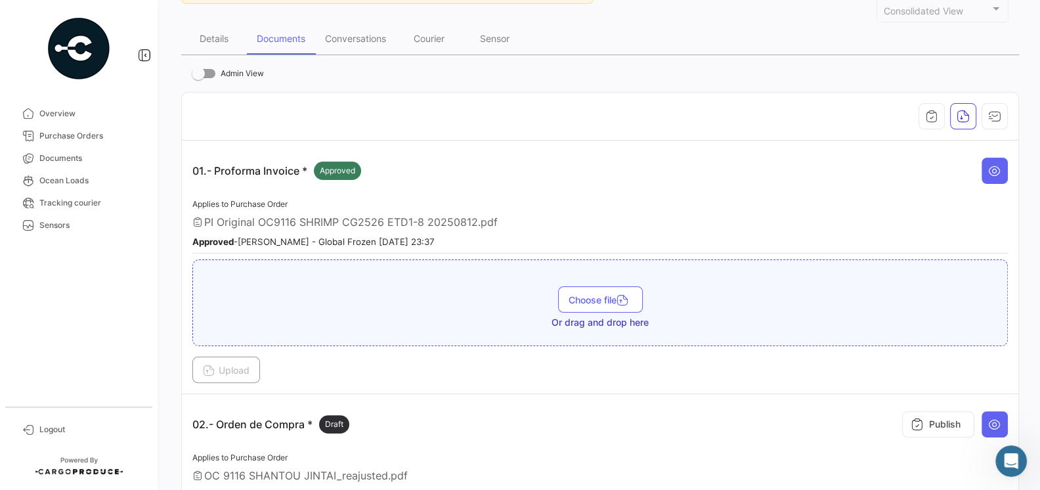
scroll to position [158, 0]
click at [996, 169] on icon at bounding box center [994, 168] width 13 height 13
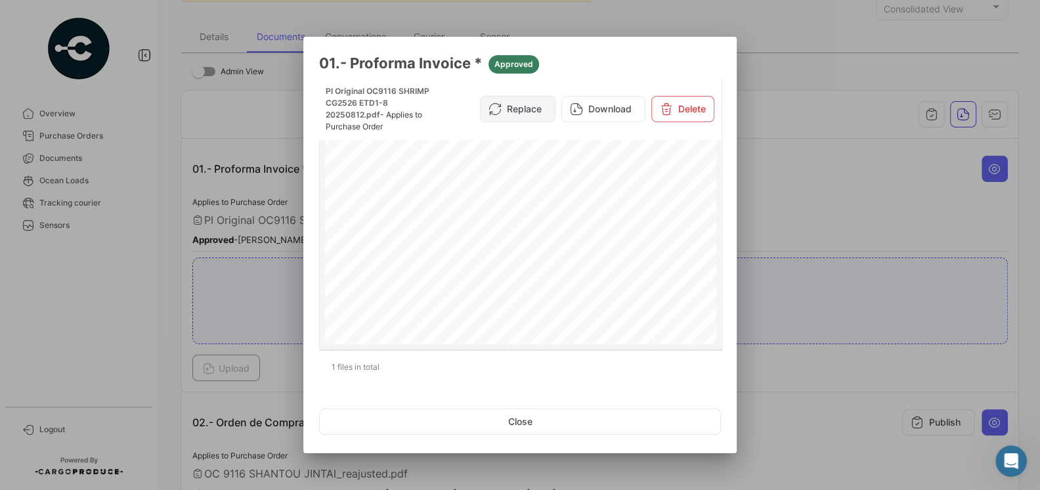
click at [544, 101] on button "Replace" at bounding box center [518, 109] width 76 height 26
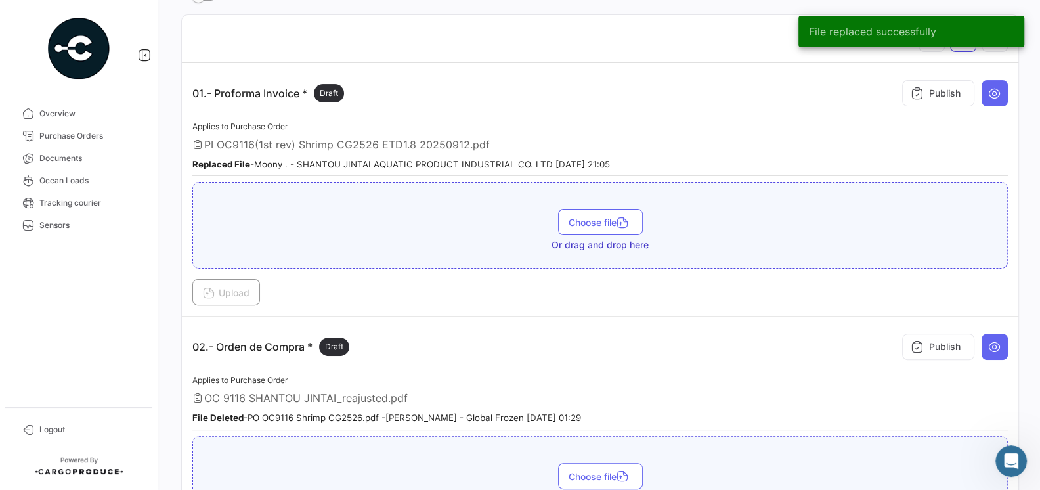
scroll to position [240, 0]
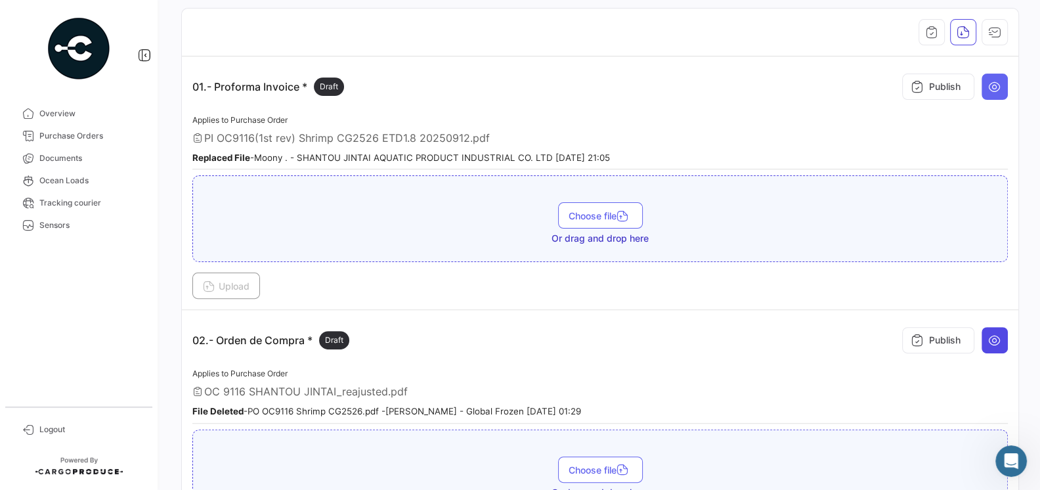
click at [996, 337] on icon at bounding box center [994, 340] width 13 height 13
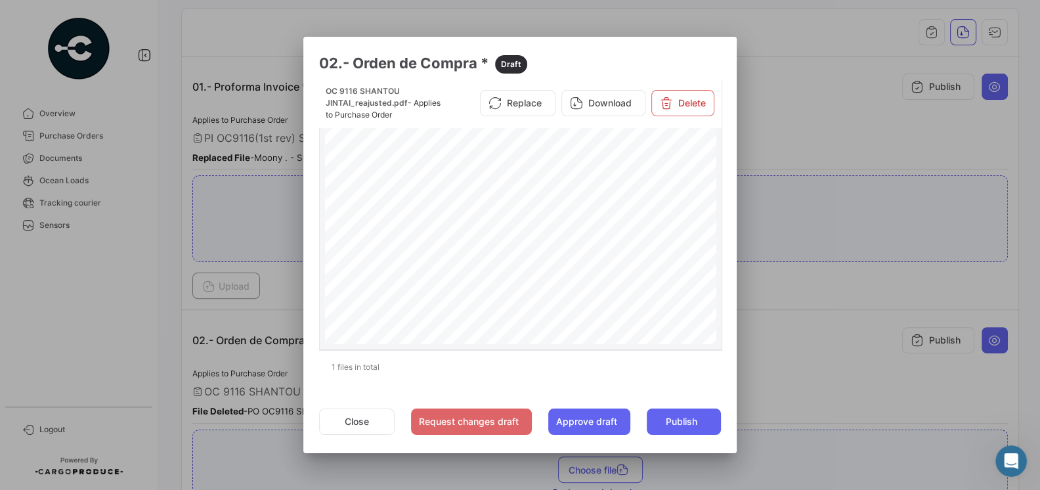
click at [566, 295] on span "Page 1" at bounding box center [564, 297] width 18 height 5
click at [784, 407] on div at bounding box center [520, 245] width 1040 height 490
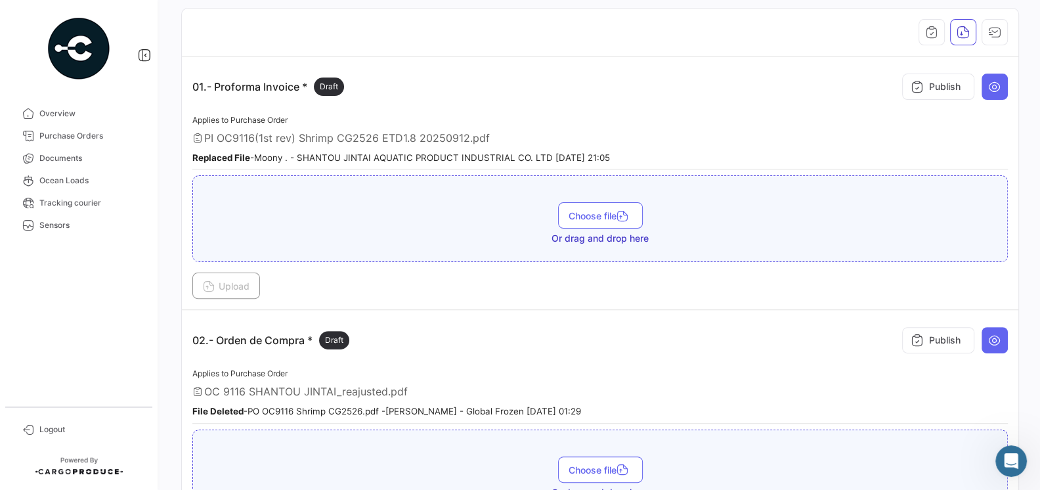
click at [349, 133] on span "PI OC9116(1st rev) Shrimp CG2526 ETD1.8 20250912.pdf" at bounding box center [347, 137] width 286 height 13
click at [999, 85] on icon at bounding box center [994, 86] width 13 height 13
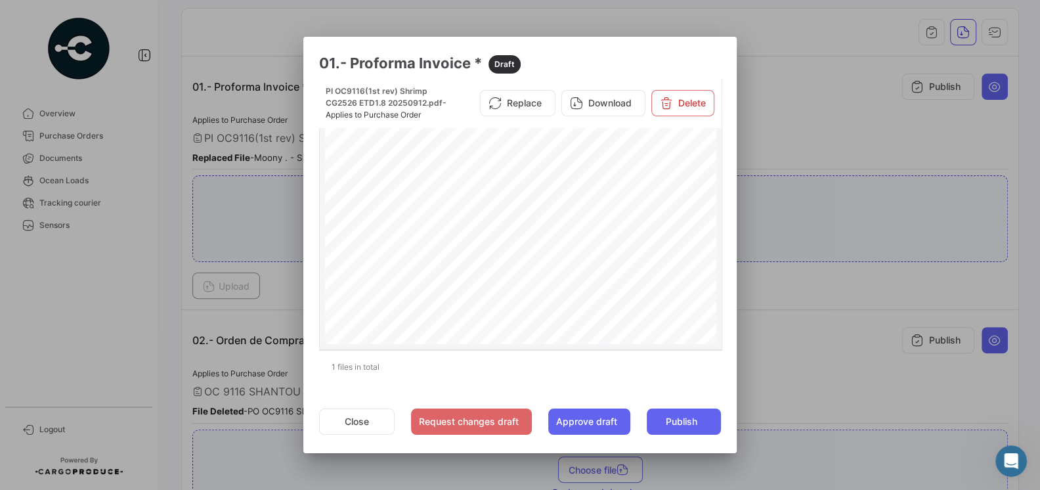
scroll to position [61, 0]
click at [364, 420] on button "Close" at bounding box center [357, 421] width 76 height 26
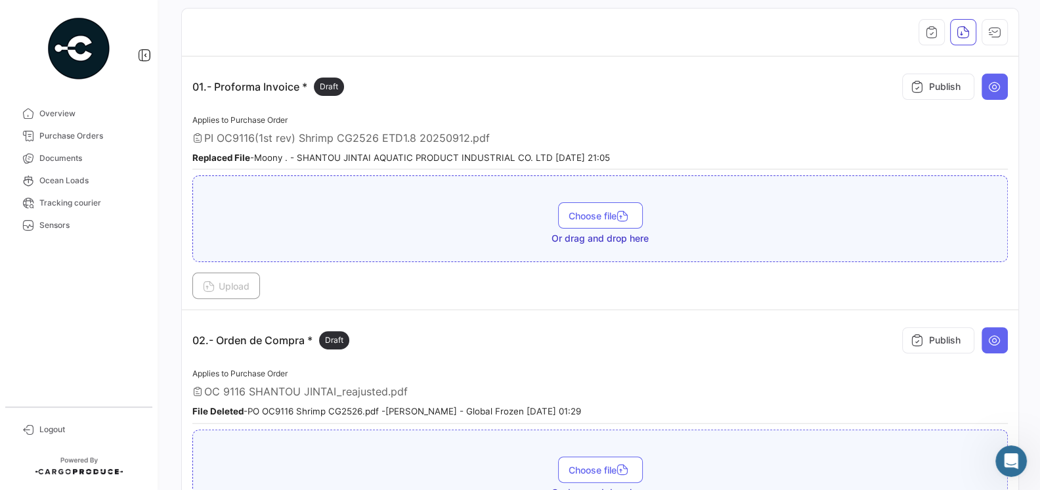
click at [529, 372] on div "Applies to Purchase Order OC 9116 SHANTOU JINTAI_reajusted.pdf File Deleted - P…" at bounding box center [600, 395] width 816 height 58
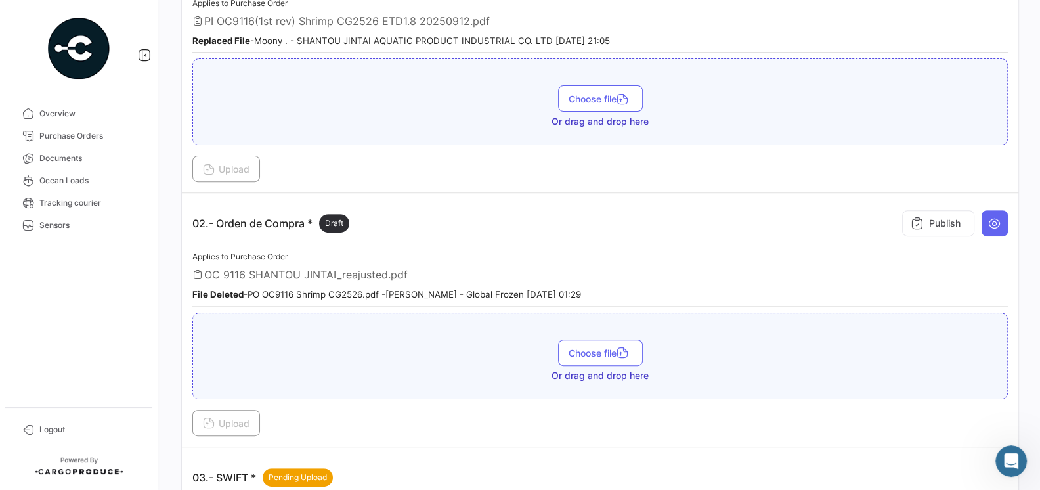
scroll to position [0, 0]
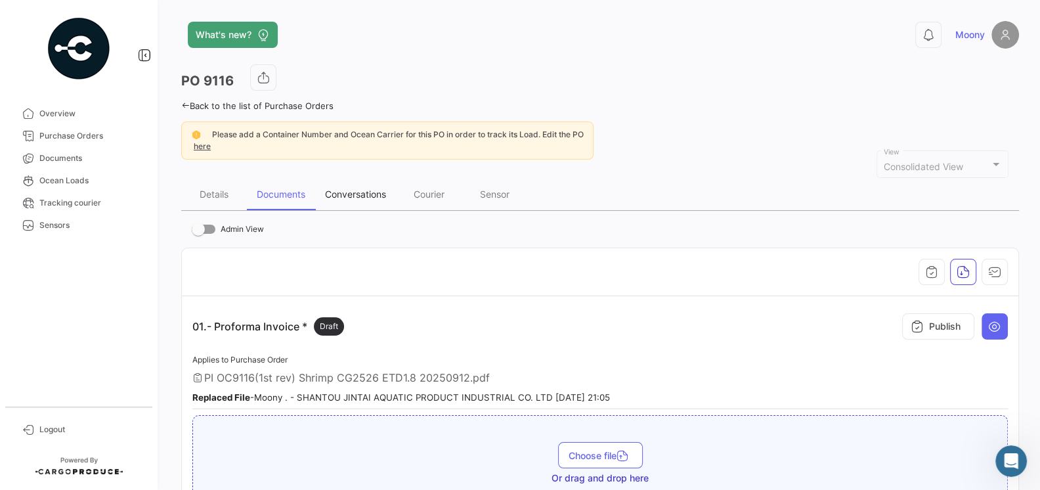
click at [360, 202] on div "Conversations" at bounding box center [355, 195] width 81 height 32
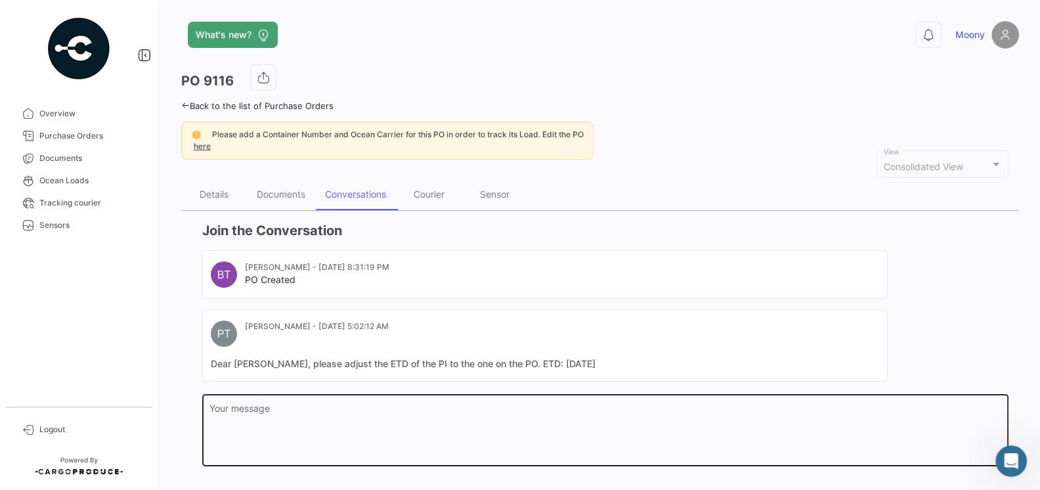
click at [317, 415] on textarea "Your message" at bounding box center [605, 433] width 793 height 58
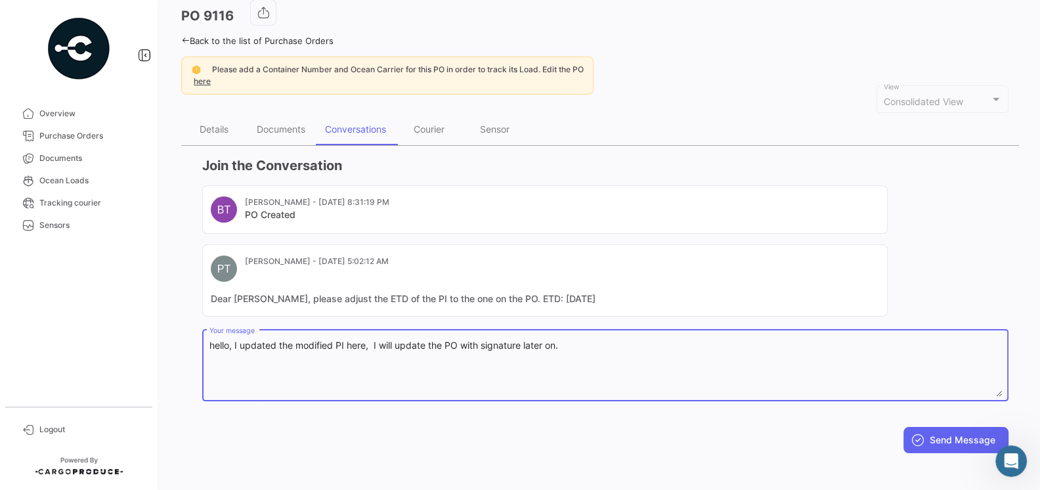
scroll to position [68, 0]
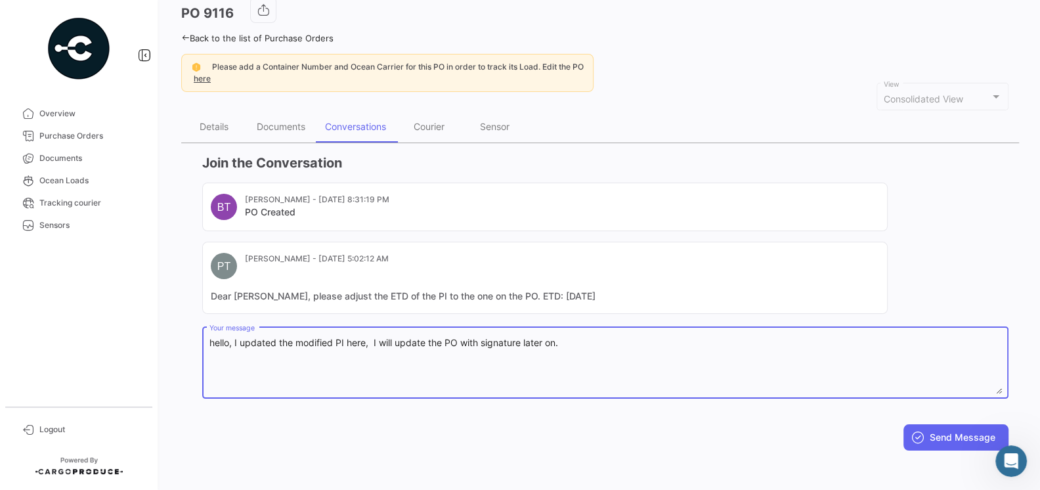
click at [344, 337] on textarea "hello, I updated the modified PI here, I will update the PO with signature late…" at bounding box center [605, 365] width 793 height 58
type textarea "hello, I updated the modified PI OC9116 here, I will update the PO with signatu…"
click at [931, 437] on button "Send Message" at bounding box center [955, 437] width 105 height 26
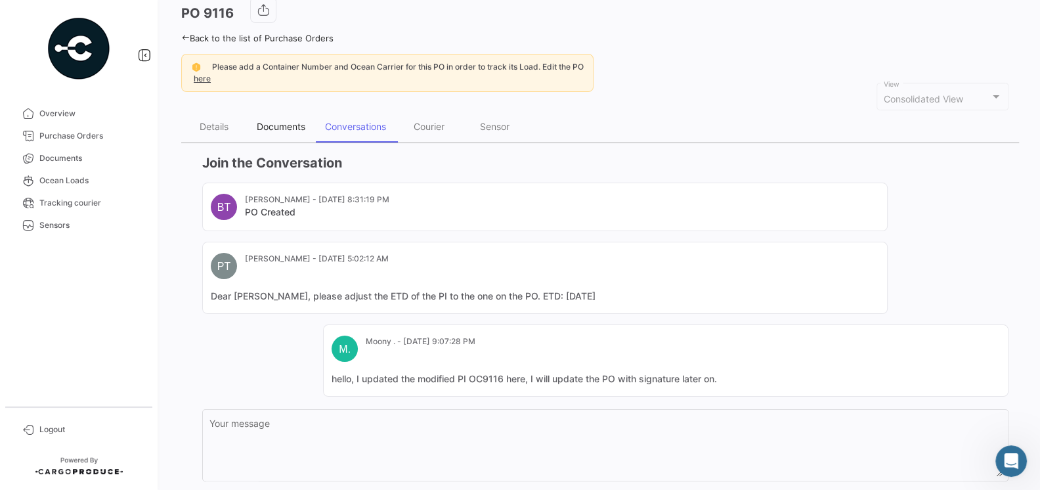
click at [263, 123] on div "Documents" at bounding box center [281, 126] width 49 height 11
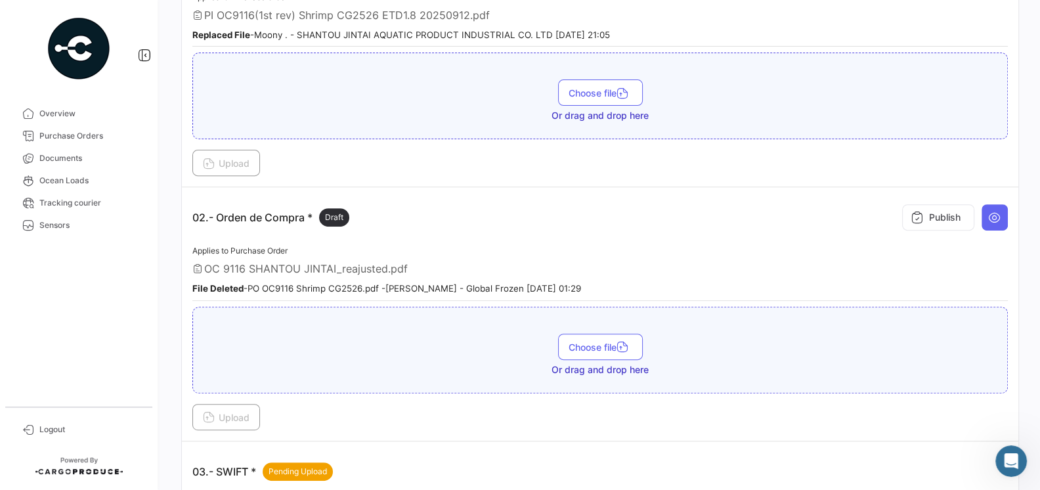
scroll to position [473, 0]
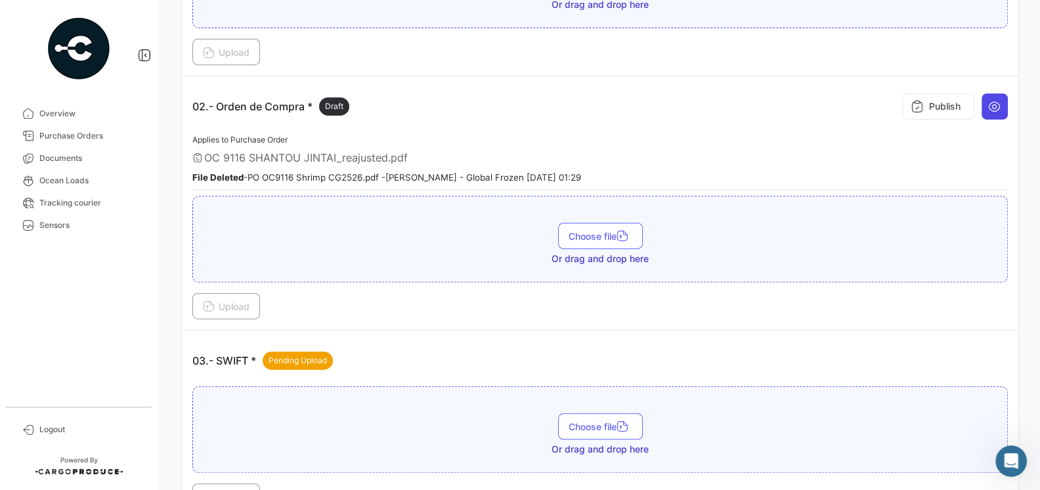
click at [993, 107] on icon at bounding box center [994, 106] width 13 height 13
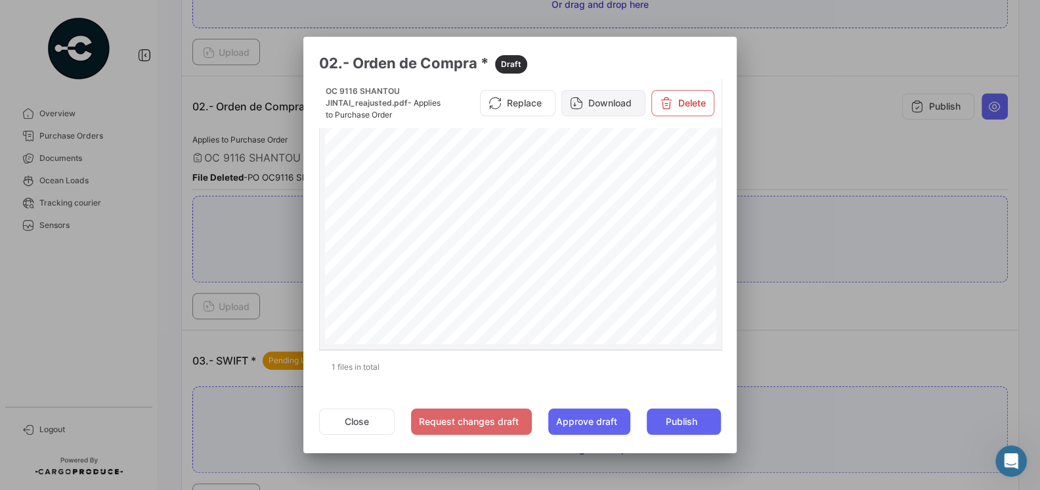
click at [607, 110] on button "Download" at bounding box center [603, 103] width 84 height 26
click at [359, 420] on button "Close" at bounding box center [357, 421] width 76 height 26
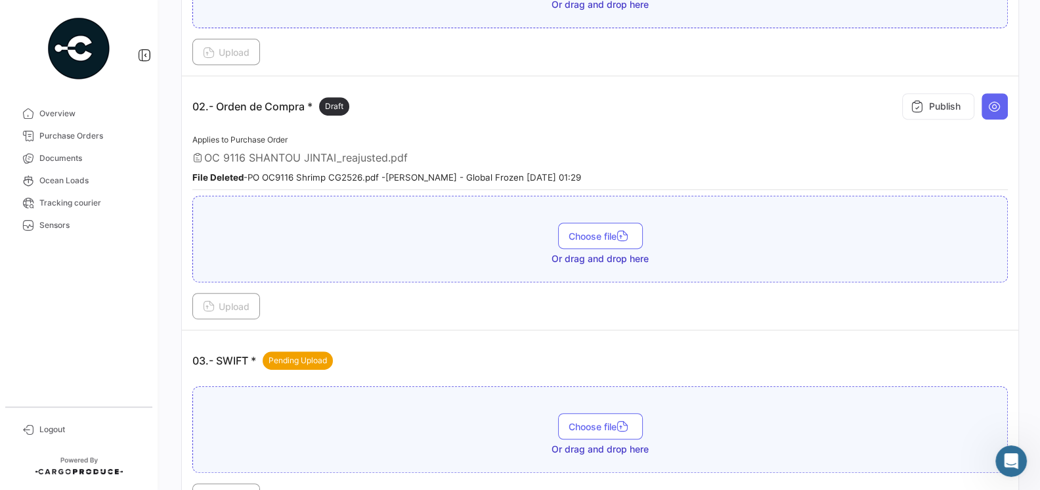
click at [545, 347] on div "03.- SWIFT * Pending Upload" at bounding box center [600, 360] width 816 height 39
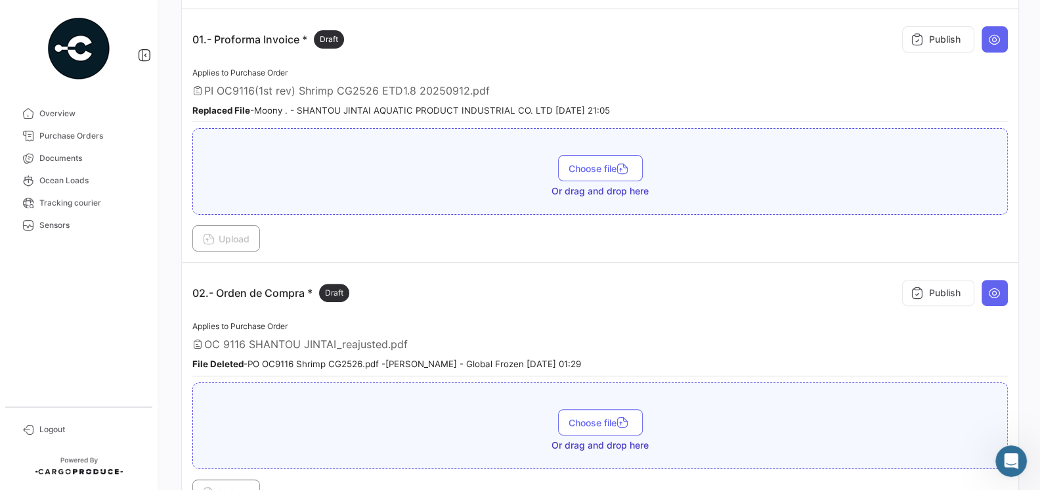
scroll to position [253, 0]
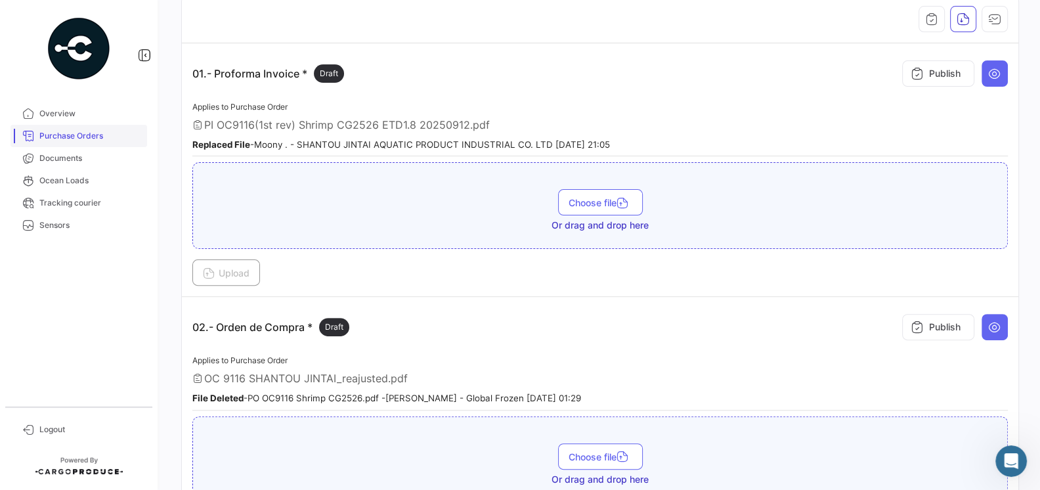
click at [53, 144] on link "Purchase Orders" at bounding box center [79, 136] width 137 height 22
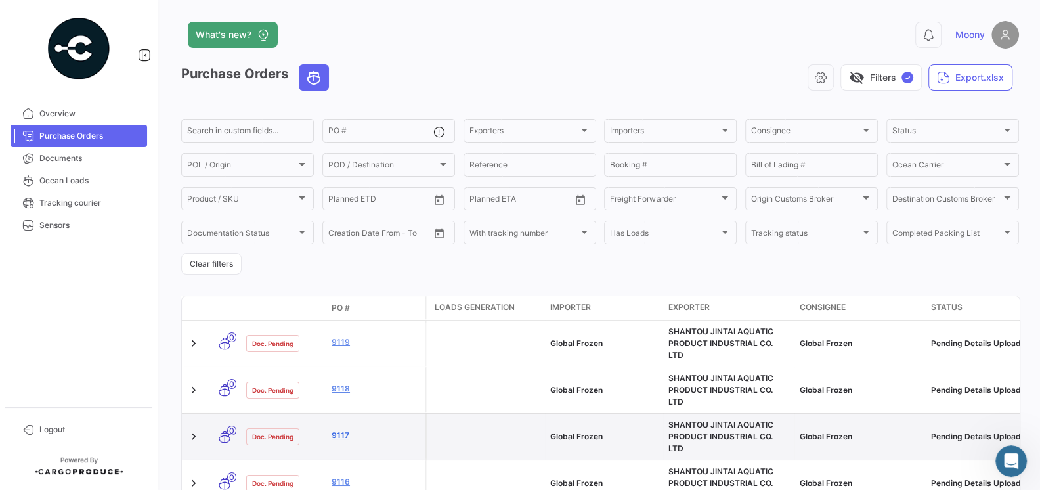
click at [341, 429] on link "9117" at bounding box center [376, 435] width 88 height 12
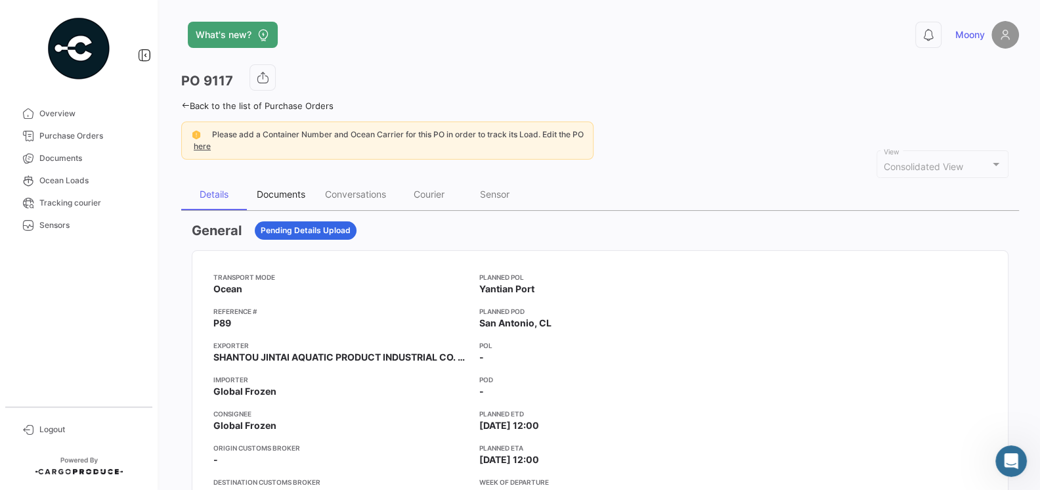
click at [265, 194] on div "Documents" at bounding box center [281, 193] width 49 height 11
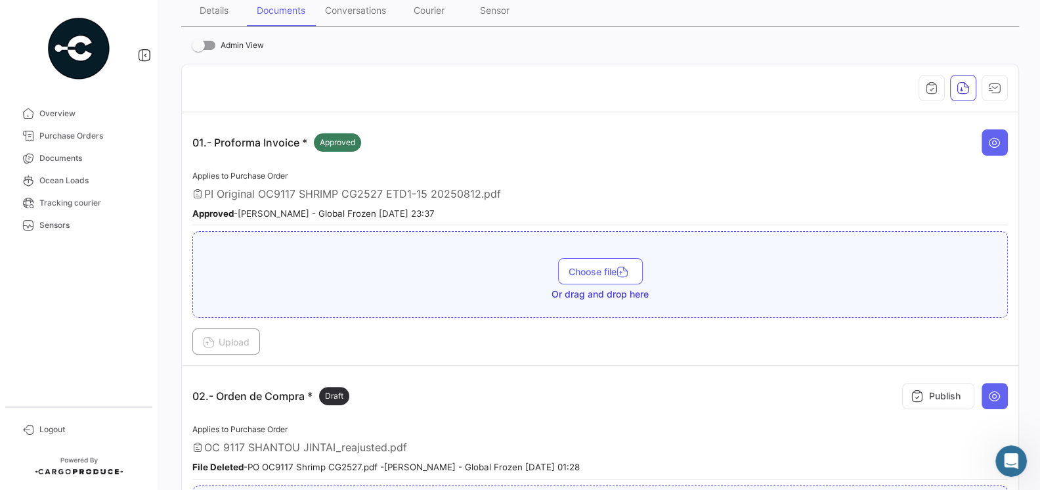
scroll to position [199, 0]
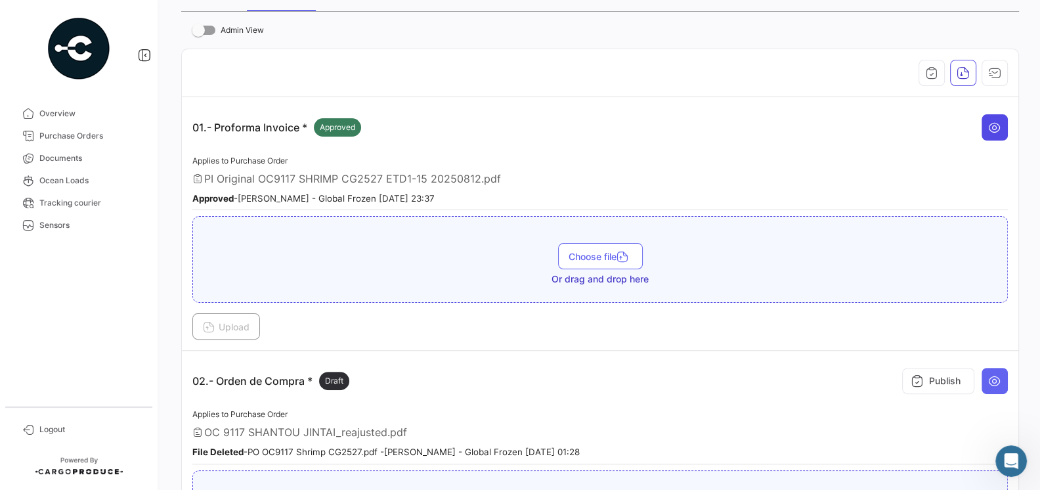
click at [990, 132] on button at bounding box center [995, 127] width 26 height 26
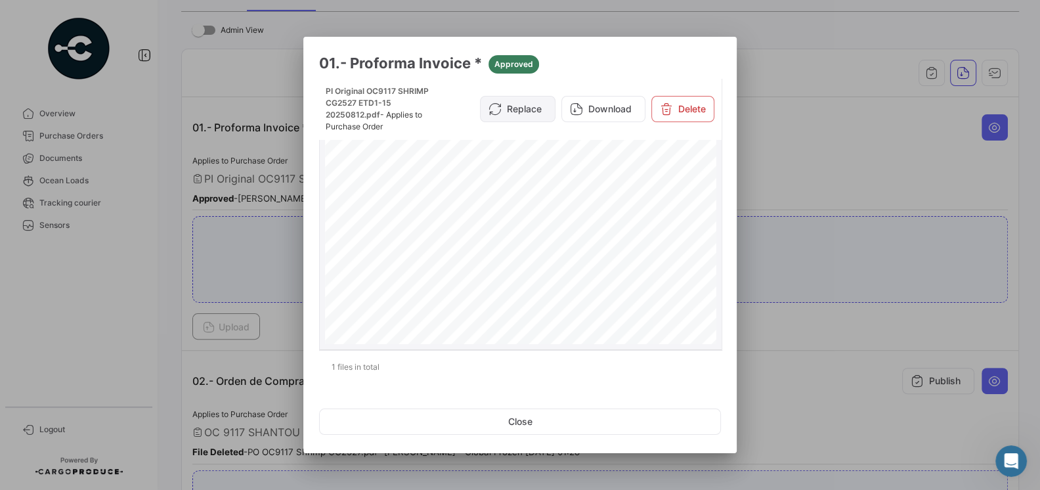
click at [528, 106] on button "Replace" at bounding box center [518, 109] width 76 height 26
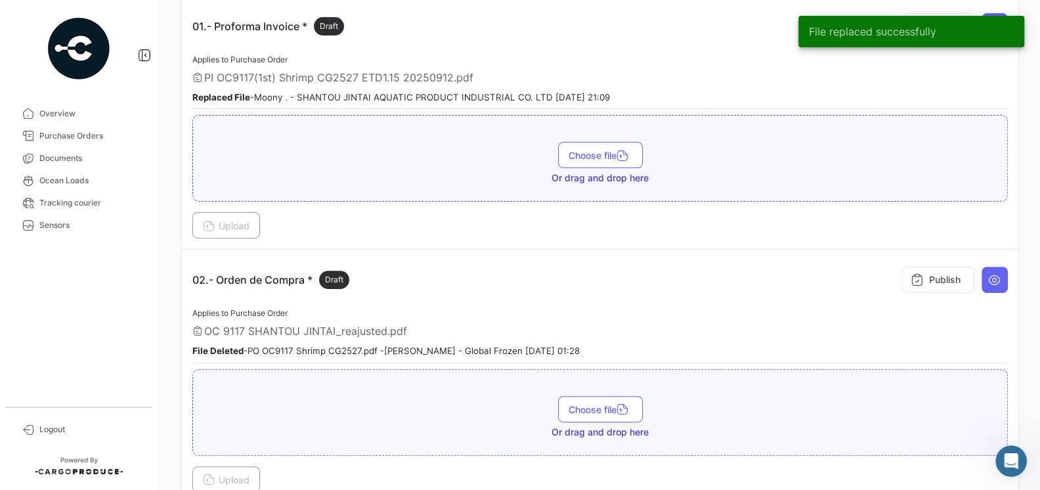
scroll to position [315, 0]
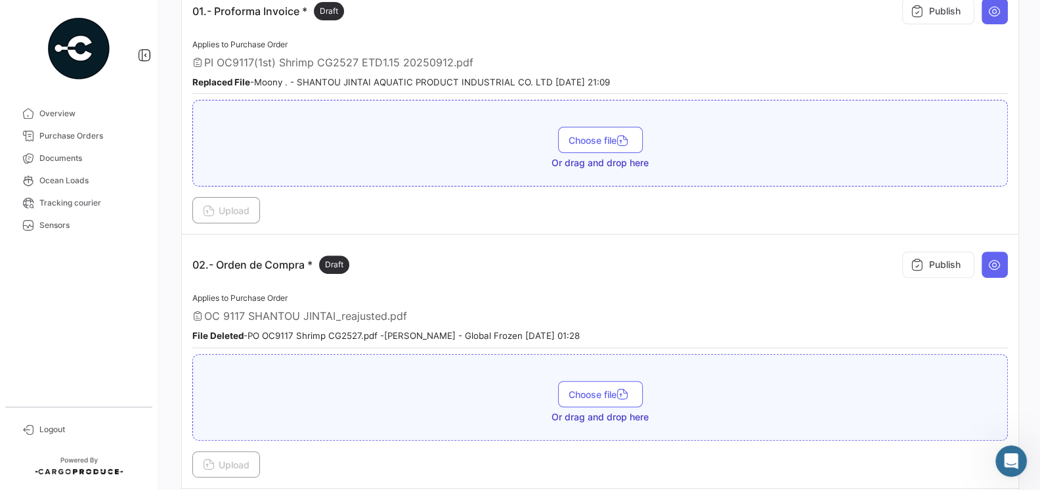
click at [405, 63] on span "PI OC9117(1st) Shrimp CG2527 ETD1.15 20250912.pdf" at bounding box center [338, 62] width 269 height 13
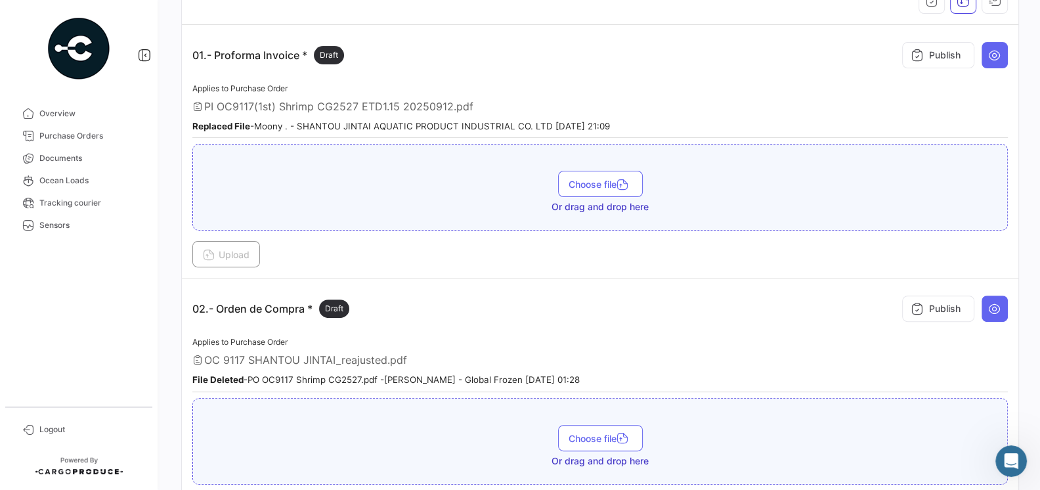
scroll to position [271, 0]
click at [997, 61] on button at bounding box center [995, 56] width 26 height 26
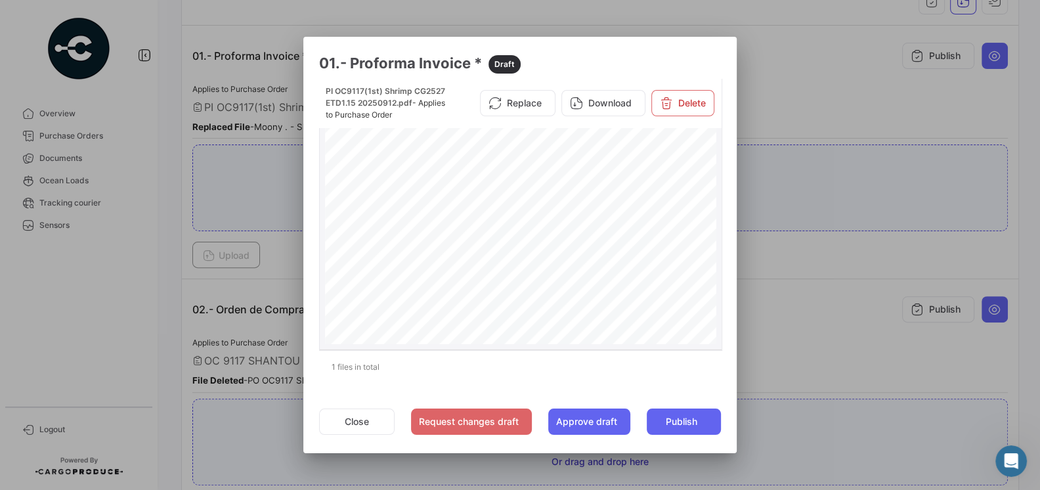
scroll to position [153, 0]
click at [234, 326] on div at bounding box center [520, 245] width 1040 height 490
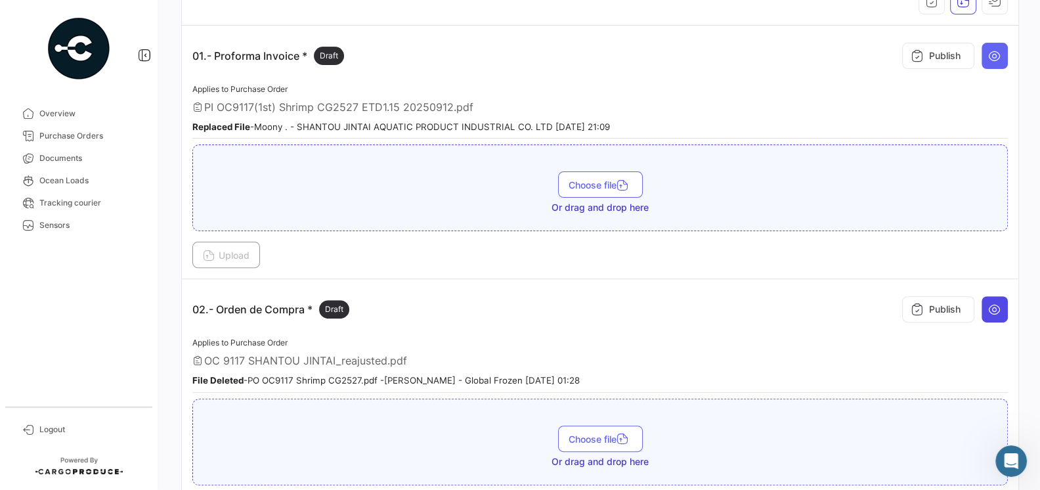
click at [995, 296] on button at bounding box center [995, 309] width 26 height 26
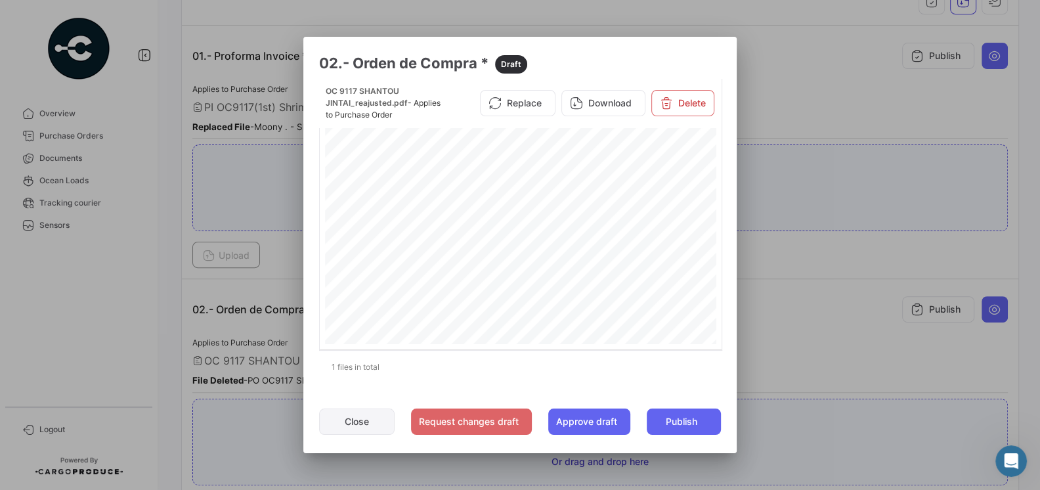
click at [368, 422] on button "Close" at bounding box center [357, 421] width 76 height 26
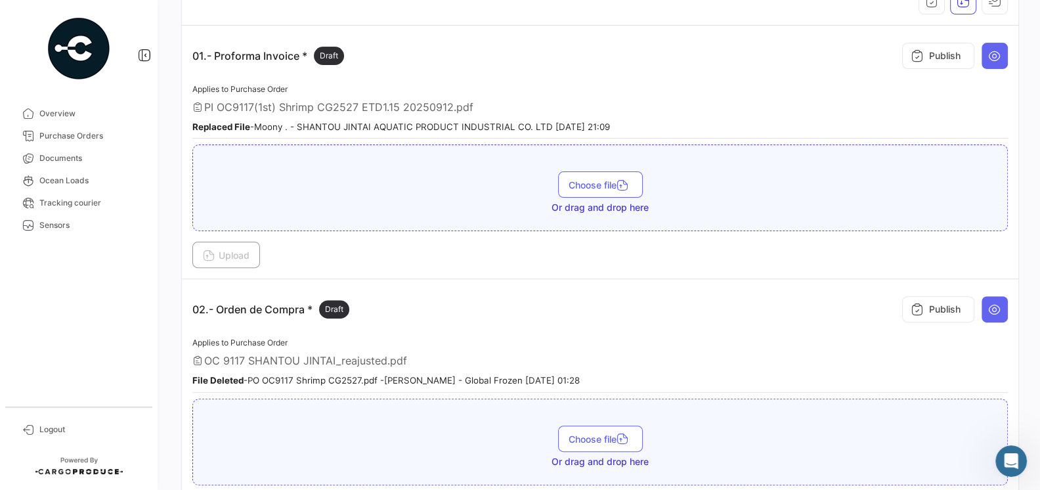
click at [489, 304] on div "02.- Orden de Compra * Draft Publish" at bounding box center [600, 309] width 816 height 39
click at [991, 315] on button at bounding box center [995, 309] width 26 height 26
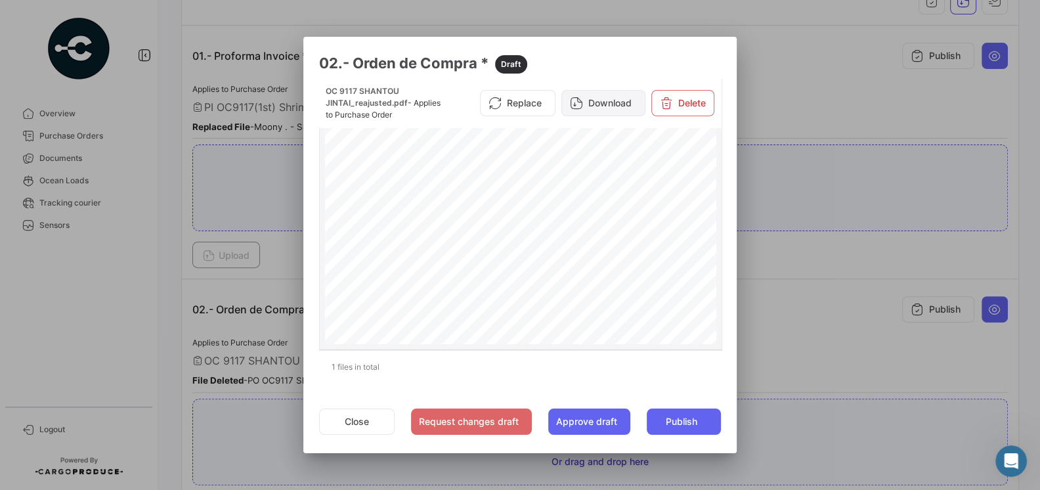
click at [611, 110] on button "Download" at bounding box center [603, 103] width 84 height 26
click at [357, 422] on button "Close" at bounding box center [357, 421] width 76 height 26
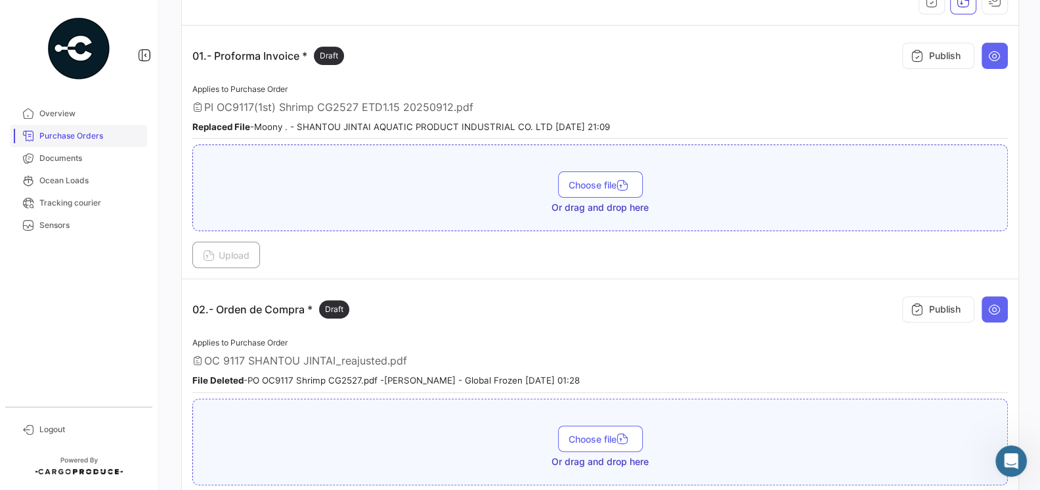
click at [81, 137] on span "Purchase Orders" at bounding box center [90, 136] width 102 height 12
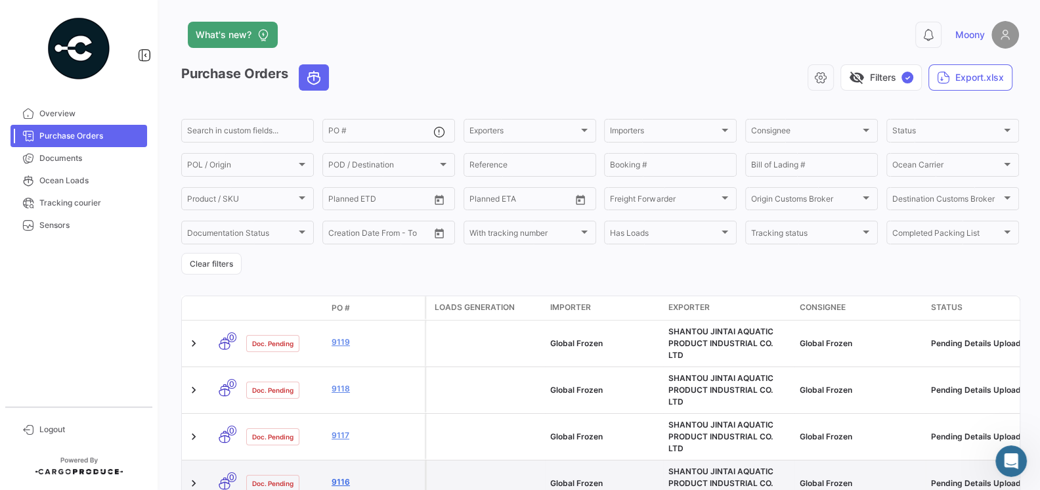
click at [339, 476] on link "9116" at bounding box center [376, 482] width 88 height 12
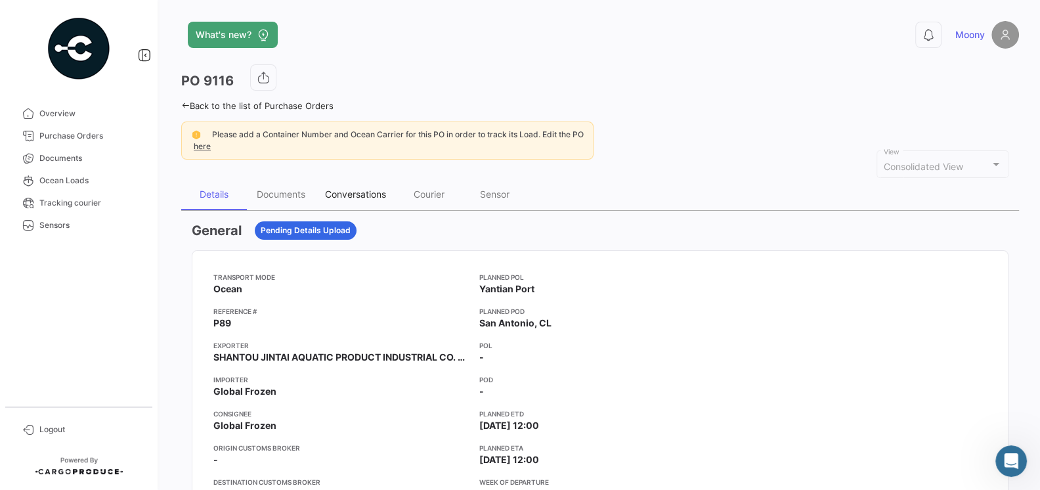
click at [364, 193] on div "Conversations" at bounding box center [355, 193] width 61 height 11
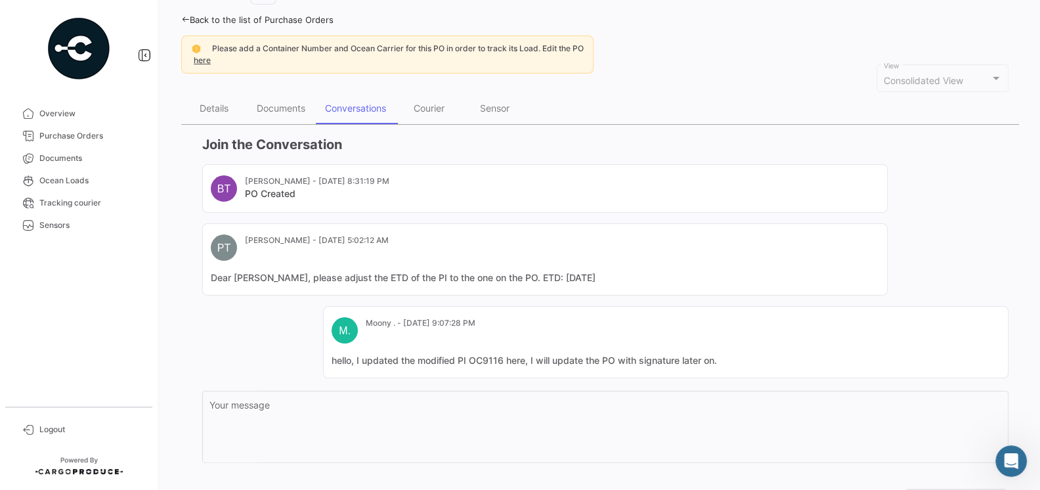
scroll to position [122, 0]
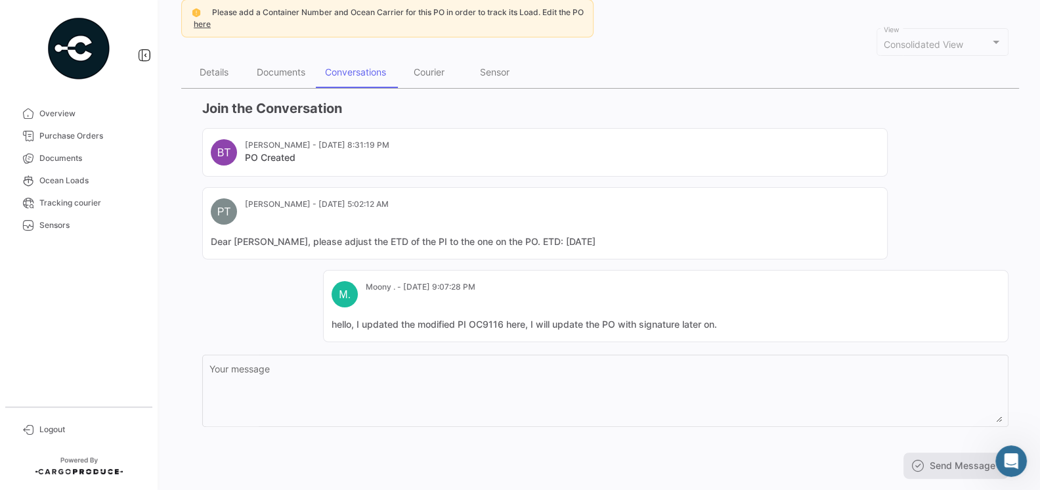
click at [720, 322] on mat-card-content "hello, I updated the modified PI OC9116 here, I will update the PO with signatu…" at bounding box center [666, 324] width 668 height 13
drag, startPoint x: 720, startPoint y: 322, endPoint x: 260, endPoint y: 315, distance: 459.7
click at [260, 315] on div "BT Belen Taborda - Aug 15, 2025, 8:31:19 PM PO Created PT Pamela Tapia - Aug 23…" at bounding box center [605, 235] width 806 height 214
copy mat-card-content "hello, I updated the modified PI OC9116 here, I will update the PO with signatu…"
click at [85, 133] on span "Purchase Orders" at bounding box center [90, 136] width 102 height 12
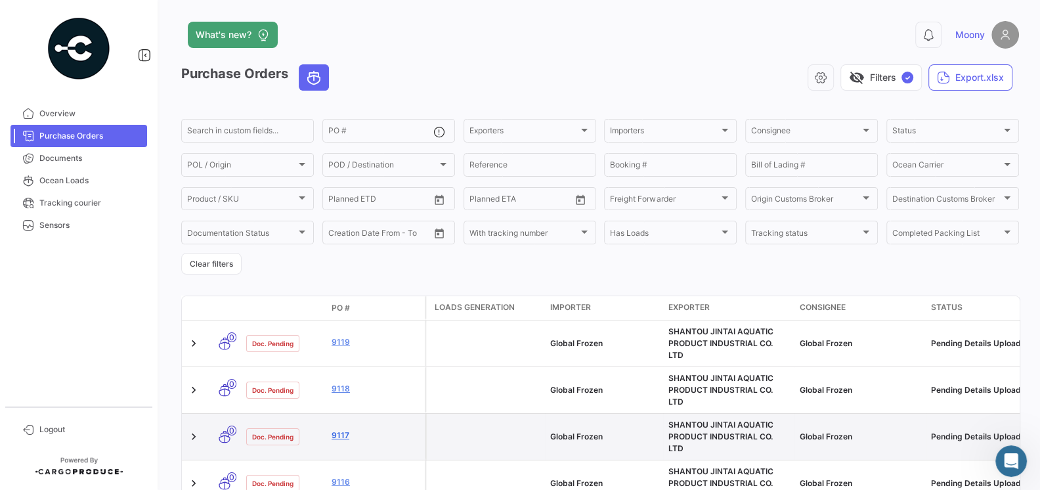
click at [343, 429] on link "9117" at bounding box center [376, 435] width 88 height 12
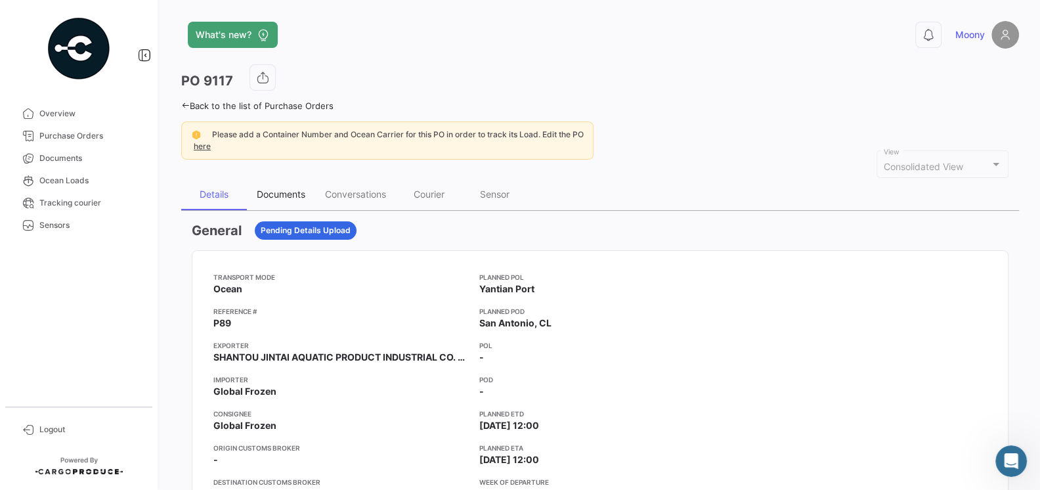
click at [284, 189] on div "Documents" at bounding box center [281, 193] width 49 height 11
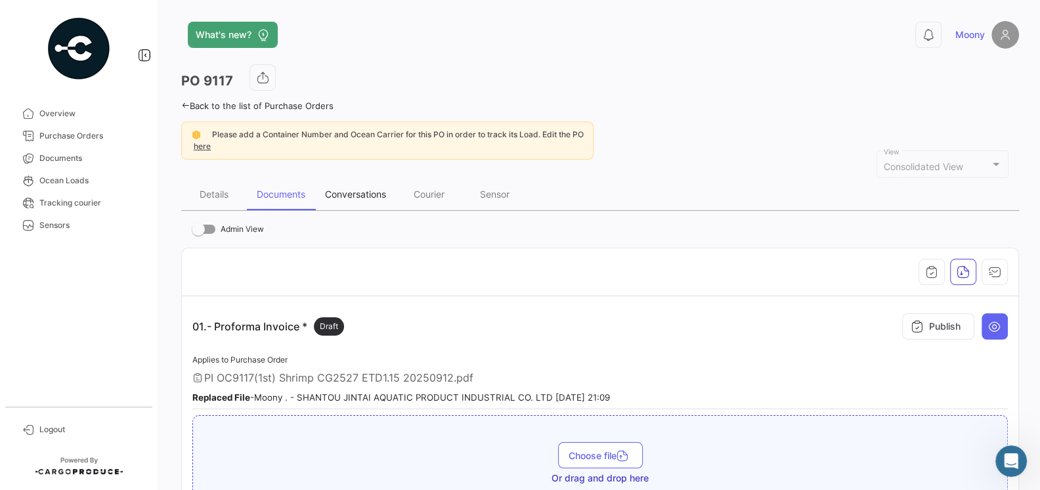
click at [371, 192] on div "Conversations" at bounding box center [355, 193] width 61 height 11
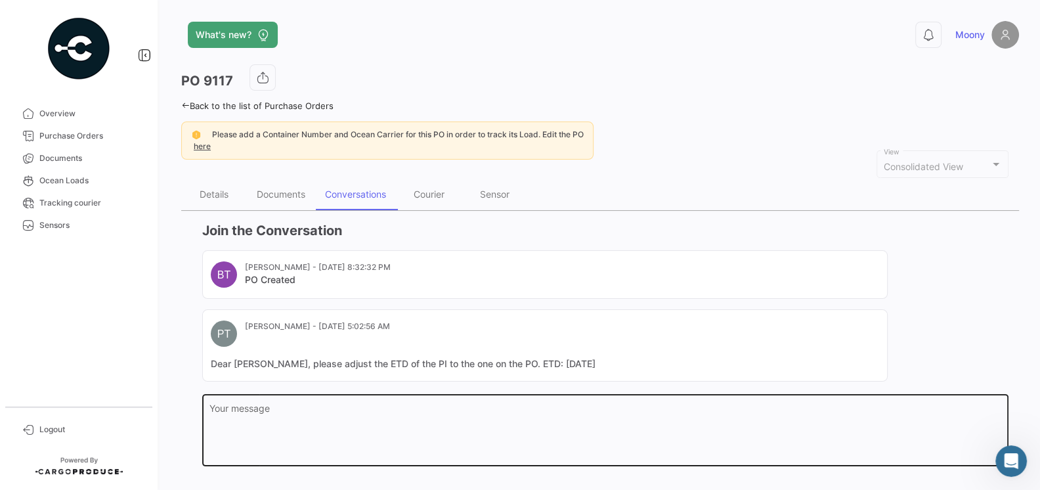
click at [366, 401] on div "Your message" at bounding box center [605, 429] width 793 height 74
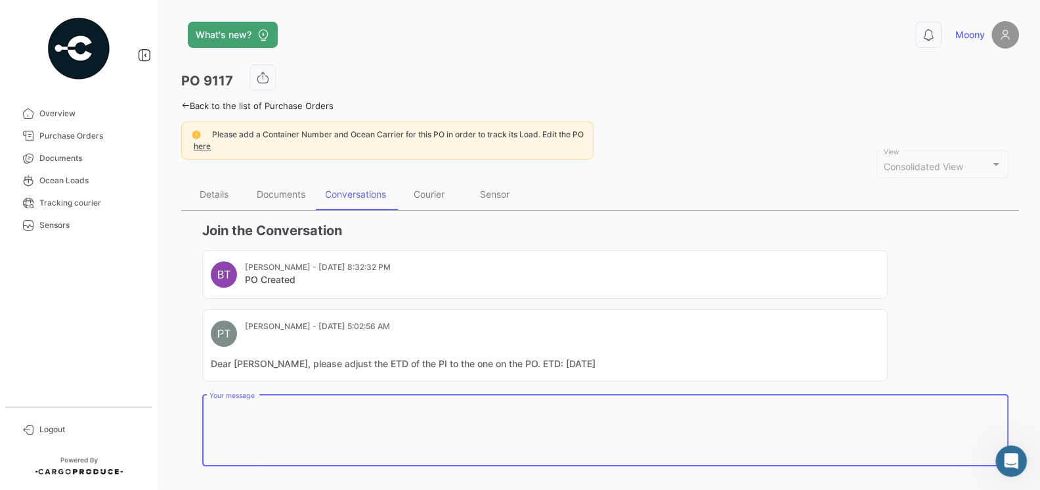
paste textarea "hello, I updated the modified PI OC9116 here, I will update the PO with signatu…"
click at [378, 409] on textarea "hello, I updated the modified PI OC9116 here, I will update the PO with signatu…" at bounding box center [605, 433] width 793 height 58
click at [401, 412] on textarea "hello, I updated the modified PI OC9117 here, I will update the PO with signatu…" at bounding box center [605, 433] width 793 height 58
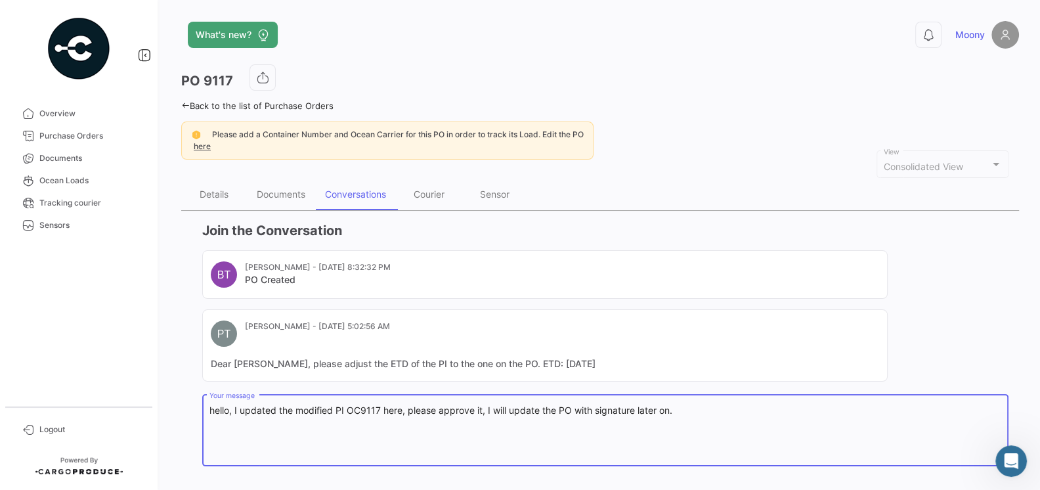
click at [542, 418] on textarea "hello, I updated the modified PI OC9117 here, please approve it, I will update …" at bounding box center [605, 433] width 793 height 58
click at [445, 406] on textarea "hello, I updated the modified PI OC9117 here, please approve it, I will update …" at bounding box center [605, 433] width 793 height 58
click at [689, 415] on textarea "hello, I updated the modified PI OC9117 here, please approve it, I will update …" at bounding box center [605, 433] width 793 height 58
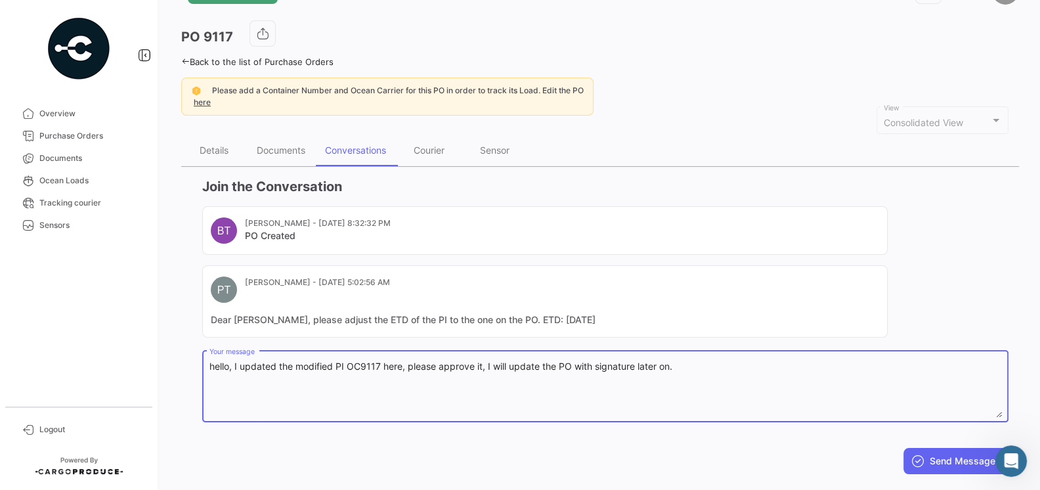
scroll to position [68, 0]
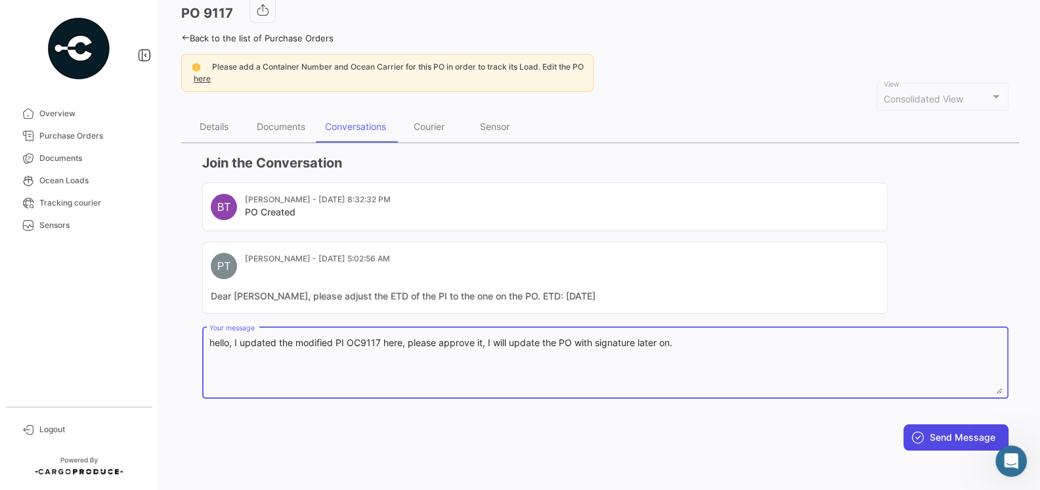
type textarea "hello, I updated the modified PI OC9117 here, please approve it, I will update …"
click at [913, 435] on icon at bounding box center [917, 437] width 13 height 13
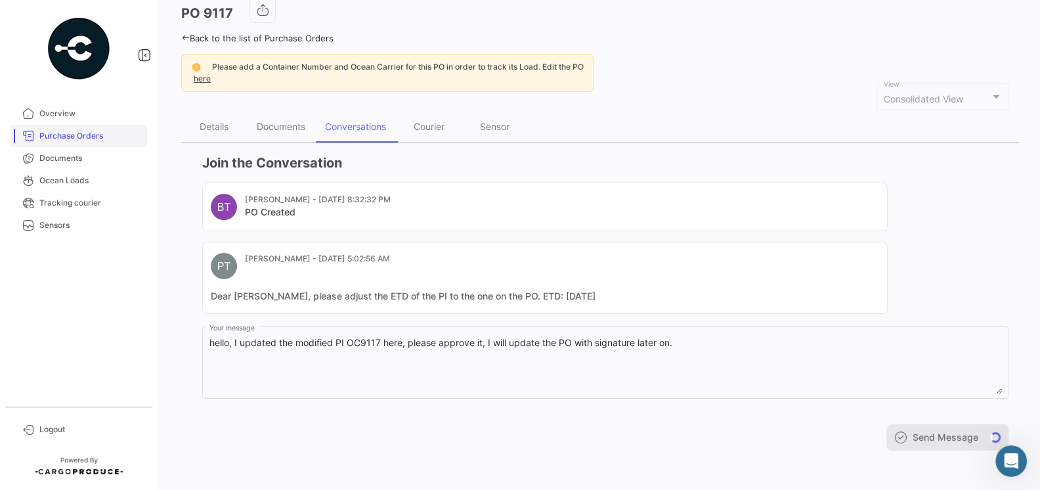
click at [65, 138] on span "Purchase Orders" at bounding box center [90, 136] width 102 height 12
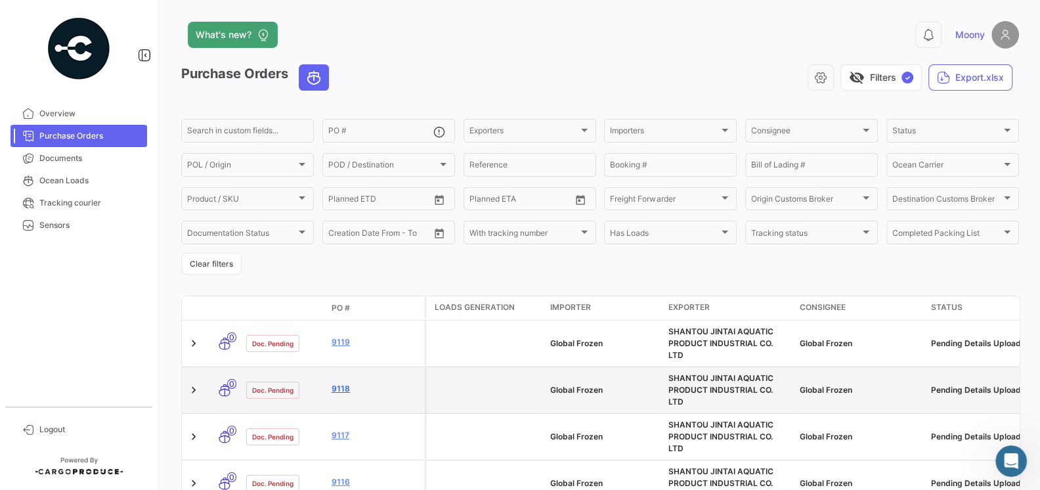
click at [347, 383] on link "9118" at bounding box center [376, 389] width 88 height 12
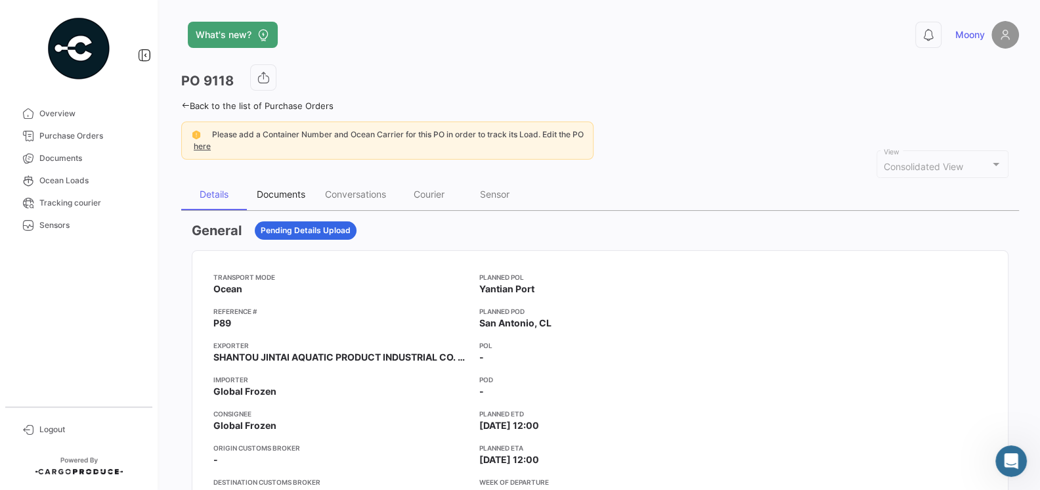
click at [284, 189] on div "Documents" at bounding box center [281, 193] width 49 height 11
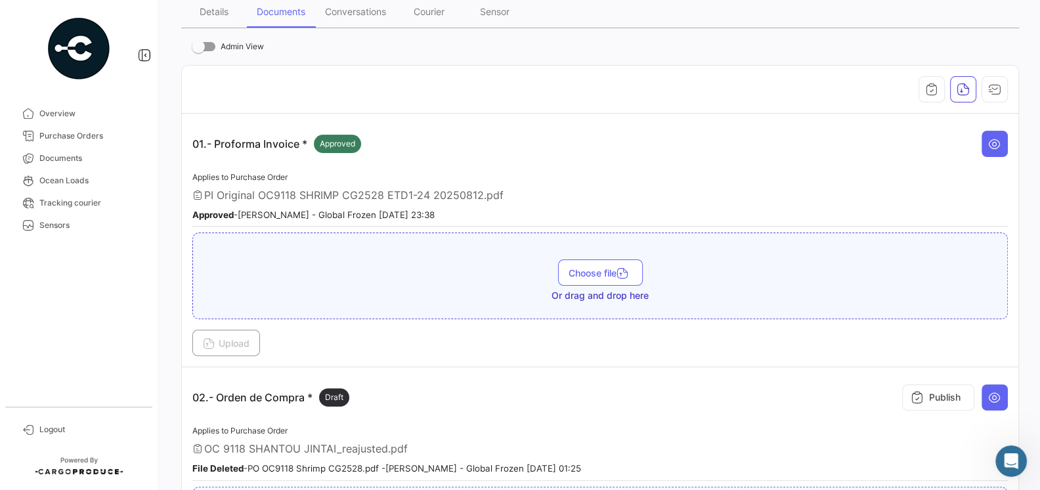
scroll to position [182, 0]
click at [993, 142] on icon at bounding box center [994, 144] width 13 height 13
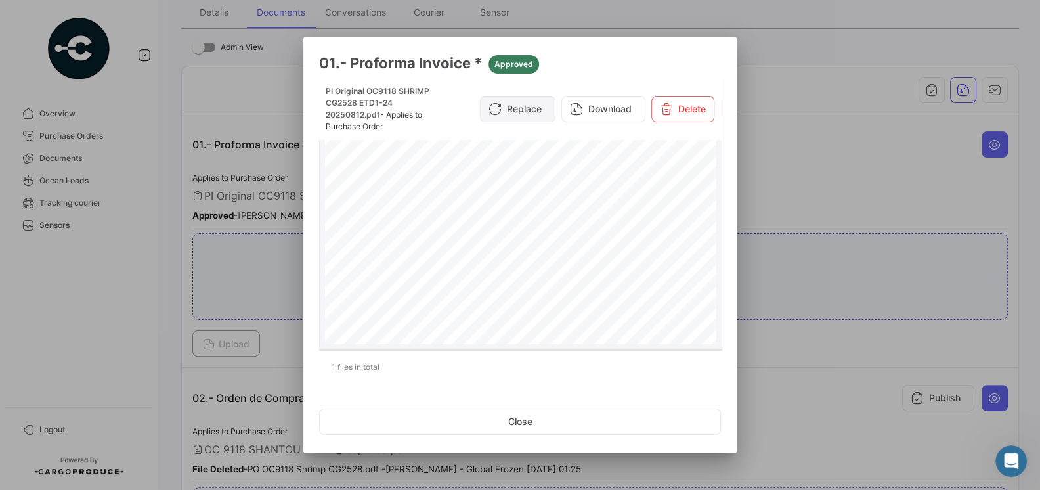
click at [526, 108] on button "Replace" at bounding box center [518, 109] width 76 height 26
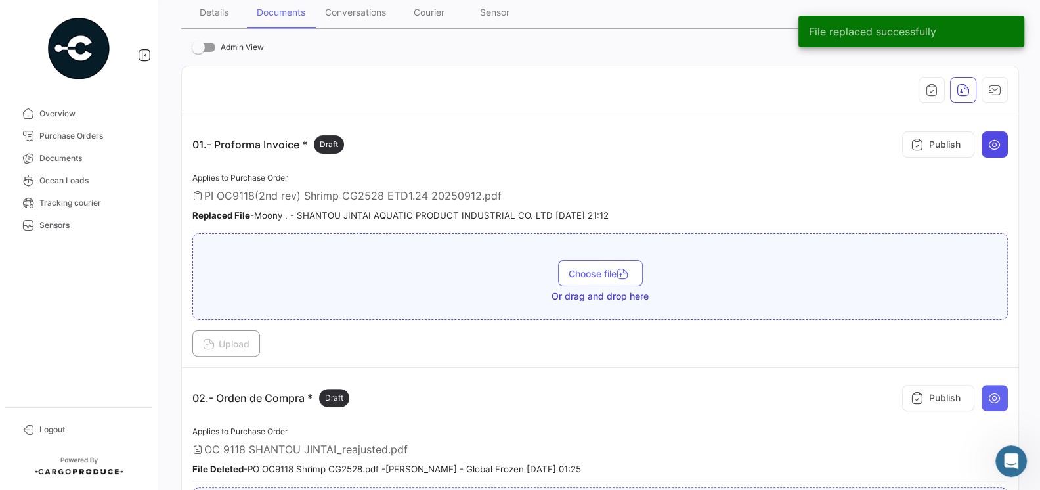
click at [1002, 134] on button at bounding box center [995, 144] width 26 height 26
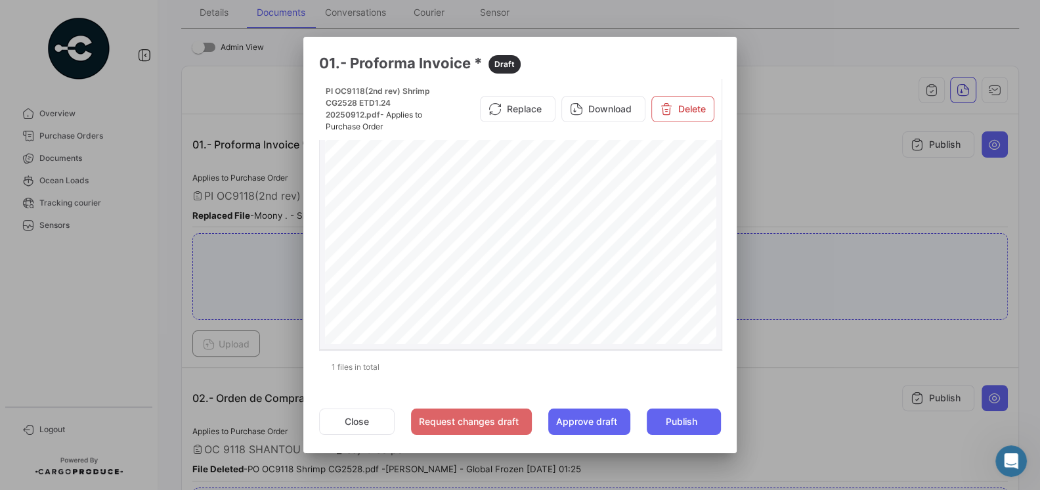
scroll to position [91, 0]
click at [795, 397] on div at bounding box center [520, 245] width 1040 height 490
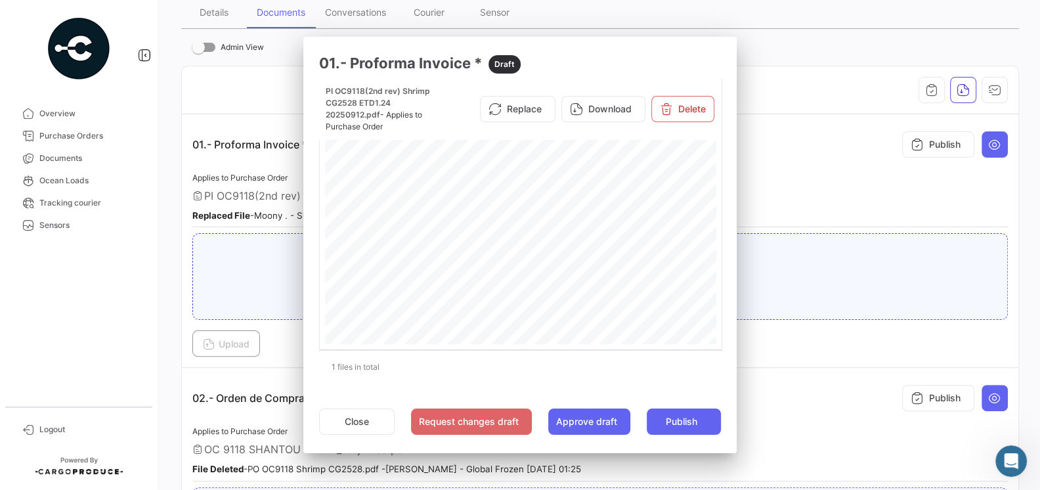
click at [795, 397] on div "02.- Orden de Compra * Draft Publish" at bounding box center [600, 397] width 816 height 39
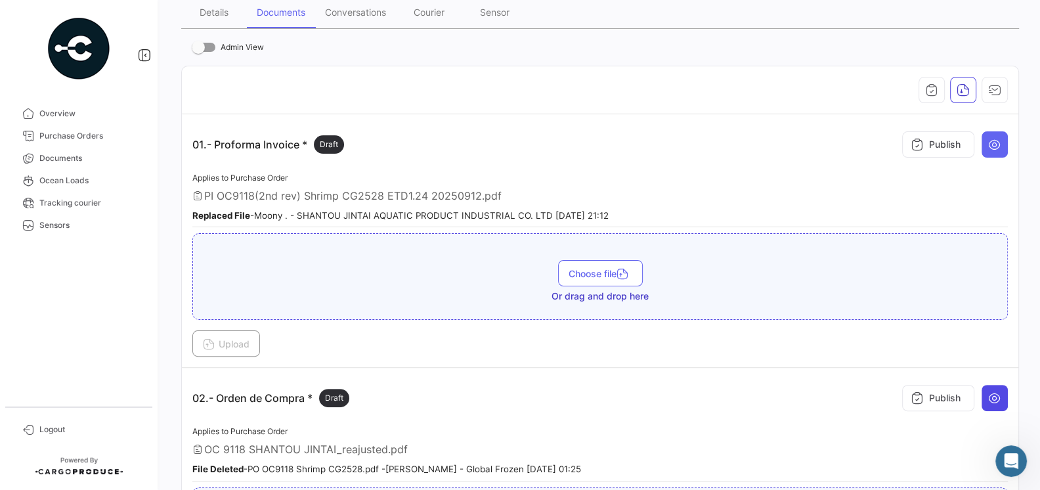
click at [997, 392] on icon at bounding box center [994, 397] width 13 height 13
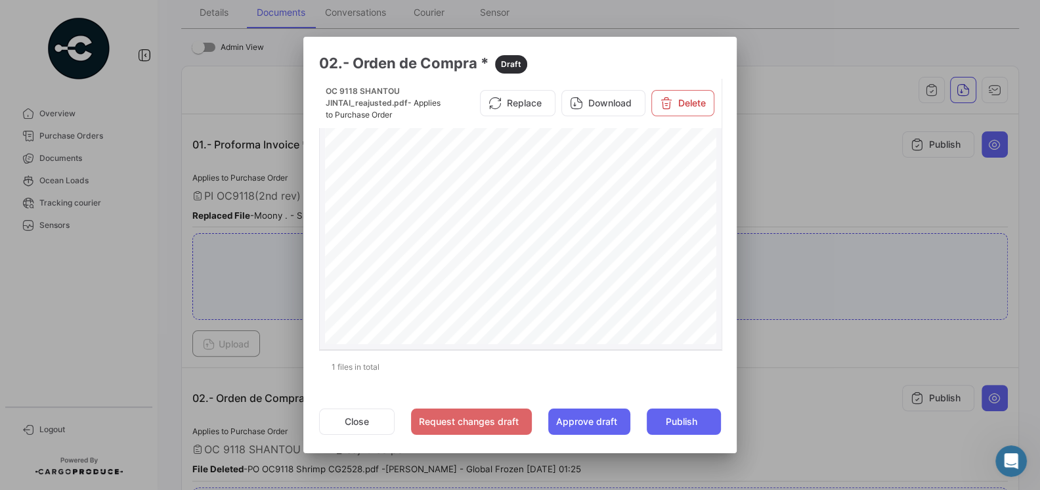
scroll to position [44, 0]
click at [359, 421] on button "Close" at bounding box center [357, 421] width 76 height 26
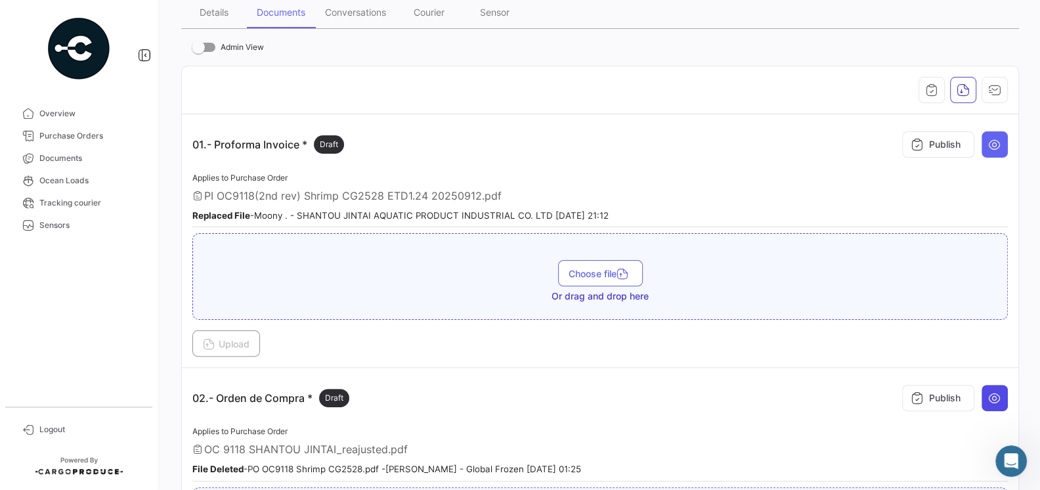
click at [993, 394] on icon at bounding box center [994, 397] width 13 height 13
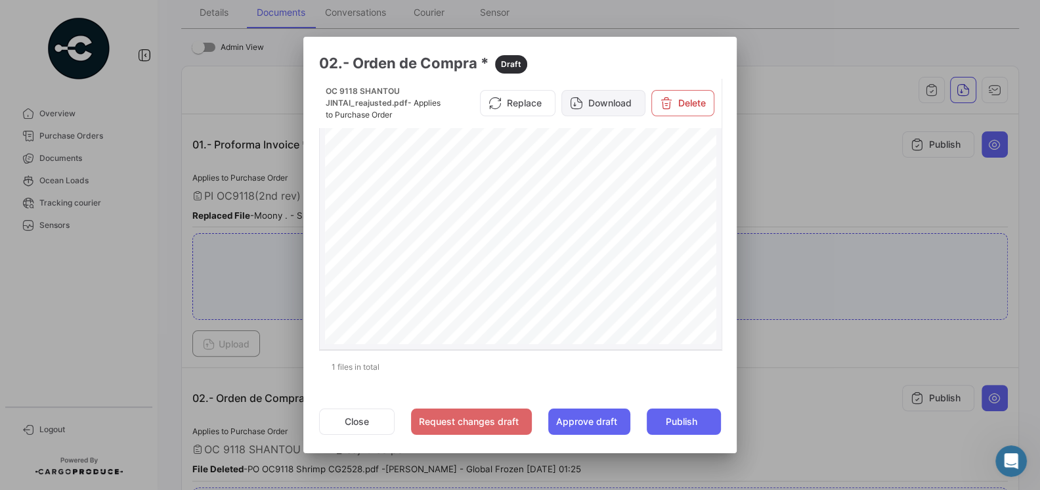
click at [600, 97] on button "Download" at bounding box center [603, 103] width 84 height 26
click at [441, 274] on div "PURCHASE ORDER GLOBAL FROZEN SPAAmérico Vespucio #0350, QuilicuraTel.:+1 619 [E…" at bounding box center [521, 403] width 392 height 561
click at [355, 421] on button "Close" at bounding box center [357, 421] width 76 height 26
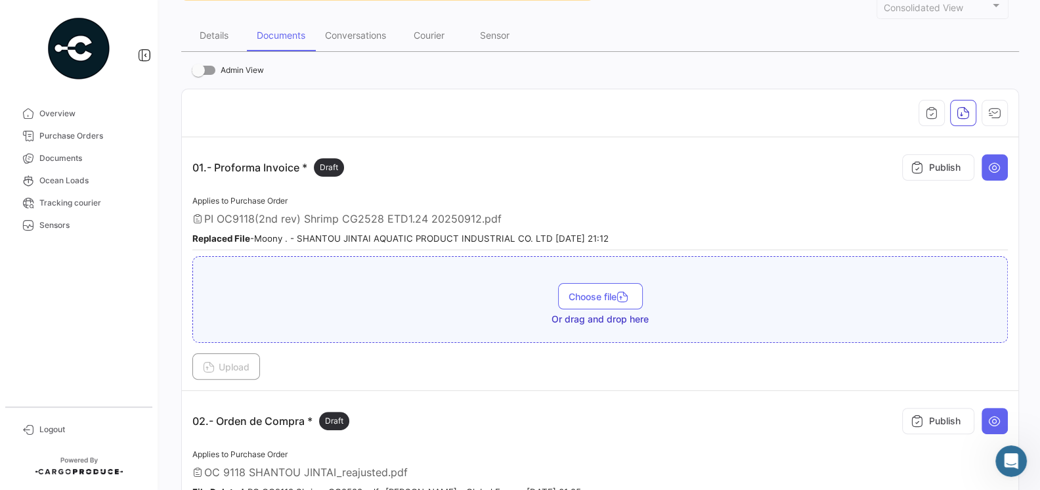
scroll to position [190, 0]
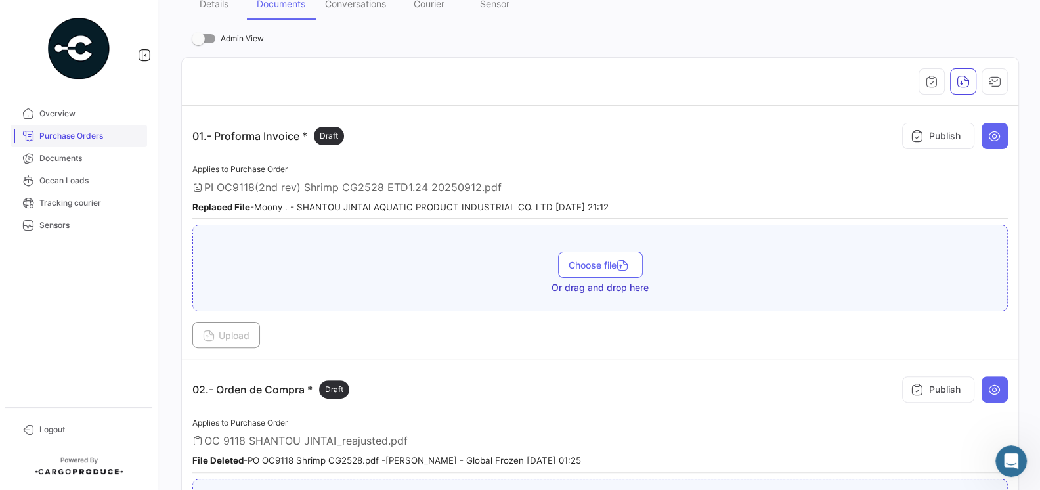
click at [68, 134] on span "Purchase Orders" at bounding box center [90, 136] width 102 height 12
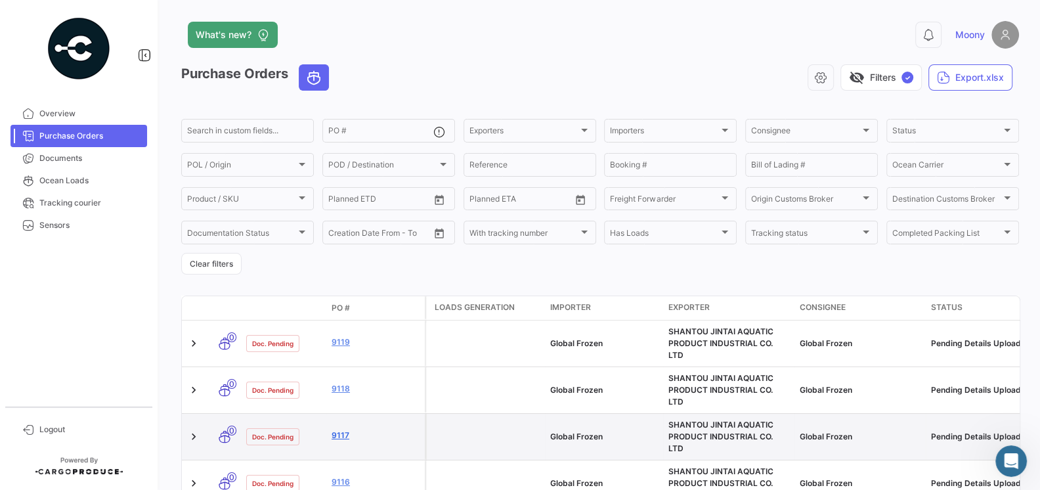
click at [339, 429] on link "9117" at bounding box center [376, 435] width 88 height 12
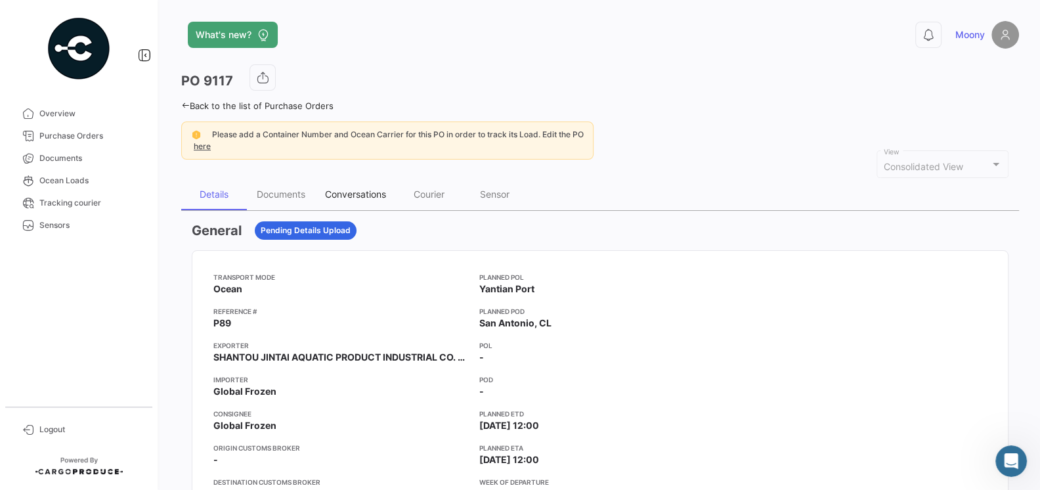
click at [355, 190] on div "Conversations" at bounding box center [355, 193] width 61 height 11
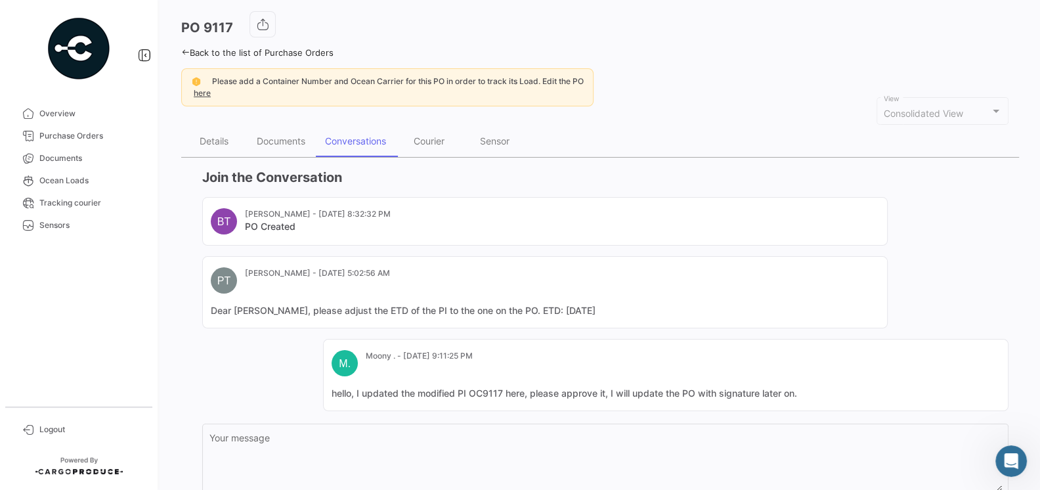
scroll to position [150, 0]
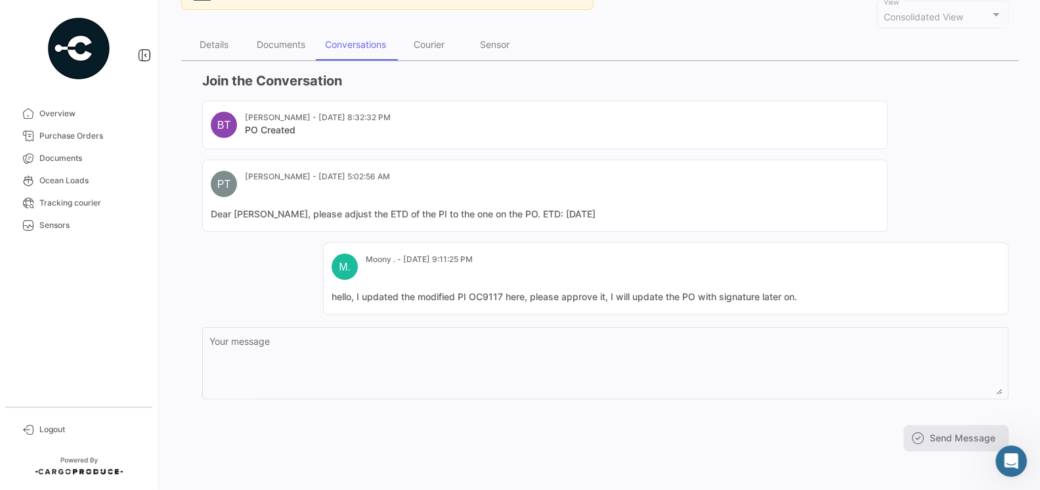
click at [798, 296] on mat-card-content "hello, I updated the modified PI OC9117 here, please approve it, I will update …" at bounding box center [666, 296] width 668 height 13
drag, startPoint x: 798, startPoint y: 296, endPoint x: 320, endPoint y: 284, distance: 478.8
click at [320, 284] on div "BT Belen Taborda - Aug 15, 2025, 8:32:32 PM PO Created PT Pamela Tapia - Aug 23…" at bounding box center [605, 207] width 806 height 214
copy mat-card-content "hello, I updated the modified PI OC9117 here, please approve it, I will update …"
click at [66, 120] on link "Overview" at bounding box center [79, 113] width 137 height 22
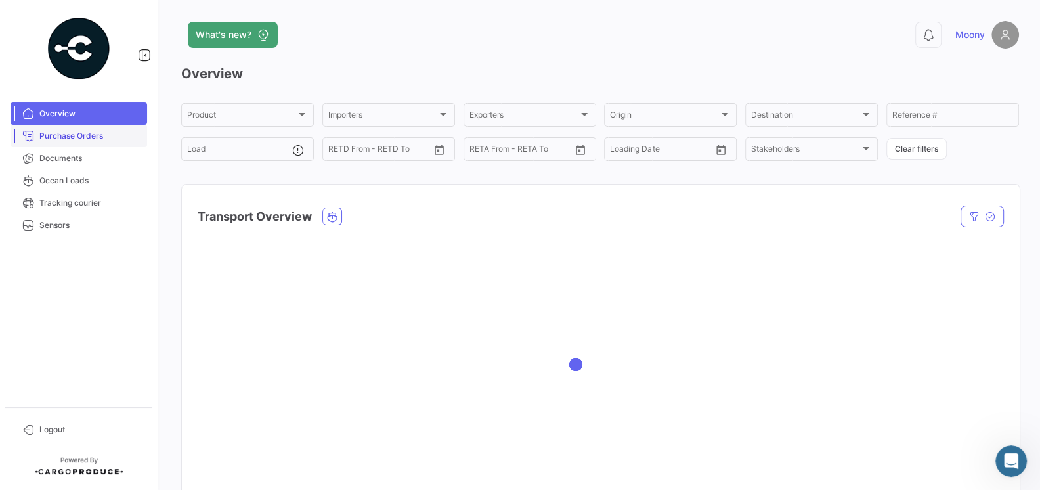
click at [71, 139] on span "Purchase Orders" at bounding box center [90, 136] width 102 height 12
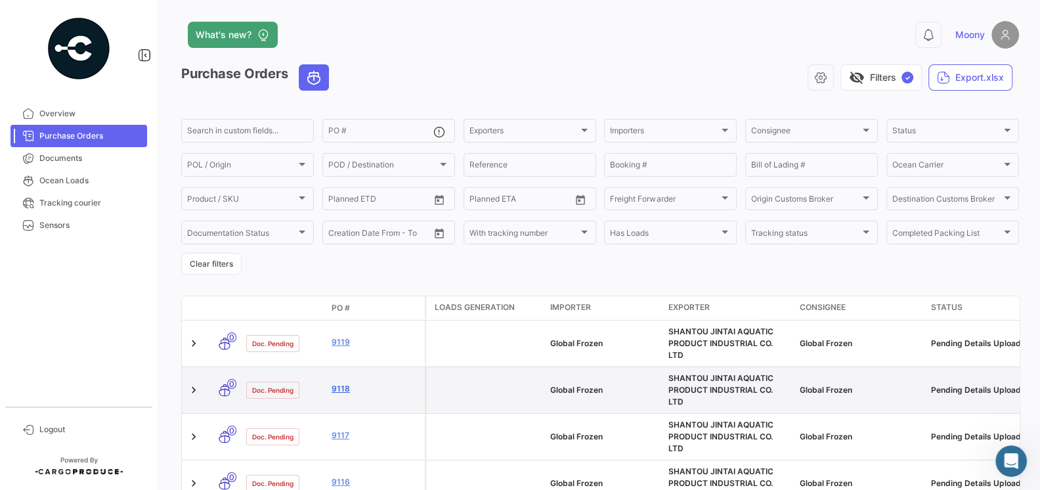
click at [343, 383] on link "9118" at bounding box center [376, 389] width 88 height 12
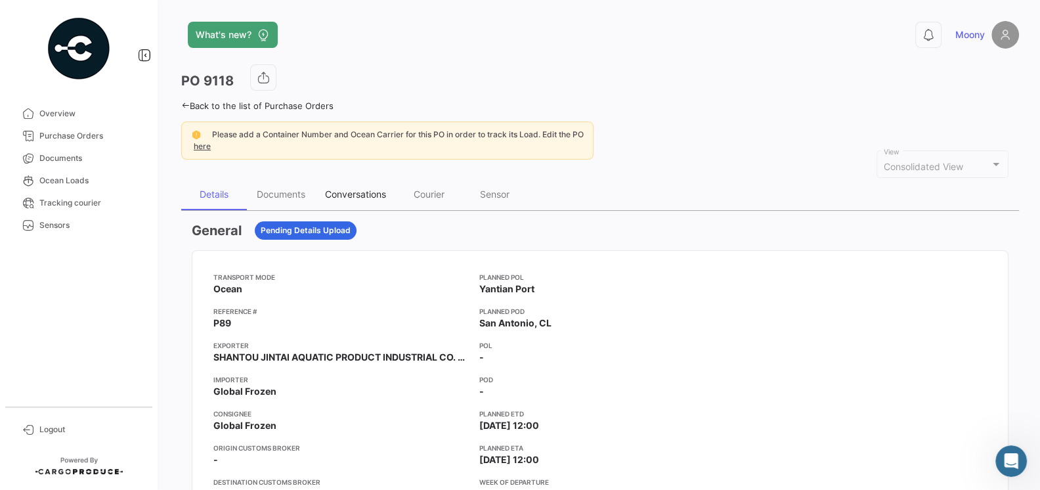
click at [354, 192] on div "Conversations" at bounding box center [355, 193] width 61 height 11
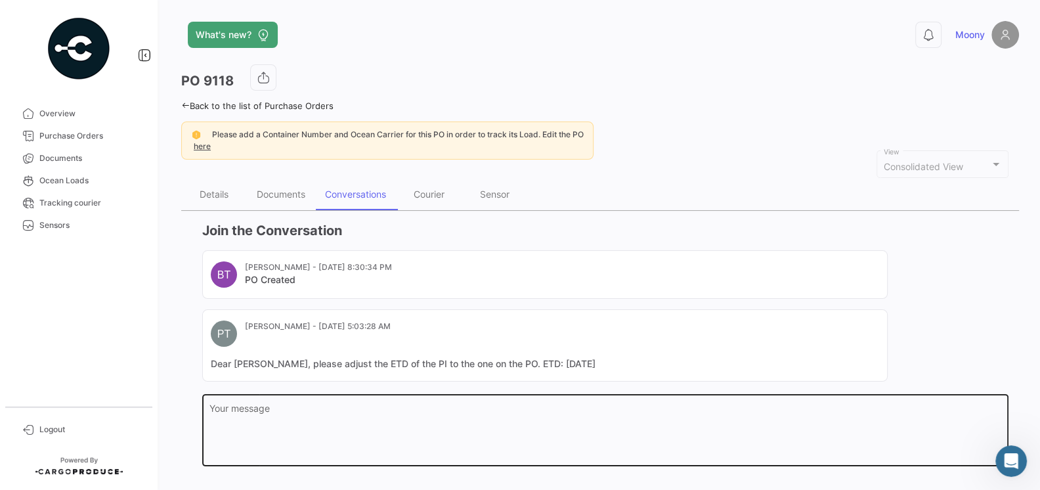
click at [345, 413] on textarea "Your message" at bounding box center [605, 433] width 793 height 58
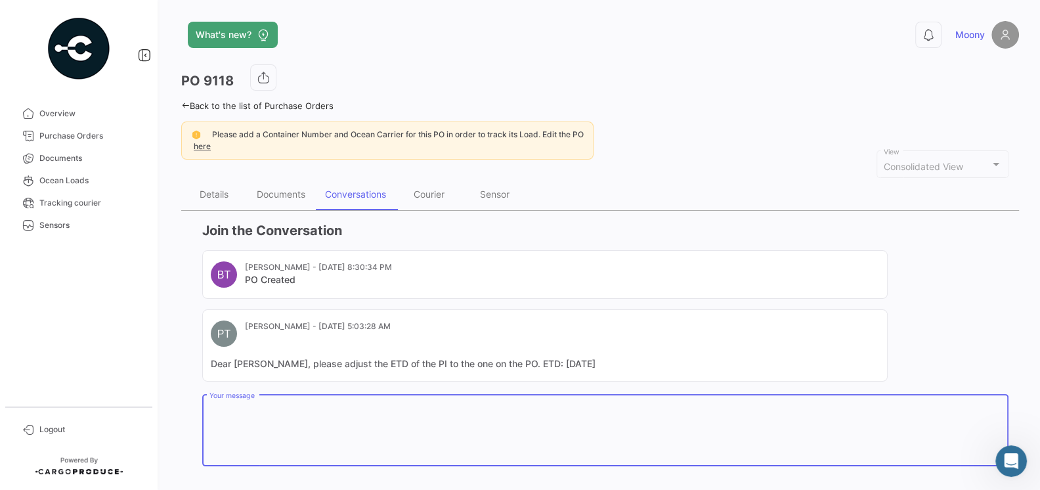
paste textarea "hello, I updated the modified PI OC9117 here, please approve it, I will update …"
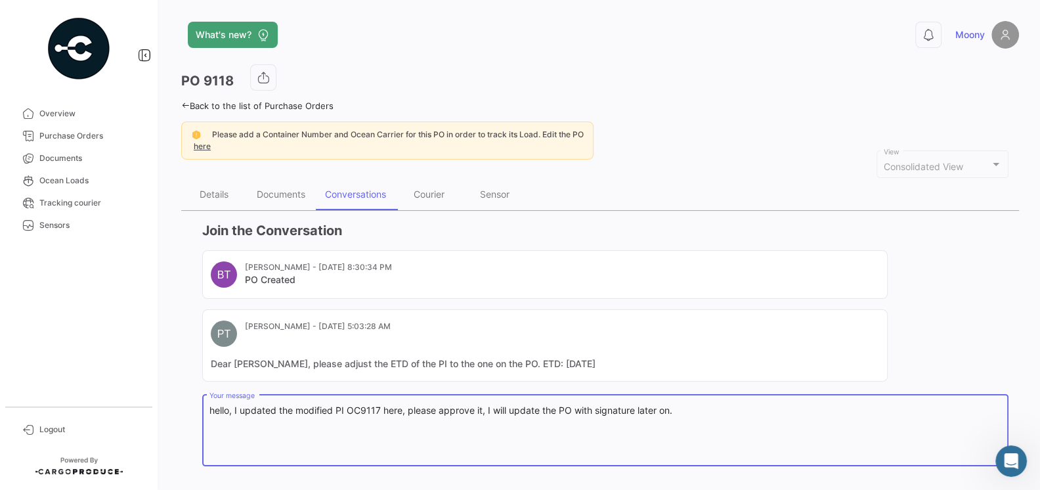
click at [381, 411] on textarea "hello, I updated the modified PI OC9117 here, please approve it, I will update …" at bounding box center [605, 433] width 793 height 58
click at [379, 412] on textarea "hello, I updated the modified PI OC91178here, please approve it, I will update …" at bounding box center [605, 433] width 793 height 58
click at [787, 407] on textarea "hello, I updated the modified PI OC9118here, please approve it, I will update t…" at bounding box center [605, 433] width 793 height 58
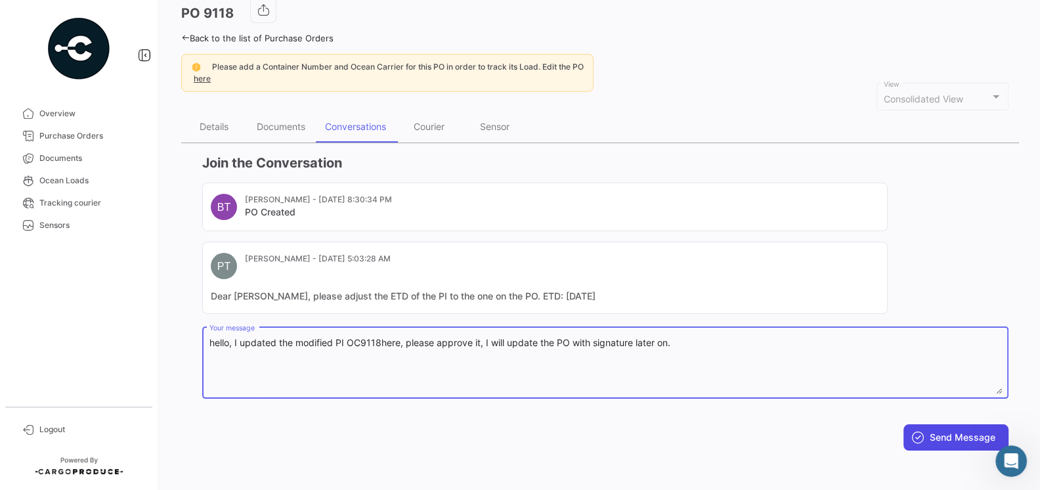
type textarea "hello, I updated the modified PI OC9118here, please approve it, I will update t…"
click at [928, 436] on button "Send Message" at bounding box center [955, 437] width 105 height 26
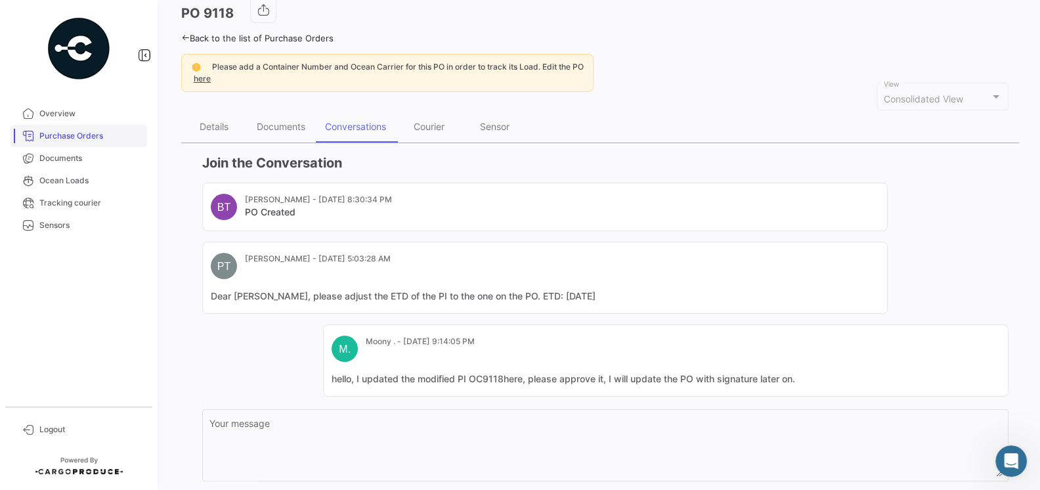
click at [83, 144] on link "Purchase Orders" at bounding box center [79, 136] width 137 height 22
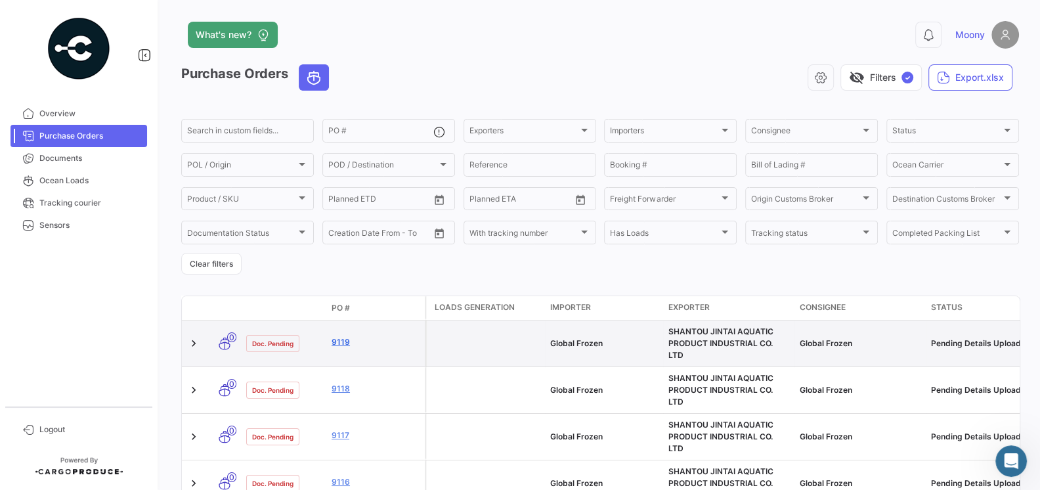
click at [339, 336] on link "9119" at bounding box center [376, 342] width 88 height 12
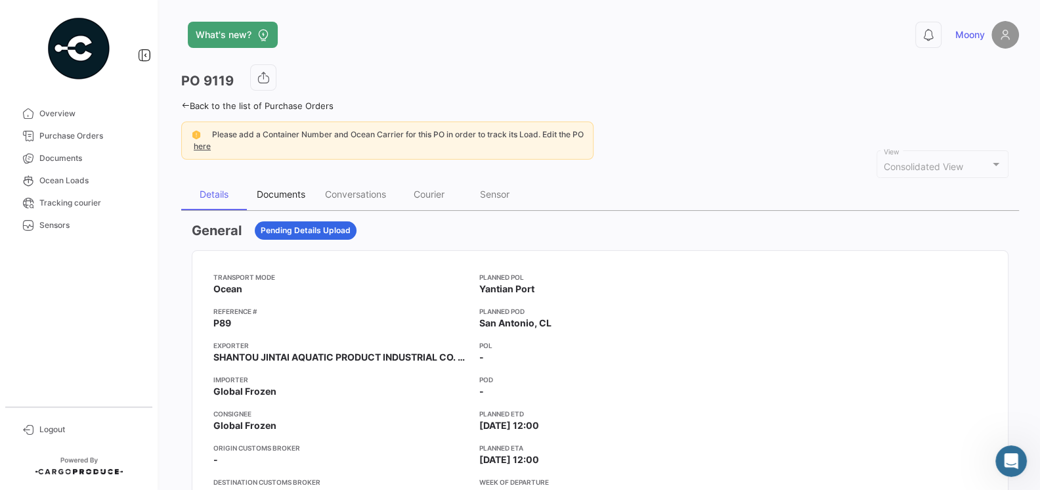
click at [280, 192] on div "Documents" at bounding box center [281, 193] width 49 height 11
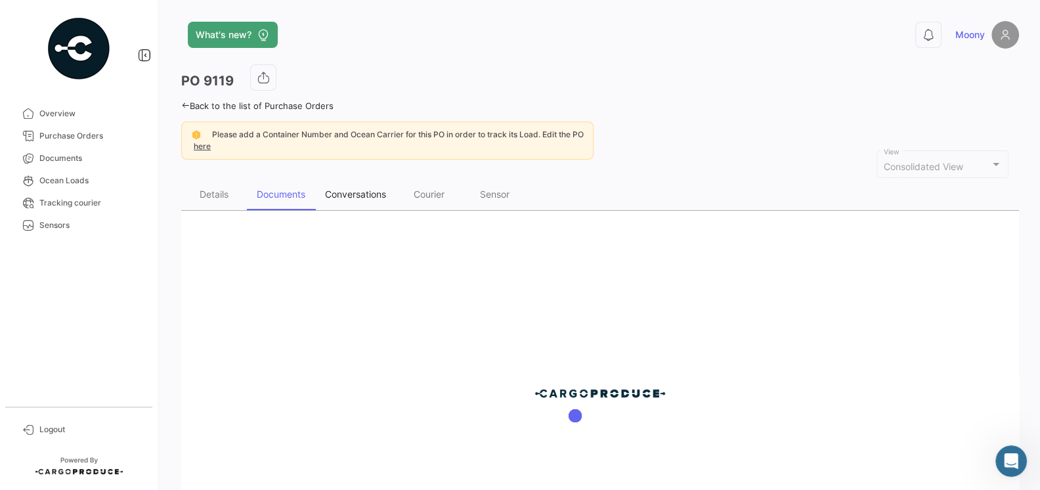
click at [348, 192] on div "Conversations" at bounding box center [355, 193] width 61 height 11
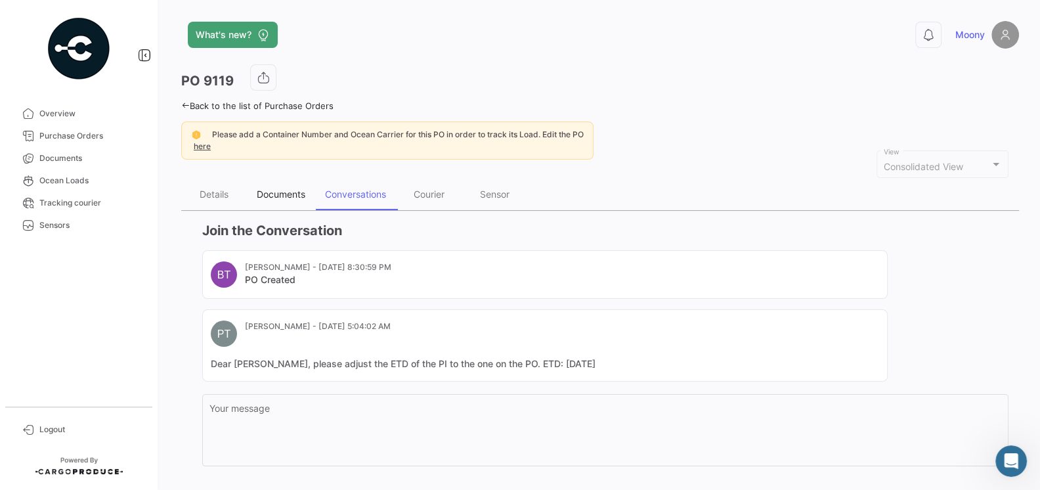
click at [281, 186] on div "Documents" at bounding box center [281, 195] width 68 height 32
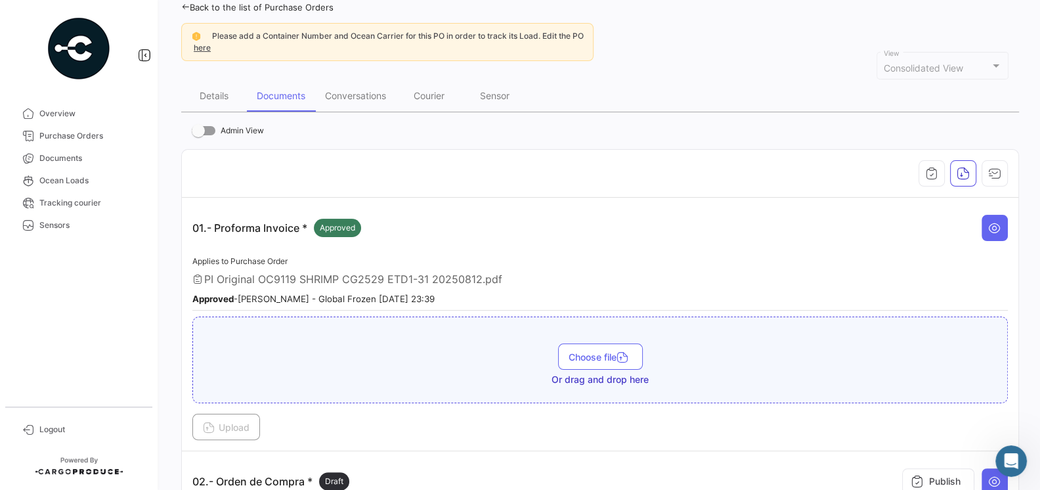
scroll to position [99, 0]
click at [1001, 226] on icon at bounding box center [994, 227] width 13 height 13
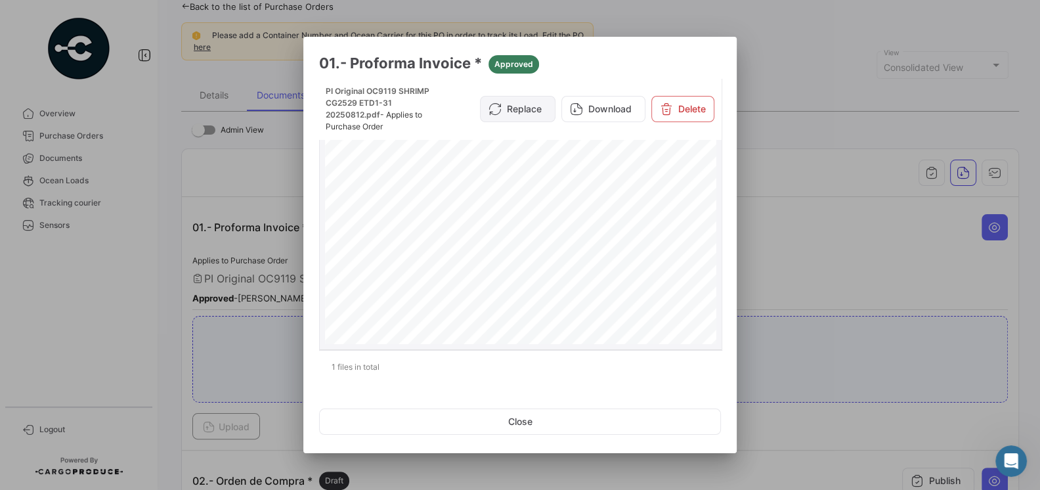
click at [521, 106] on button "Replace" at bounding box center [518, 109] width 76 height 26
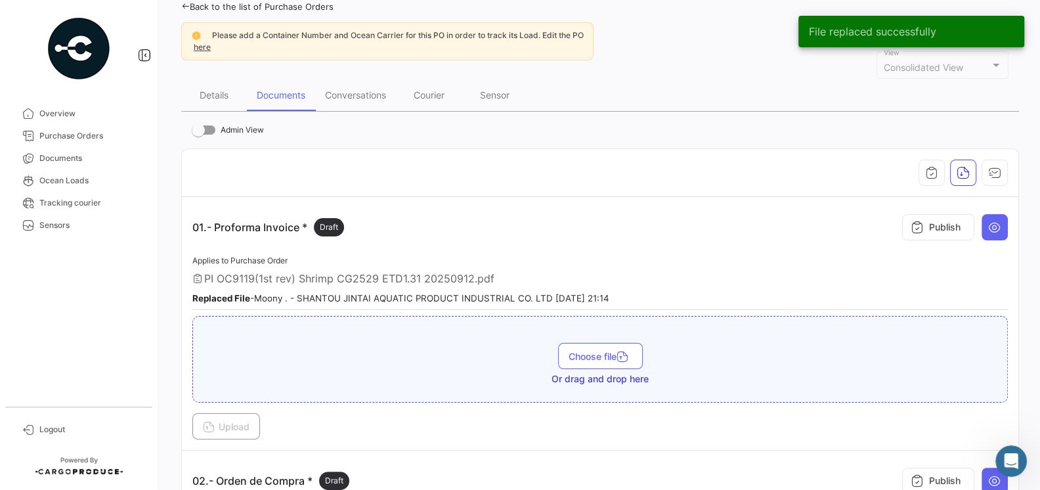
click at [614, 272] on div "PI OC9119(1st rev) Shrimp CG2529 ETD1.31 20250912.pdf" at bounding box center [600, 278] width 816 height 13
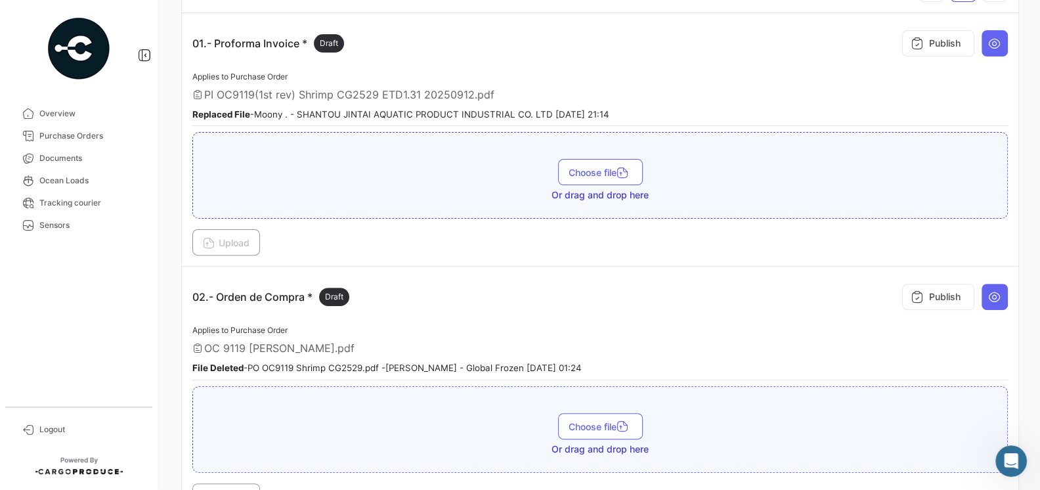
scroll to position [282, 0]
click at [1005, 292] on button at bounding box center [995, 297] width 26 height 26
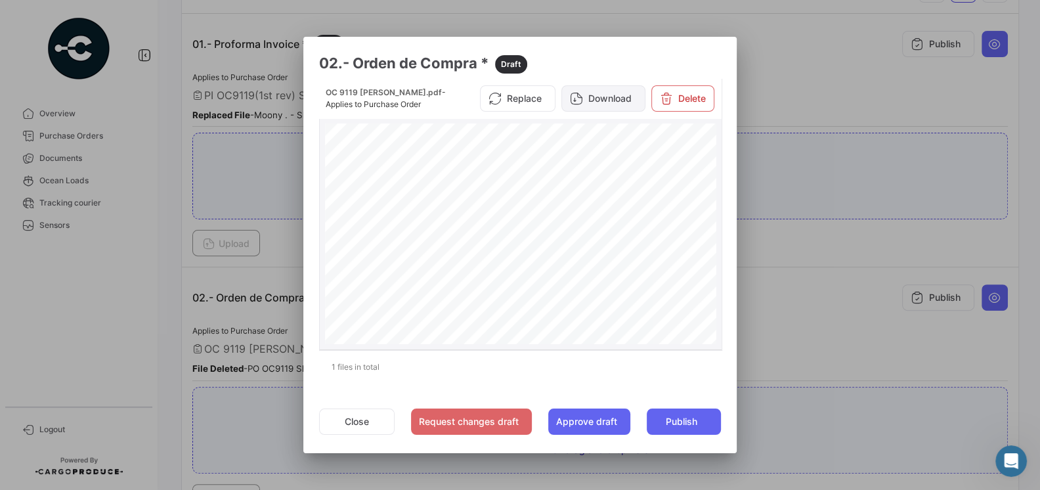
click at [611, 102] on button "Download" at bounding box center [603, 98] width 84 height 26
click at [365, 420] on button "Close" at bounding box center [357, 421] width 76 height 26
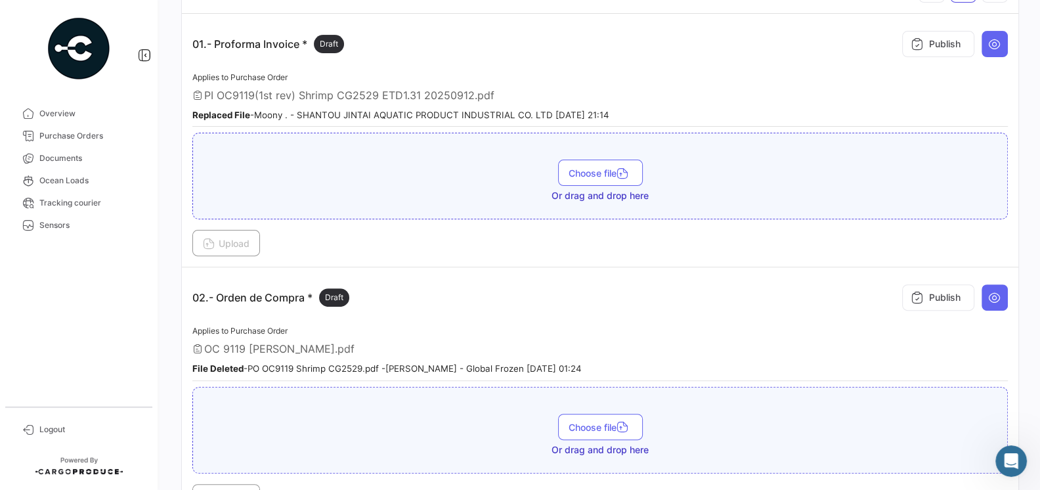
click at [555, 323] on div "Applies to Purchase Order OC 9119 SHANTOU JINTAI_reajusted.pdf File Deleted - P…" at bounding box center [600, 352] width 816 height 58
click at [993, 299] on icon at bounding box center [994, 297] width 13 height 13
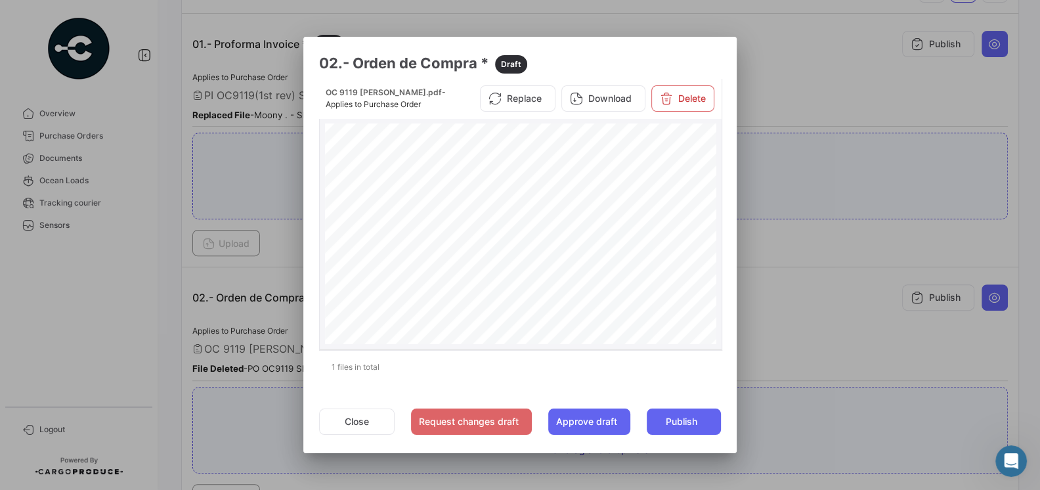
scroll to position [41, 0]
click at [825, 324] on div at bounding box center [520, 245] width 1040 height 490
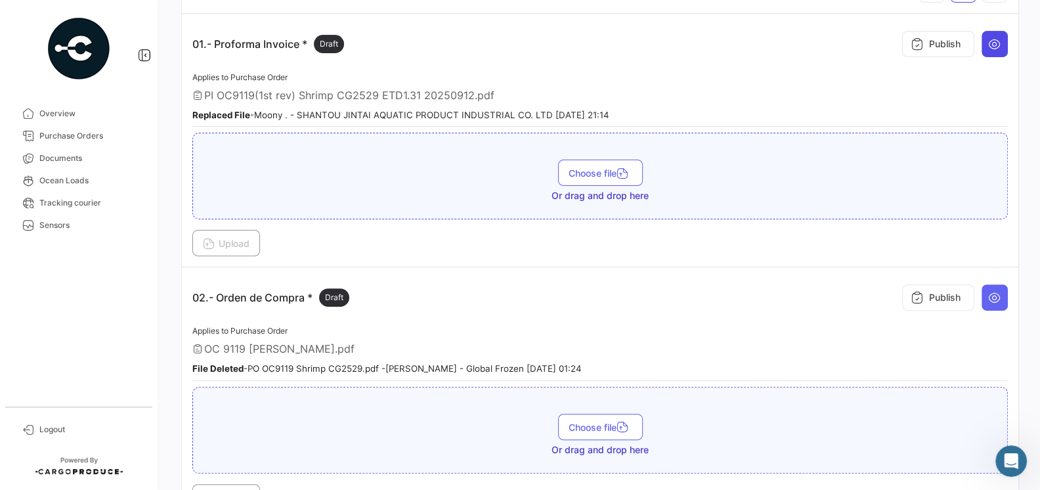
click at [1005, 44] on button at bounding box center [995, 44] width 26 height 26
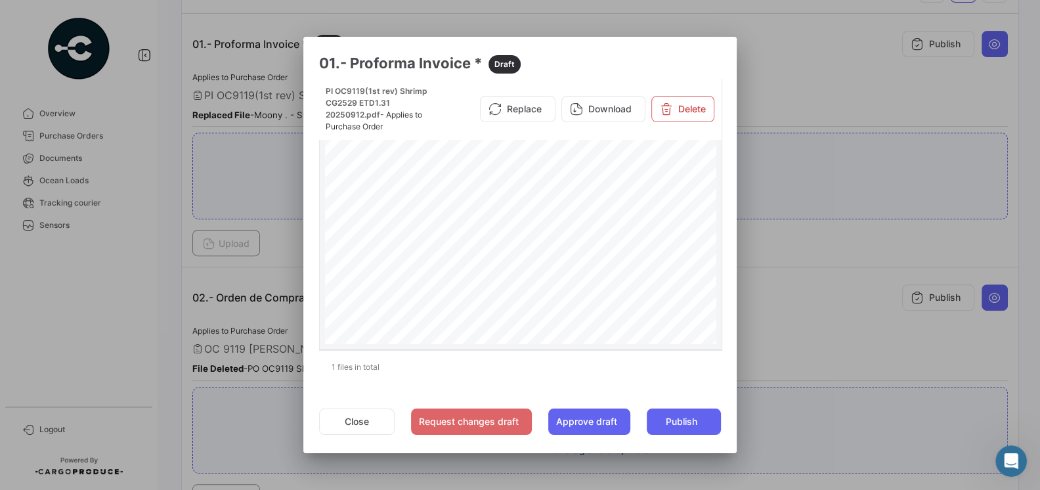
scroll to position [165, 0]
click at [762, 304] on div at bounding box center [520, 245] width 1040 height 490
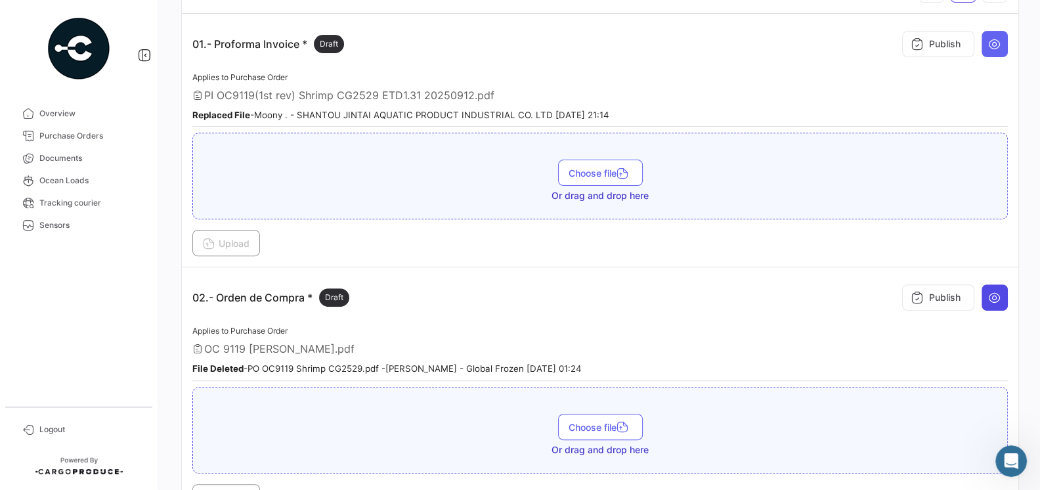
click at [986, 297] on button at bounding box center [995, 297] width 26 height 26
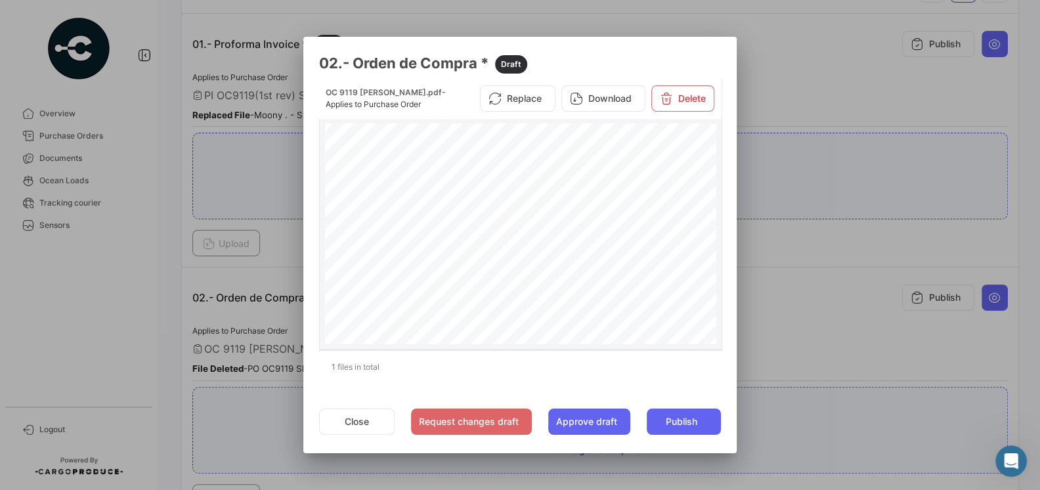
scroll to position [114, 0]
click at [363, 421] on button "Close" at bounding box center [357, 421] width 76 height 26
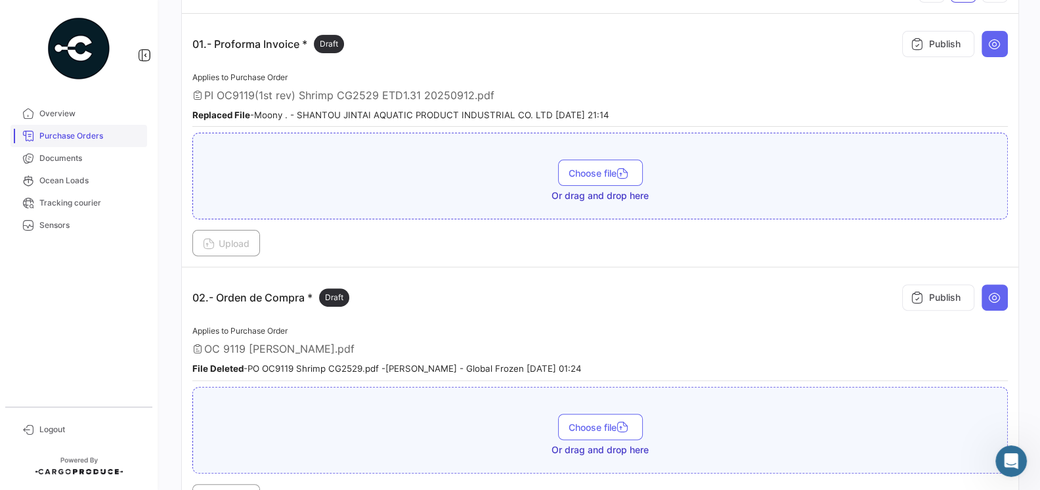
click at [72, 130] on span "Purchase Orders" at bounding box center [90, 136] width 102 height 12
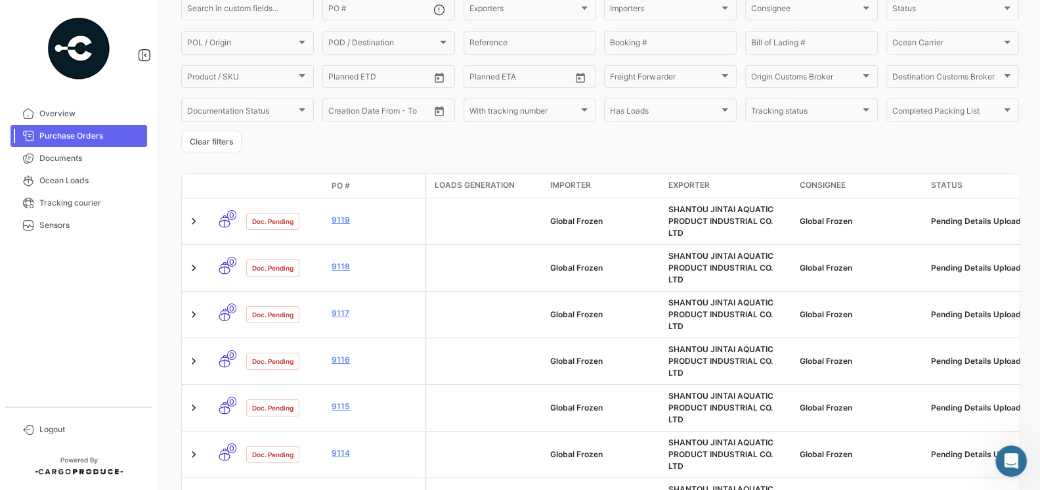
scroll to position [129, 0]
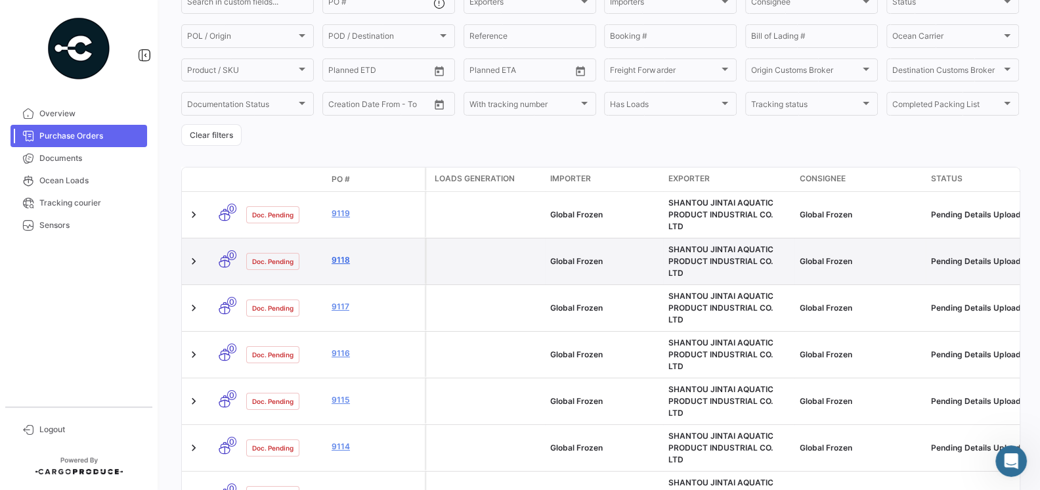
click at [343, 254] on link "9118" at bounding box center [376, 260] width 88 height 12
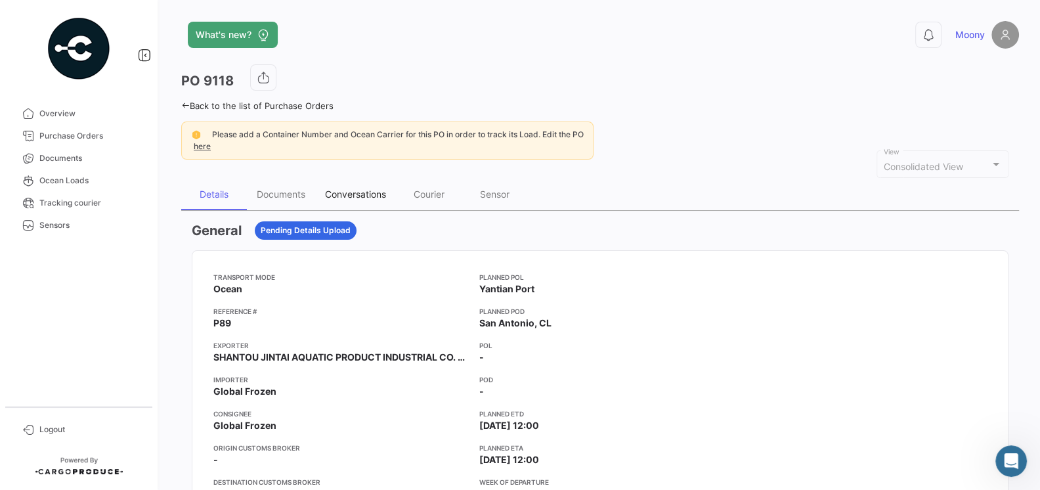
click at [372, 194] on div "Conversations" at bounding box center [355, 193] width 61 height 11
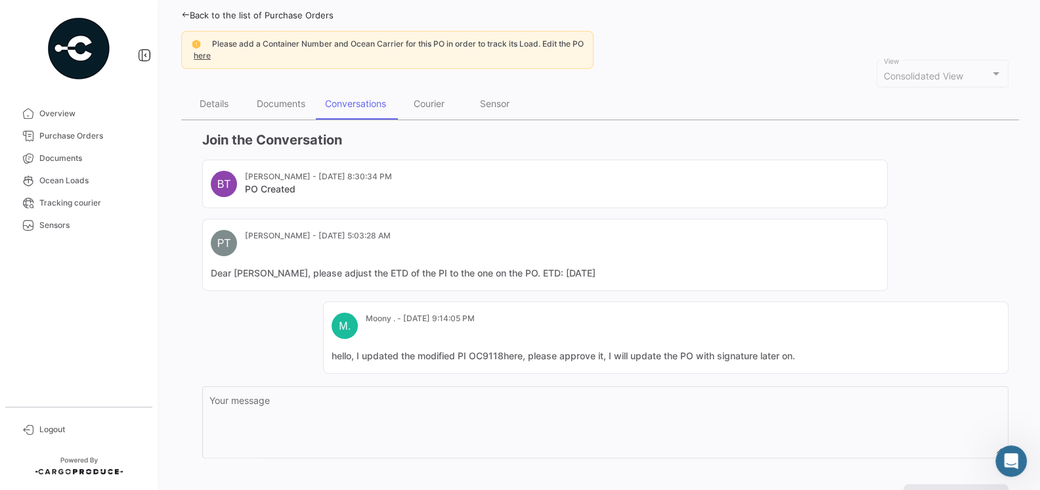
scroll to position [138, 0]
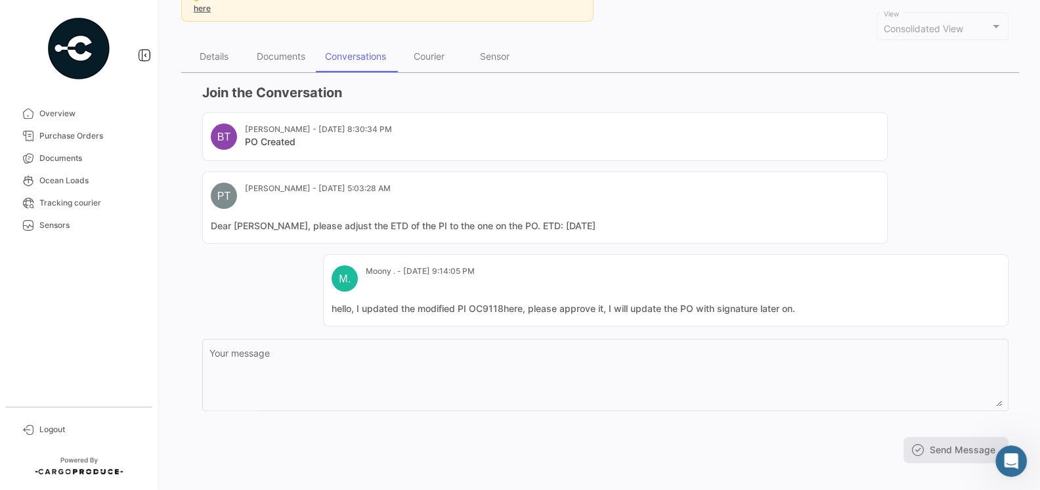
click at [799, 309] on mat-card-content "hello, I updated the modified PI OC9118here, please approve it, I will update t…" at bounding box center [666, 308] width 668 height 13
drag, startPoint x: 799, startPoint y: 309, endPoint x: 320, endPoint y: 309, distance: 478.7
click at [320, 309] on div "BT Belen Taborda - Aug 15, 2025, 8:30:34 PM PO Created PT Pamela Tapia - Aug 23…" at bounding box center [605, 219] width 806 height 214
copy mat-card-content "hello, I updated the modified PI OC9118here, please approve it, I will update t…"
click at [70, 133] on span "Purchase Orders" at bounding box center [90, 136] width 102 height 12
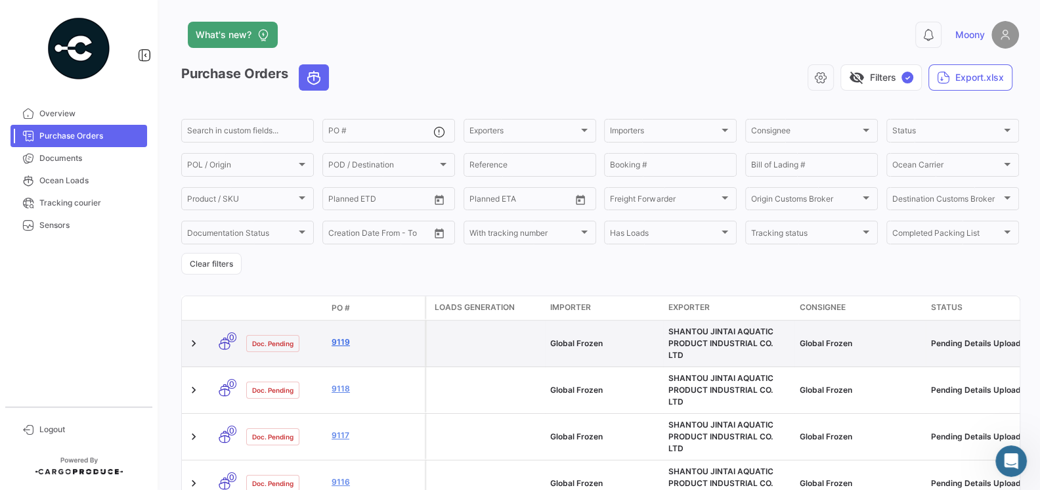
click at [341, 339] on link "9119" at bounding box center [376, 342] width 88 height 12
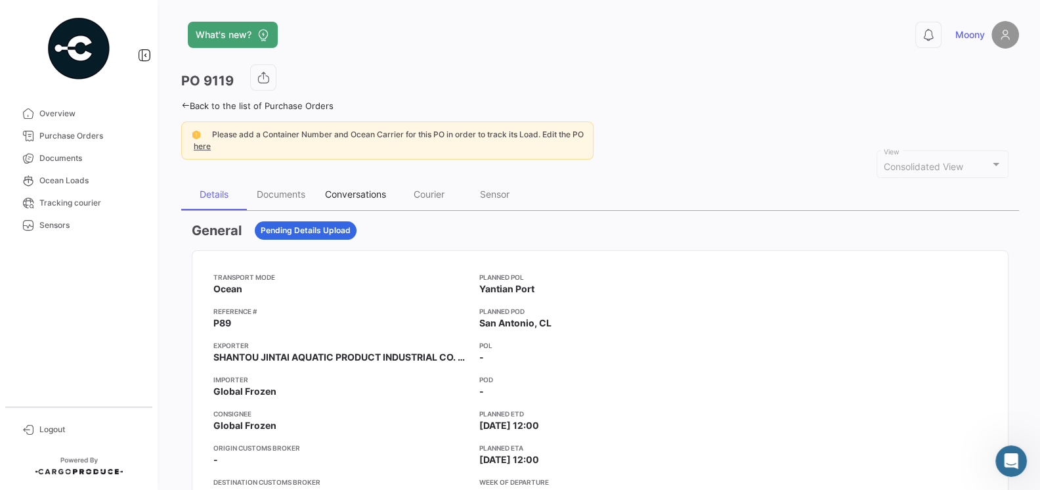
click at [359, 191] on div "Conversations" at bounding box center [355, 193] width 61 height 11
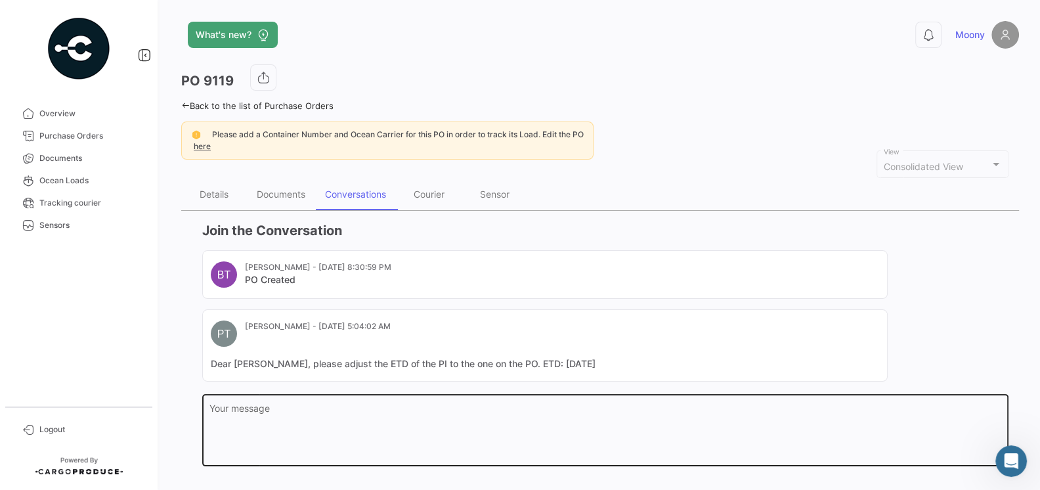
click at [402, 412] on textarea "Your message" at bounding box center [605, 433] width 793 height 58
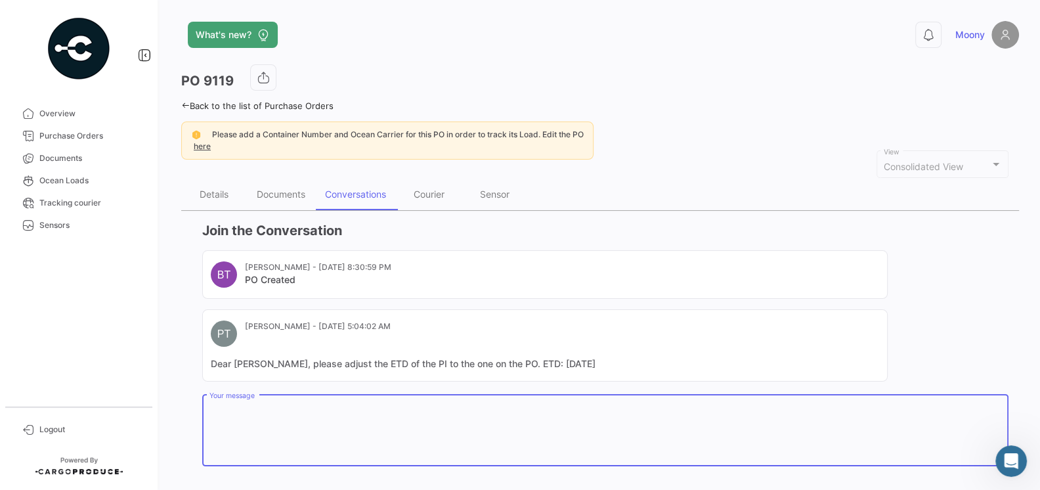
paste textarea "hello, I updated the modified PI OC9118here, please approve it, I will update t…"
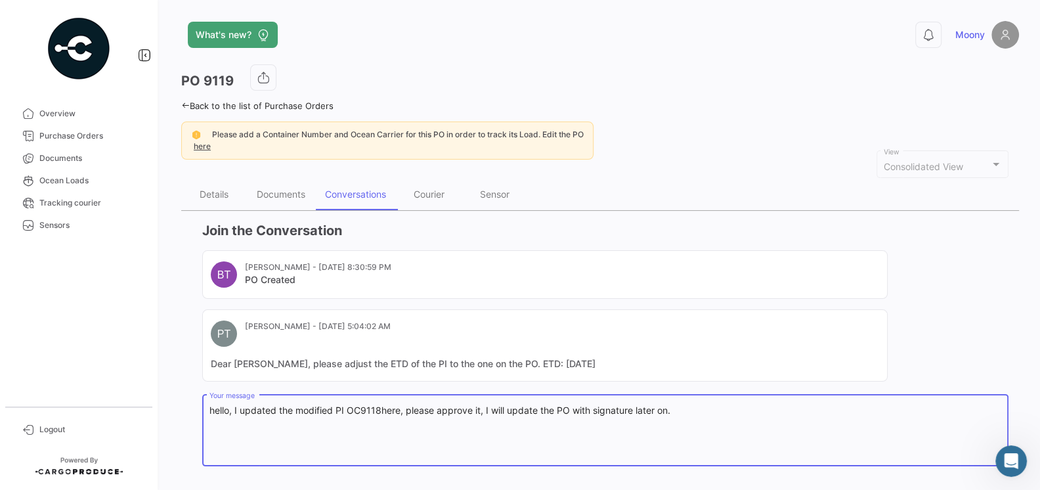
click at [381, 409] on textarea "hello, I updated the modified PI OC9118here, please approve it, I will update t…" at bounding box center [605, 433] width 793 height 58
click at [498, 443] on textarea "hello, I updated the modified PI OC9119 here, please approve it, I will update …" at bounding box center [605, 433] width 793 height 58
click at [775, 424] on textarea "hello, I updated the modified PI OC9119 here, please approve it, I will update …" at bounding box center [605, 433] width 793 height 58
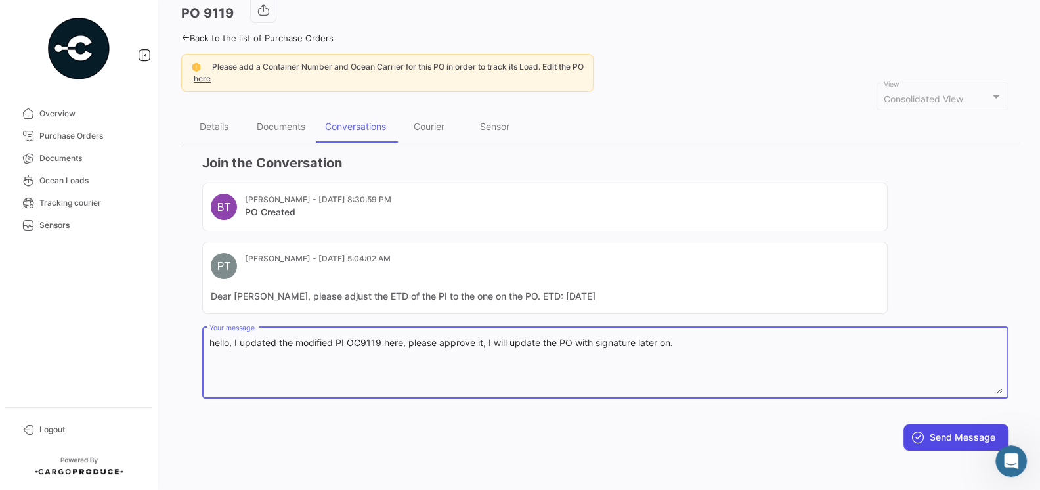
type textarea "hello, I updated the modified PI OC9119 here, please approve it, I will update …"
click at [955, 437] on button "Send Message" at bounding box center [955, 437] width 105 height 26
